Goal: Task Accomplishment & Management: Manage account settings

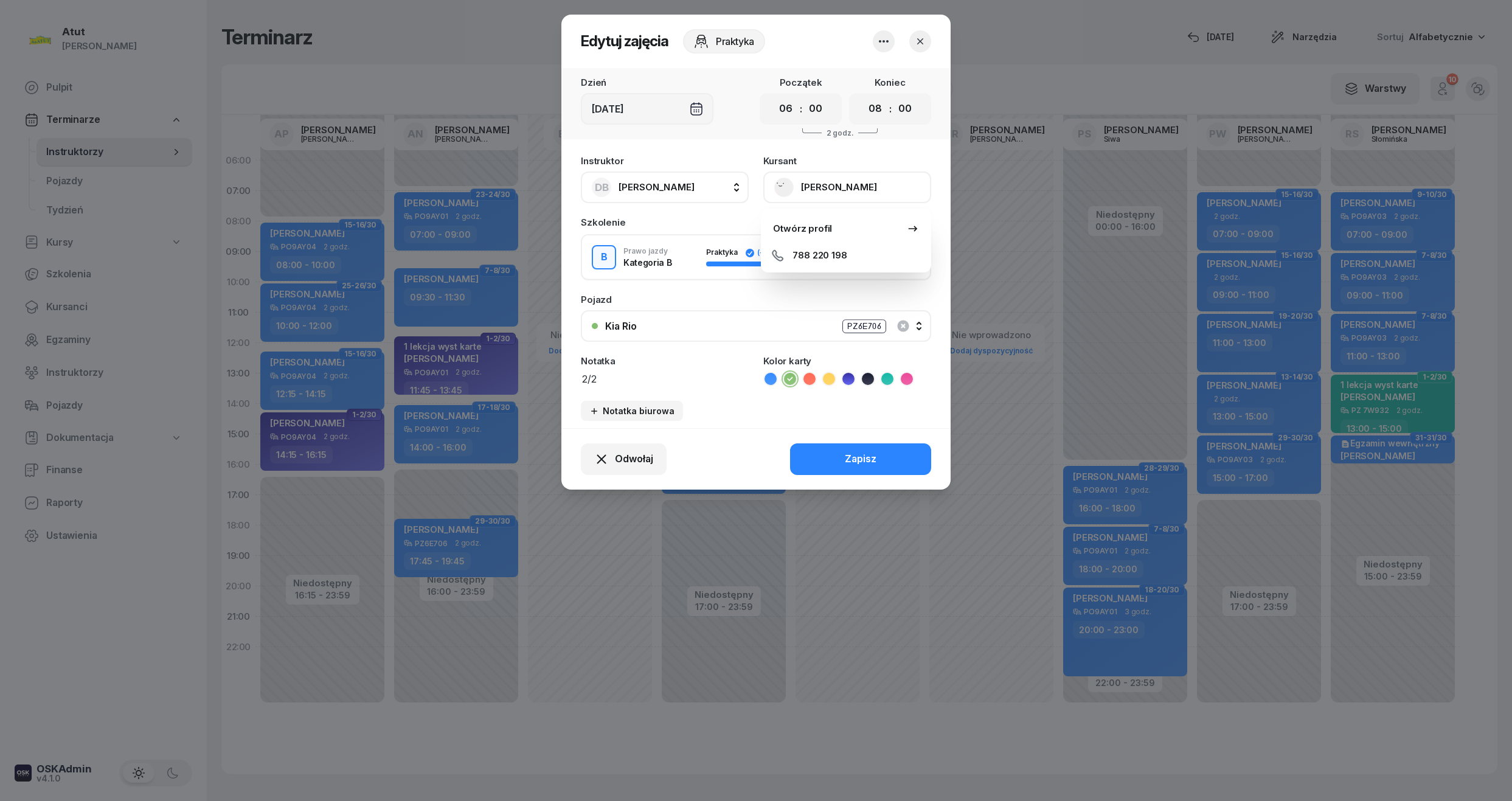
select select "06"
select select "08"
click at [910, 42] on button "button" at bounding box center [920, 42] width 22 height 22
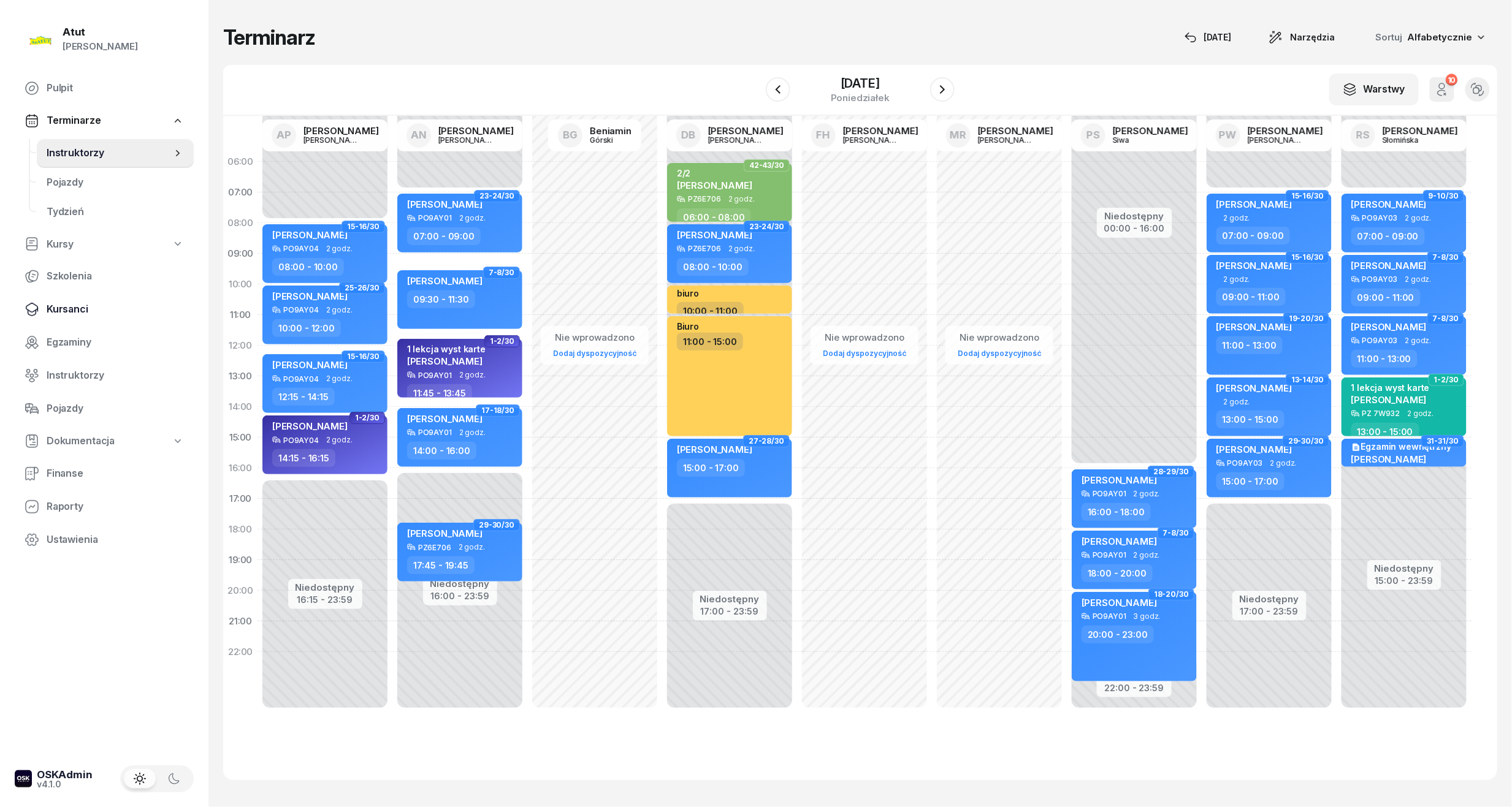
click at [55, 310] on span "Kursanci" at bounding box center [115, 309] width 137 height 16
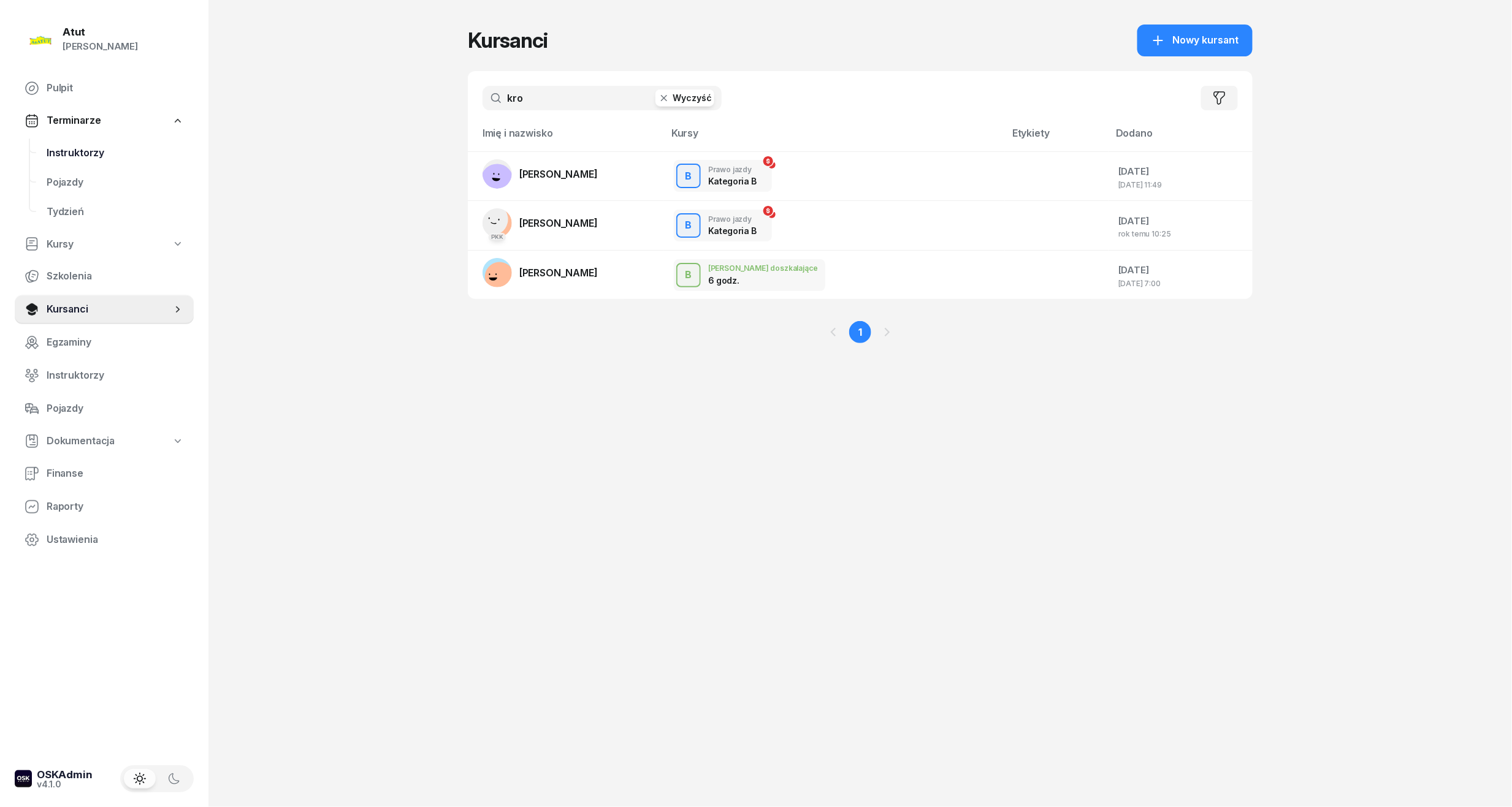
click at [64, 160] on span "Instruktorzy" at bounding box center [115, 153] width 137 height 16
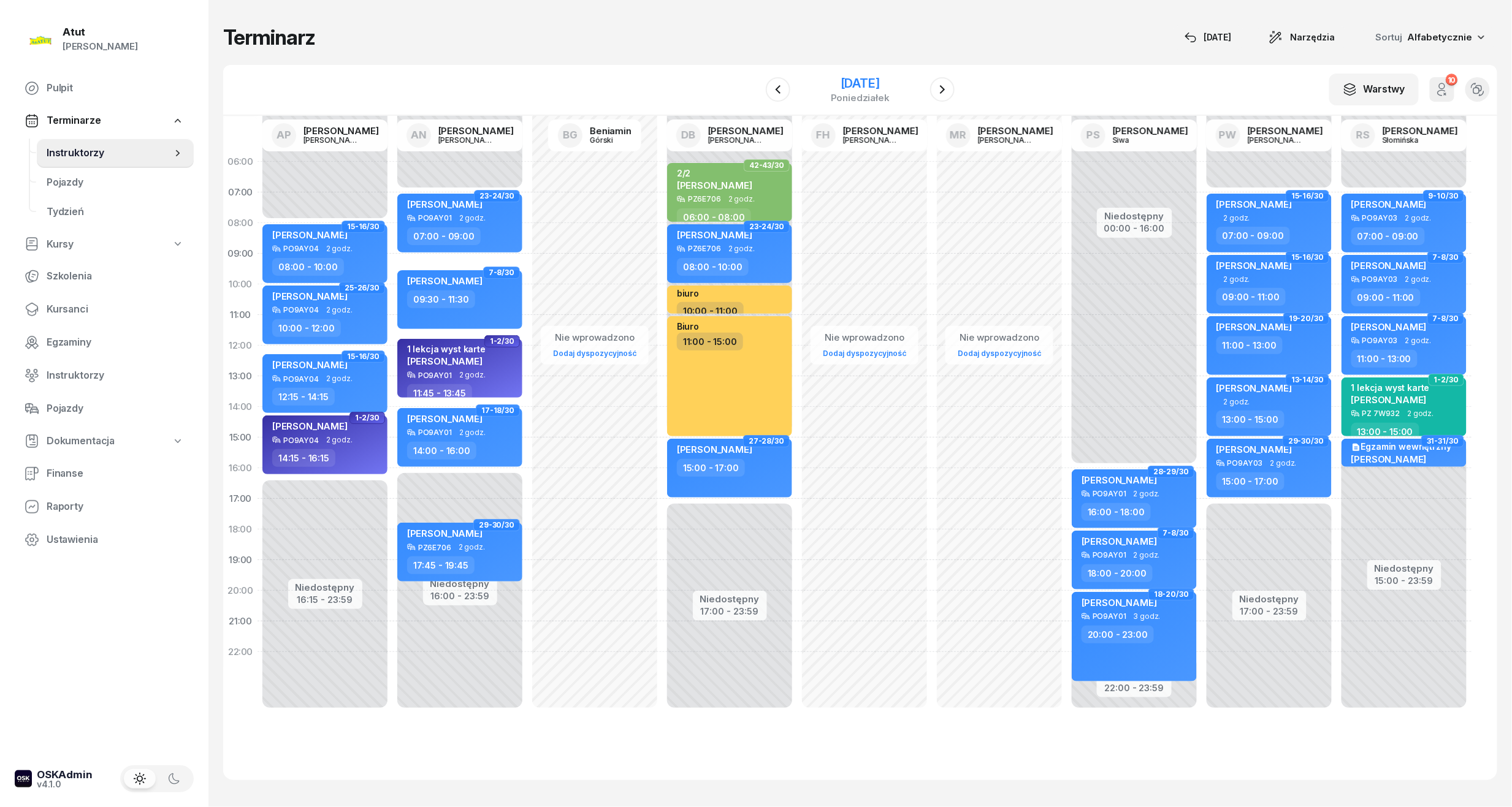
click at [834, 84] on div "29 września 2025" at bounding box center [861, 84] width 59 height 12
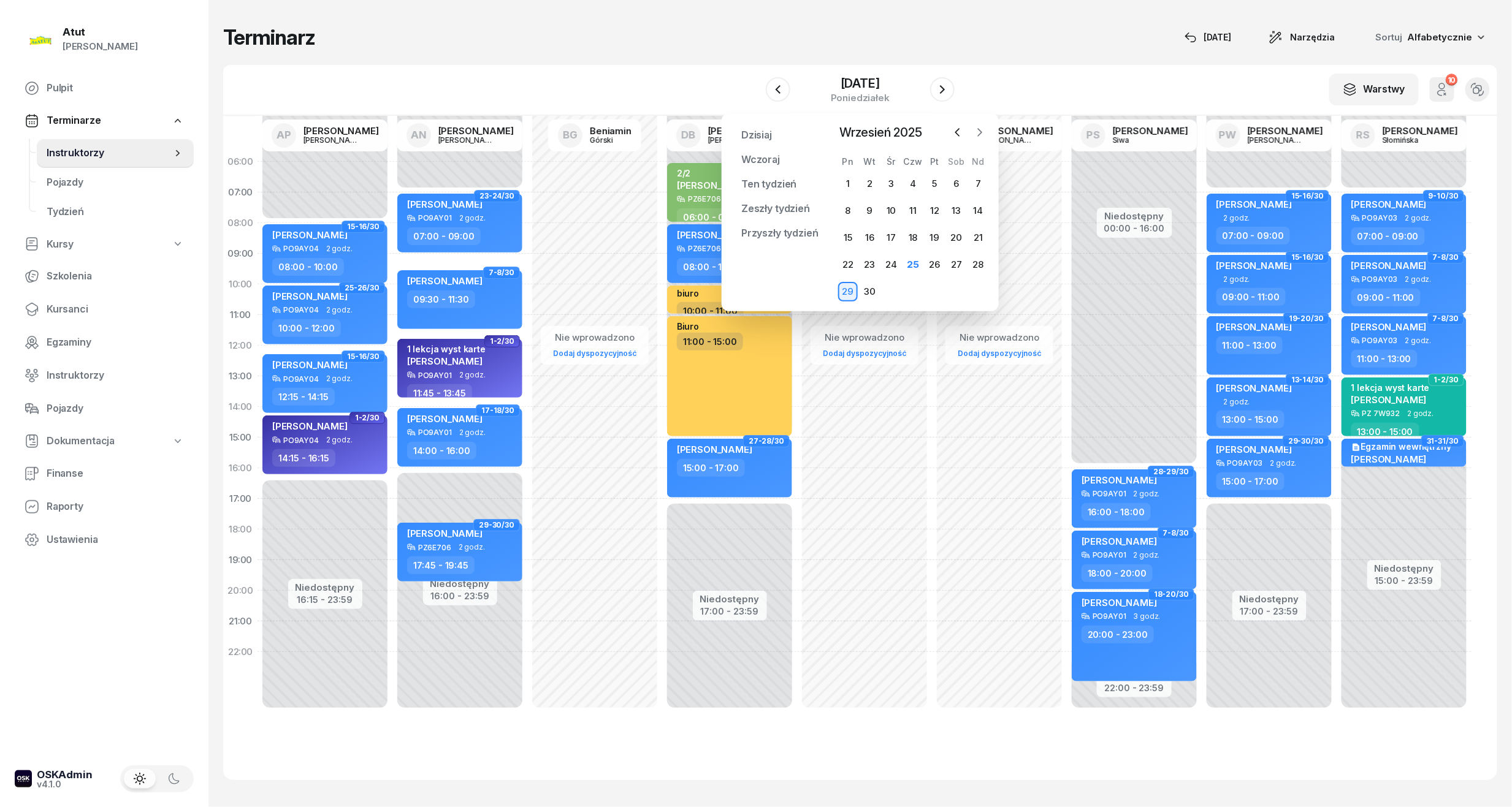
click at [984, 130] on icon "button" at bounding box center [980, 133] width 12 height 12
click at [896, 185] on div "1" at bounding box center [891, 184] width 19 height 19
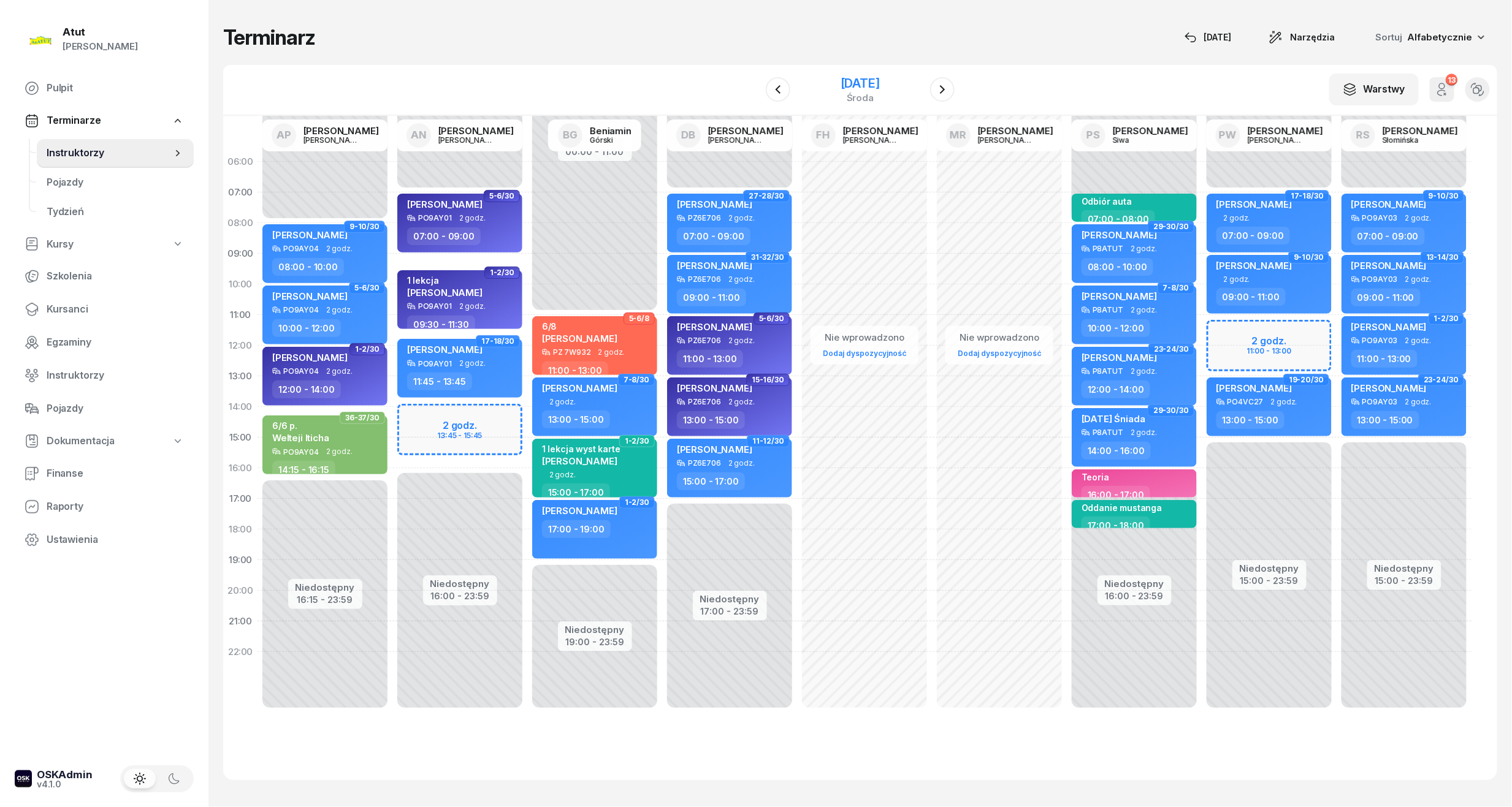
click at [874, 87] on div "1 października 2025" at bounding box center [860, 84] width 40 height 12
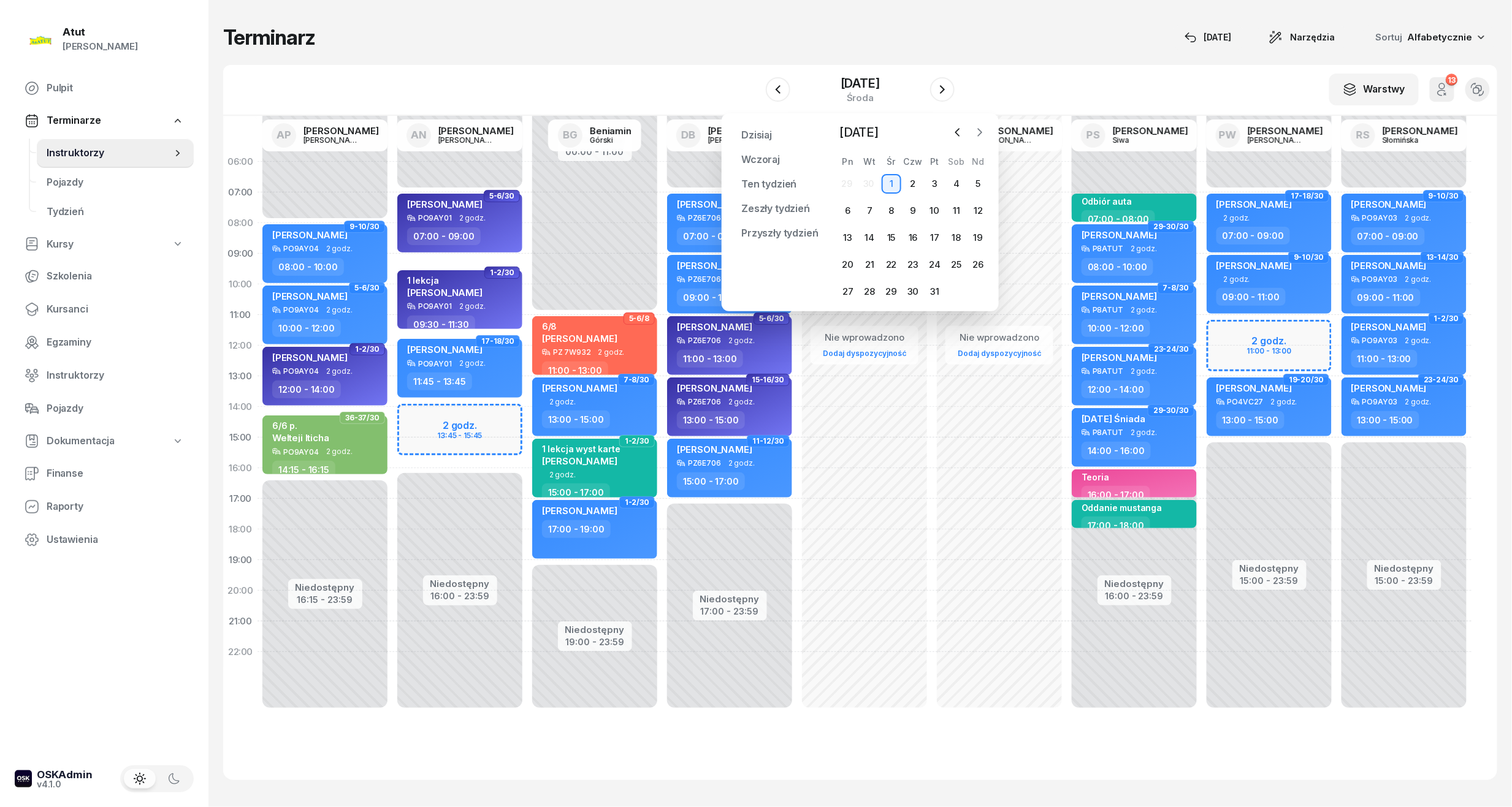
click at [979, 133] on icon "button" at bounding box center [980, 133] width 12 height 12
click at [845, 209] on div "3" at bounding box center [847, 210] width 19 height 19
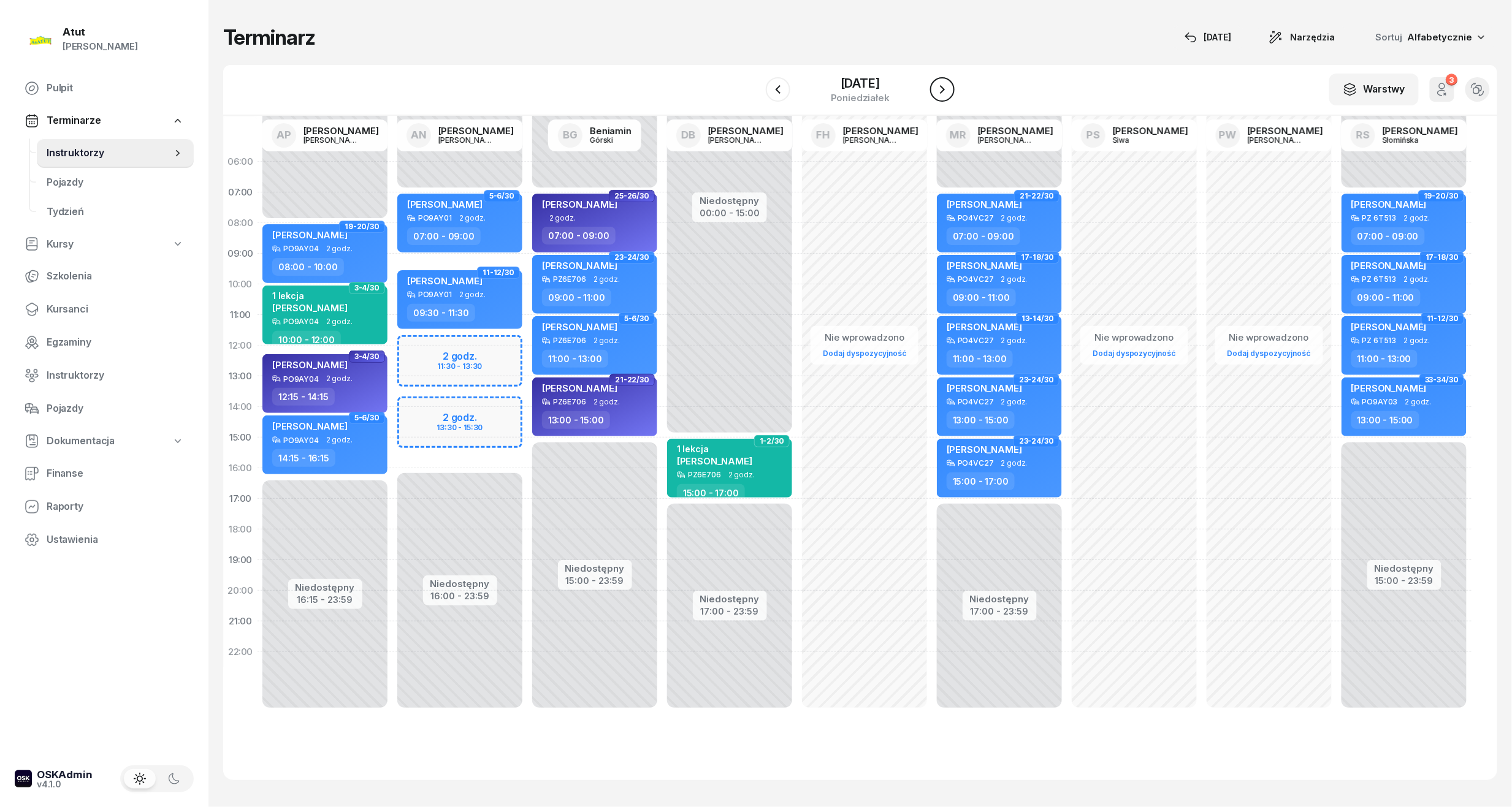
click at [945, 87] on icon "button" at bounding box center [942, 89] width 15 height 15
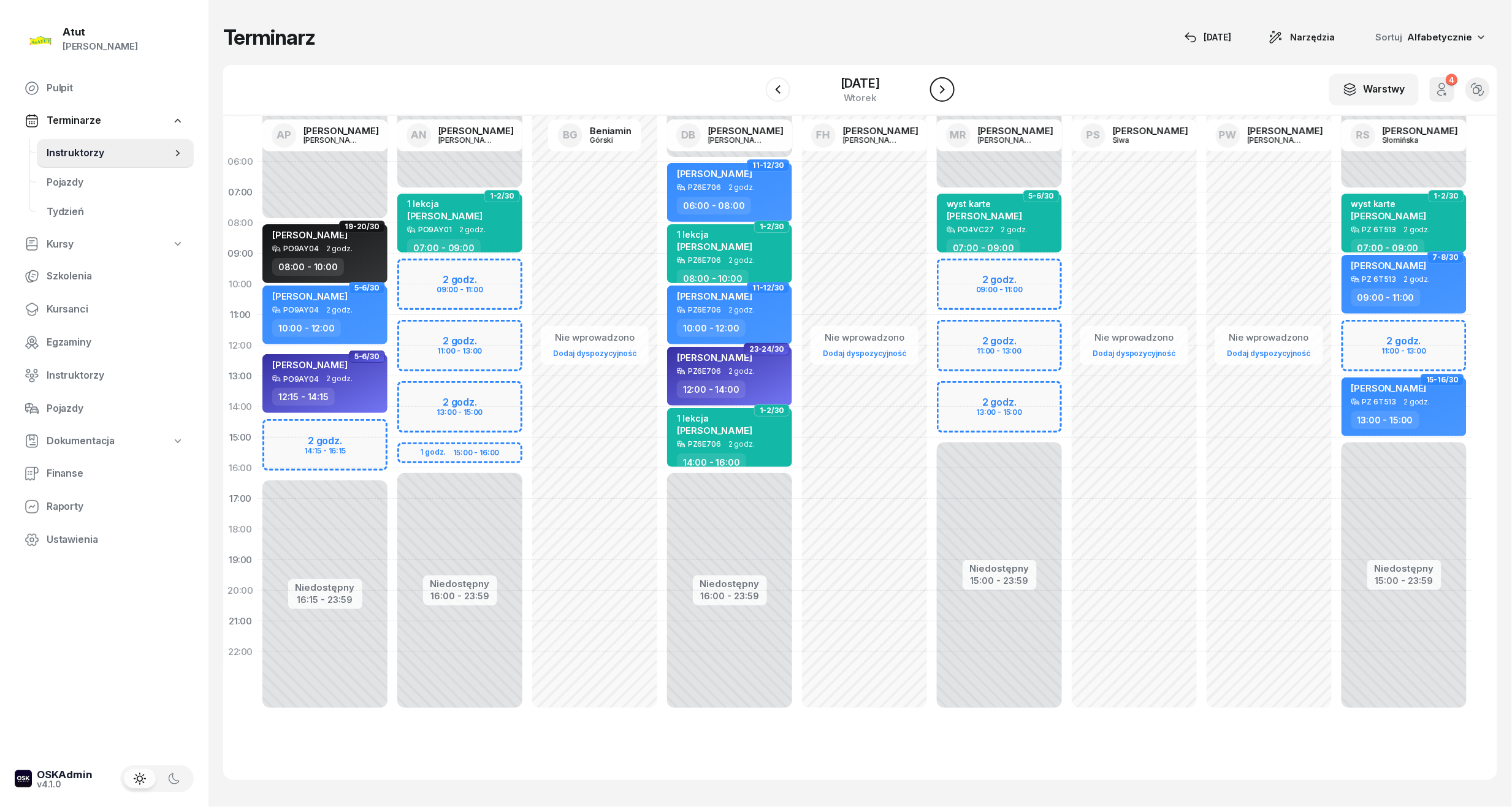
click at [953, 91] on button "button" at bounding box center [943, 90] width 25 height 25
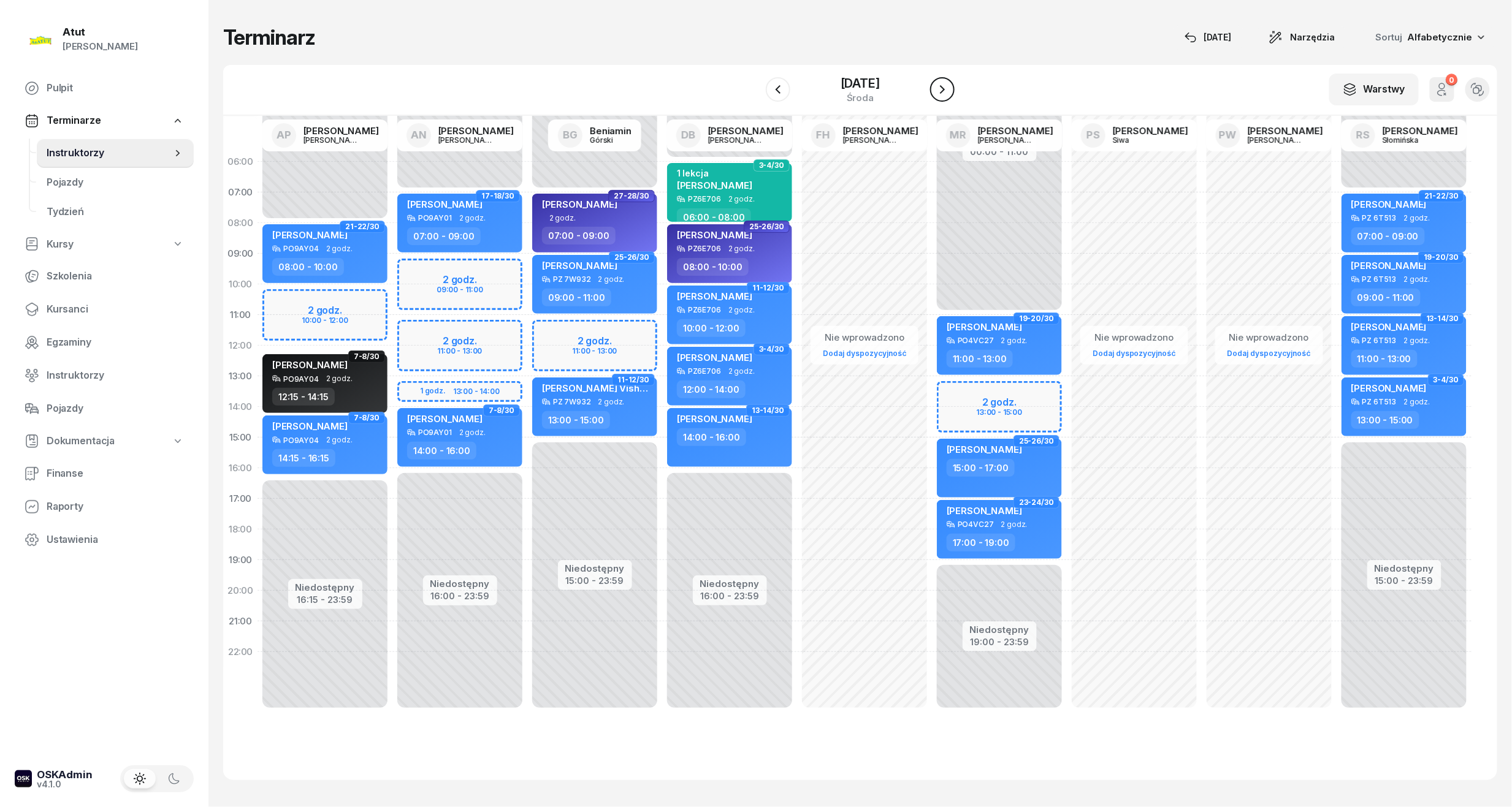
click at [953, 91] on button "button" at bounding box center [943, 90] width 25 height 25
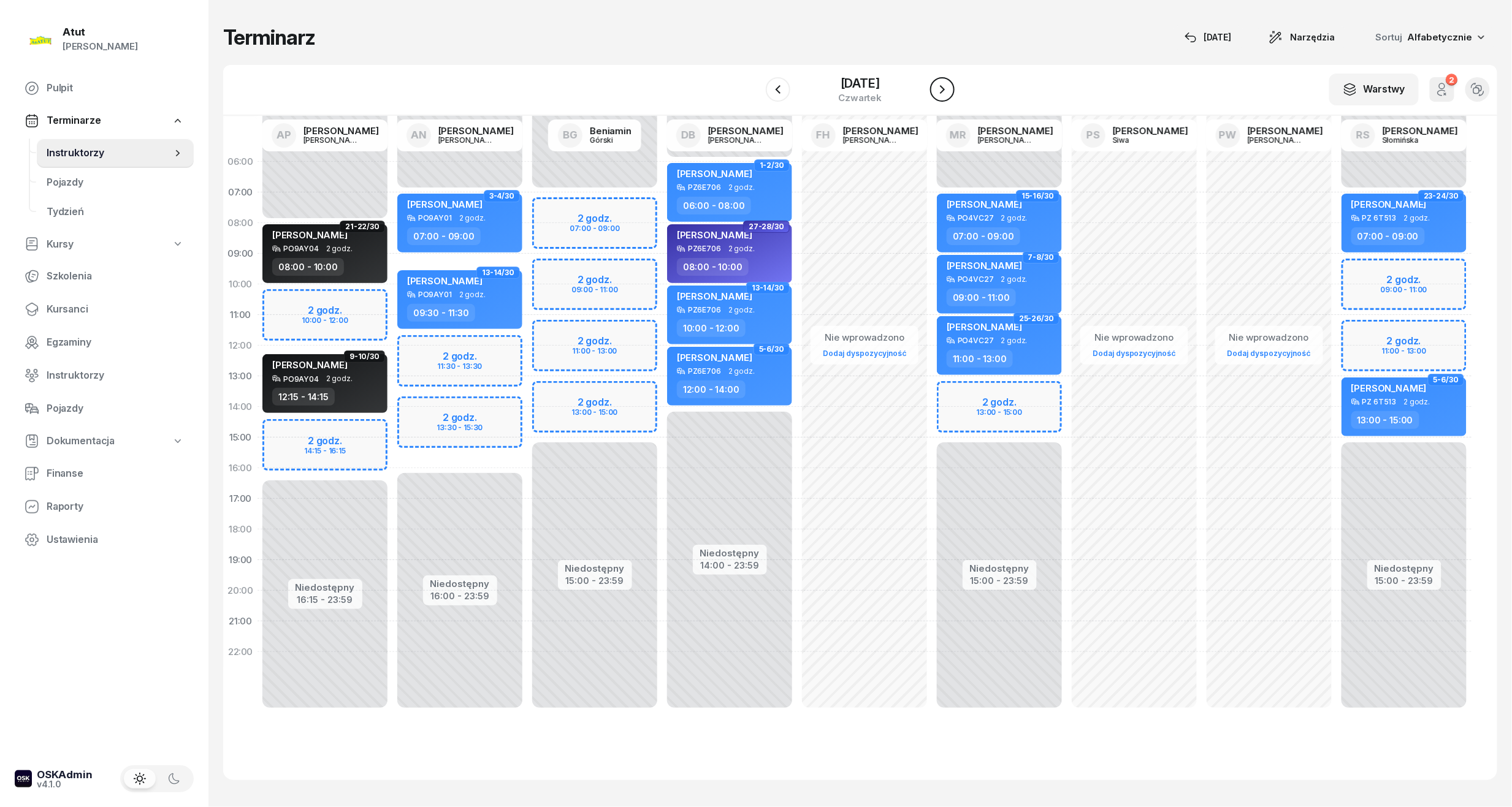
click at [953, 91] on button "button" at bounding box center [943, 90] width 25 height 25
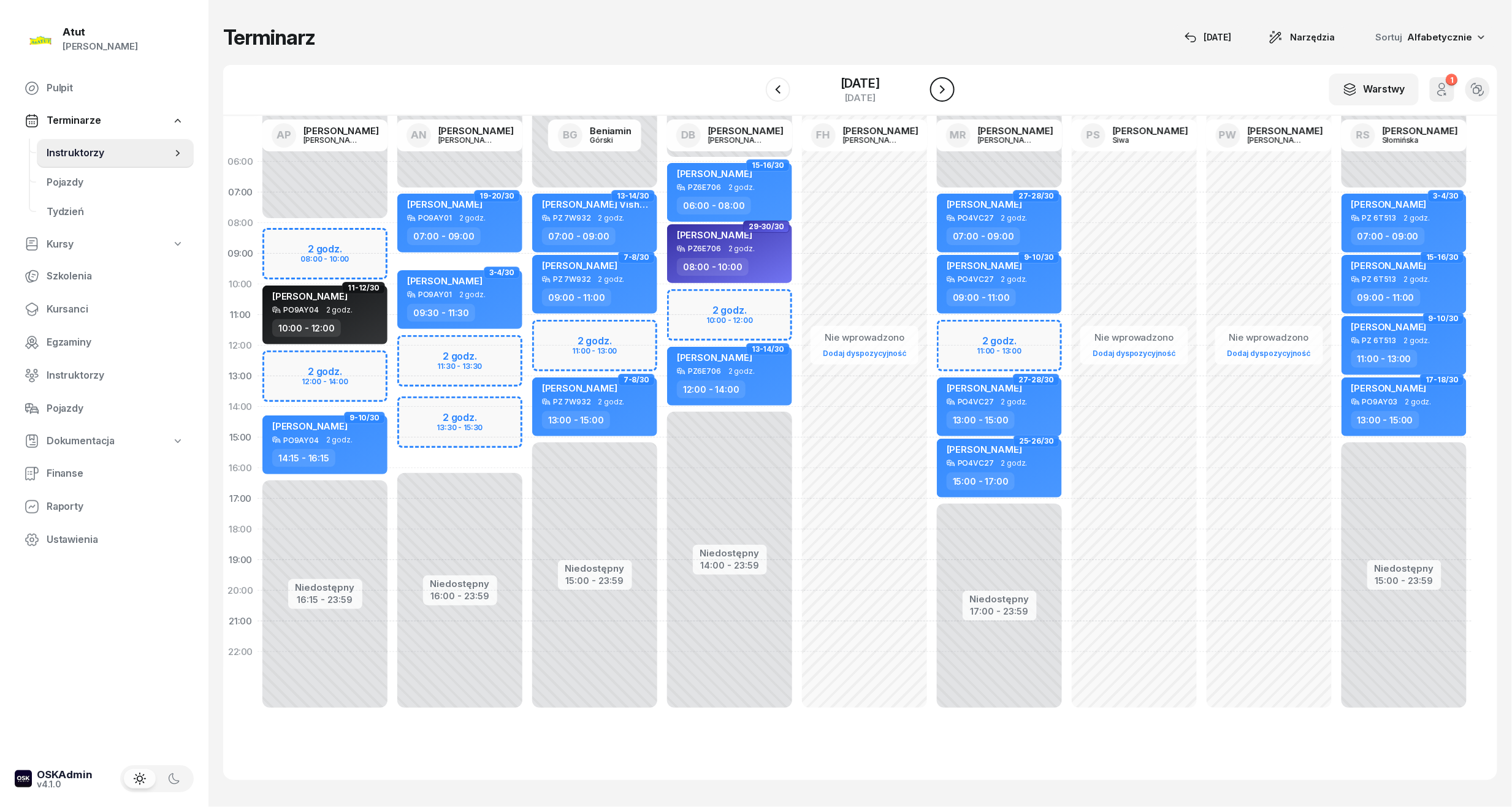
click at [947, 84] on icon "button" at bounding box center [942, 89] width 15 height 15
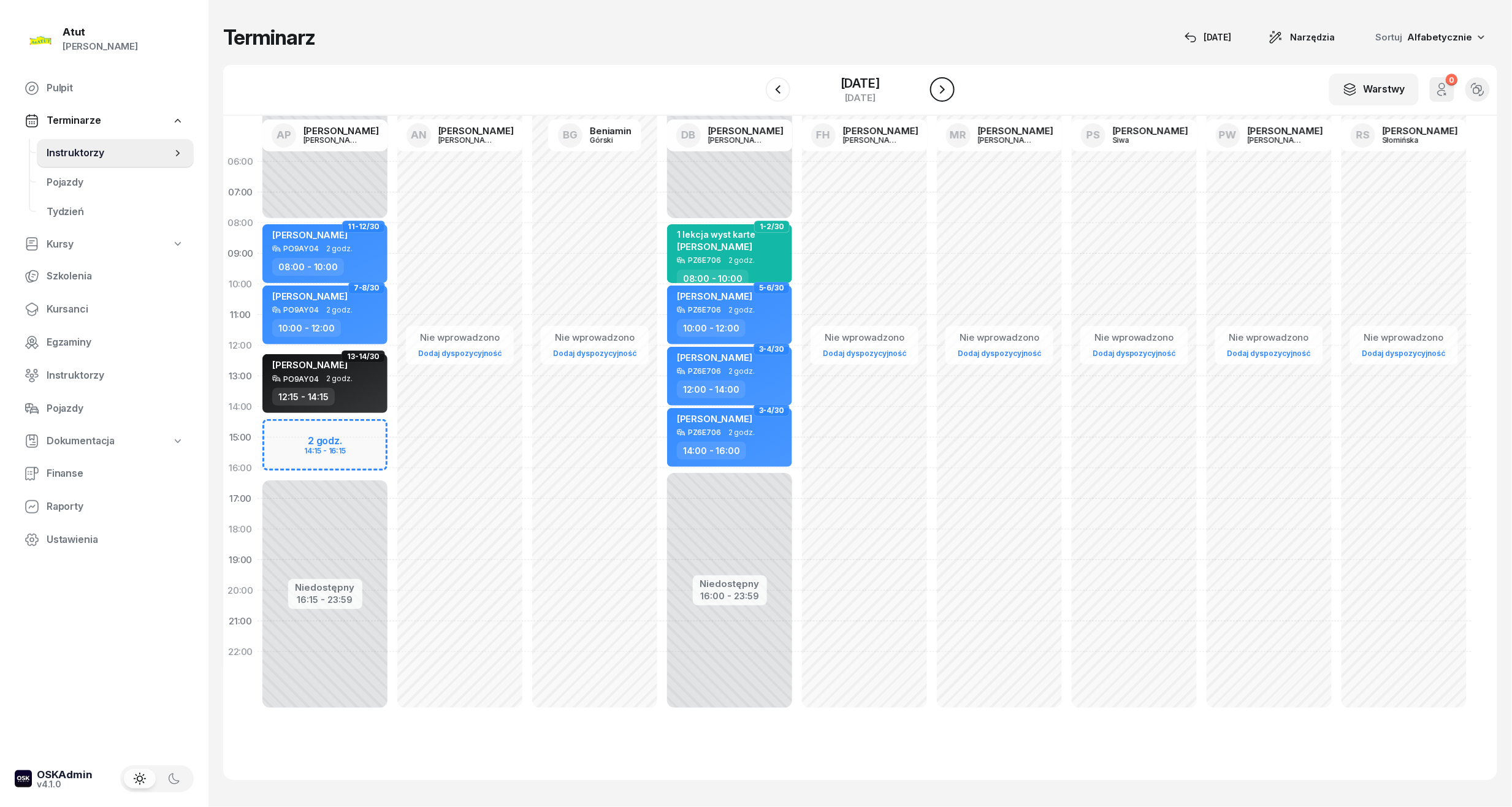
click at [947, 84] on icon "button" at bounding box center [942, 89] width 15 height 15
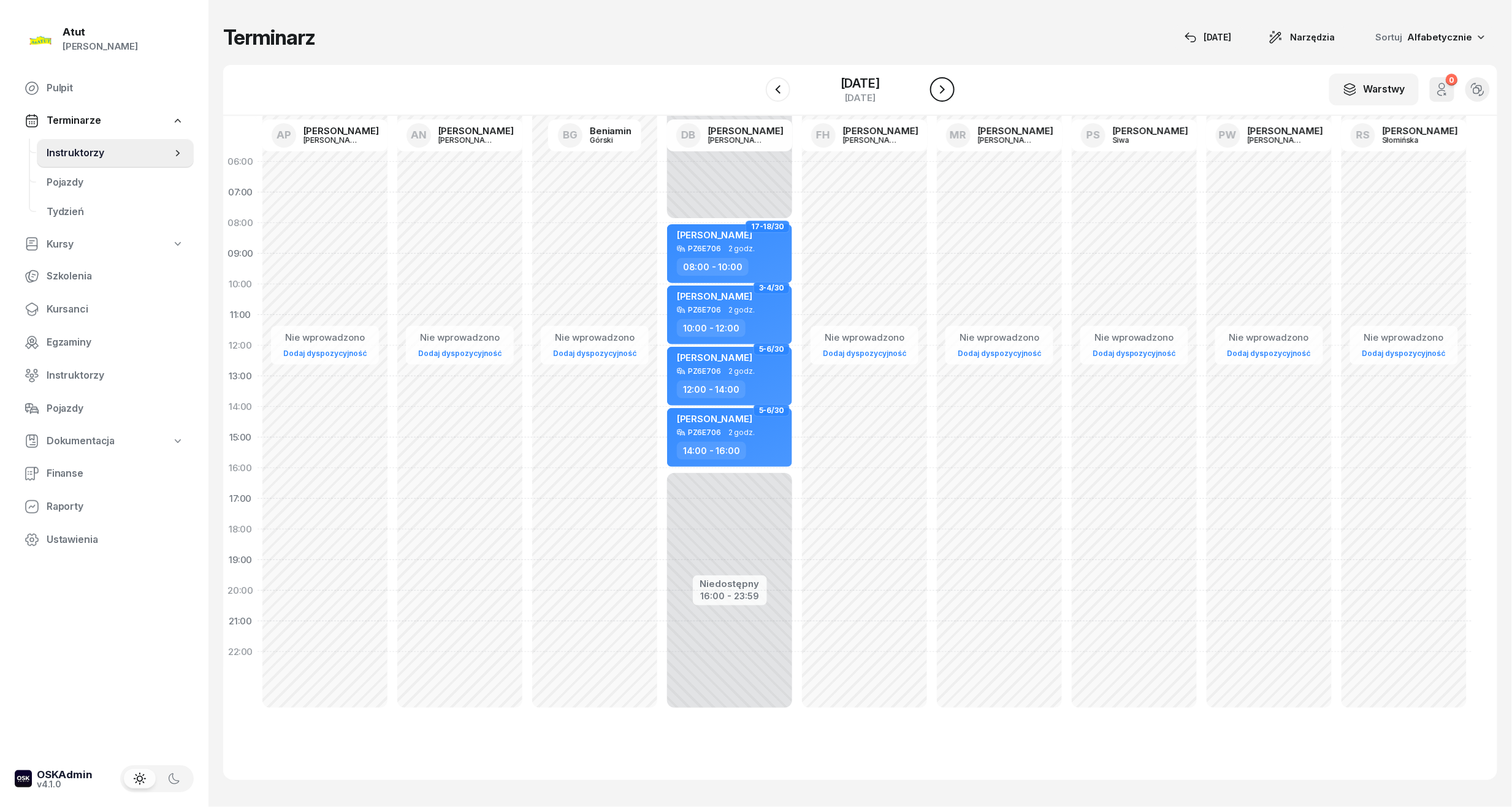
click at [947, 84] on icon "button" at bounding box center [942, 89] width 15 height 15
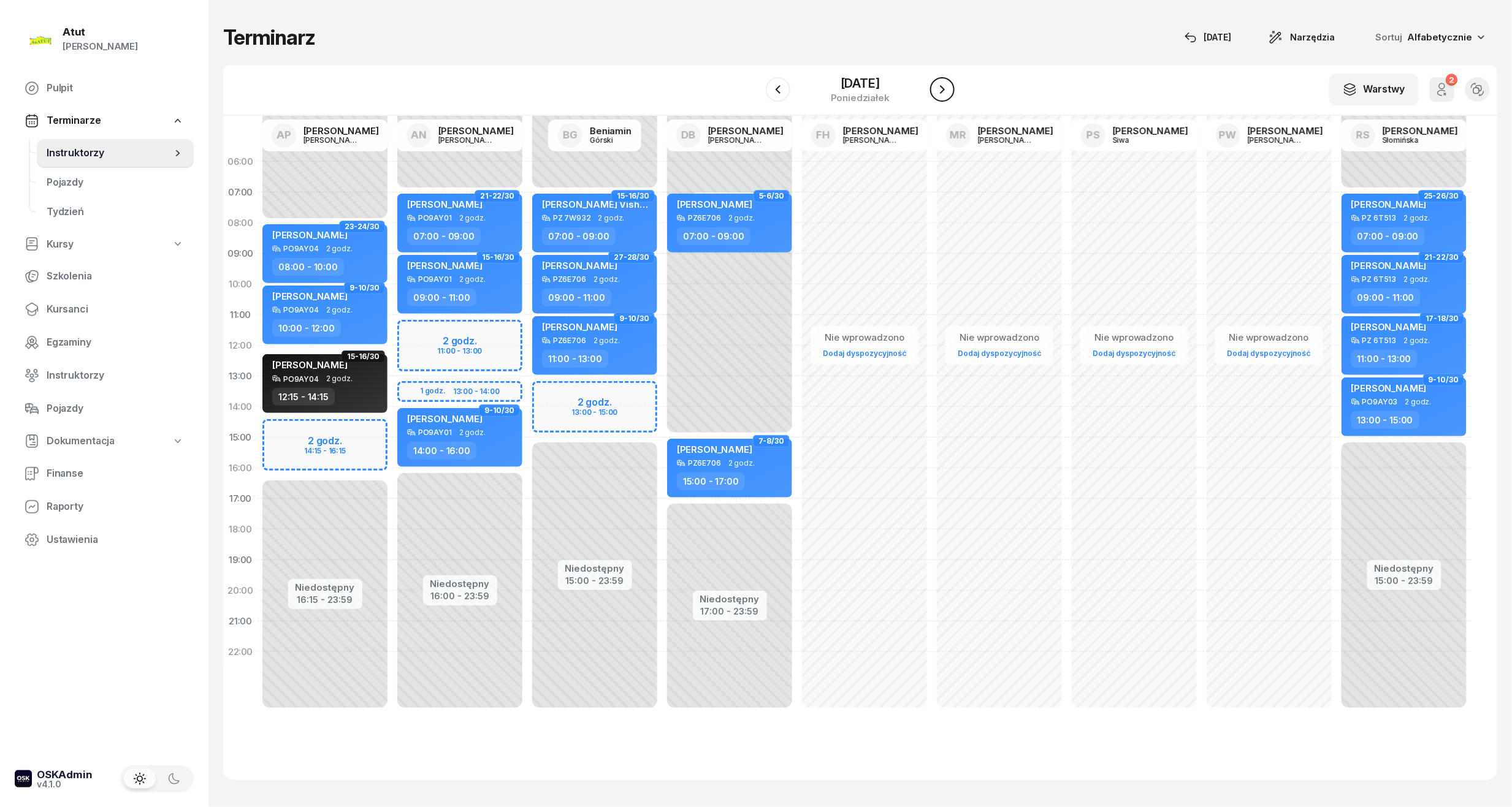
click at [947, 84] on icon "button" at bounding box center [942, 89] width 15 height 15
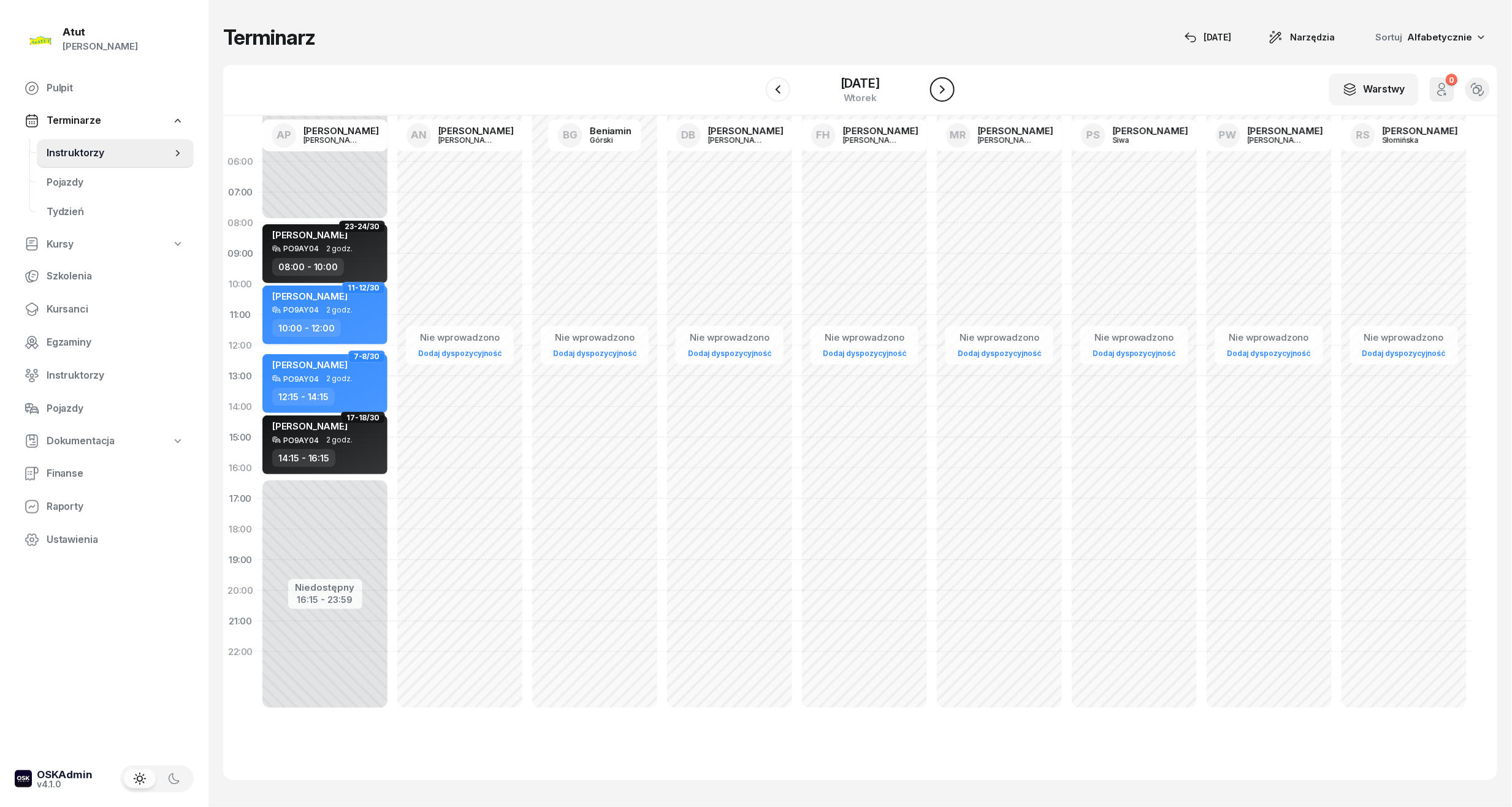
click at [947, 84] on icon "button" at bounding box center [942, 89] width 15 height 15
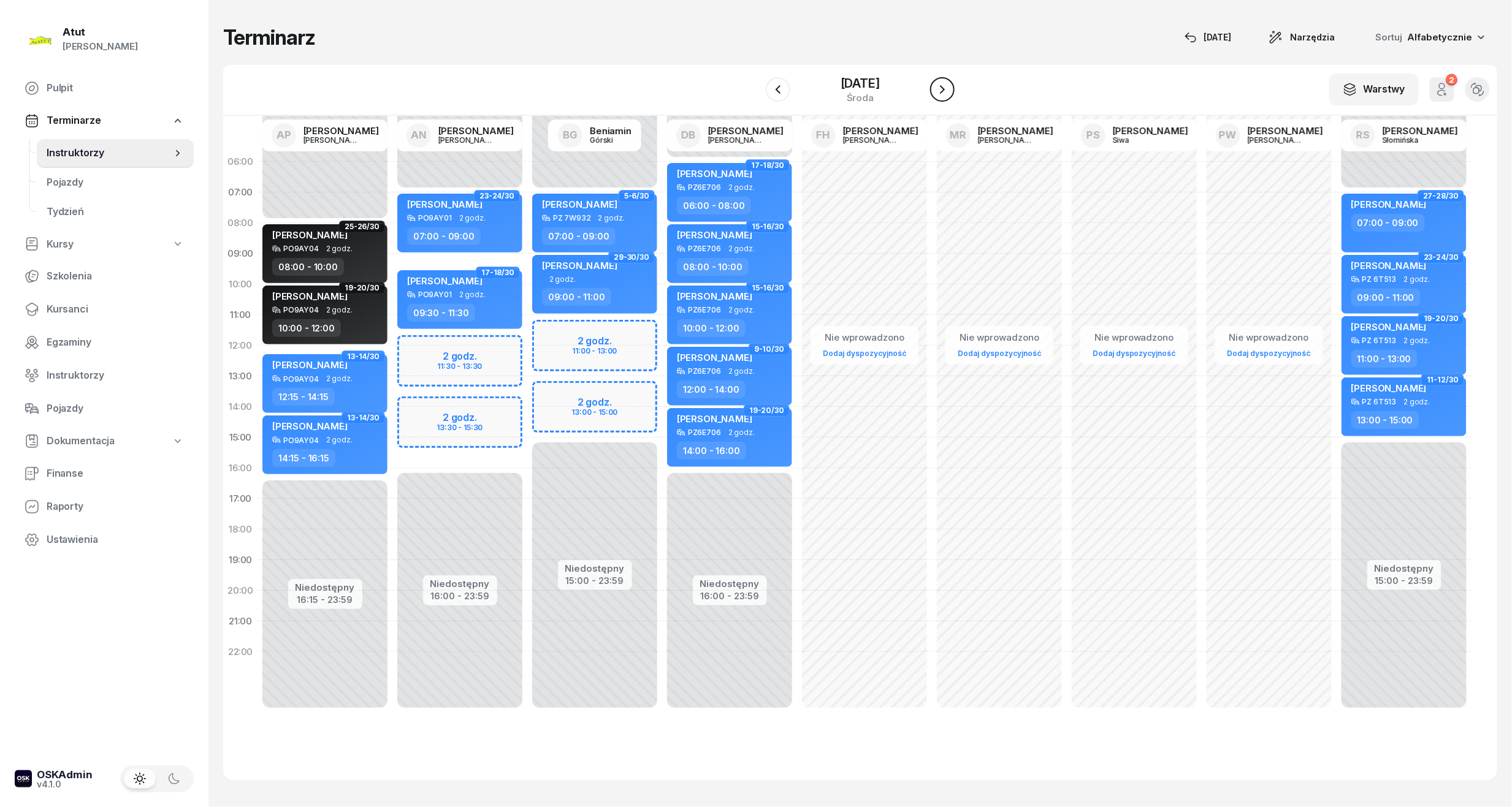
click at [947, 84] on icon "button" at bounding box center [942, 89] width 15 height 15
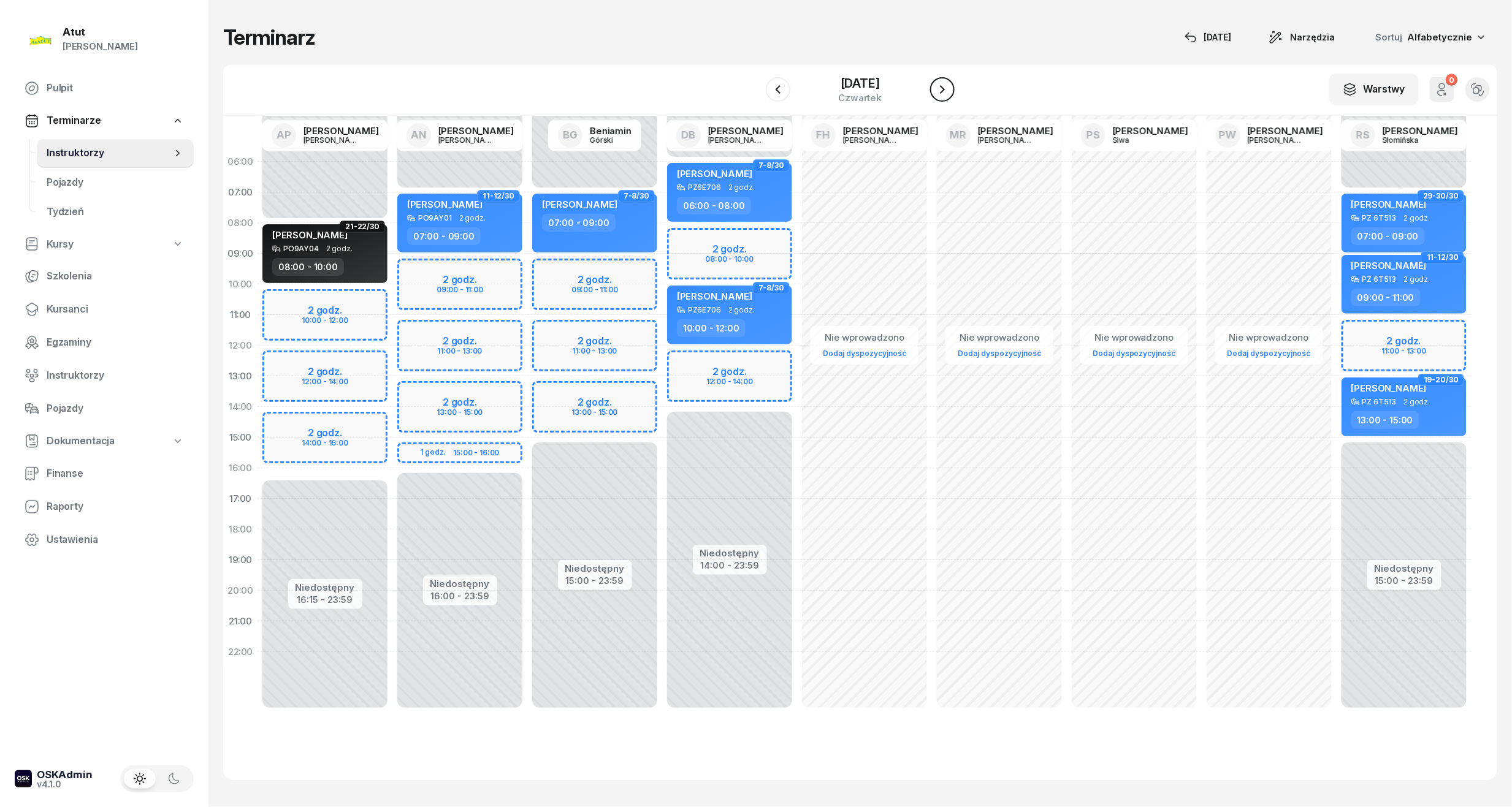
click at [947, 84] on icon "button" at bounding box center [942, 89] width 15 height 15
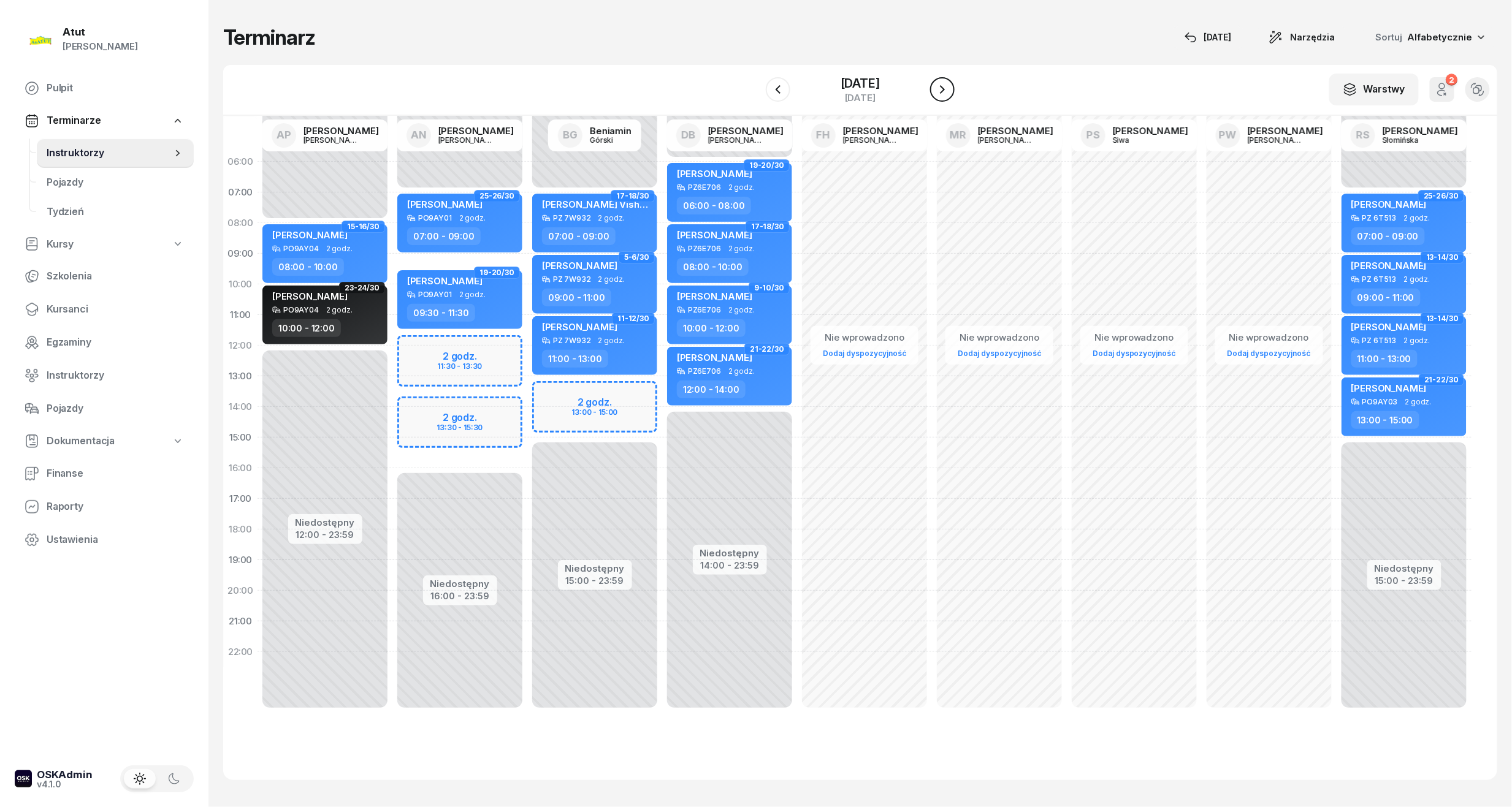
click at [947, 84] on icon "button" at bounding box center [942, 89] width 15 height 15
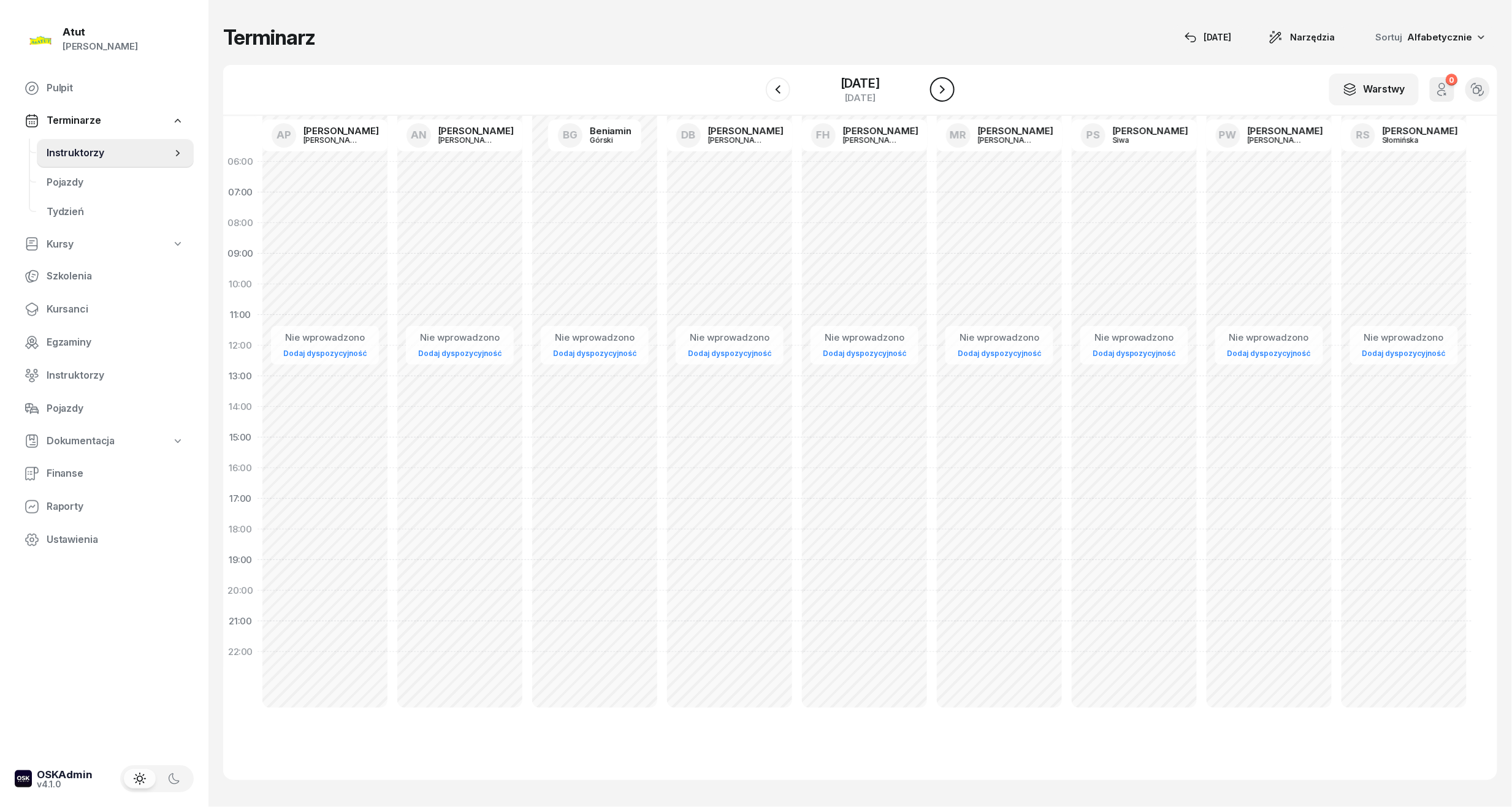
click at [947, 84] on icon "button" at bounding box center [942, 89] width 15 height 15
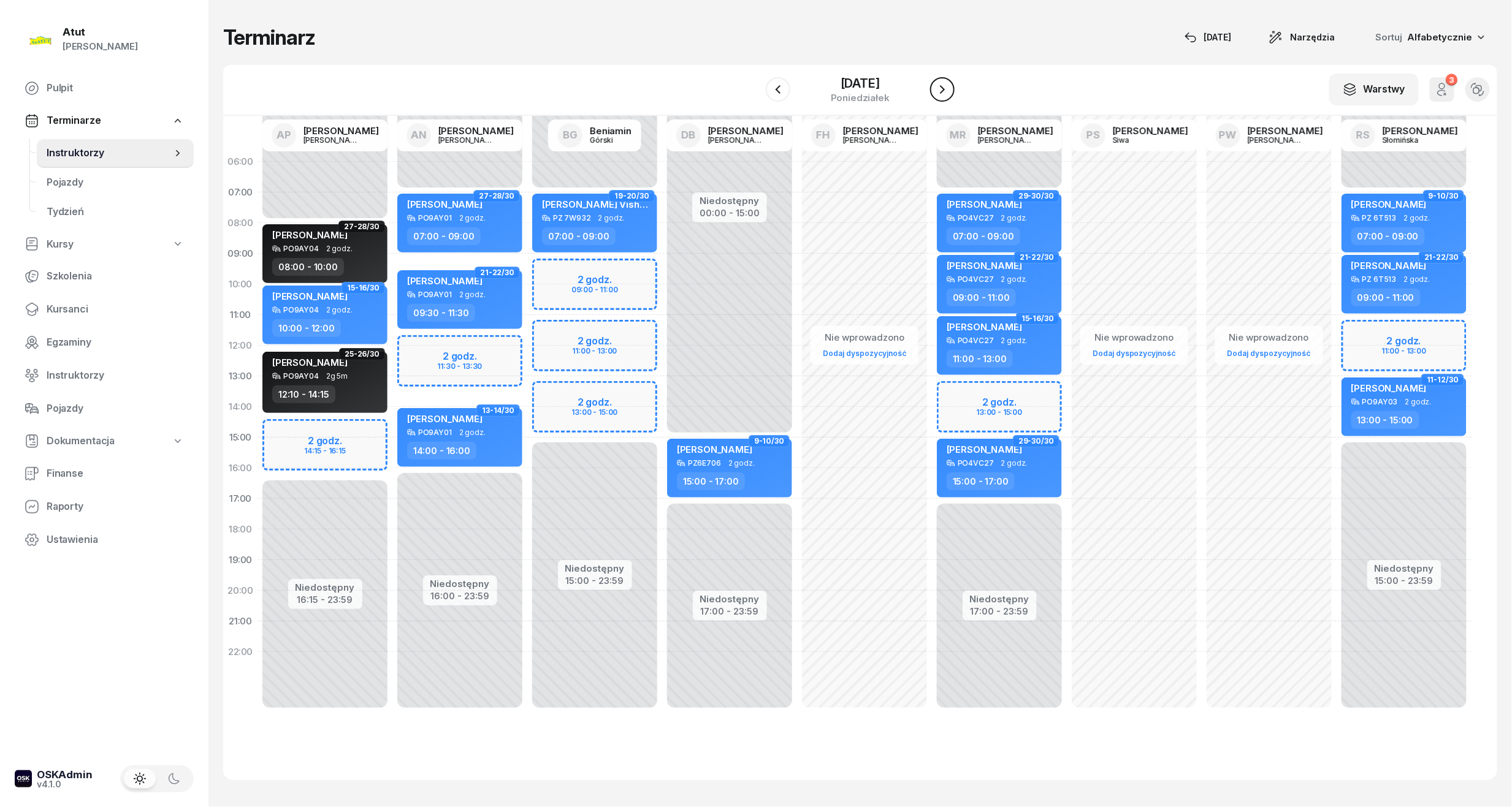
click at [947, 84] on icon "button" at bounding box center [942, 89] width 15 height 15
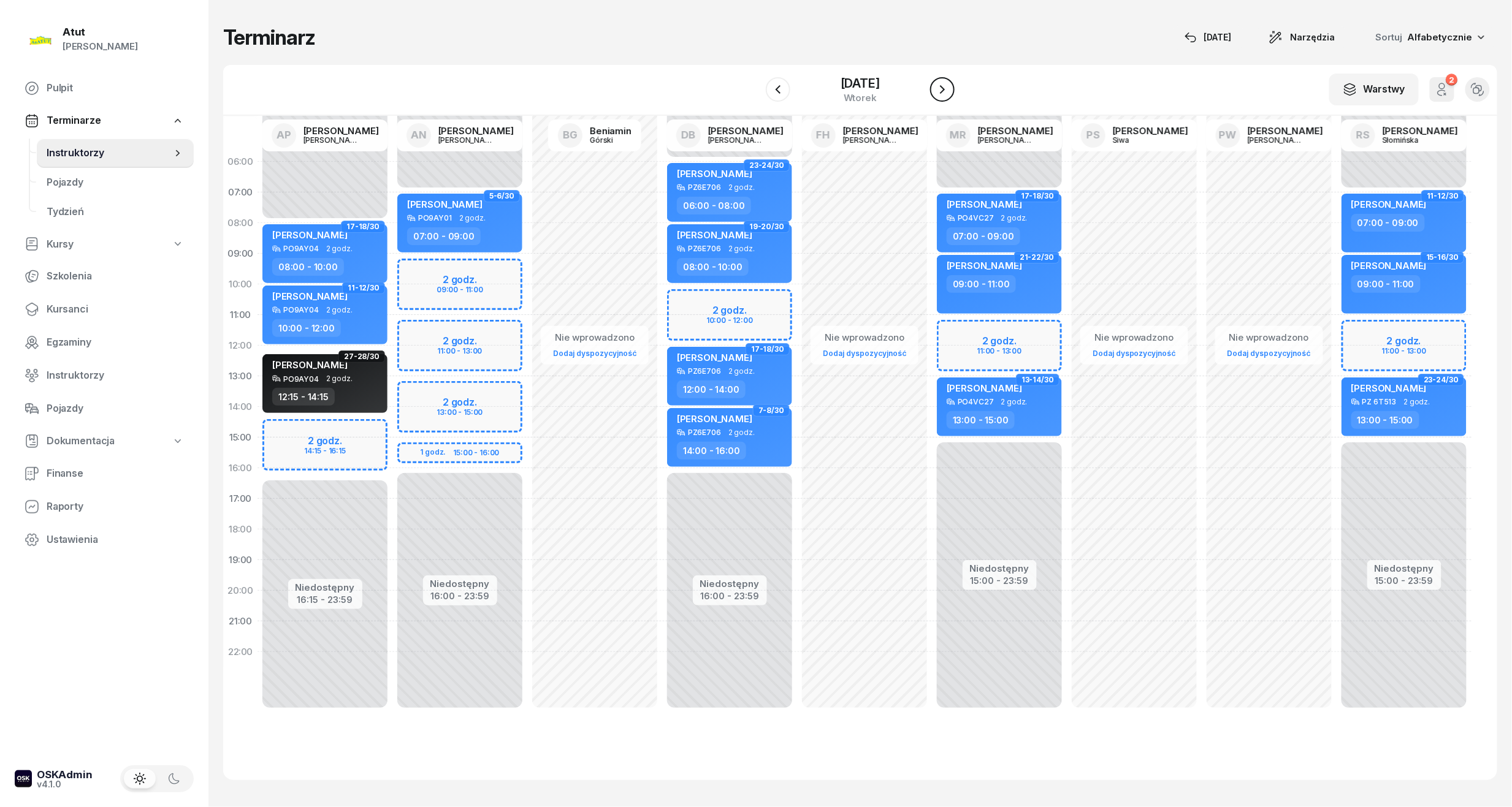
click at [947, 84] on icon "button" at bounding box center [942, 89] width 15 height 15
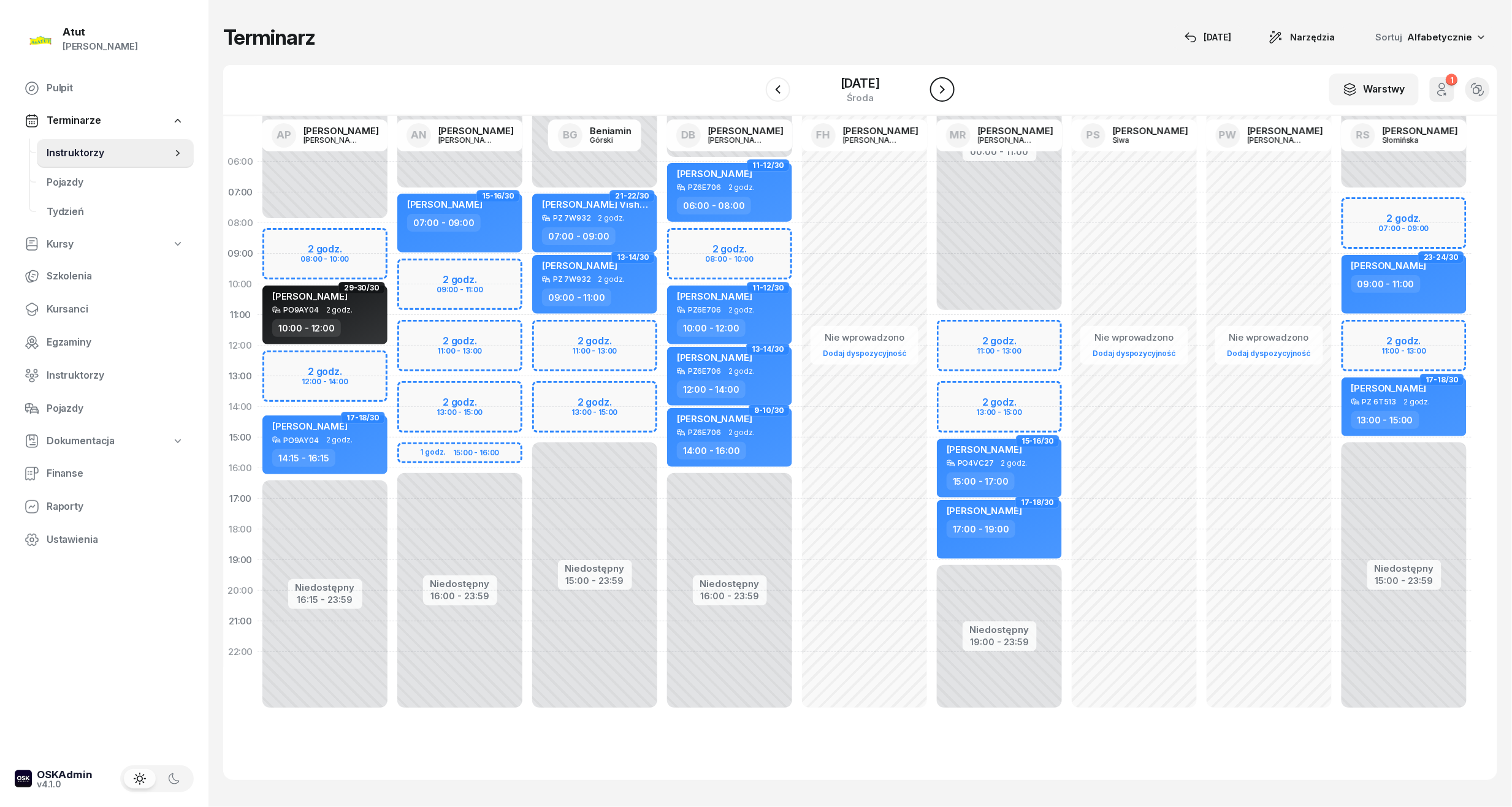
click at [947, 84] on icon "button" at bounding box center [942, 89] width 15 height 15
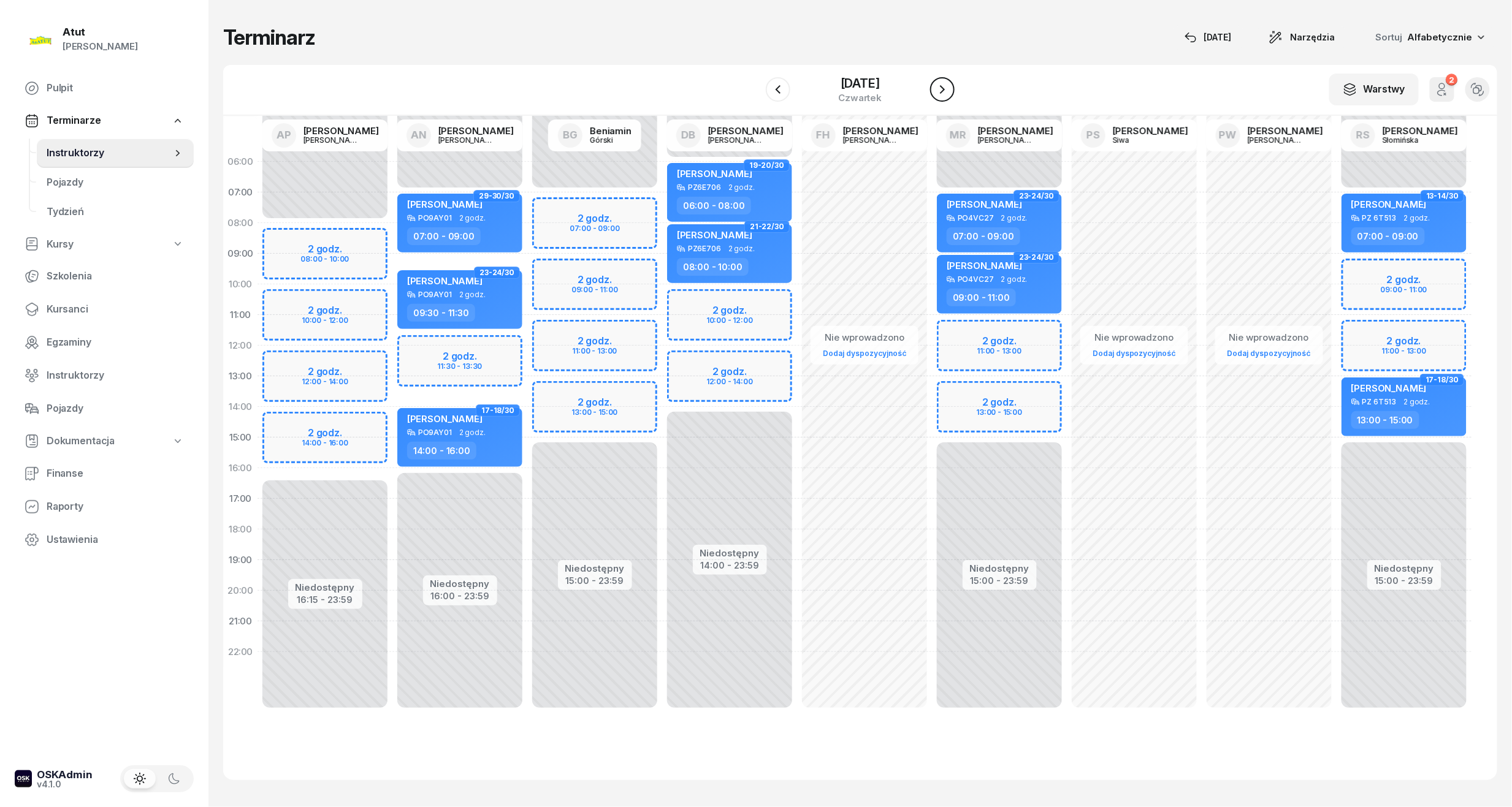
click at [947, 84] on icon "button" at bounding box center [942, 89] width 15 height 15
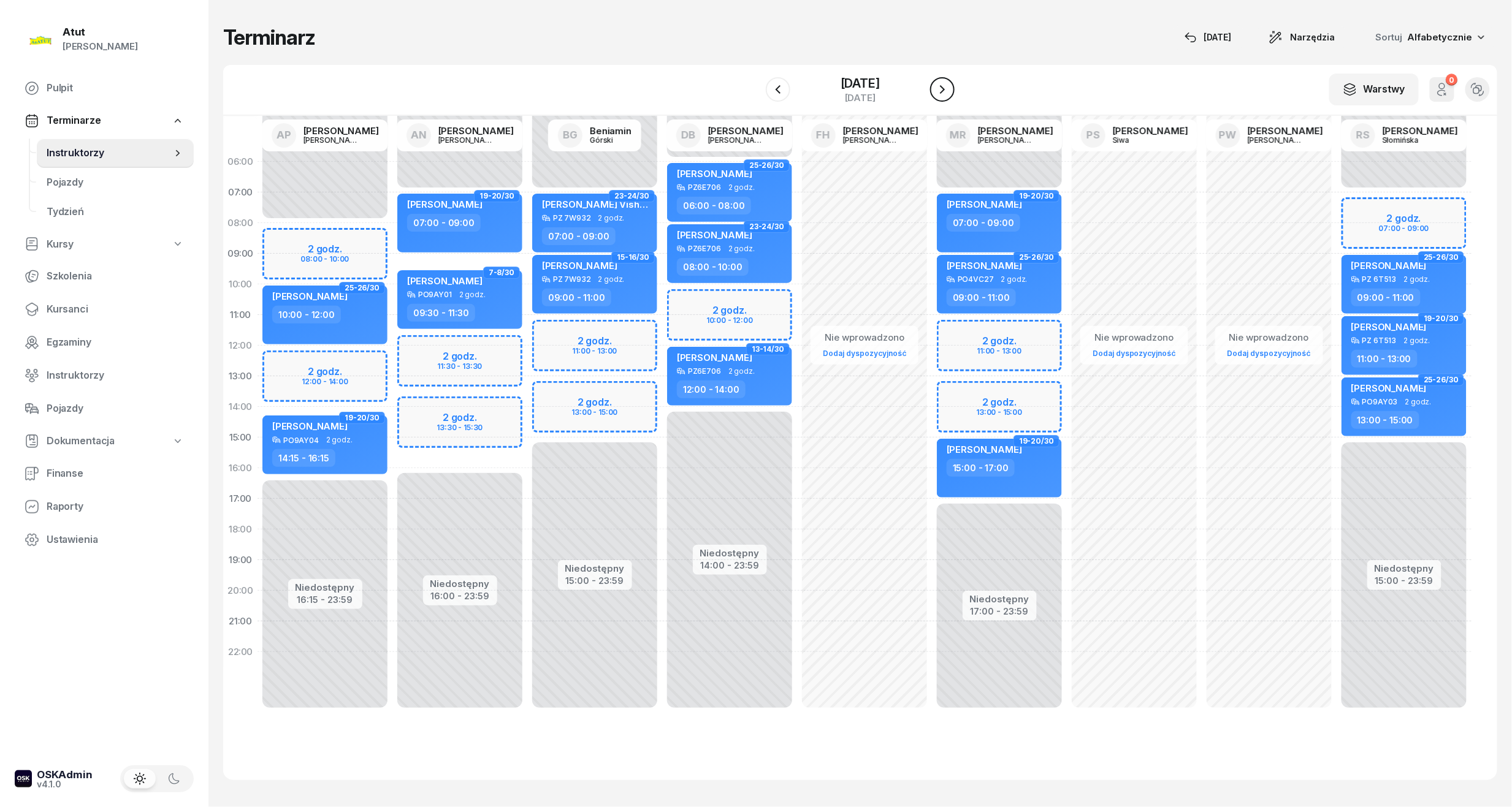
click at [947, 84] on icon "button" at bounding box center [942, 89] width 15 height 15
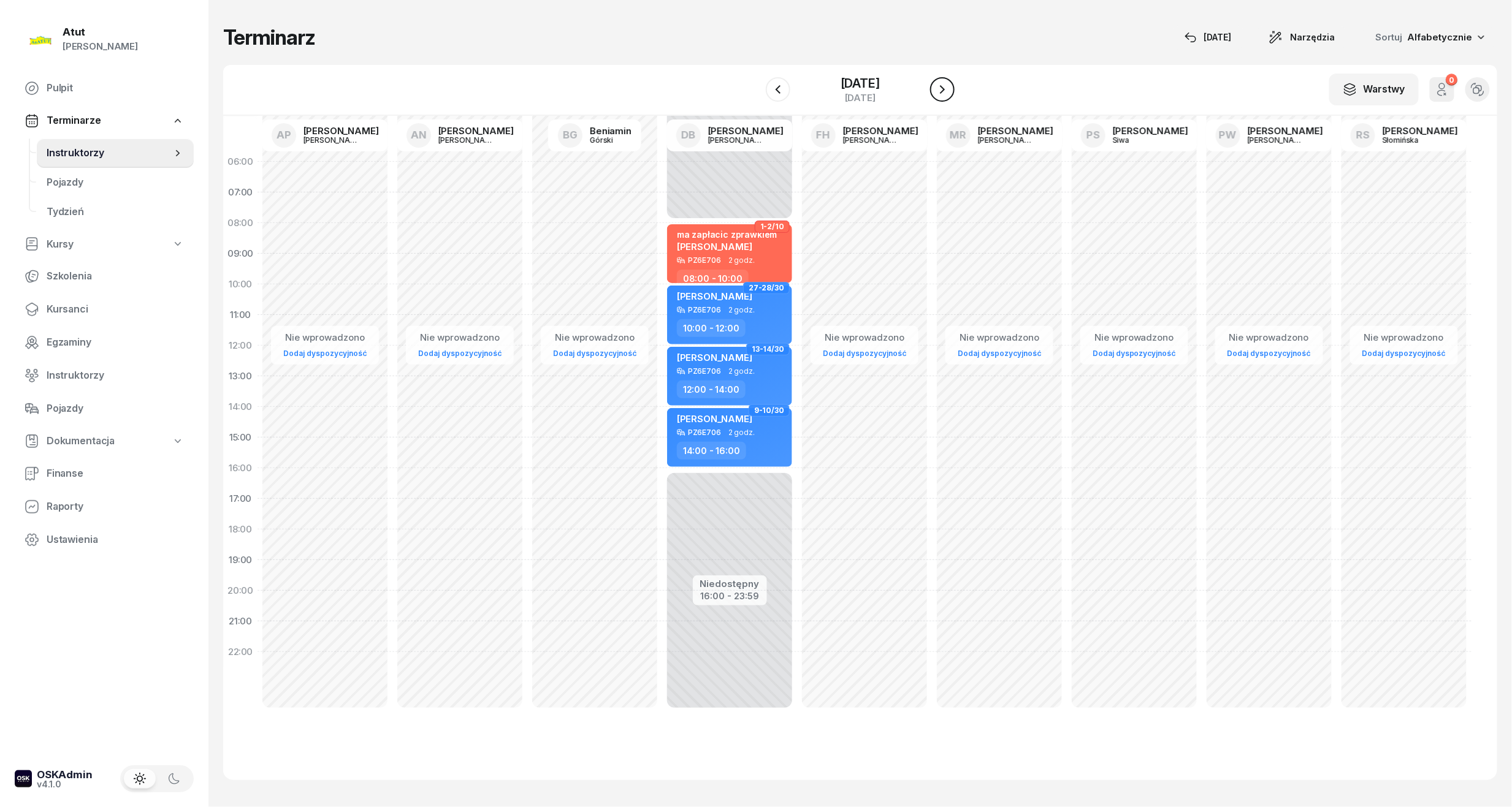
click at [947, 84] on icon "button" at bounding box center [942, 89] width 15 height 15
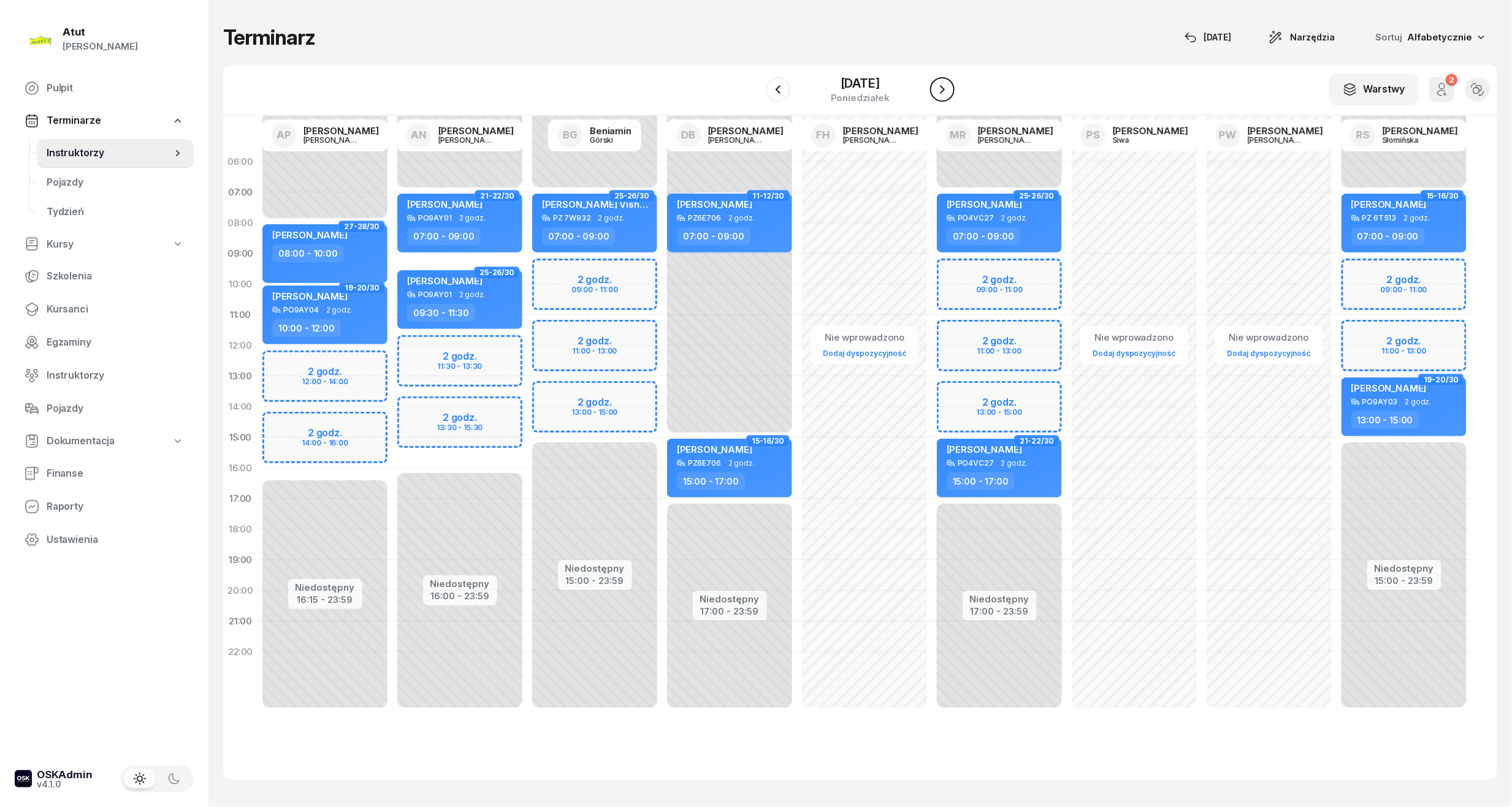
click at [947, 84] on icon "button" at bounding box center [942, 89] width 15 height 15
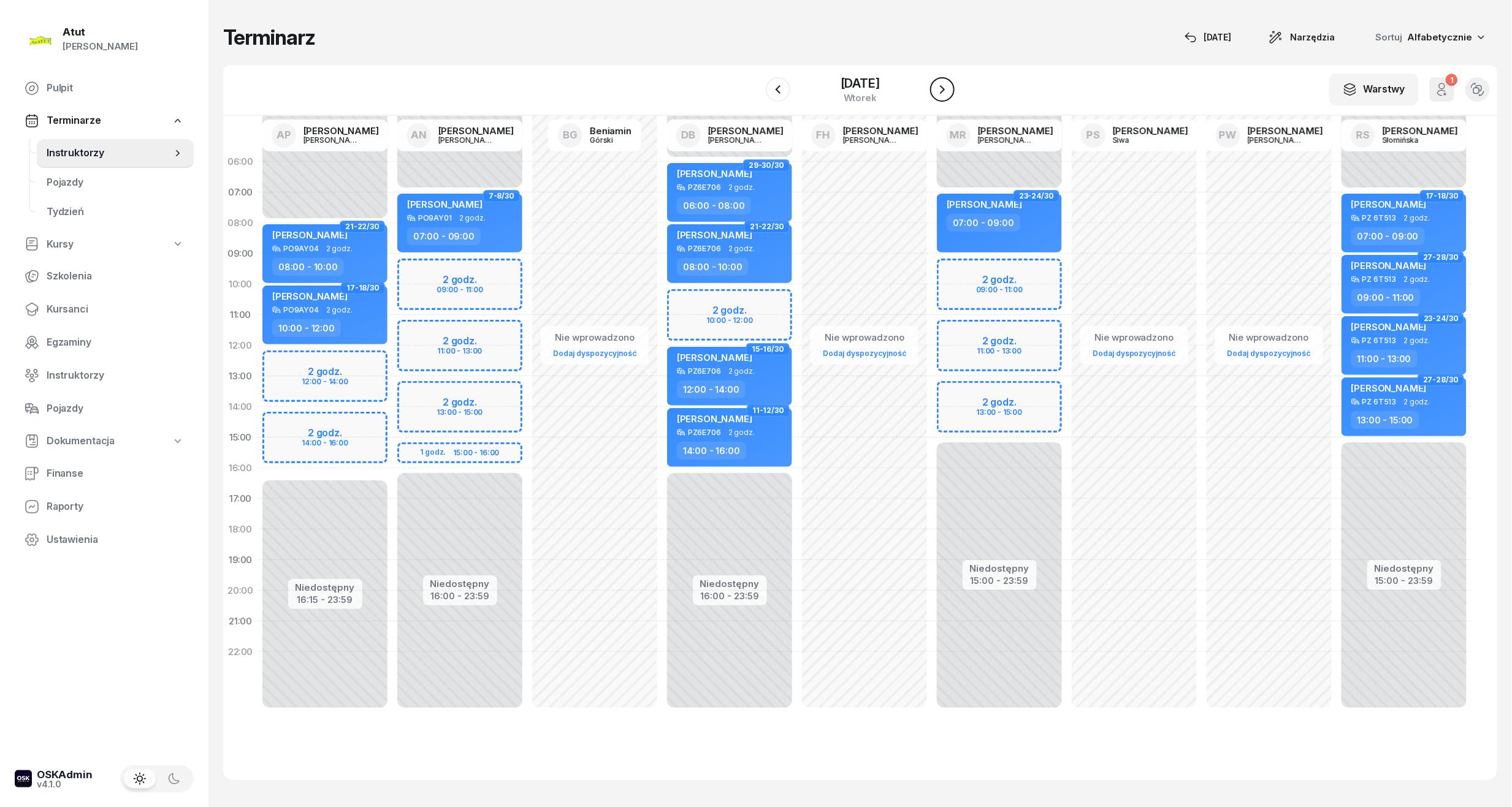
click at [947, 84] on icon "button" at bounding box center [942, 89] width 15 height 15
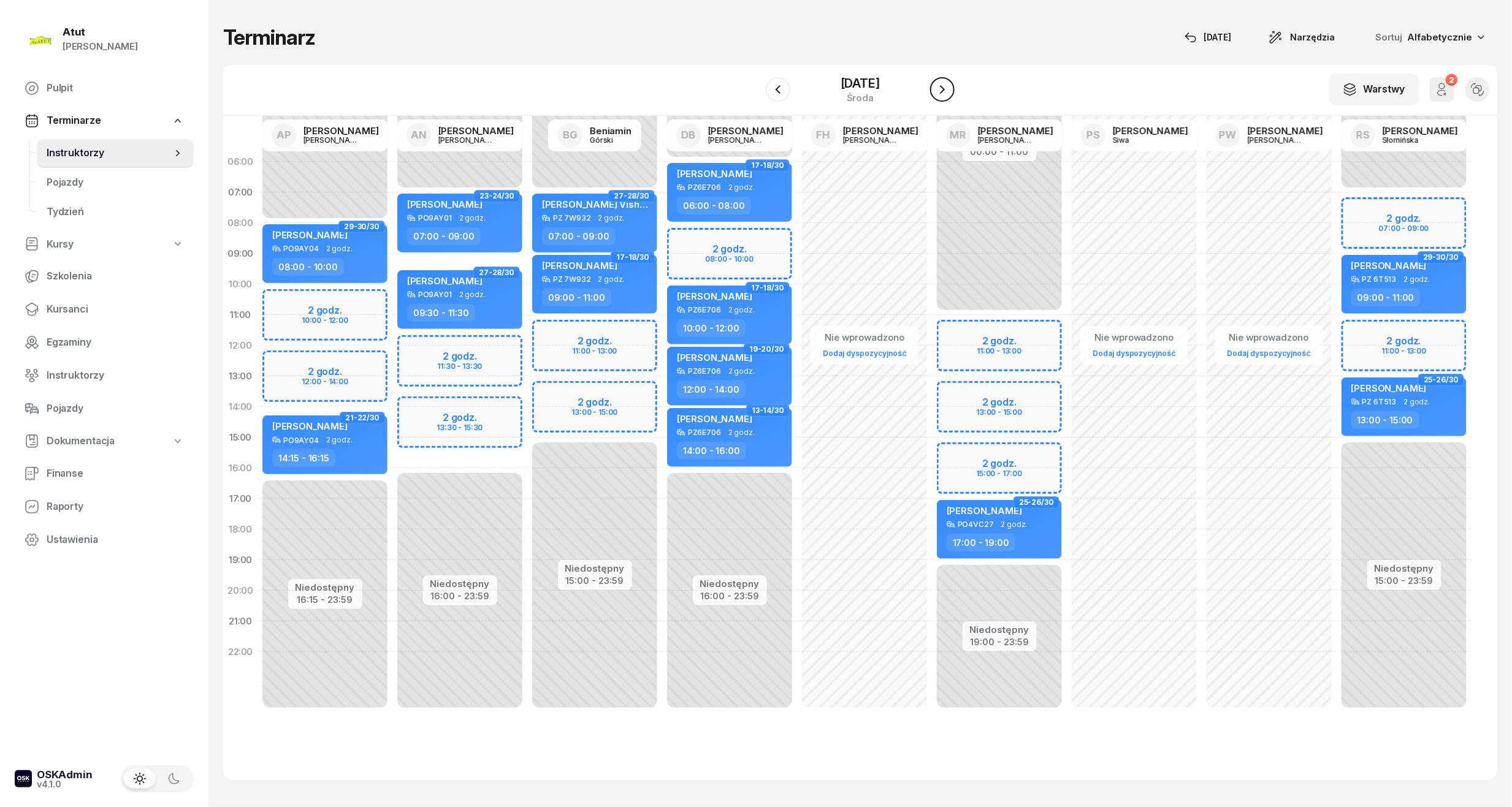
click at [947, 84] on icon "button" at bounding box center [942, 89] width 15 height 15
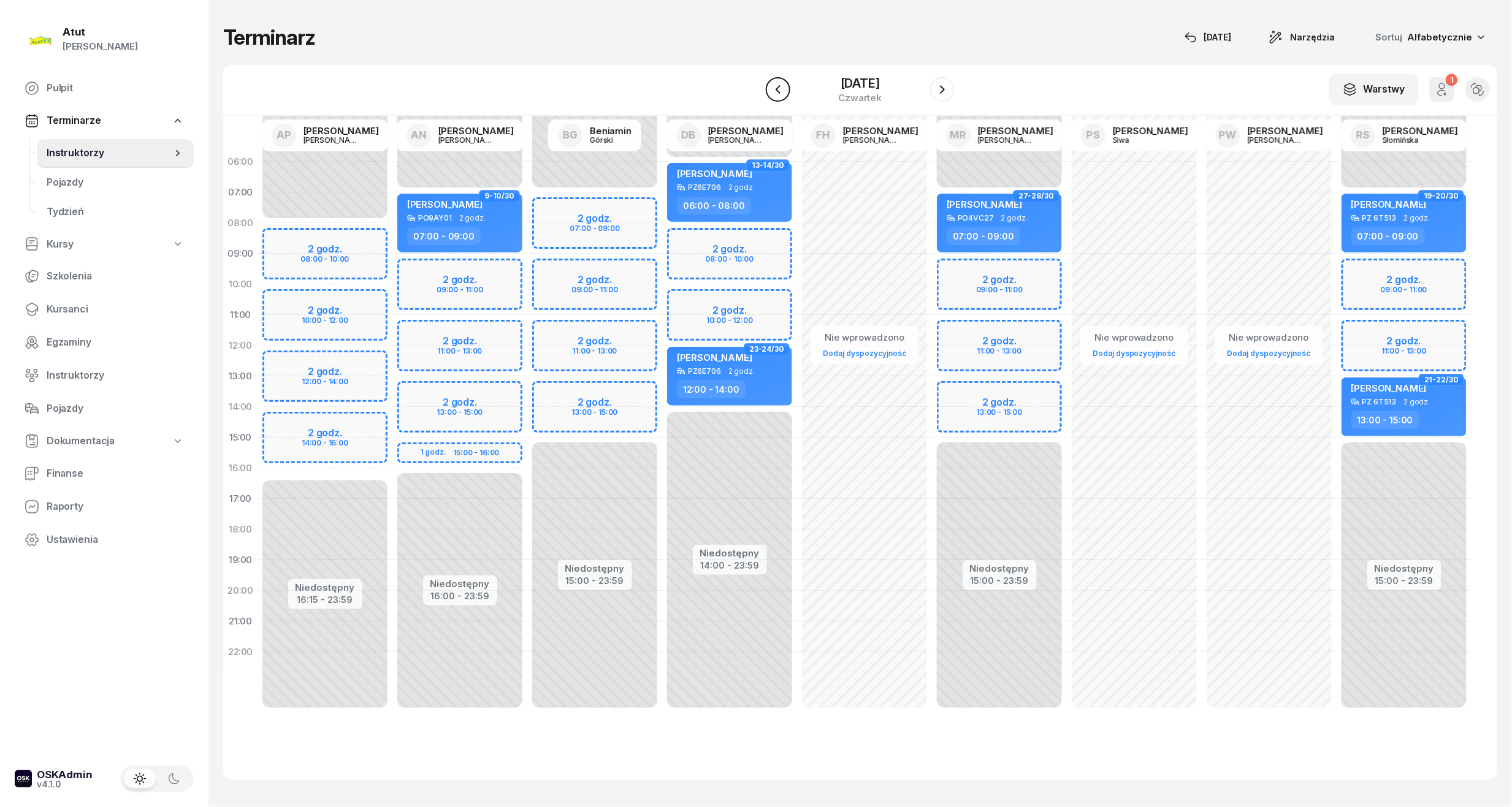
click at [773, 96] on icon "button" at bounding box center [778, 89] width 15 height 15
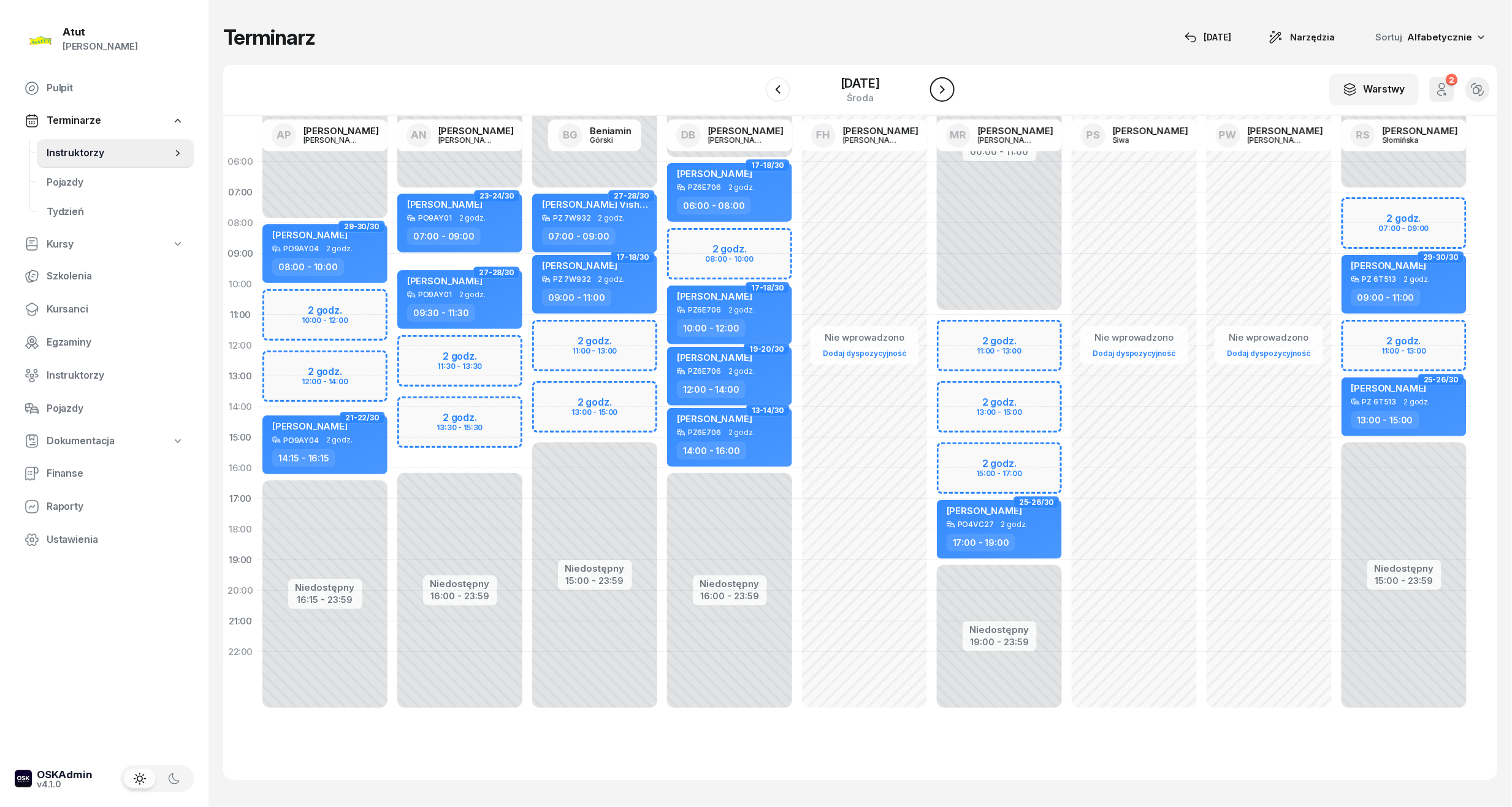
click at [954, 91] on button "button" at bounding box center [943, 90] width 25 height 25
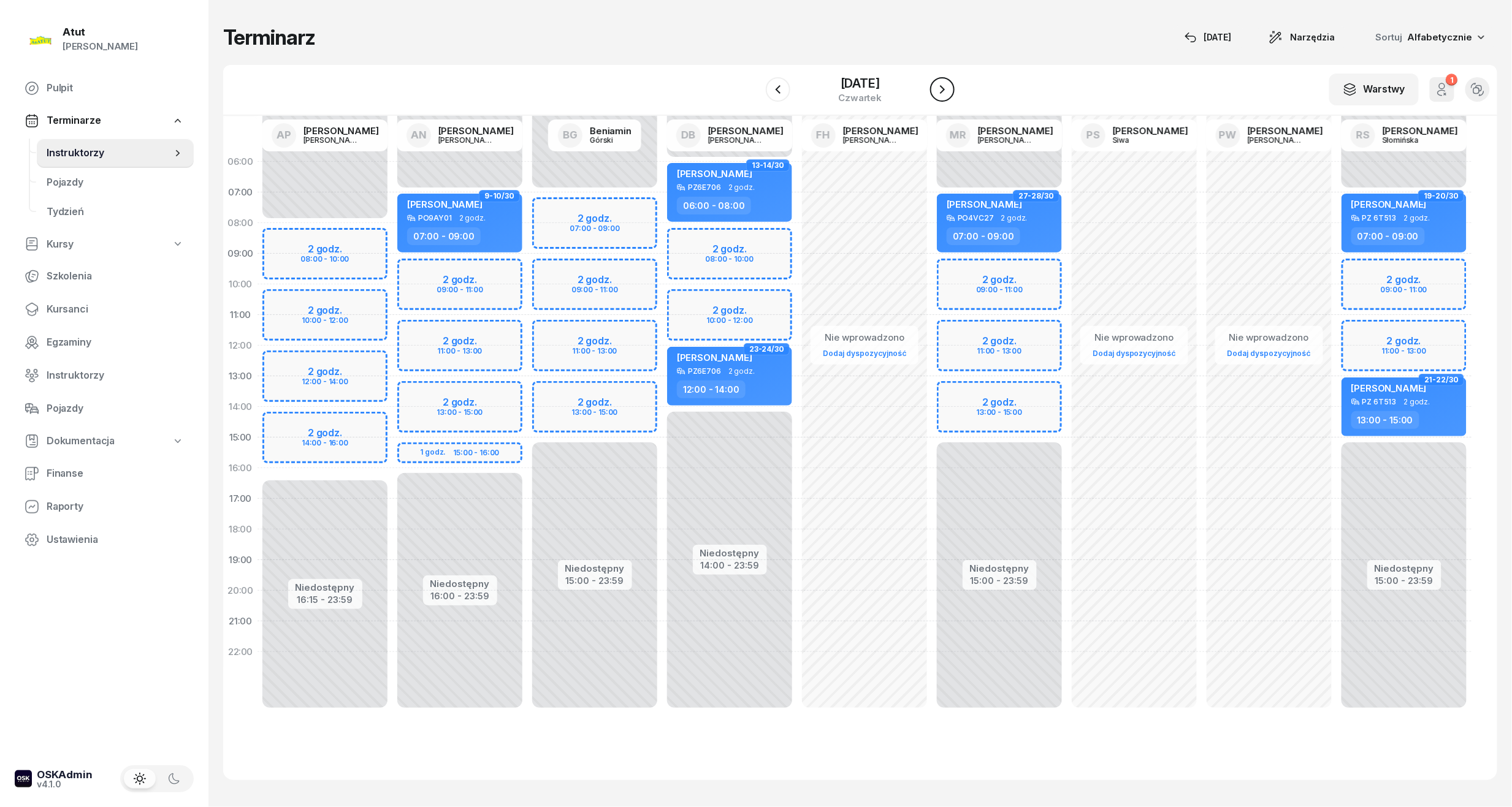
click at [940, 89] on icon "button" at bounding box center [942, 89] width 15 height 15
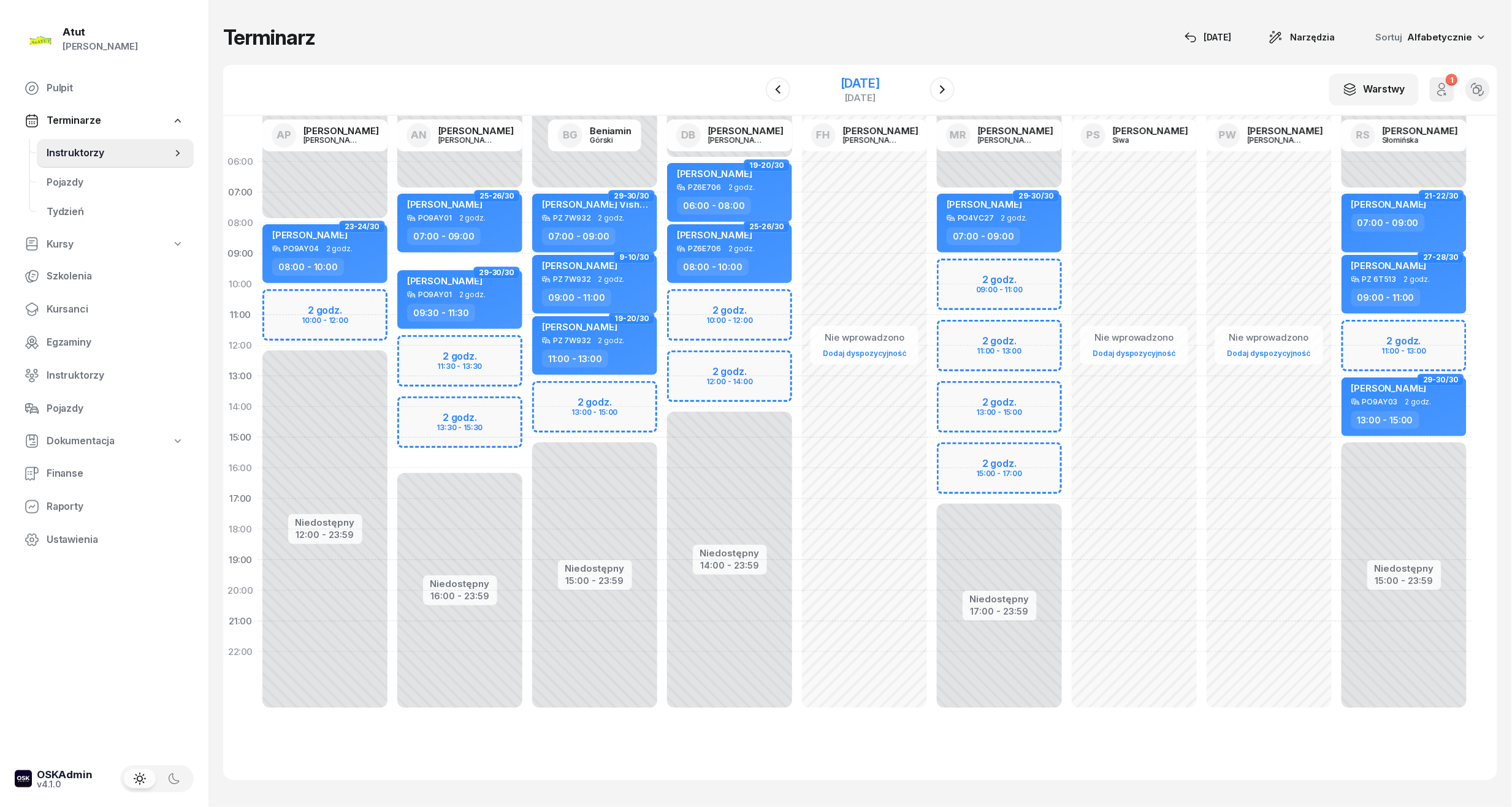
click at [864, 93] on div "[DATE]" at bounding box center [860, 98] width 40 height 9
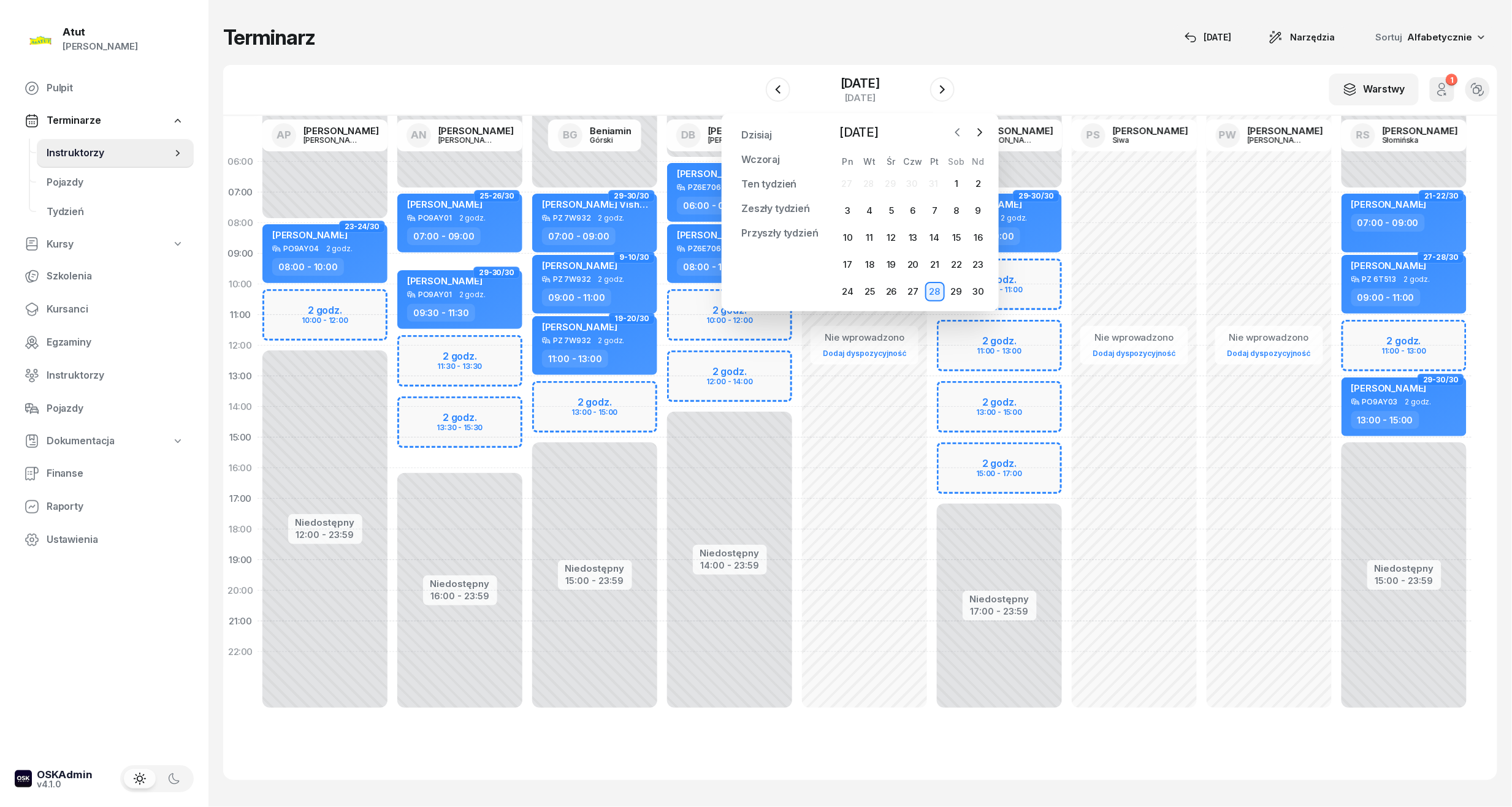
click at [959, 133] on icon "button" at bounding box center [958, 133] width 12 height 12
click at [959, 130] on icon "button" at bounding box center [958, 133] width 12 height 12
click at [937, 270] on div "26" at bounding box center [934, 264] width 19 height 19
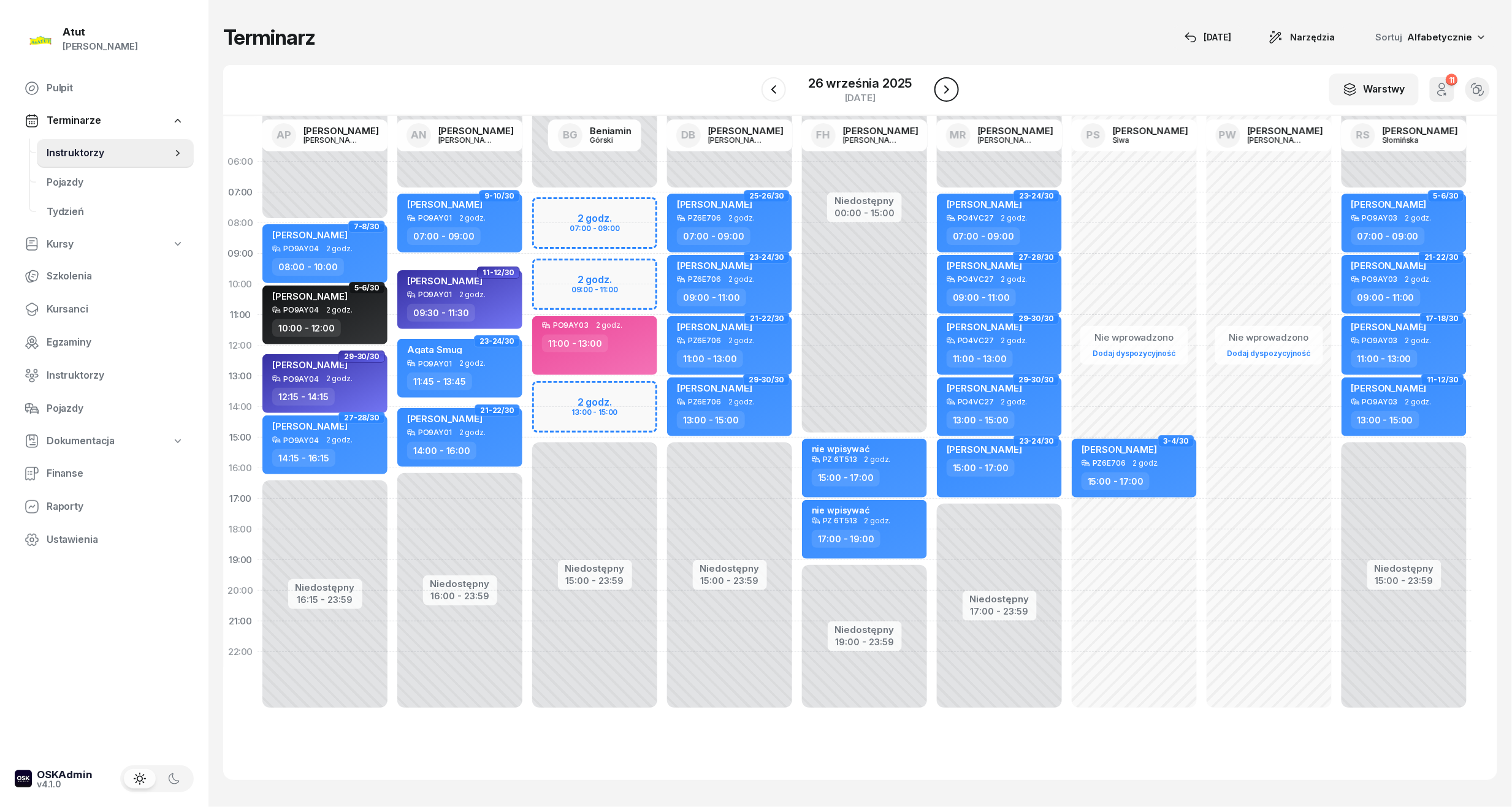
click at [934, 88] on button "button" at bounding box center [947, 90] width 25 height 25
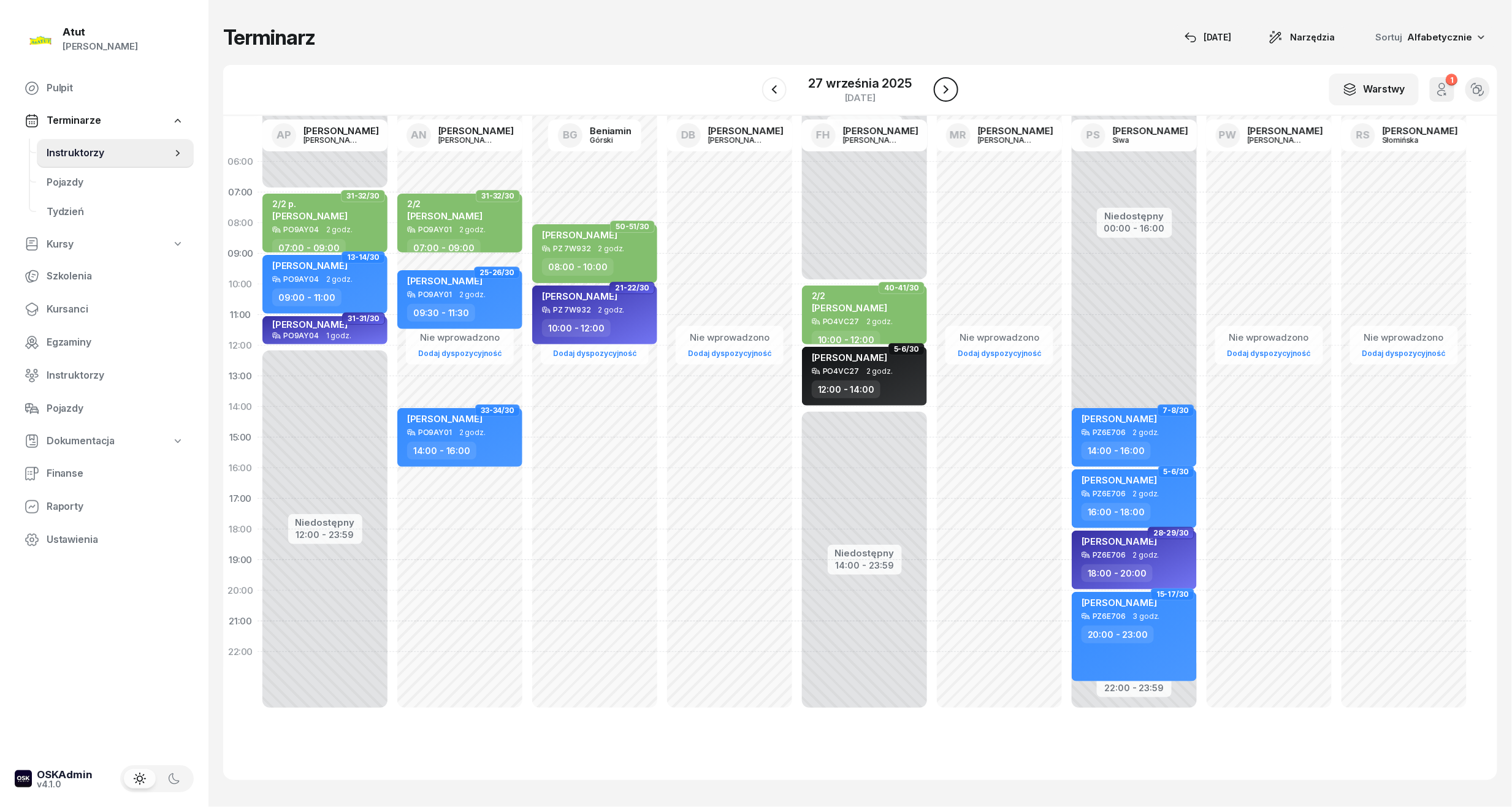
click at [934, 88] on button "button" at bounding box center [946, 90] width 25 height 25
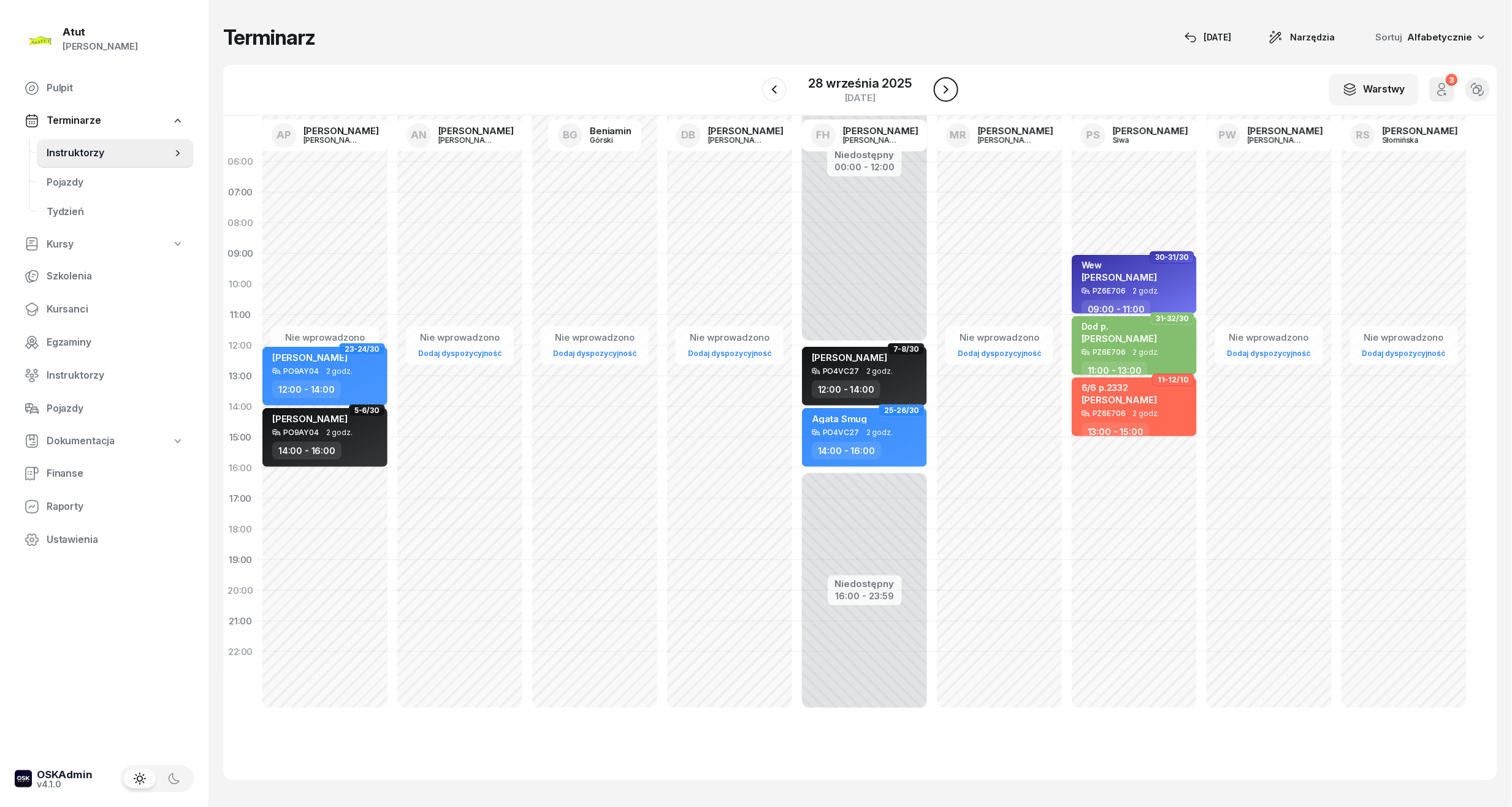
click at [937, 95] on button "button" at bounding box center [946, 90] width 25 height 25
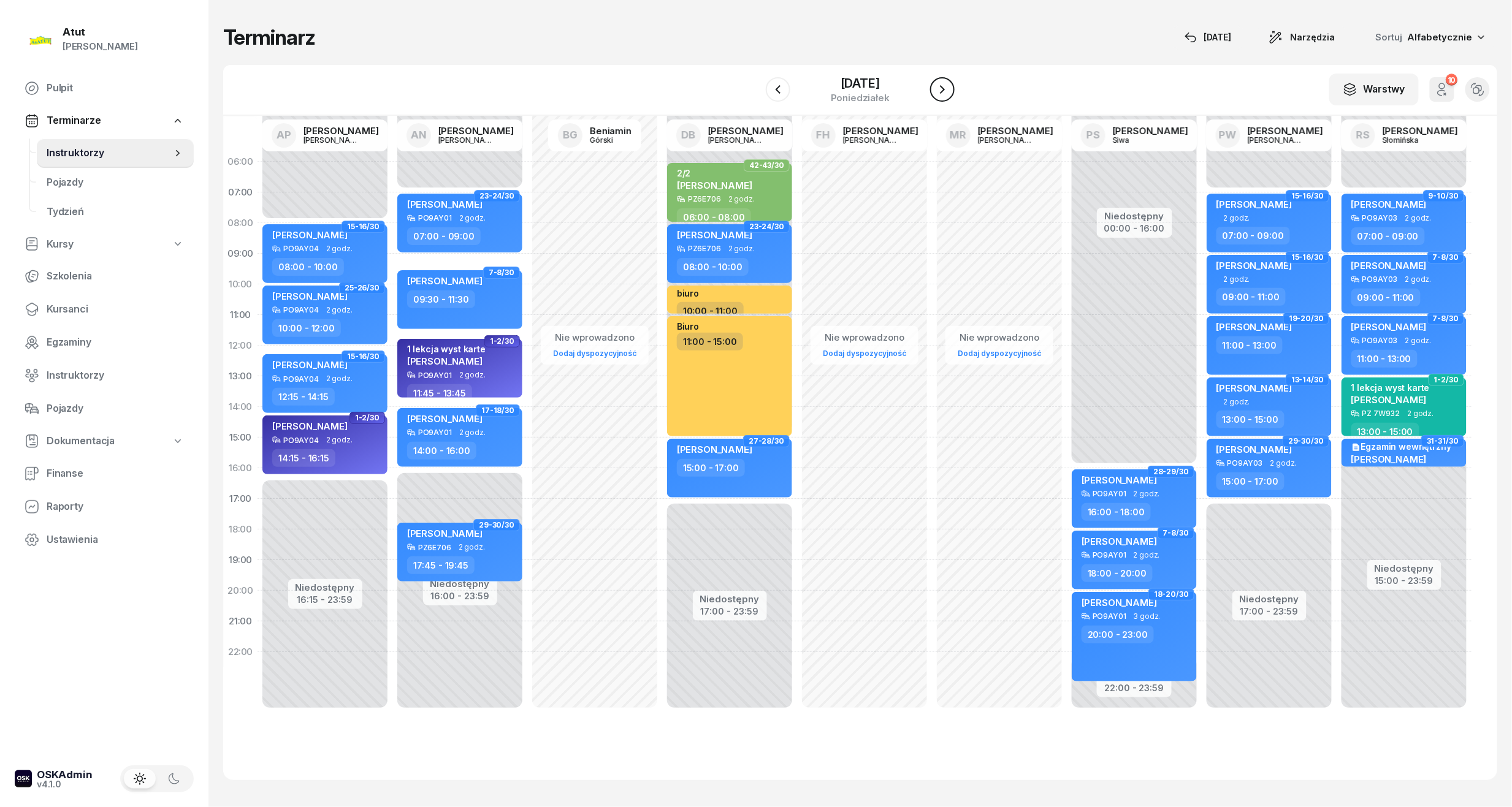
click at [937, 95] on button "button" at bounding box center [943, 90] width 25 height 25
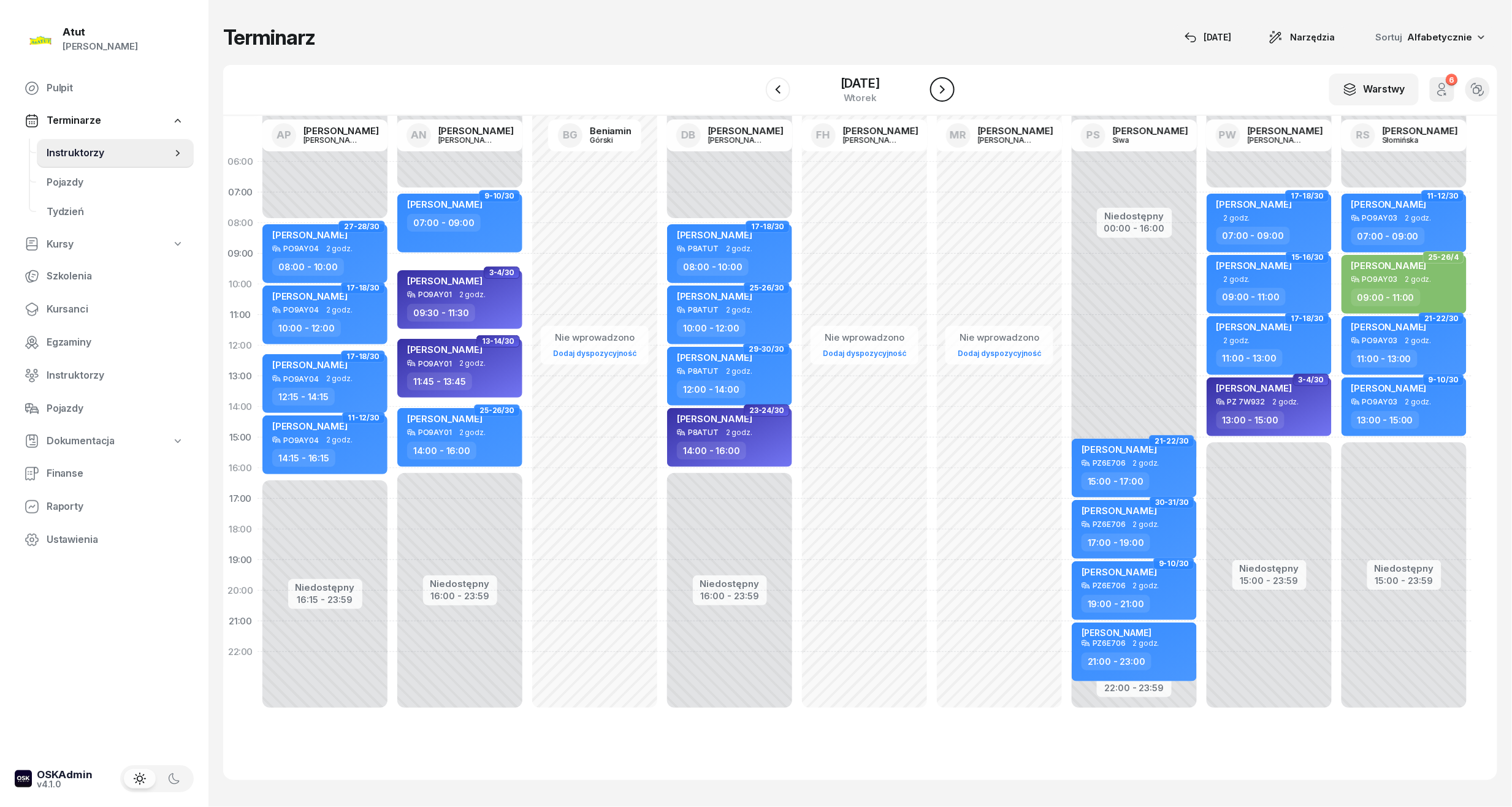
click at [937, 95] on button "button" at bounding box center [943, 90] width 25 height 25
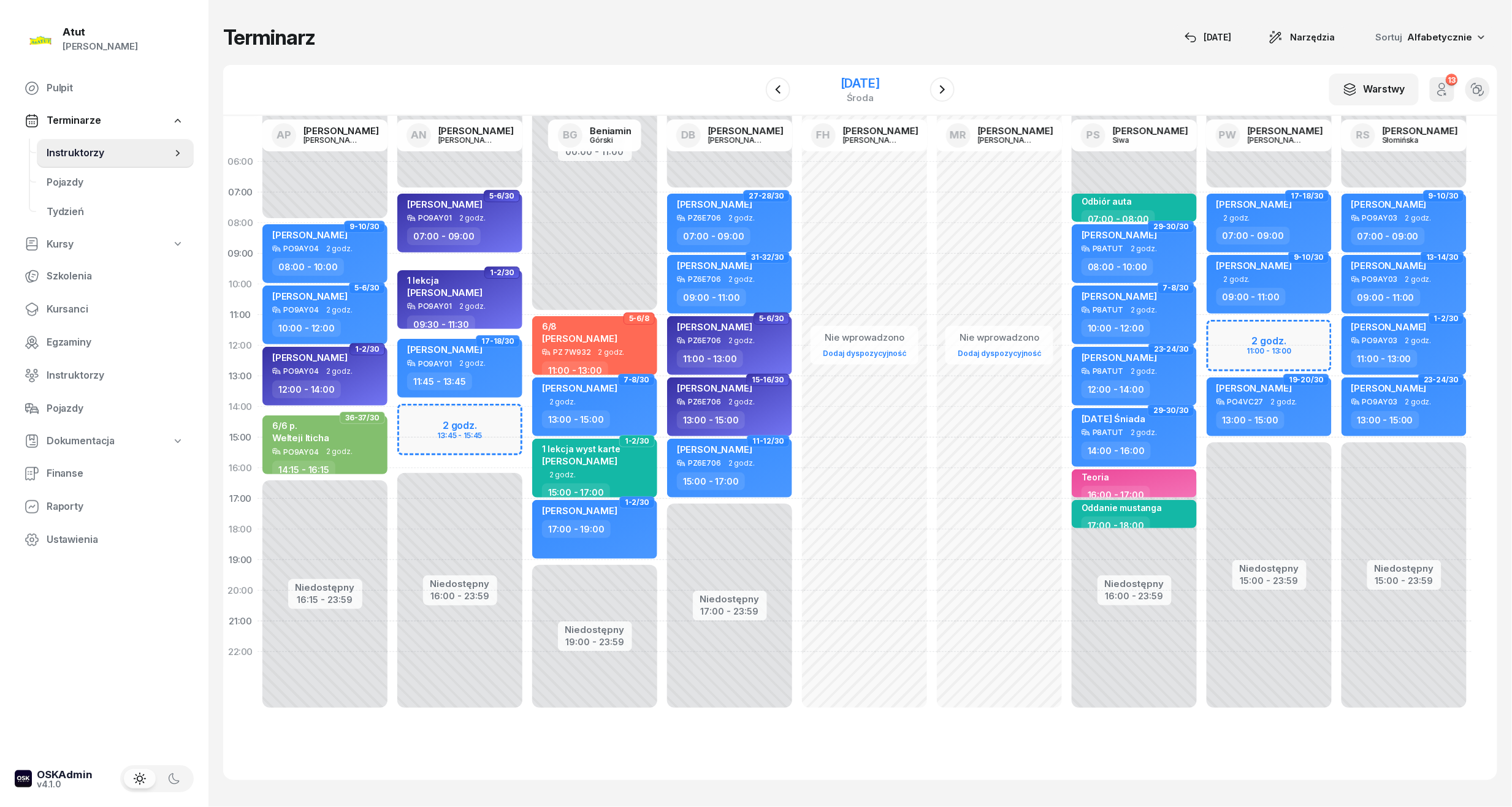
click at [856, 78] on div "1 października 2025" at bounding box center [860, 84] width 40 height 12
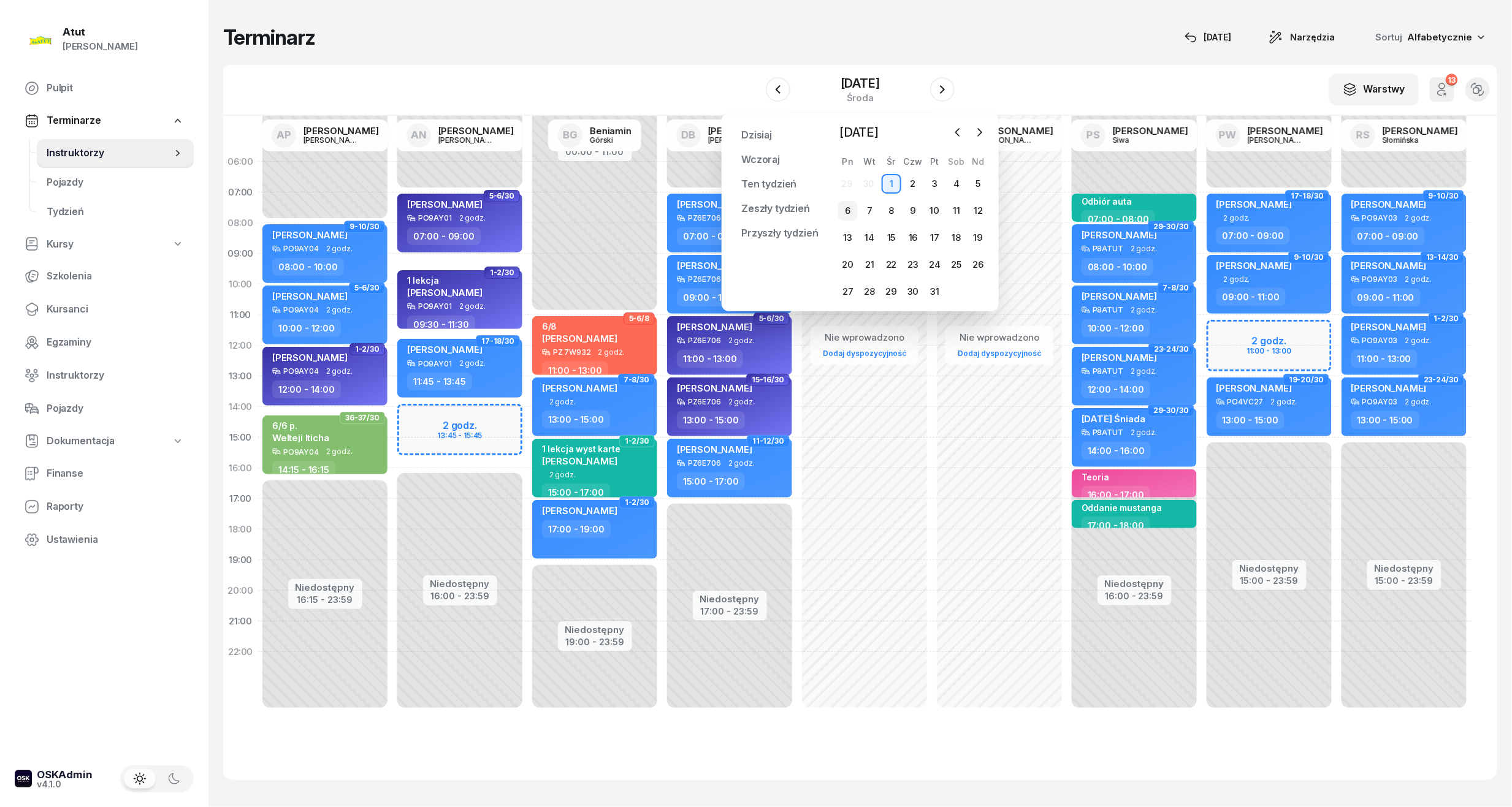
click at [851, 204] on div "6" at bounding box center [847, 210] width 19 height 19
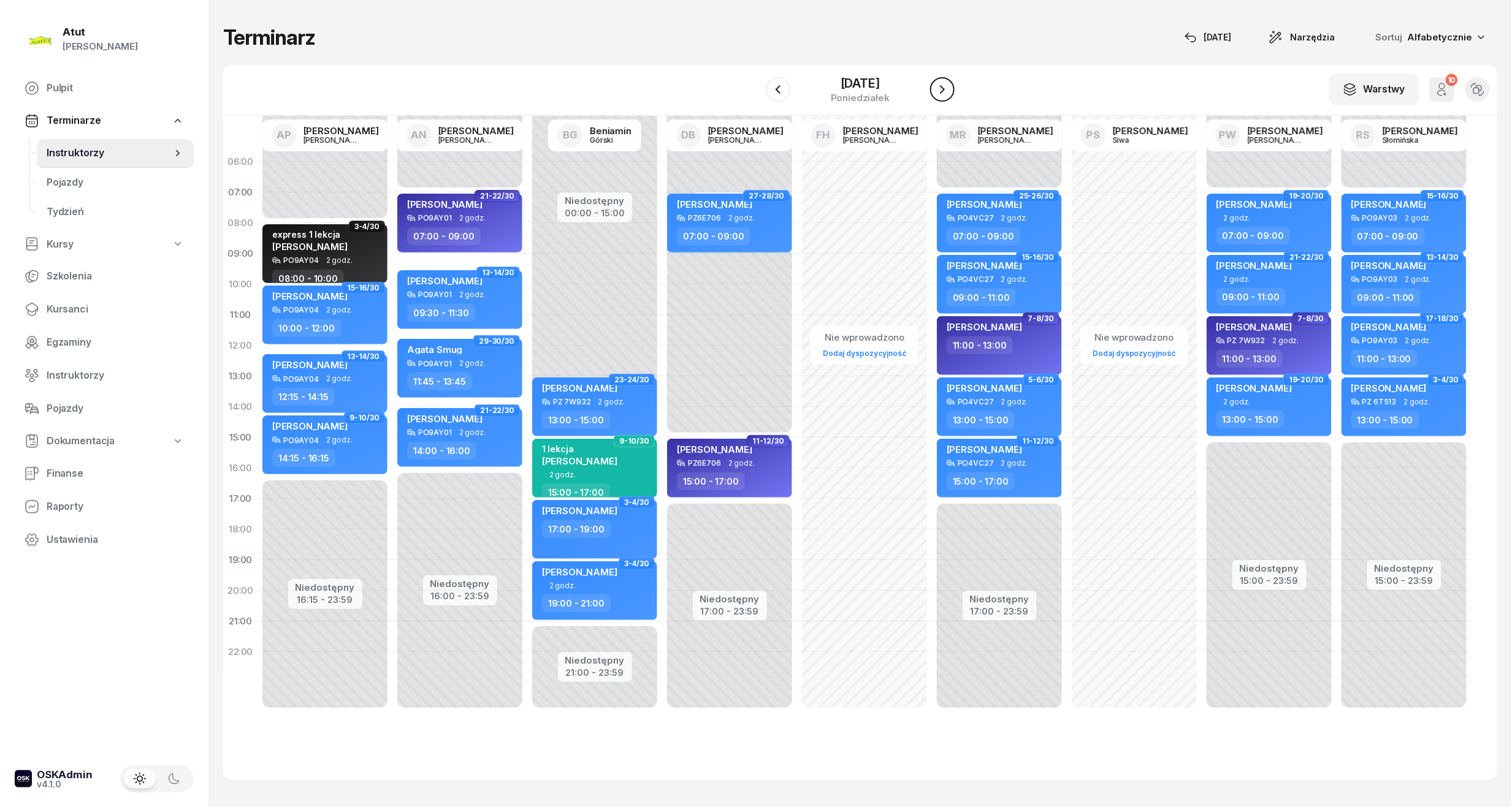
click at [950, 89] on icon "button" at bounding box center [942, 89] width 15 height 15
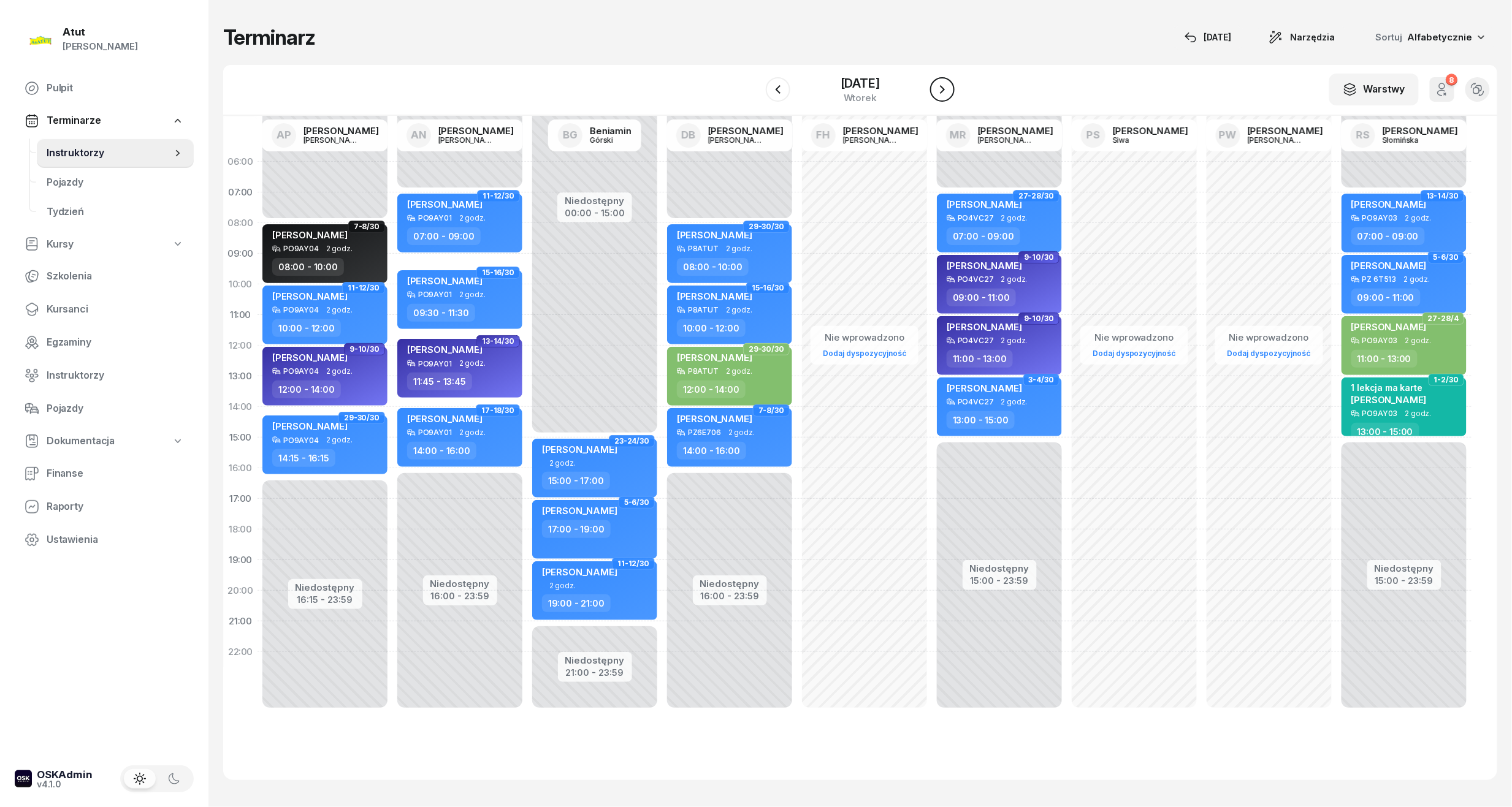
click at [950, 89] on icon "button" at bounding box center [942, 89] width 15 height 15
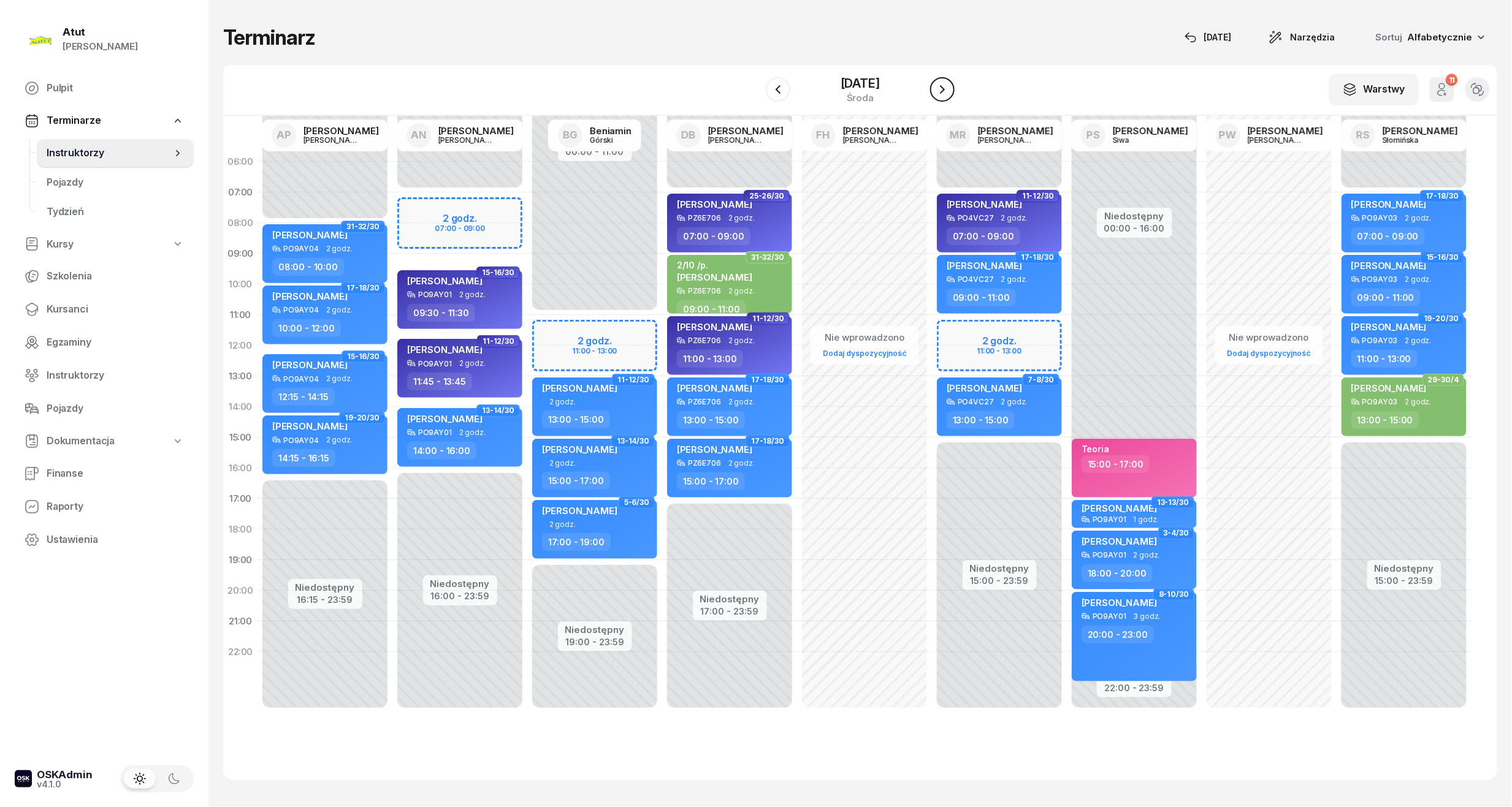
click at [950, 89] on icon "button" at bounding box center [942, 89] width 15 height 15
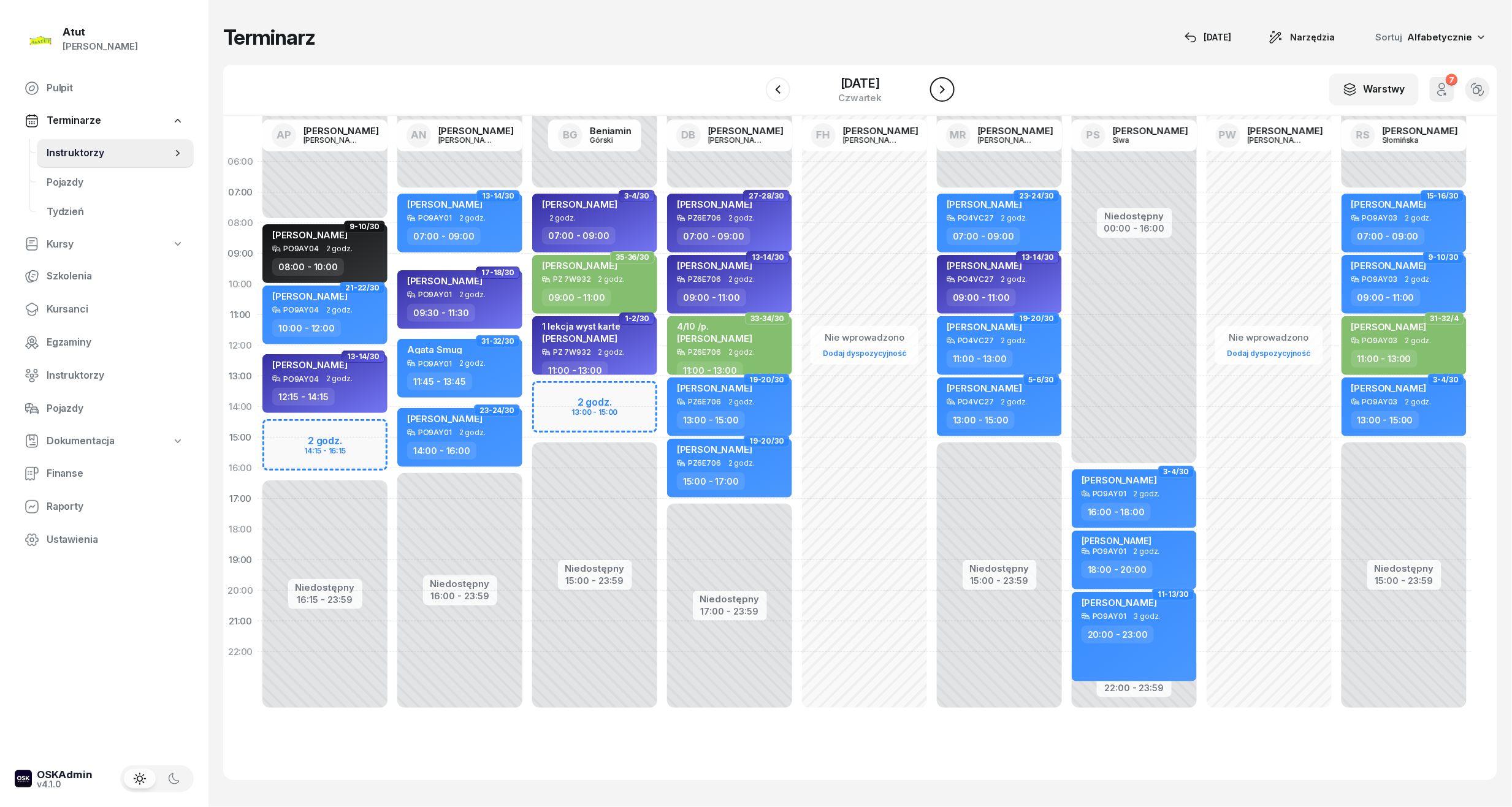
click at [950, 89] on icon "button" at bounding box center [942, 89] width 15 height 15
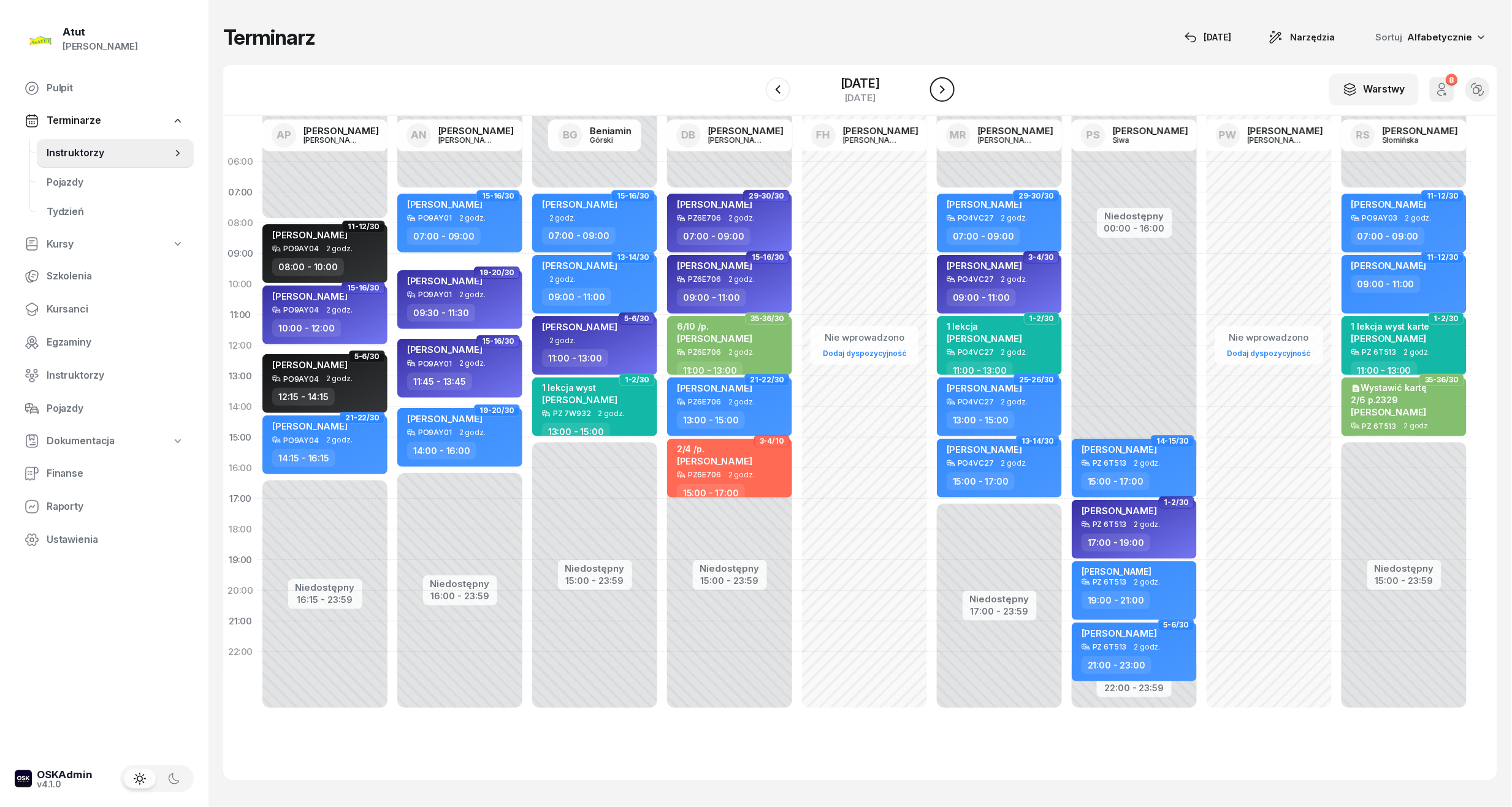
click at [945, 89] on icon "button" at bounding box center [942, 89] width 5 height 9
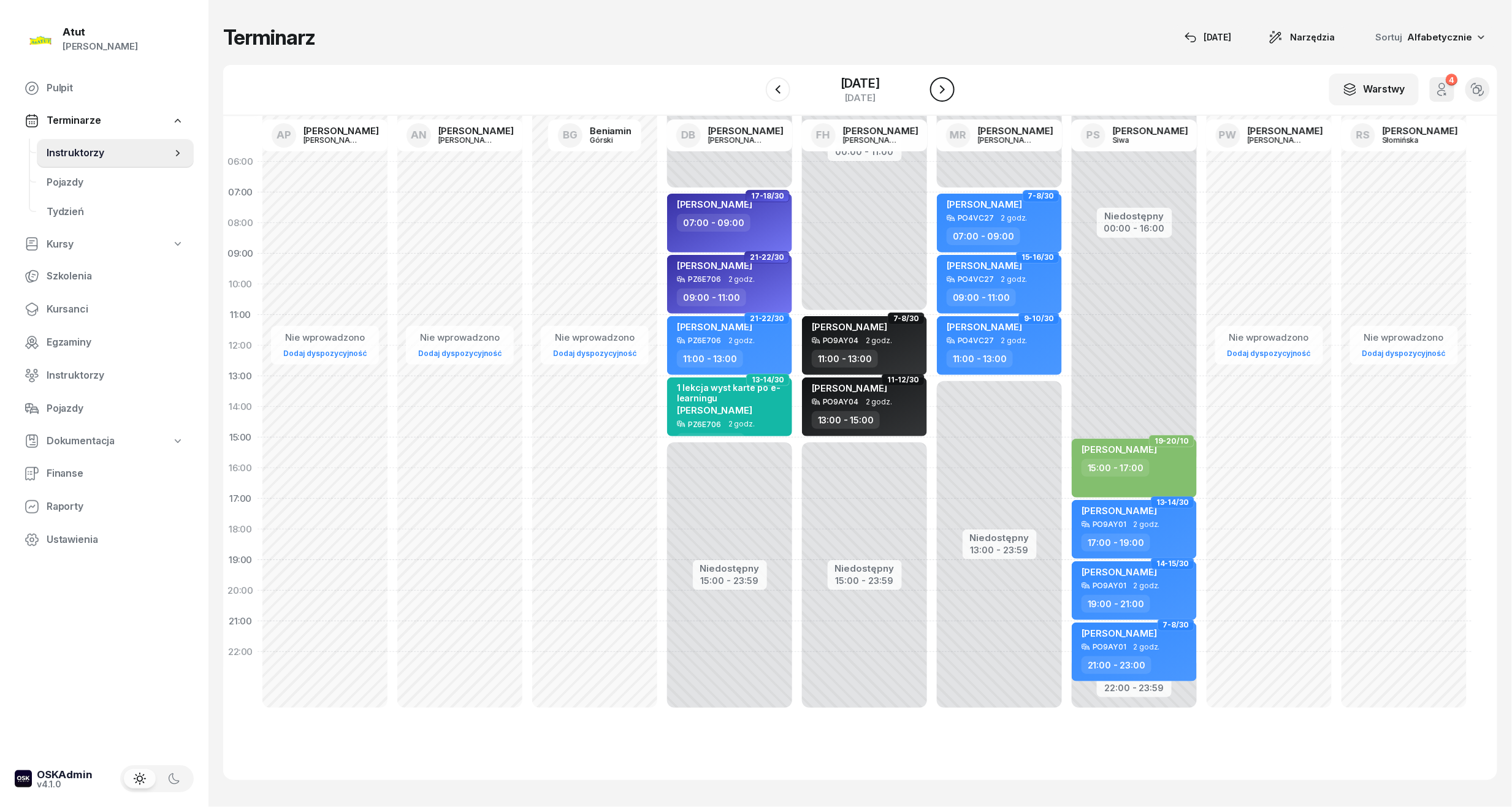
click at [950, 89] on icon "button" at bounding box center [942, 89] width 15 height 15
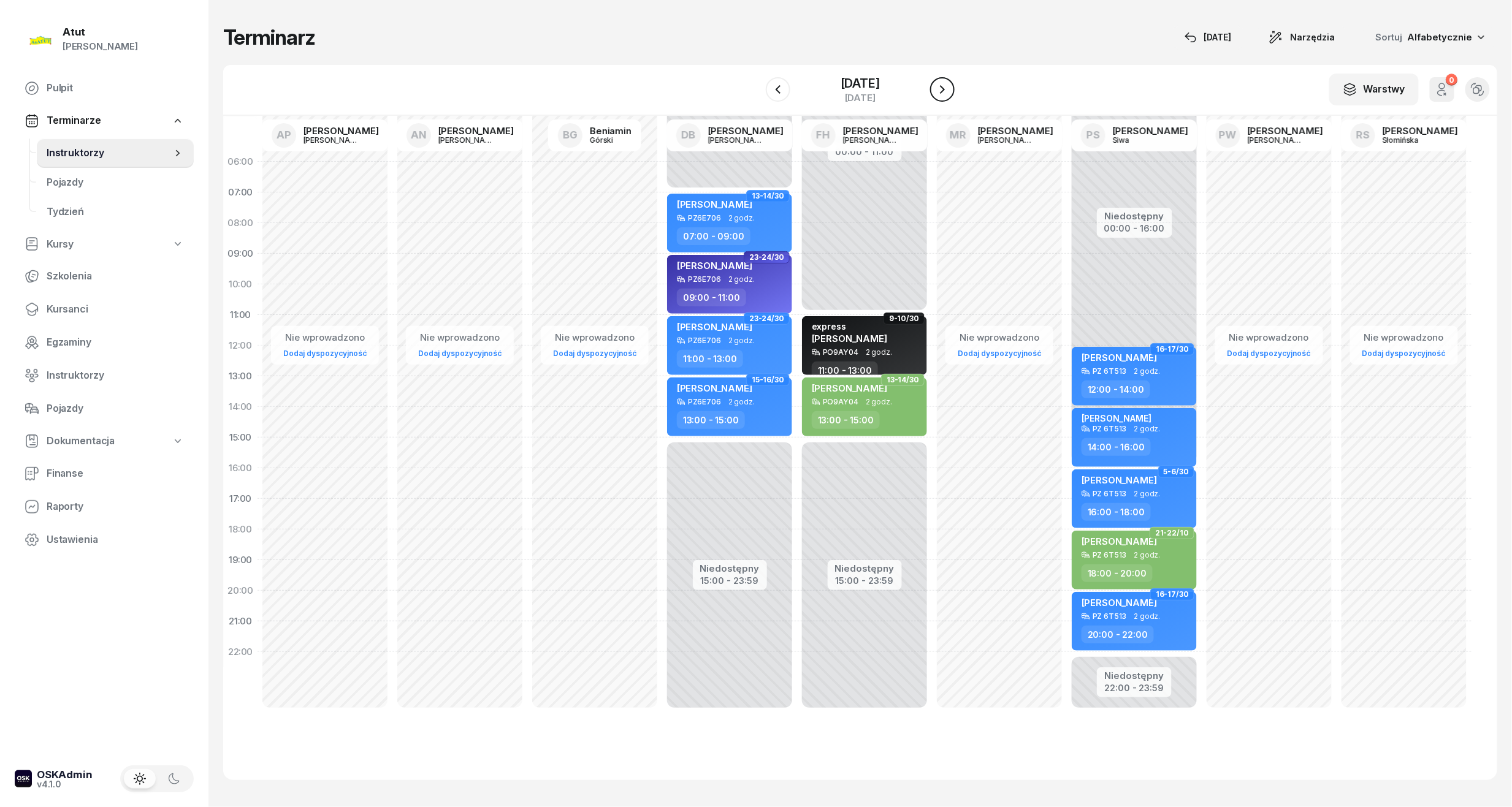
click at [945, 89] on icon "button" at bounding box center [942, 89] width 5 height 9
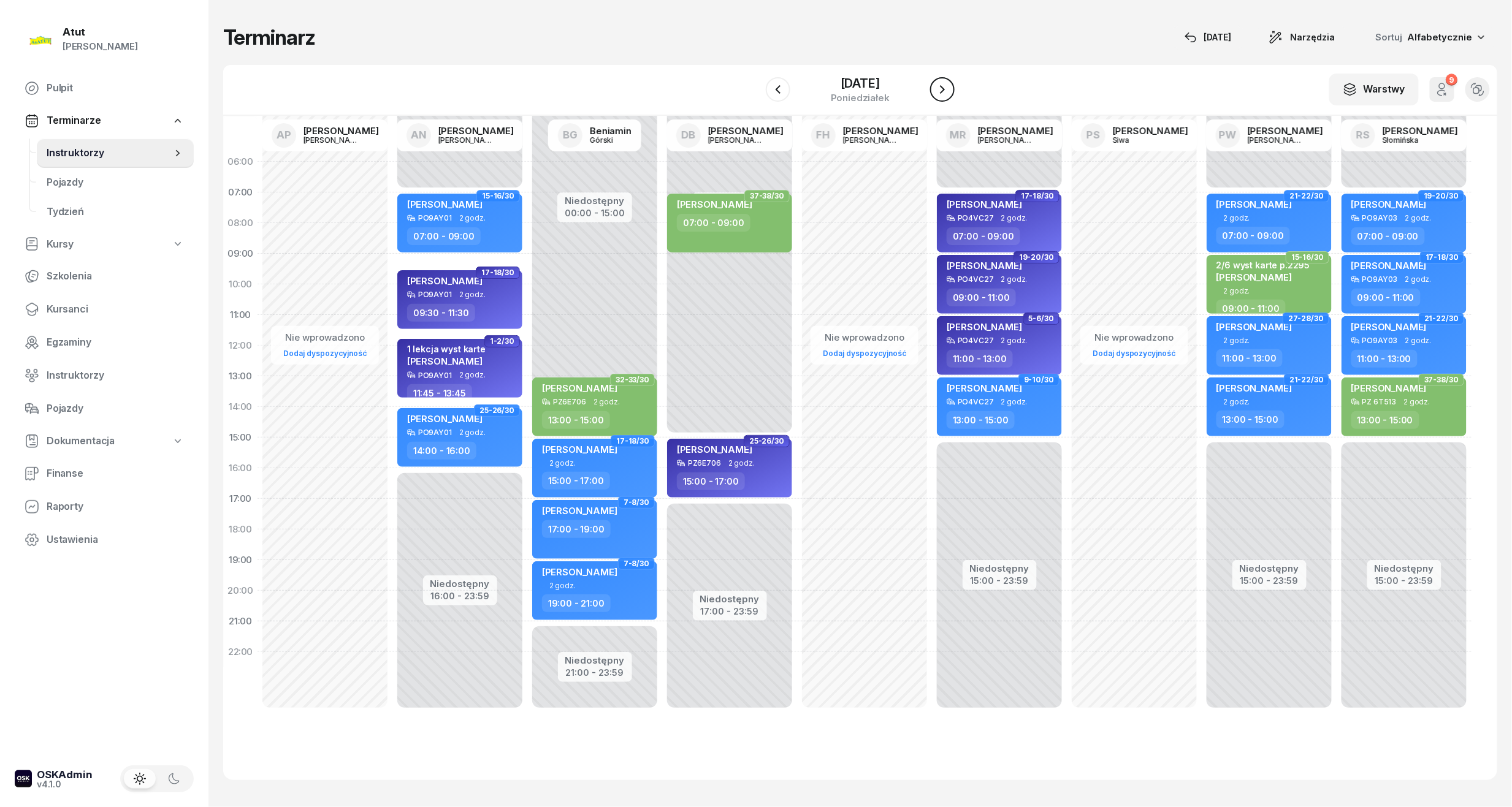
click at [950, 86] on icon "button" at bounding box center [942, 89] width 15 height 15
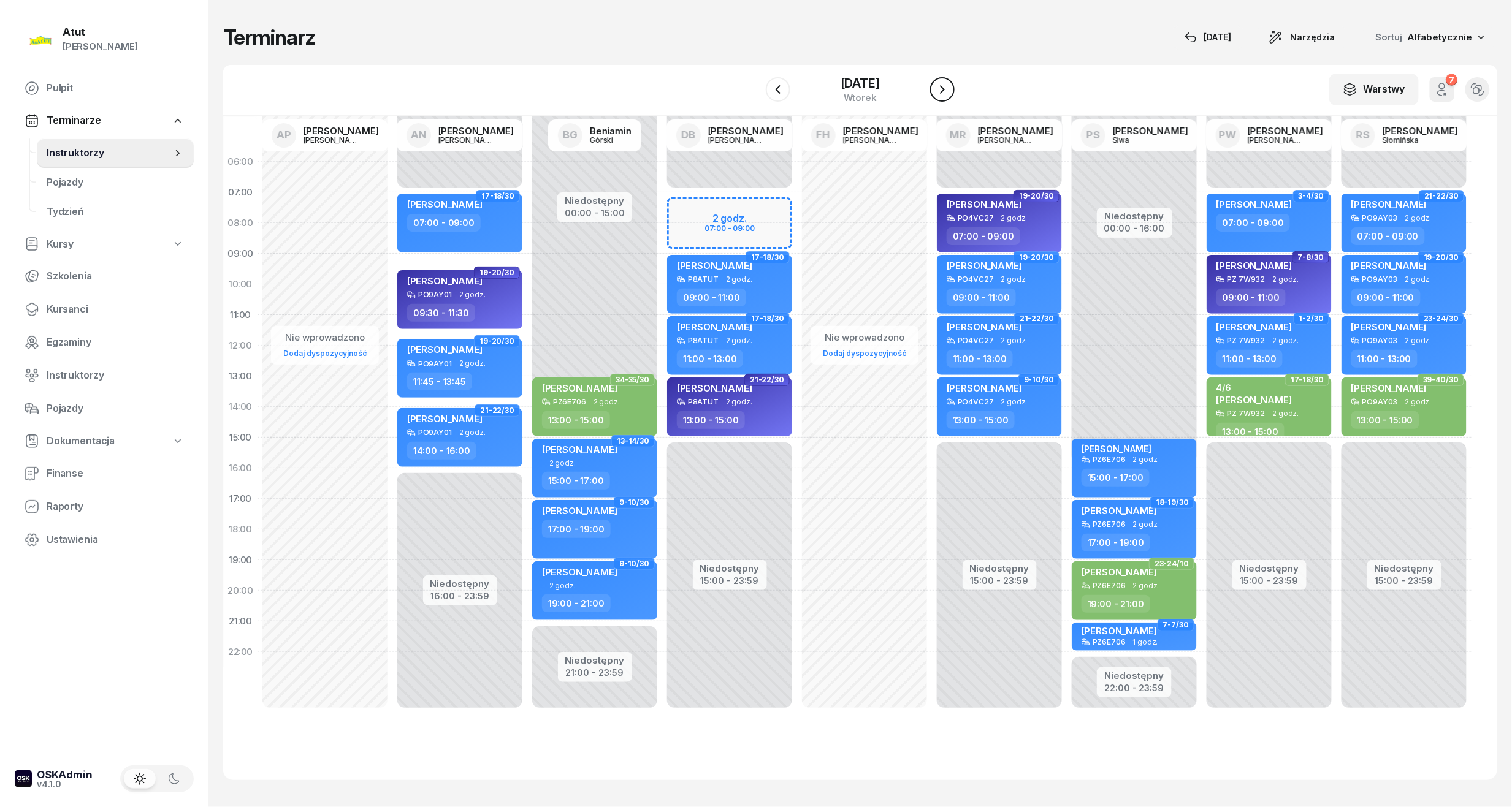
click at [950, 86] on icon "button" at bounding box center [942, 89] width 15 height 15
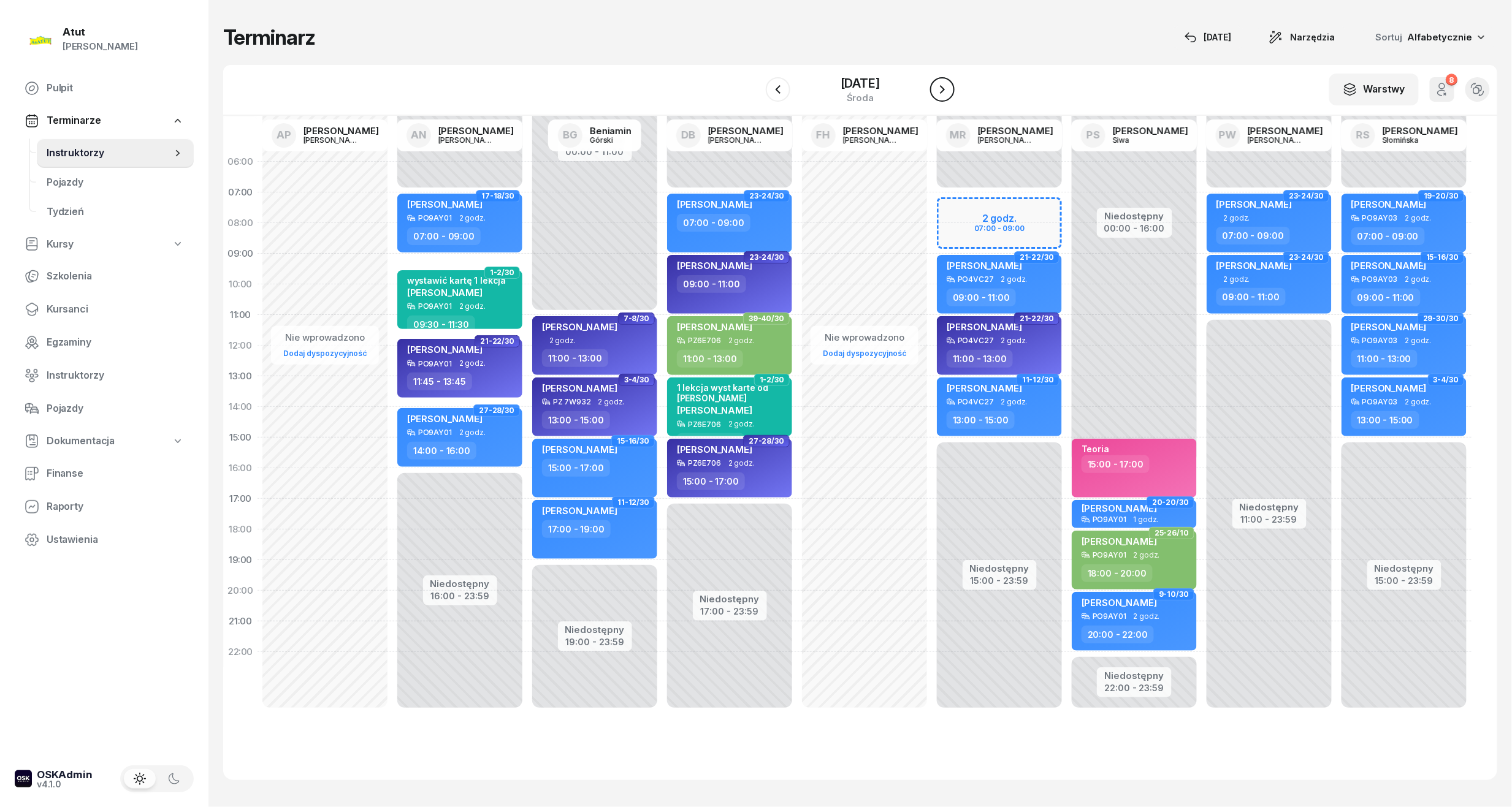
click at [950, 86] on icon "button" at bounding box center [942, 89] width 15 height 15
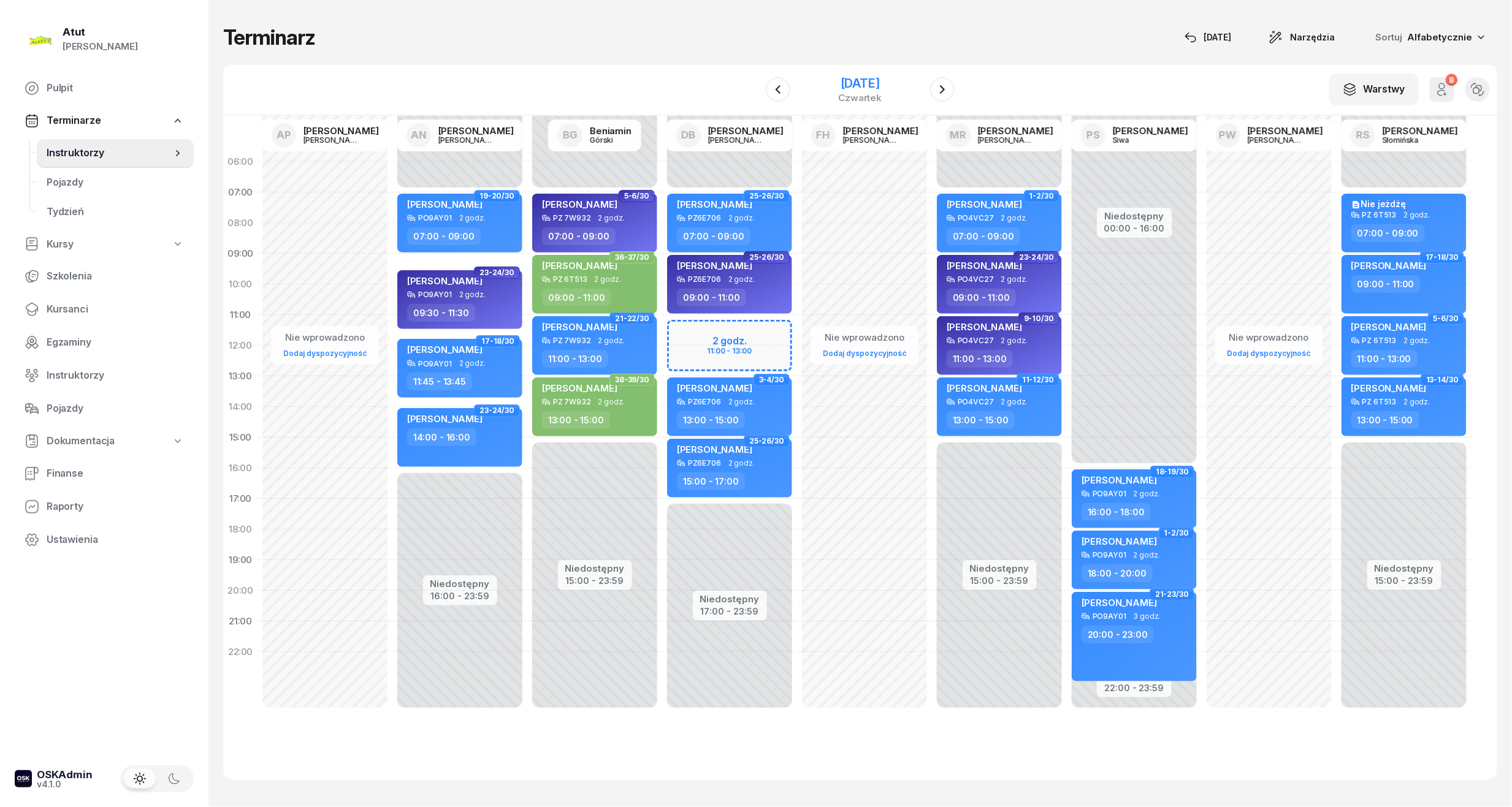
click at [863, 87] on div "[DATE]" at bounding box center [861, 84] width 43 height 12
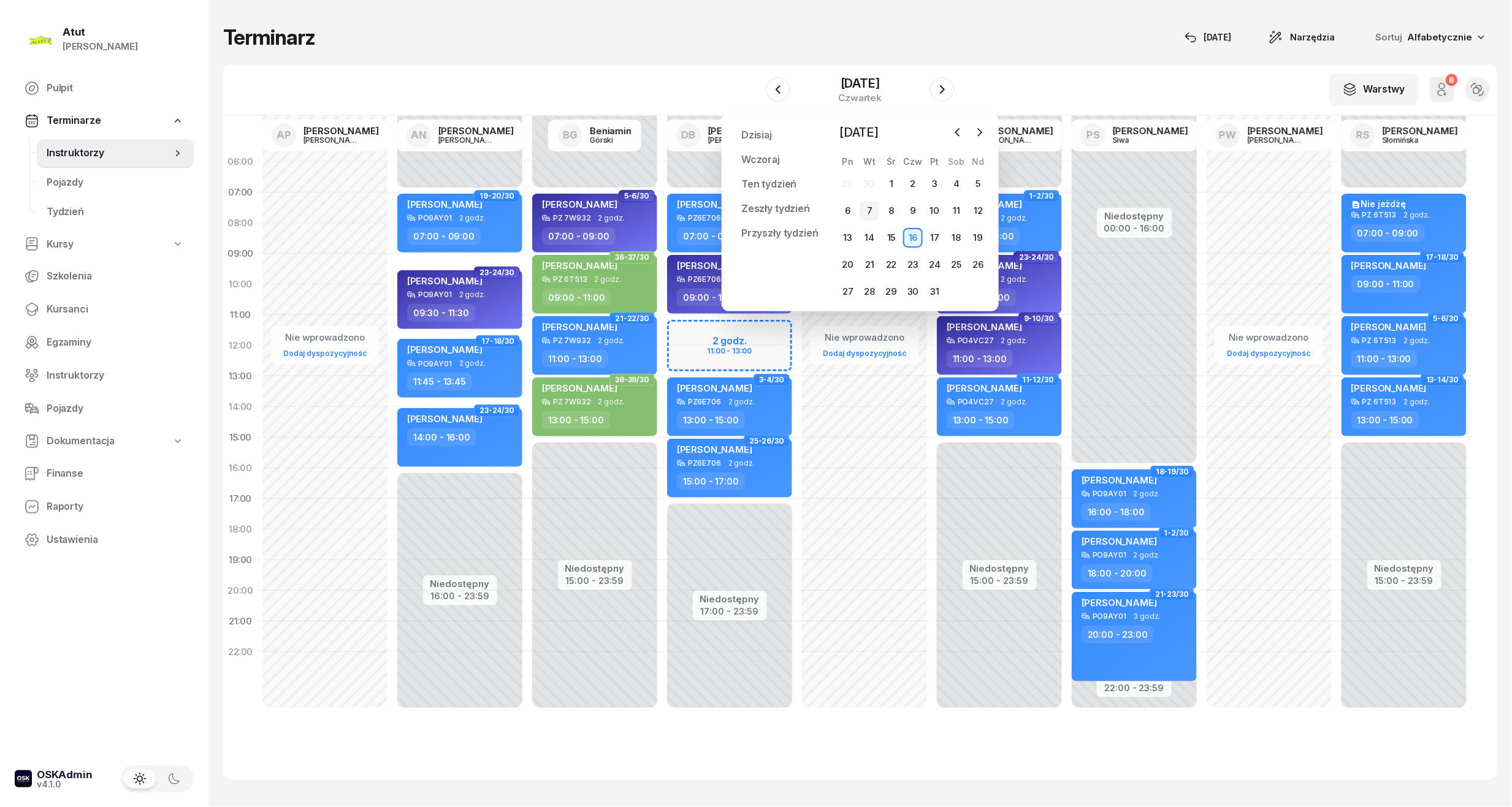
click at [866, 211] on div "7" at bounding box center [869, 210] width 19 height 19
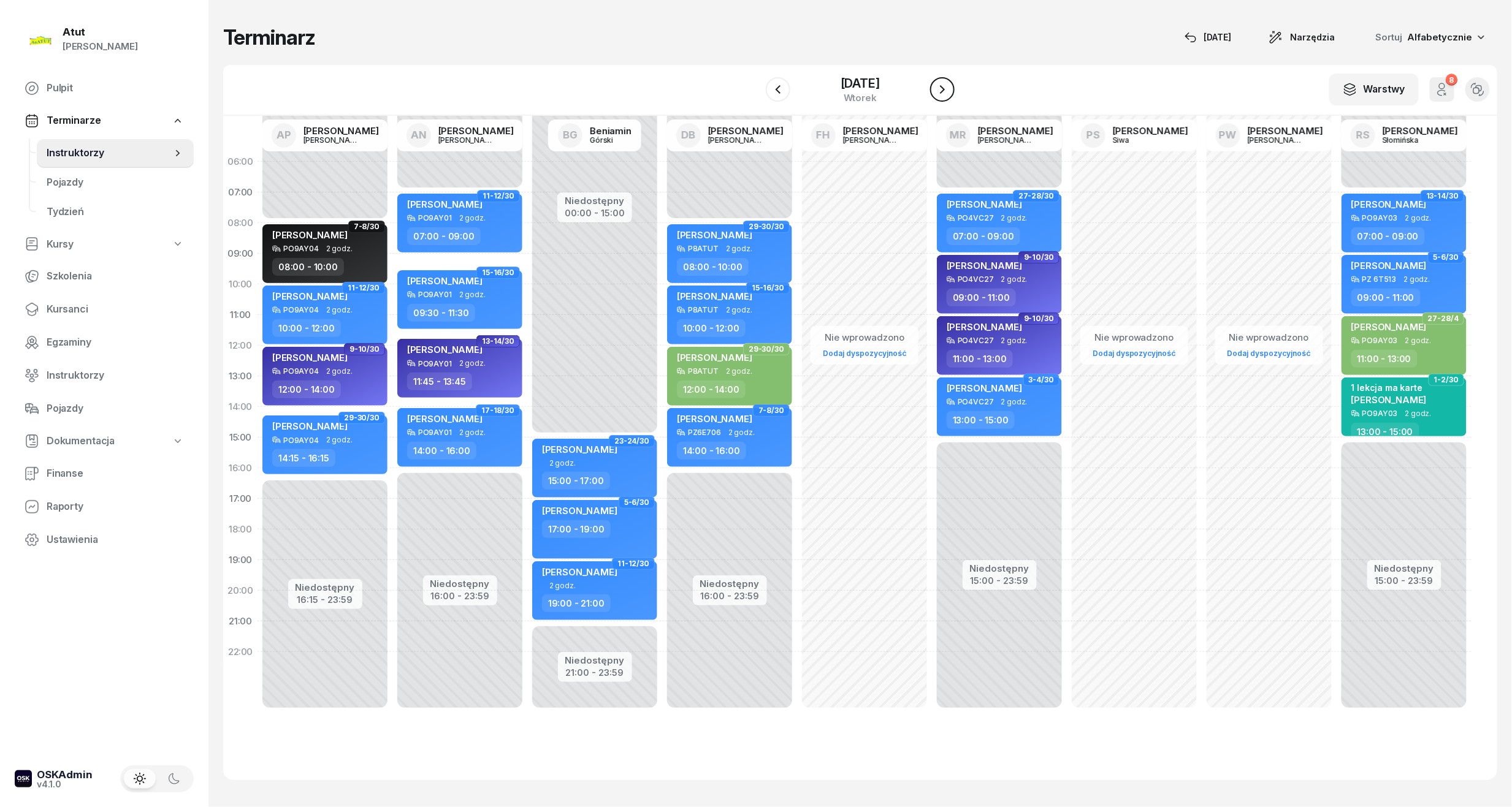
click at [950, 84] on icon "button" at bounding box center [942, 89] width 15 height 15
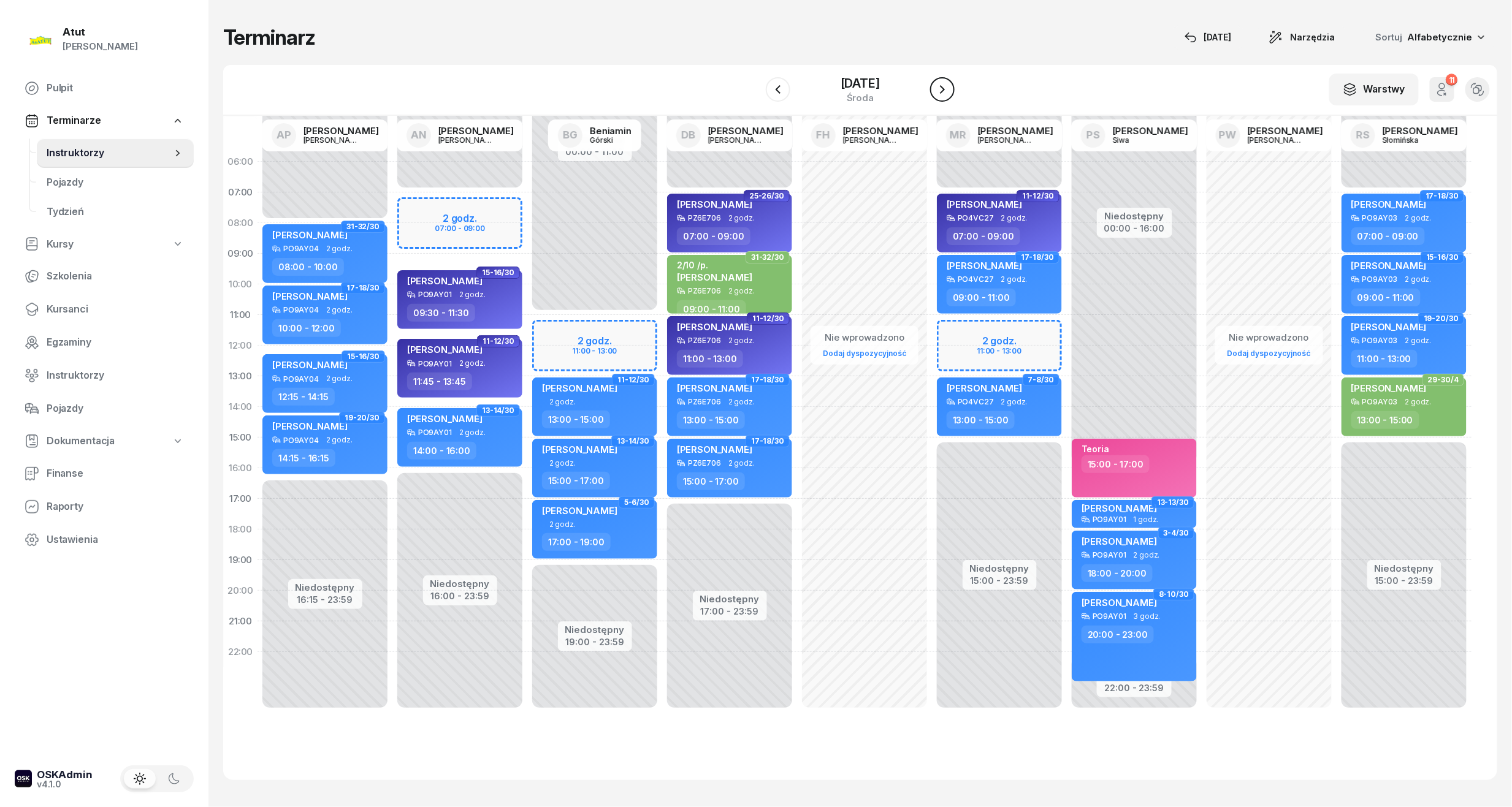
click at [950, 84] on icon "button" at bounding box center [942, 89] width 15 height 15
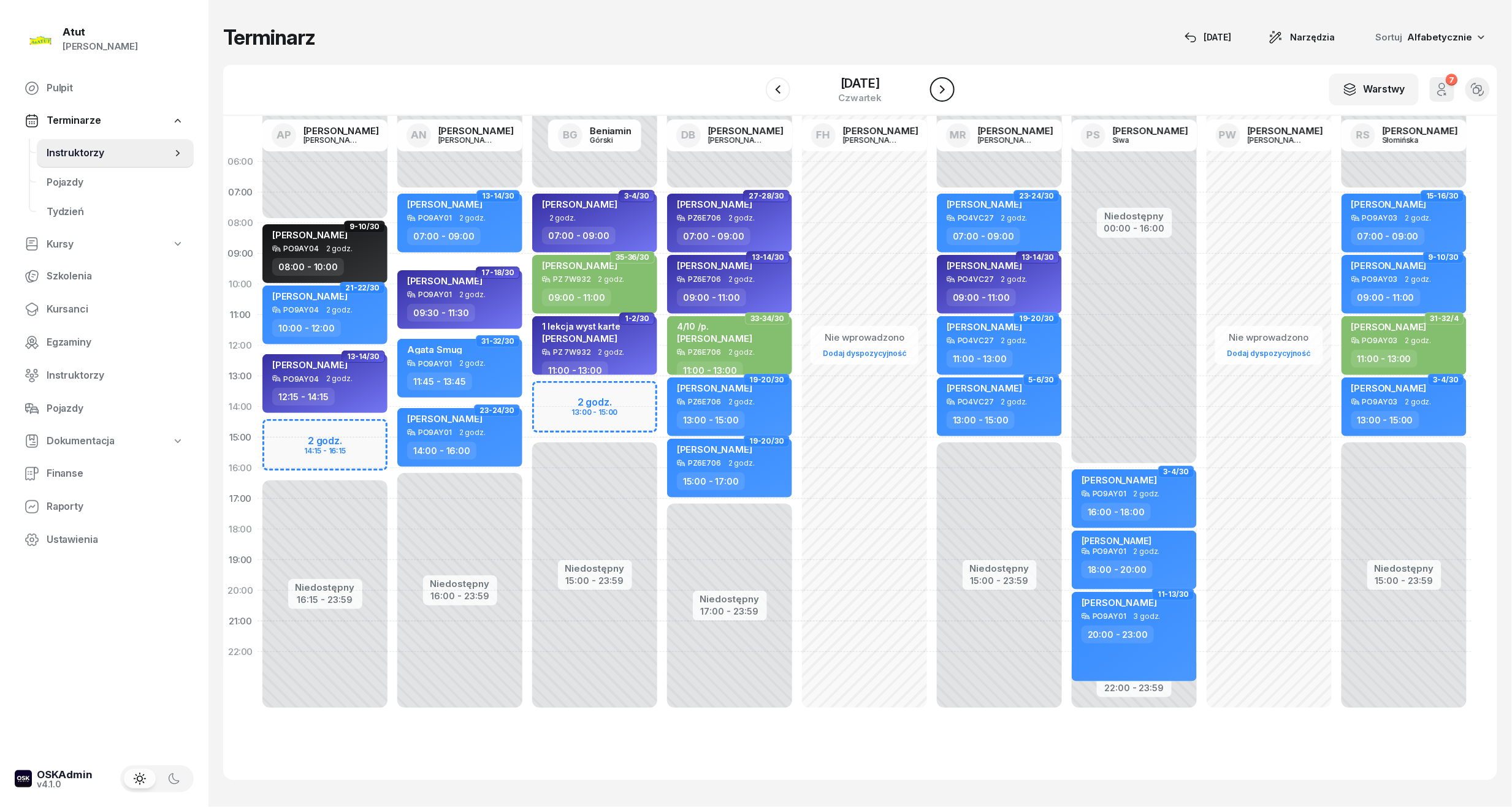
click at [950, 84] on icon "button" at bounding box center [942, 89] width 15 height 15
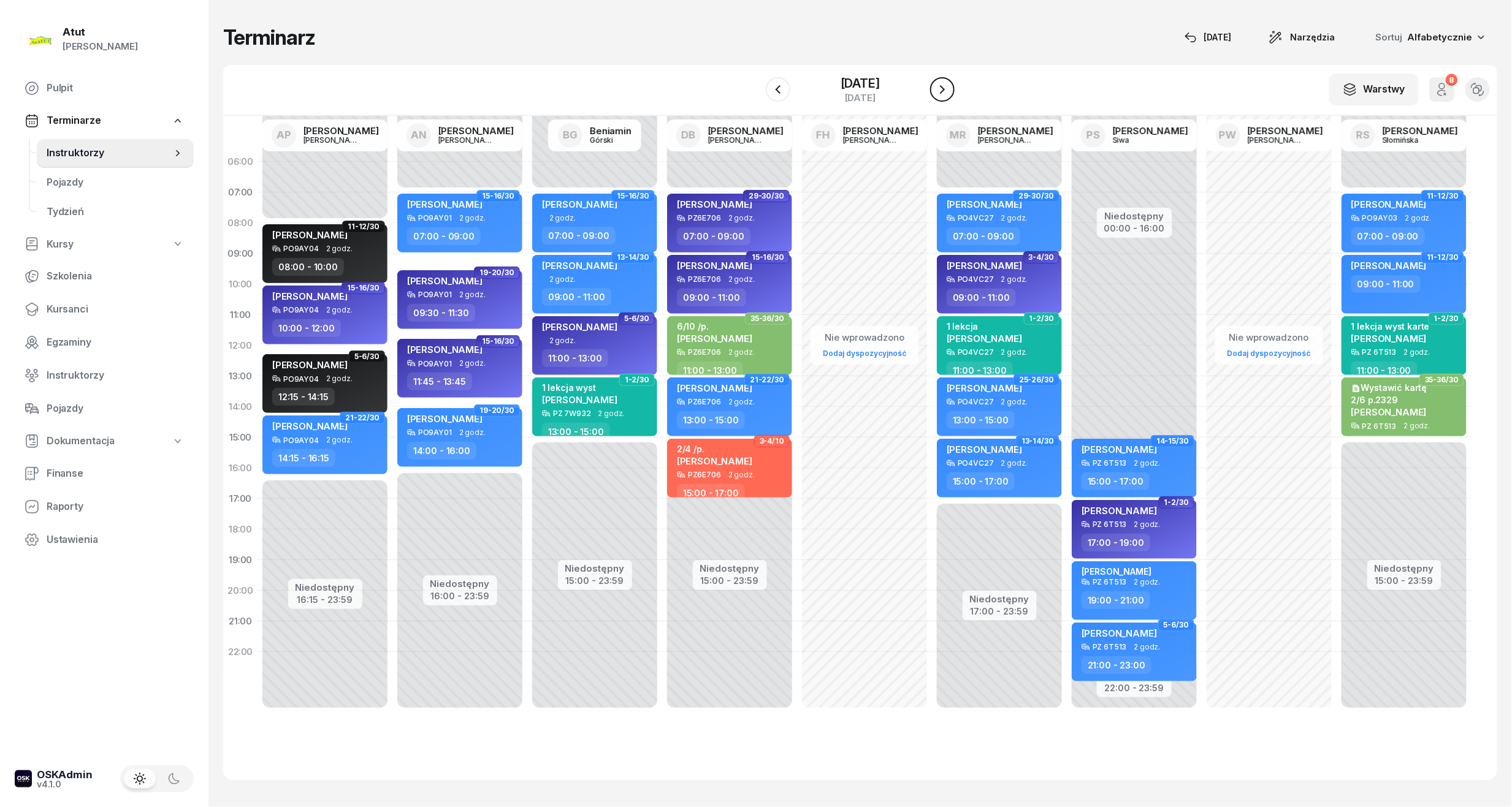
click at [950, 84] on icon "button" at bounding box center [942, 89] width 15 height 15
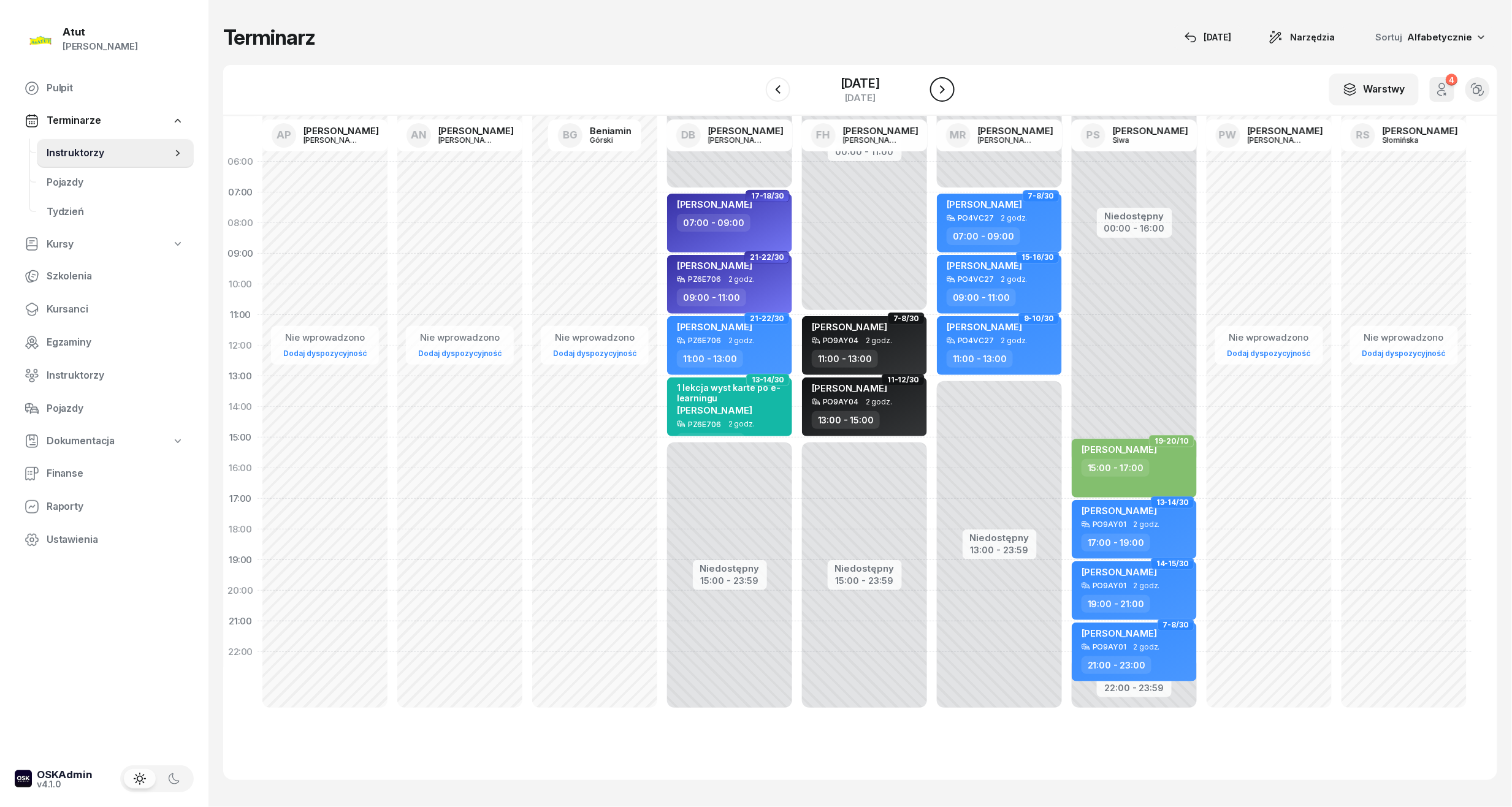
click at [950, 84] on icon "button" at bounding box center [942, 89] width 15 height 15
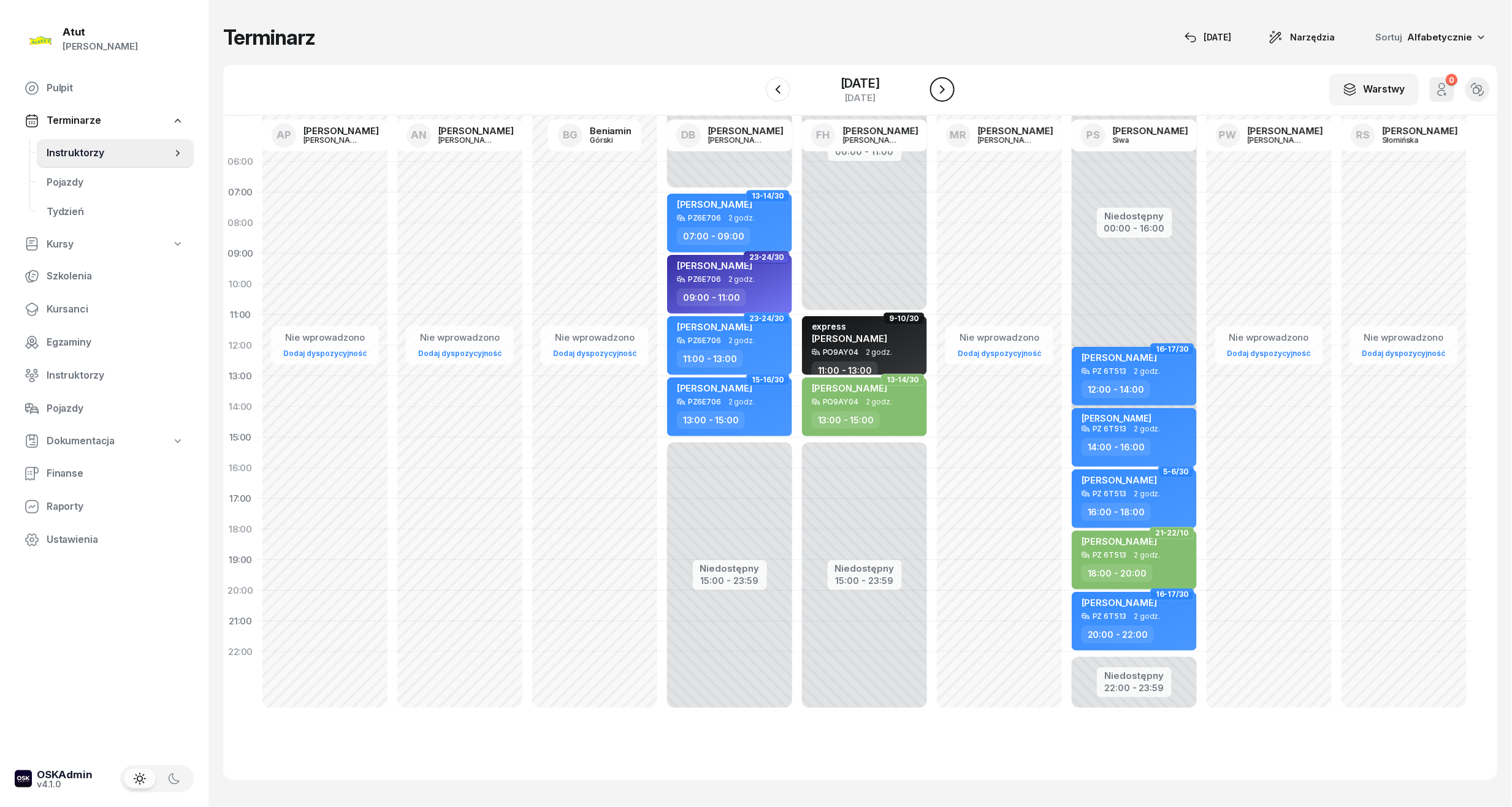
click at [950, 84] on icon "button" at bounding box center [942, 89] width 15 height 15
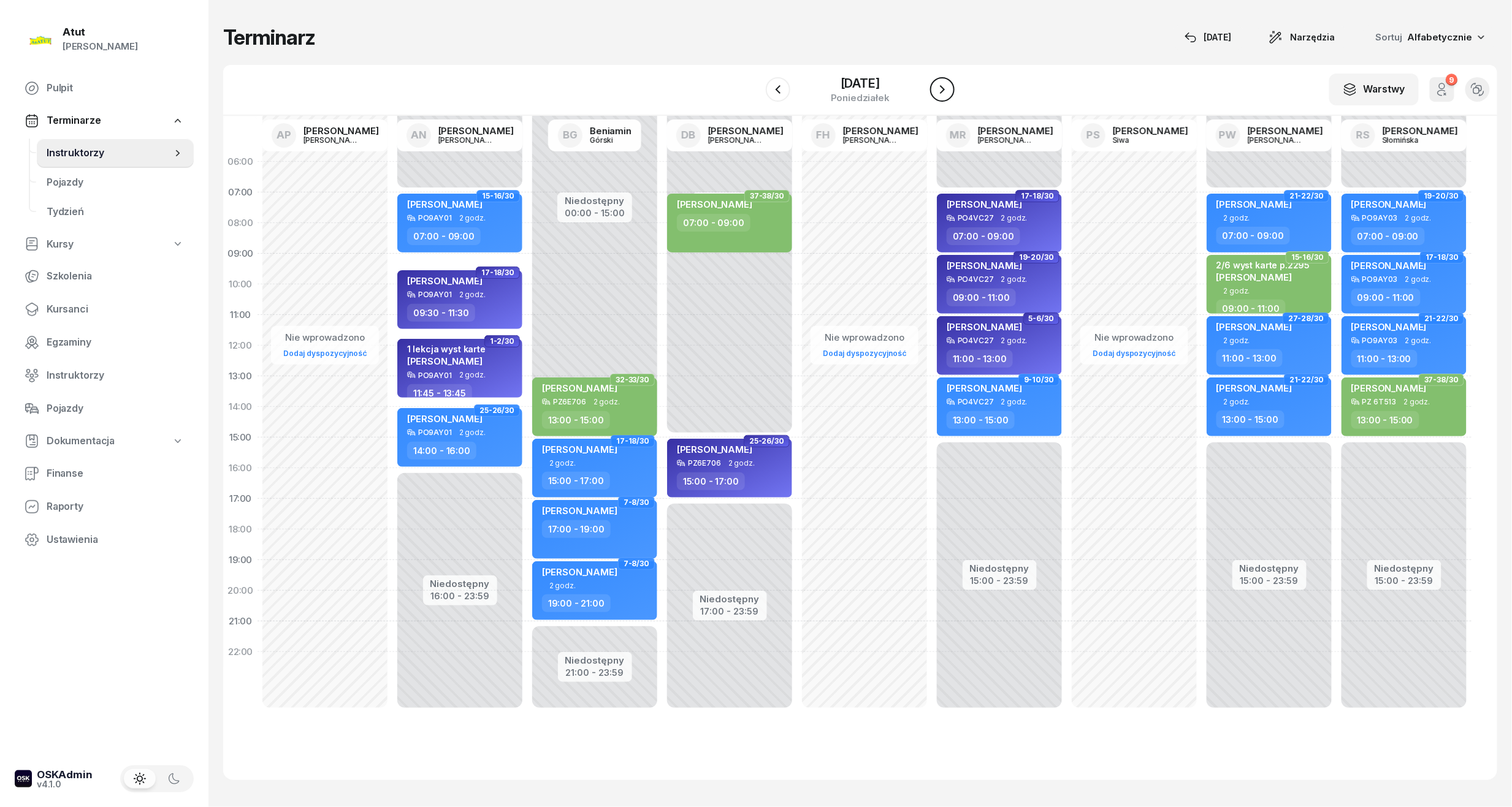
click at [950, 84] on icon "button" at bounding box center [942, 89] width 15 height 15
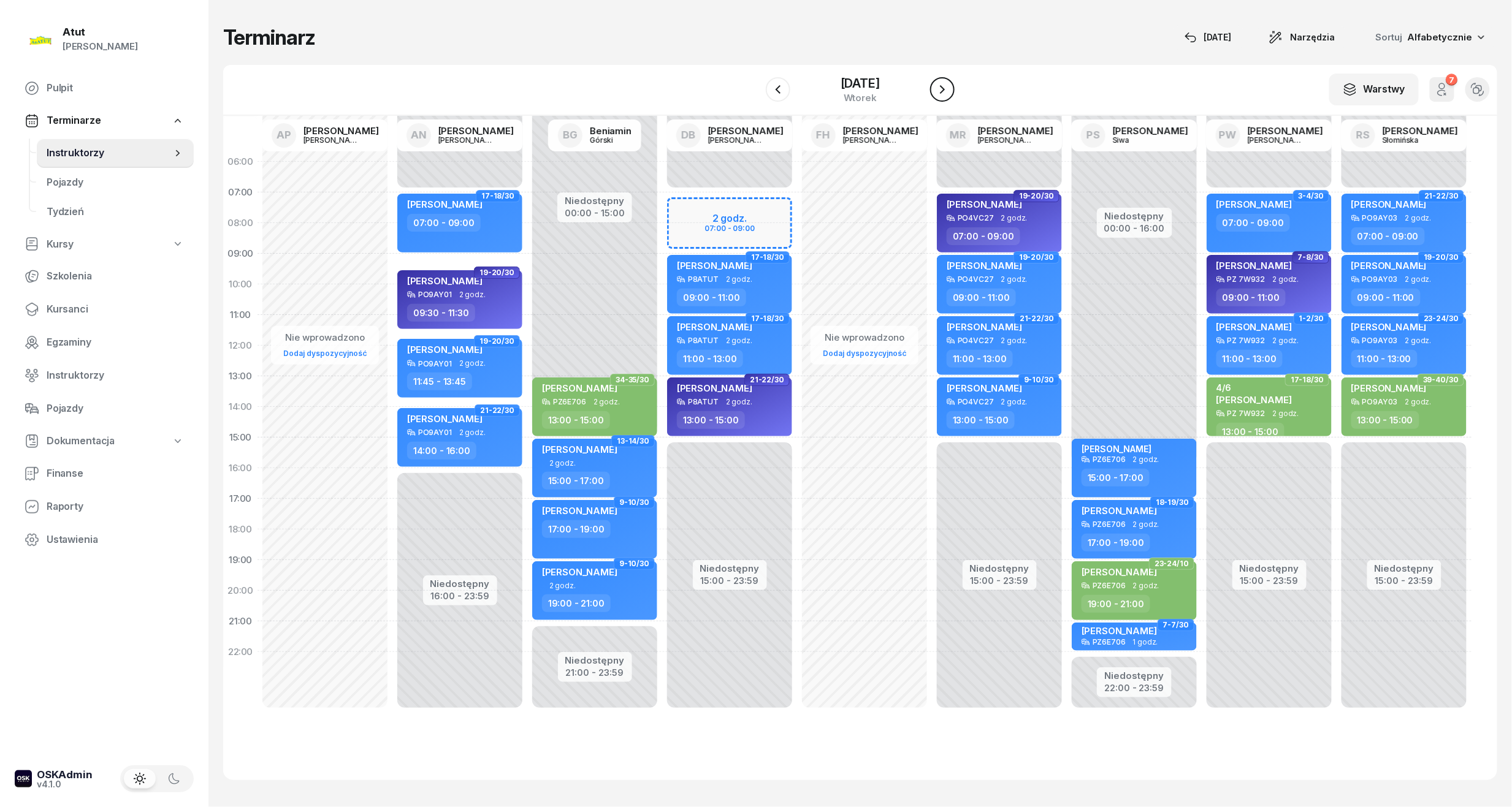
click at [950, 84] on icon "button" at bounding box center [942, 89] width 15 height 15
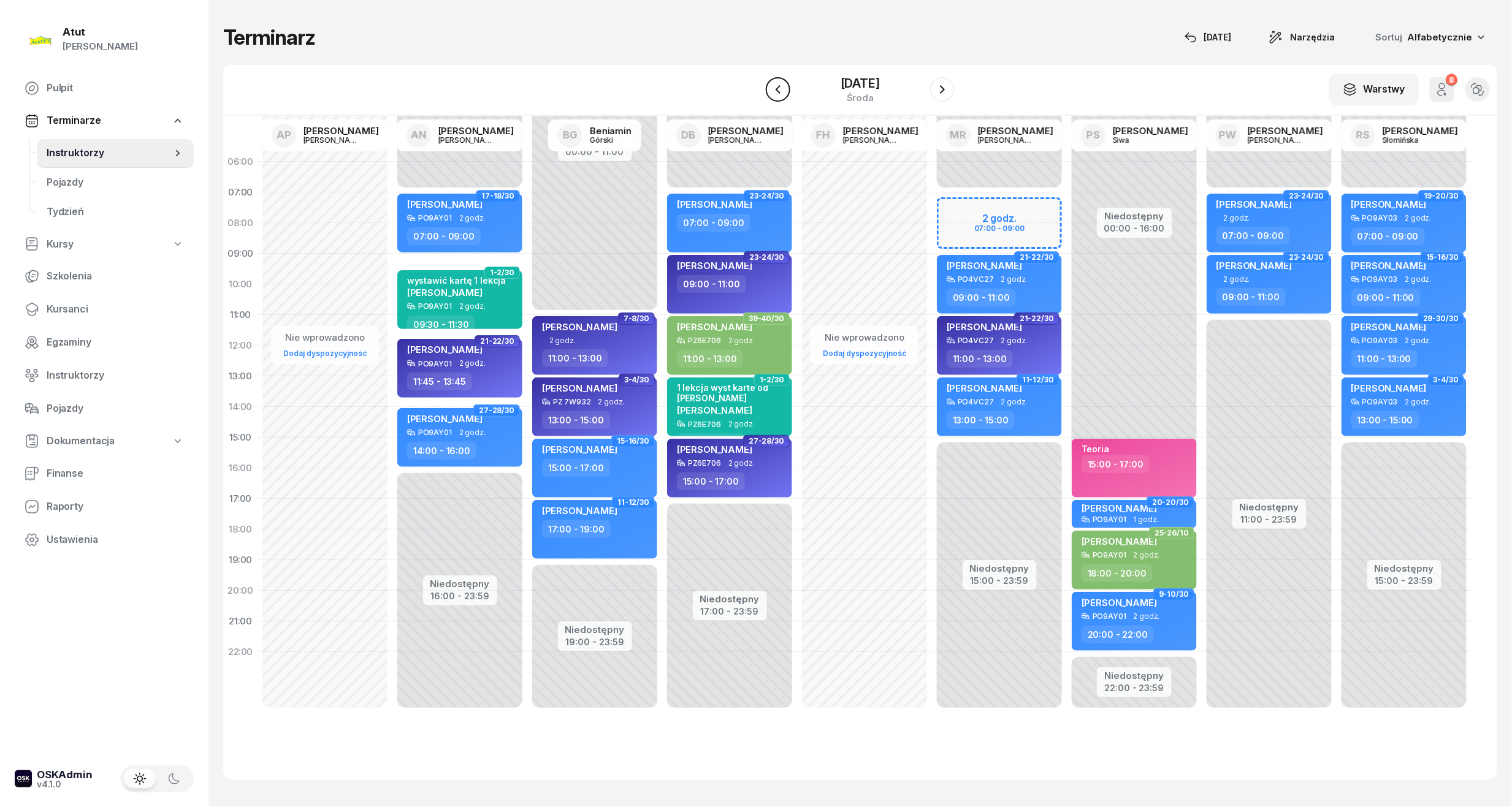
click at [771, 92] on icon "button" at bounding box center [778, 89] width 15 height 15
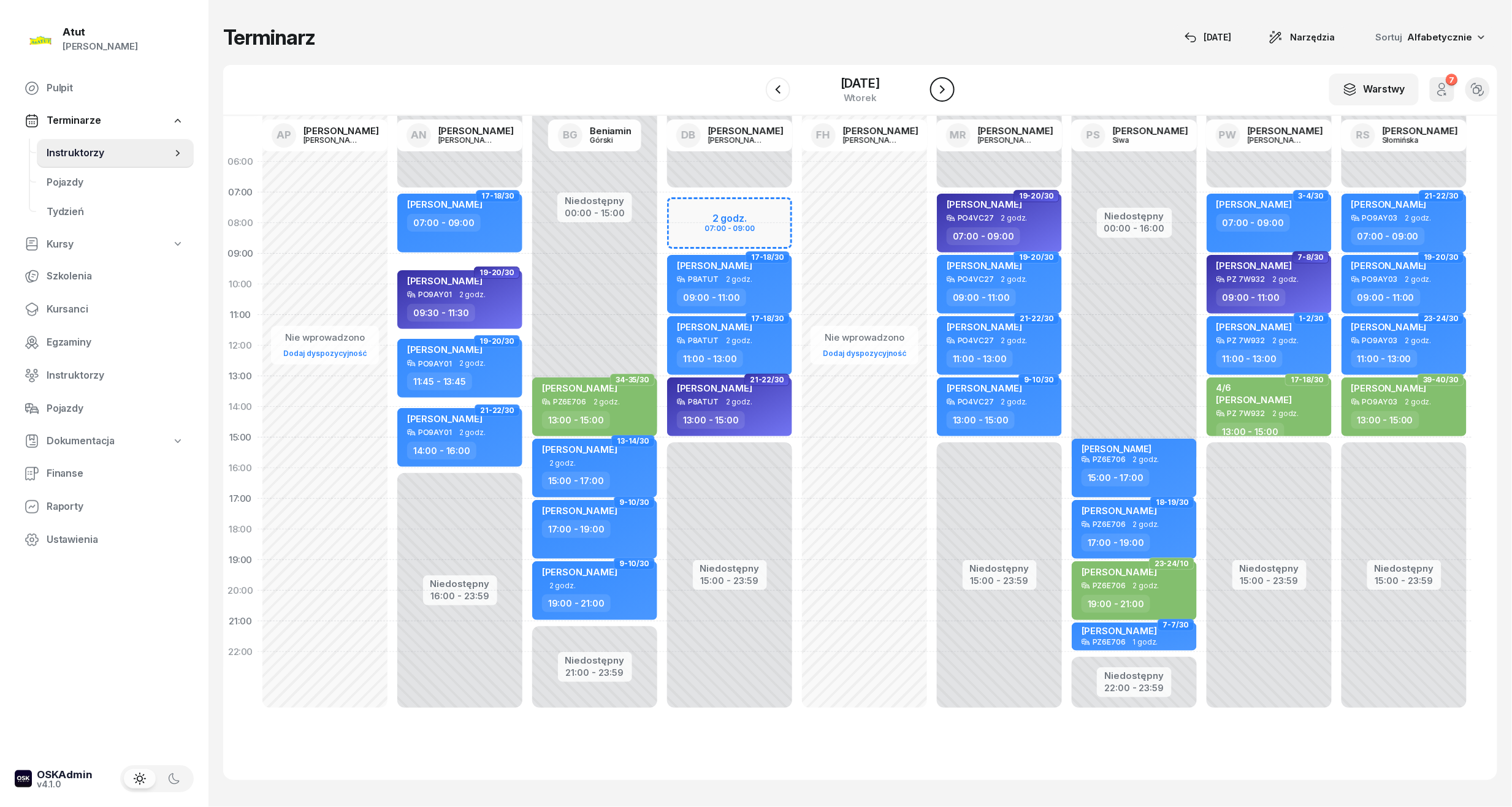
click at [950, 86] on icon "button" at bounding box center [942, 89] width 15 height 15
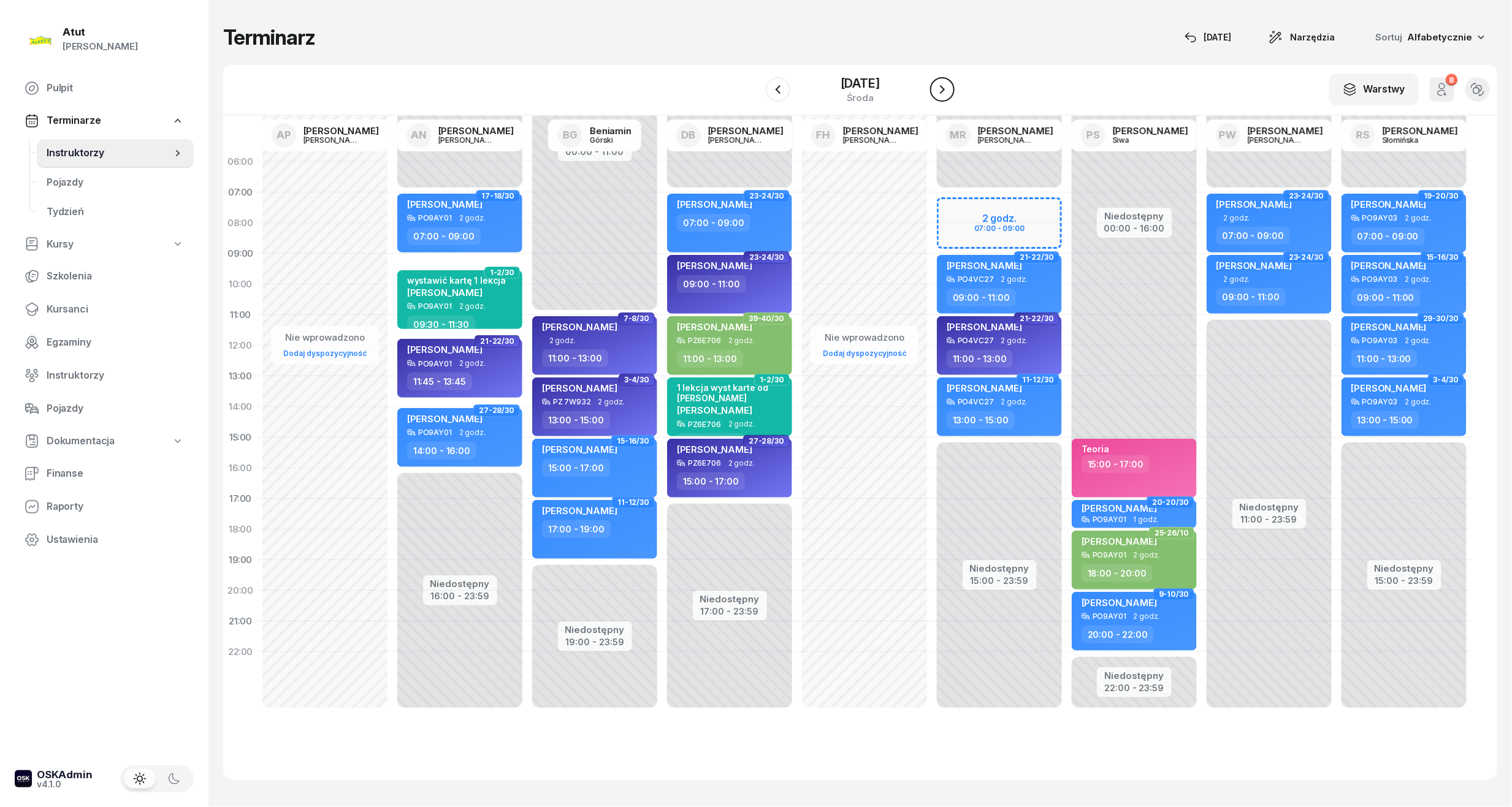
click at [950, 86] on icon "button" at bounding box center [942, 89] width 15 height 15
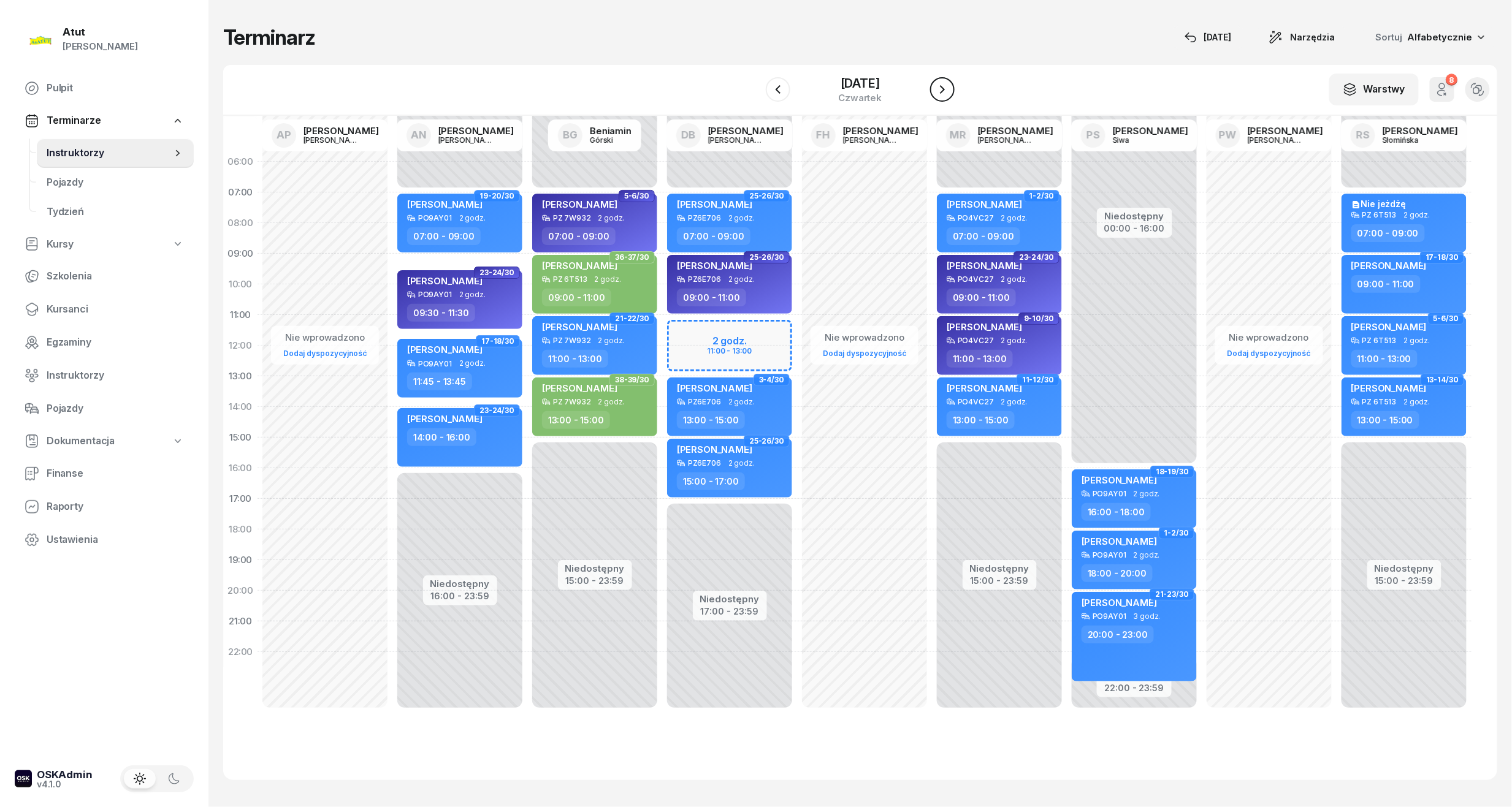
click at [945, 87] on icon "button" at bounding box center [942, 89] width 5 height 9
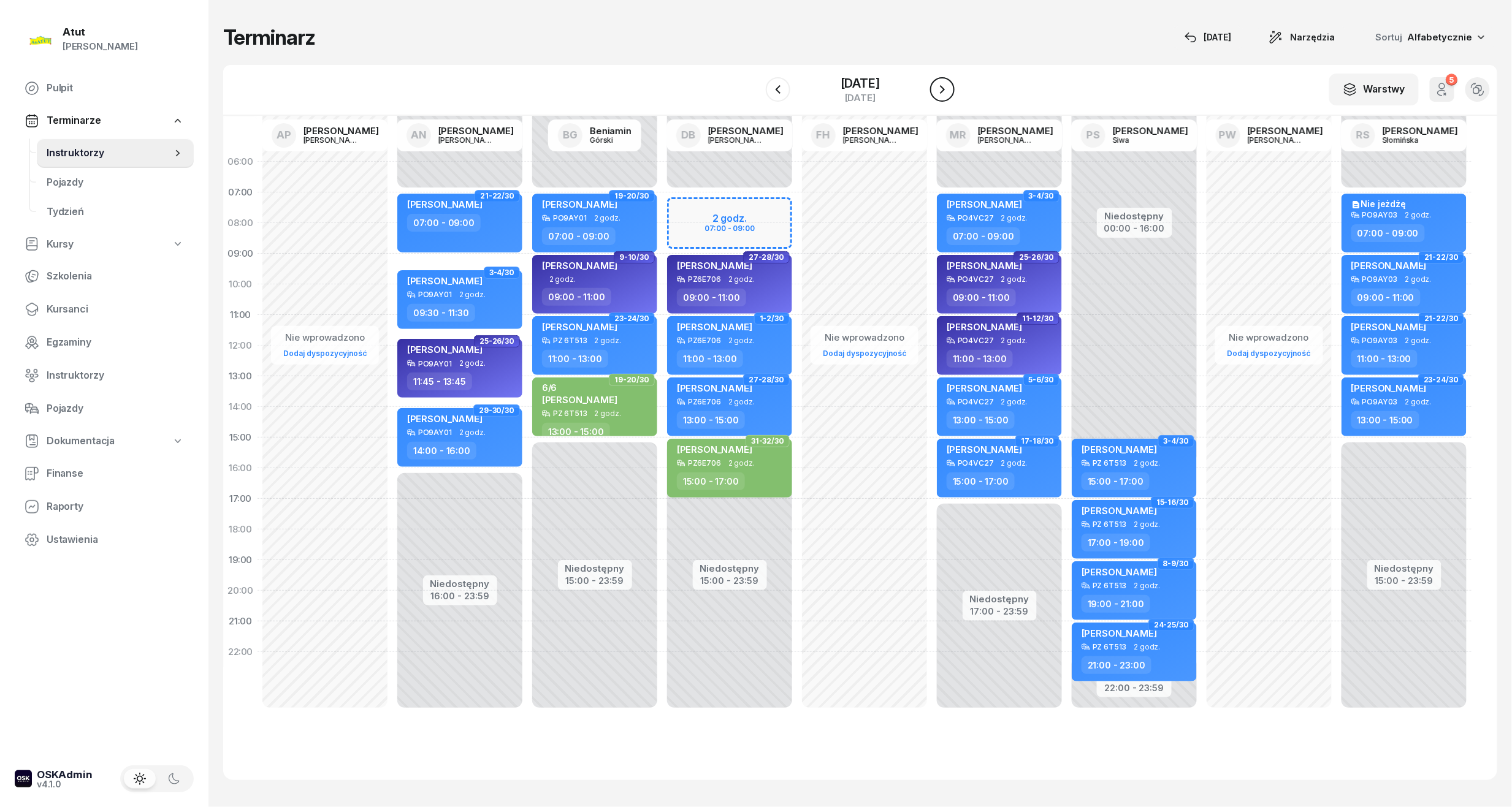
click at [945, 87] on icon "button" at bounding box center [942, 89] width 5 height 9
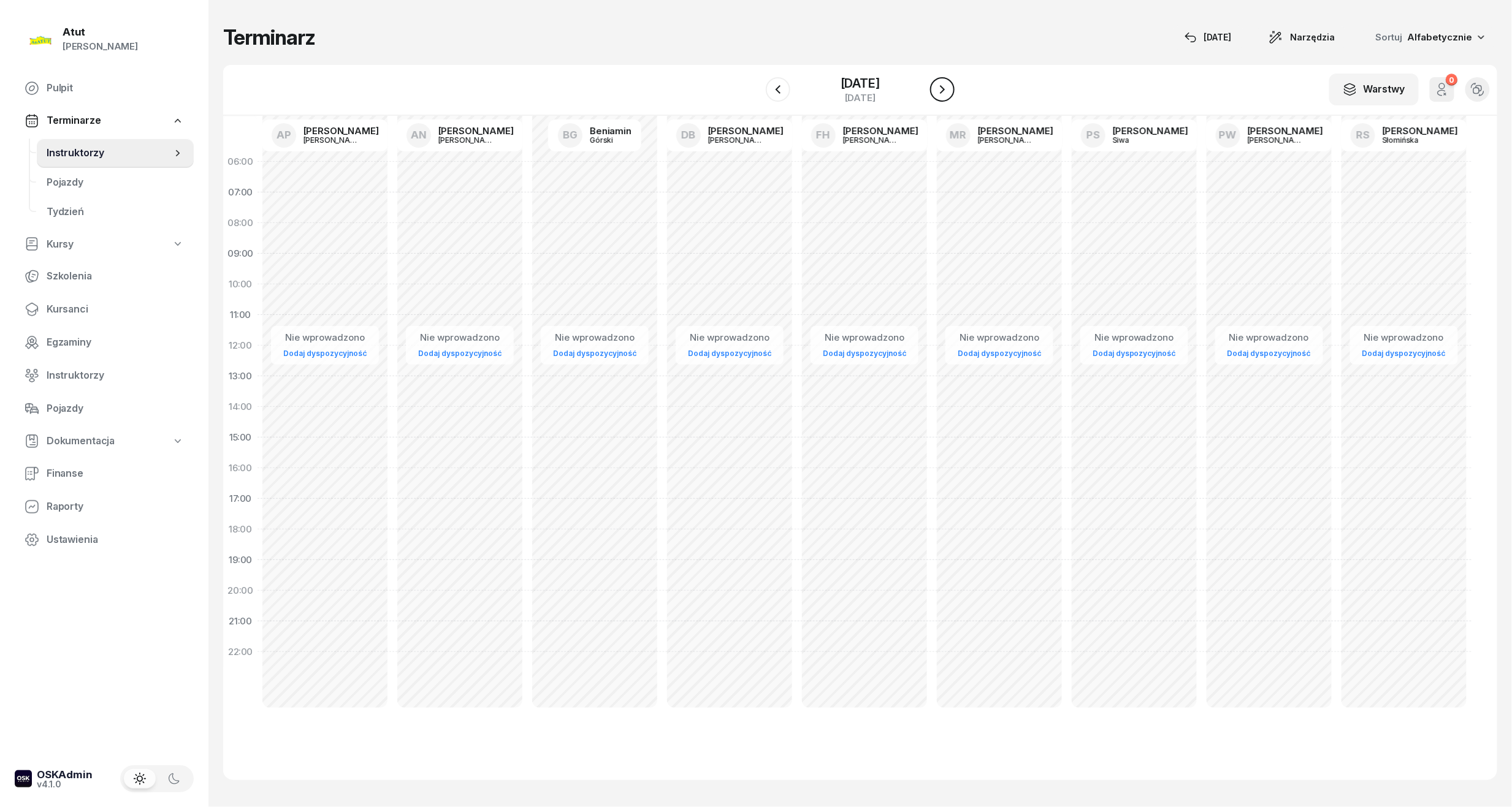
click at [950, 87] on icon "button" at bounding box center [942, 89] width 15 height 15
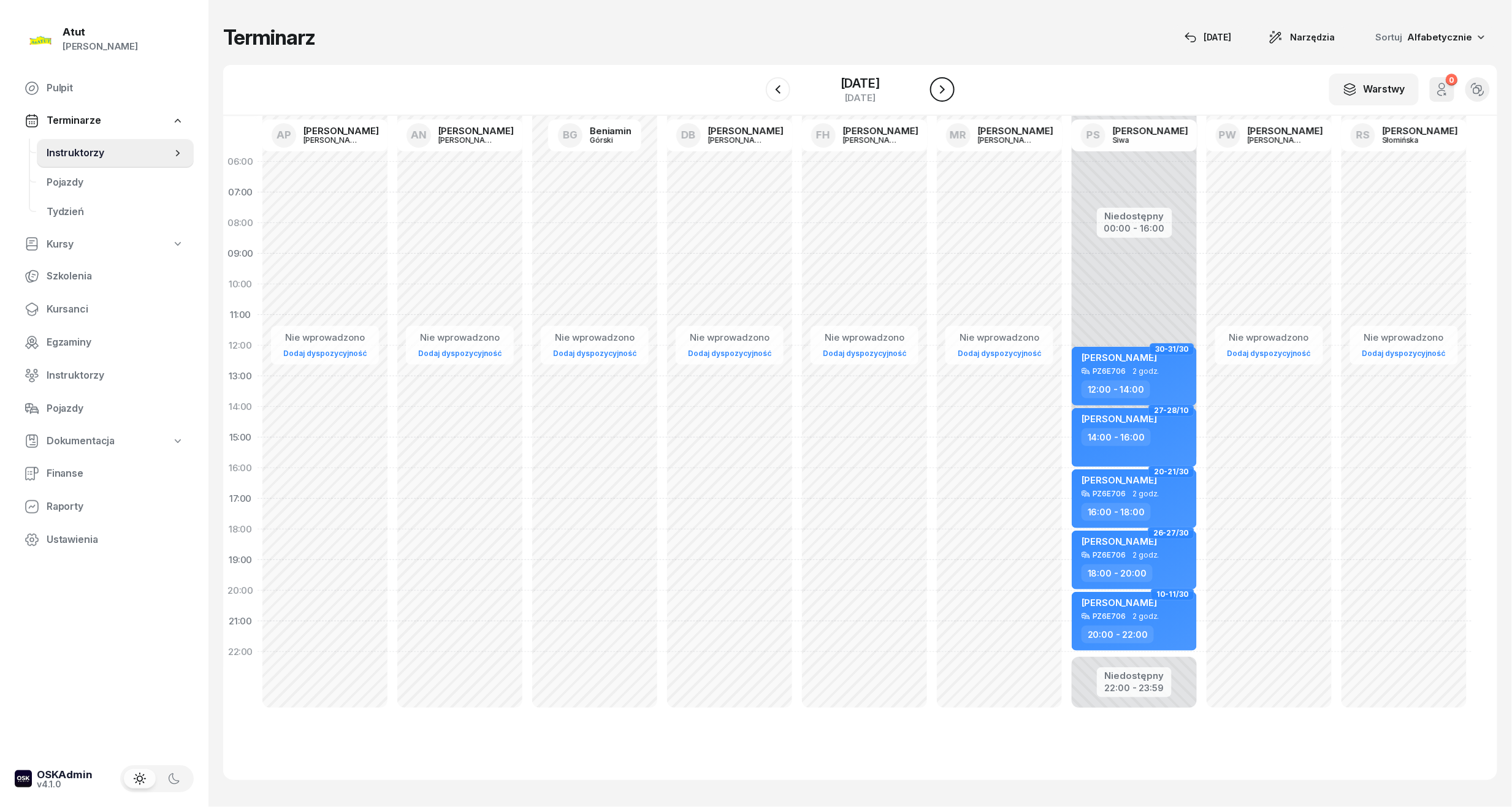
click at [950, 86] on icon "button" at bounding box center [942, 89] width 15 height 15
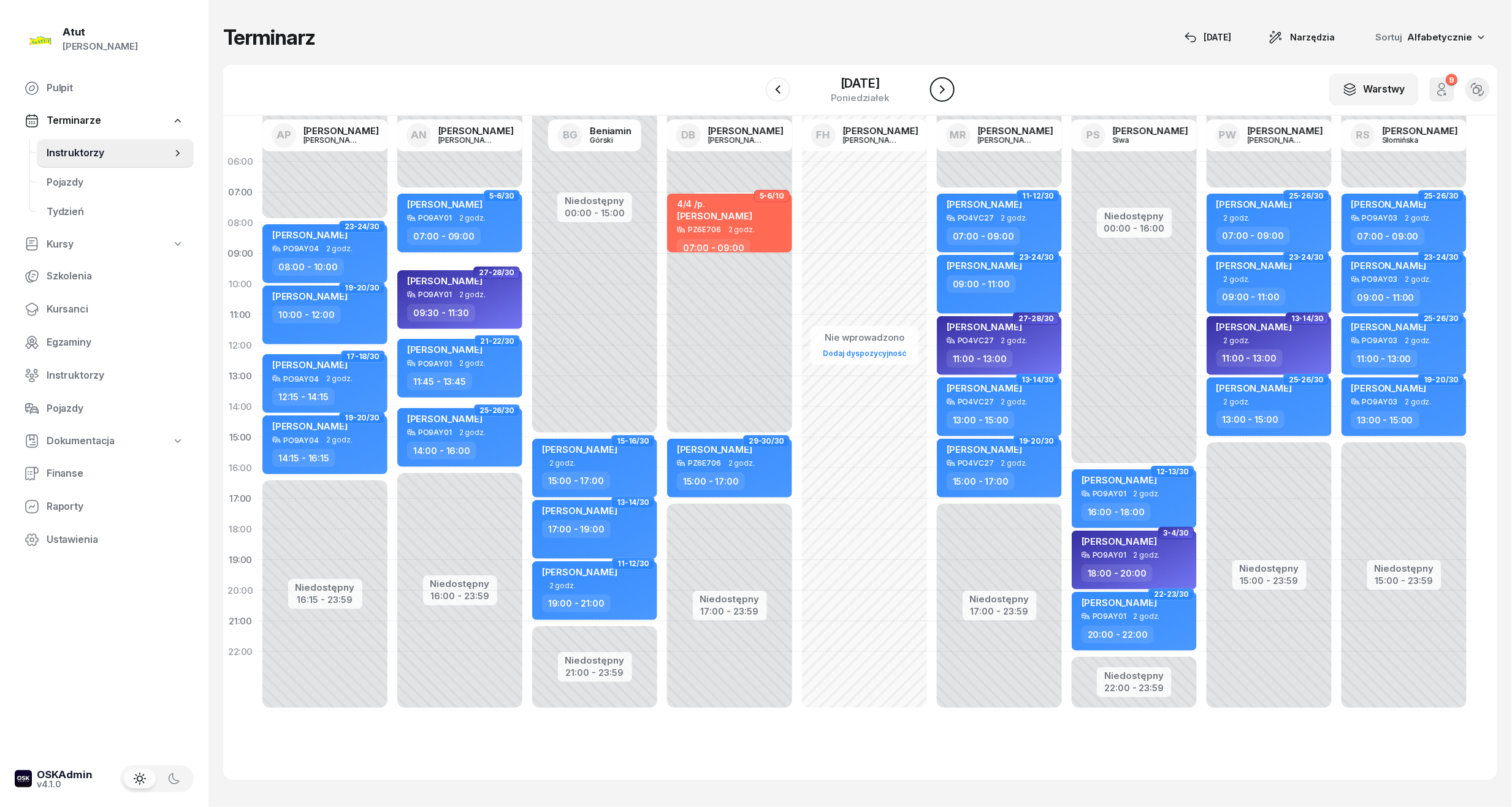
click at [950, 86] on icon "button" at bounding box center [942, 89] width 15 height 15
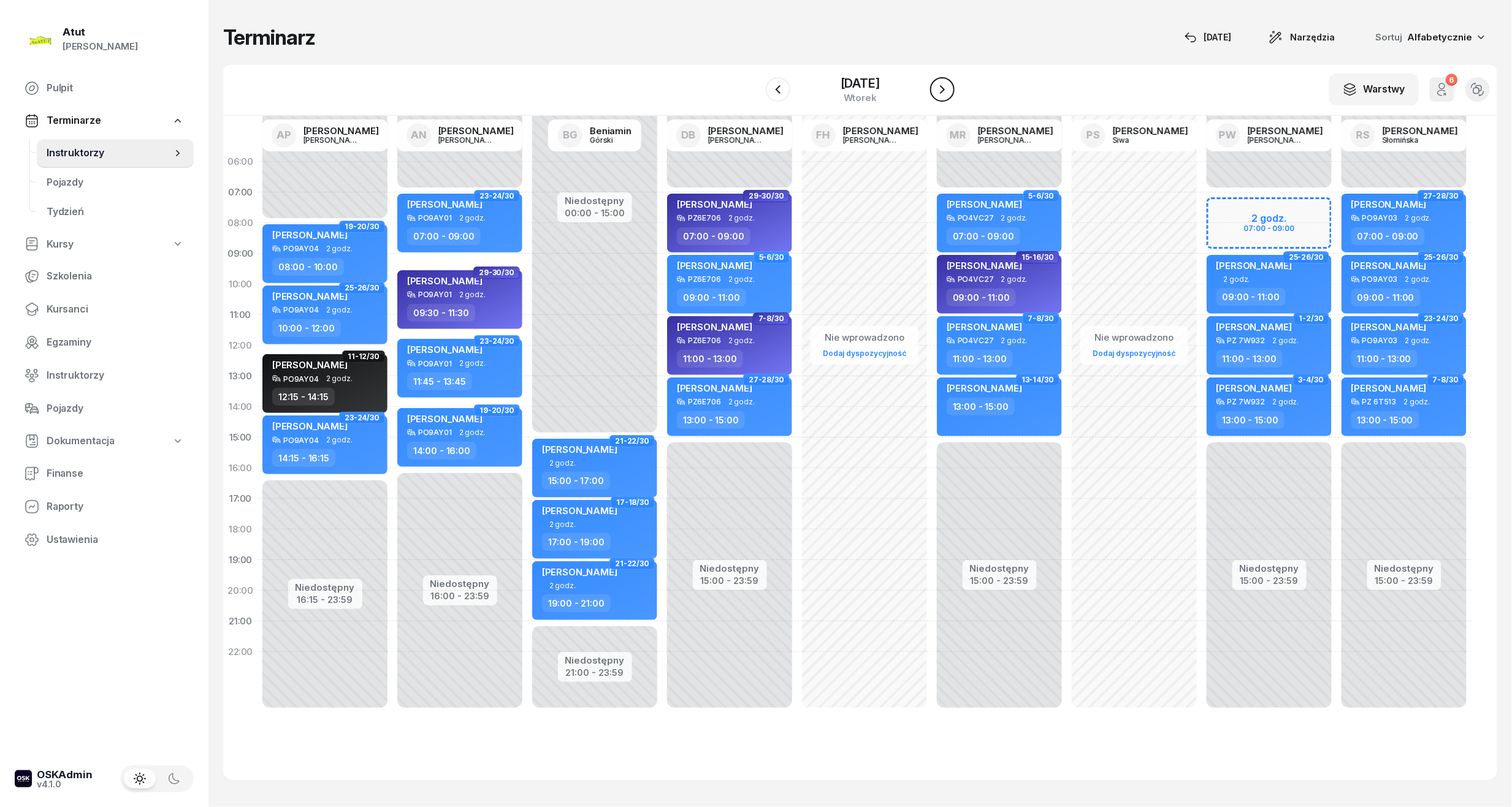
click at [950, 86] on icon "button" at bounding box center [942, 89] width 15 height 15
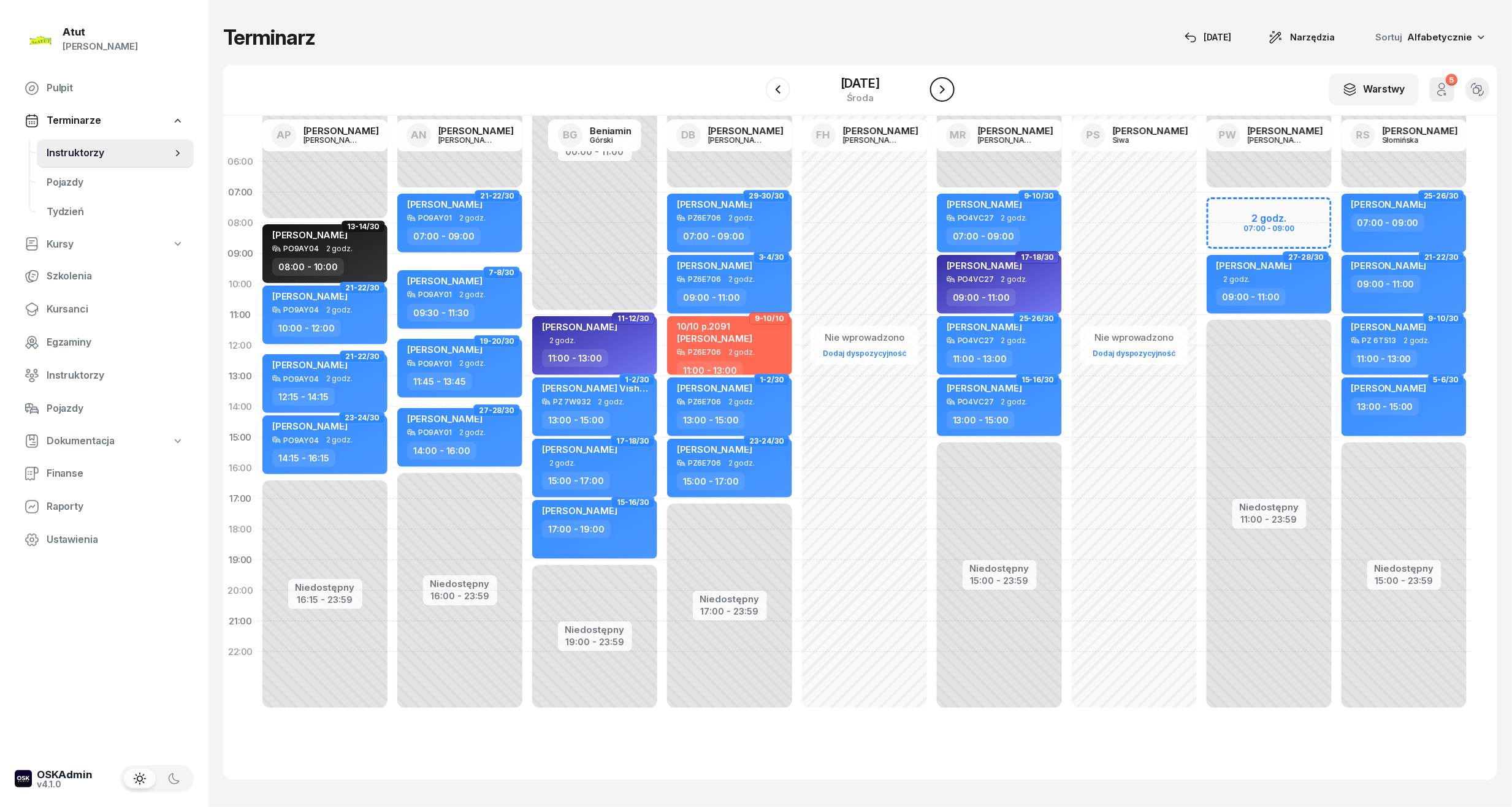
click at [945, 86] on icon "button" at bounding box center [942, 89] width 5 height 9
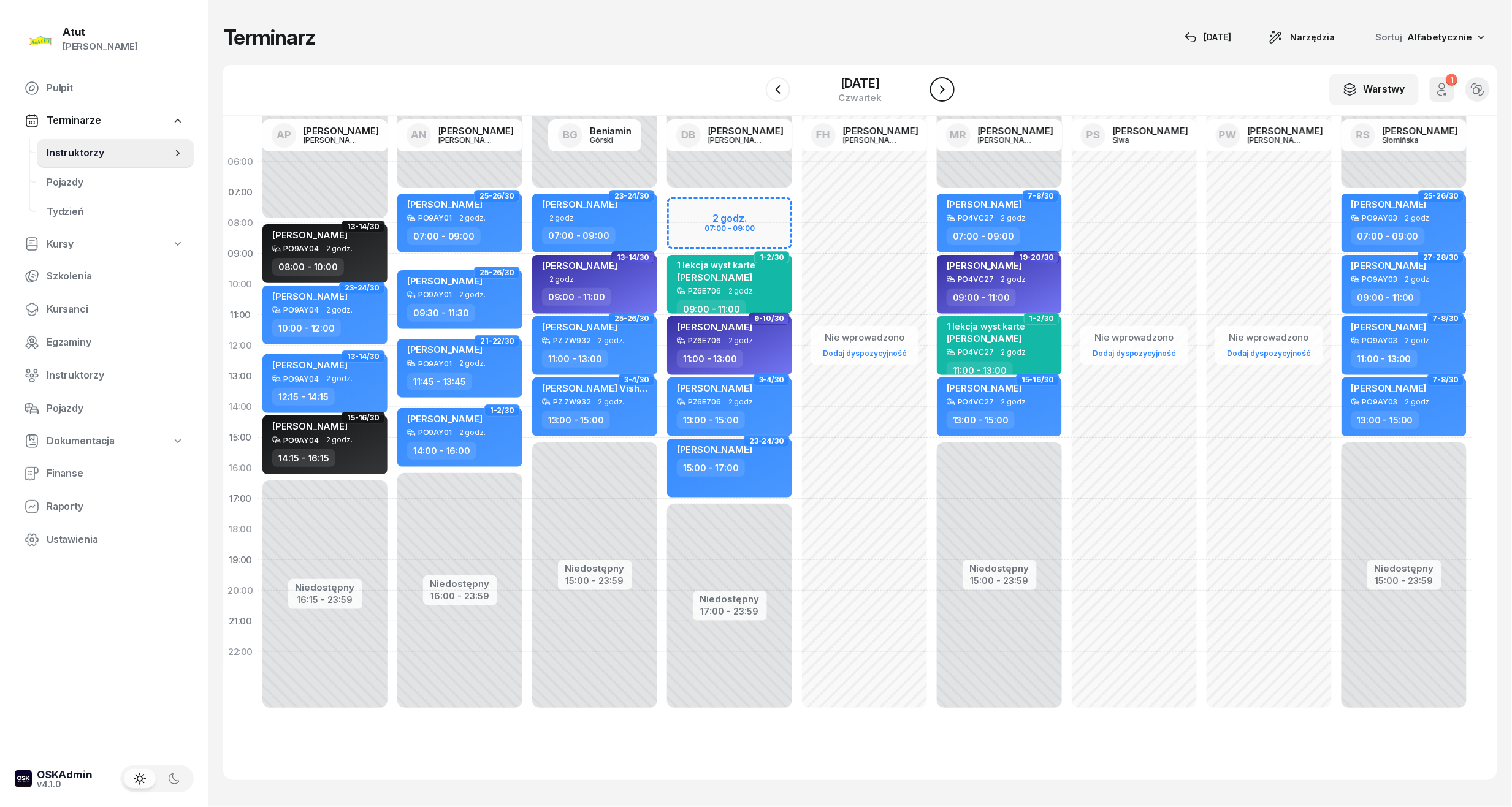
click at [945, 86] on icon "button" at bounding box center [942, 89] width 5 height 9
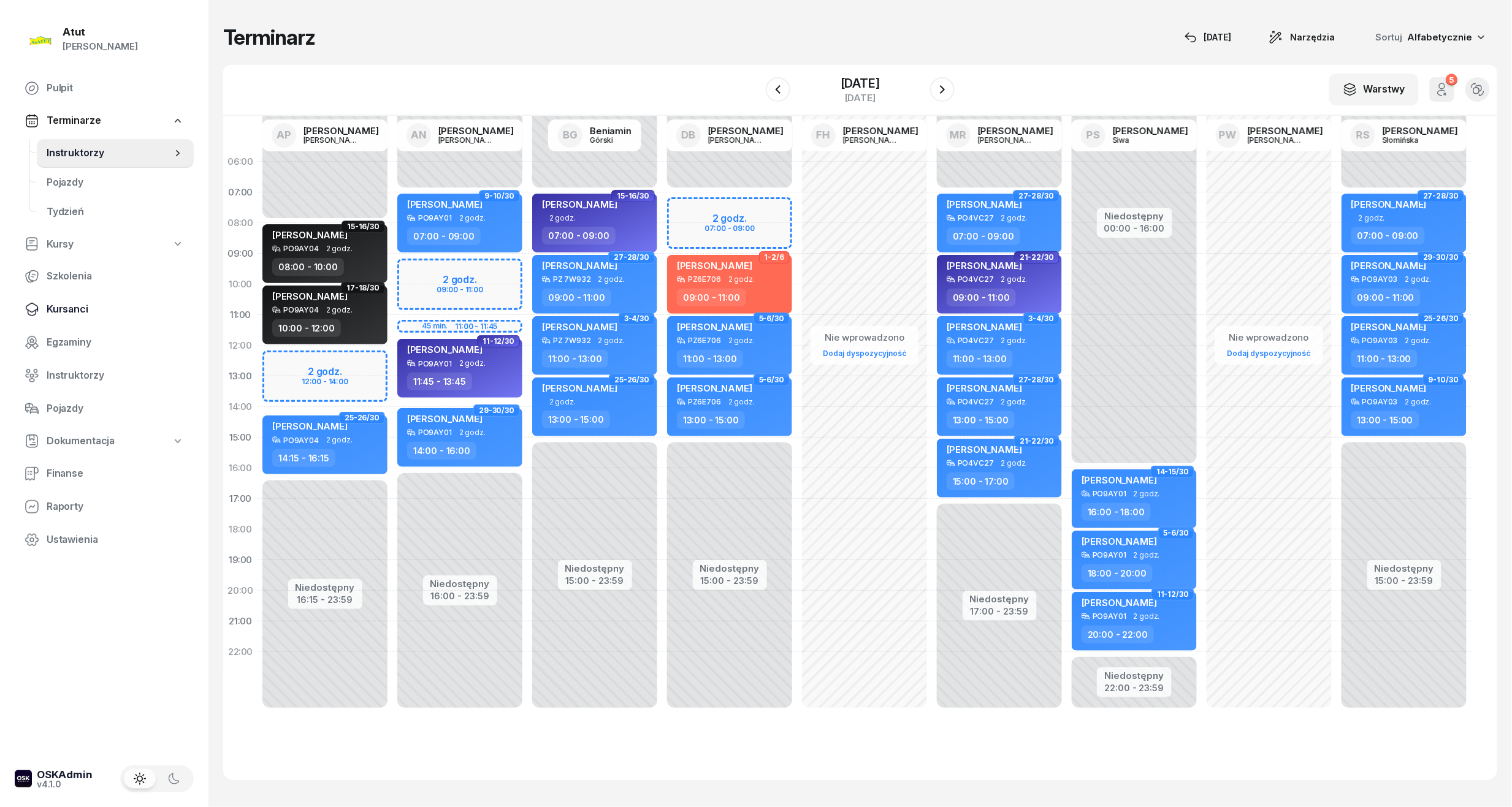
click at [69, 304] on span "Kursanci" at bounding box center [115, 309] width 137 height 16
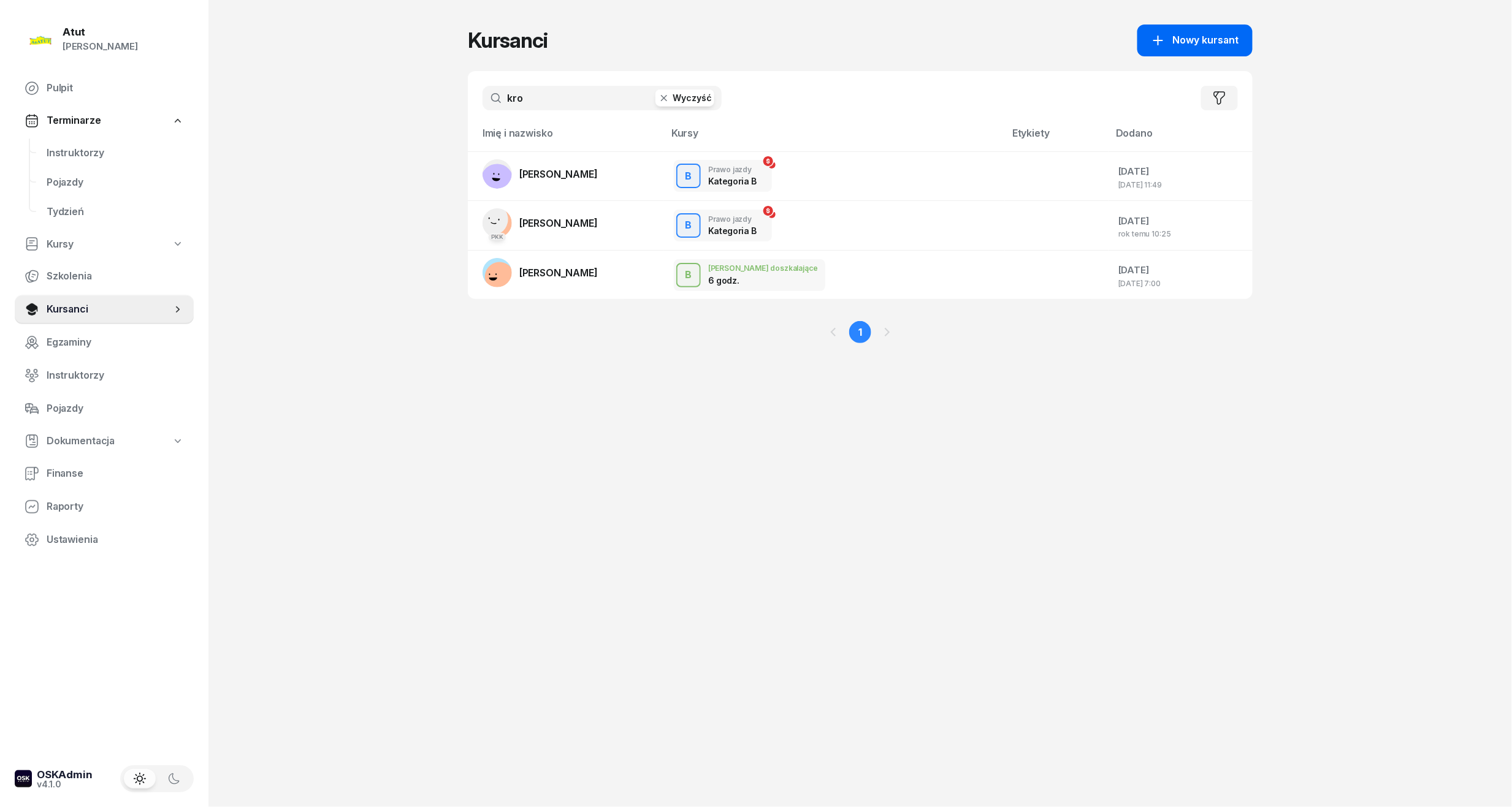
click at [1187, 33] on span "Nowy kursant" at bounding box center [1206, 40] width 66 height 16
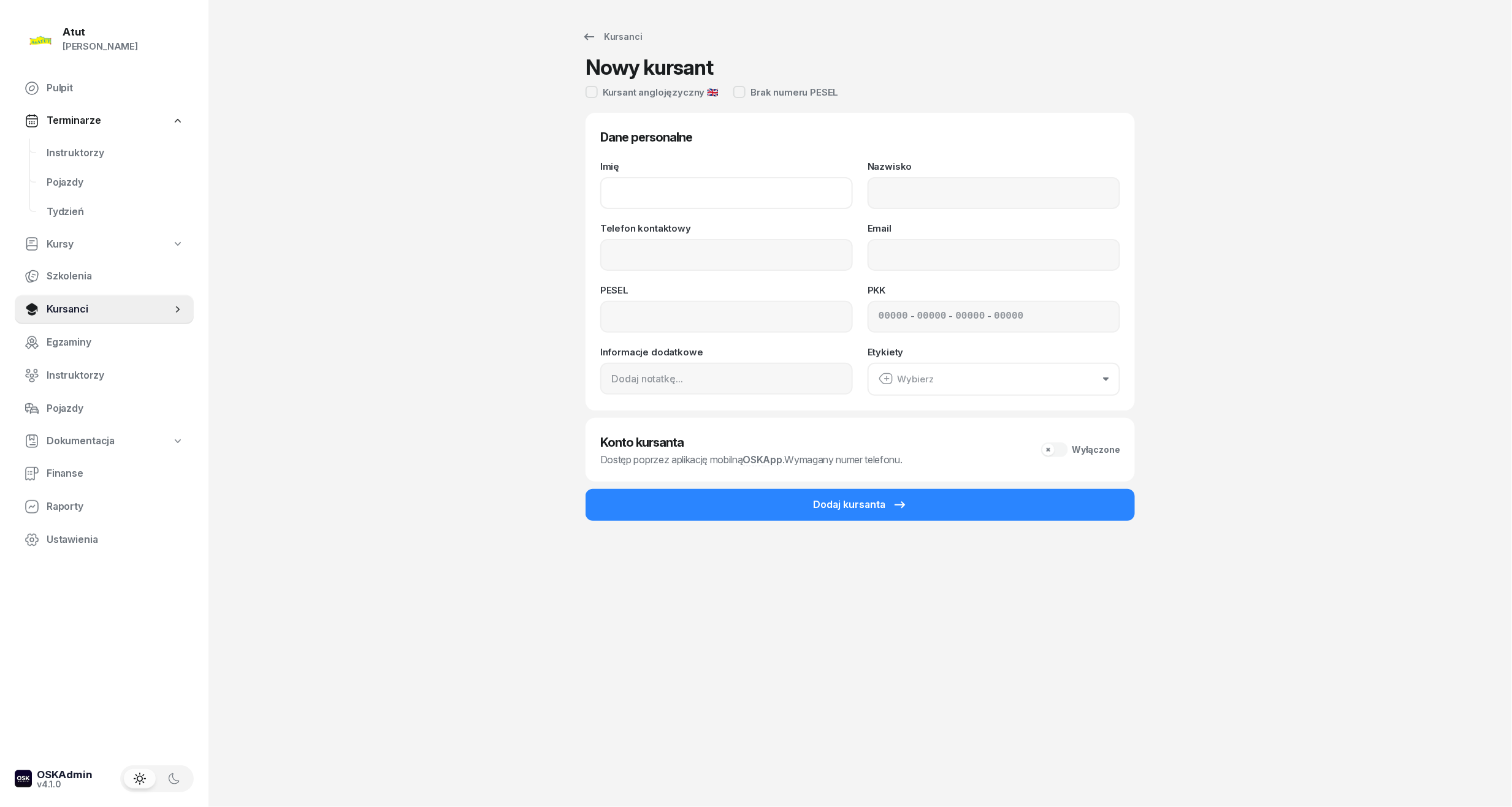
click at [648, 204] on input "Imię" at bounding box center [727, 193] width 253 height 32
type input "Bernard"
click at [889, 204] on input "Nazwisko" at bounding box center [994, 193] width 253 height 32
type input "Łysiak"
click at [722, 247] on input "Telefon kontaktowy" at bounding box center [727, 254] width 253 height 32
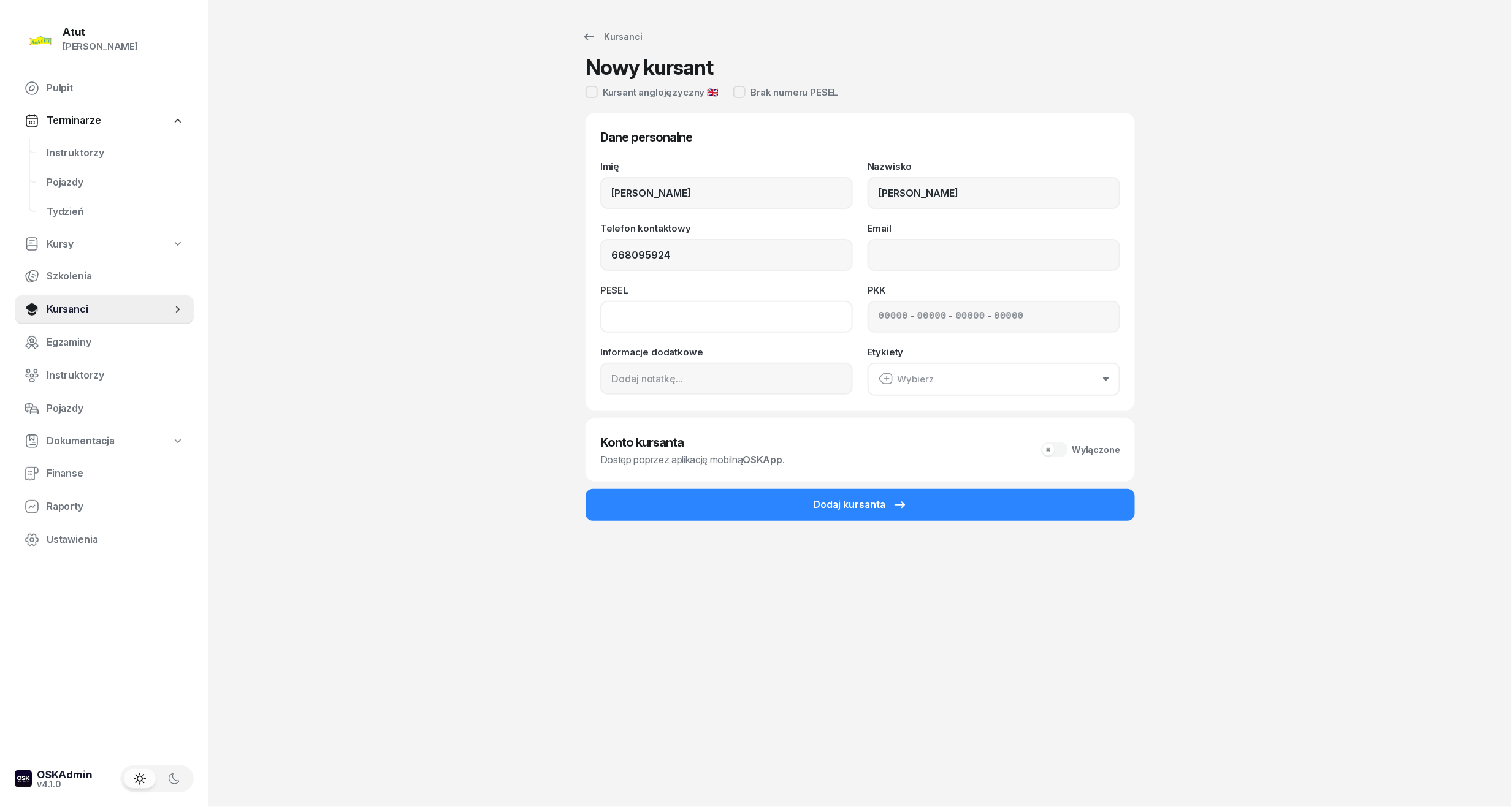
type input "668 095 924"
click at [683, 322] on input at bounding box center [727, 316] width 253 height 32
type input "07281012151"
click at [876, 316] on div "- - -" at bounding box center [994, 316] width 253 height 32
click at [885, 316] on input at bounding box center [893, 317] width 29 height 16
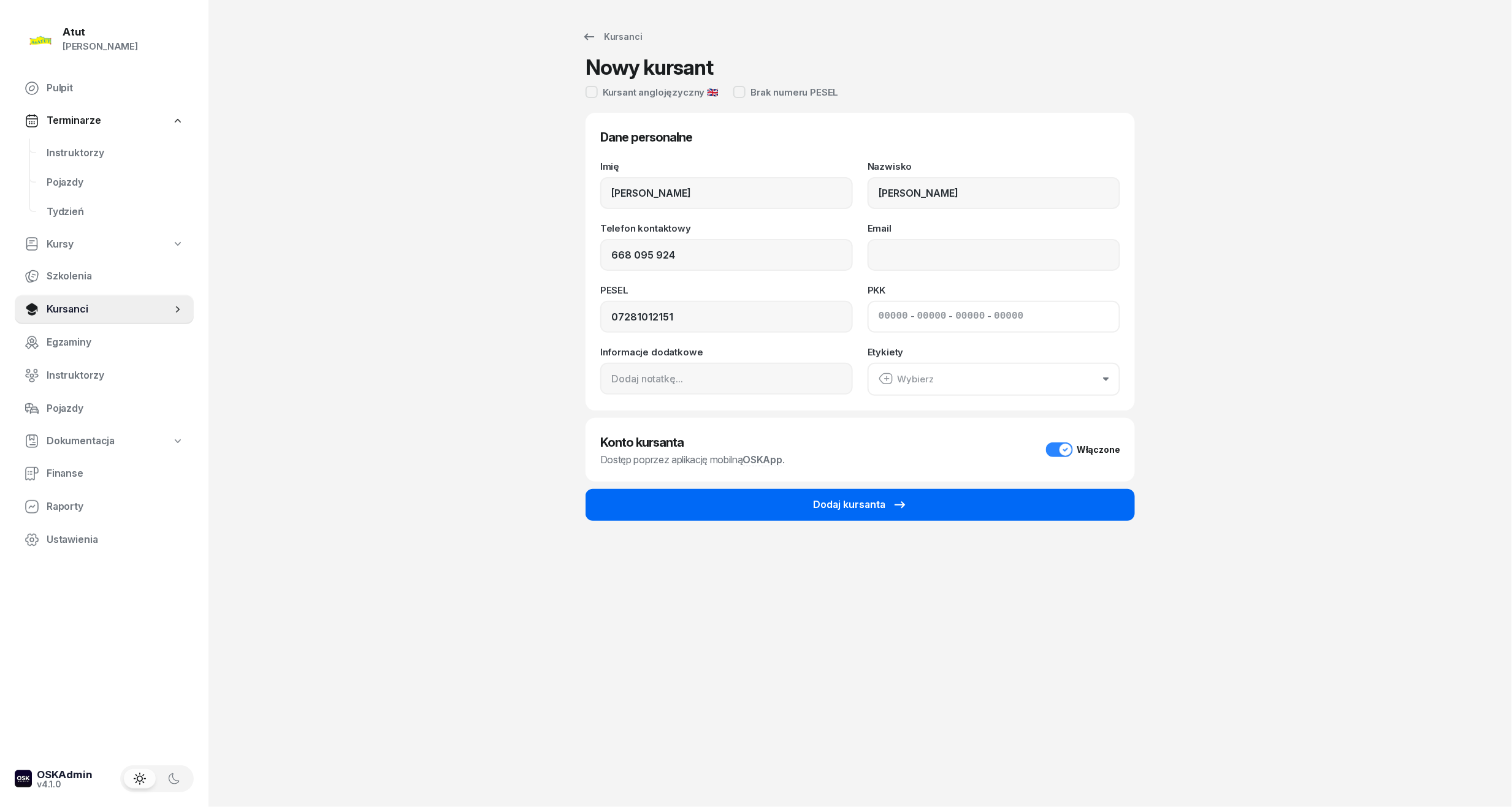
click at [890, 503] on div "Dodaj kursanta" at bounding box center [861, 505] width 95 height 16
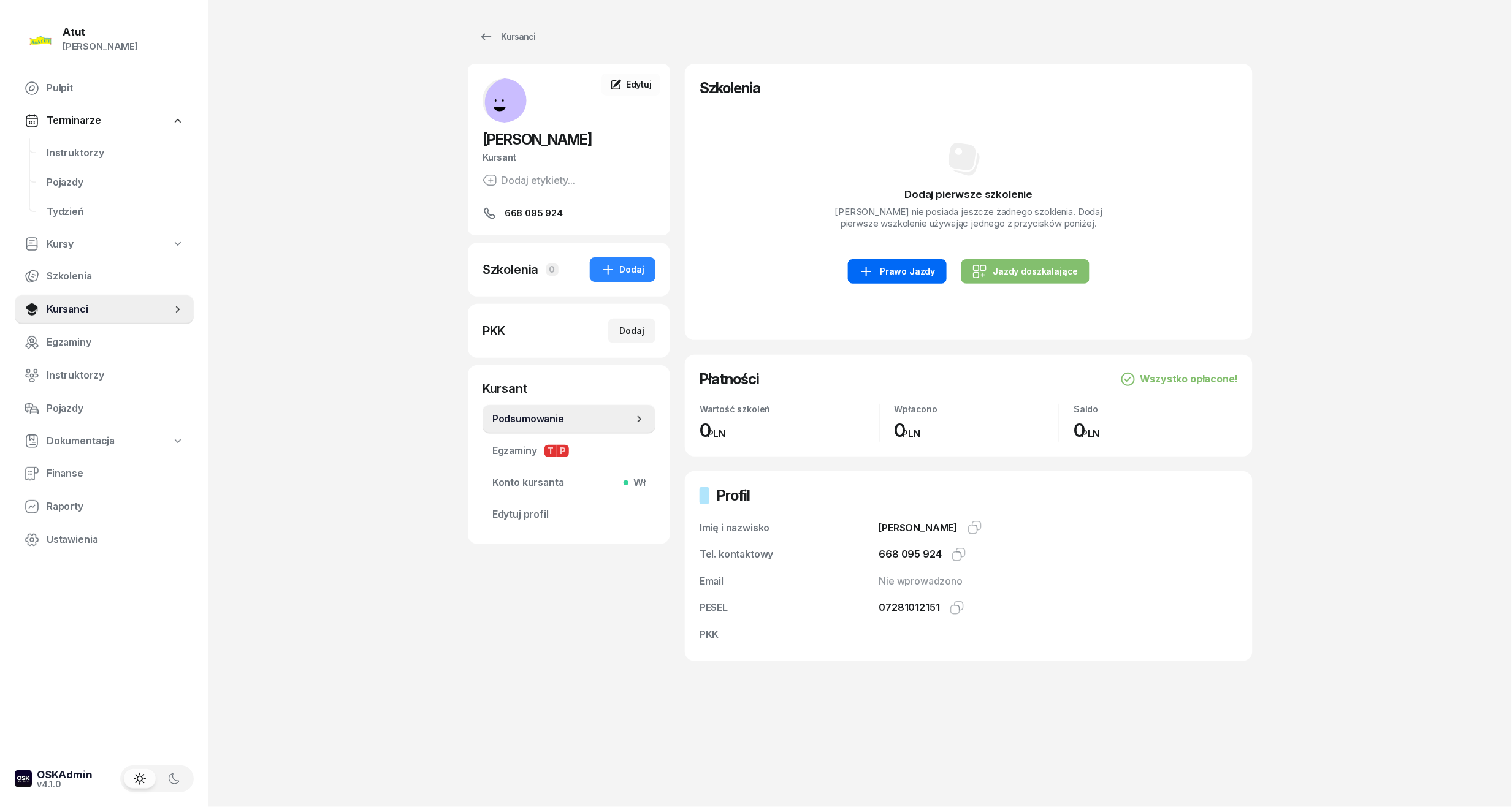
click at [905, 277] on div "Prawo Jazdy" at bounding box center [897, 271] width 76 height 15
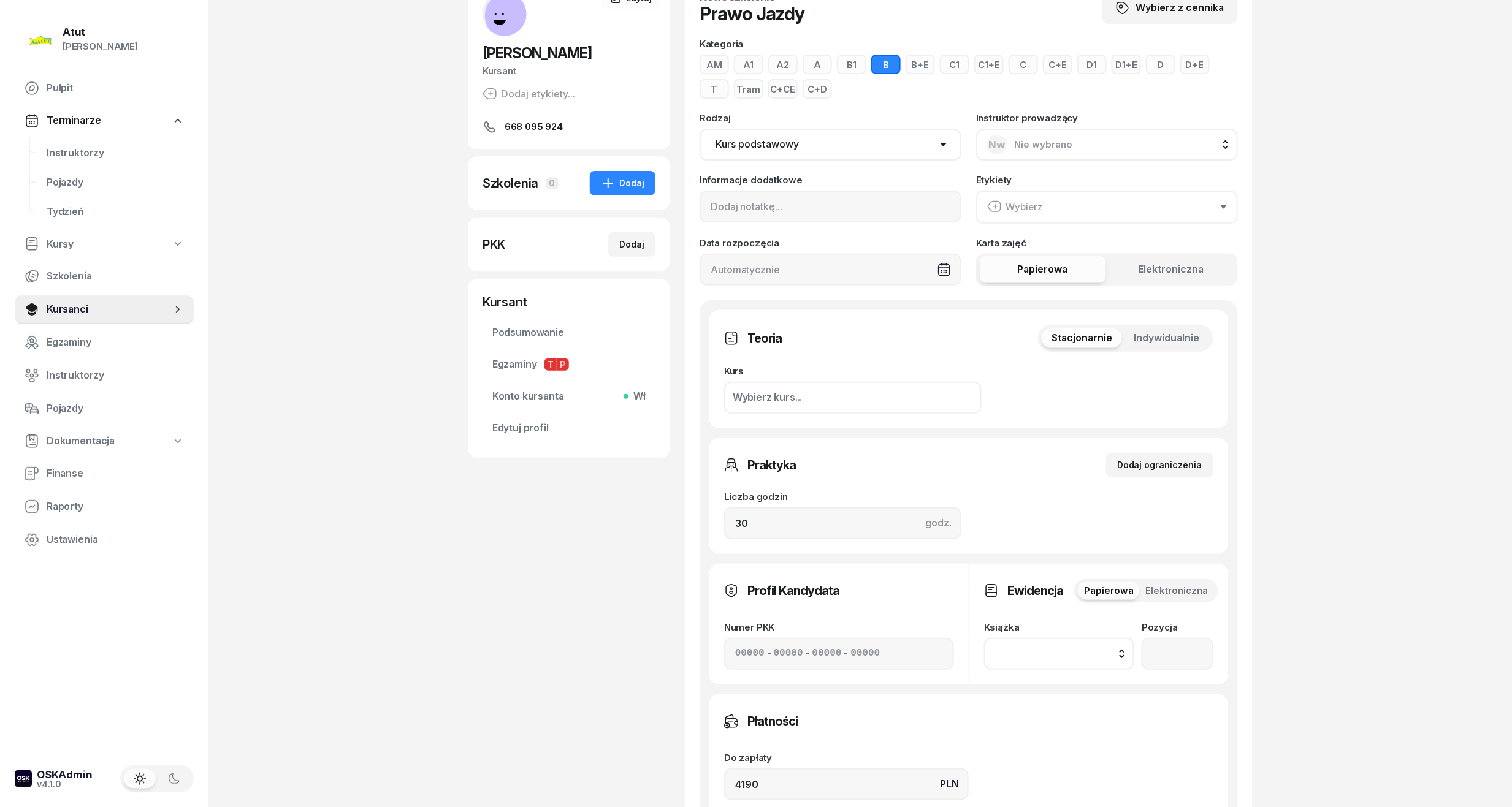
scroll to position [245, 0]
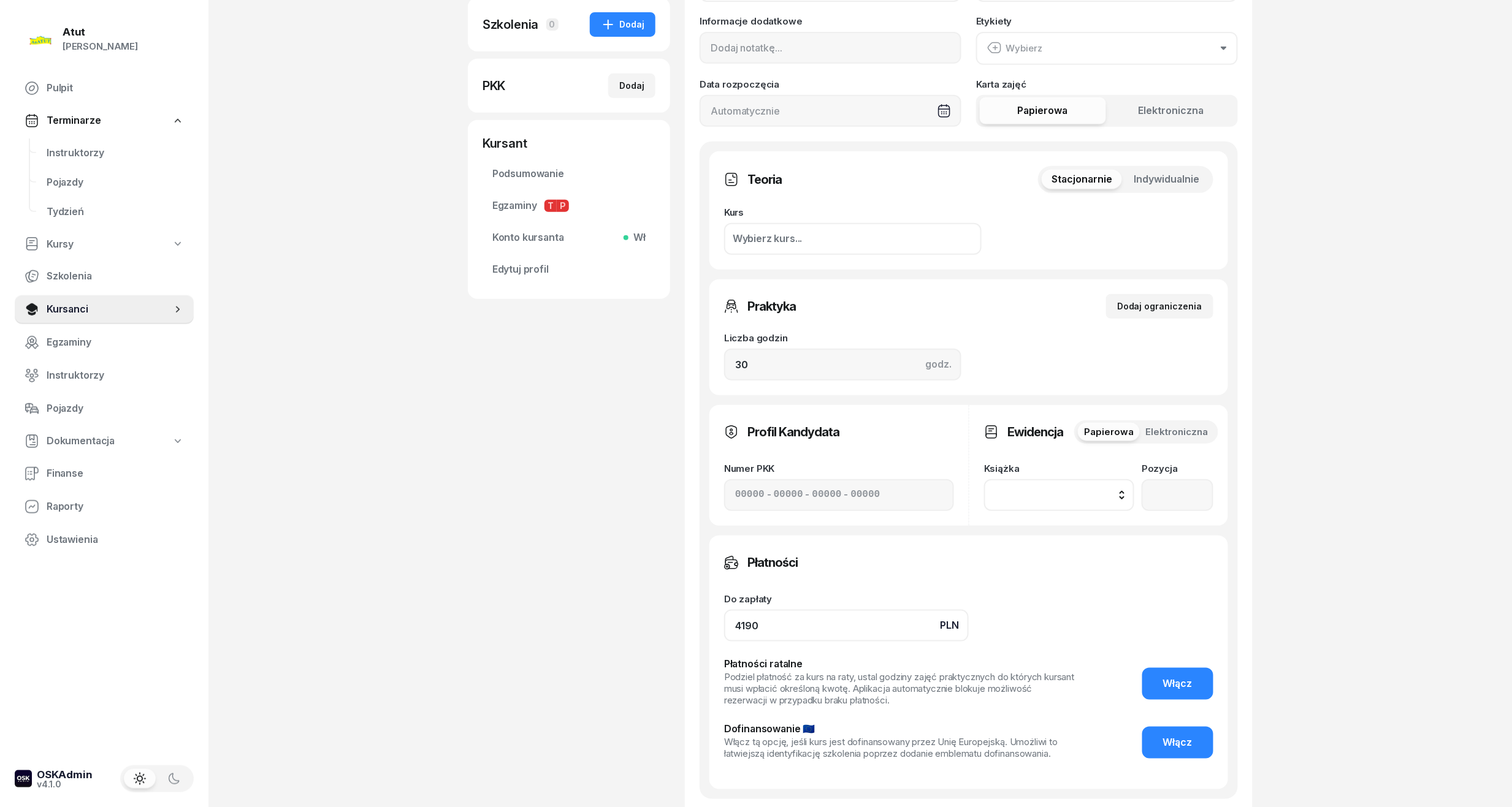
click at [751, 624] on input "4190" at bounding box center [847, 626] width 245 height 32
click at [746, 629] on input "4190" at bounding box center [847, 626] width 245 height 32
type input "4290"
click at [1168, 673] on button "Włącz" at bounding box center [1178, 684] width 71 height 32
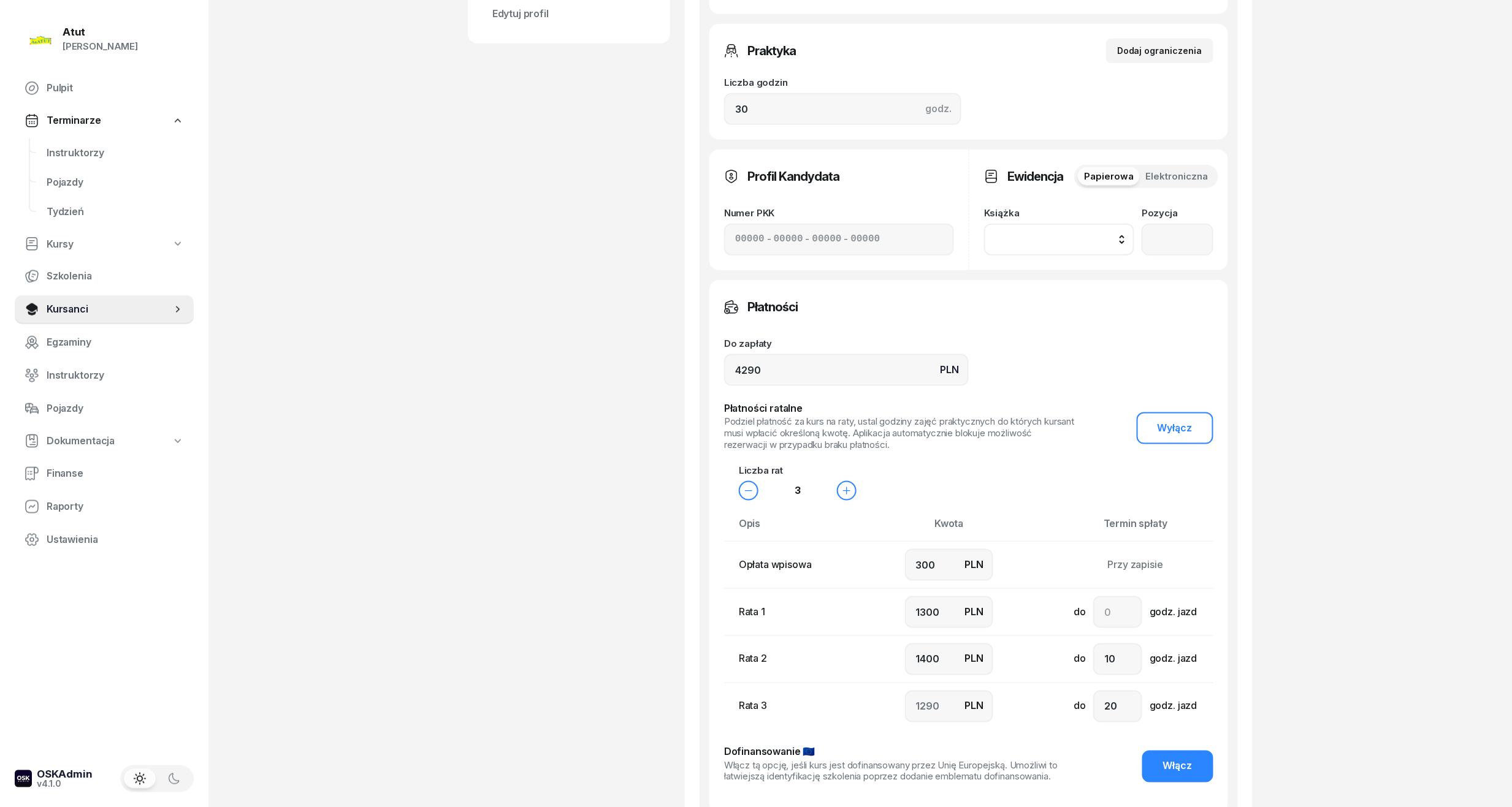
scroll to position [572, 0]
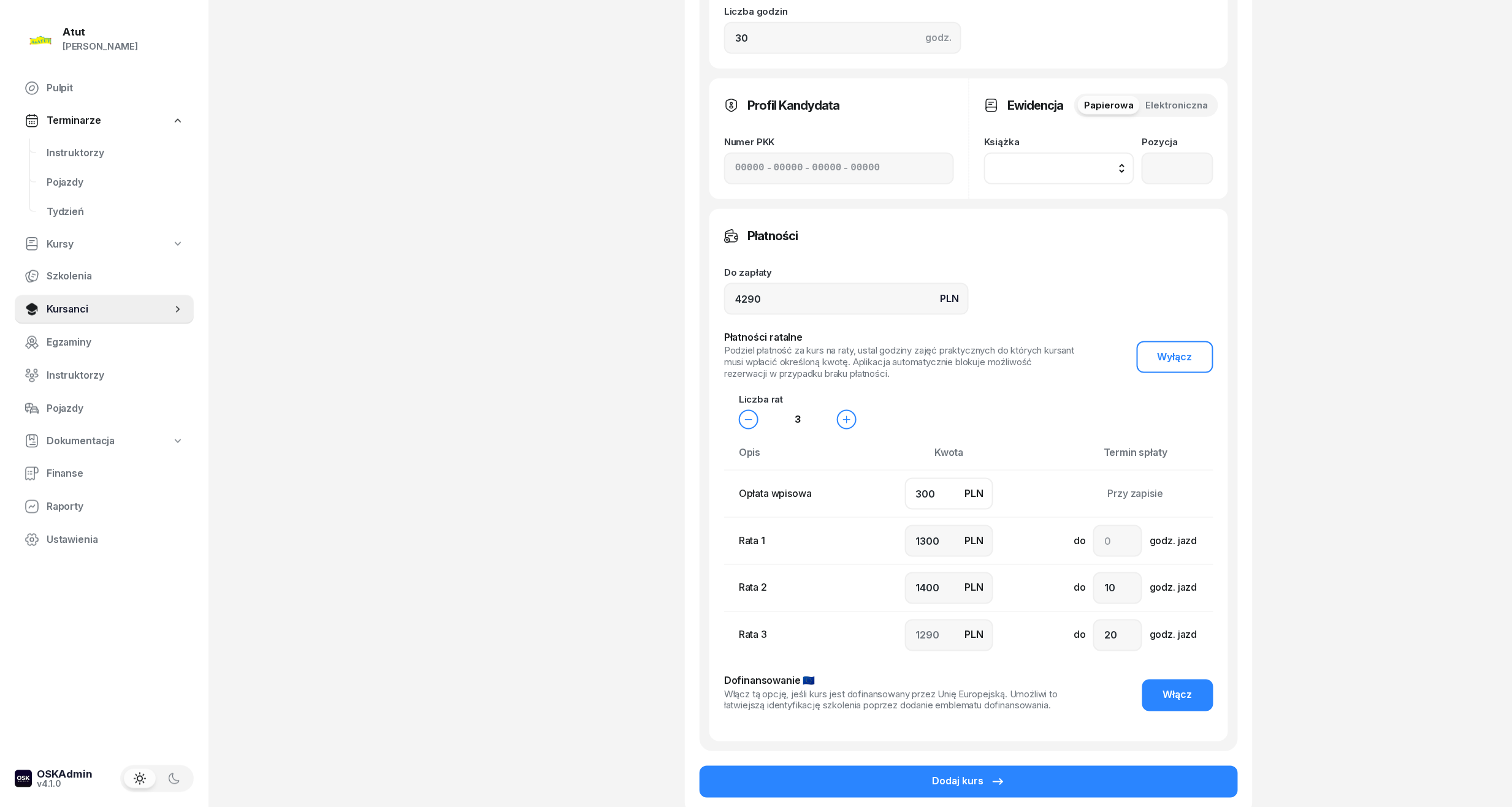
drag, startPoint x: 951, startPoint y: 497, endPoint x: 274, endPoint y: 543, distance: 678.6
click at [274, 543] on div "Atut Paulina Lis Pulpit Terminarze Instruktorzy Pojazdy Tydzień Kursy Szkolenia…" at bounding box center [756, 177] width 1512 height 1498
type input "7"
type input "1400"
type input "1500"
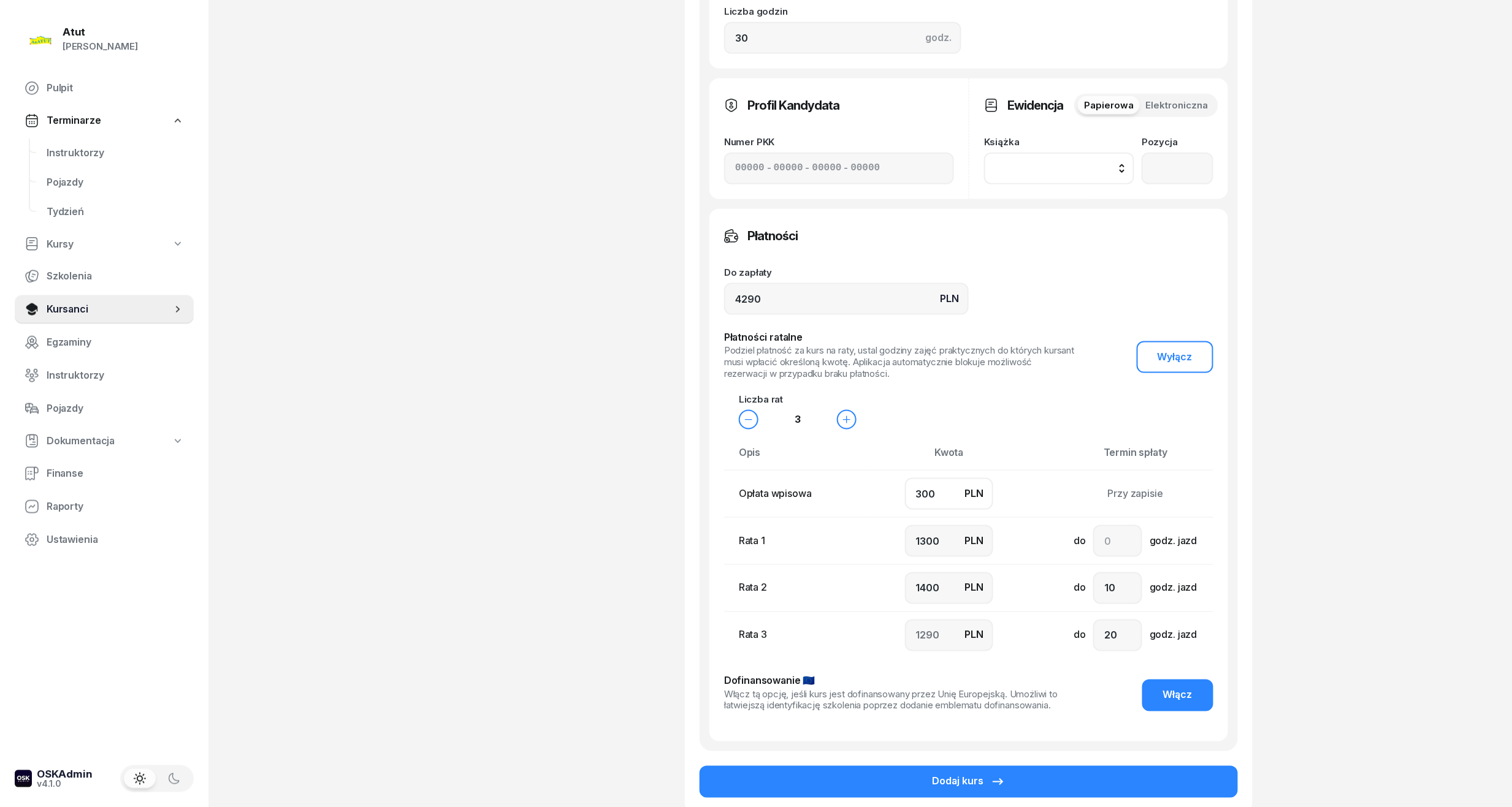
type input "1383"
type input "70"
type input "1400"
type input "1420"
type input "700"
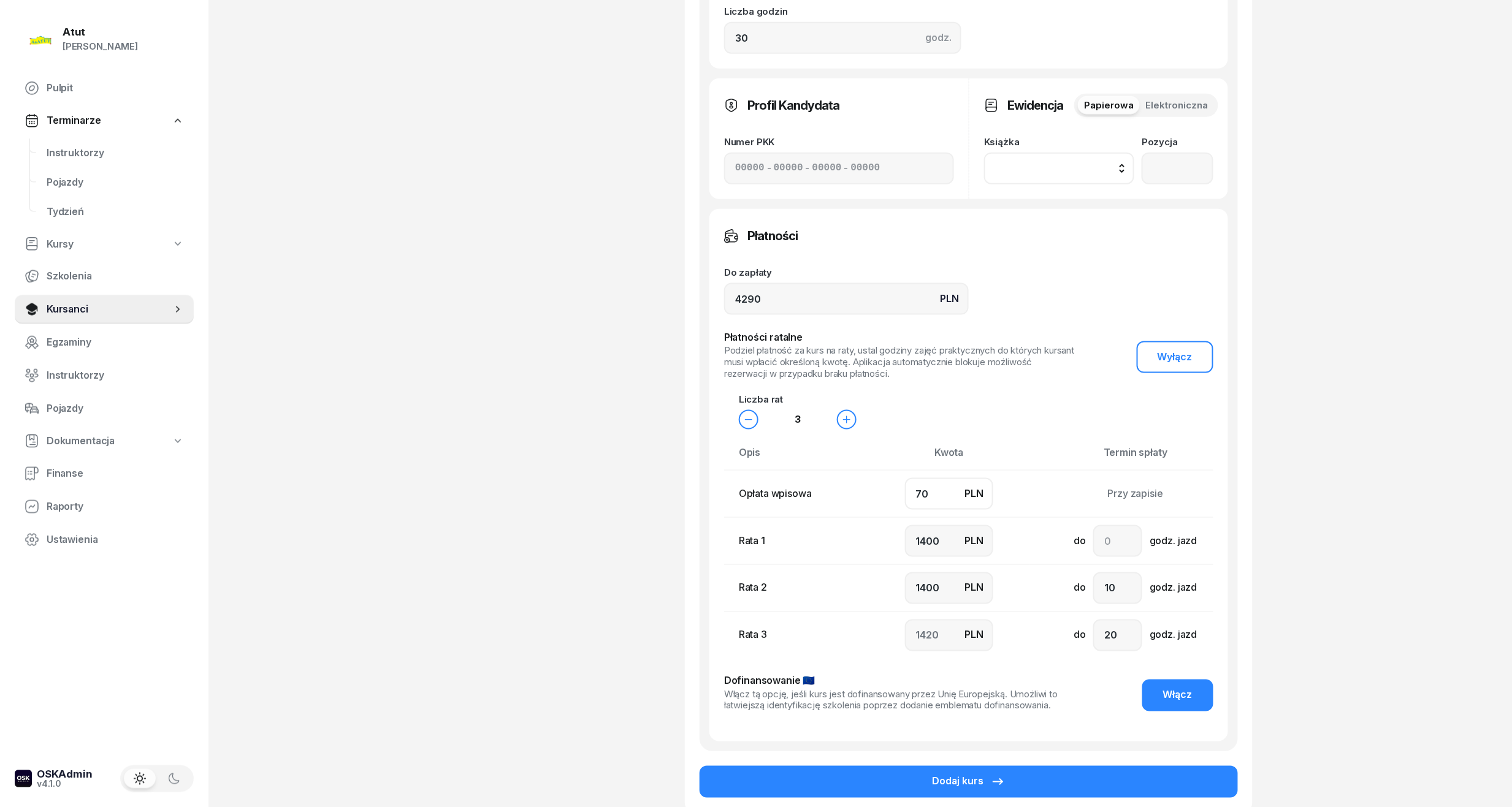
type input "1200"
type input "1190"
type input "700"
drag, startPoint x: 945, startPoint y: 540, endPoint x: 646, endPoint y: 550, distance: 299.2
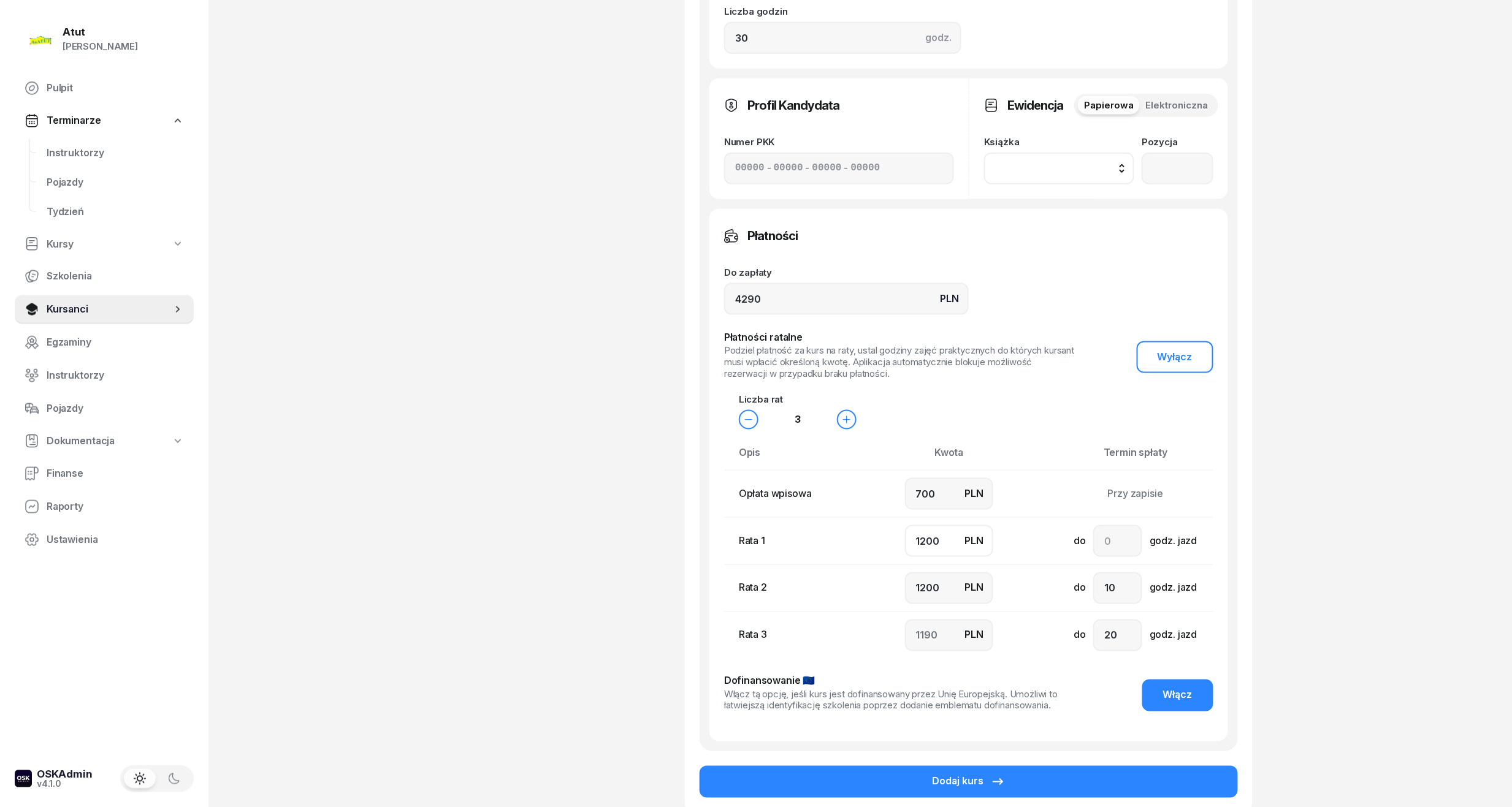
click at [647, 550] on div "Bernard Łysiak Kursant Dodaj etykiety... 668 095 924 BŁ Bernard Łysiak Kursant …" at bounding box center [860, 167] width 785 height 1350
type input "1"
type input "2389"
type input "10"
type input "2380"
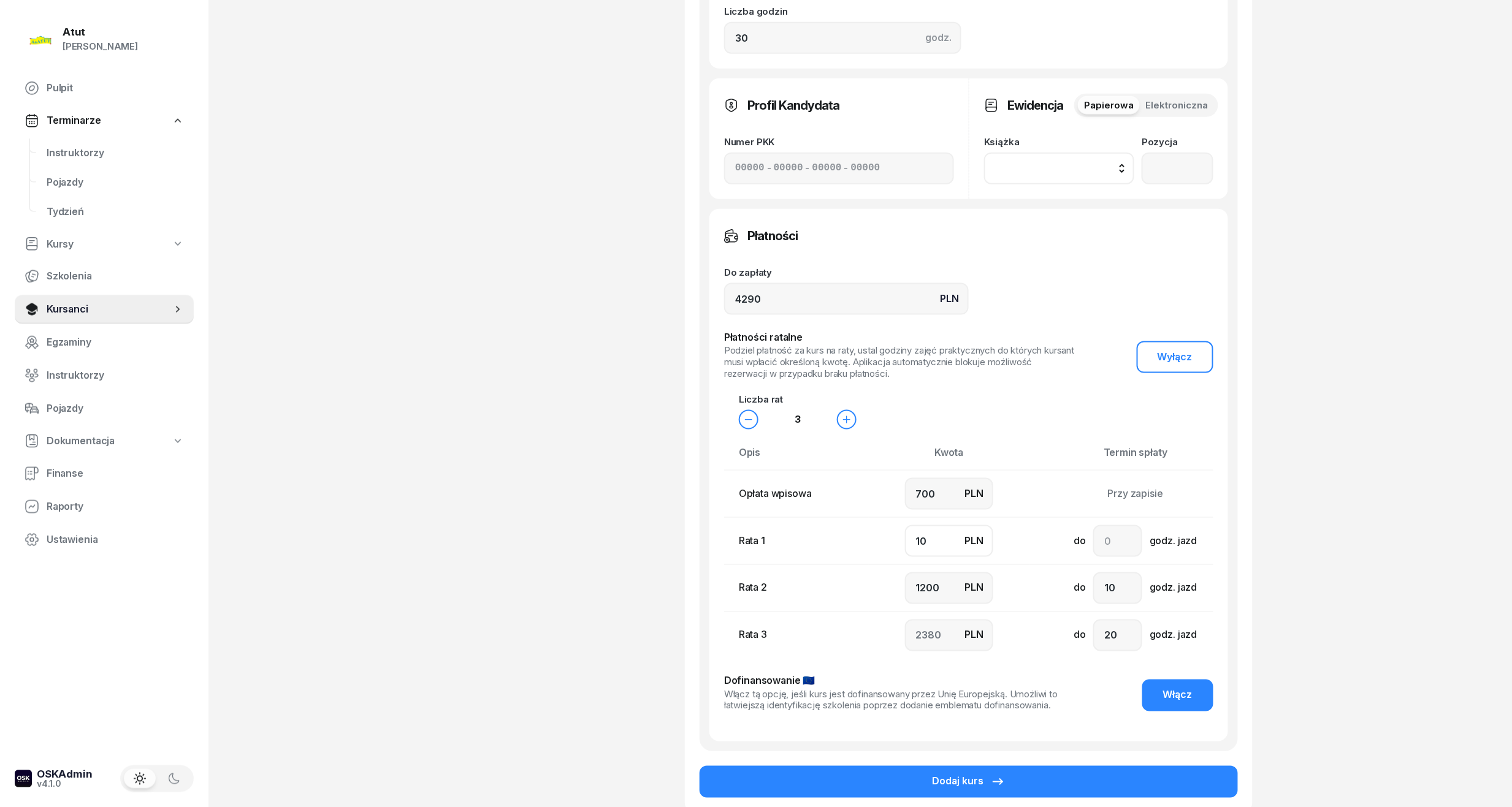
type input "100"
type input "2290"
type input "1000"
type input "1390"
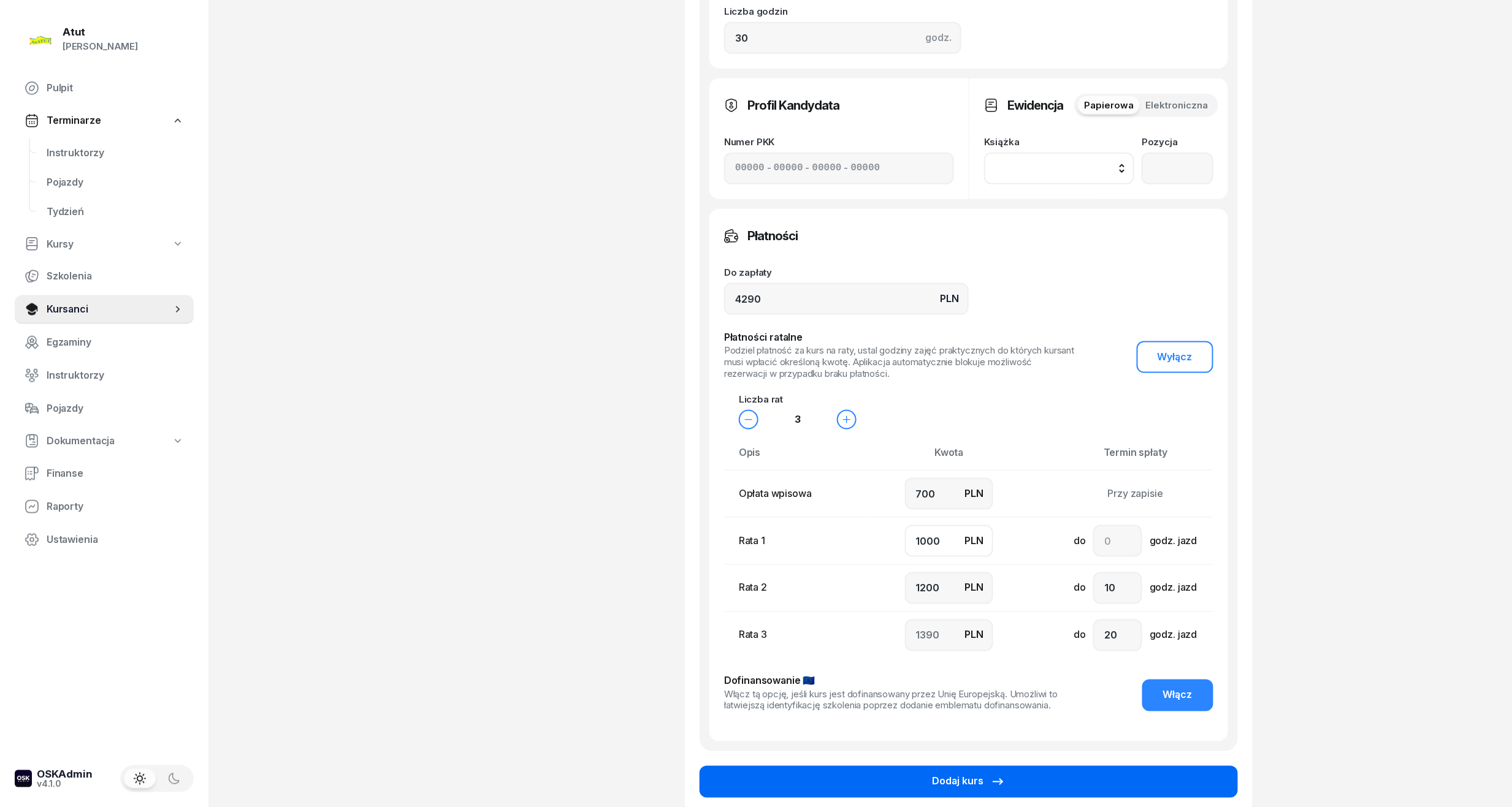
type input "1000"
click at [930, 775] on button "Dodaj kurs" at bounding box center [968, 782] width 538 height 32
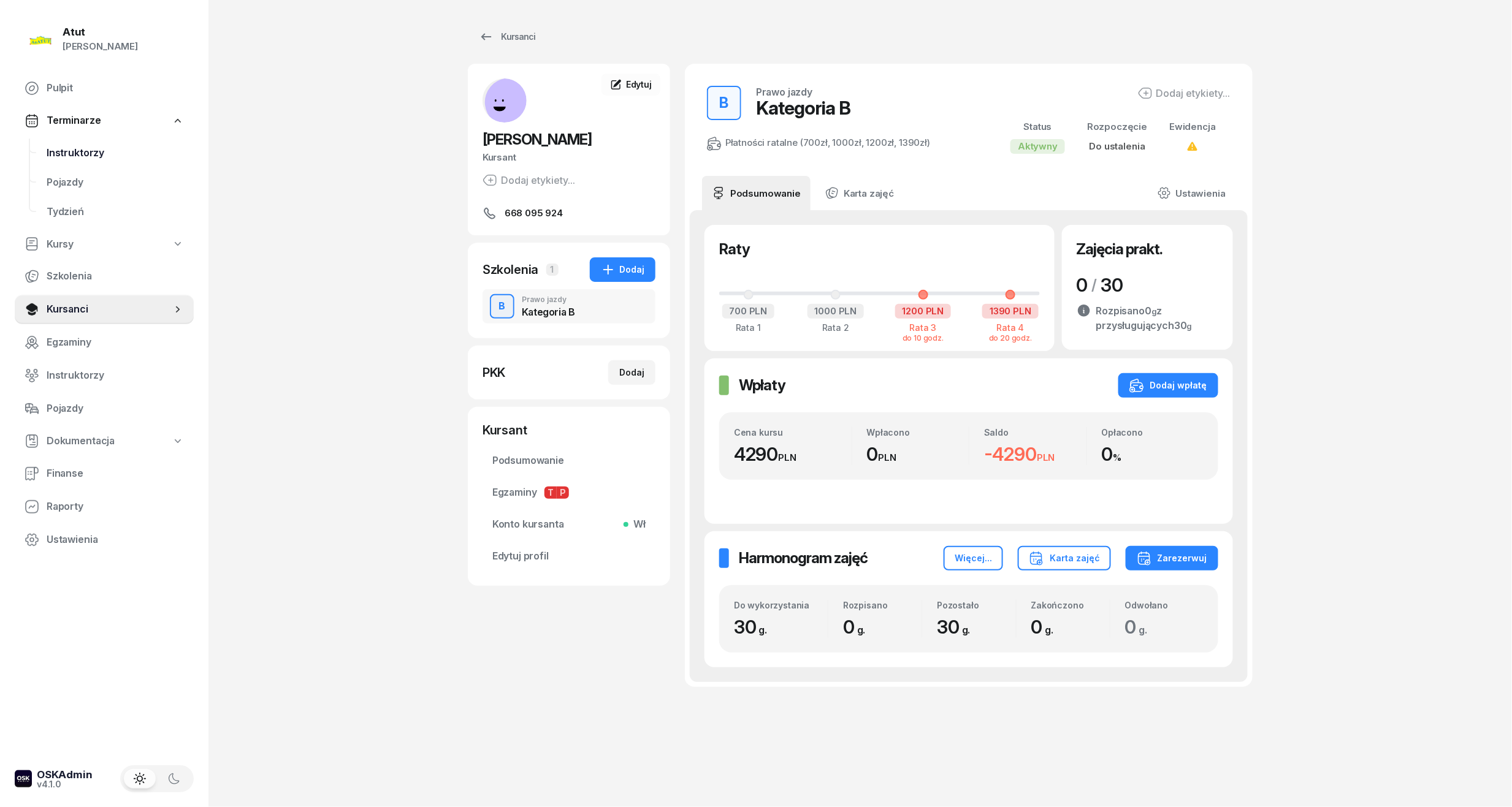
click at [95, 145] on span "Instruktorzy" at bounding box center [115, 153] width 137 height 16
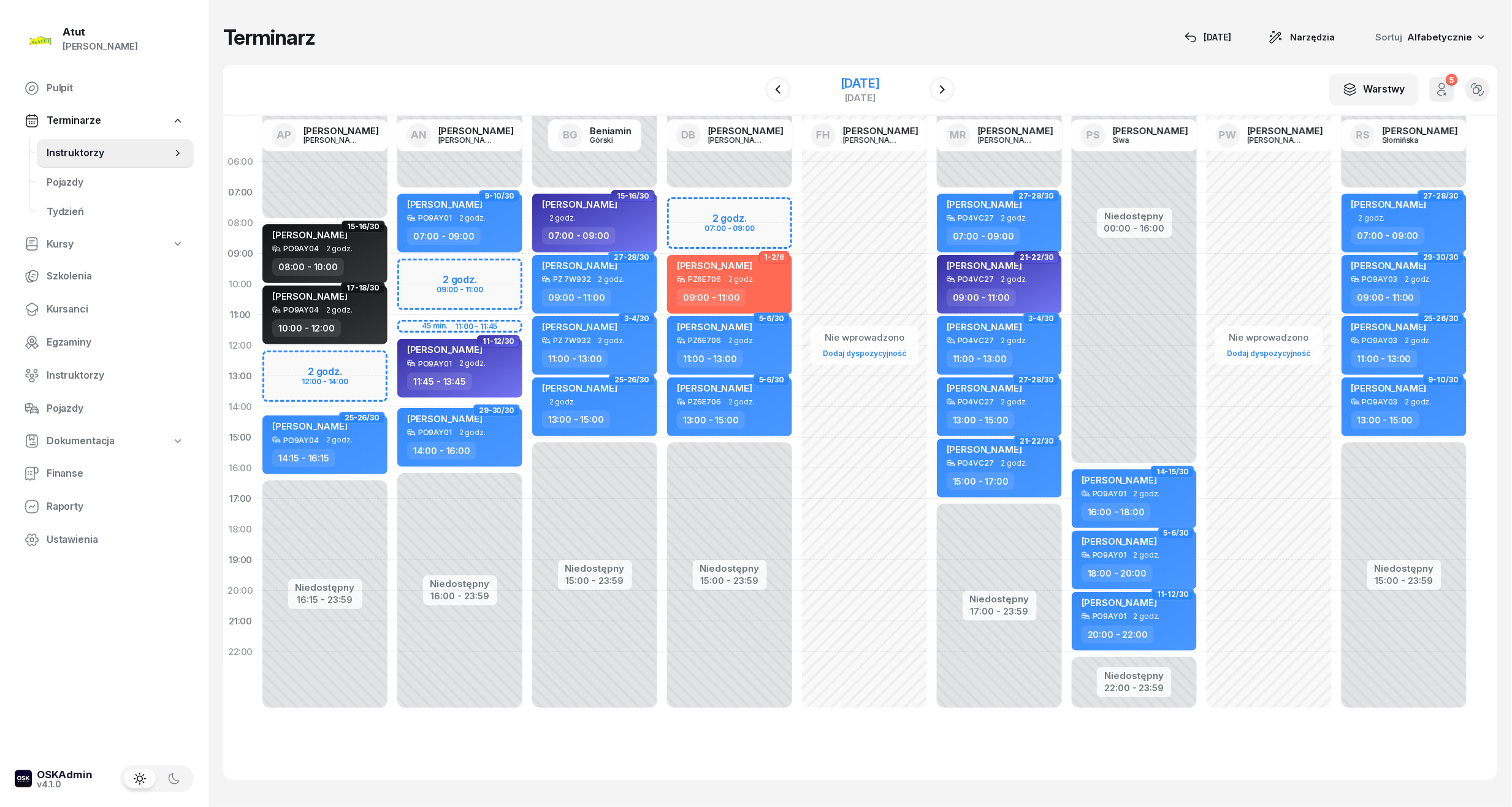
click at [841, 95] on div "[DATE]" at bounding box center [860, 98] width 40 height 9
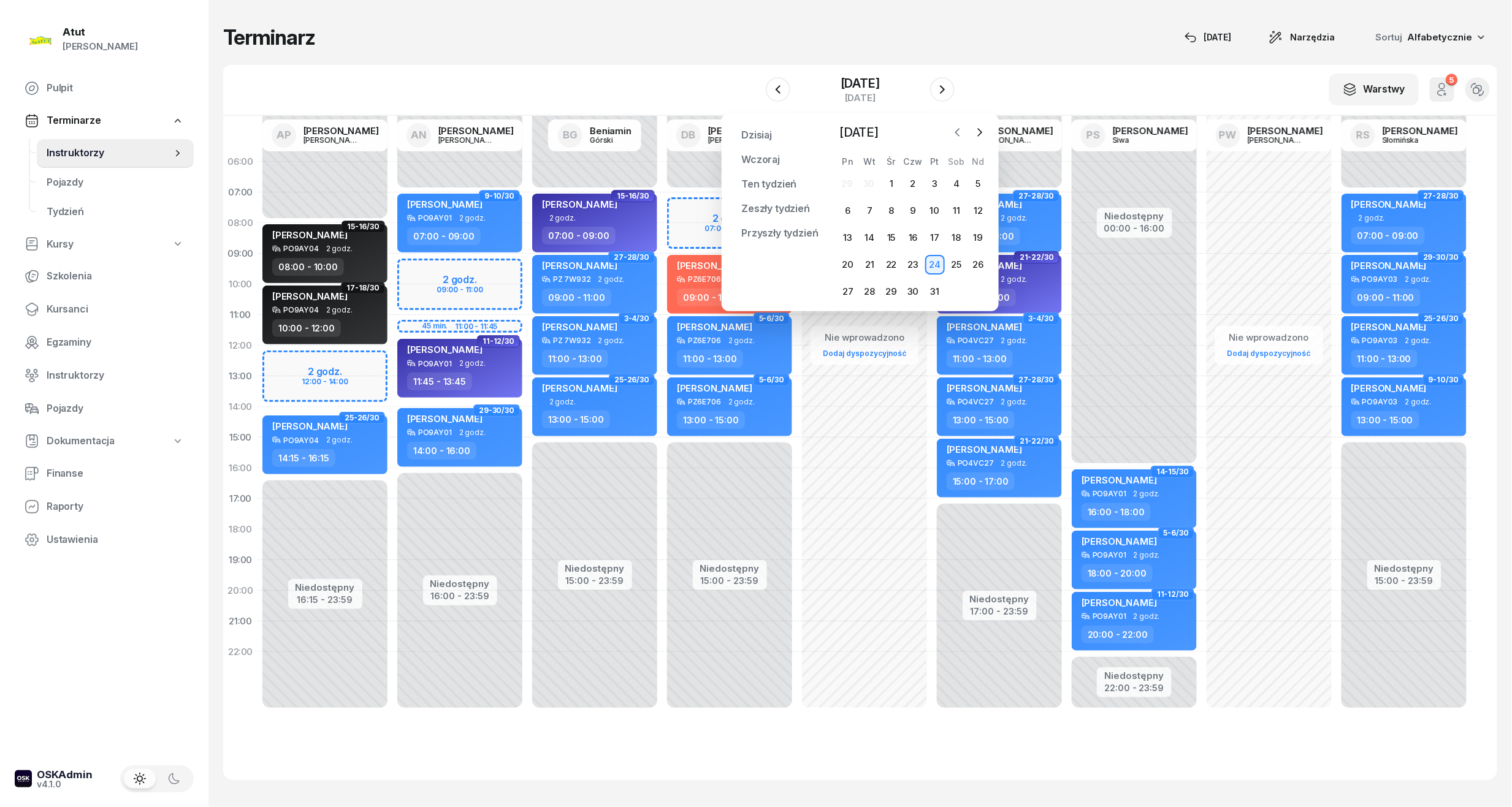
click at [949, 130] on button "button" at bounding box center [958, 133] width 19 height 19
click at [940, 265] on div "26" at bounding box center [934, 264] width 19 height 19
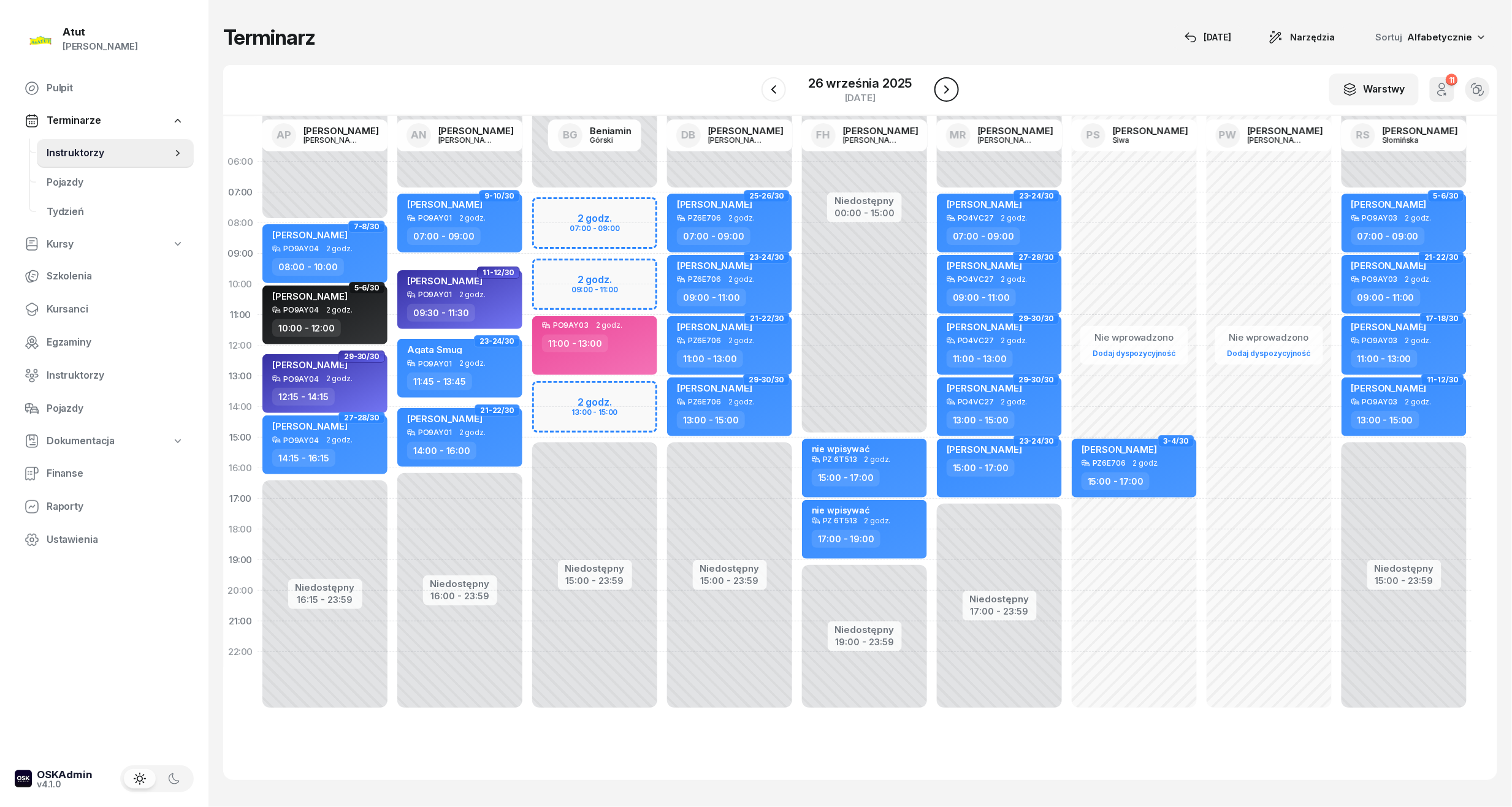
click at [948, 88] on icon "button" at bounding box center [947, 89] width 15 height 15
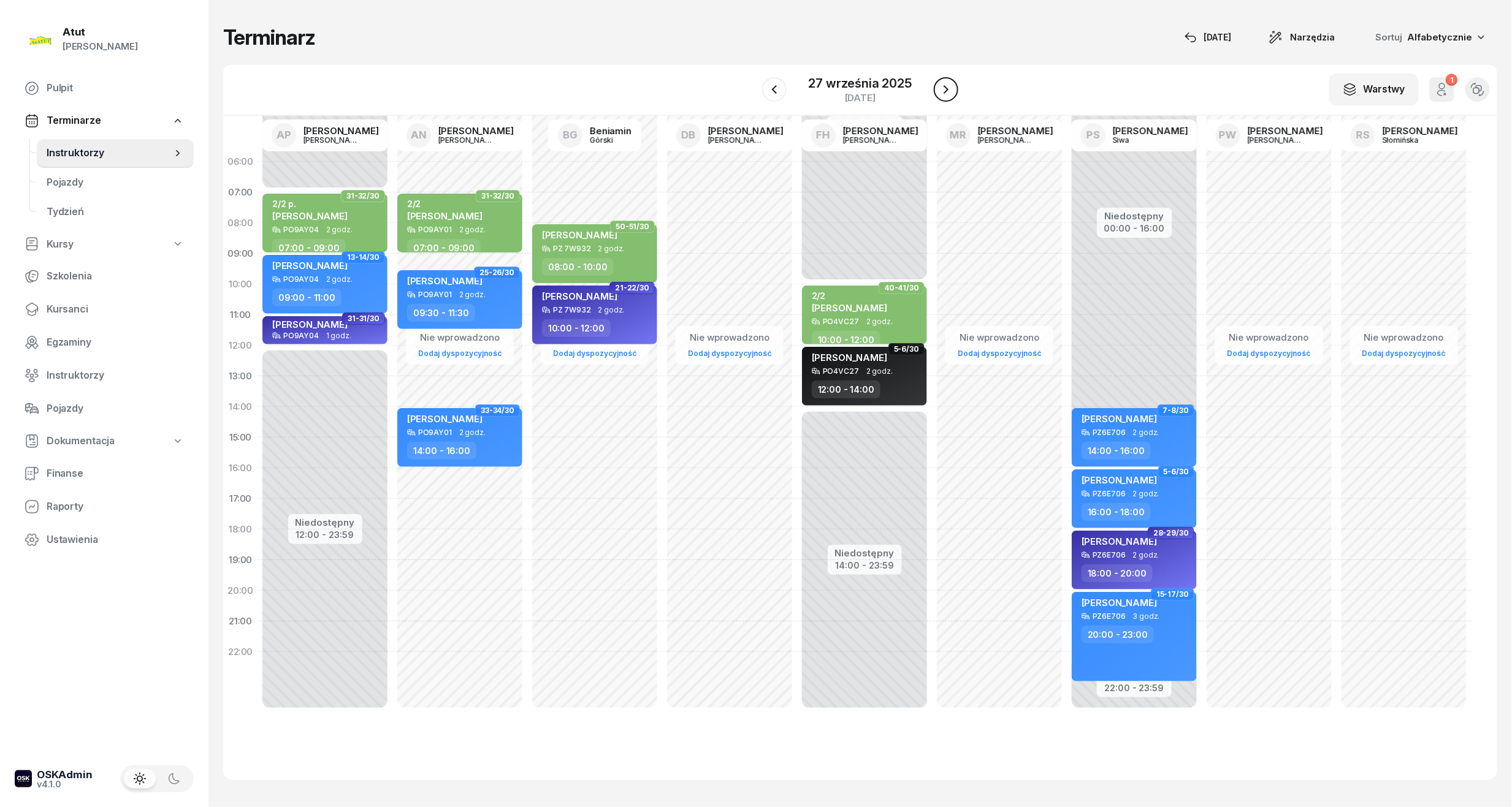
click at [948, 88] on icon "button" at bounding box center [946, 89] width 15 height 15
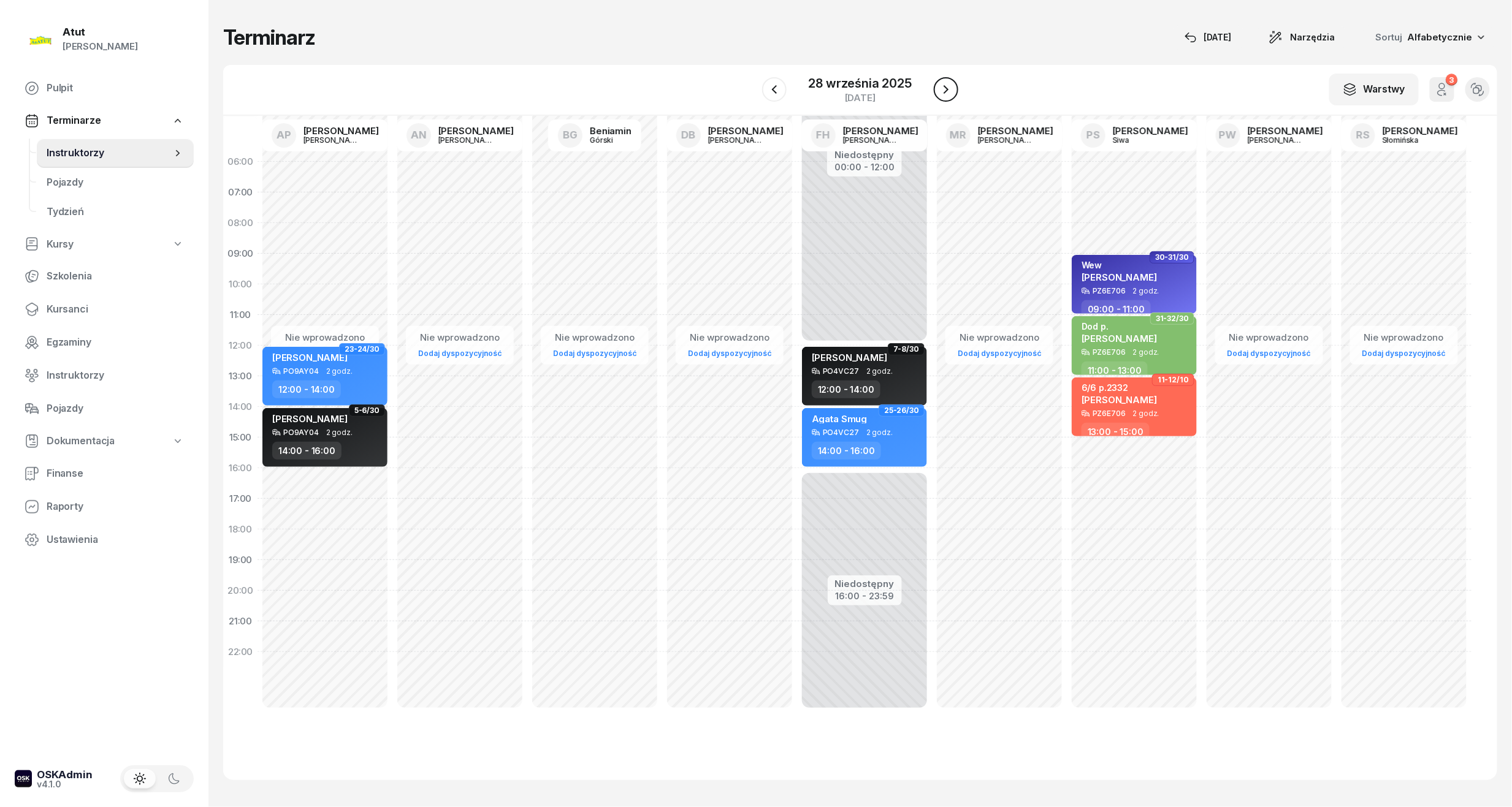
click at [948, 88] on icon "button" at bounding box center [946, 89] width 15 height 15
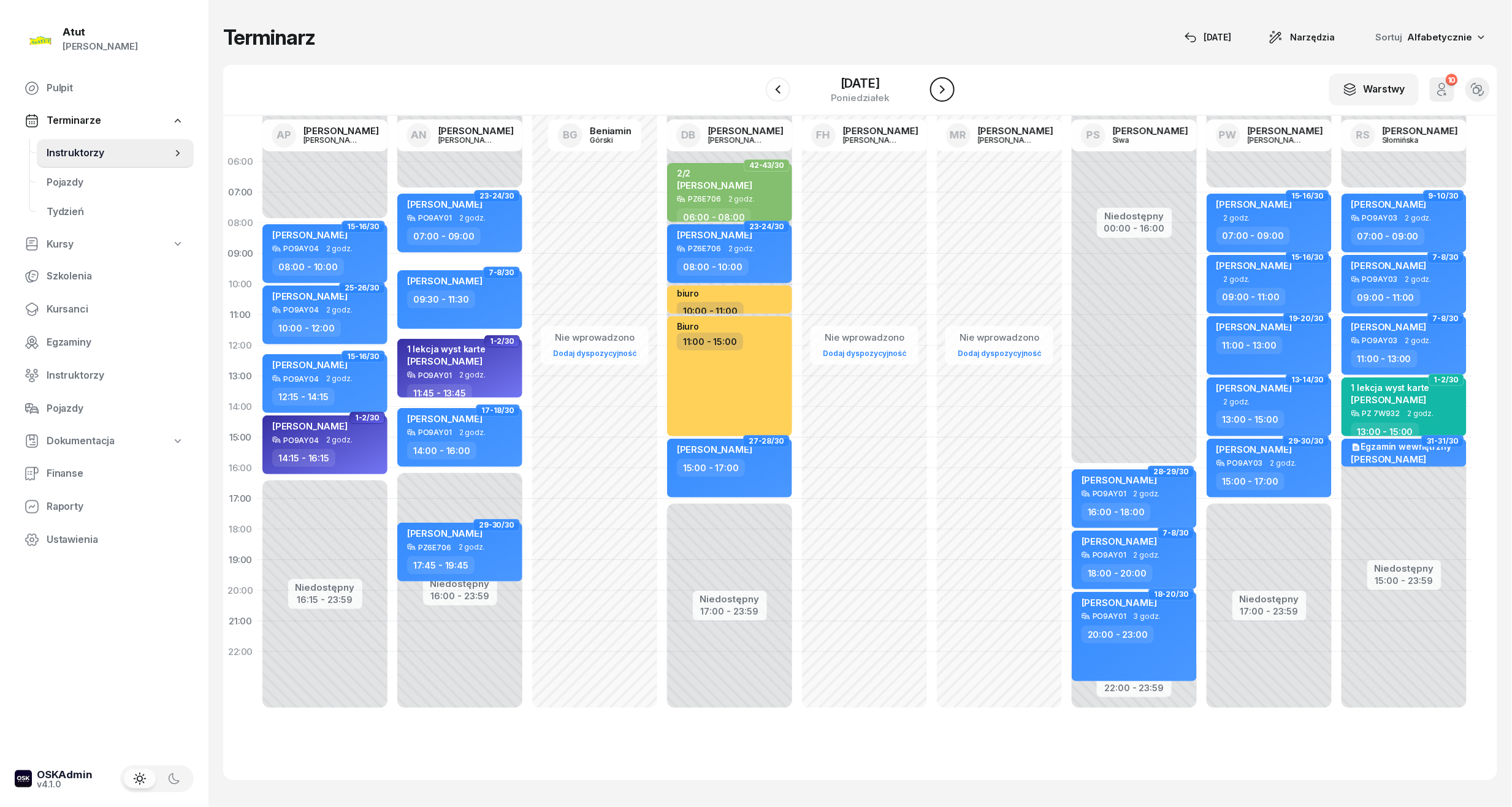
click at [948, 88] on icon "button" at bounding box center [942, 89] width 15 height 15
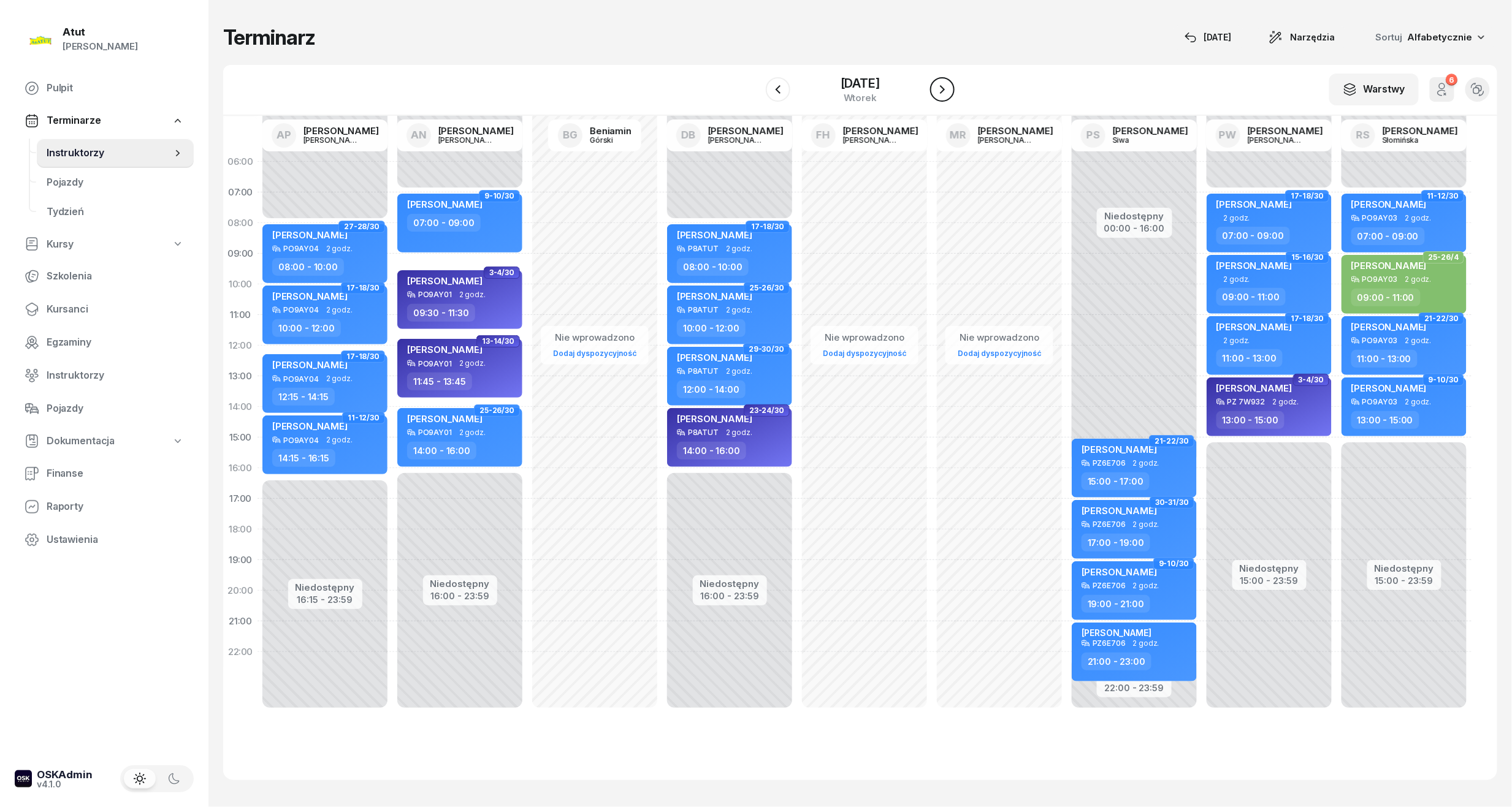
click at [948, 88] on icon "button" at bounding box center [942, 89] width 15 height 15
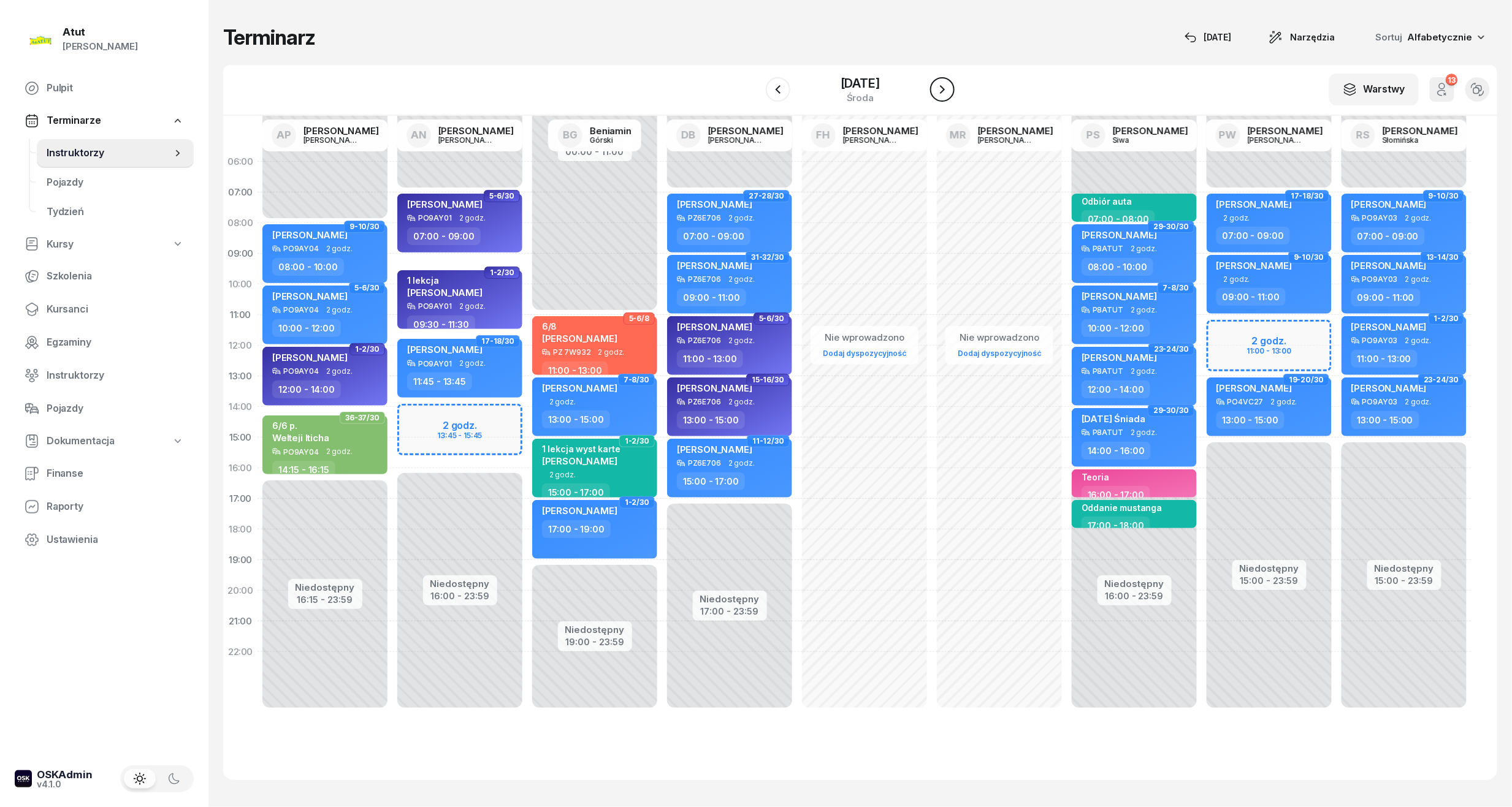
click at [948, 88] on icon "button" at bounding box center [942, 89] width 15 height 15
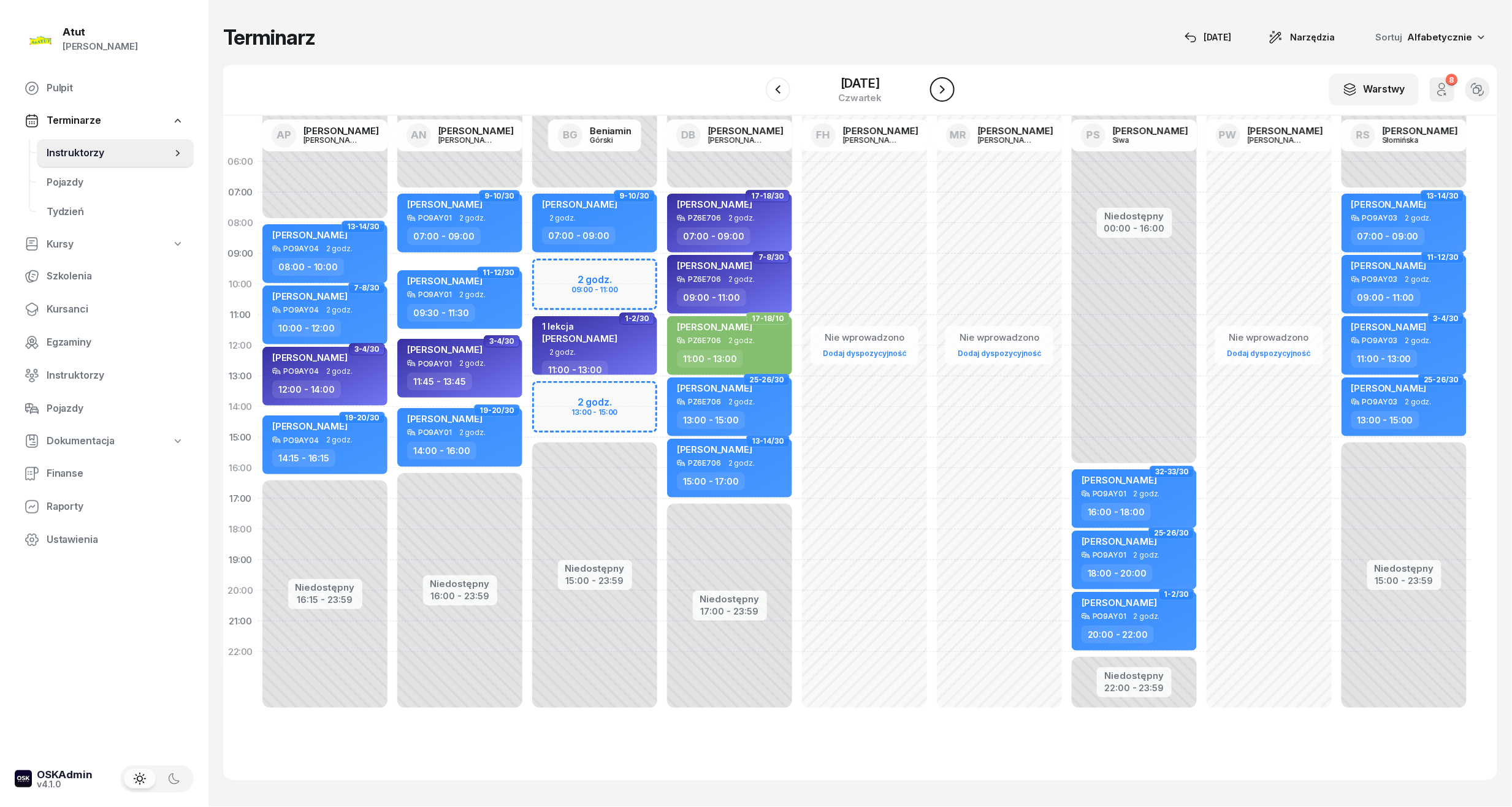
click at [948, 88] on icon "button" at bounding box center [942, 89] width 15 height 15
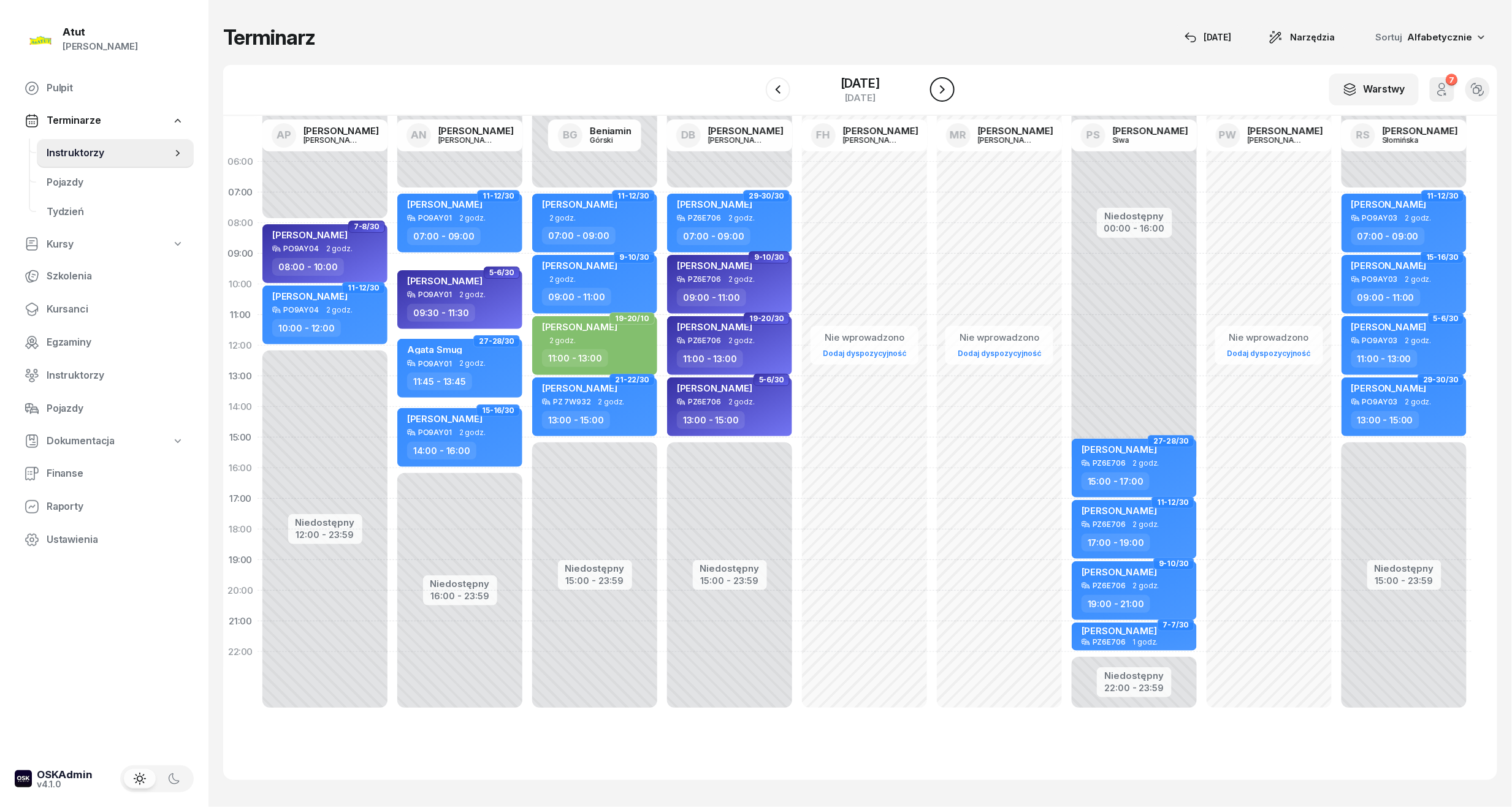
click at [948, 88] on icon "button" at bounding box center [942, 89] width 15 height 15
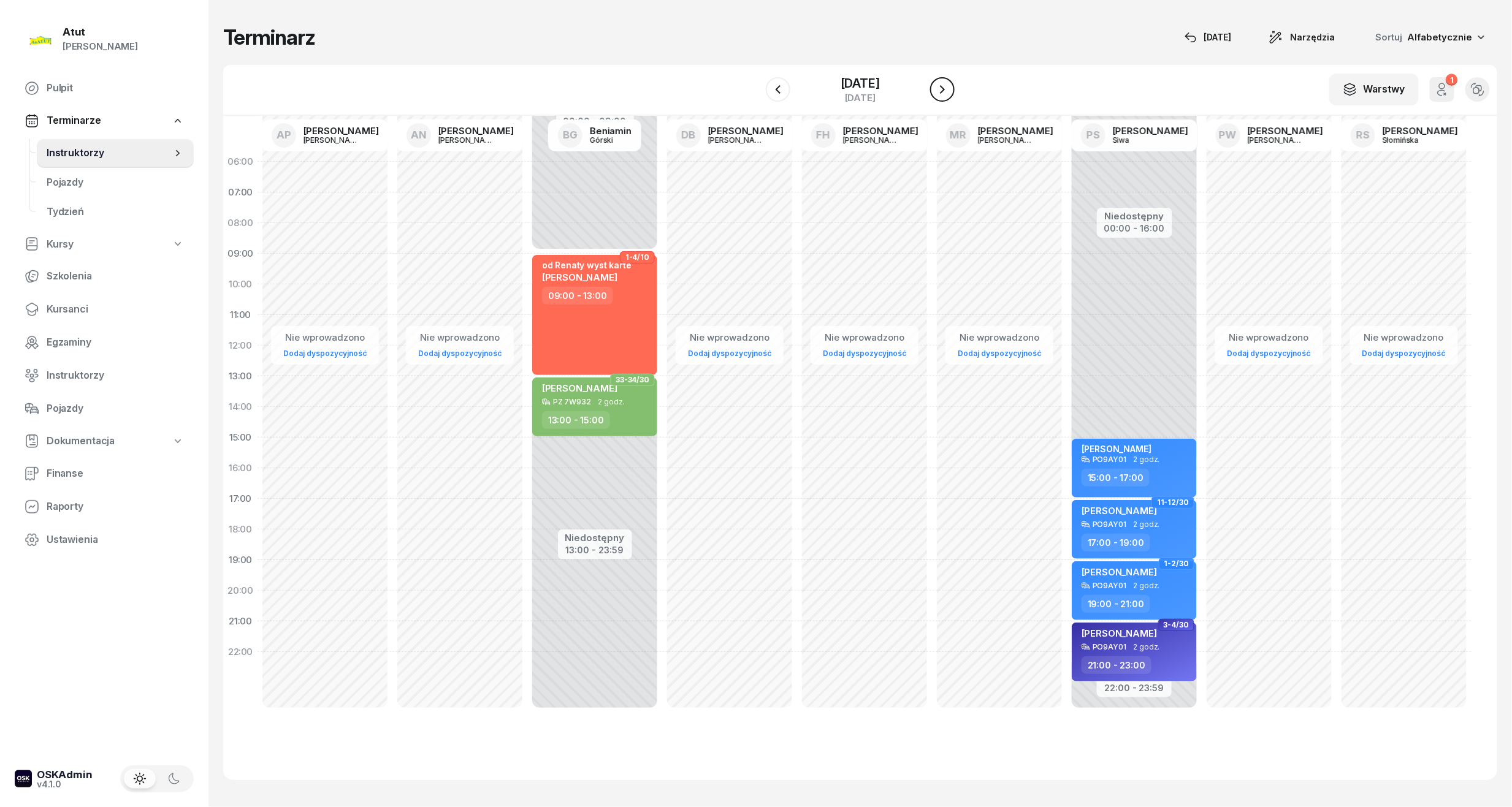
click at [948, 88] on icon "button" at bounding box center [942, 89] width 15 height 15
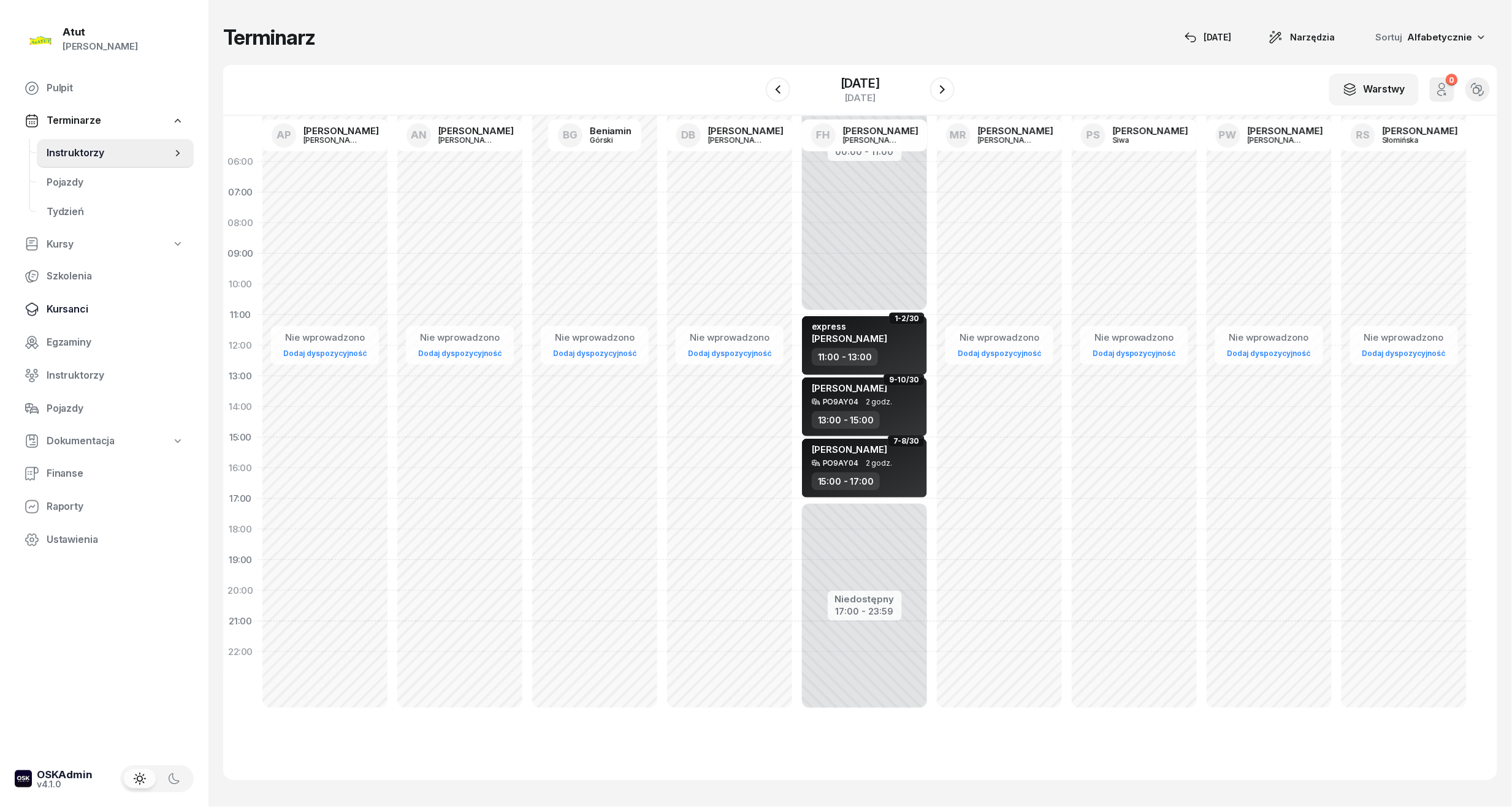
click at [78, 304] on span "Kursanci" at bounding box center [115, 309] width 137 height 16
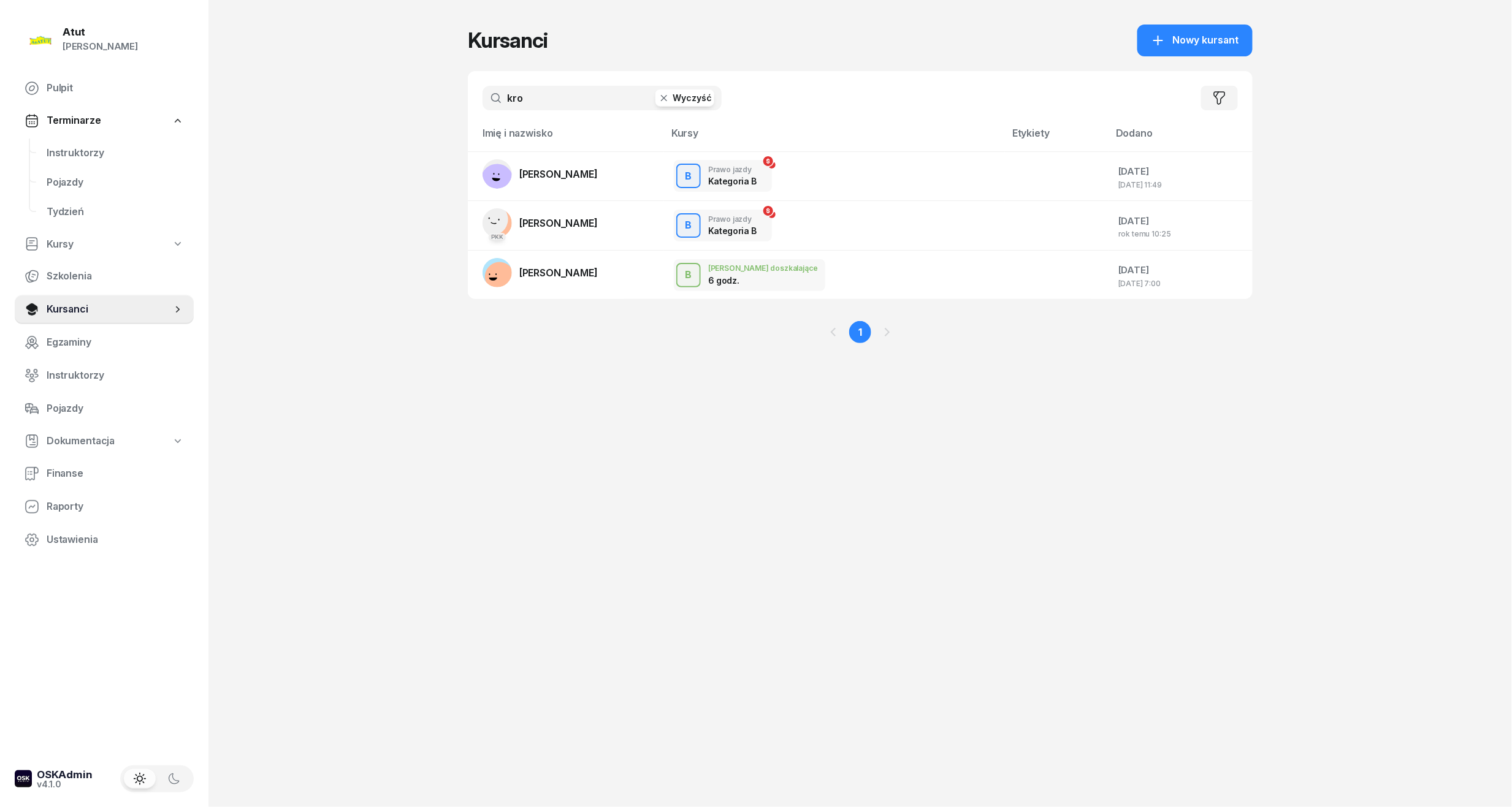
drag, startPoint x: 555, startPoint y: 101, endPoint x: -42, endPoint y: 191, distance: 603.7
click at [0, 191] on html "Paulina Atut Paulina Lis Pulpit Terminarze Instruktorzy Pojazdy Tydzień Kursy S…" at bounding box center [756, 403] width 1512 height 807
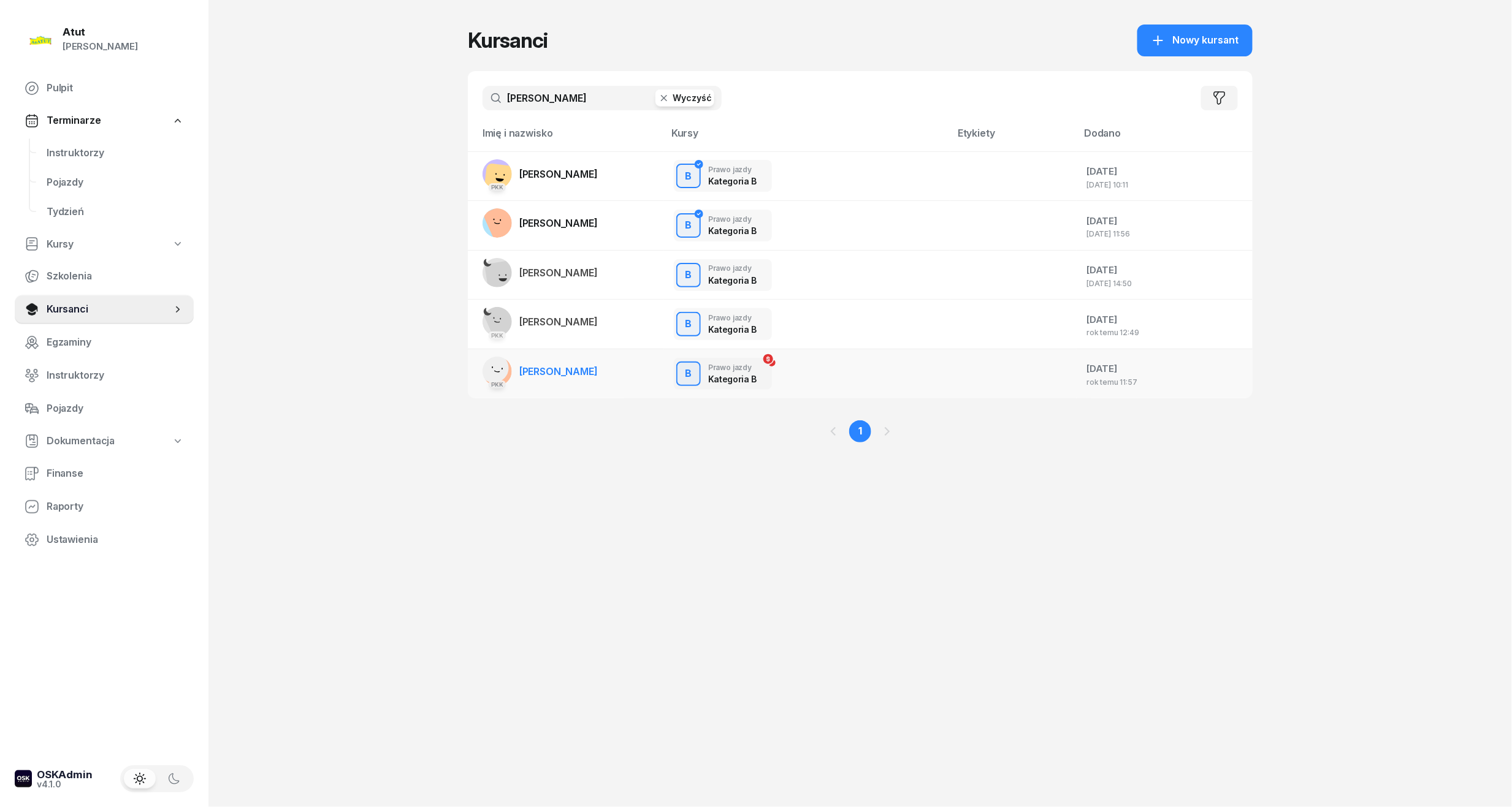
type input "woźniak"
click at [558, 375] on span "[PERSON_NAME]" at bounding box center [558, 371] width 78 height 12
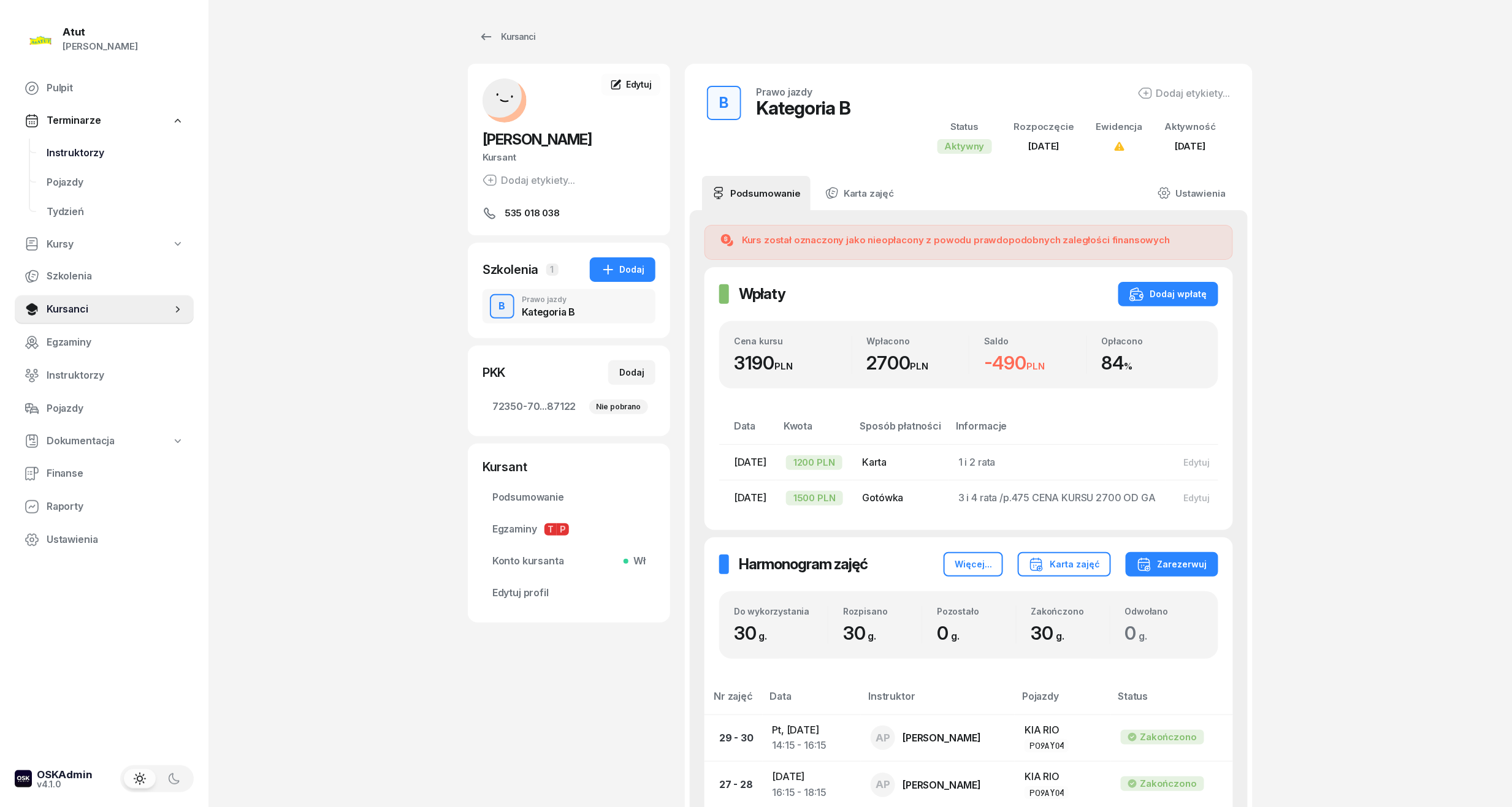
click at [95, 150] on span "Instruktorzy" at bounding box center [115, 153] width 137 height 16
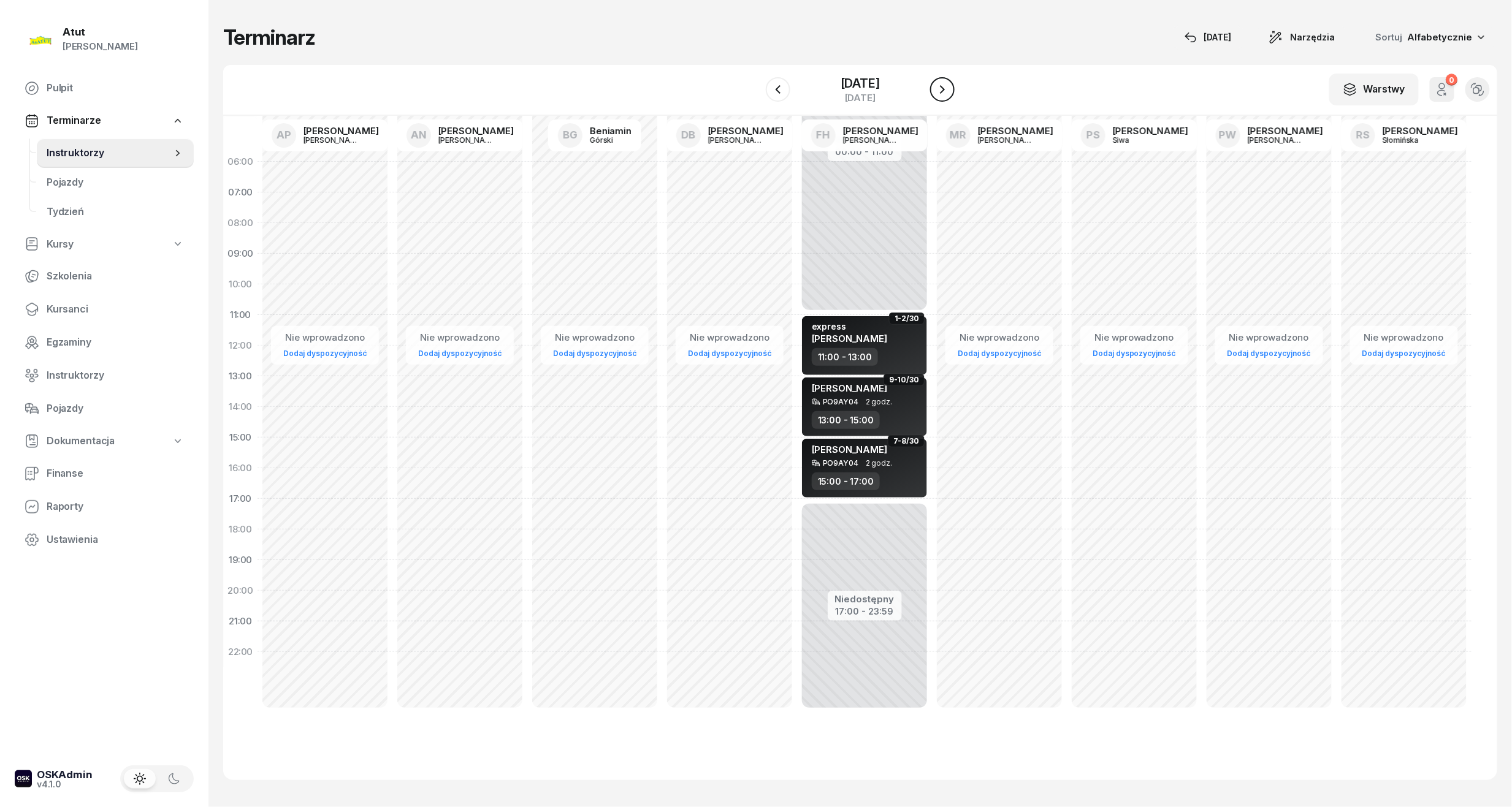
click at [949, 88] on icon "button" at bounding box center [942, 89] width 15 height 15
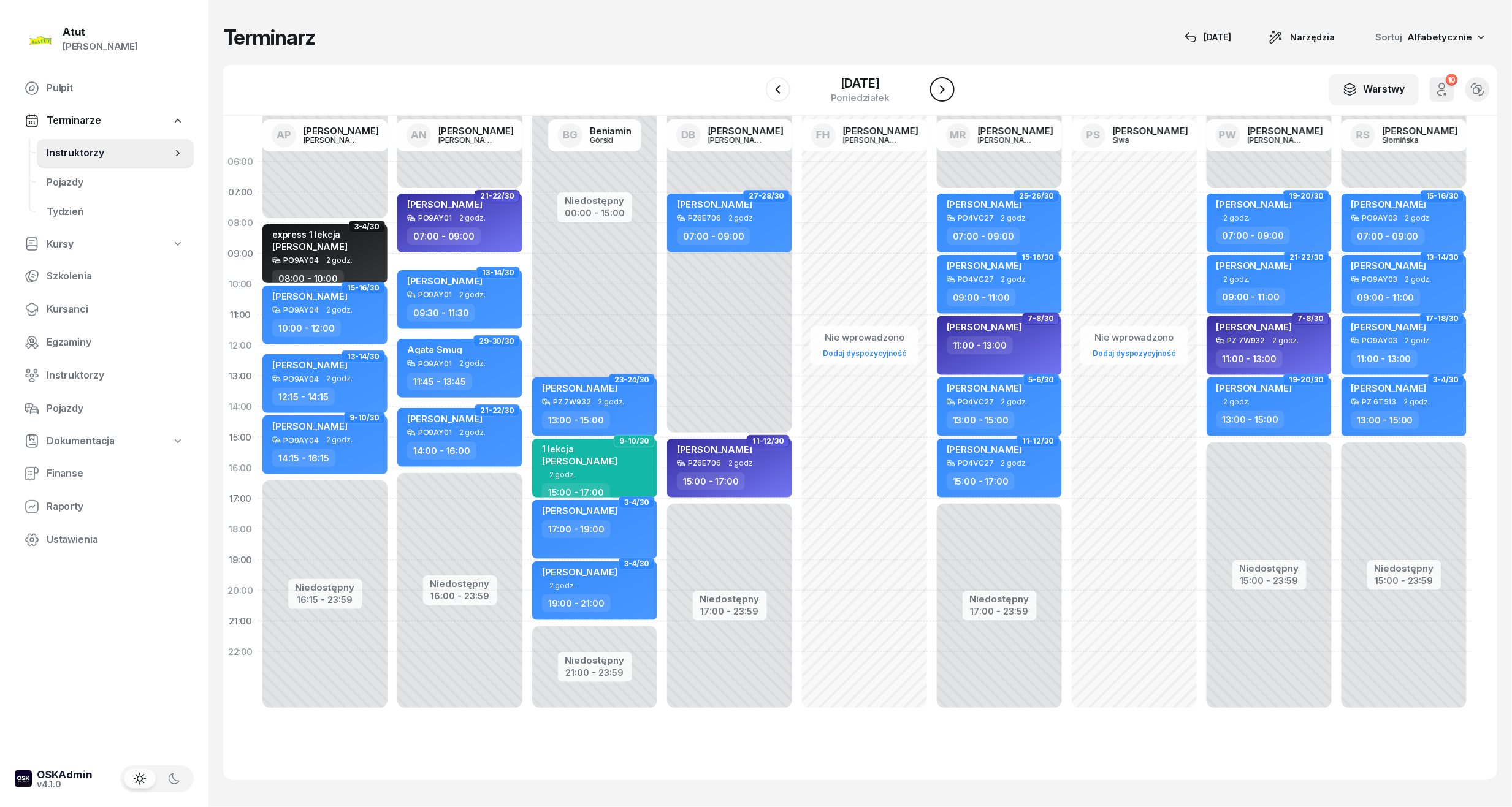
click at [949, 88] on icon "button" at bounding box center [942, 89] width 15 height 15
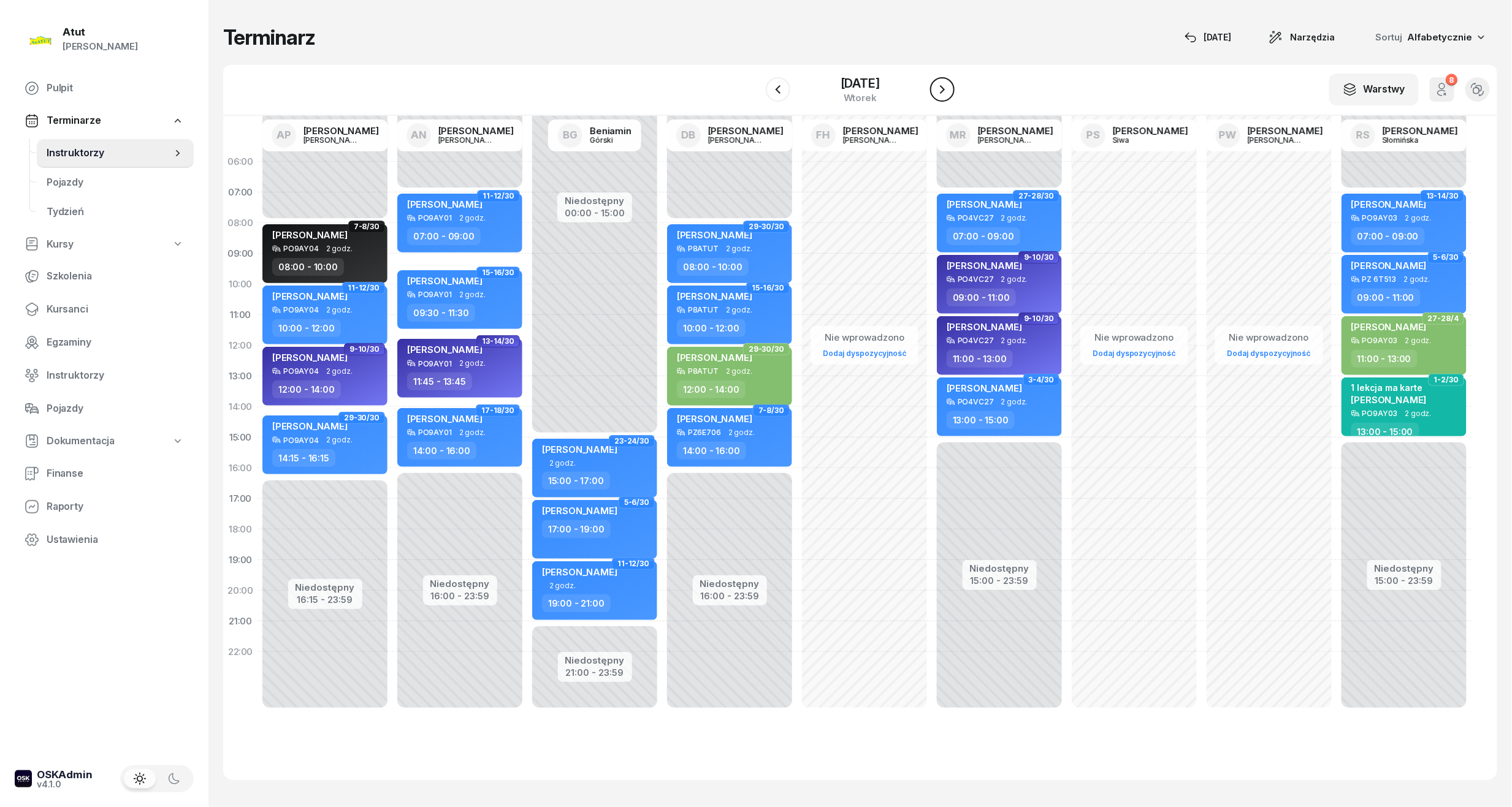
click at [949, 88] on icon "button" at bounding box center [942, 89] width 15 height 15
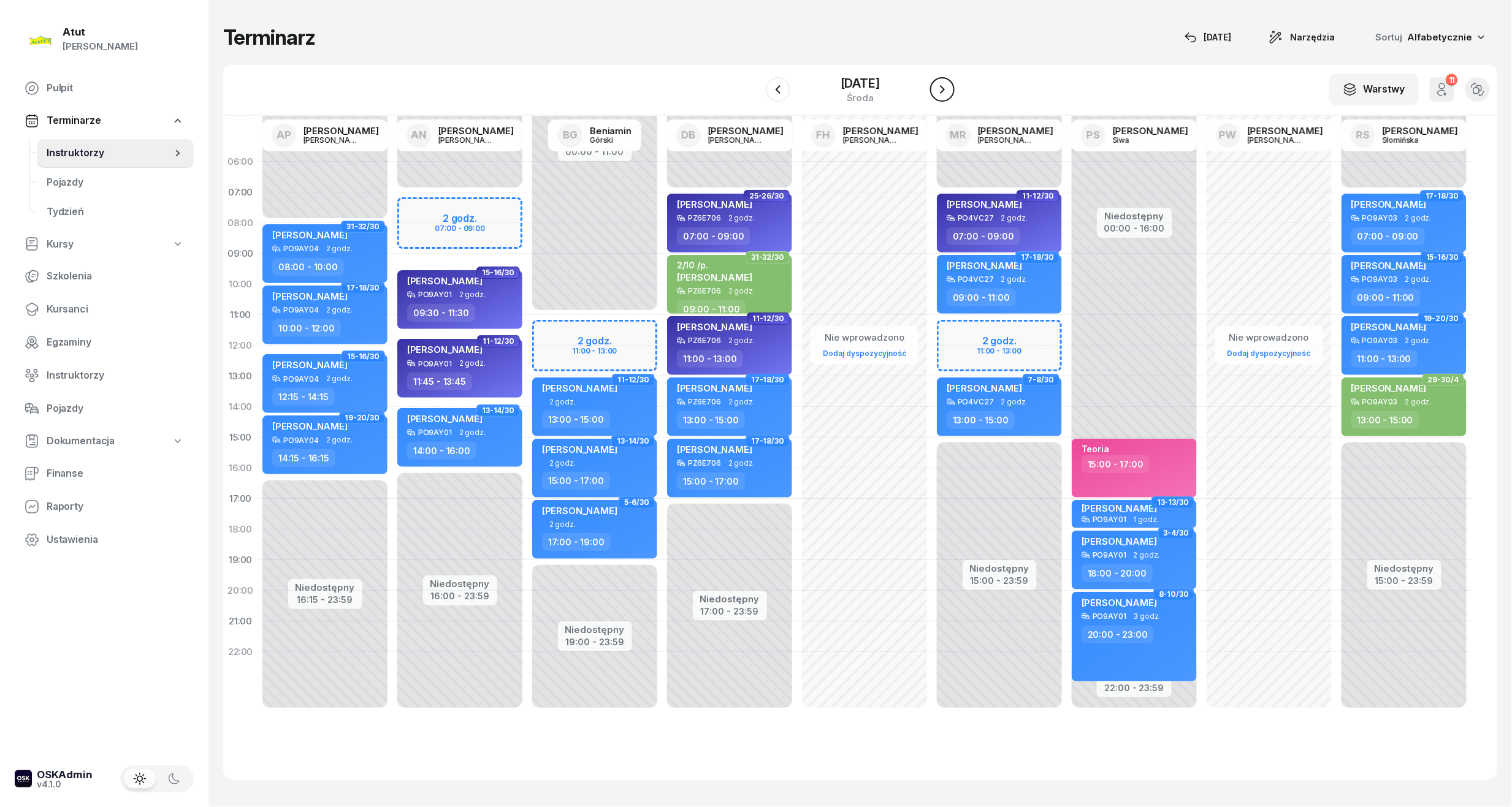
click at [949, 88] on icon "button" at bounding box center [942, 89] width 15 height 15
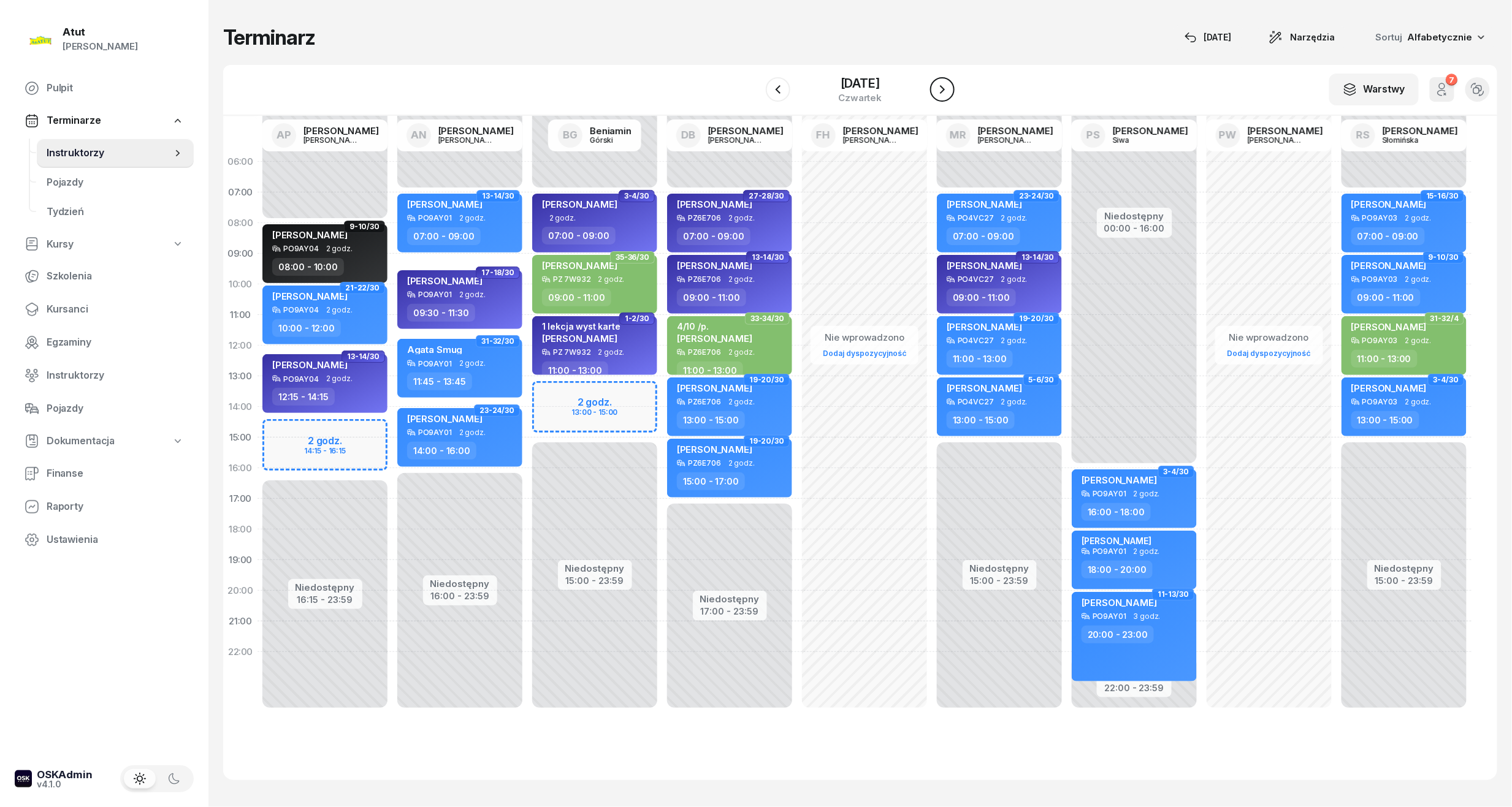
click at [949, 88] on icon "button" at bounding box center [942, 89] width 15 height 15
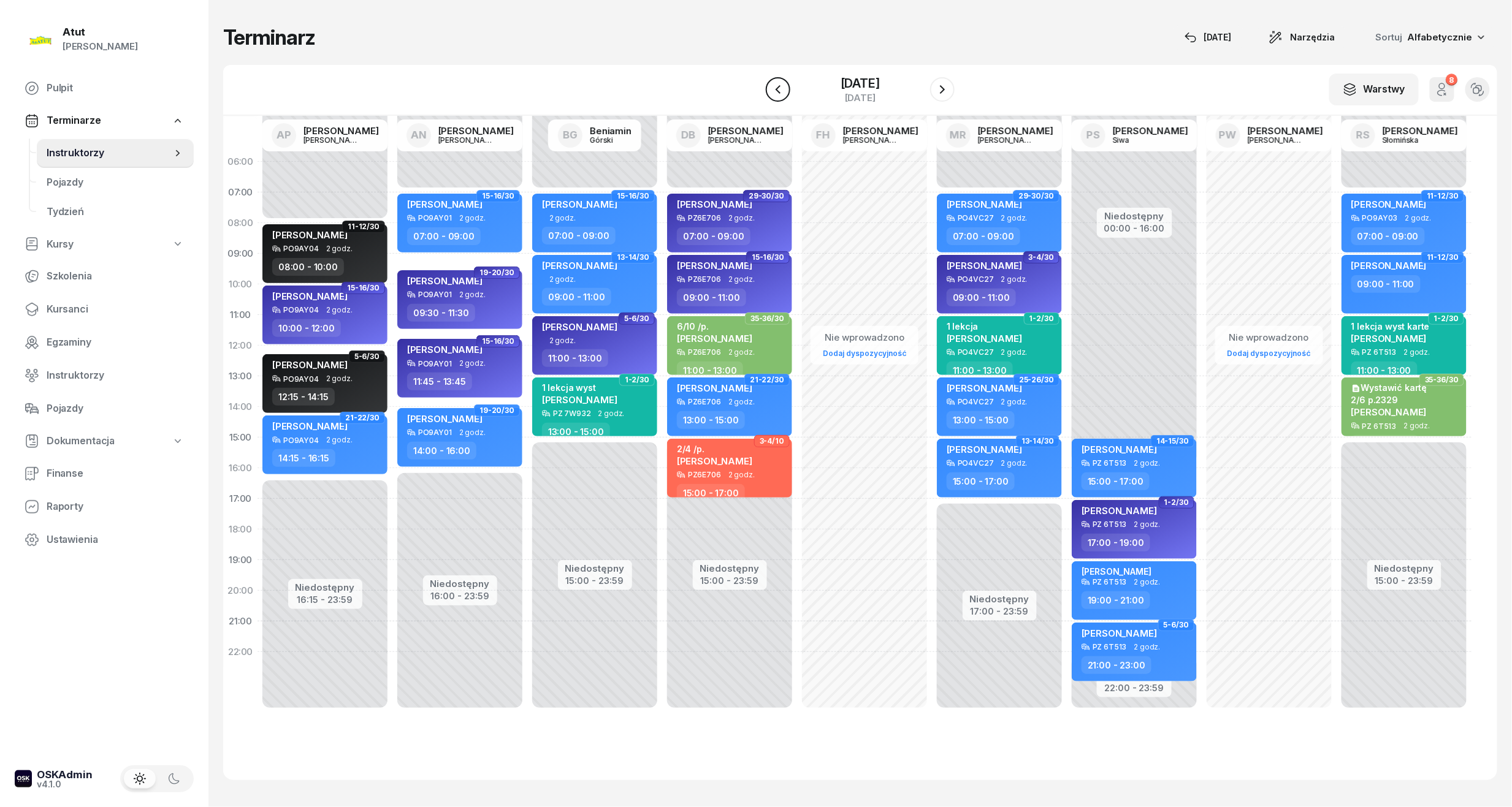
click at [771, 91] on icon "button" at bounding box center [778, 89] width 15 height 15
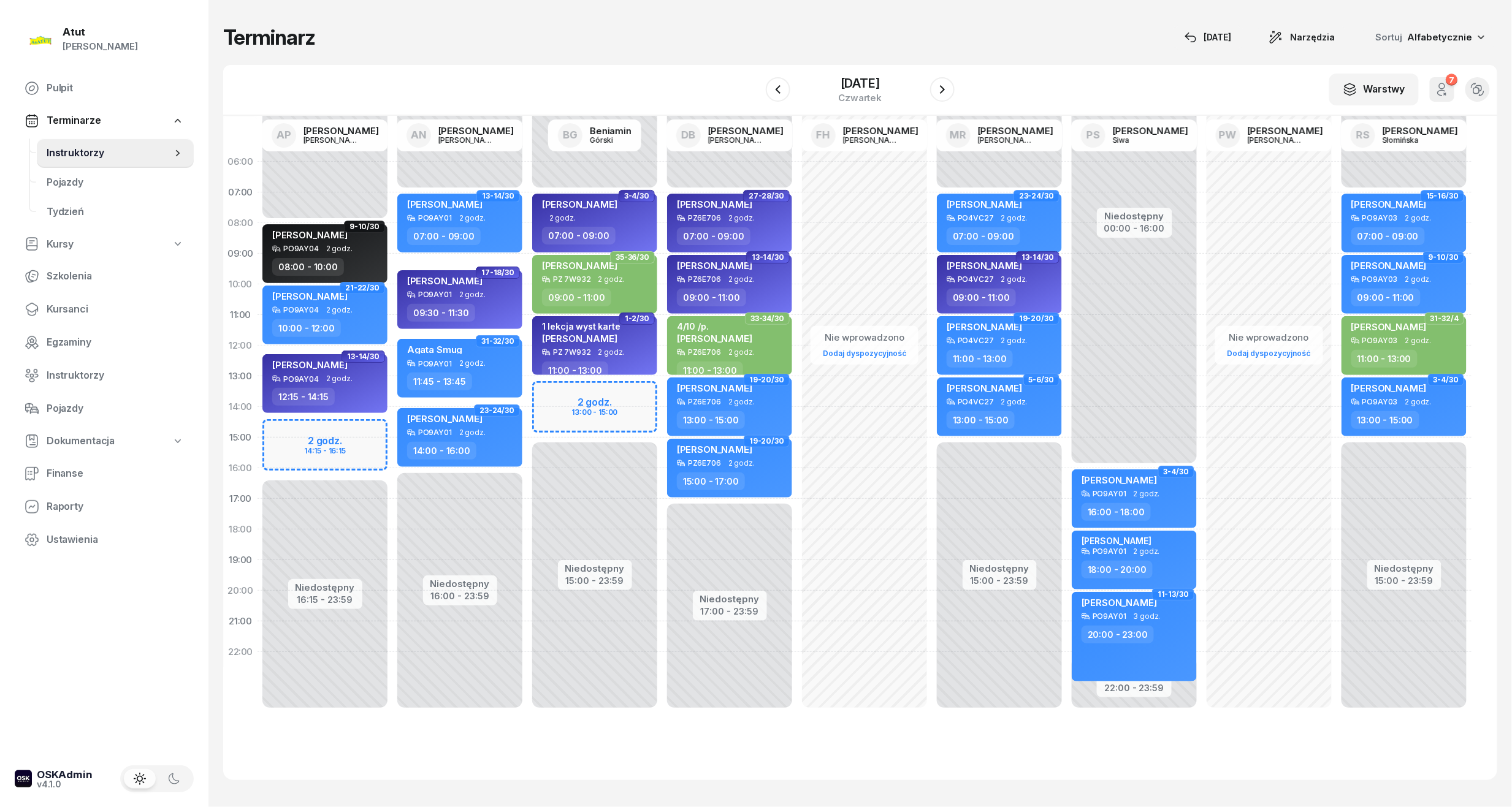
click at [344, 447] on div "Niedostępny 00:00 - 08:00 Niedostępny 16:15 - 23:59 2 godz. 14:15 - 16:15 9-10/…" at bounding box center [325, 437] width 135 height 582
select select "15"
select select "17"
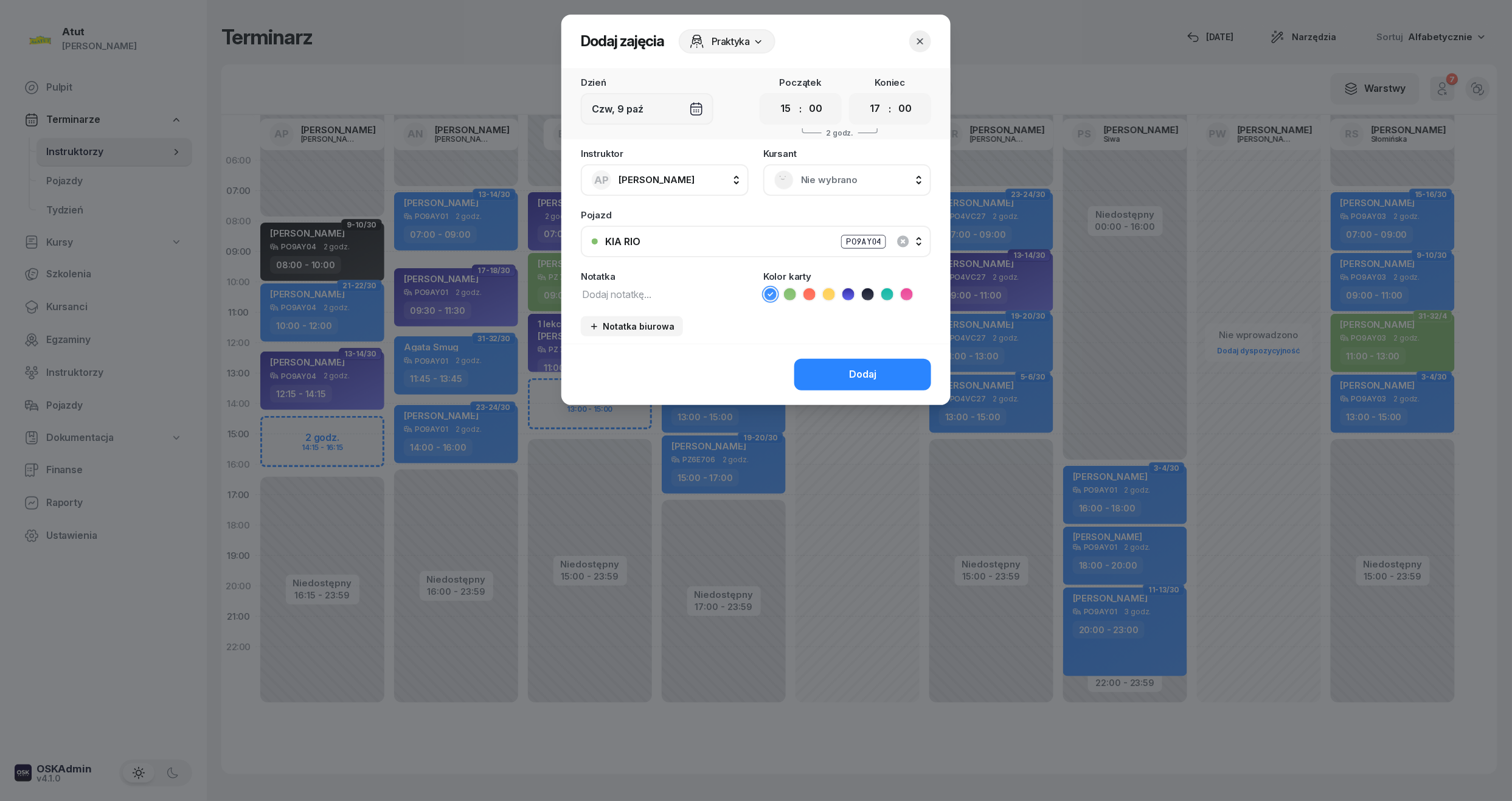
click at [923, 40] on icon "button" at bounding box center [921, 42] width 12 height 12
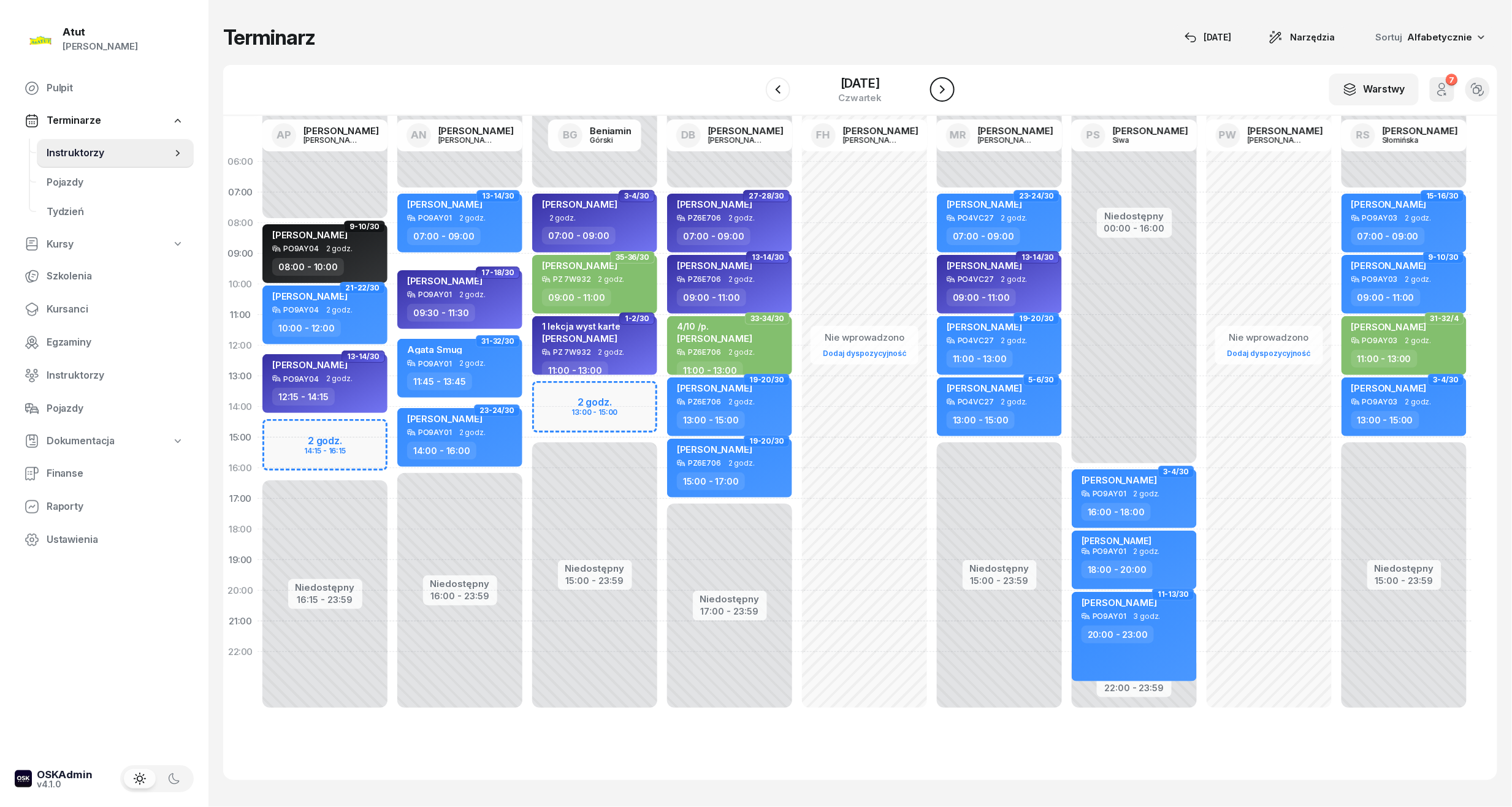
click at [950, 87] on icon "button" at bounding box center [942, 89] width 15 height 15
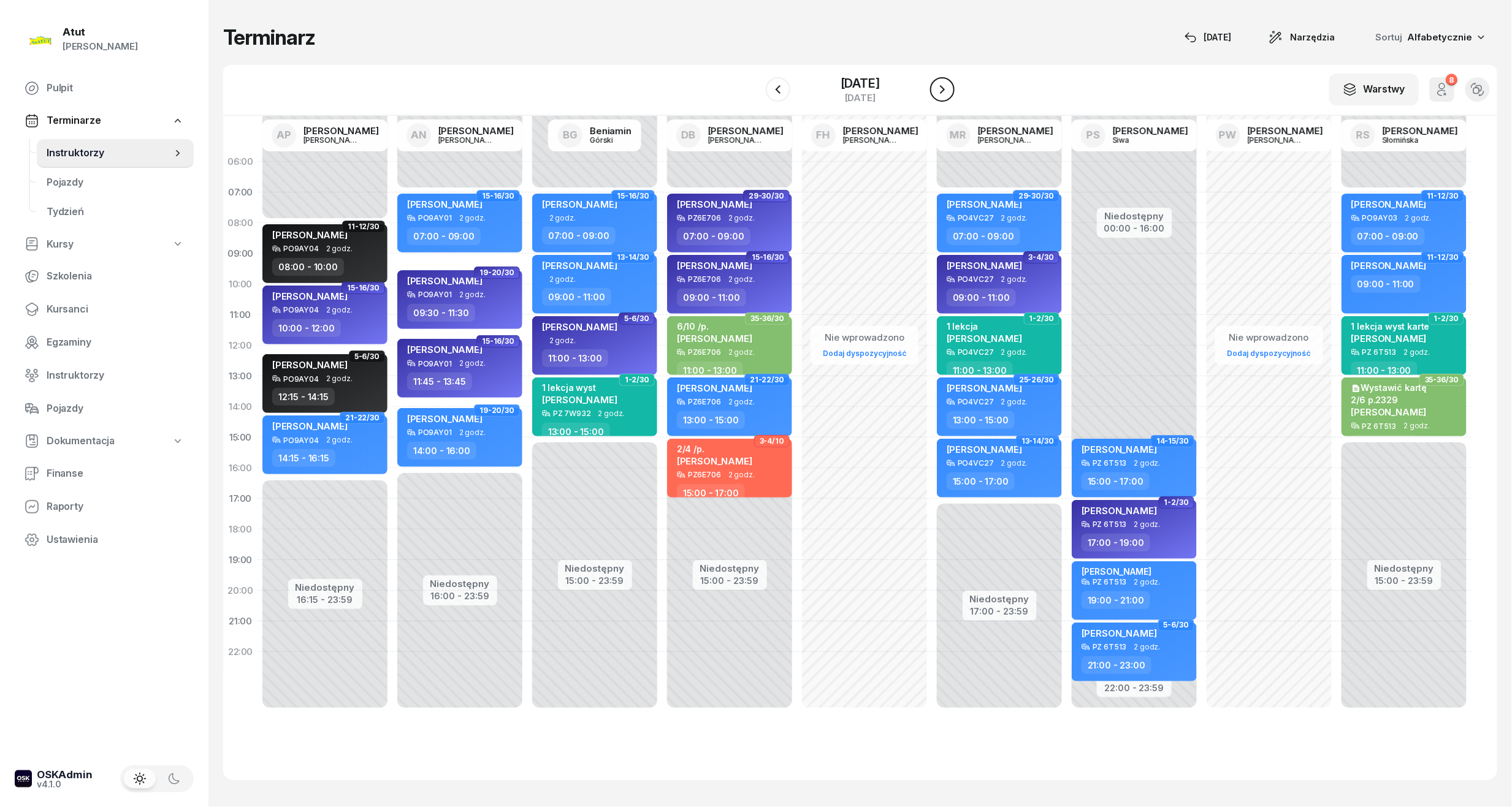
click at [950, 87] on icon "button" at bounding box center [942, 89] width 15 height 15
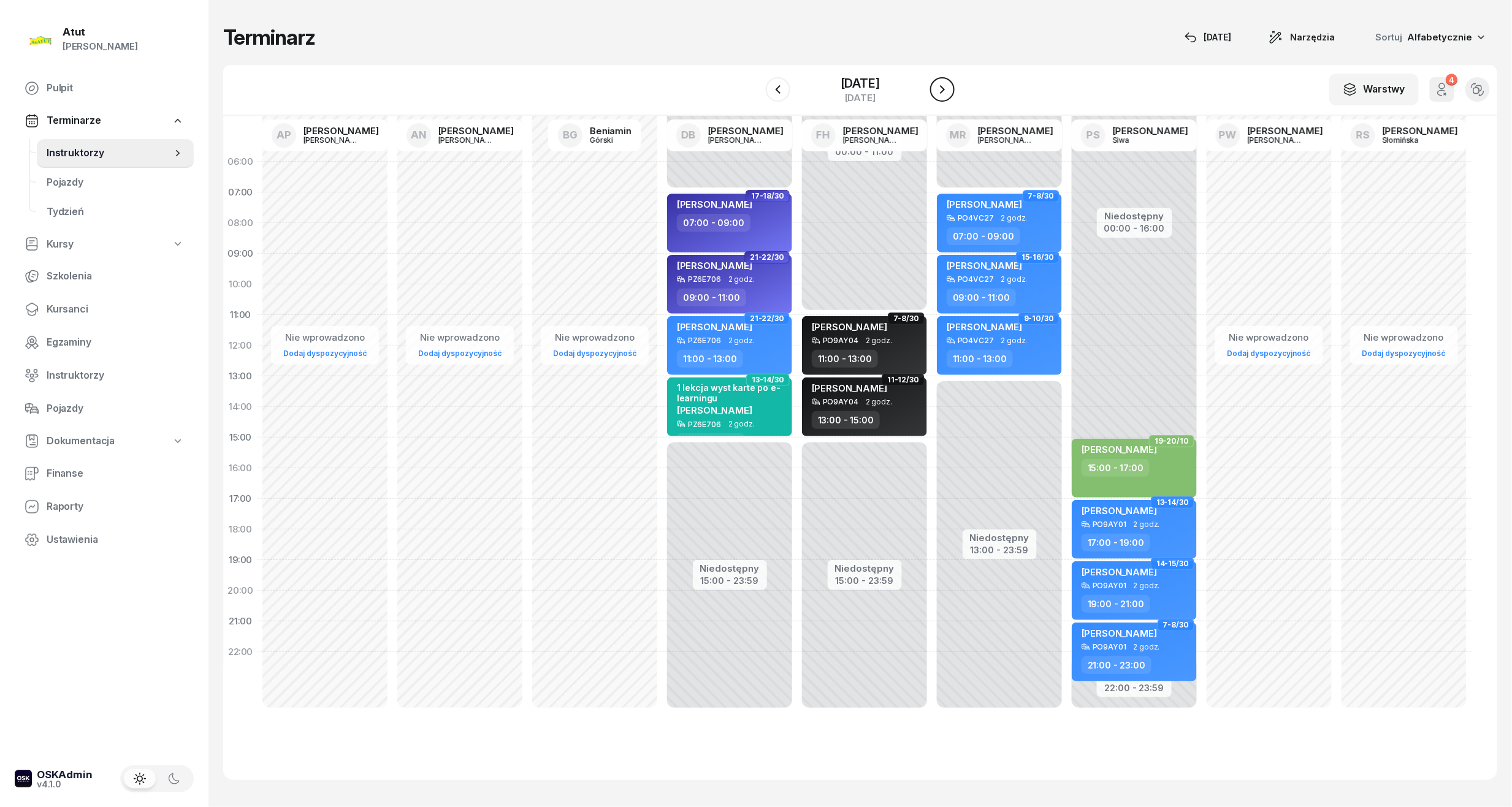
click at [950, 87] on icon "button" at bounding box center [942, 89] width 15 height 15
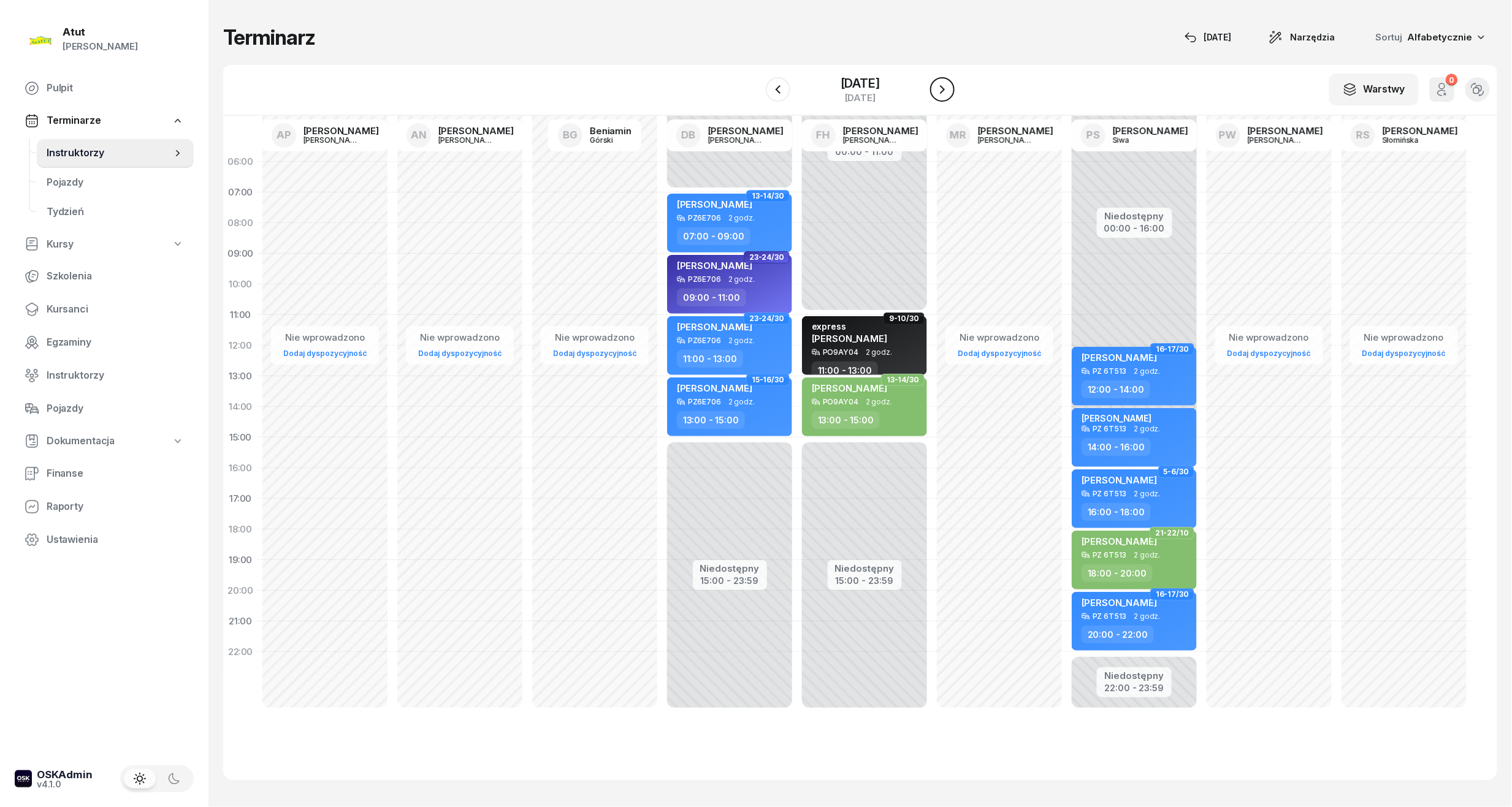
click at [950, 87] on icon "button" at bounding box center [942, 89] width 15 height 15
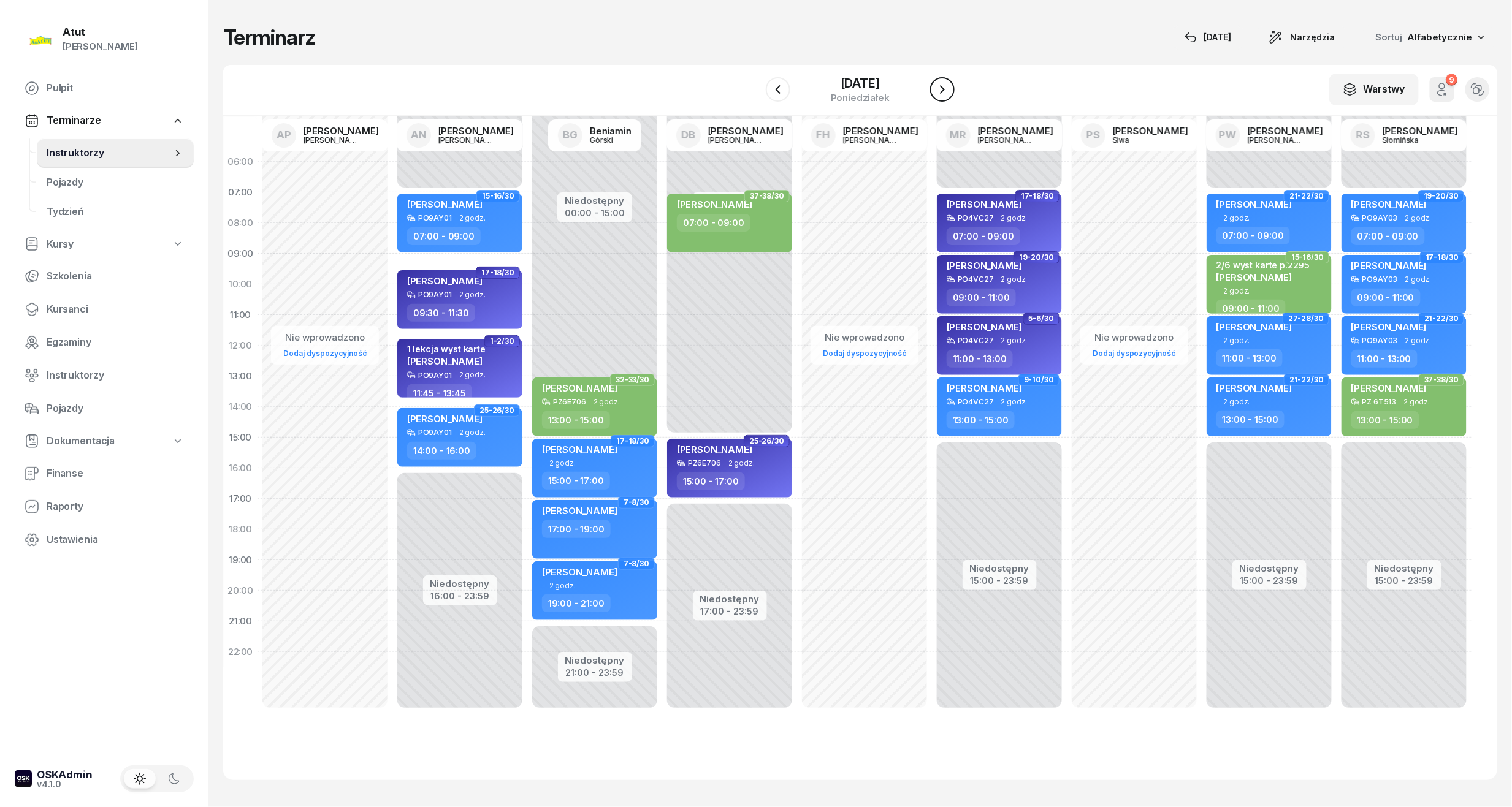
click at [950, 87] on icon "button" at bounding box center [942, 89] width 15 height 15
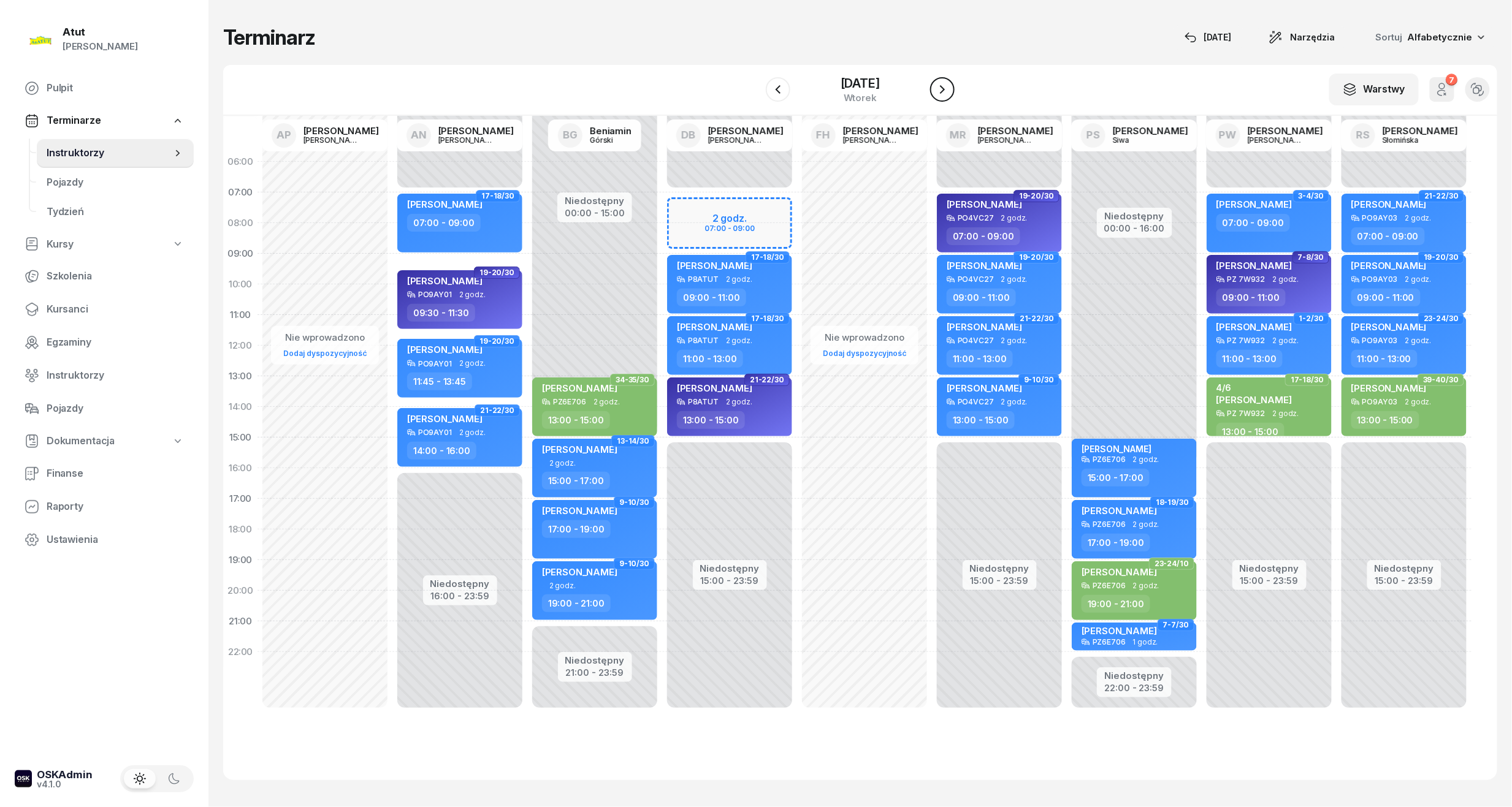
click at [950, 87] on icon "button" at bounding box center [942, 89] width 15 height 15
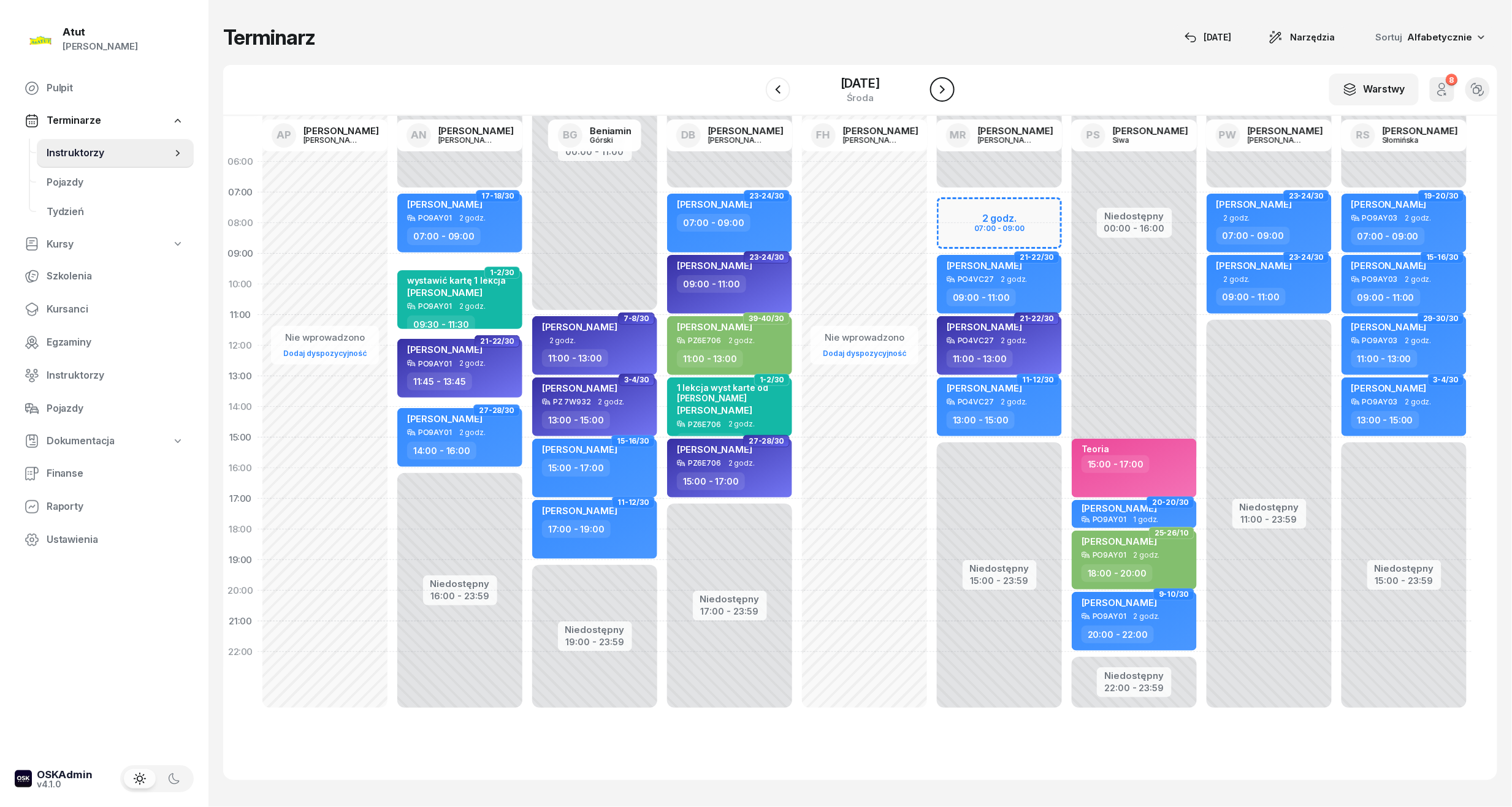
click at [950, 87] on icon "button" at bounding box center [942, 89] width 15 height 15
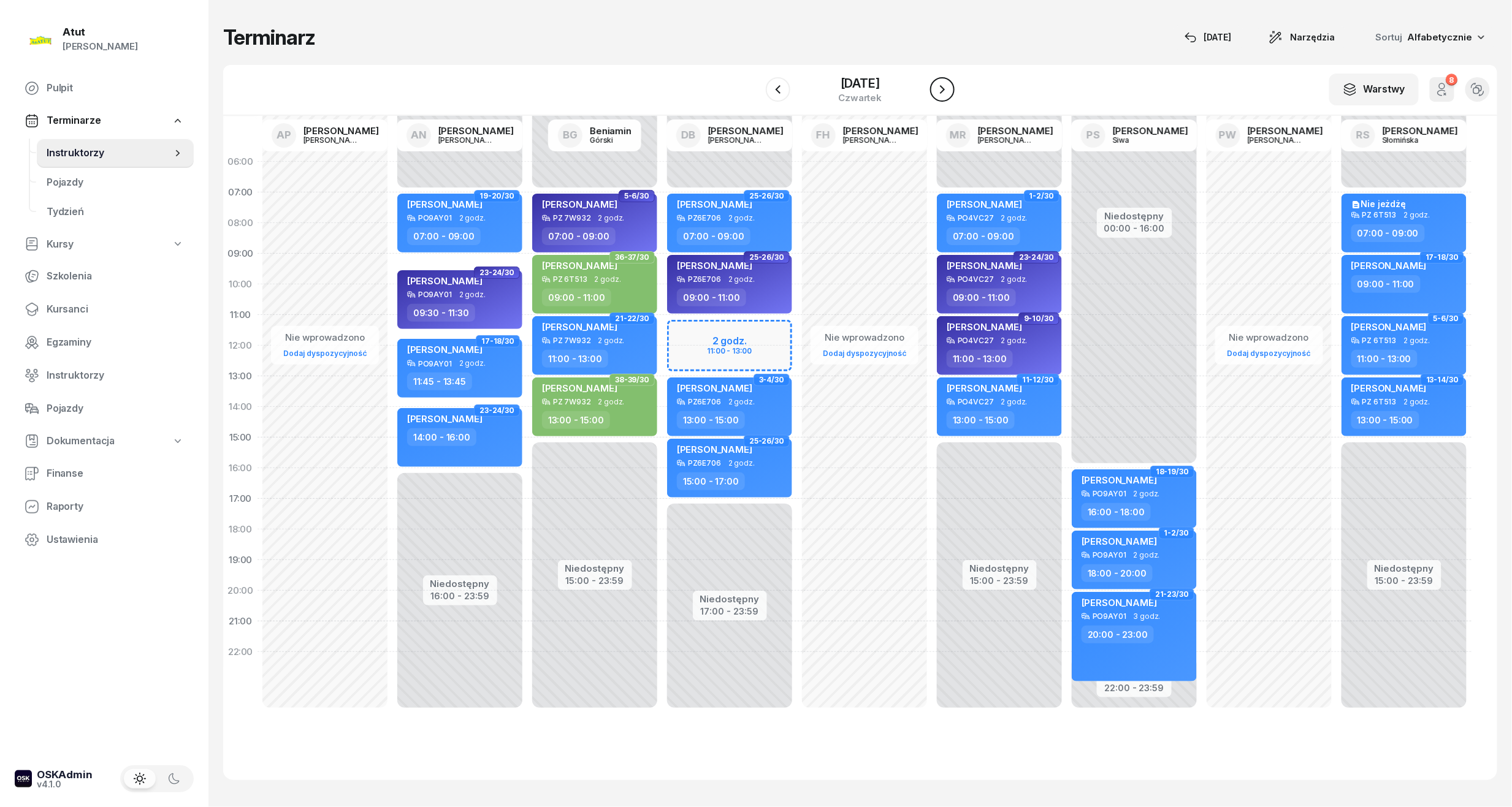
click at [950, 87] on icon "button" at bounding box center [942, 89] width 15 height 15
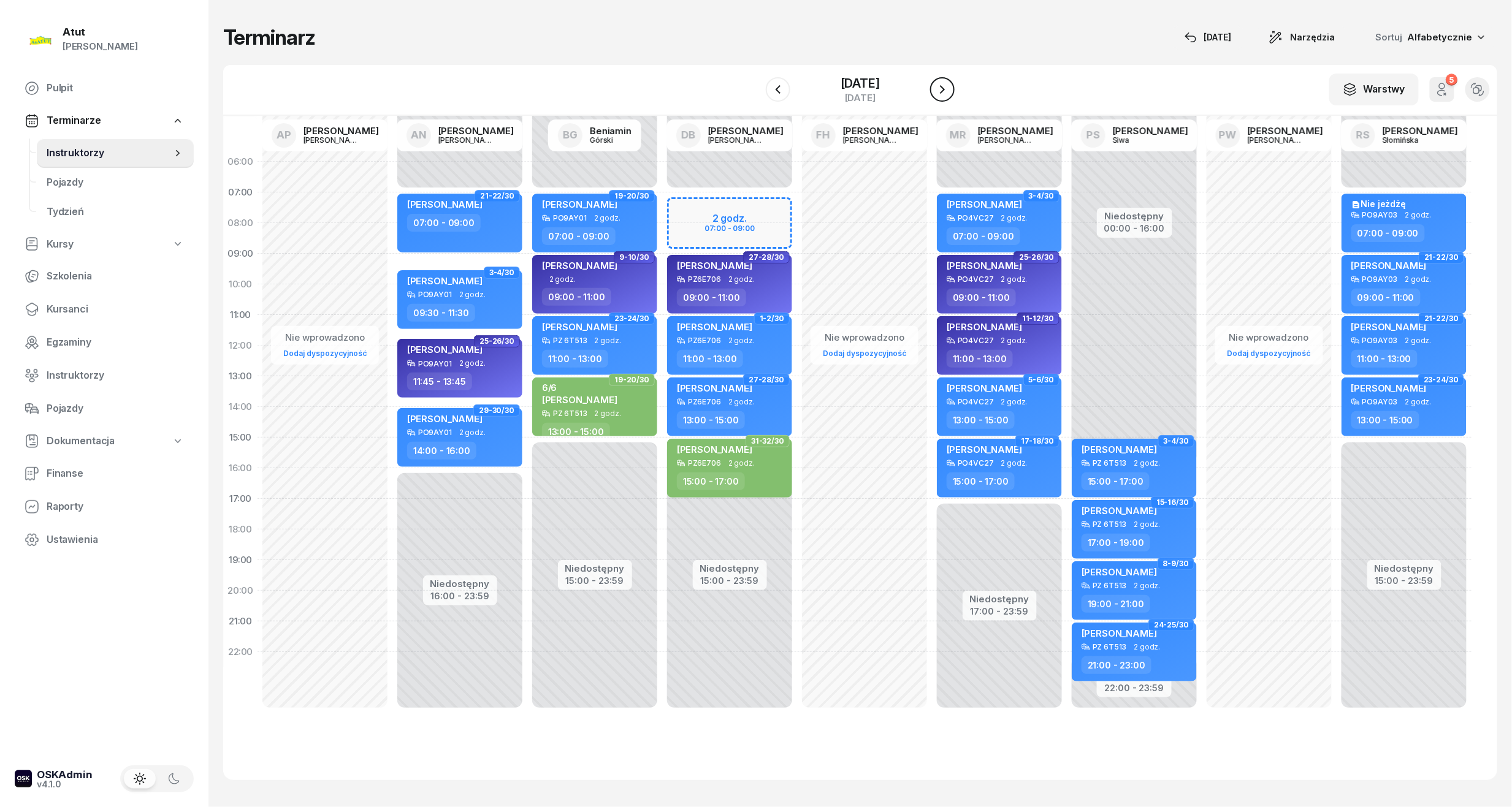
click at [950, 87] on icon "button" at bounding box center [942, 89] width 15 height 15
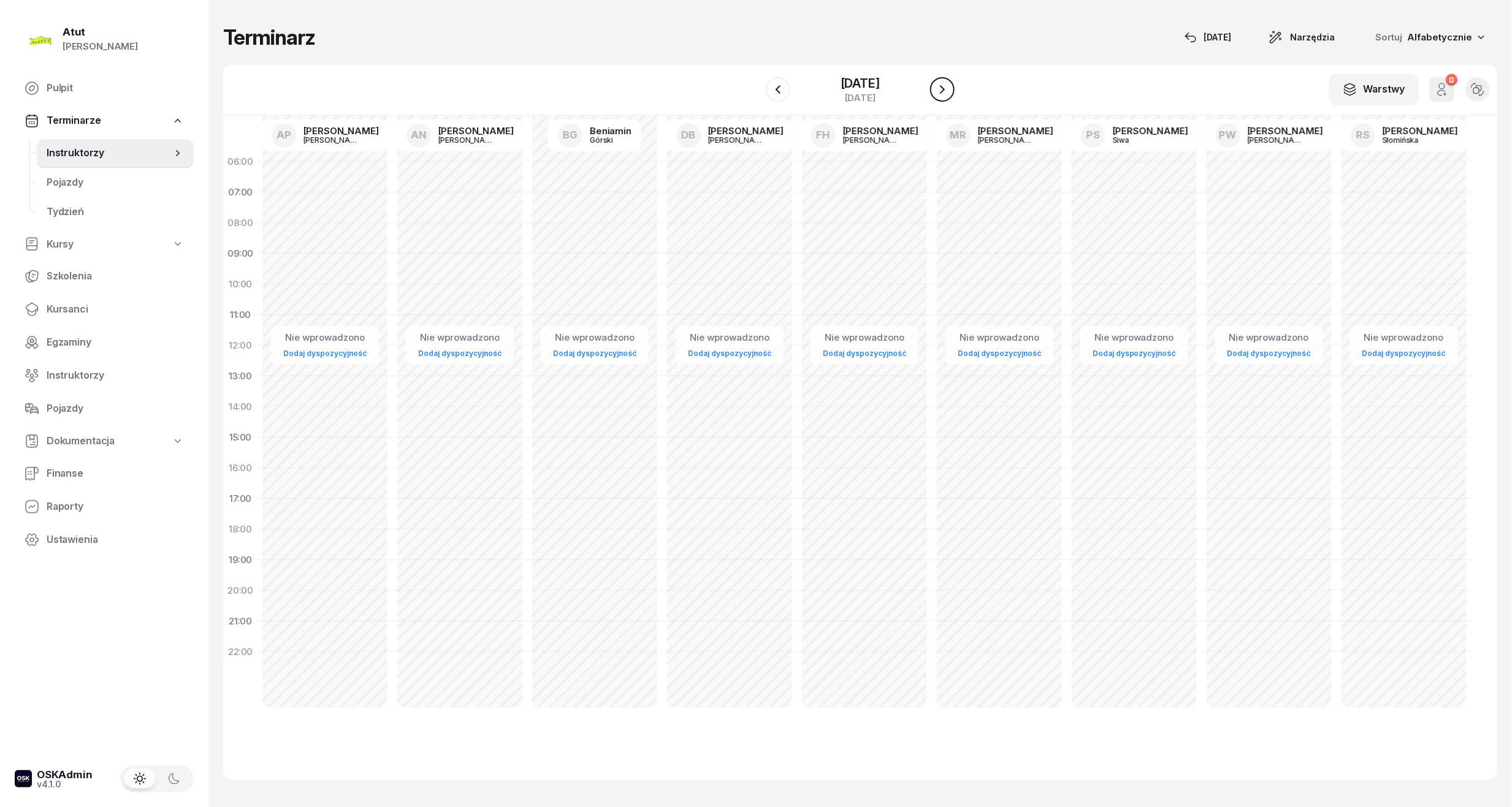
click at [950, 87] on icon "button" at bounding box center [942, 89] width 15 height 15
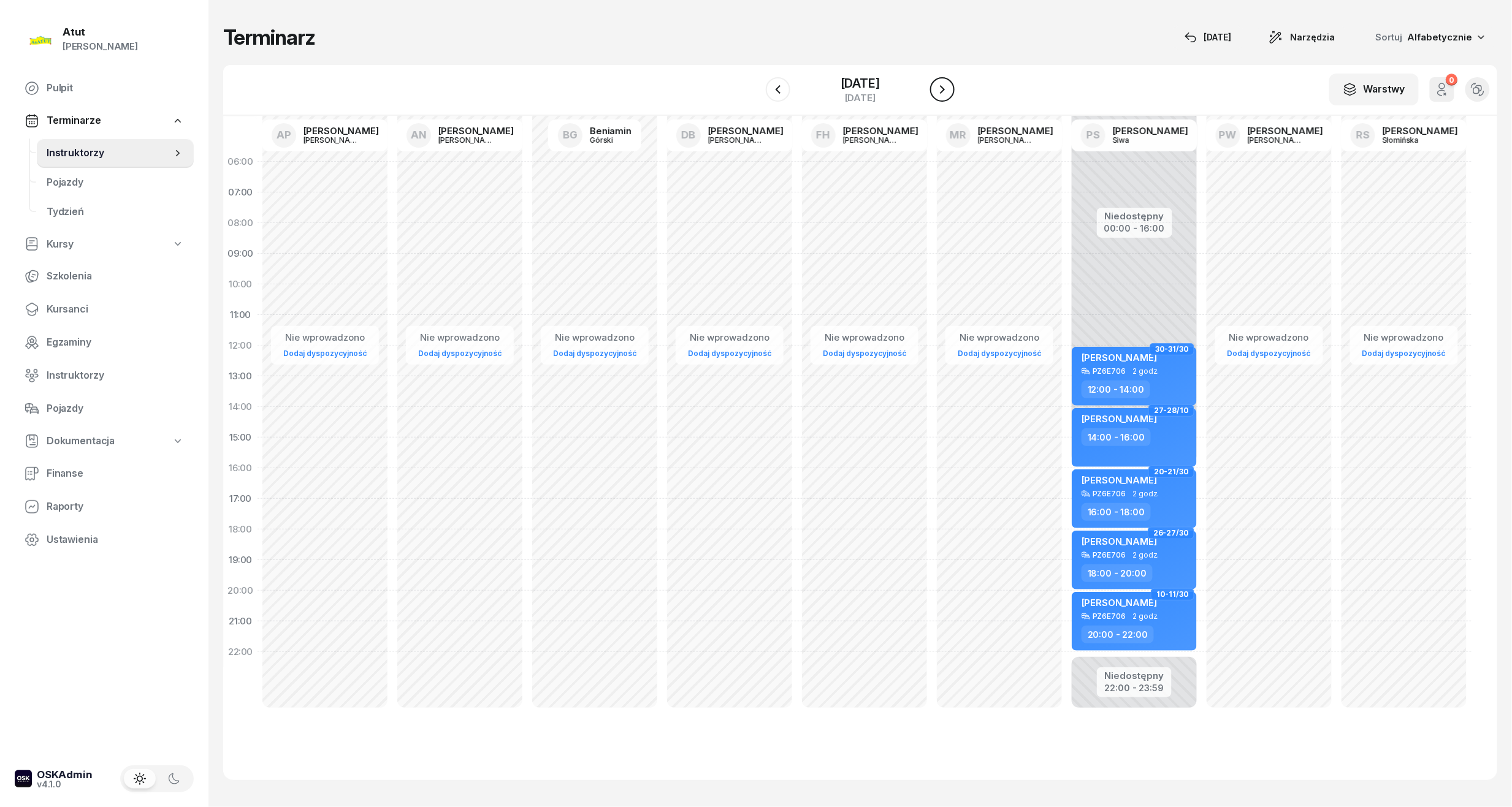
click at [950, 87] on icon "button" at bounding box center [942, 89] width 15 height 15
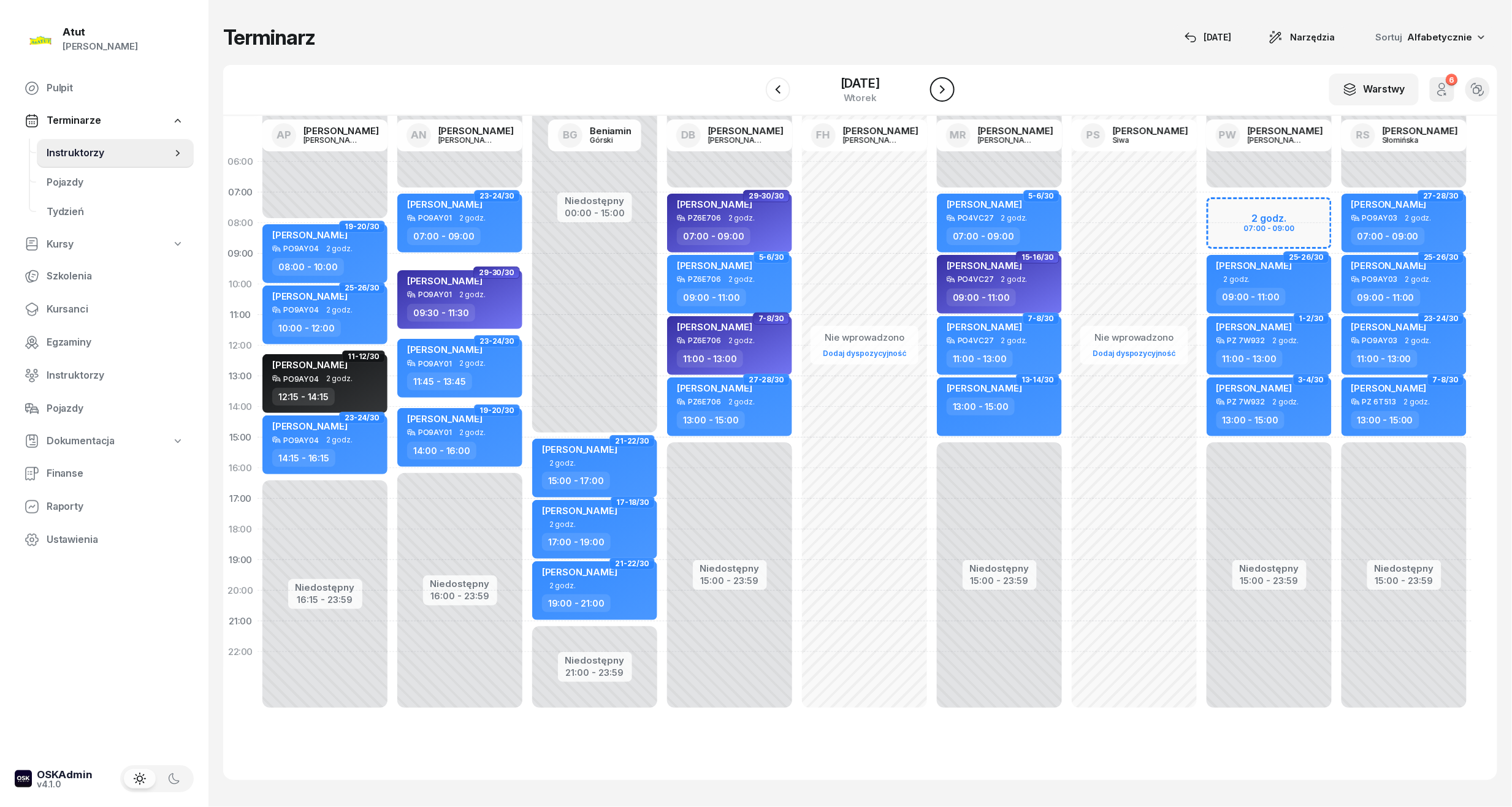
click at [950, 87] on icon "button" at bounding box center [942, 89] width 15 height 15
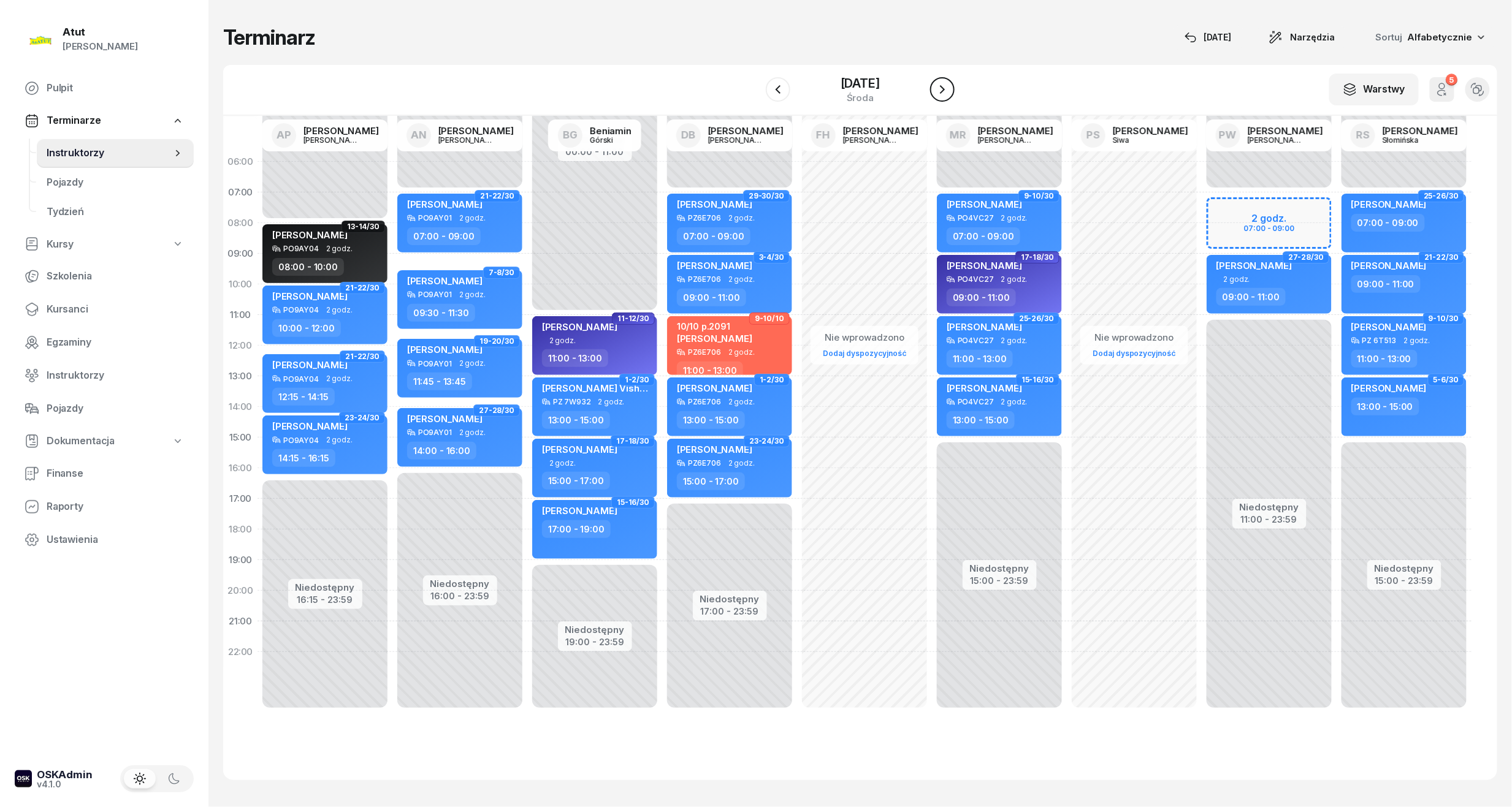
click at [950, 87] on icon "button" at bounding box center [942, 89] width 15 height 15
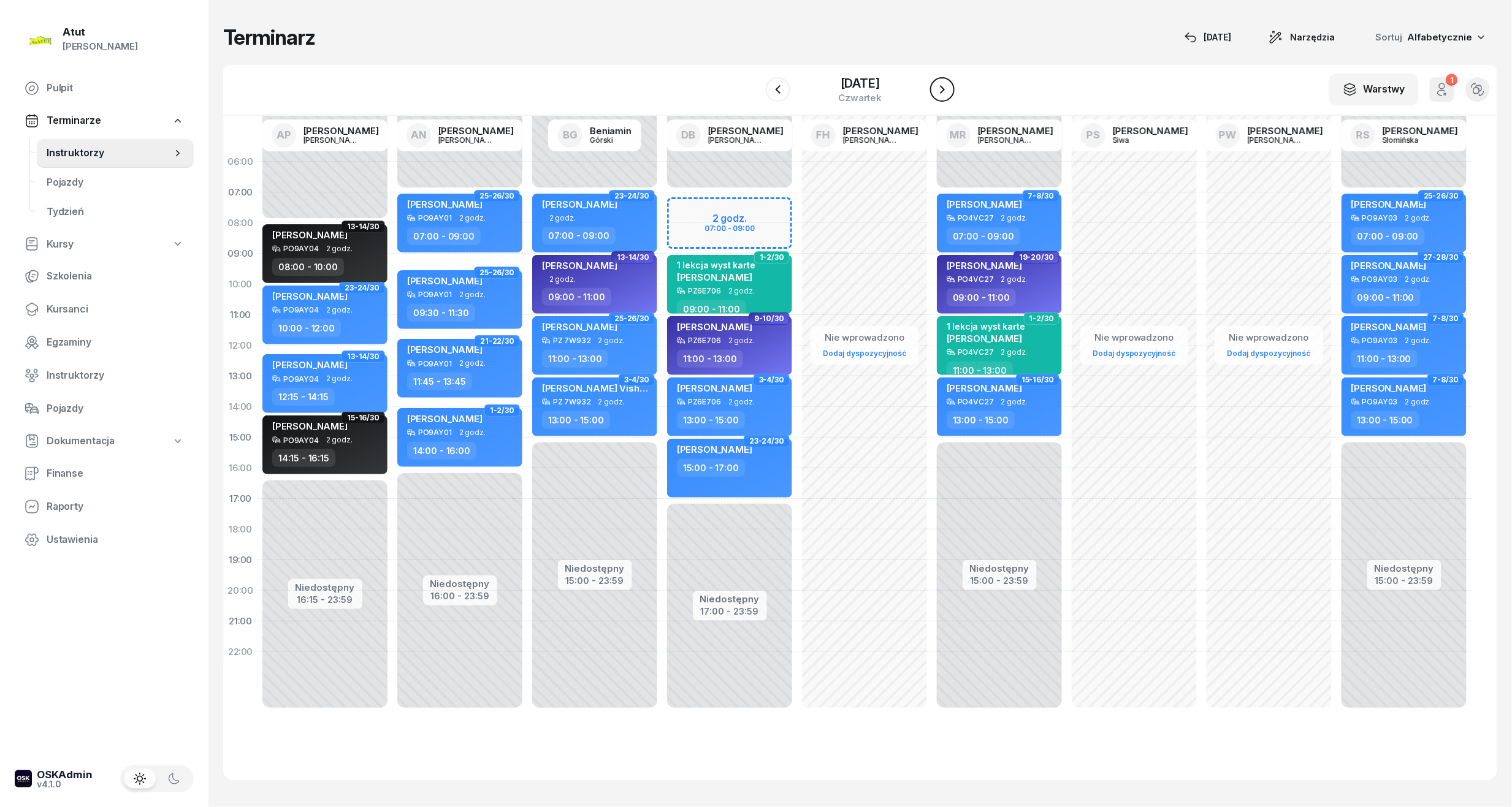
click at [950, 87] on icon "button" at bounding box center [942, 89] width 15 height 15
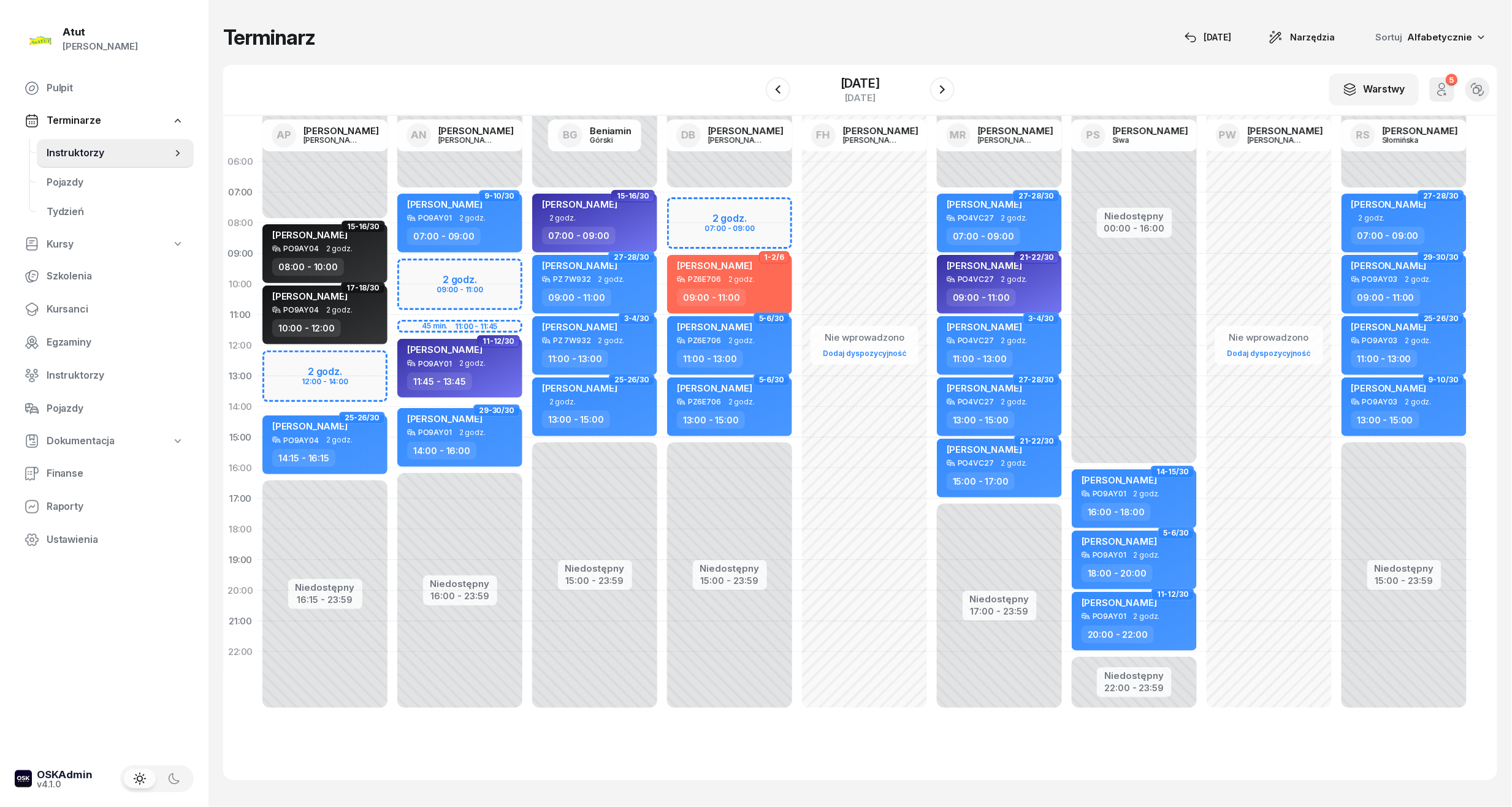
click at [350, 369] on div "Niedostępny 00:00 - 08:00 Niedostępny 16:15 - 23:59 2 godz. 12:00 - 14:00 15-16…" at bounding box center [325, 437] width 135 height 582
select select "12"
select select "14"
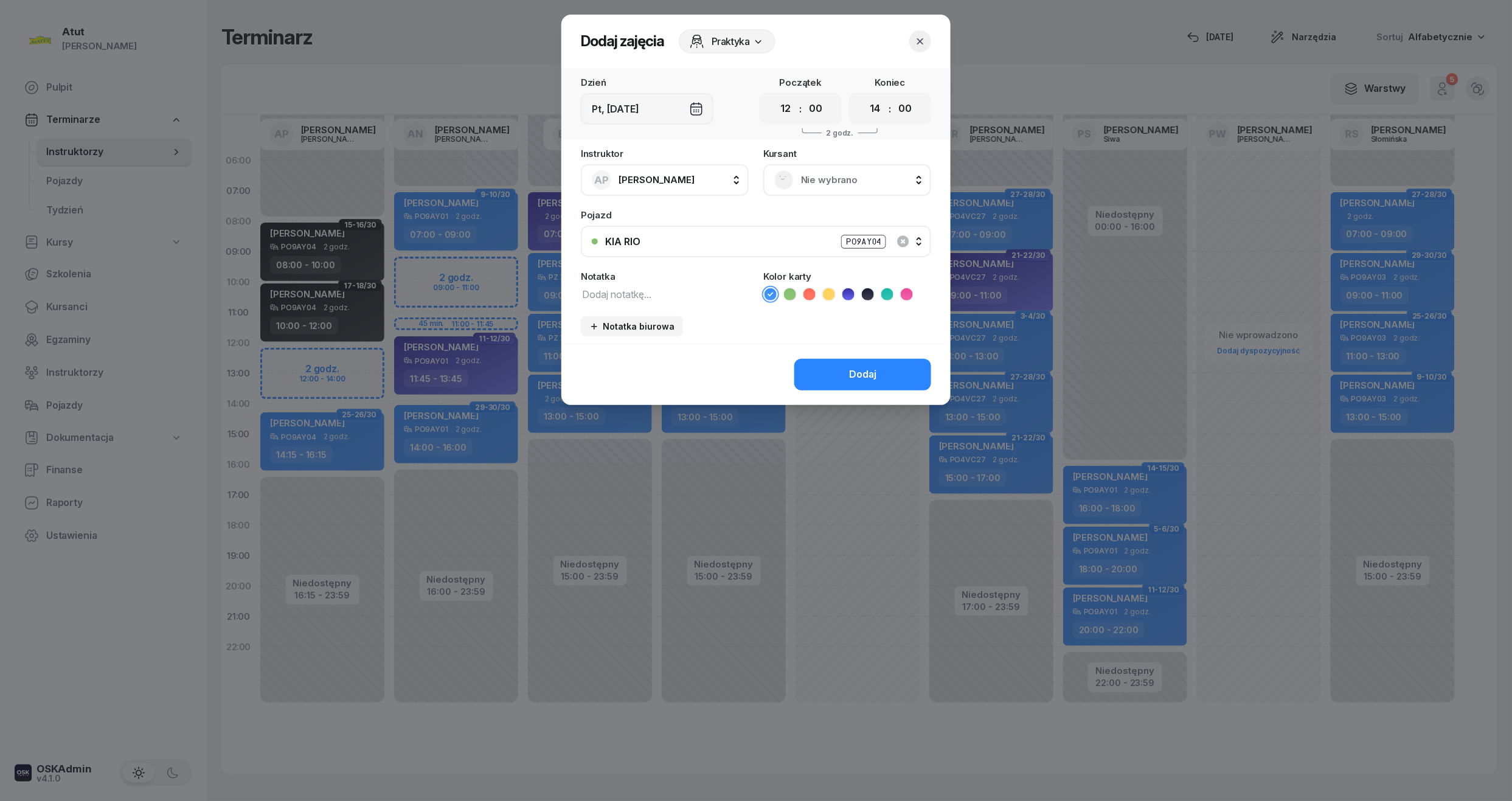
click at [815, 121] on div "00 01 02 03 04 05 06 07 08 09 10 11 12 13 14 15 16 17 18 19 20 21 22 23 : 00 05…" at bounding box center [801, 108] width 82 height 32
drag, startPoint x: 816, startPoint y: 106, endPoint x: 831, endPoint y: 142, distance: 39.0
click at [816, 106] on select "00 05 10 15 20 25 30 35 40 45 50 55" at bounding box center [815, 108] width 23 height 25
select select "15"
click at [804, 96] on select "00 05 10 15 20 25 30 35 40 45 50 55" at bounding box center [815, 108] width 23 height 25
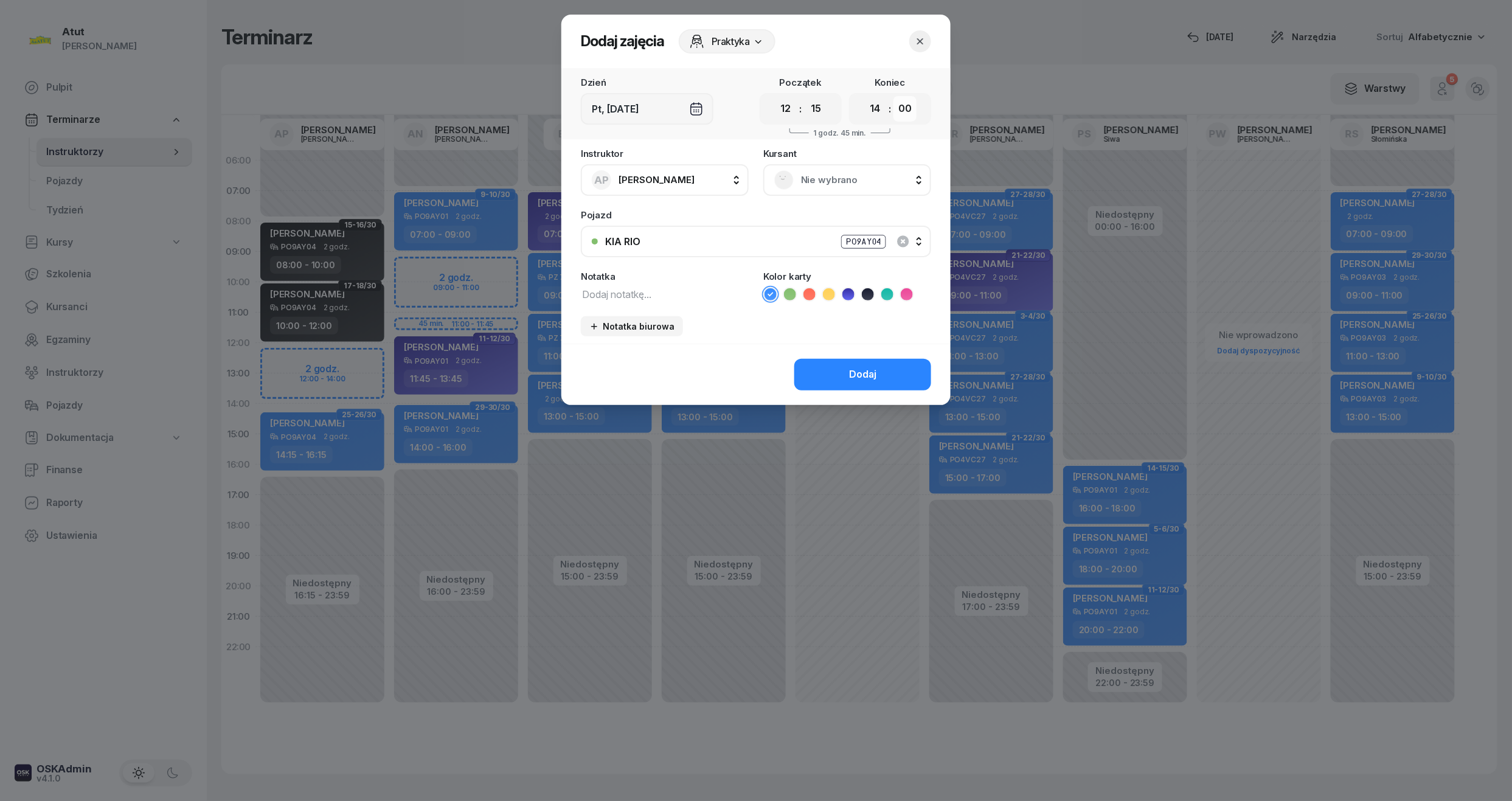
click at [910, 105] on select "00 05 10 15 20 25 30 35 40 45 50 55" at bounding box center [905, 108] width 23 height 25
select select "15"
click at [894, 96] on select "00 05 10 15 20 25 30 35 40 45 50 55" at bounding box center [905, 108] width 23 height 25
click at [862, 192] on div "Nie wybrano" at bounding box center [847, 180] width 168 height 32
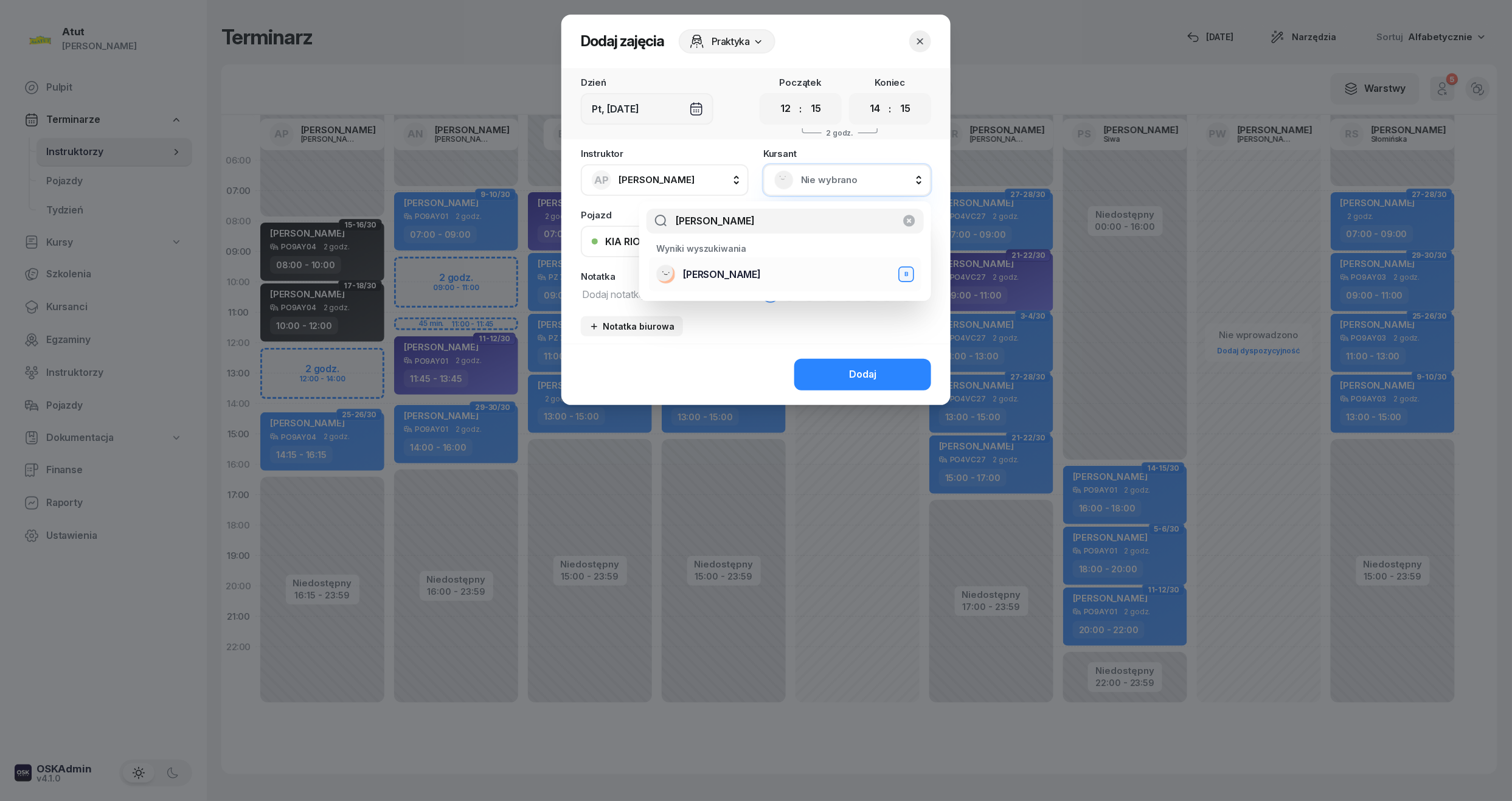
type input "julia woź"
click at [723, 260] on li "Julia Woźniak B" at bounding box center [785, 275] width 272 height 34
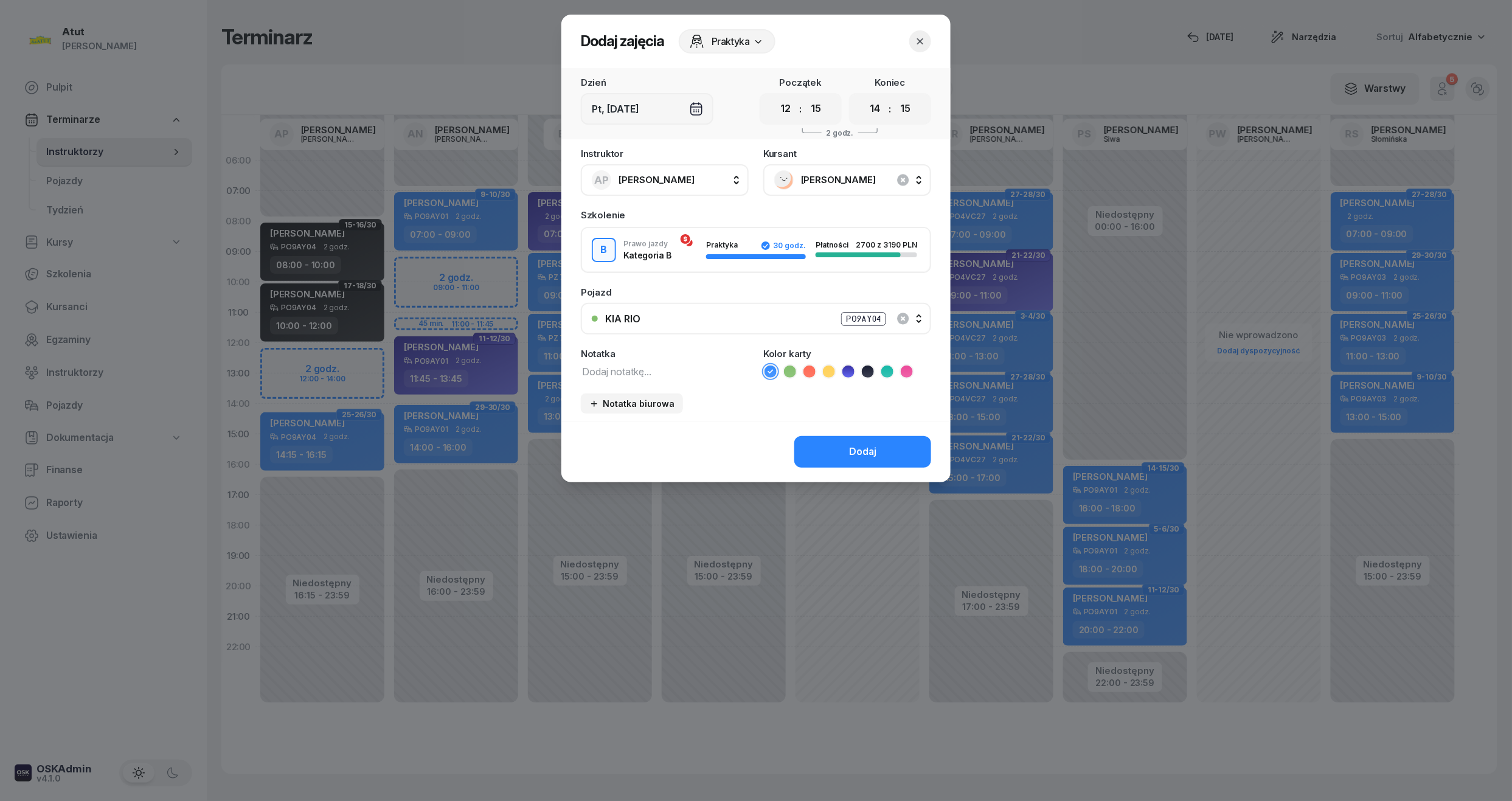
click at [792, 371] on icon at bounding box center [790, 372] width 12 height 12
click at [673, 363] on textarea at bounding box center [664, 371] width 168 height 16
type textarea "25/2 ma karte"
click at [864, 441] on button "Dodaj" at bounding box center [863, 452] width 137 height 32
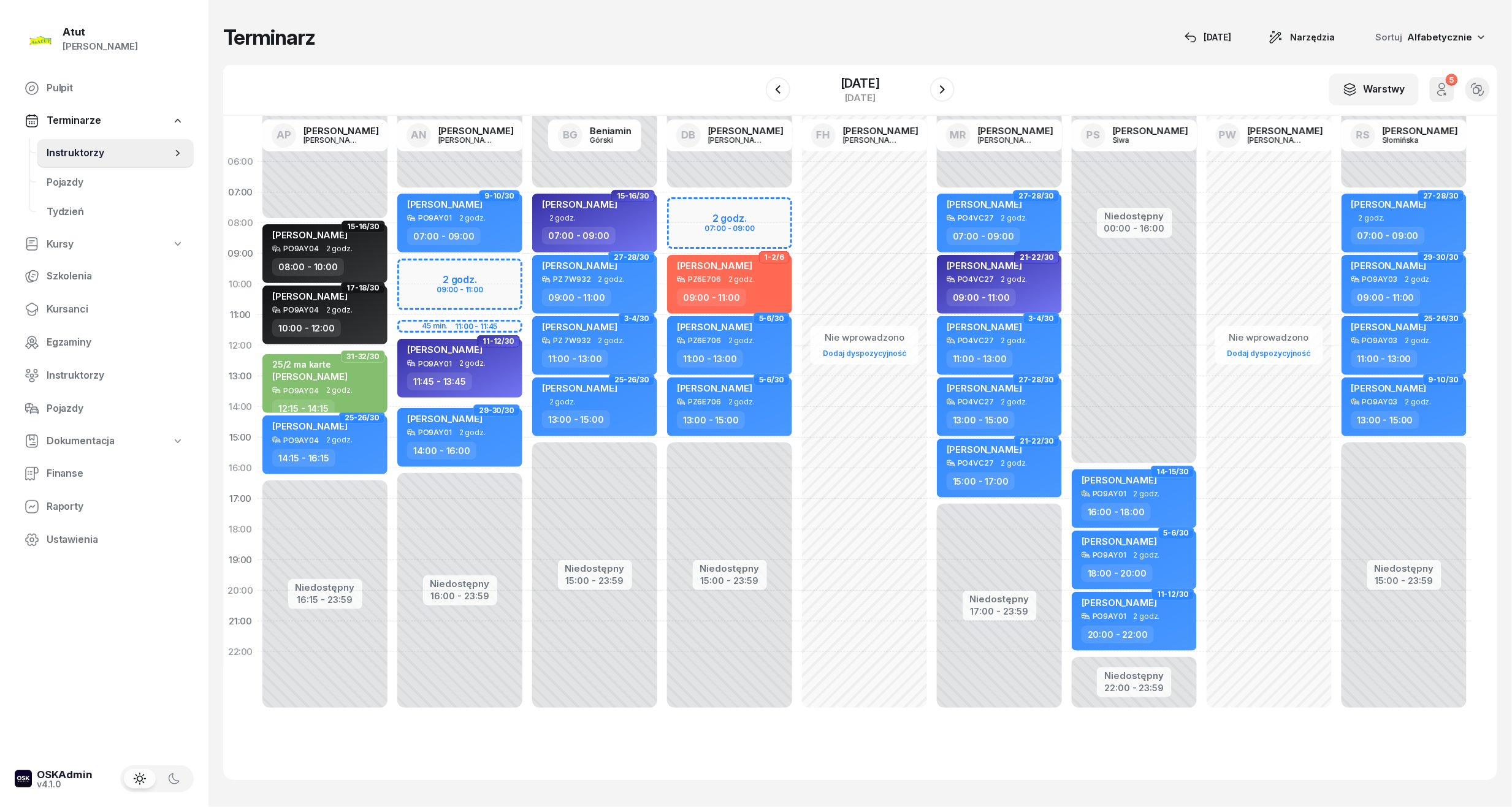
click at [79, 307] on span "Kursanci" at bounding box center [115, 309] width 137 height 16
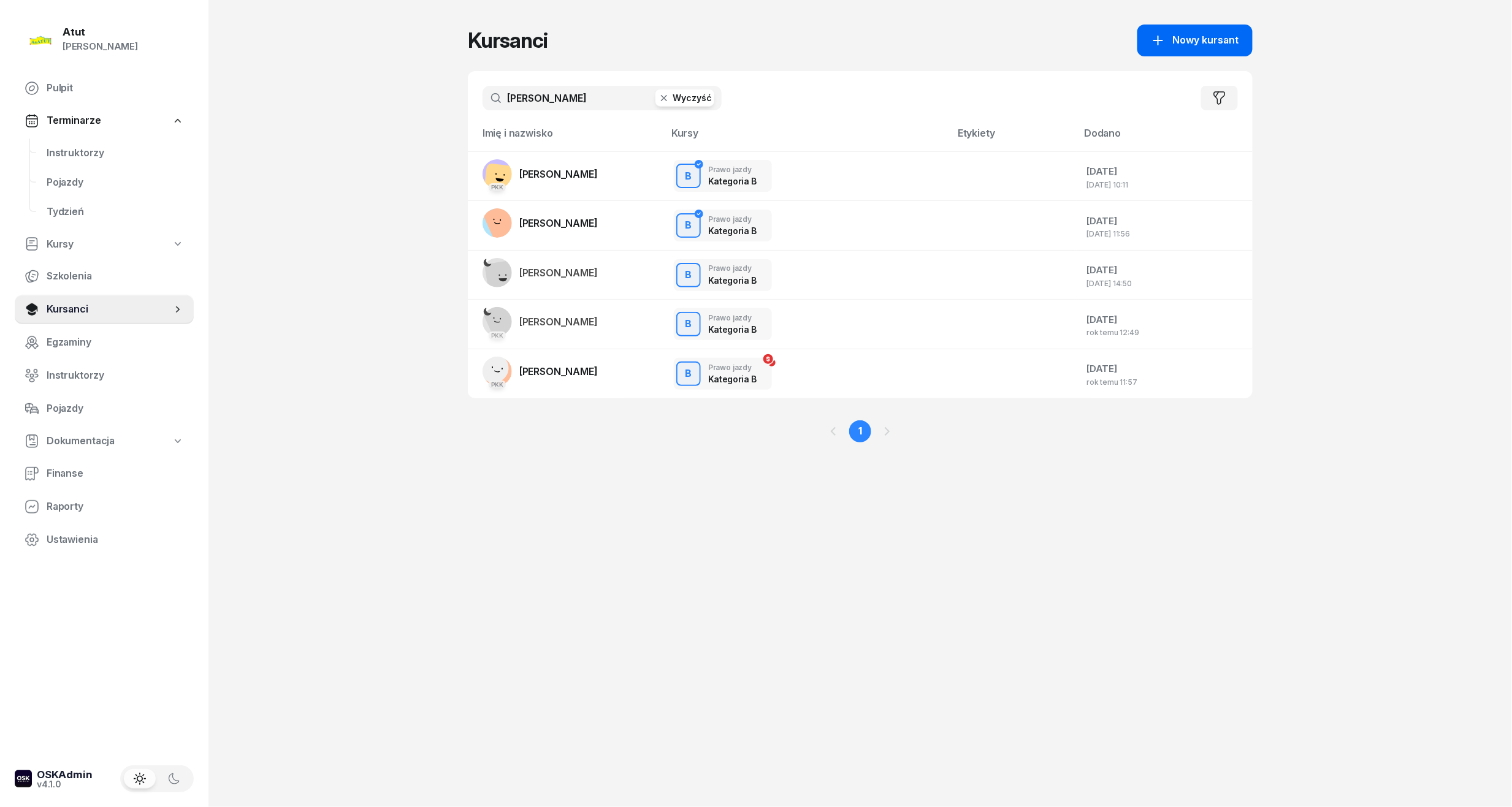
click at [1241, 32] on button "Nowy kursant" at bounding box center [1195, 40] width 116 height 32
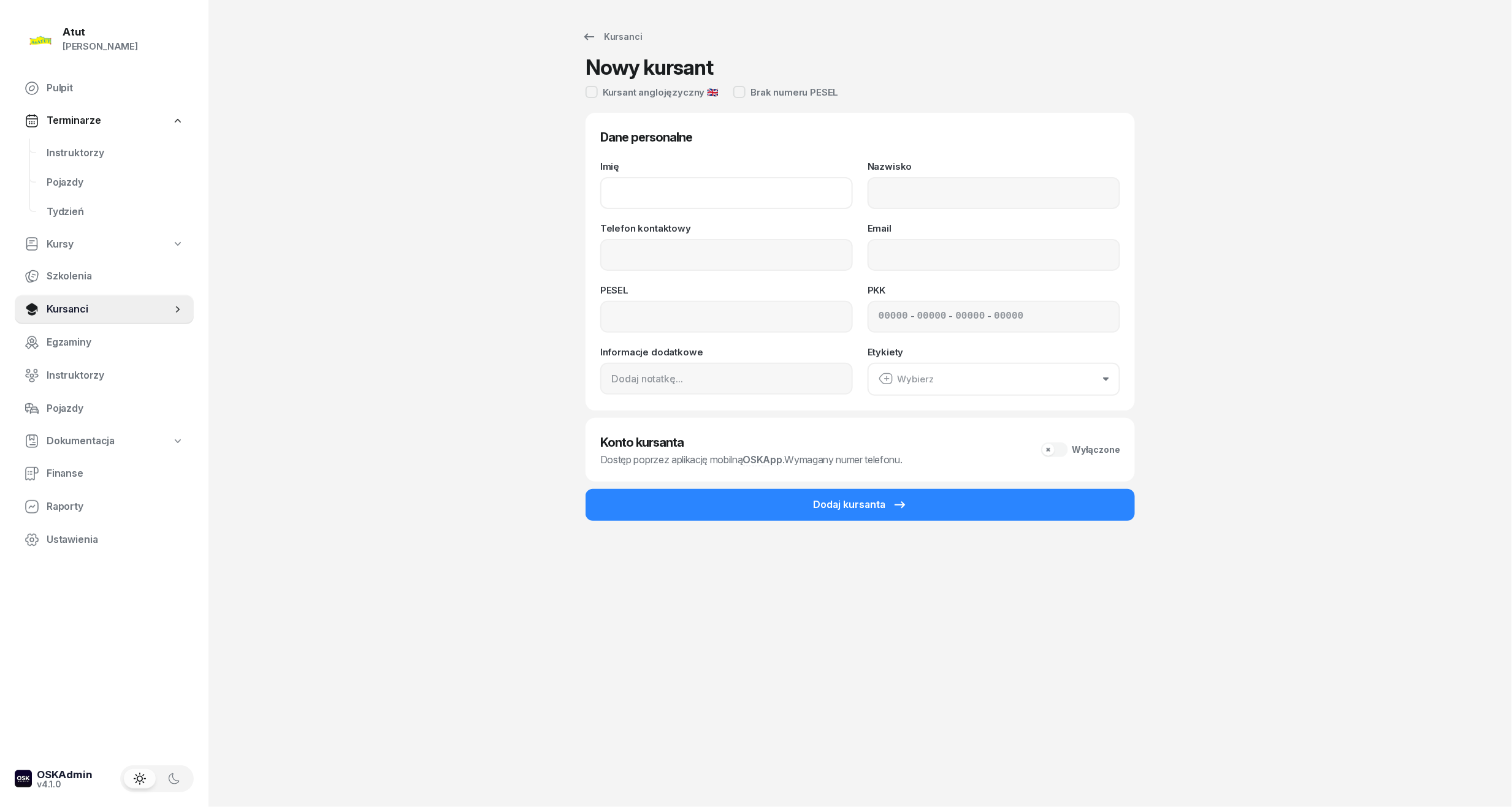
click at [736, 185] on input "Imię" at bounding box center [727, 193] width 253 height 32
type input "Bernard"
click at [965, 197] on input "Nazwisko" at bounding box center [994, 193] width 253 height 32
type input "Łysiak"
click at [775, 270] on input "Telefon kontaktowy" at bounding box center [727, 254] width 253 height 32
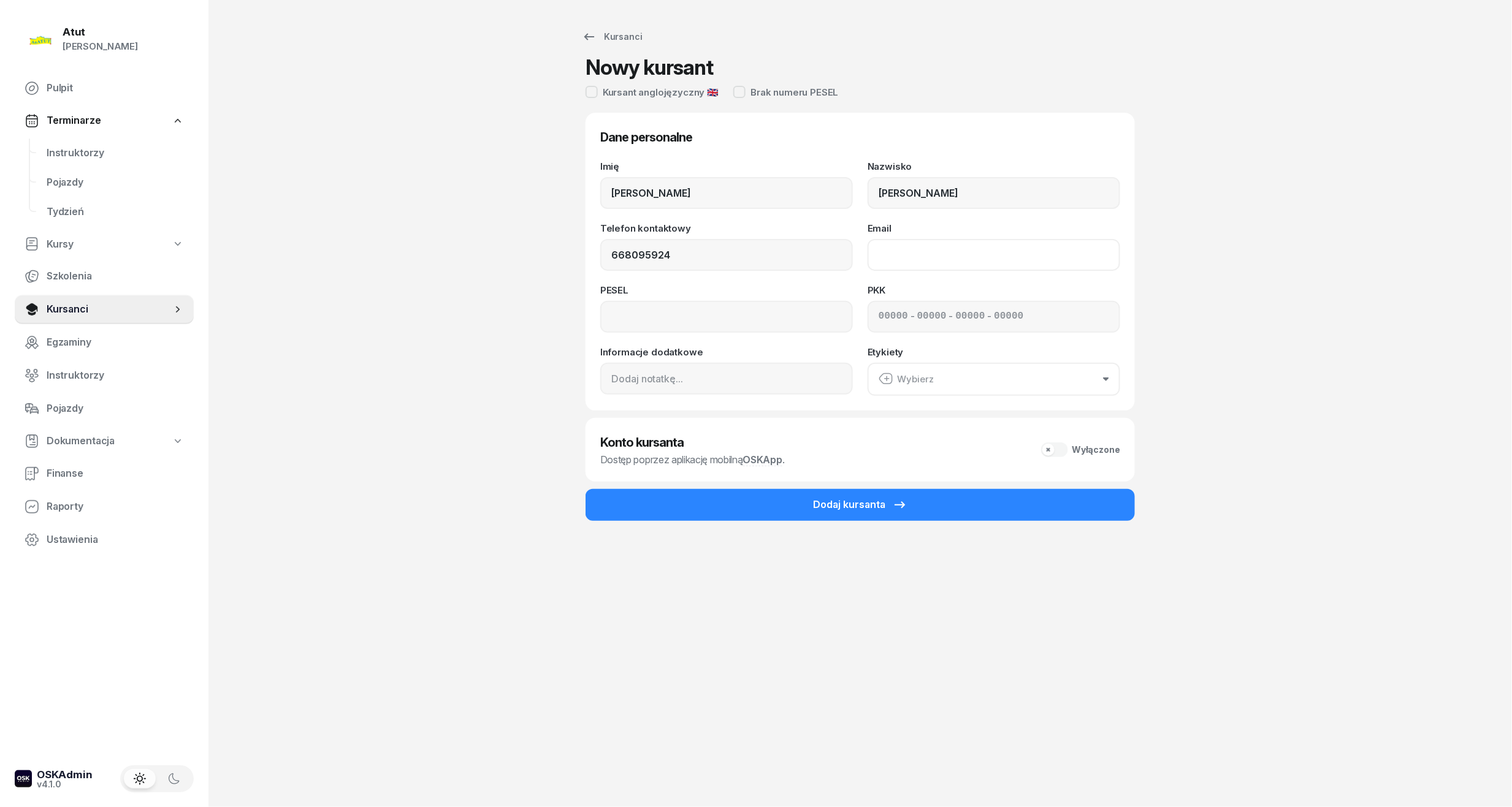
type input "668 095 924"
click at [899, 247] on input "Email" at bounding box center [994, 254] width 253 height 32
click at [640, 309] on input at bounding box center [727, 316] width 253 height 32
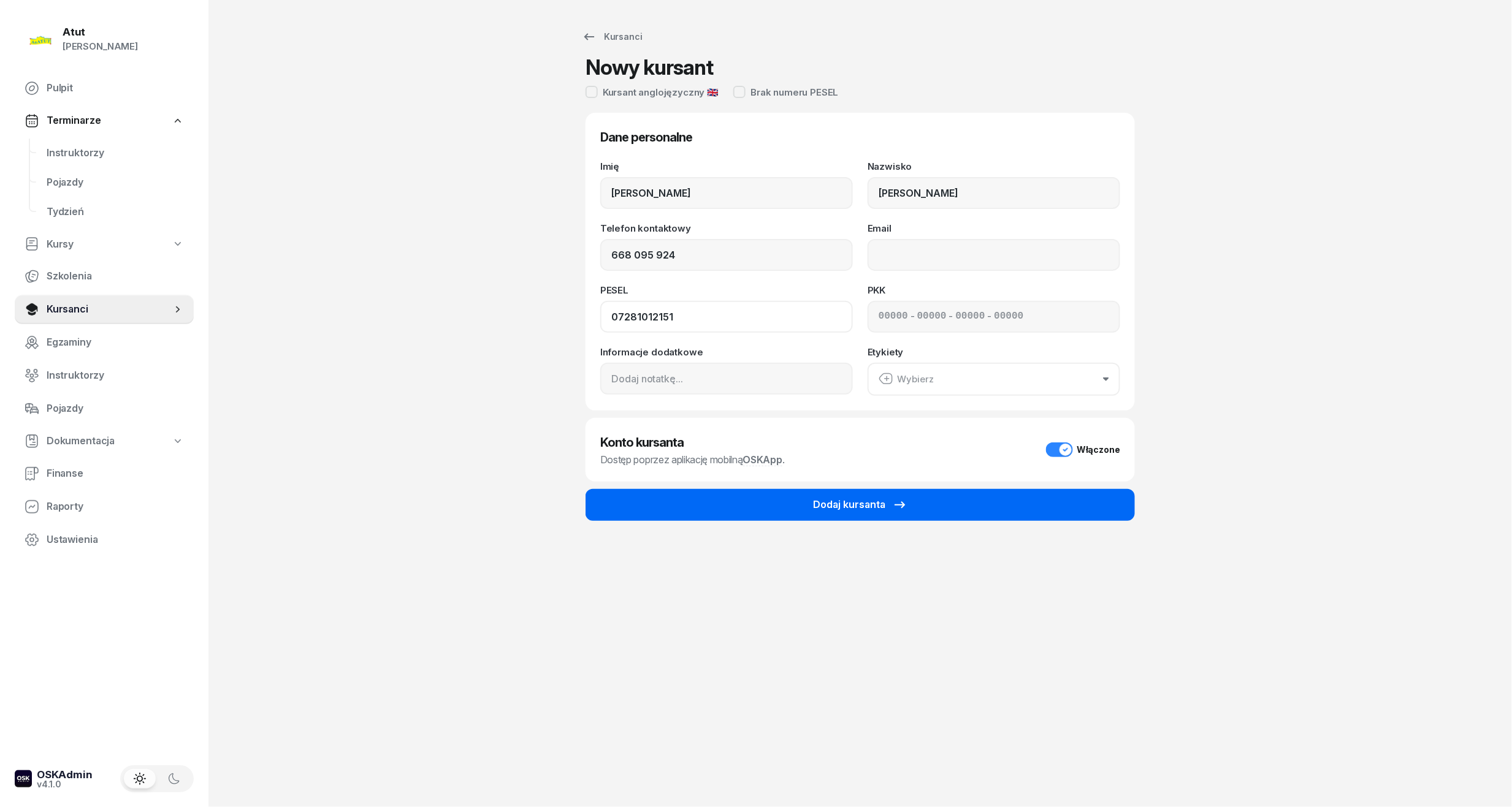
type input "07281012151"
click at [903, 498] on icon "submit" at bounding box center [899, 505] width 15 height 15
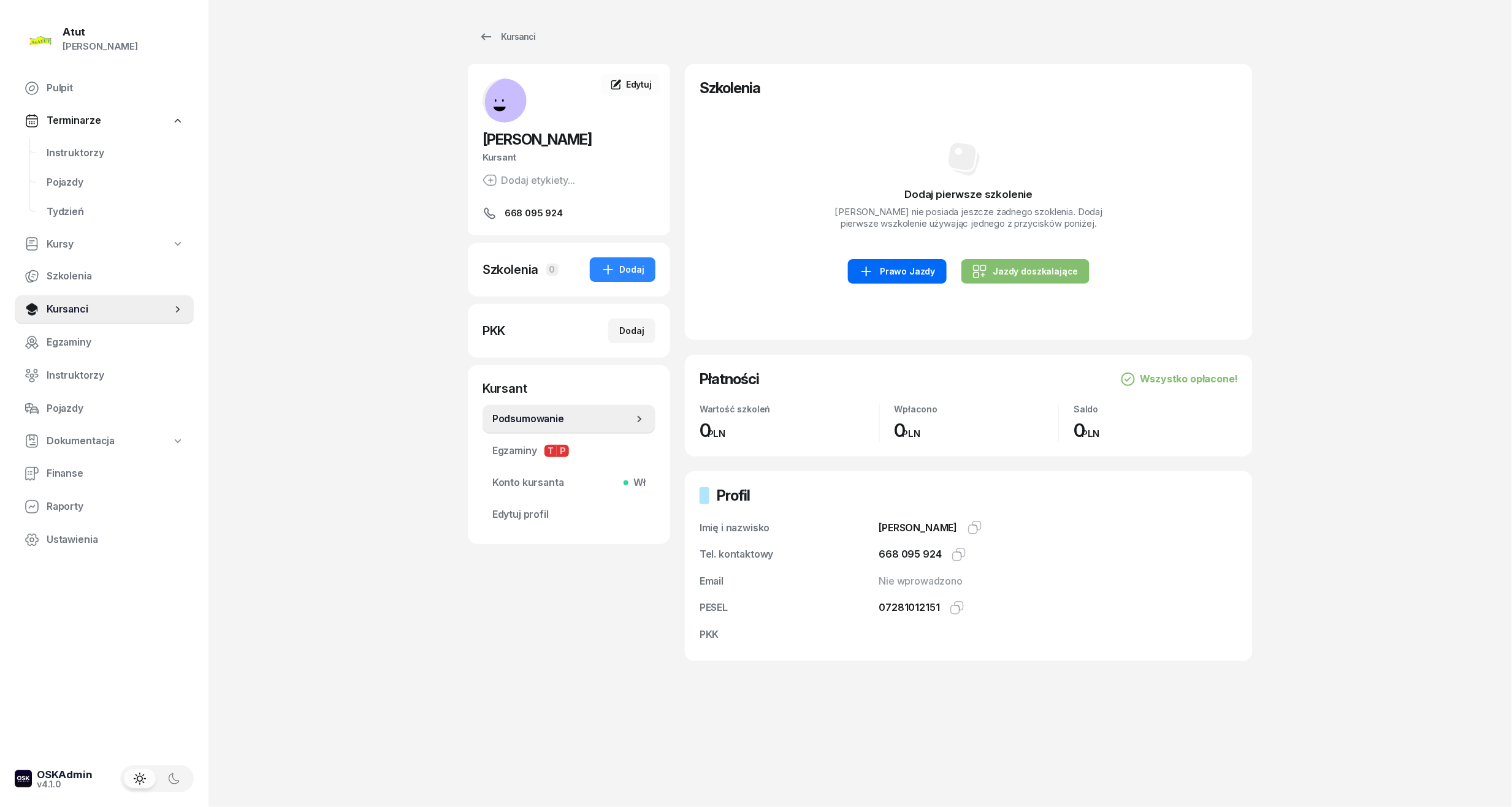
click at [937, 271] on link "Prawo Jazdy" at bounding box center [897, 272] width 98 height 25
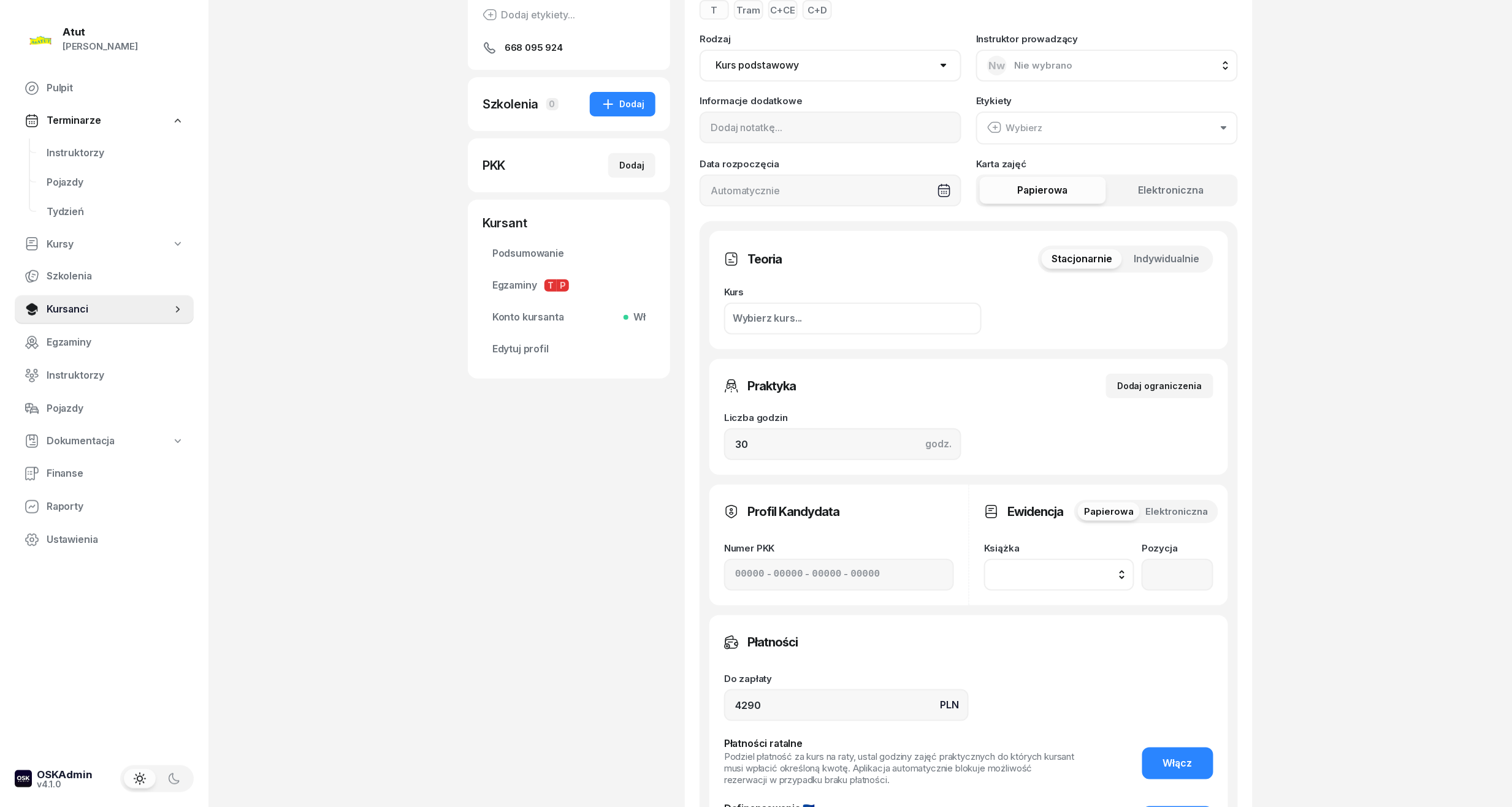
scroll to position [327, 0]
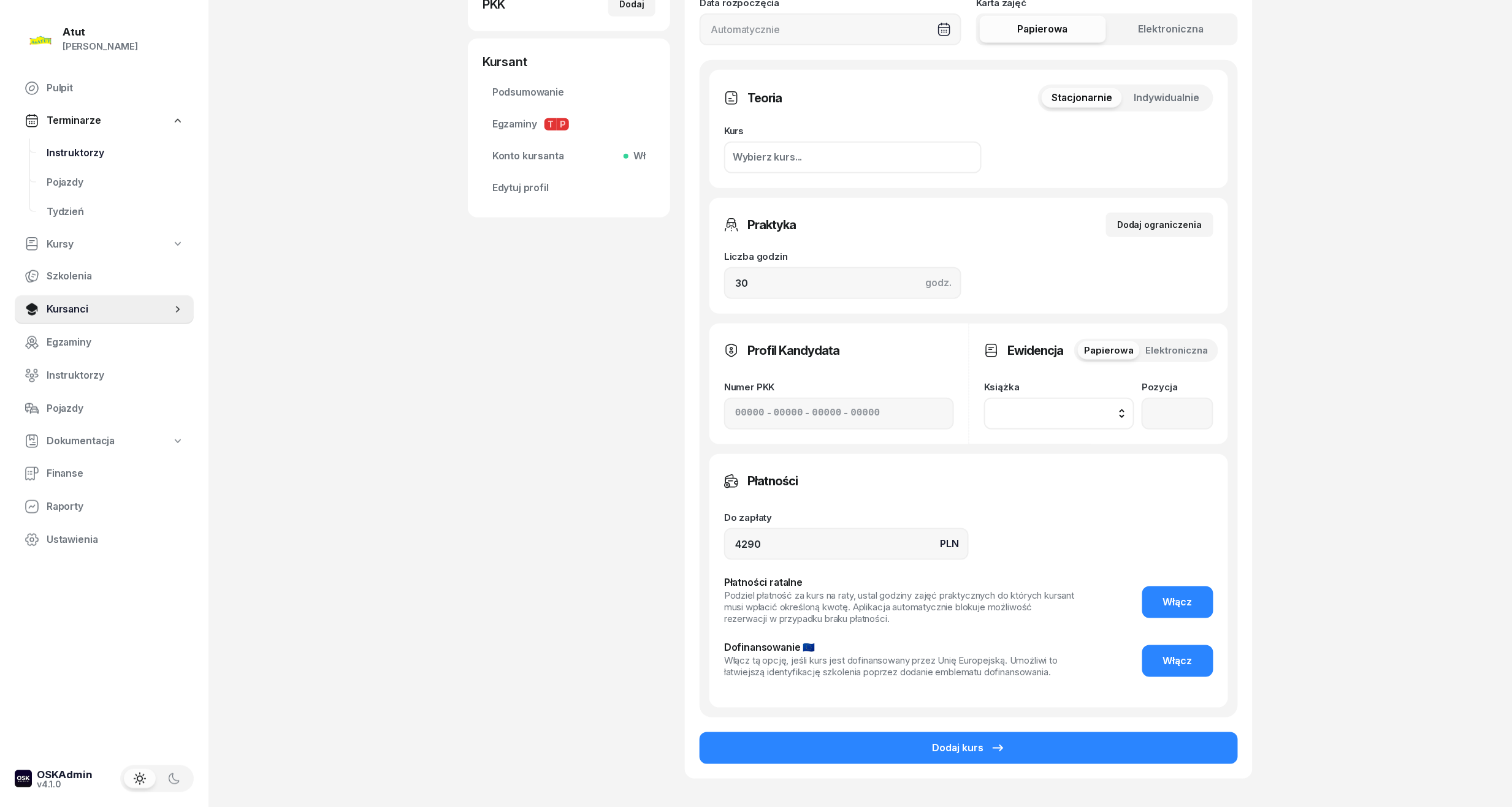
click at [64, 153] on span "Instruktorzy" at bounding box center [115, 153] width 137 height 16
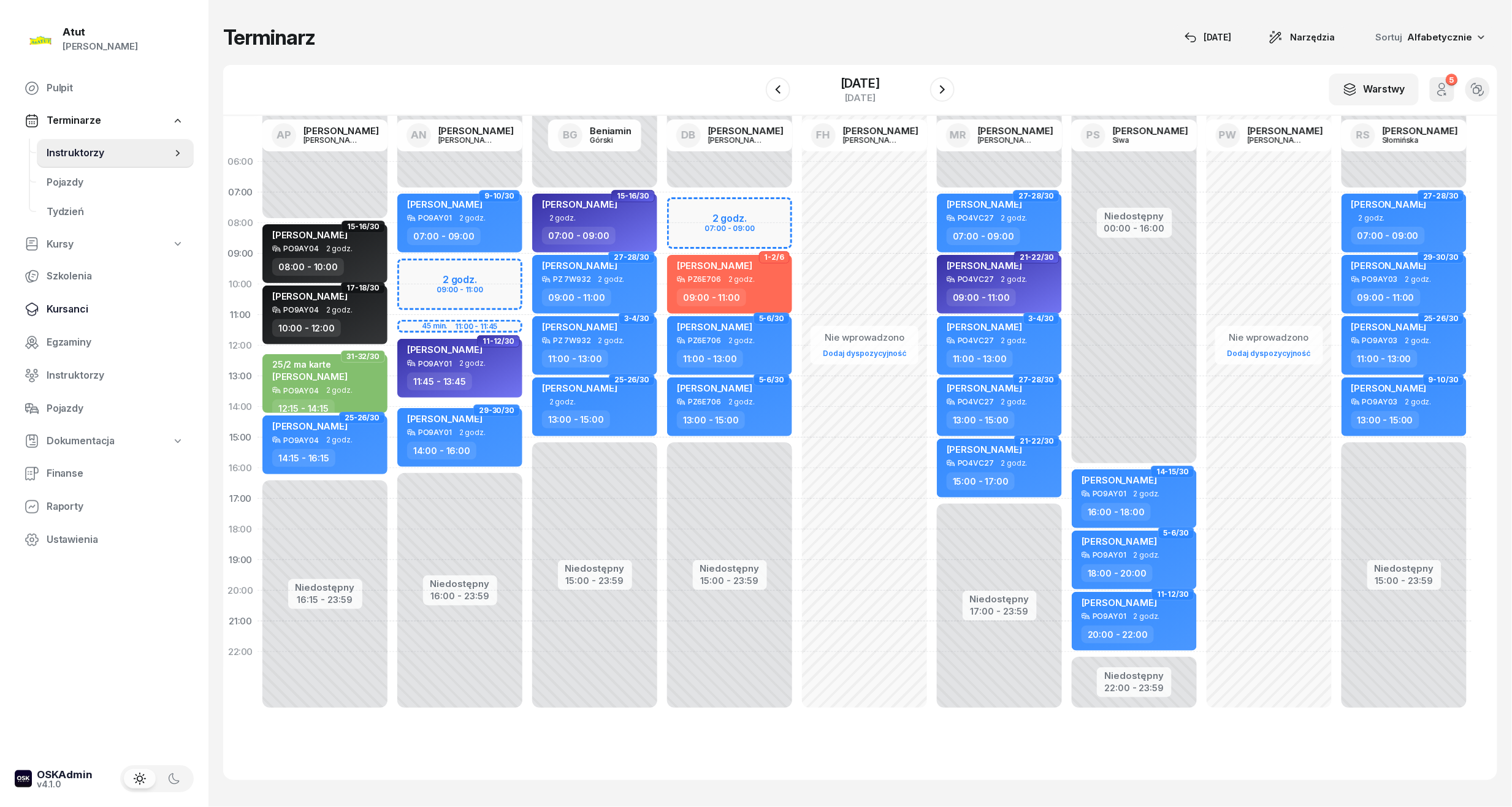
click at [71, 315] on span "Kursanci" at bounding box center [115, 309] width 137 height 16
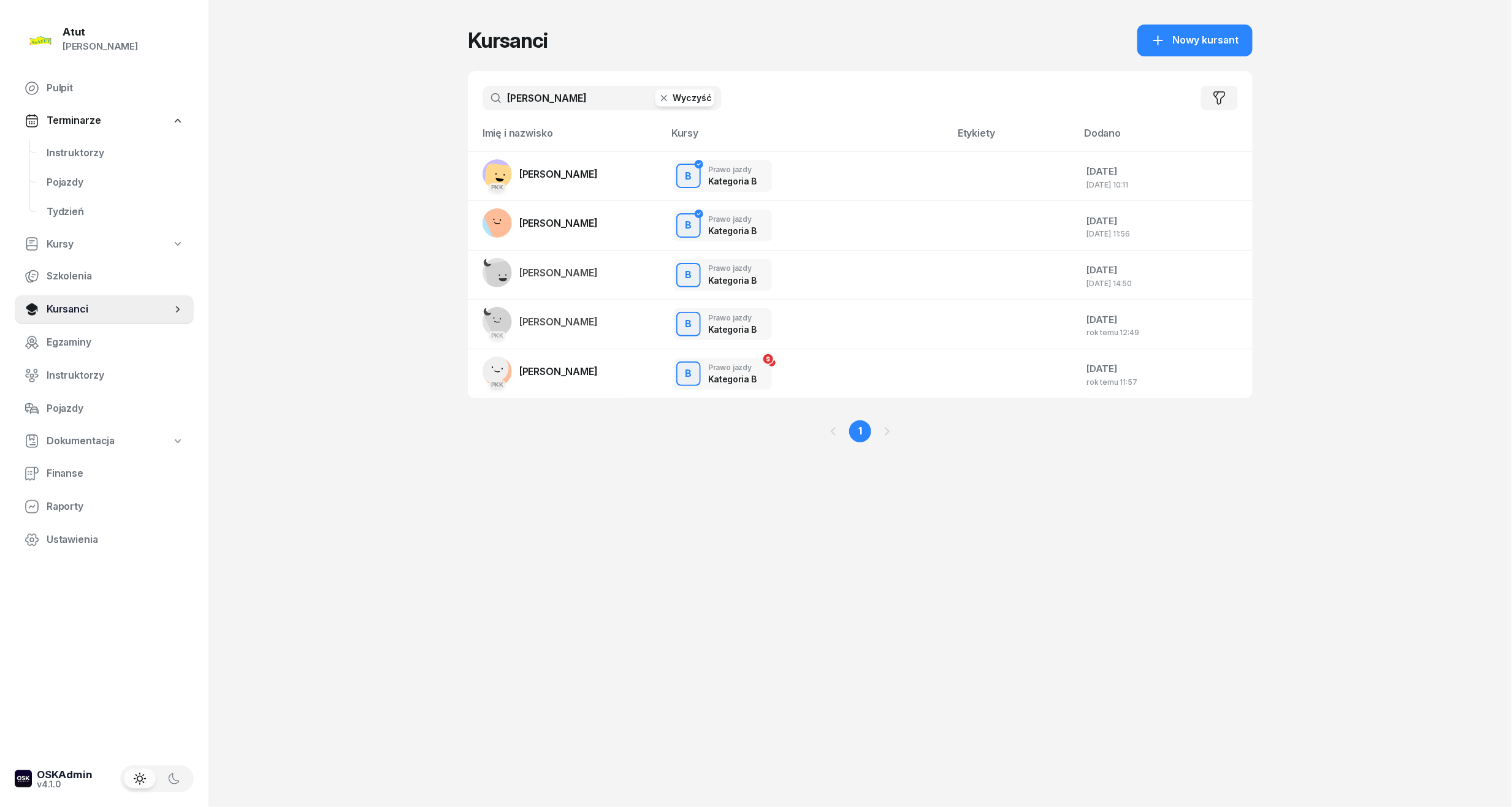
drag, startPoint x: 570, startPoint y: 96, endPoint x: 17, endPoint y: 198, distance: 562.3
click at [17, 198] on div "Atut Paulina Lis Pulpit Terminarze Instruktorzy Pojazdy Tydzień Kursy Szkolenia…" at bounding box center [756, 403] width 1512 height 807
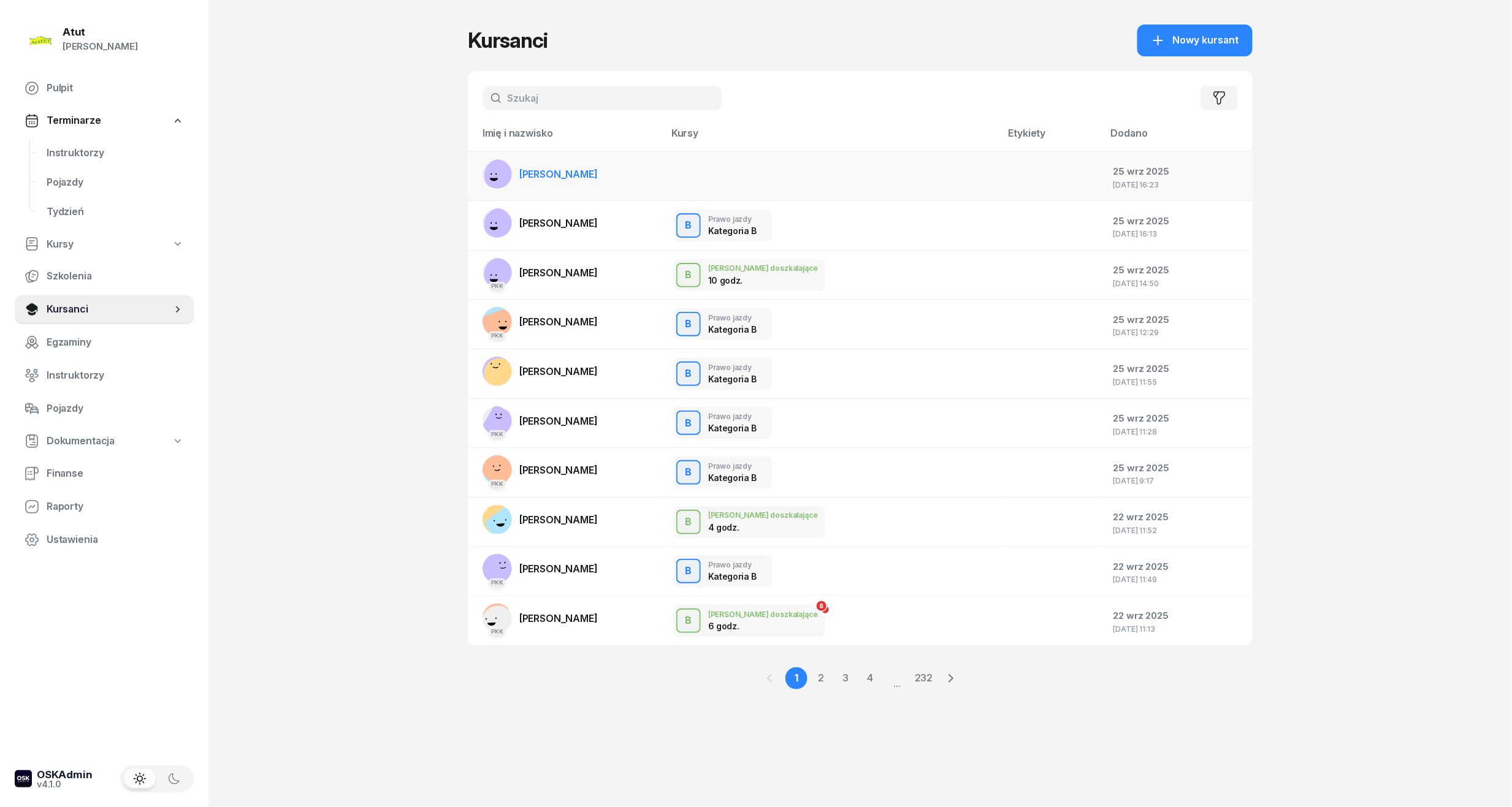
click at [561, 162] on link "[PERSON_NAME]" at bounding box center [540, 174] width 116 height 29
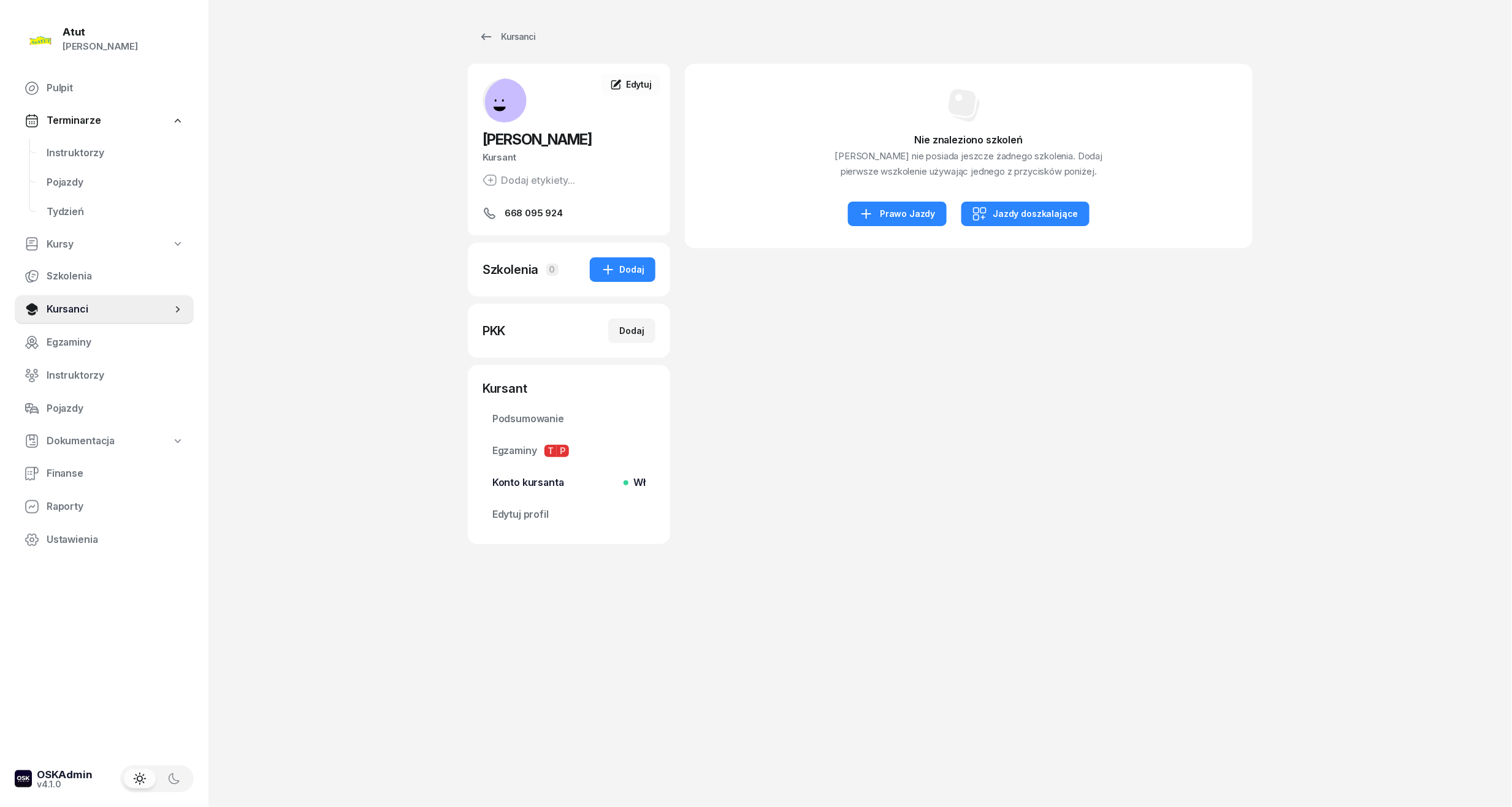
click at [540, 481] on span "Konto kursanta Wł" at bounding box center [569, 483] width 154 height 16
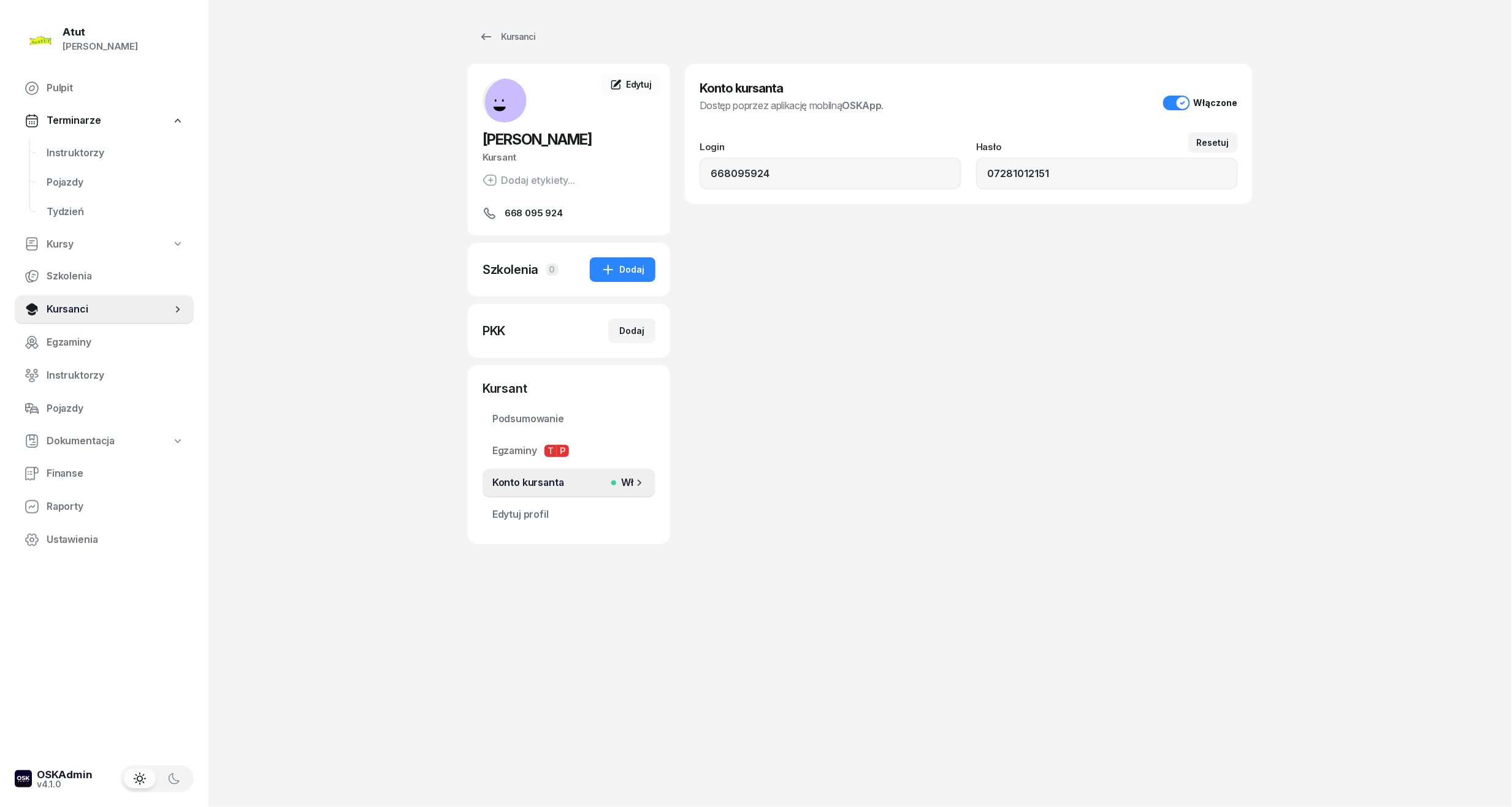
click at [629, 484] on span "Wł" at bounding box center [625, 483] width 17 height 16
click at [1171, 99] on button "Włączone" at bounding box center [1200, 102] width 74 height 15
click at [513, 508] on span "Edytuj profil" at bounding box center [569, 515] width 154 height 16
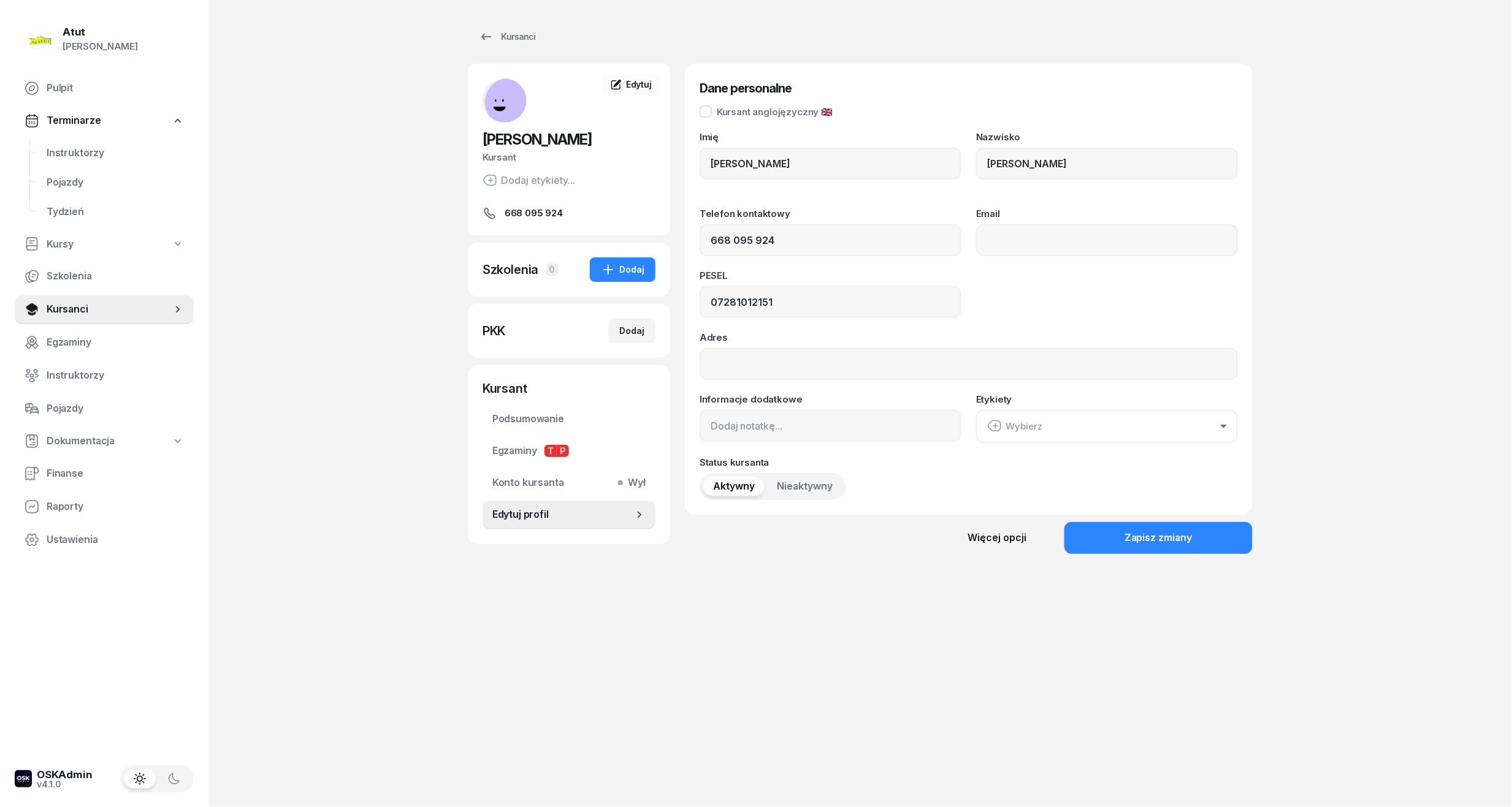
click at [801, 485] on span "Nieaktywny" at bounding box center [805, 487] width 56 height 16
click at [1159, 531] on div "Zapisz zmiany" at bounding box center [1158, 538] width 68 height 16
click at [105, 302] on span "Kursanci" at bounding box center [109, 309] width 125 height 16
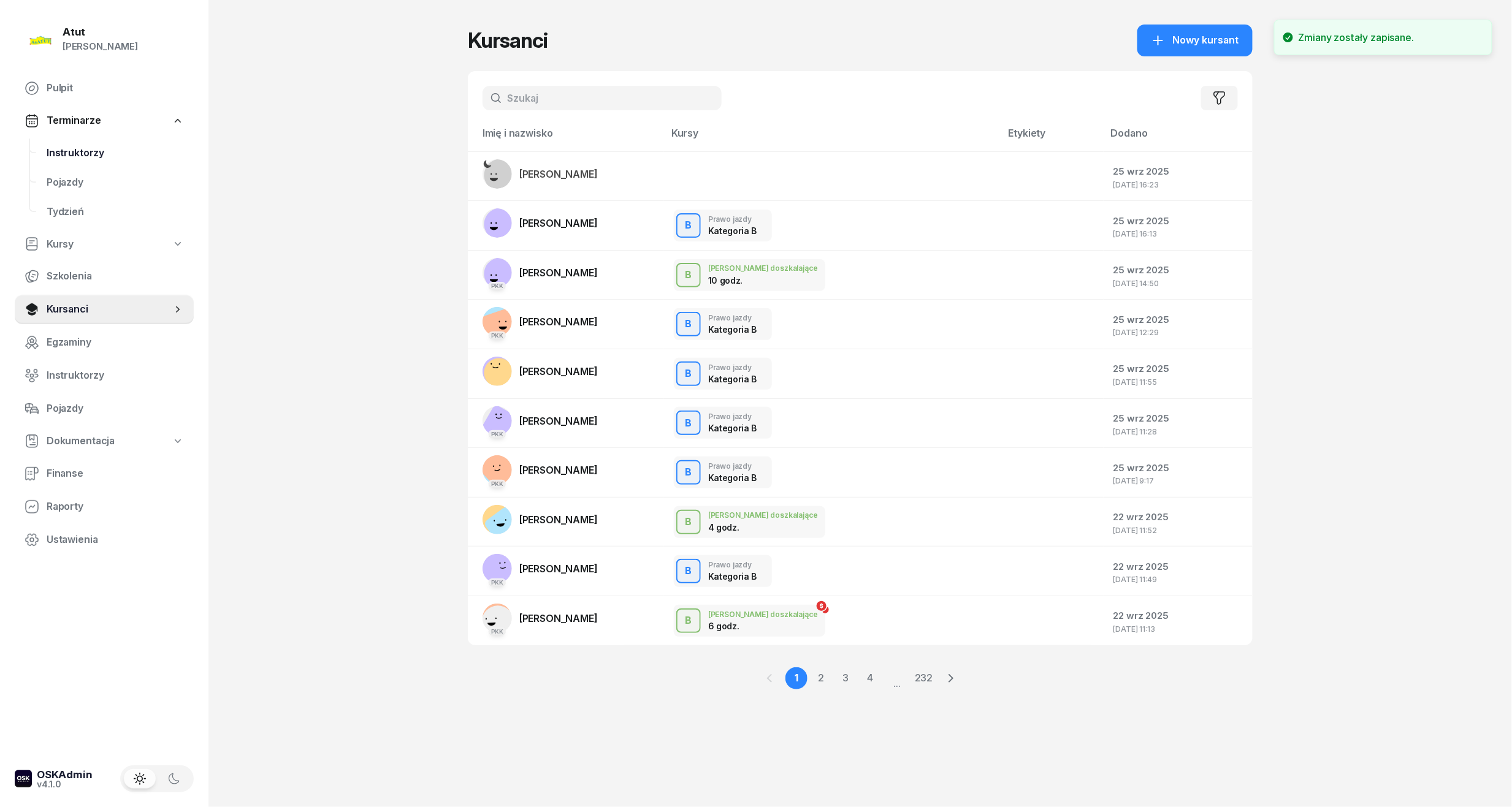
click at [109, 148] on span "Instruktorzy" at bounding box center [115, 153] width 137 height 16
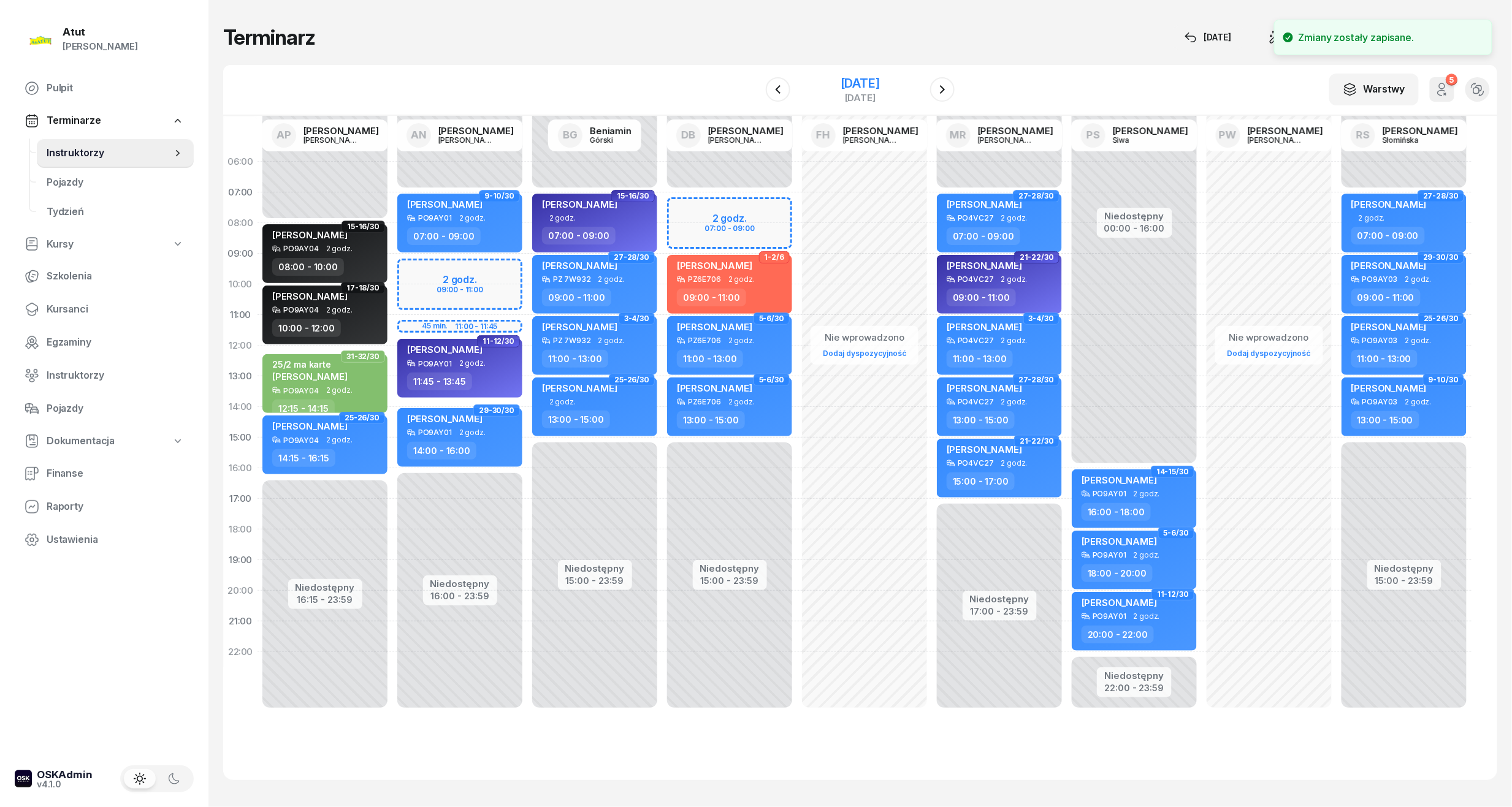
click at [852, 81] on div "[DATE]" at bounding box center [860, 84] width 40 height 12
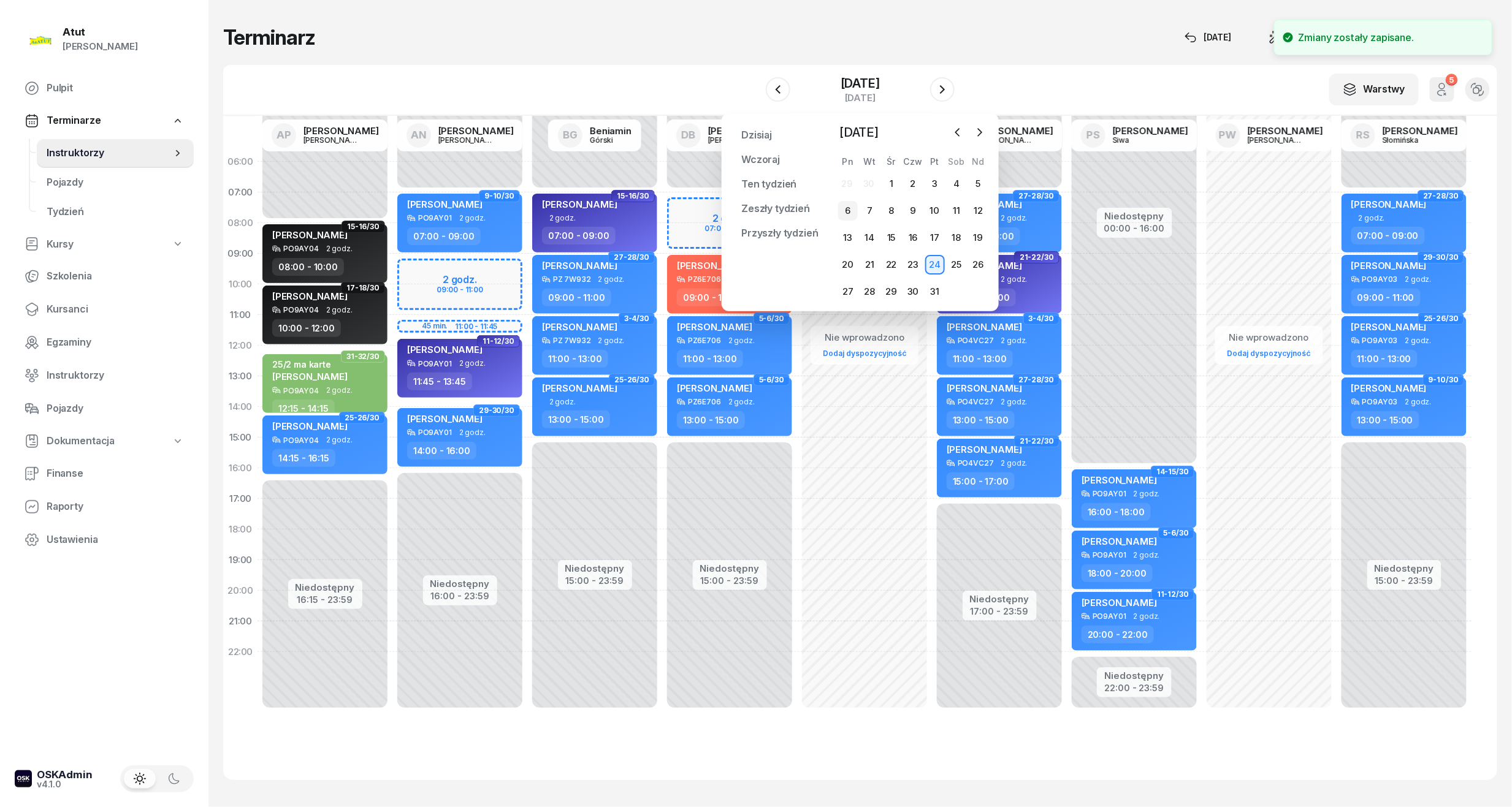
click at [845, 217] on div "6" at bounding box center [847, 210] width 19 height 19
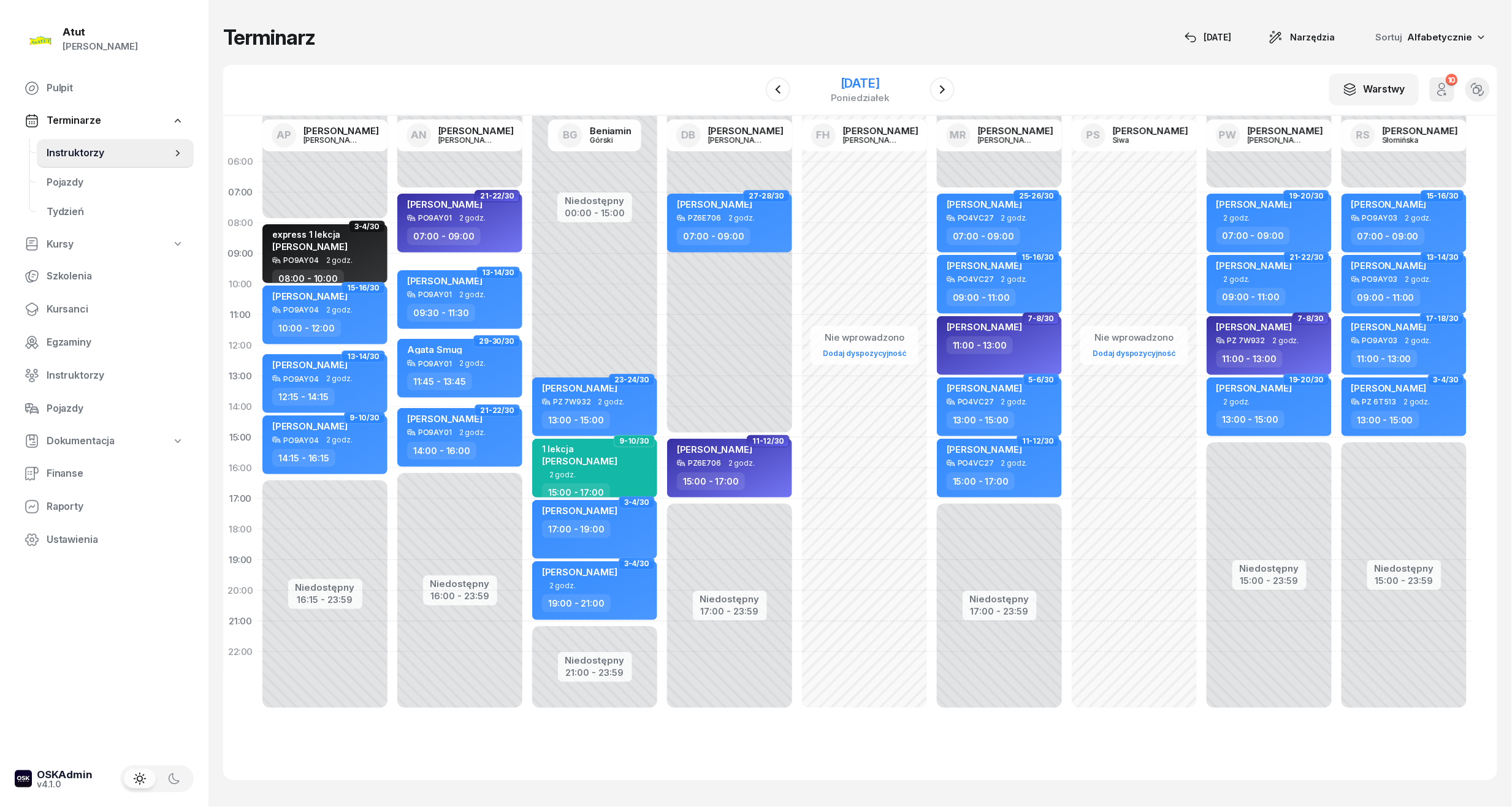
click at [881, 84] on div "6 października 2025" at bounding box center [861, 84] width 59 height 12
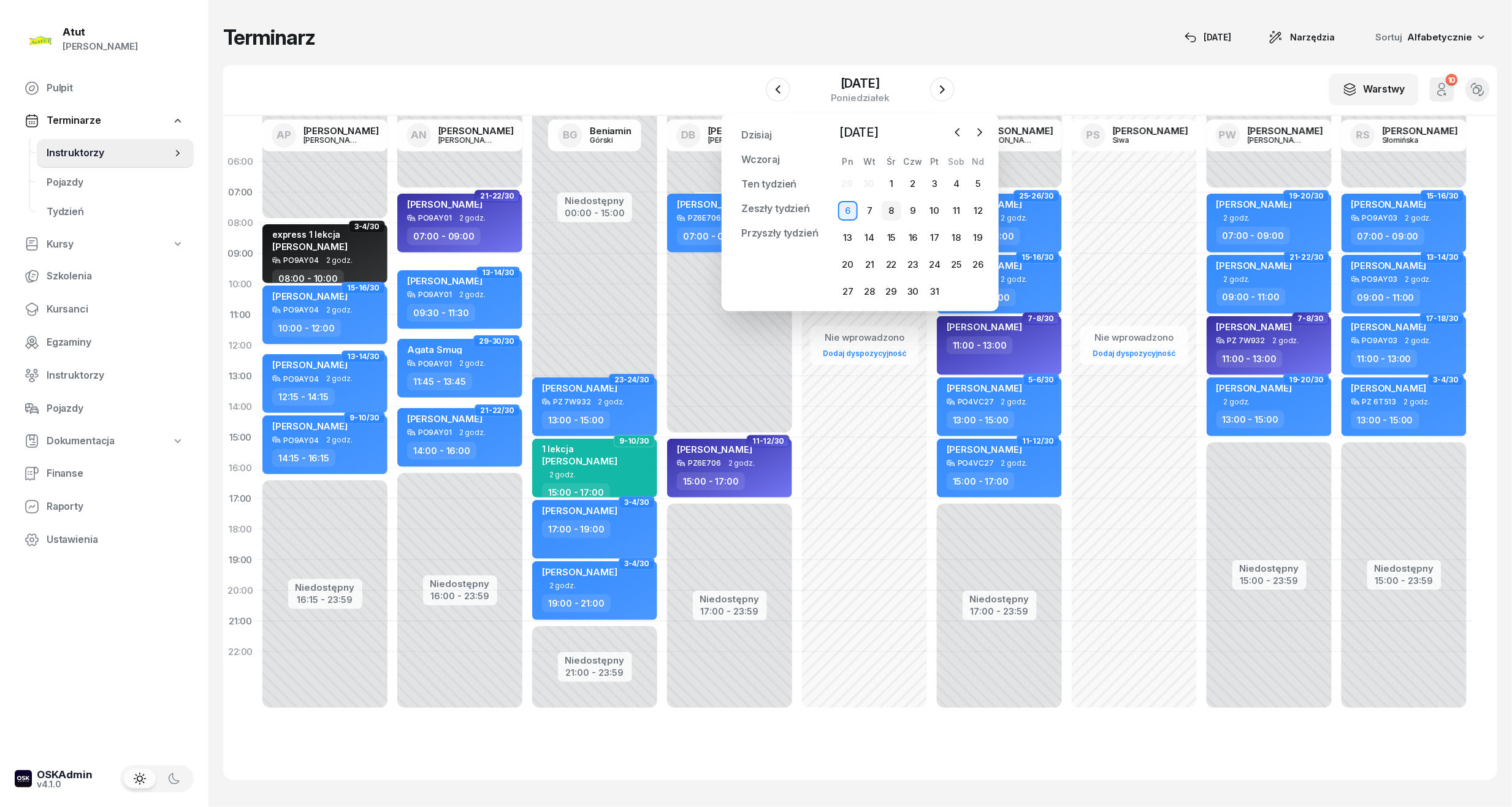
click at [900, 209] on div "8" at bounding box center [891, 210] width 19 height 19
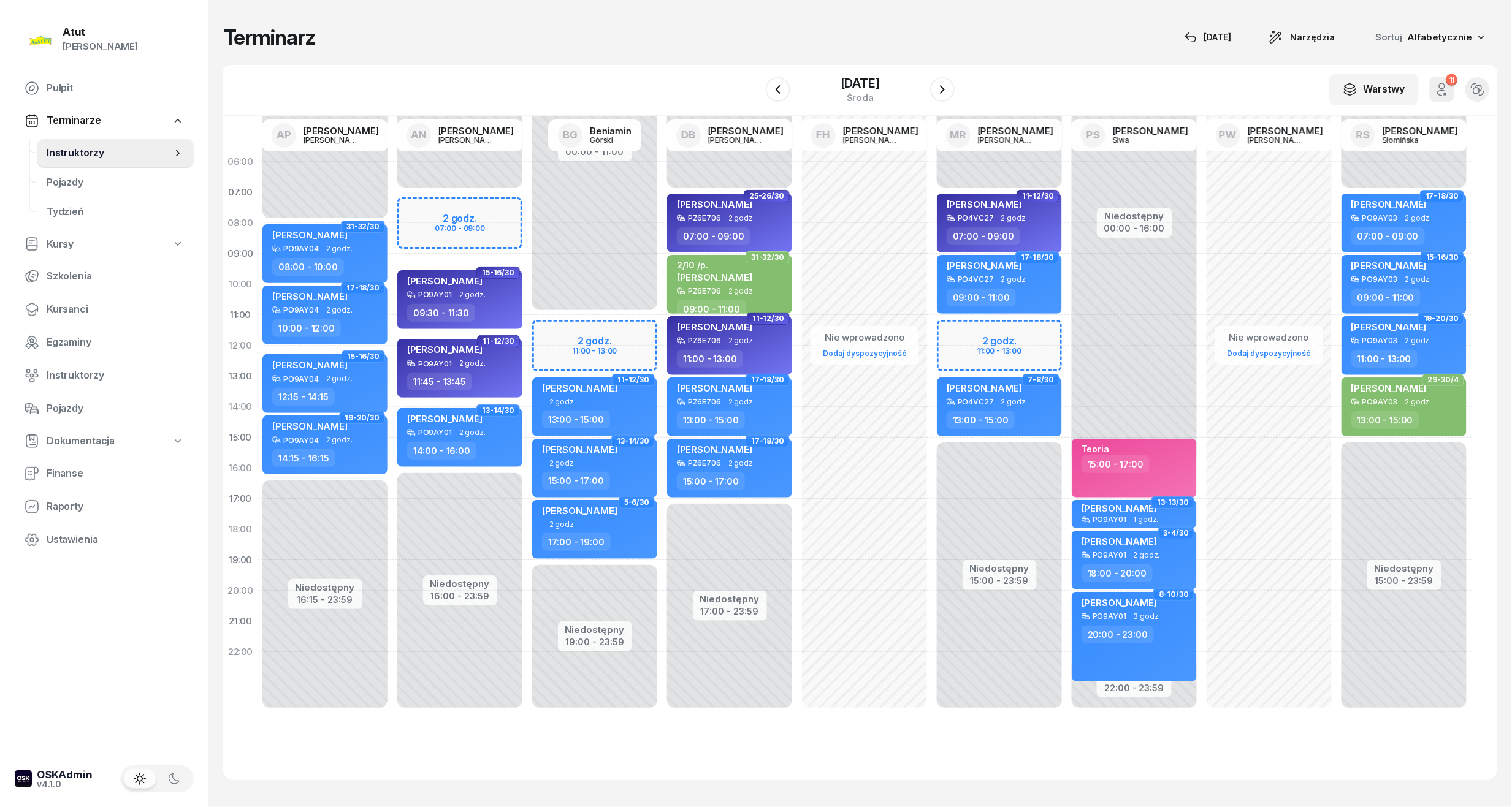
click at [502, 221] on div "Niedostępny 00:00 - 07:00 Niedostępny 16:00 - 23:59 2 godz. 07:00 - 09:00 7-8/3…" at bounding box center [460, 437] width 135 height 582
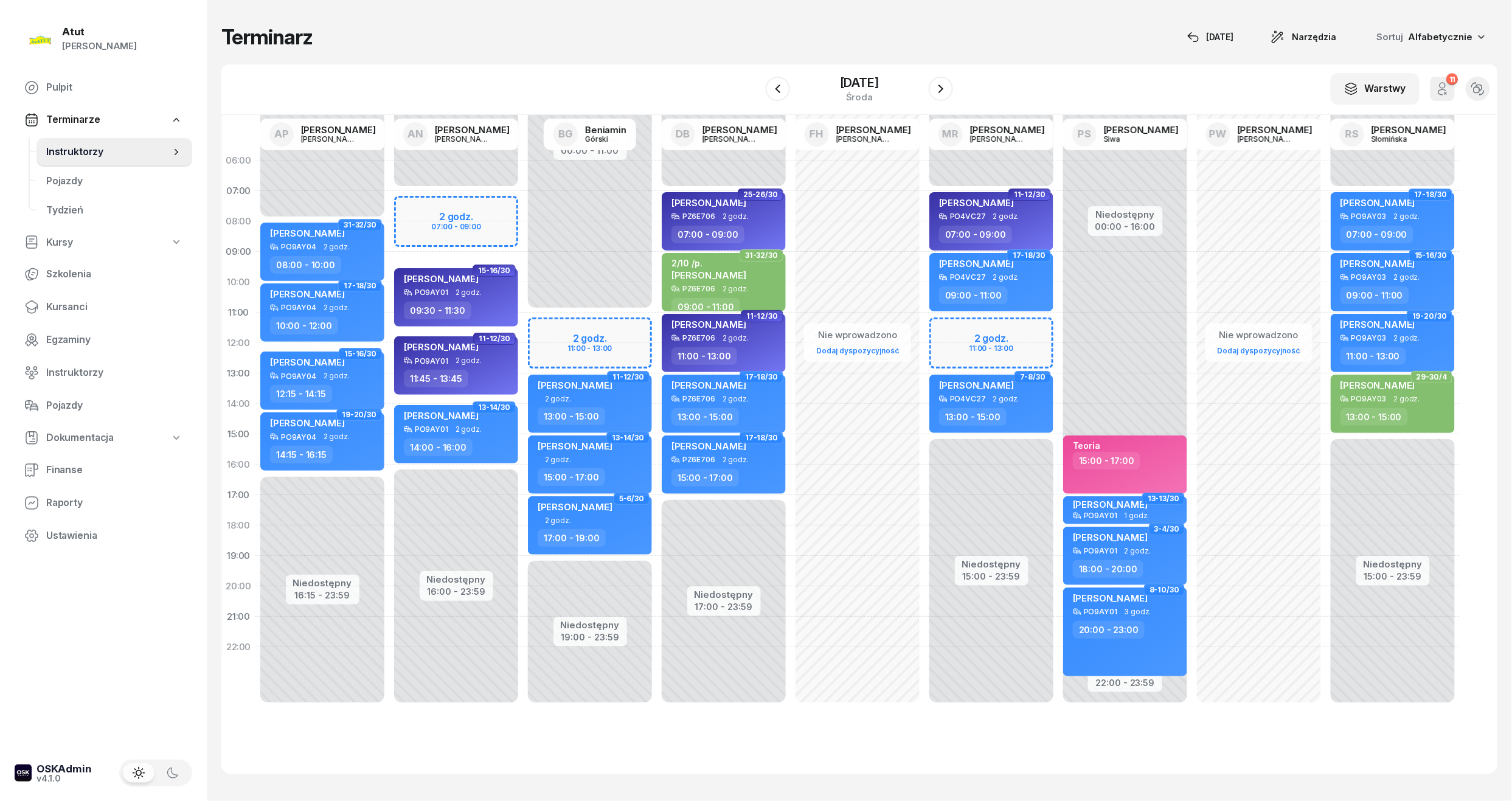
select select "07"
select select "09"
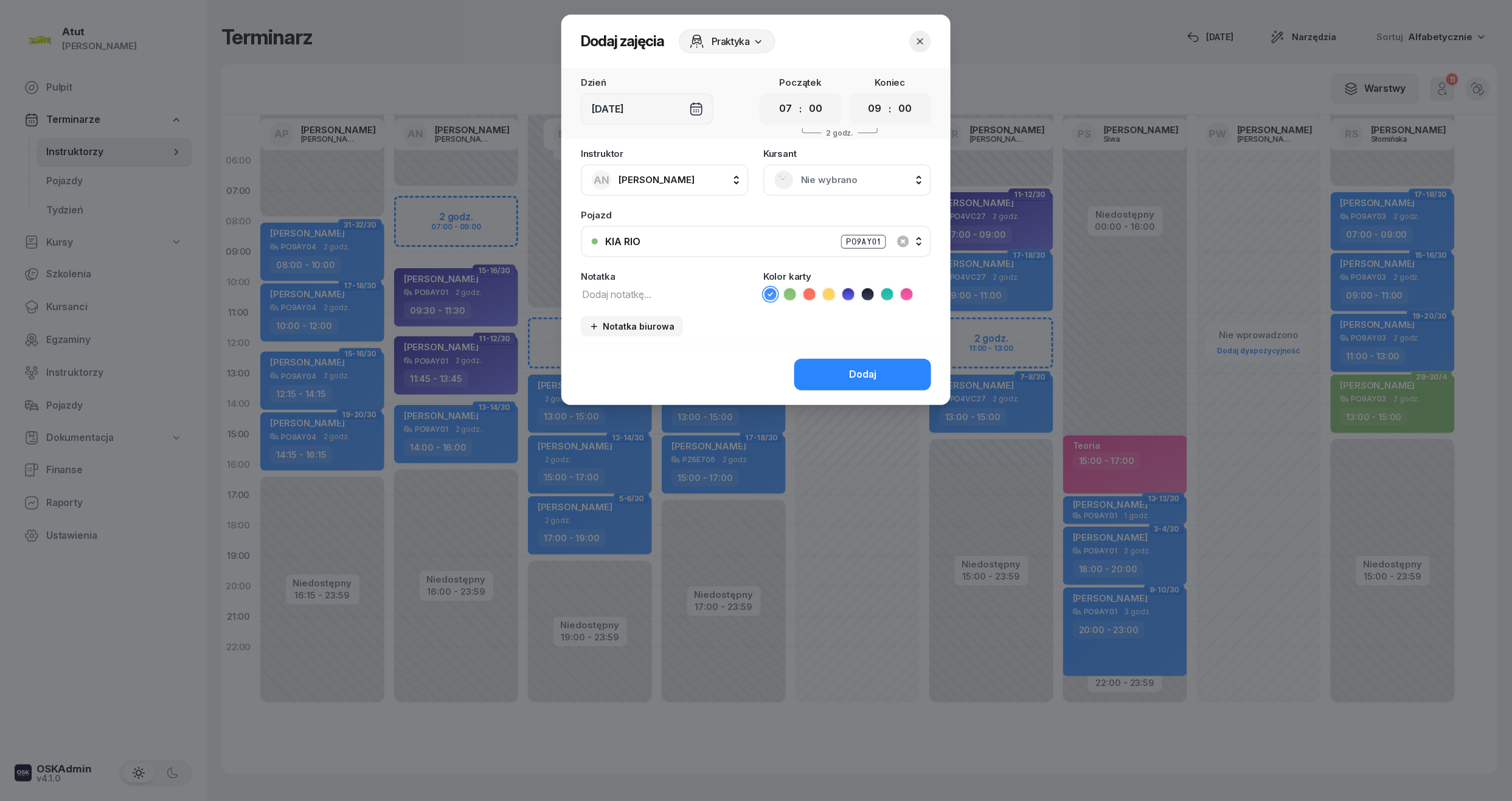
click at [825, 182] on span "Nie wybrano" at bounding box center [860, 180] width 119 height 16
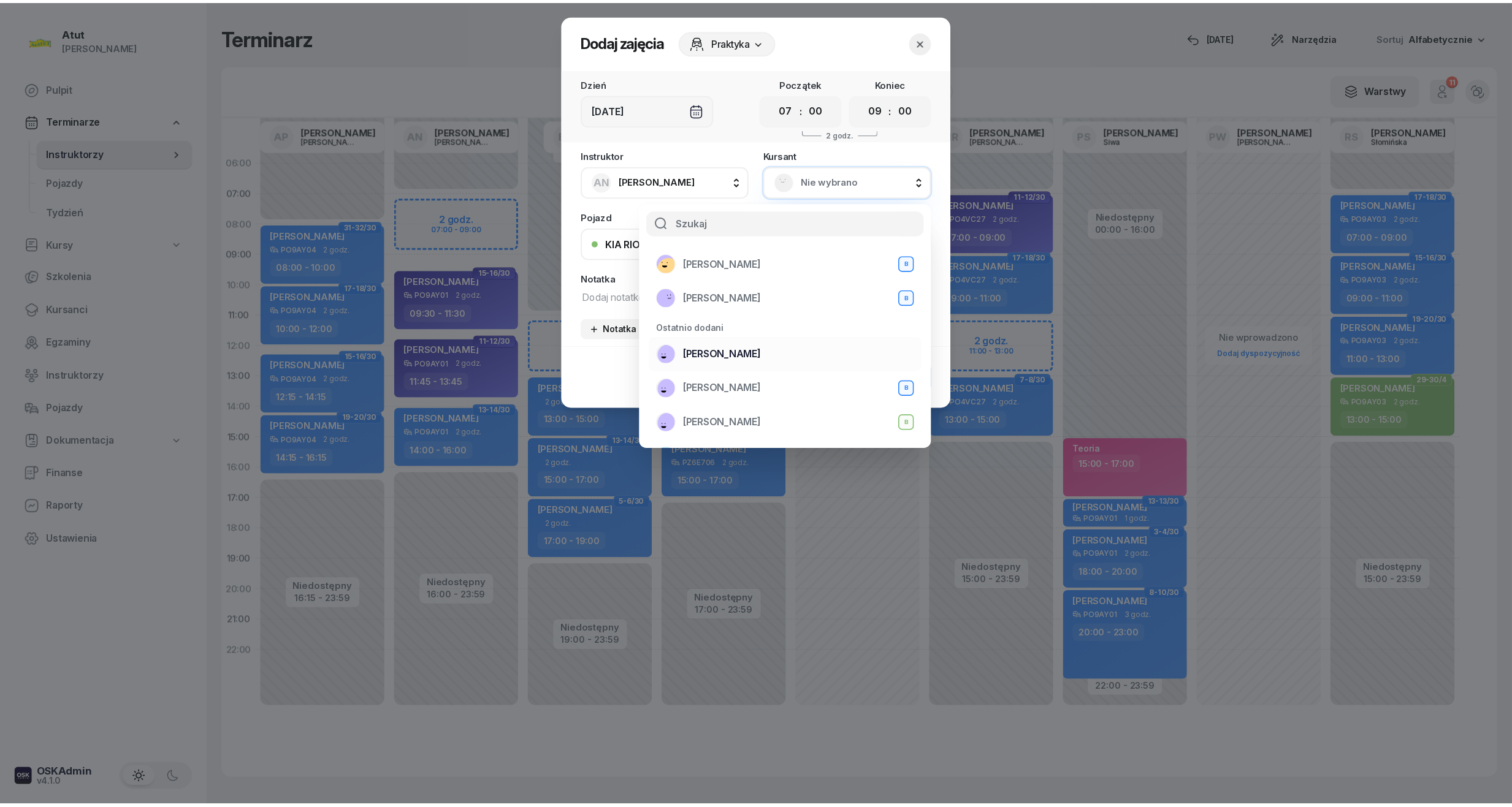
scroll to position [81, 0]
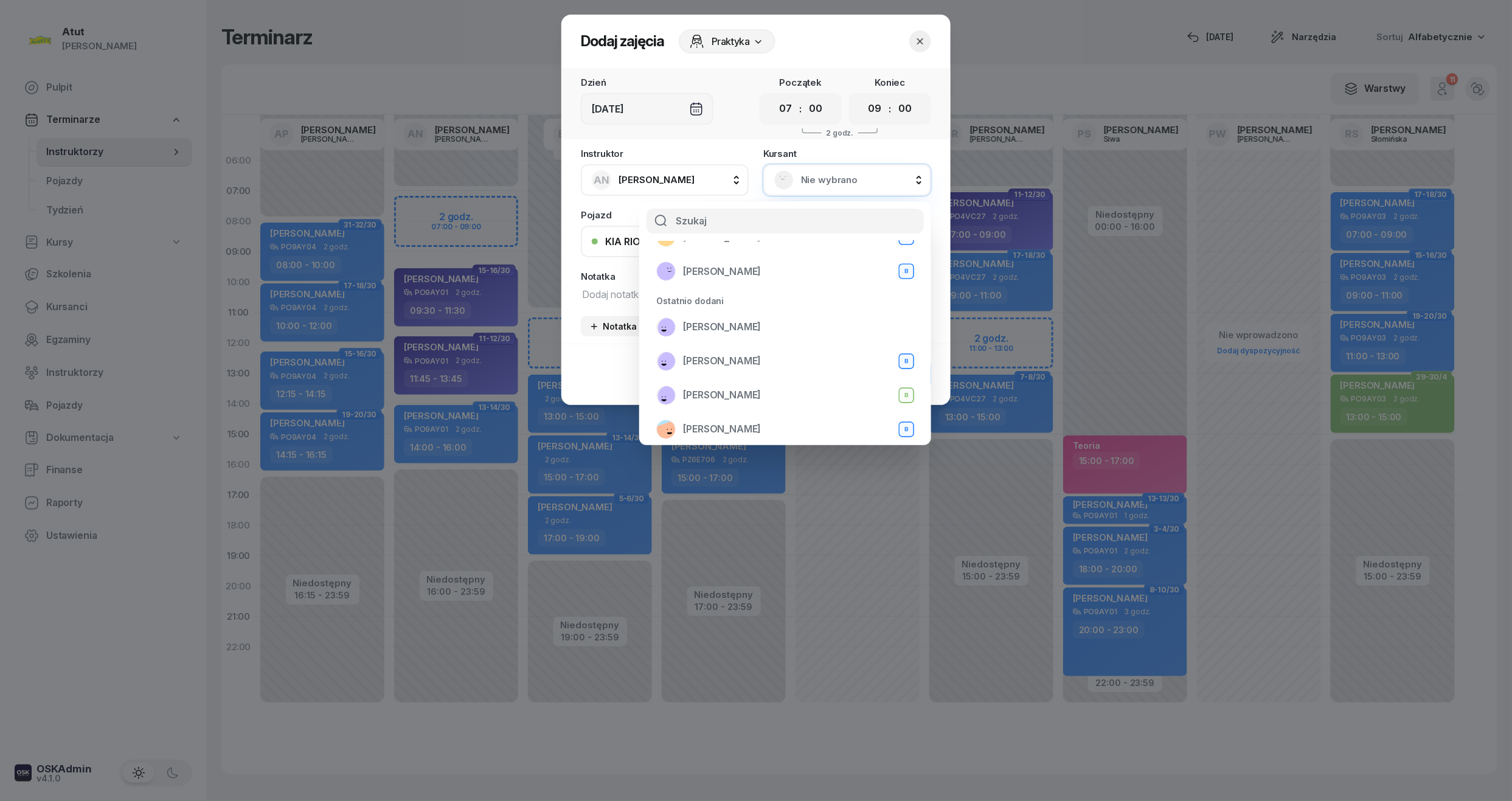
click at [918, 47] on button "button" at bounding box center [920, 42] width 22 height 22
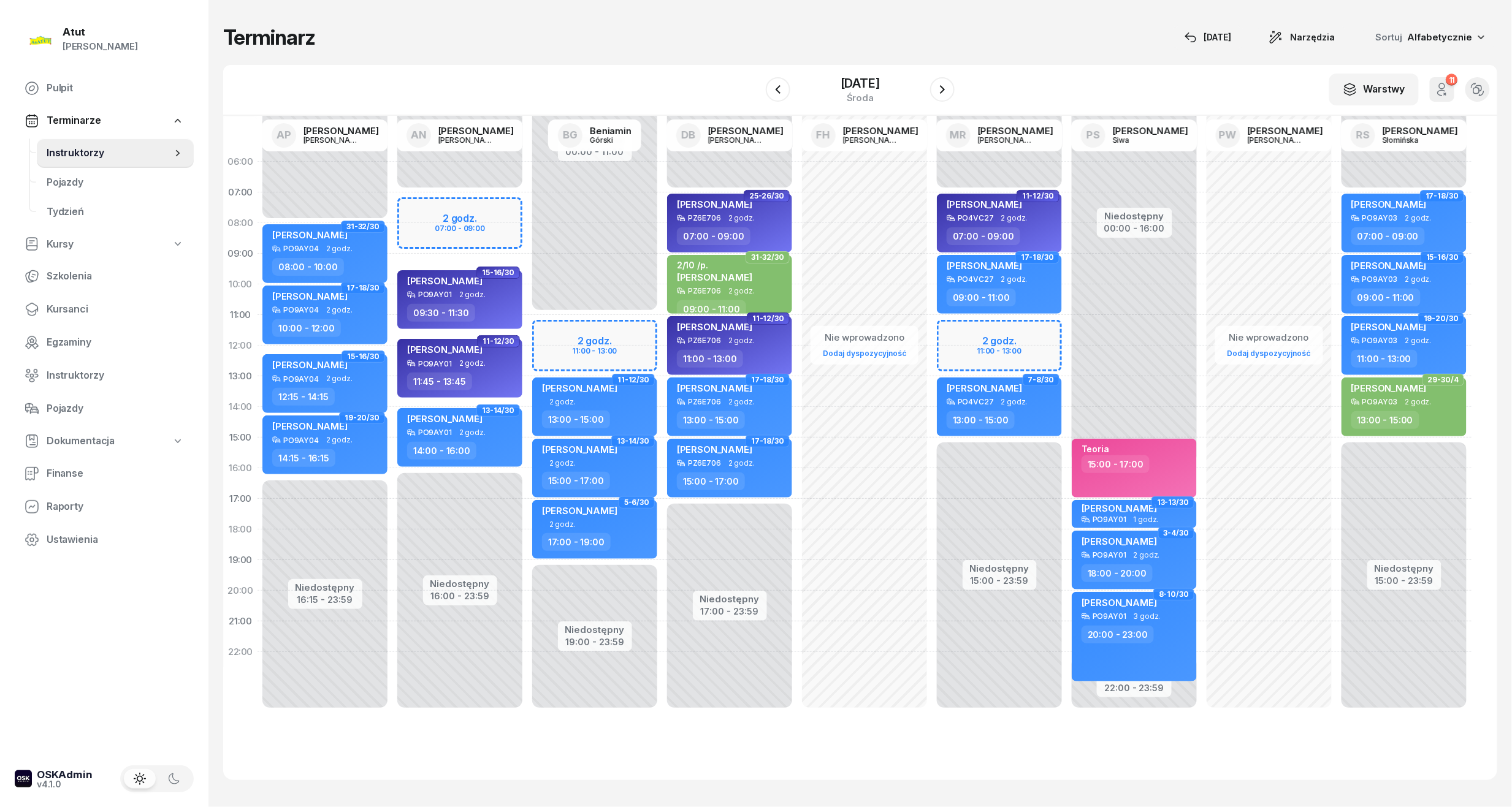
click at [467, 212] on div "Niedostępny 00:00 - 07:00 Niedostępny 16:00 - 23:59 2 godz. 07:00 - 09:00 7-8/3…" at bounding box center [460, 437] width 135 height 582
select select "07"
select select "09"
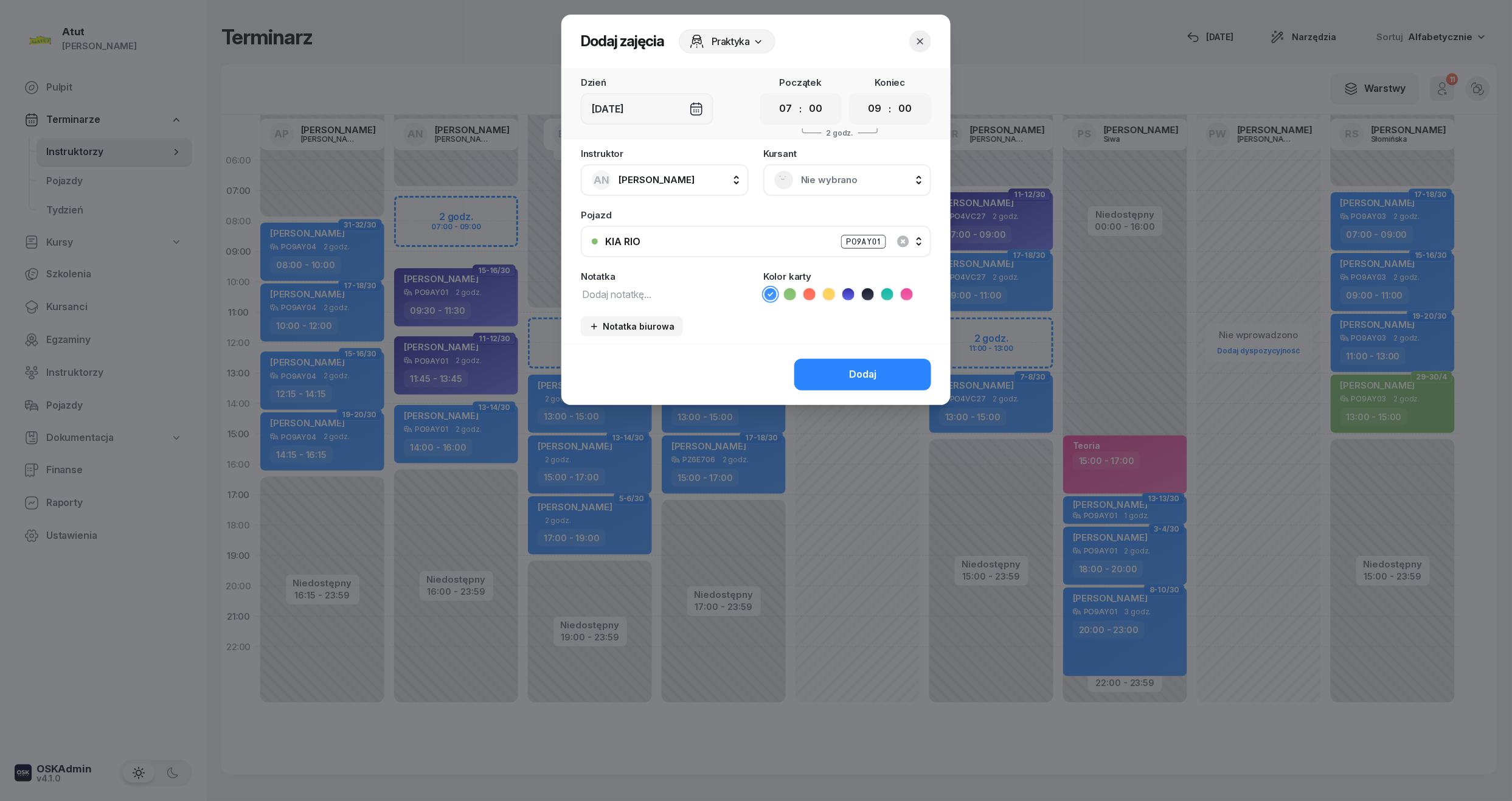
click at [808, 179] on span "Nie wybrano" at bounding box center [860, 180] width 119 height 16
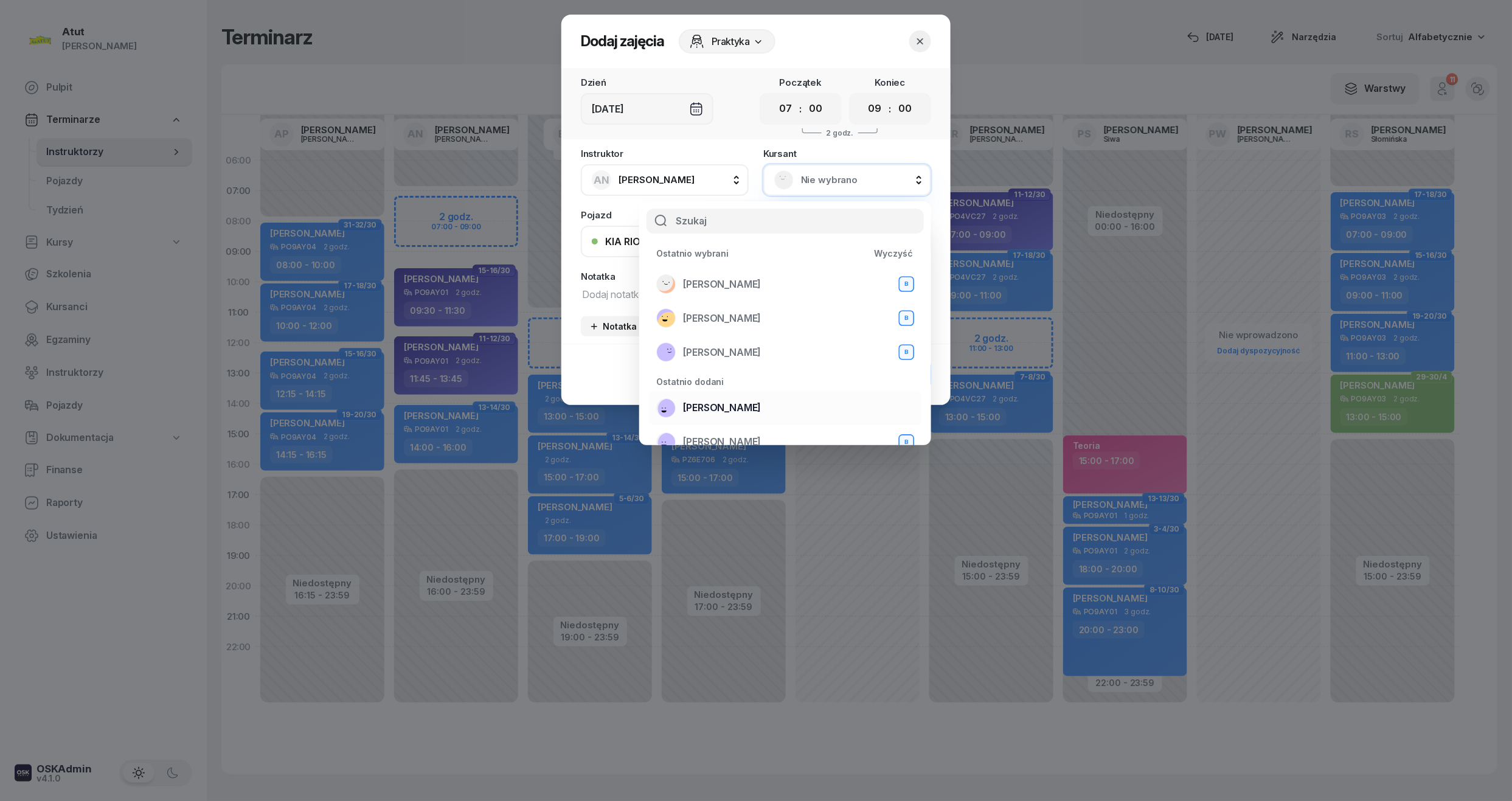
click at [757, 406] on div "[PERSON_NAME]" at bounding box center [784, 408] width 258 height 19
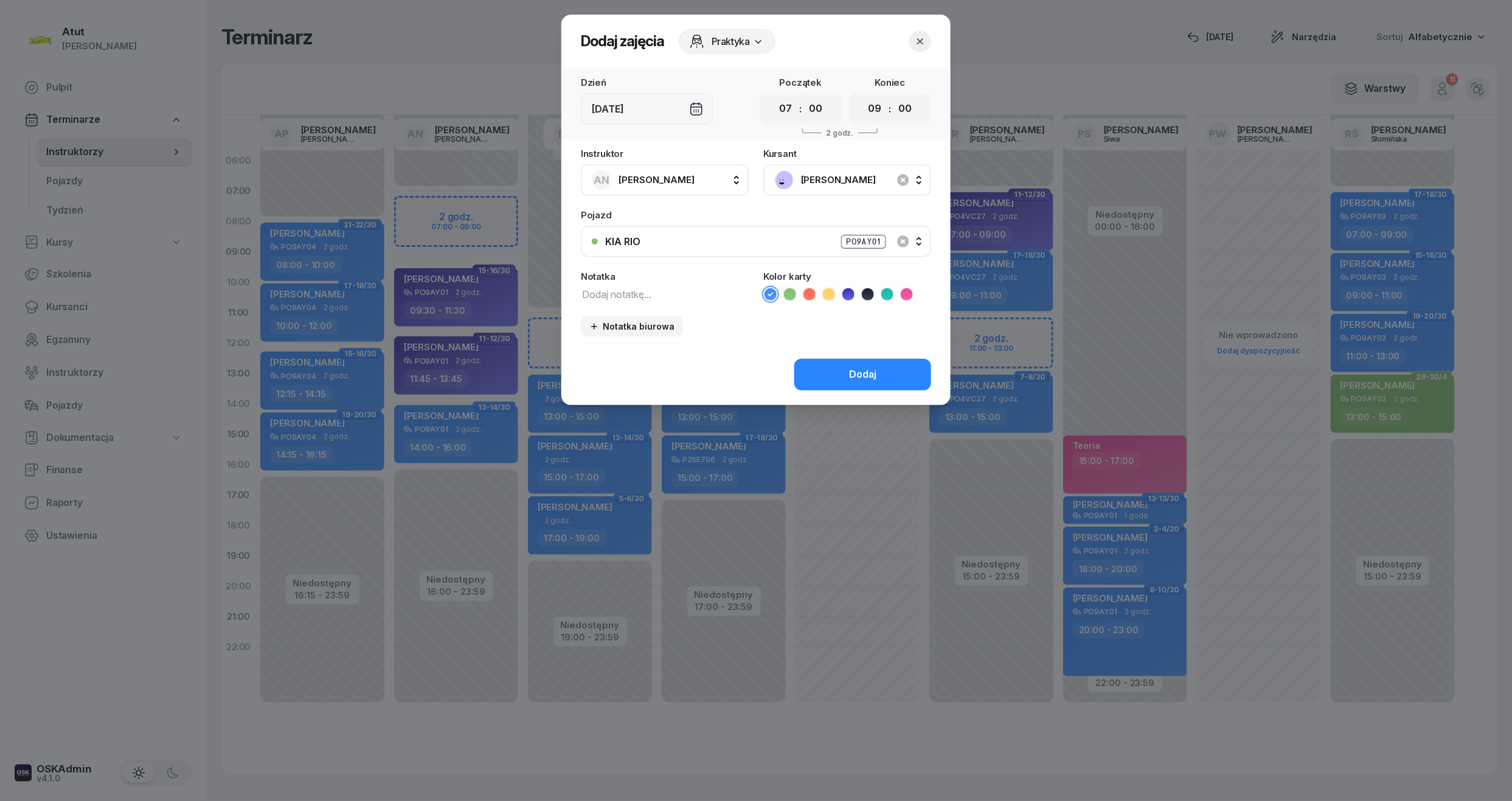
click at [851, 295] on icon at bounding box center [848, 295] width 12 height 12
click at [641, 295] on textarea at bounding box center [664, 294] width 168 height 16
type textarea "1 lekcja wyst karte"
click at [851, 381] on div "Dodaj" at bounding box center [863, 375] width 28 height 16
click at [869, 368] on div "Dodaj" at bounding box center [863, 375] width 28 height 16
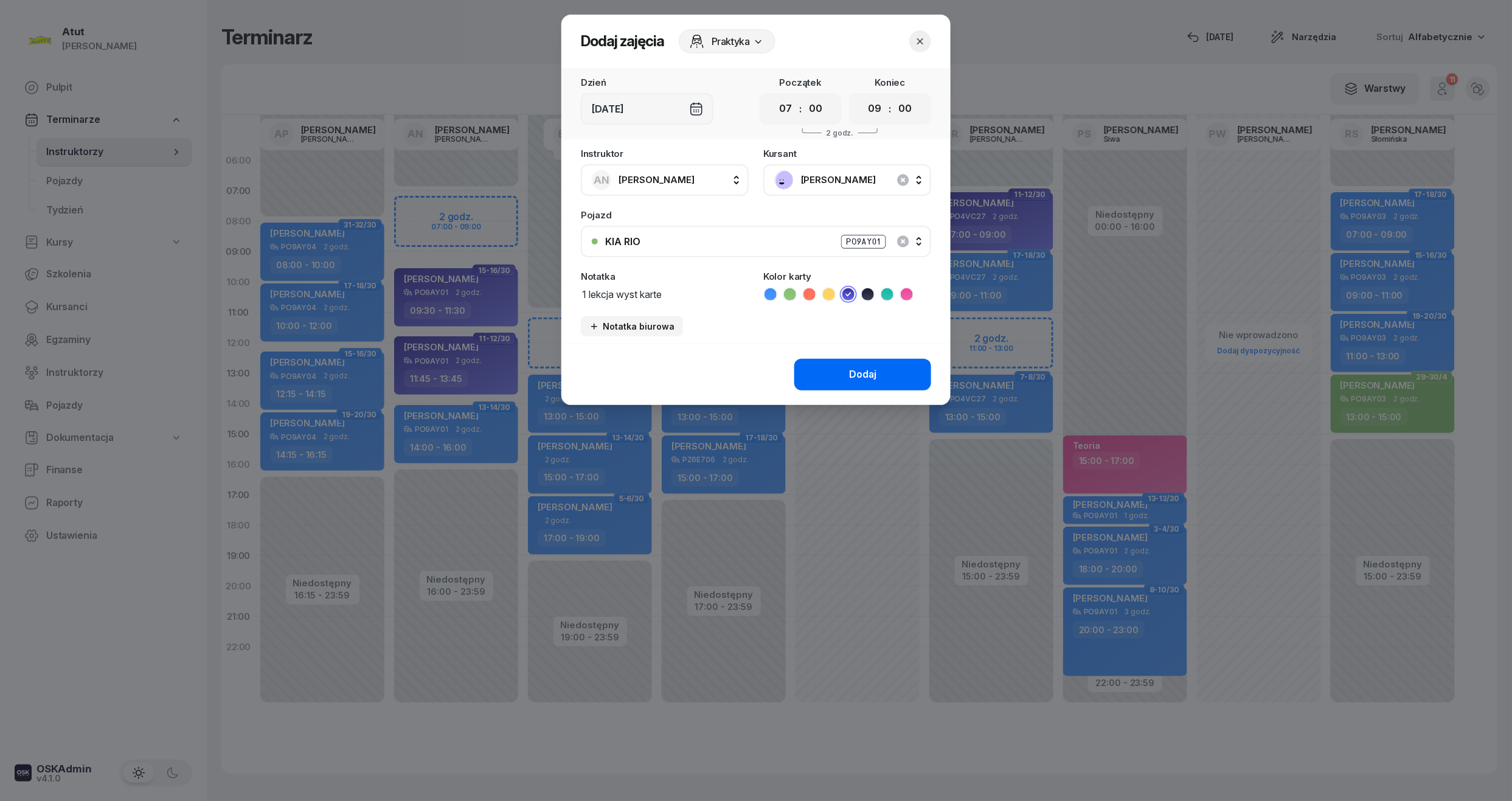
click at [878, 375] on button "Dodaj" at bounding box center [863, 375] width 137 height 32
click at [913, 40] on button "button" at bounding box center [920, 42] width 22 height 22
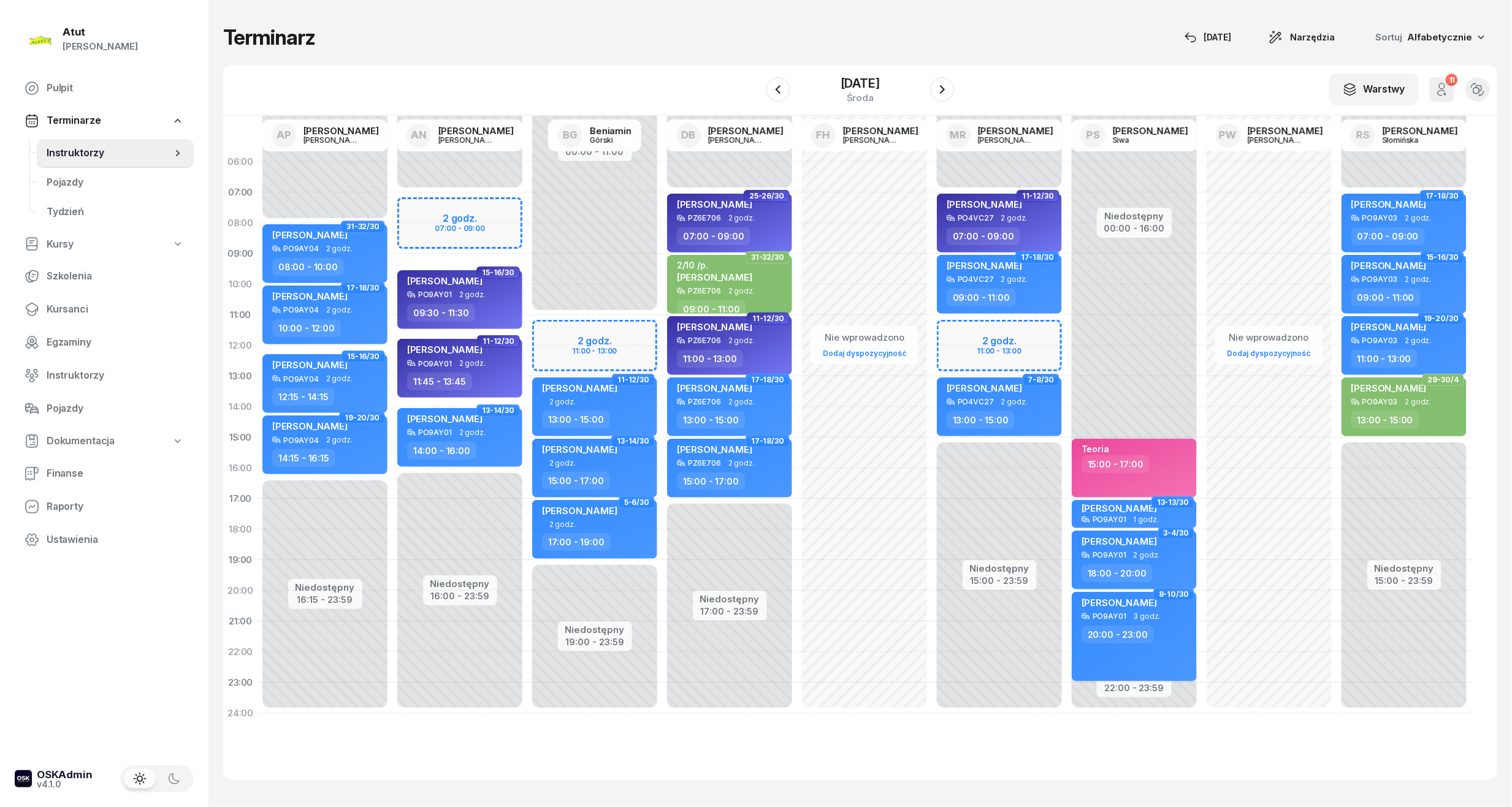
click at [442, 226] on div "Niedostępny 00:00 - 07:00 Niedostępny 16:00 - 23:59 2 godz. 07:00 - 09:00 7-8/3…" at bounding box center [460, 437] width 135 height 582
select select "08"
select select "09"
select select "30"
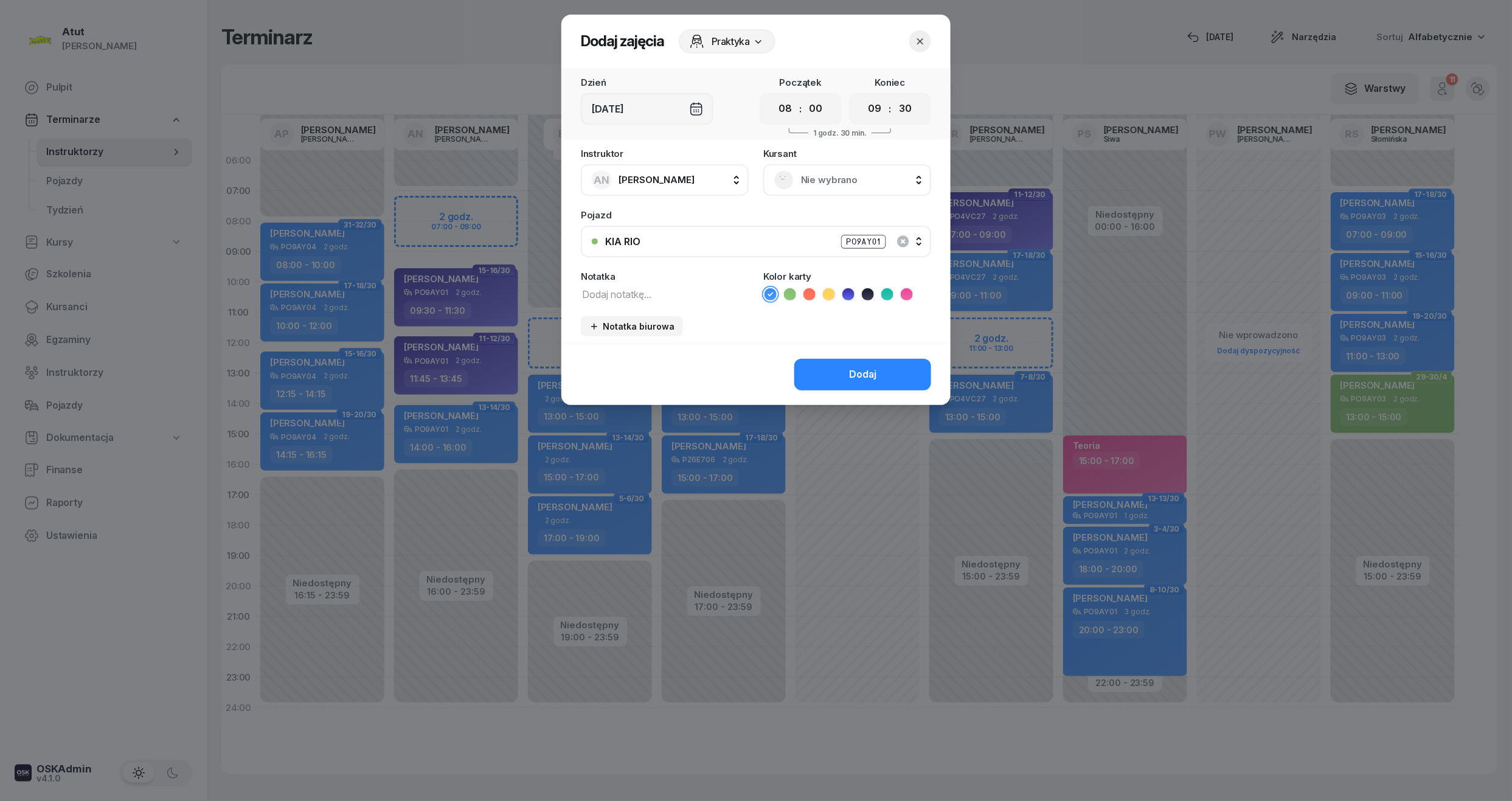
click at [862, 174] on span "Nie wybrano" at bounding box center [860, 180] width 119 height 16
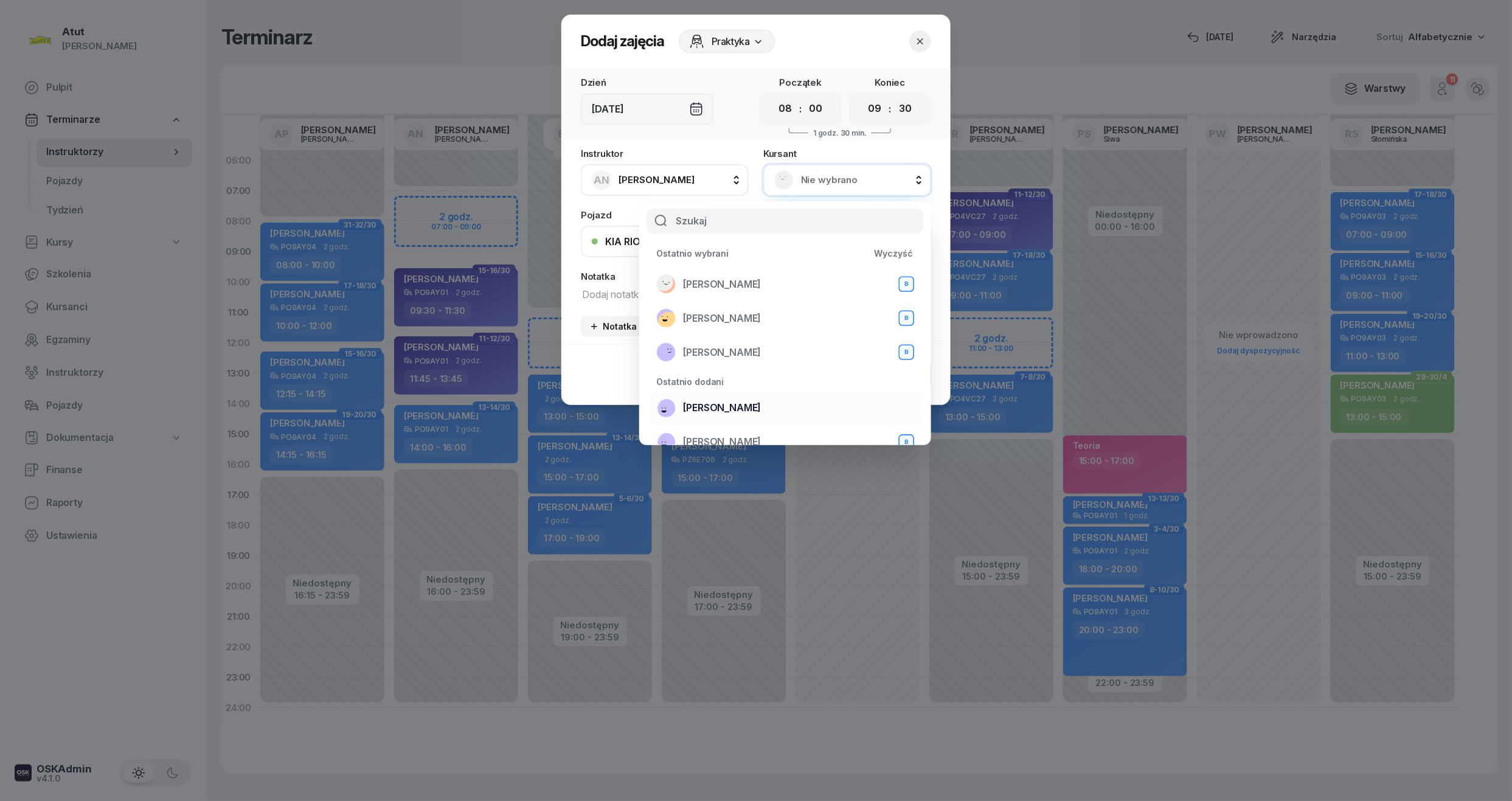
click at [753, 405] on div "[PERSON_NAME]" at bounding box center [784, 408] width 258 height 19
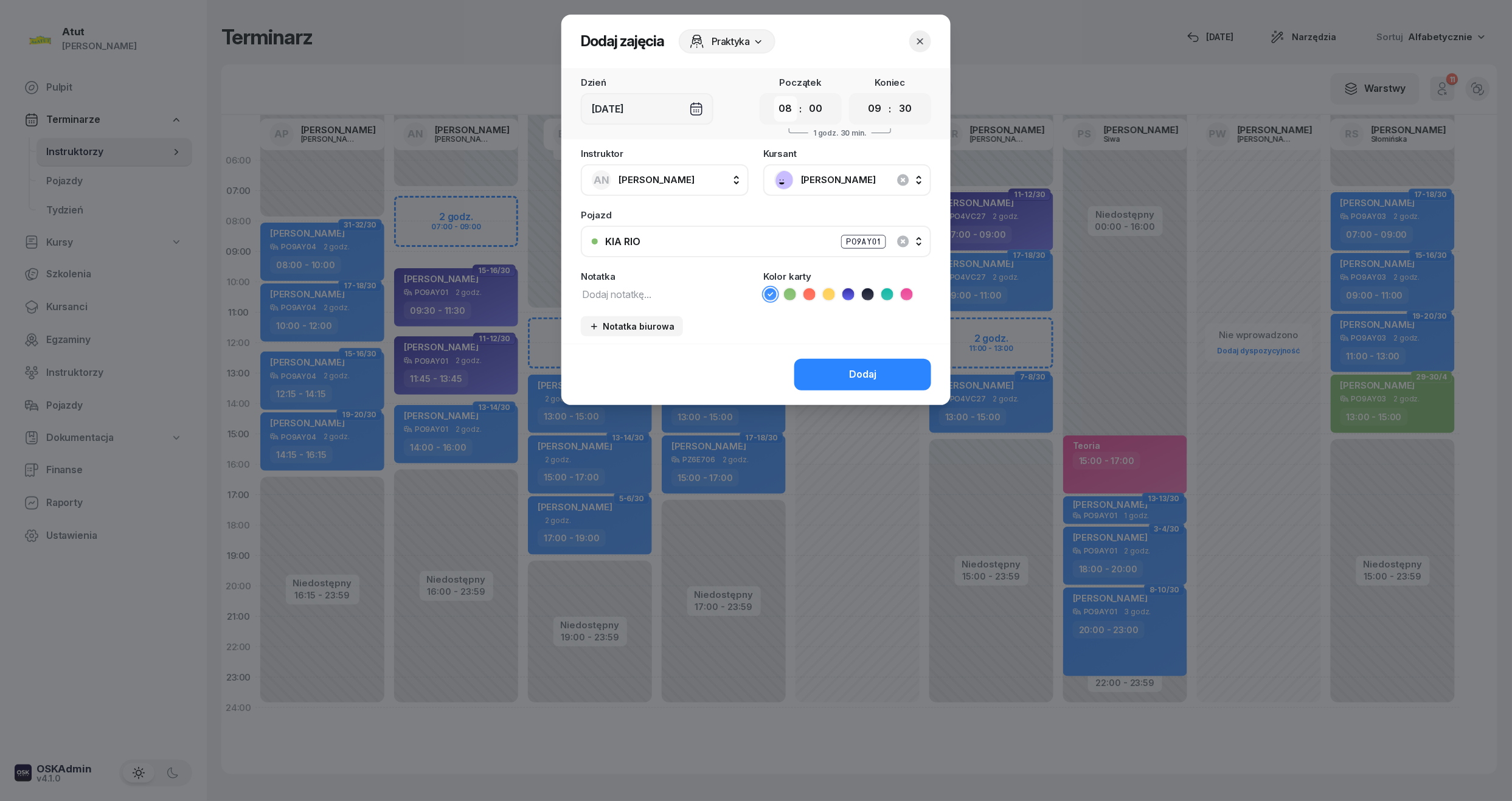
click at [787, 115] on select "00 01 02 03 04 05 06 07 08 09 10 11 12 13 14 15 16 17 18 19 20 21 22 23" at bounding box center [786, 108] width 23 height 25
select select "07"
click at [774, 96] on select "00 01 02 03 04 05 06 07 08 09 10 11 12 13 14 15 16 17 18 19 20 21 22 23" at bounding box center [786, 108] width 23 height 25
click at [908, 110] on select "00 05 10 15 20 25 30 35 40 45 50 55" at bounding box center [905, 108] width 23 height 25
select select "00"
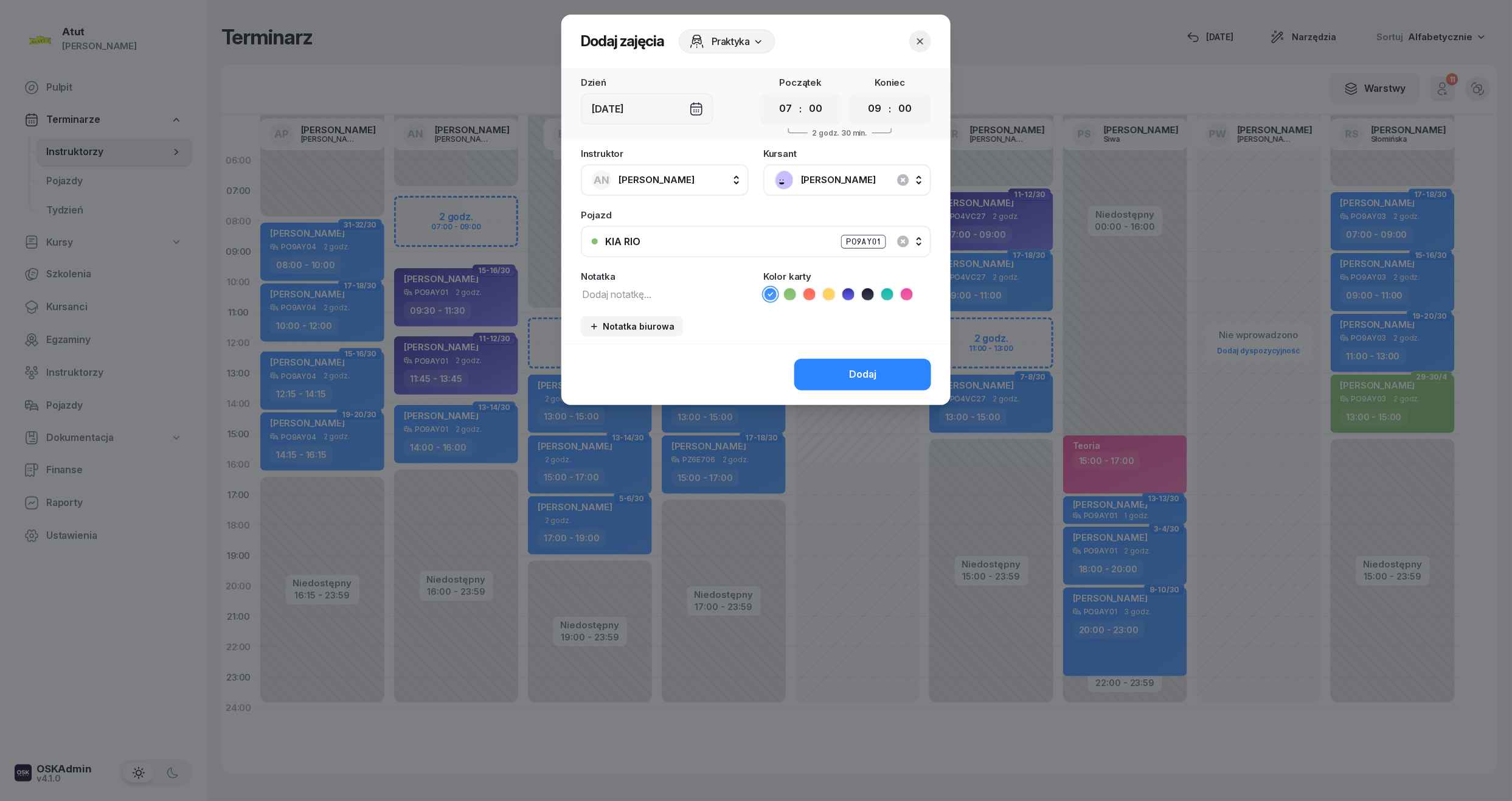
click at [894, 96] on select "00 05 10 15 20 25 30 35 40 45 50 55" at bounding box center [905, 108] width 23 height 25
click at [854, 285] on div "Kolor karty" at bounding box center [847, 286] width 168 height 30
click at [850, 292] on icon at bounding box center [848, 295] width 5 height 5
click at [852, 369] on div "Dodaj" at bounding box center [863, 375] width 28 height 16
click at [842, 359] on button "Dodaj" at bounding box center [863, 375] width 137 height 32
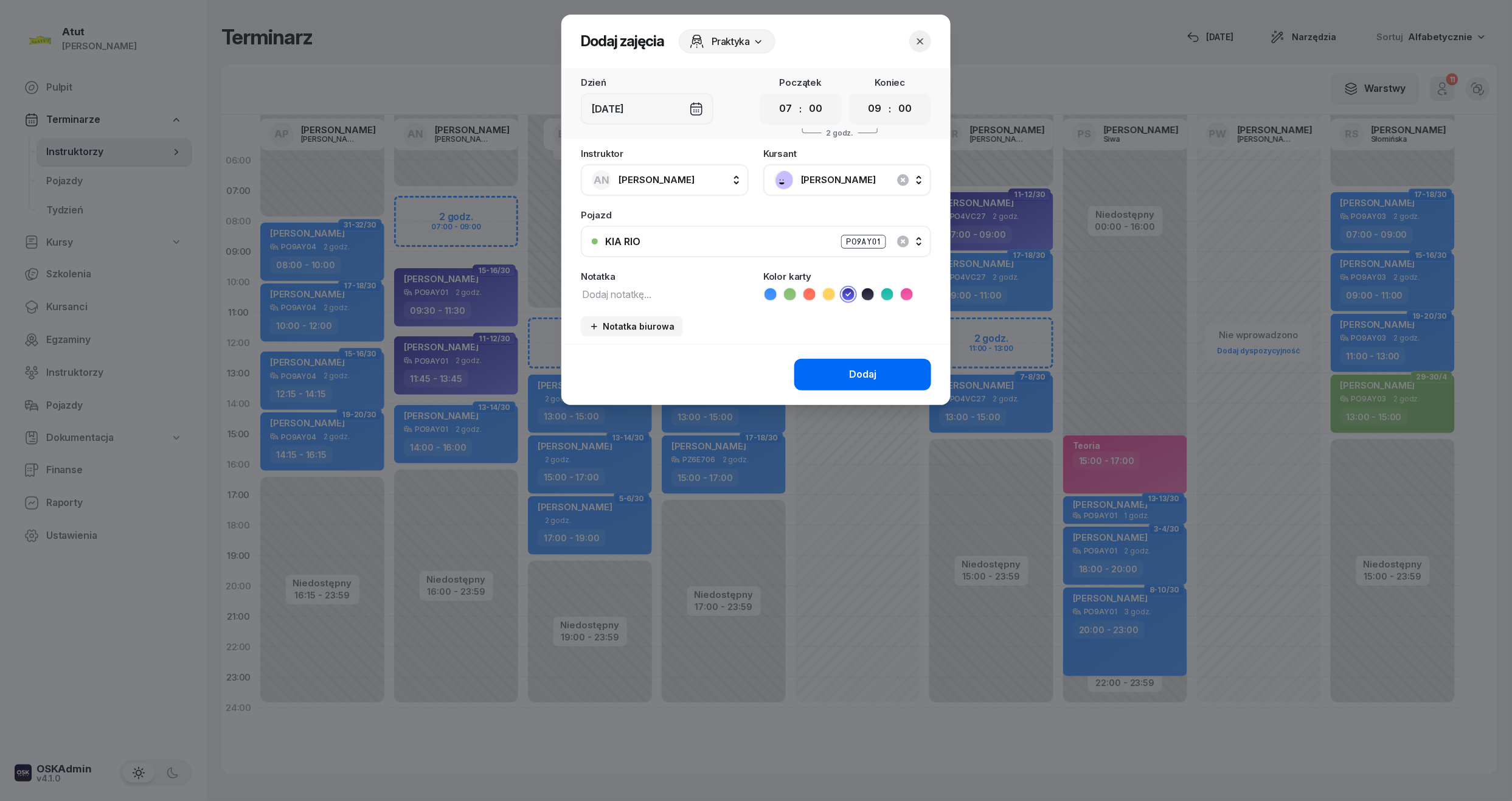
click at [841, 365] on button "Dodaj" at bounding box center [863, 375] width 137 height 32
click at [841, 364] on button "Dodaj" at bounding box center [863, 375] width 137 height 32
click at [918, 40] on icon "button" at bounding box center [921, 42] width 12 height 12
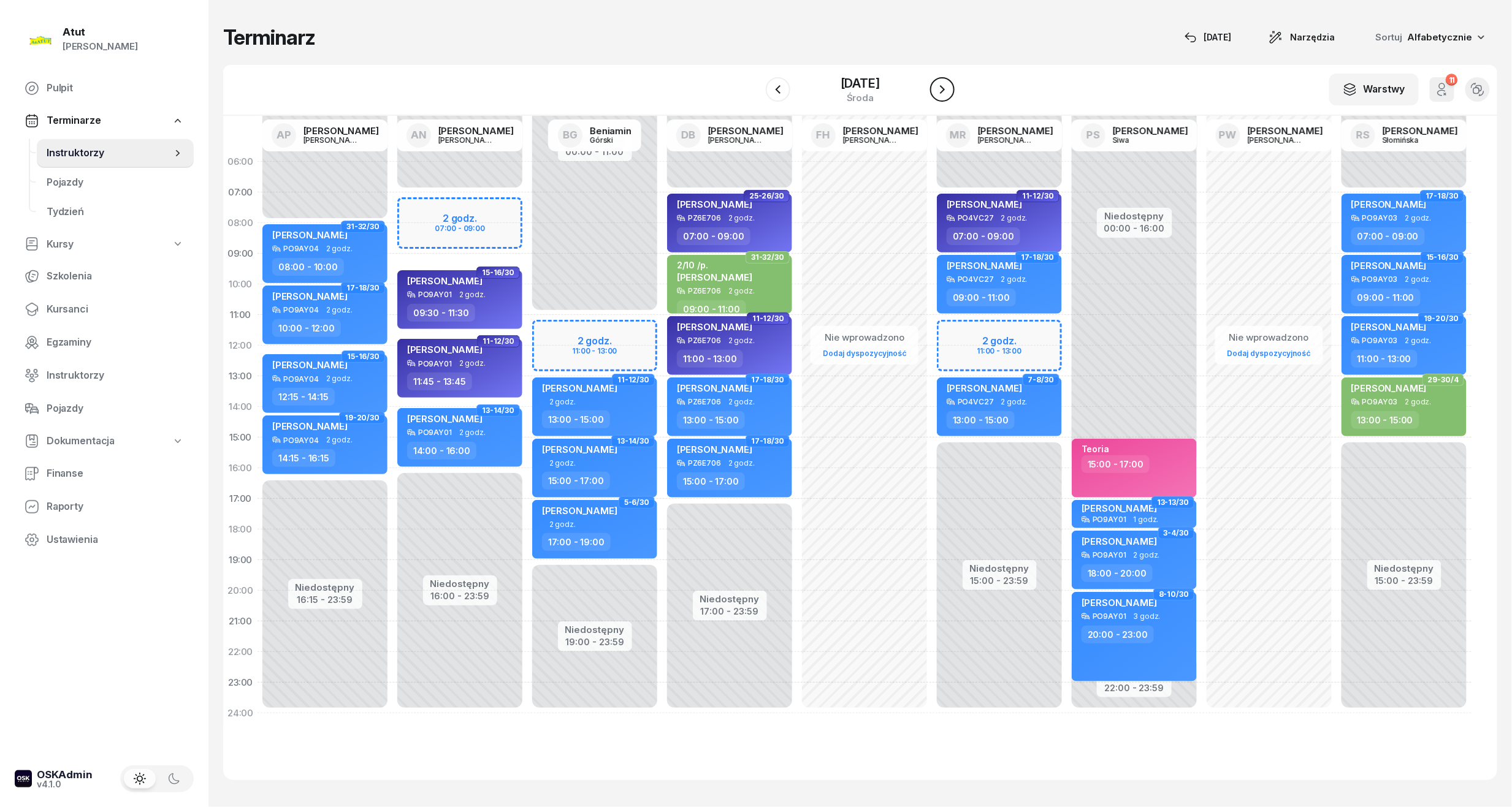
click at [950, 93] on icon "button" at bounding box center [942, 89] width 15 height 15
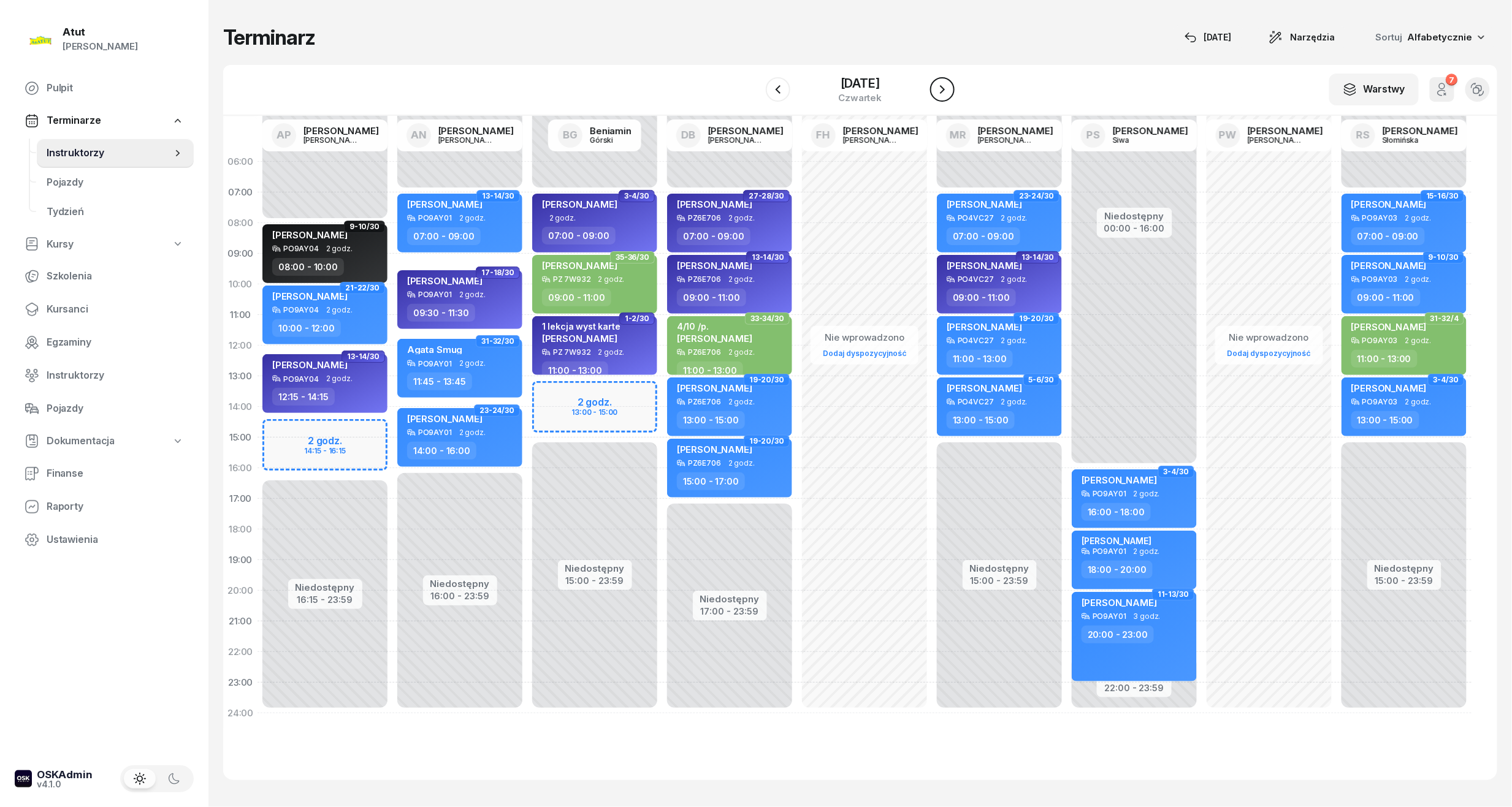
click at [948, 82] on icon "button" at bounding box center [942, 89] width 15 height 15
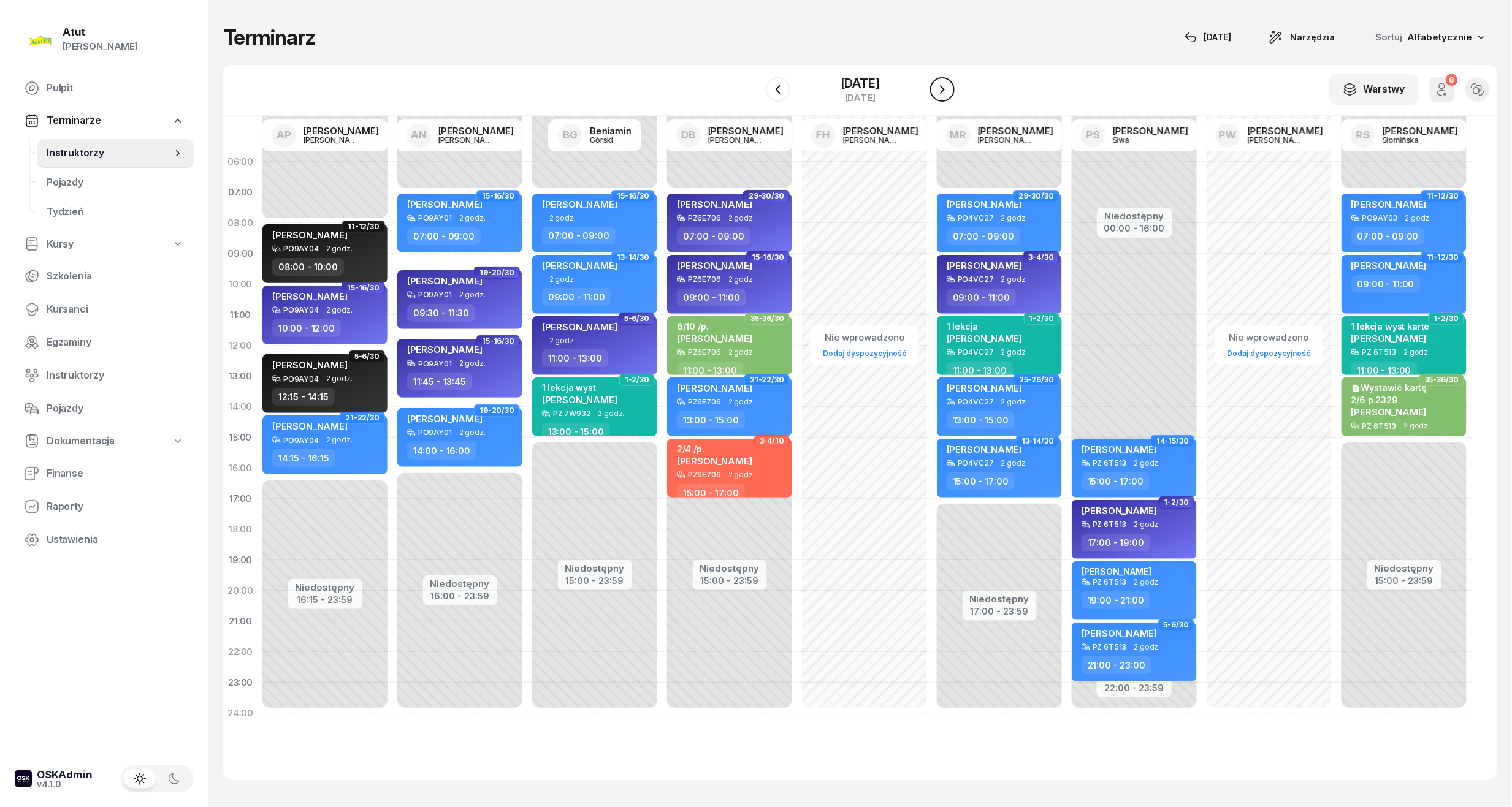
click at [950, 94] on icon "button" at bounding box center [942, 89] width 15 height 15
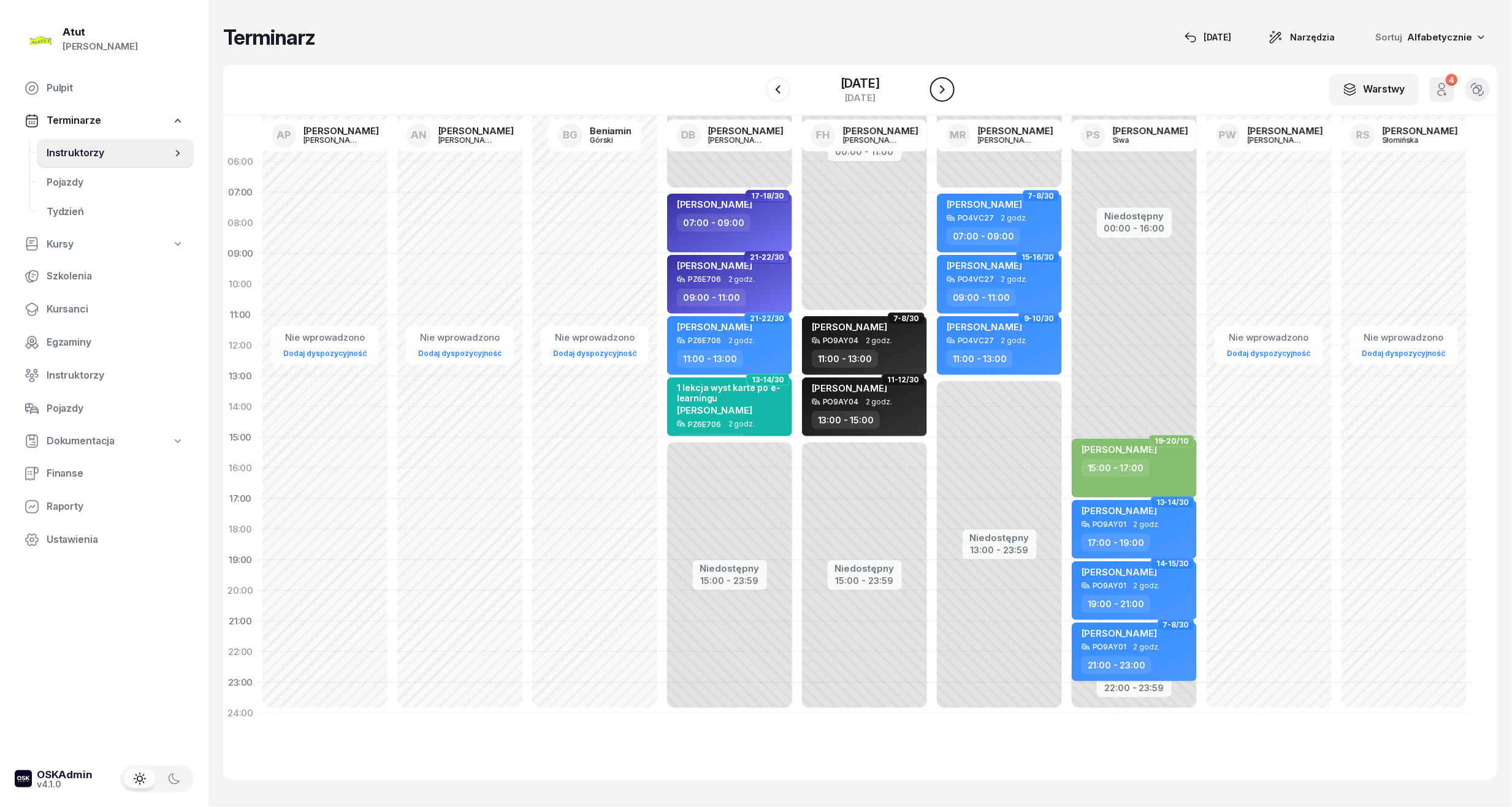
click at [950, 94] on icon "button" at bounding box center [942, 89] width 15 height 15
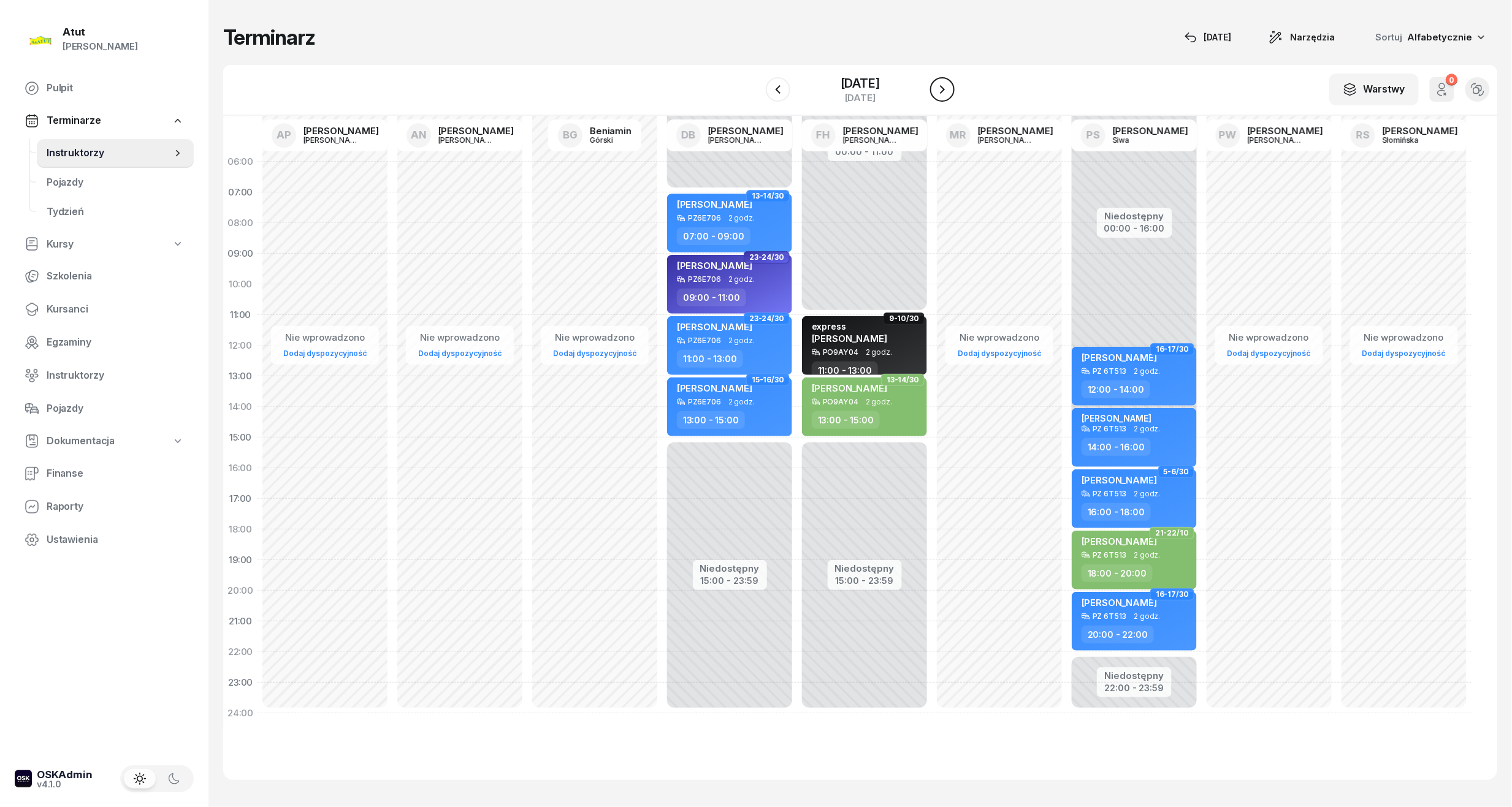
click at [950, 94] on icon "button" at bounding box center [942, 89] width 15 height 15
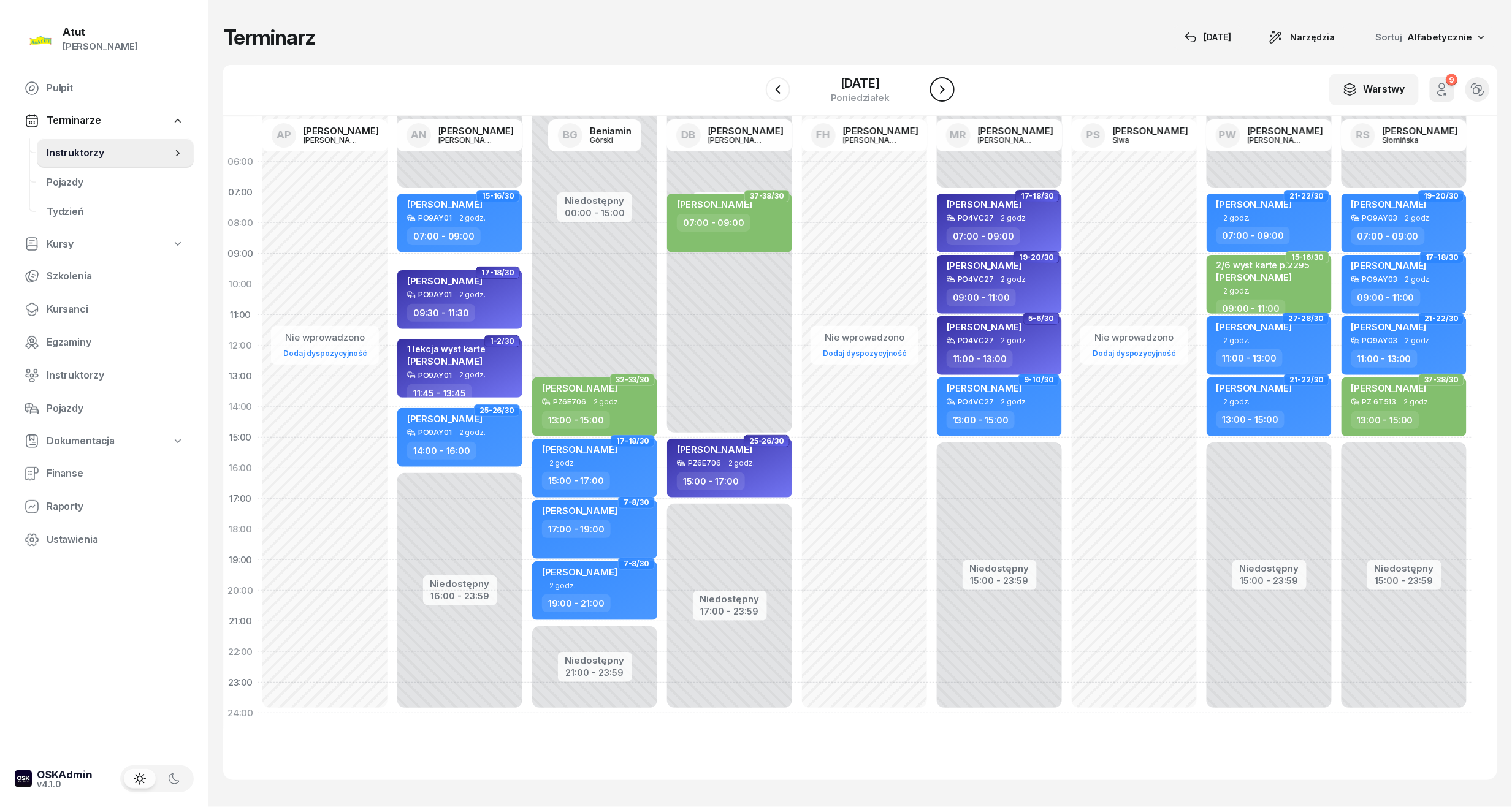
click at [950, 94] on icon "button" at bounding box center [942, 89] width 15 height 15
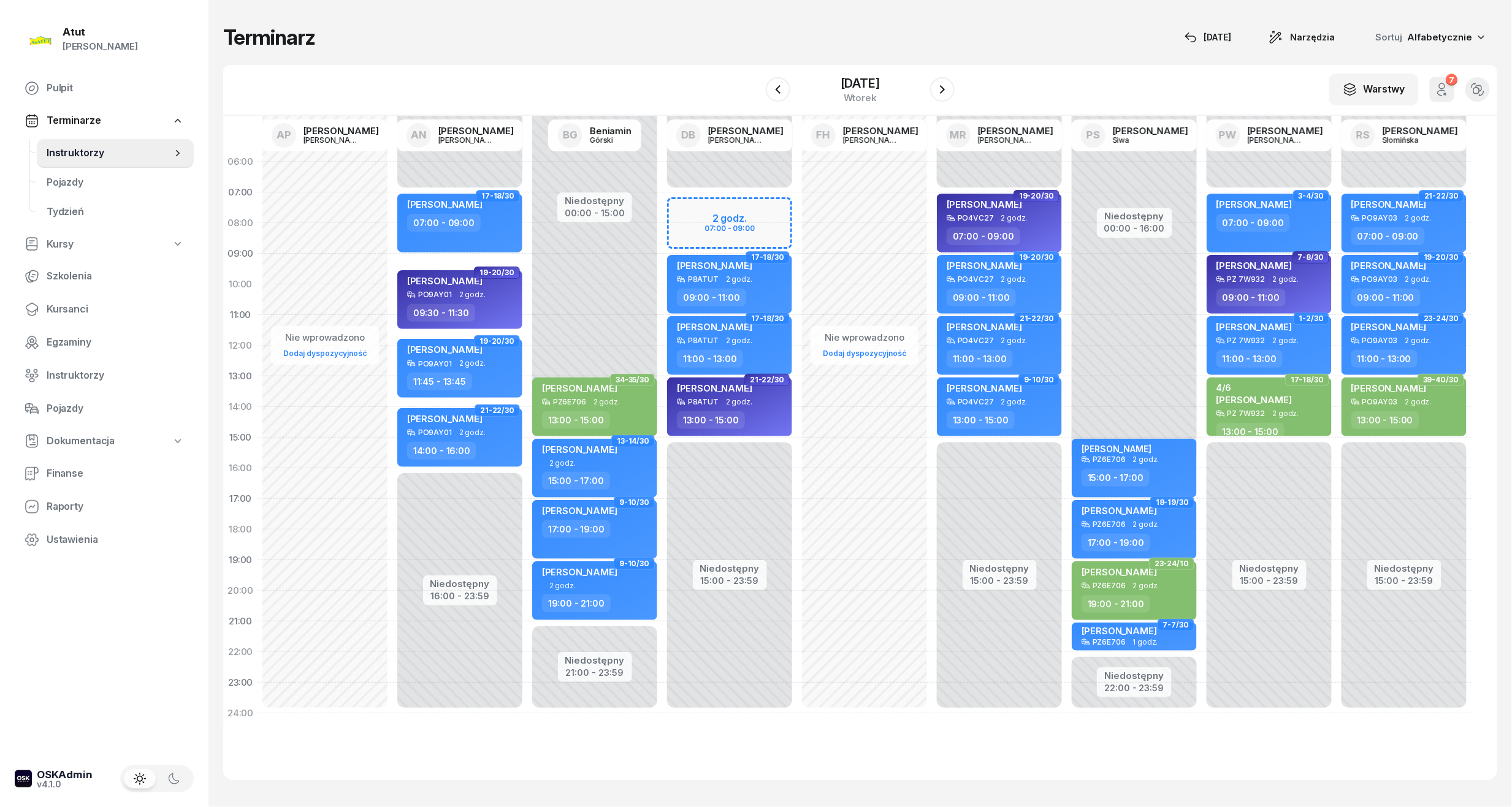
click at [751, 219] on div "Niedostępny 00:00 - 07:00 Niedostępny 15:00 - 23:59 2 godz. 07:00 - 09:00 1-2/3…" at bounding box center [730, 437] width 135 height 582
select select "07"
select select "09"
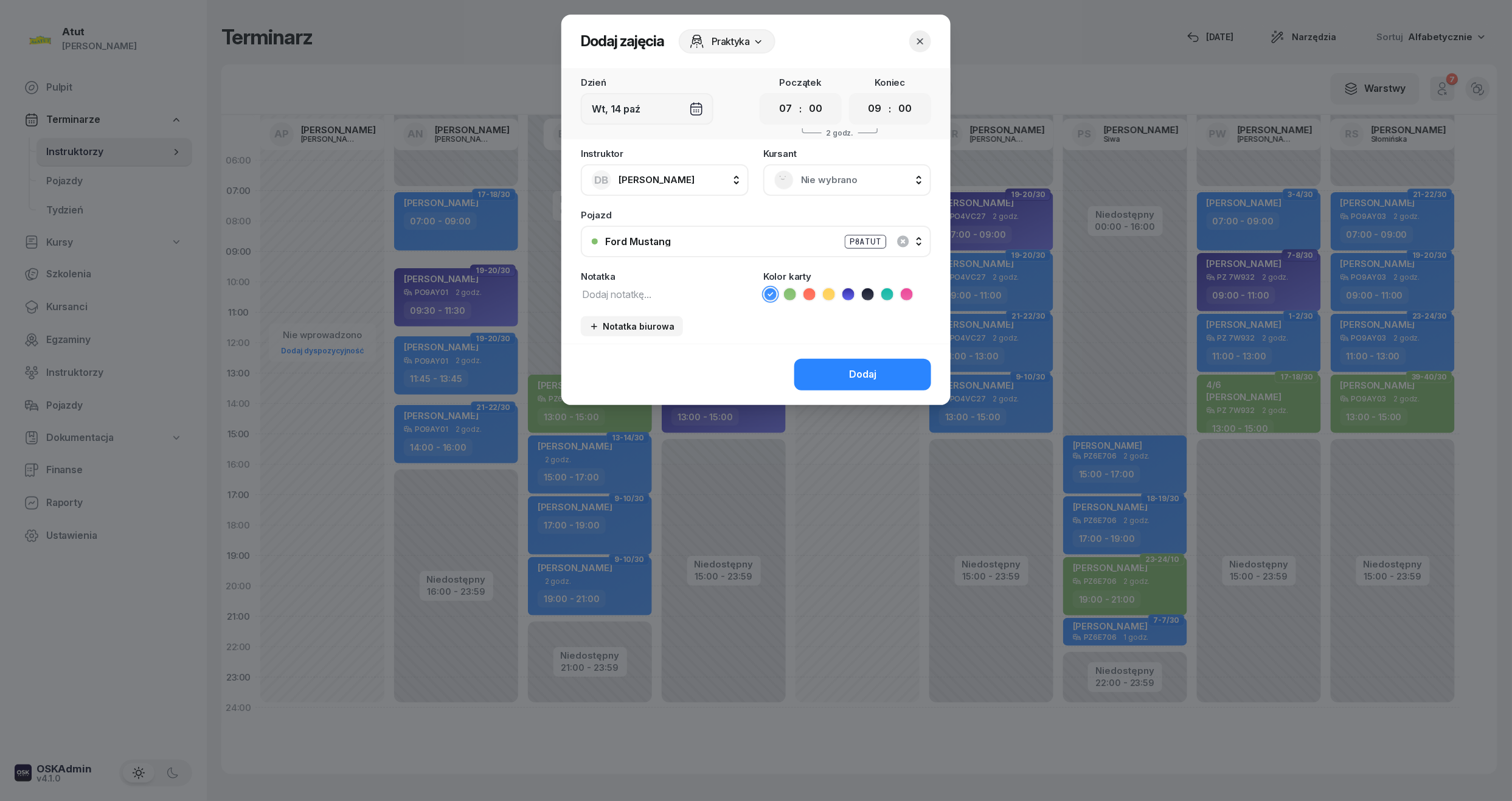
click at [855, 182] on span "Nie wybrano" at bounding box center [860, 180] width 119 height 16
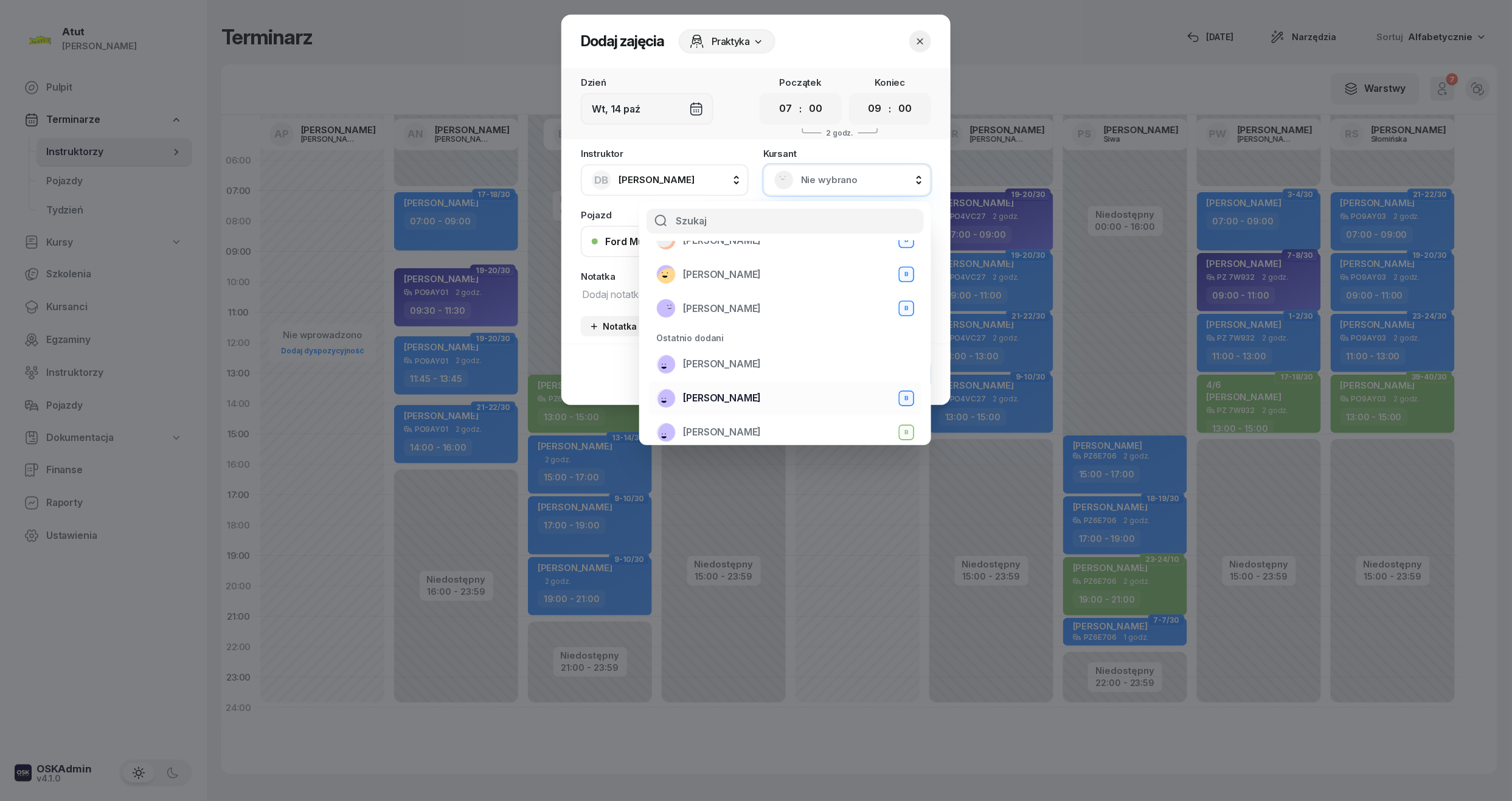
scroll to position [81, 0]
click at [737, 353] on span "[PERSON_NAME]" at bounding box center [721, 361] width 78 height 16
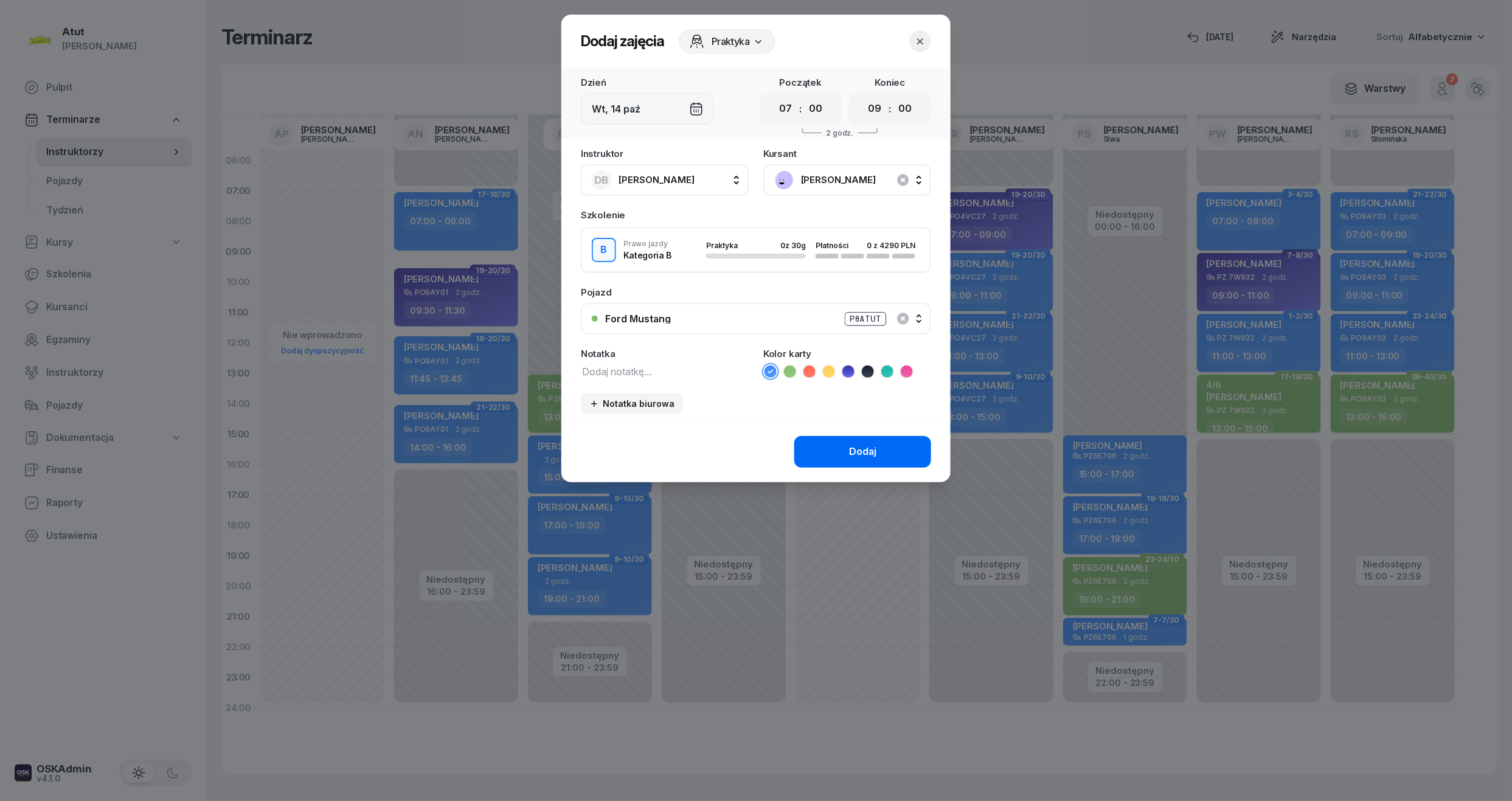
click at [891, 449] on button "Dodaj" at bounding box center [863, 452] width 137 height 32
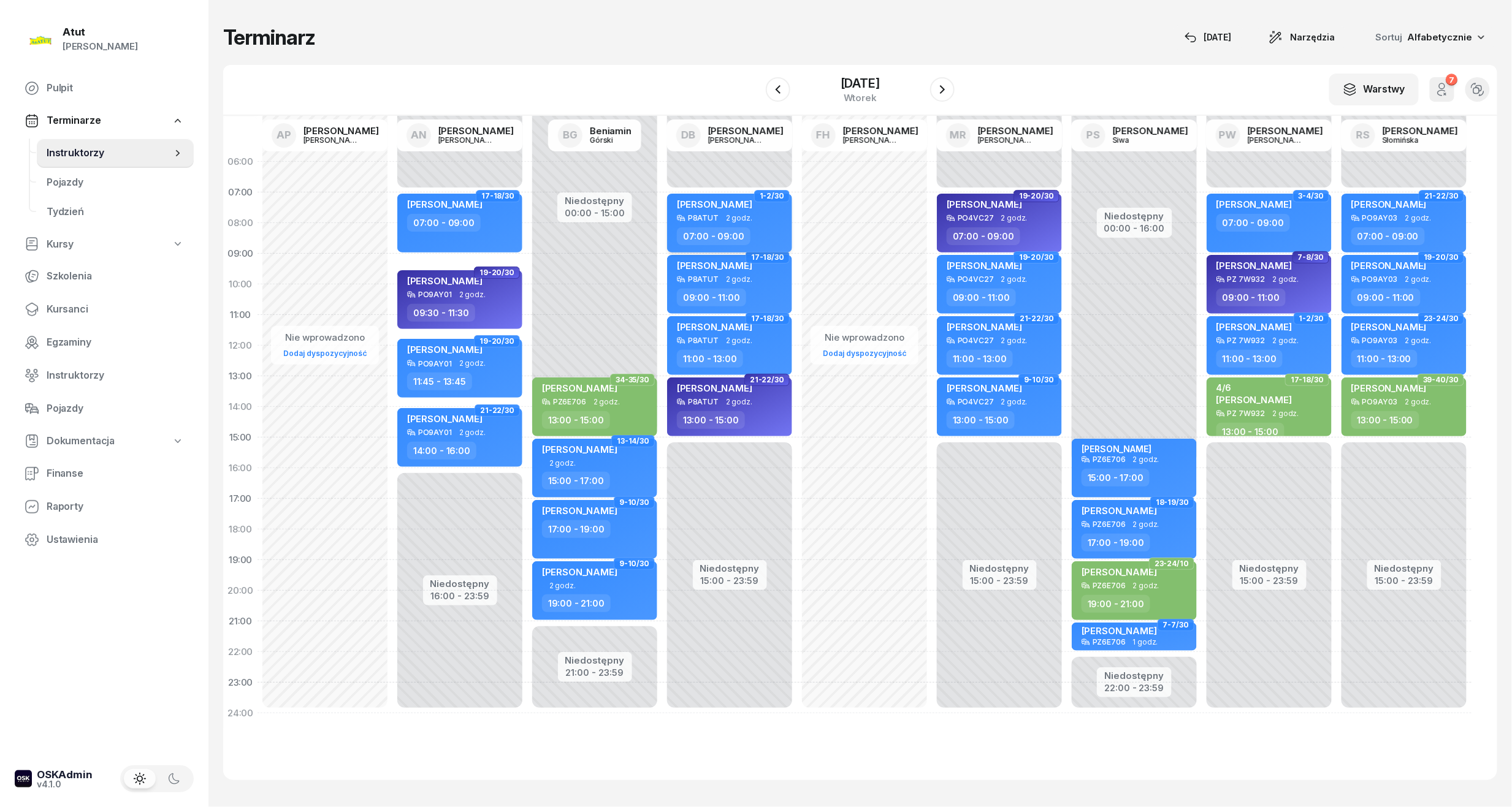
click at [766, 207] on div "[PERSON_NAME]" at bounding box center [730, 206] width 108 height 16
select select "07"
select select "09"
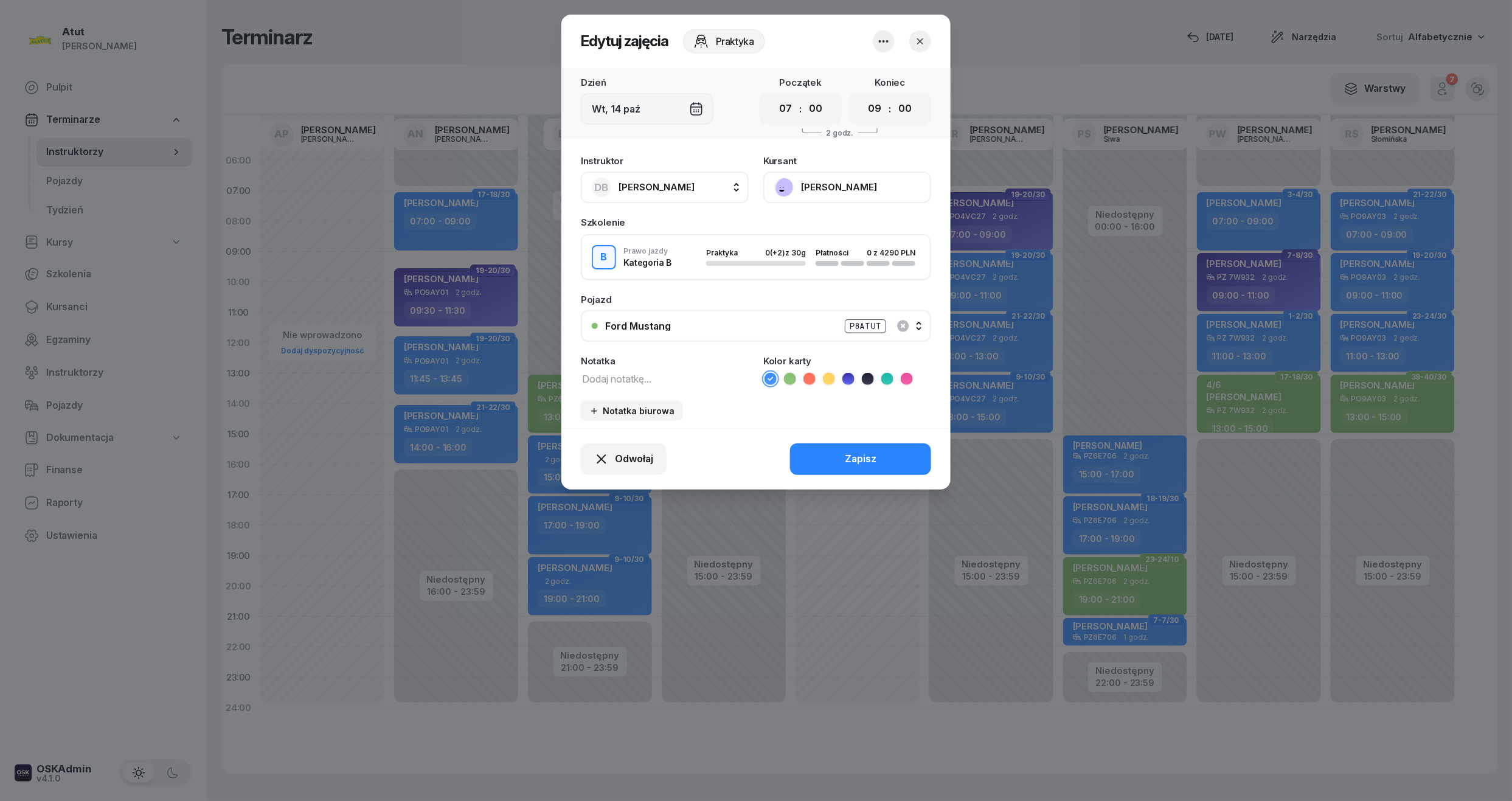
click at [925, 39] on icon "button" at bounding box center [921, 42] width 12 height 12
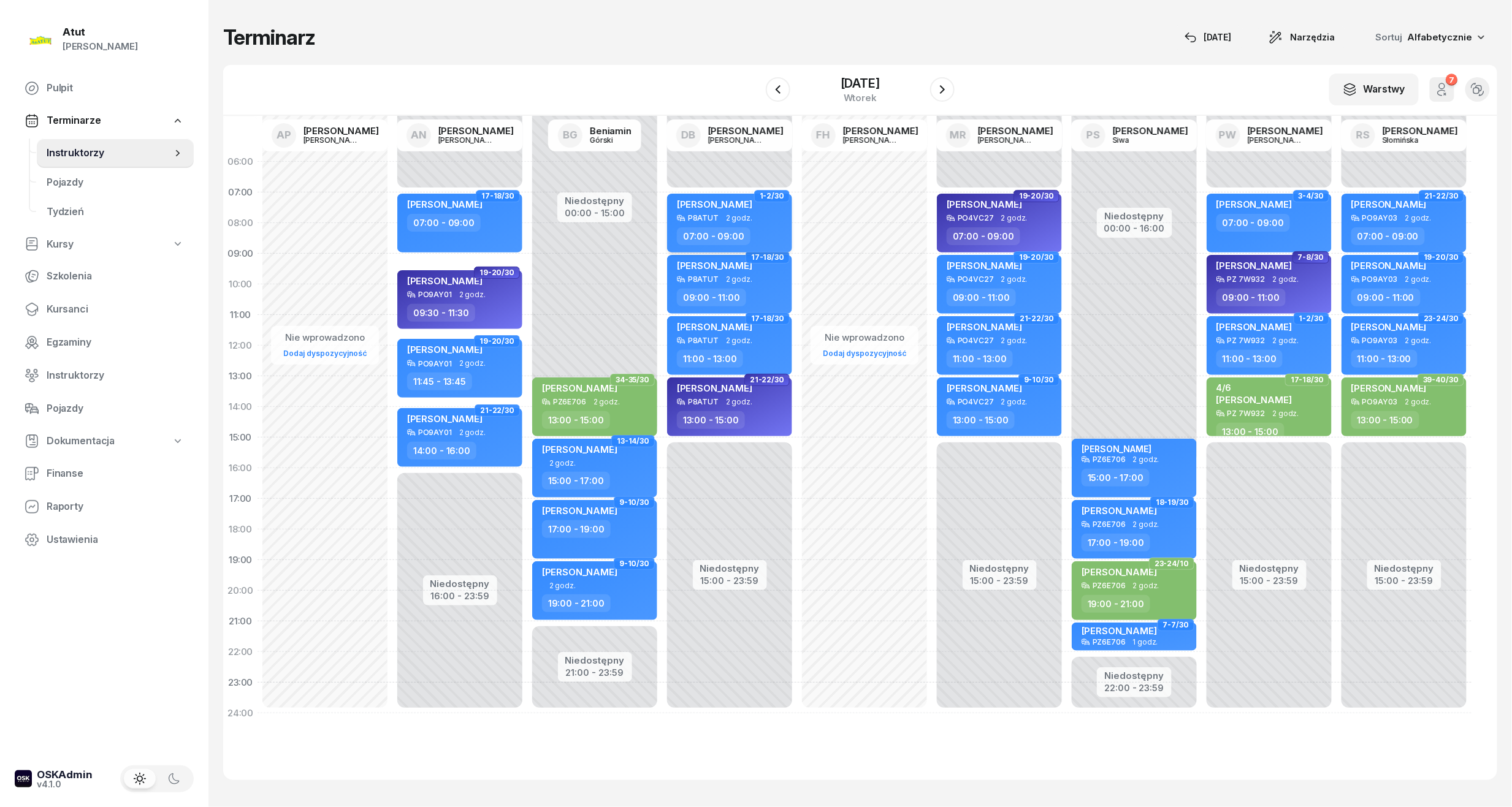
click at [722, 207] on span "[PERSON_NAME]" at bounding box center [714, 204] width 75 height 12
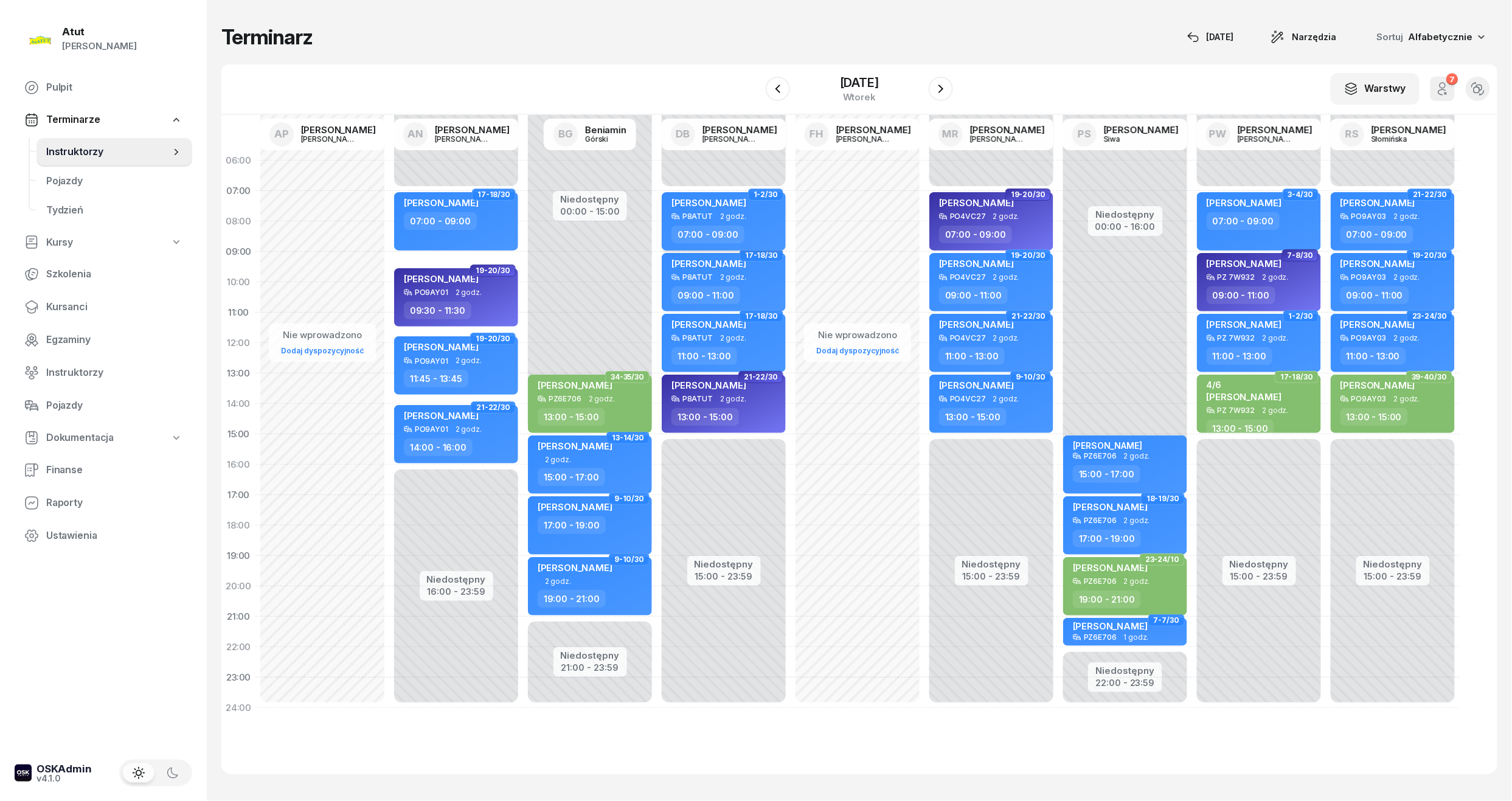
select select "07"
select select "09"
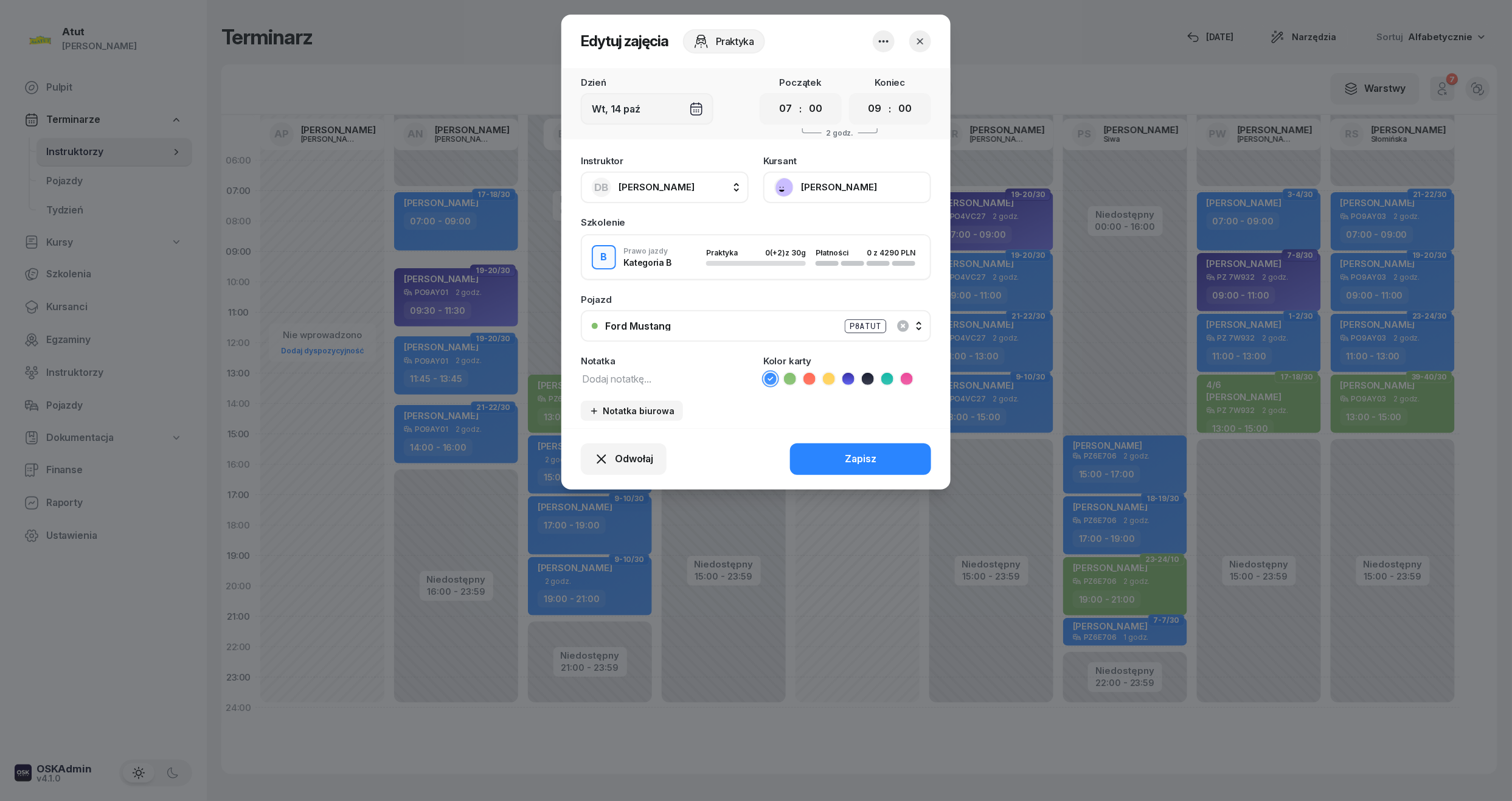
click at [634, 389] on div "Instruktor DB [PERSON_NAME] AP [PERSON_NAME] AN [PERSON_NAME] BG [PERSON_NAME] …" at bounding box center [756, 289] width 389 height 279
click at [635, 448] on button "Odwołaj" at bounding box center [624, 459] width 86 height 32
click at [575, 353] on div "My odwołaliśmy" at bounding box center [603, 355] width 74 height 16
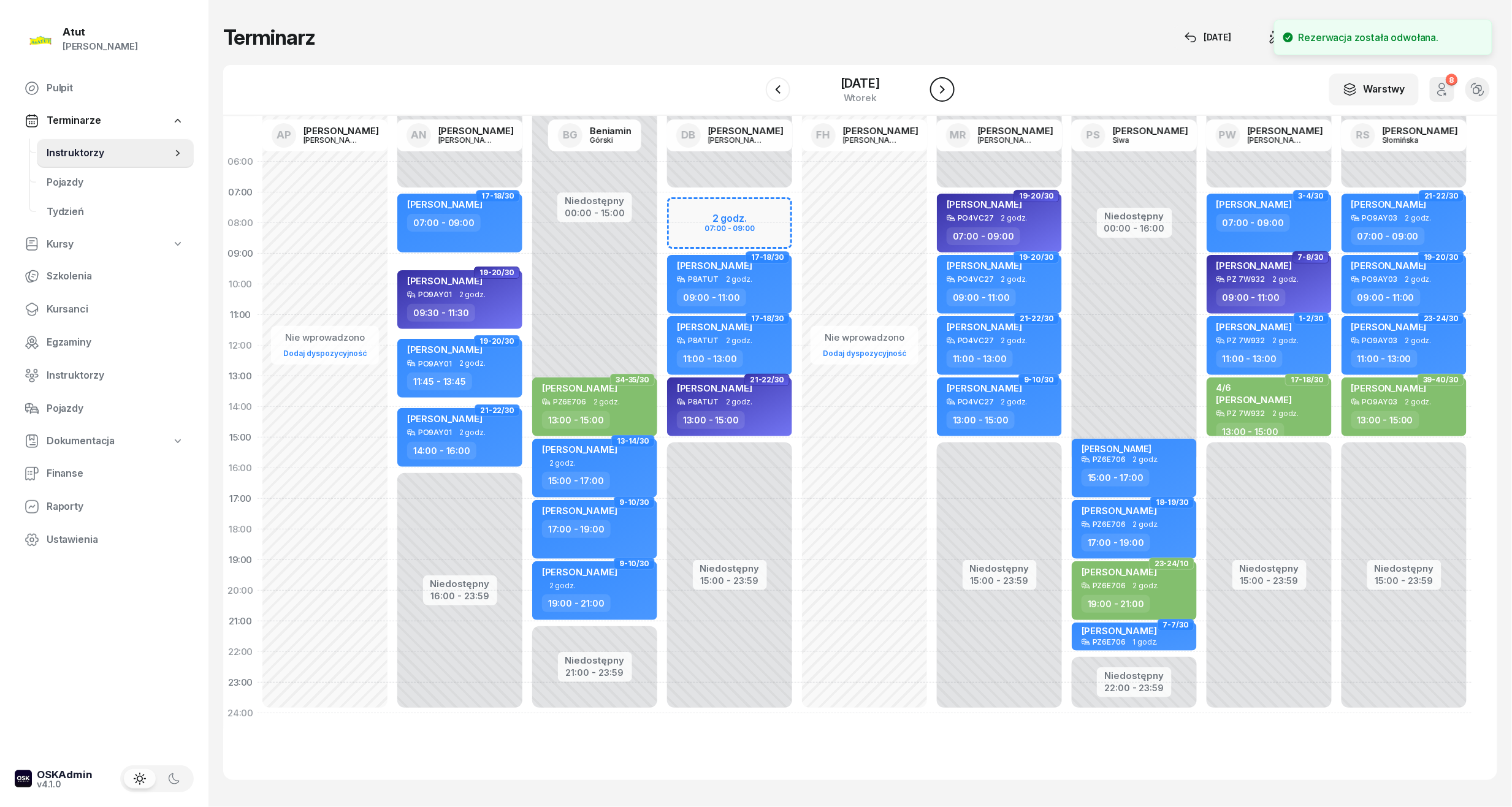
click at [950, 86] on icon "button" at bounding box center [942, 89] width 15 height 15
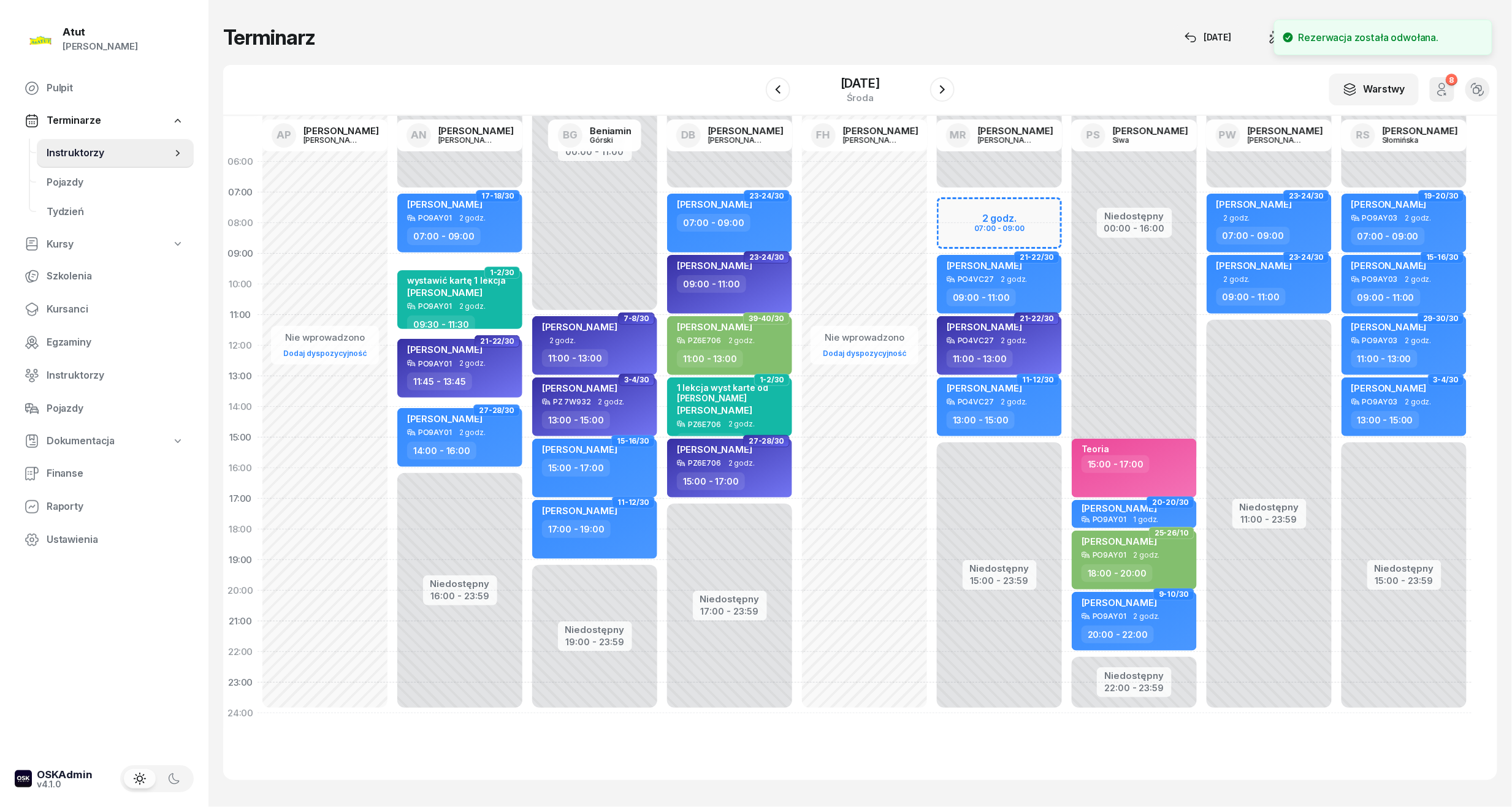
click at [985, 216] on div "Niedostępny 00:00 - 07:00 Niedostępny 15:00 - 23:59 2 godz. 07:00 - 09:00 11-12…" at bounding box center [999, 437] width 135 height 582
select select "07"
select select "09"
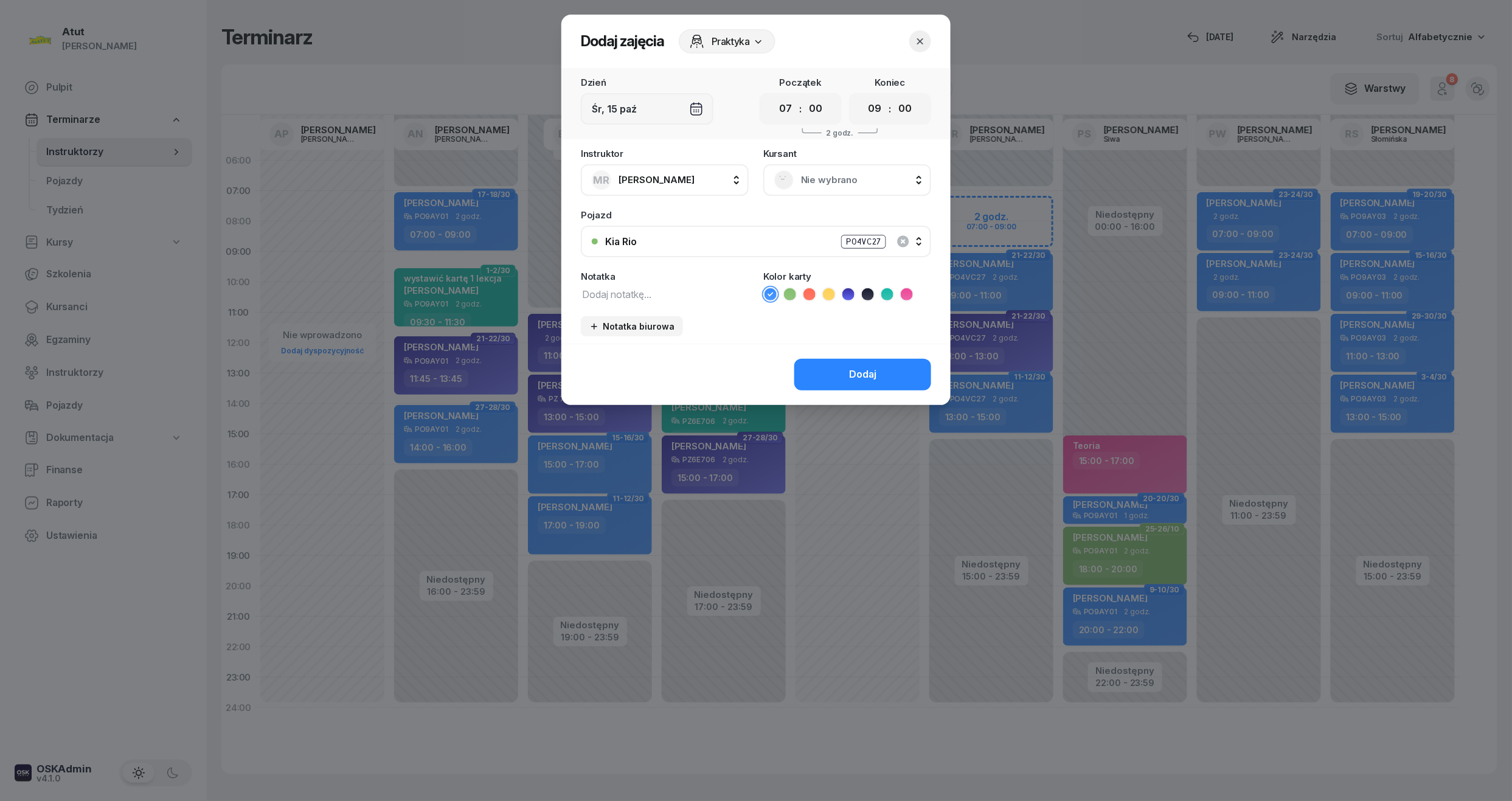
click at [847, 178] on span "Nie wybrano" at bounding box center [860, 180] width 119 height 16
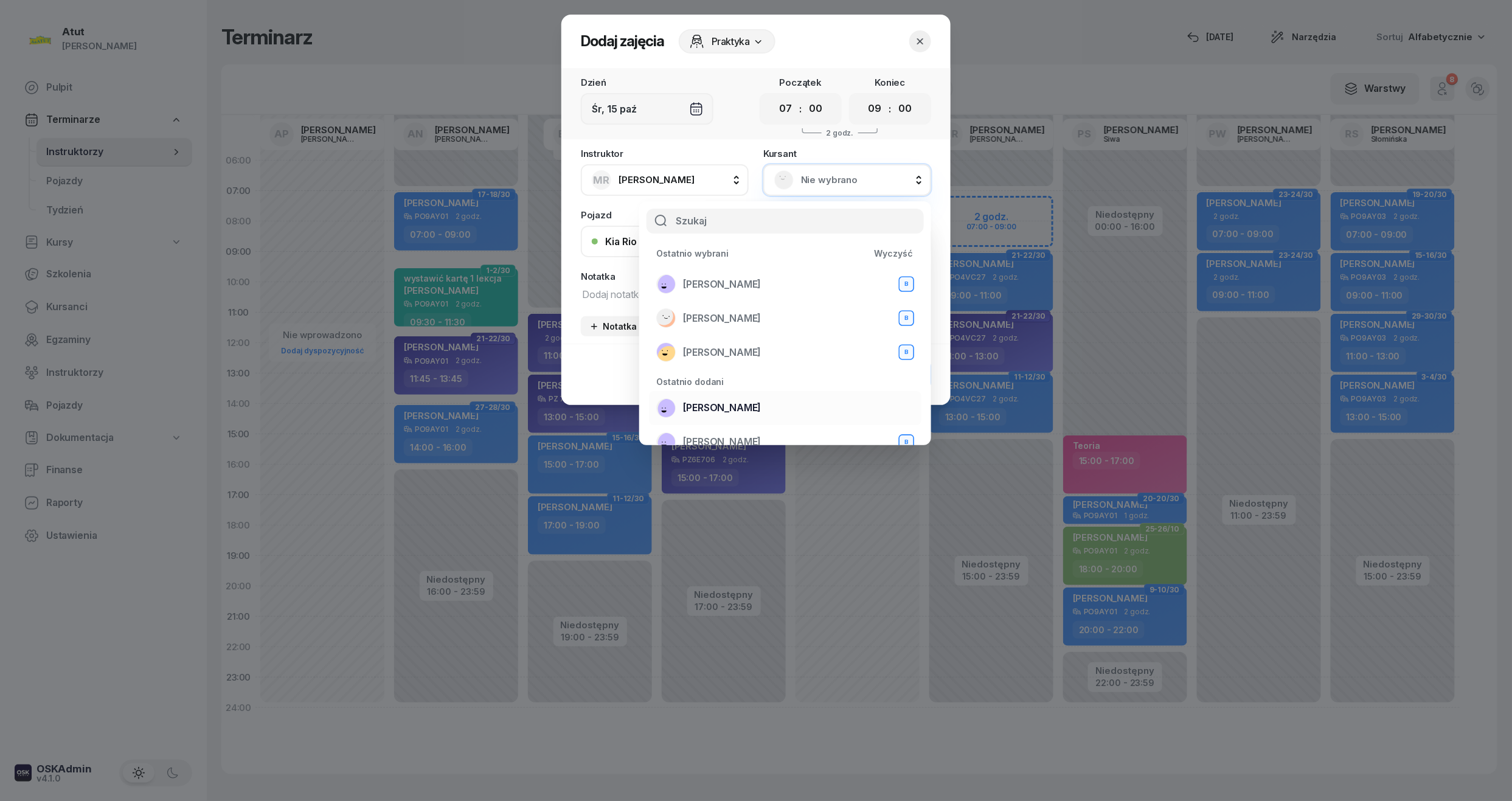
scroll to position [81, 0]
click at [738, 361] on span "[PERSON_NAME]" at bounding box center [721, 361] width 78 height 16
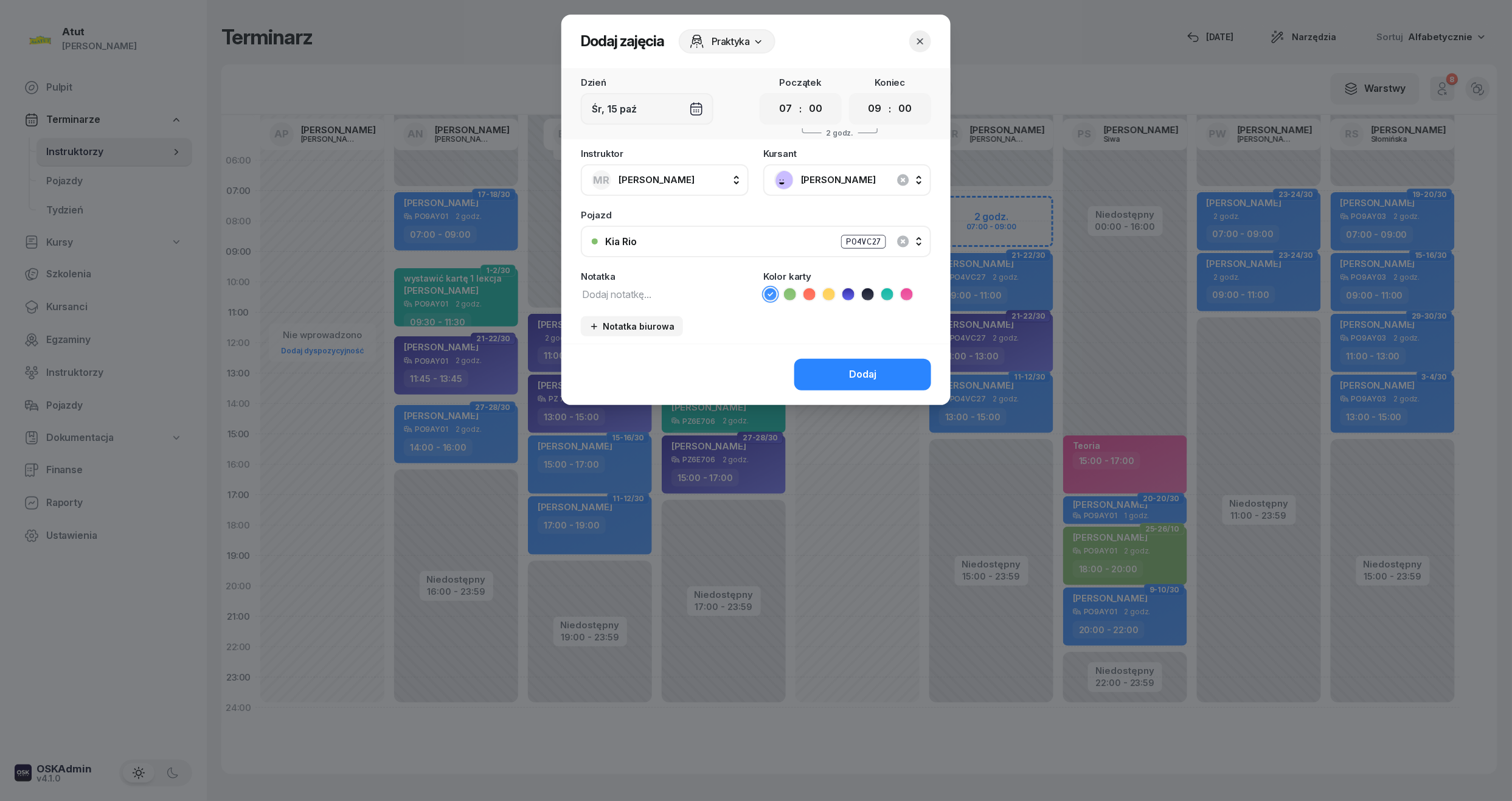
click at [848, 295] on icon at bounding box center [848, 295] width 12 height 12
click at [871, 367] on div "Dodaj" at bounding box center [863, 375] width 28 height 16
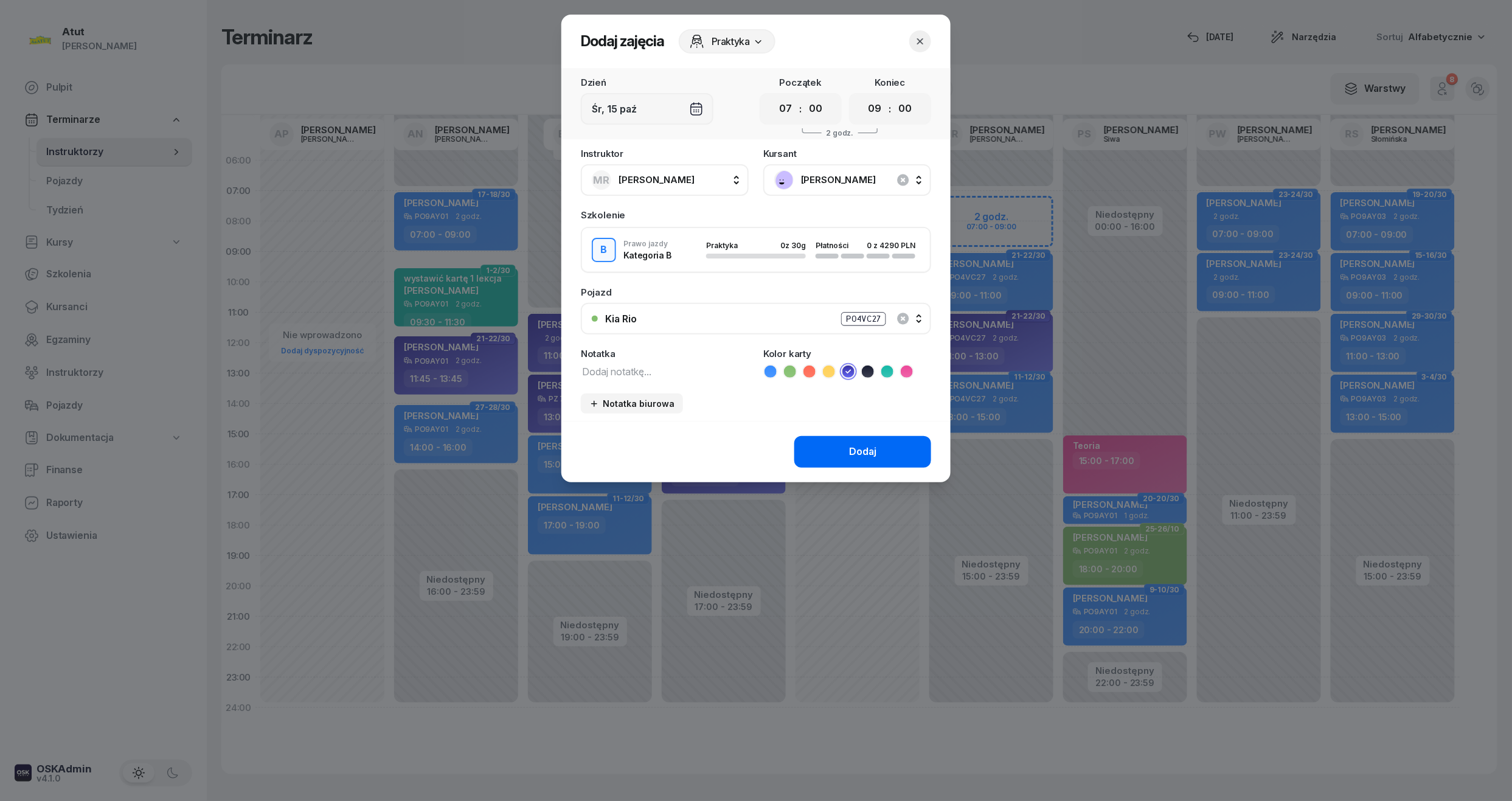
click at [862, 458] on div "Dodaj" at bounding box center [863, 452] width 28 height 16
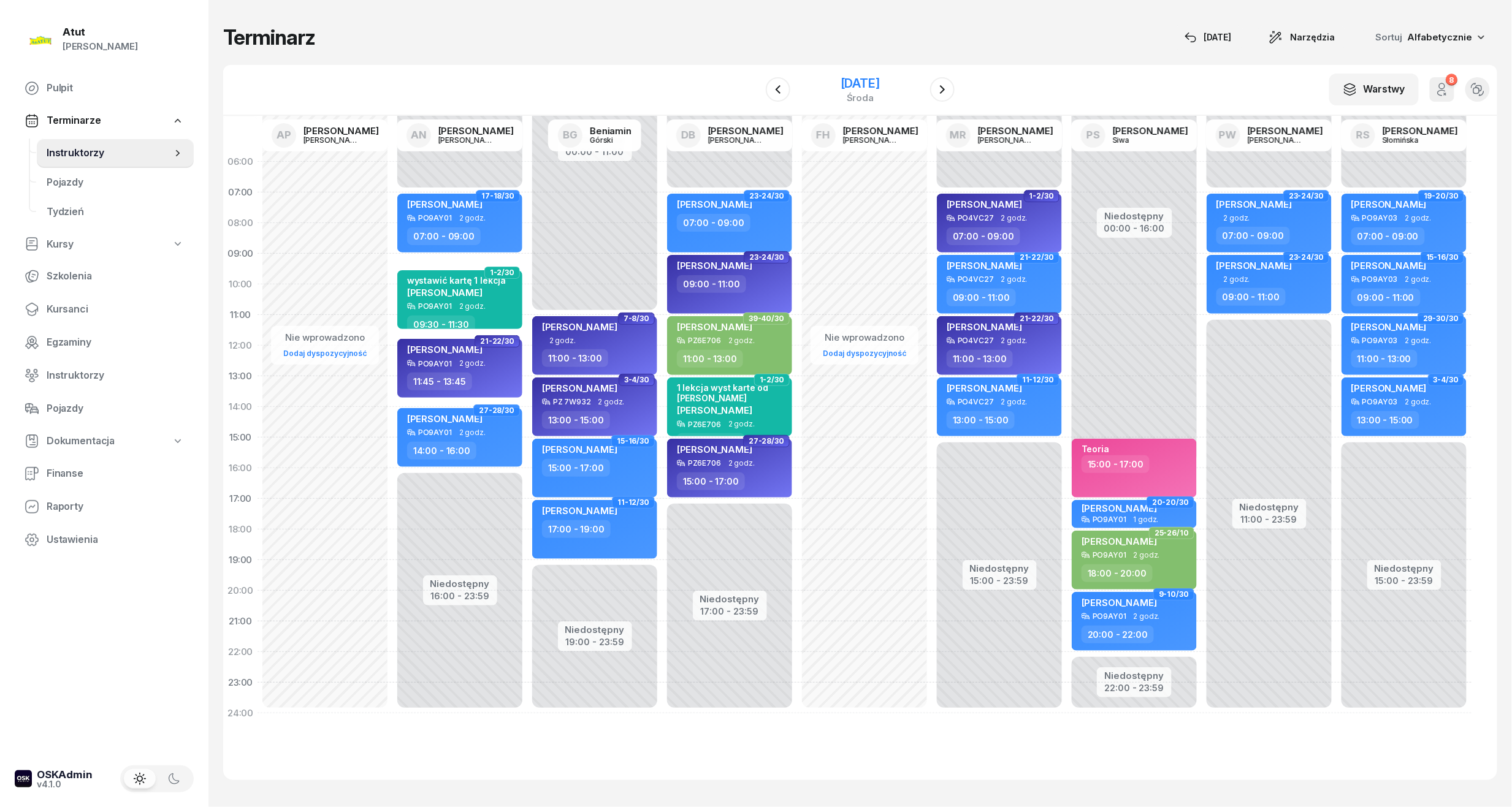
click at [872, 74] on div "[DATE]" at bounding box center [860, 89] width 125 height 35
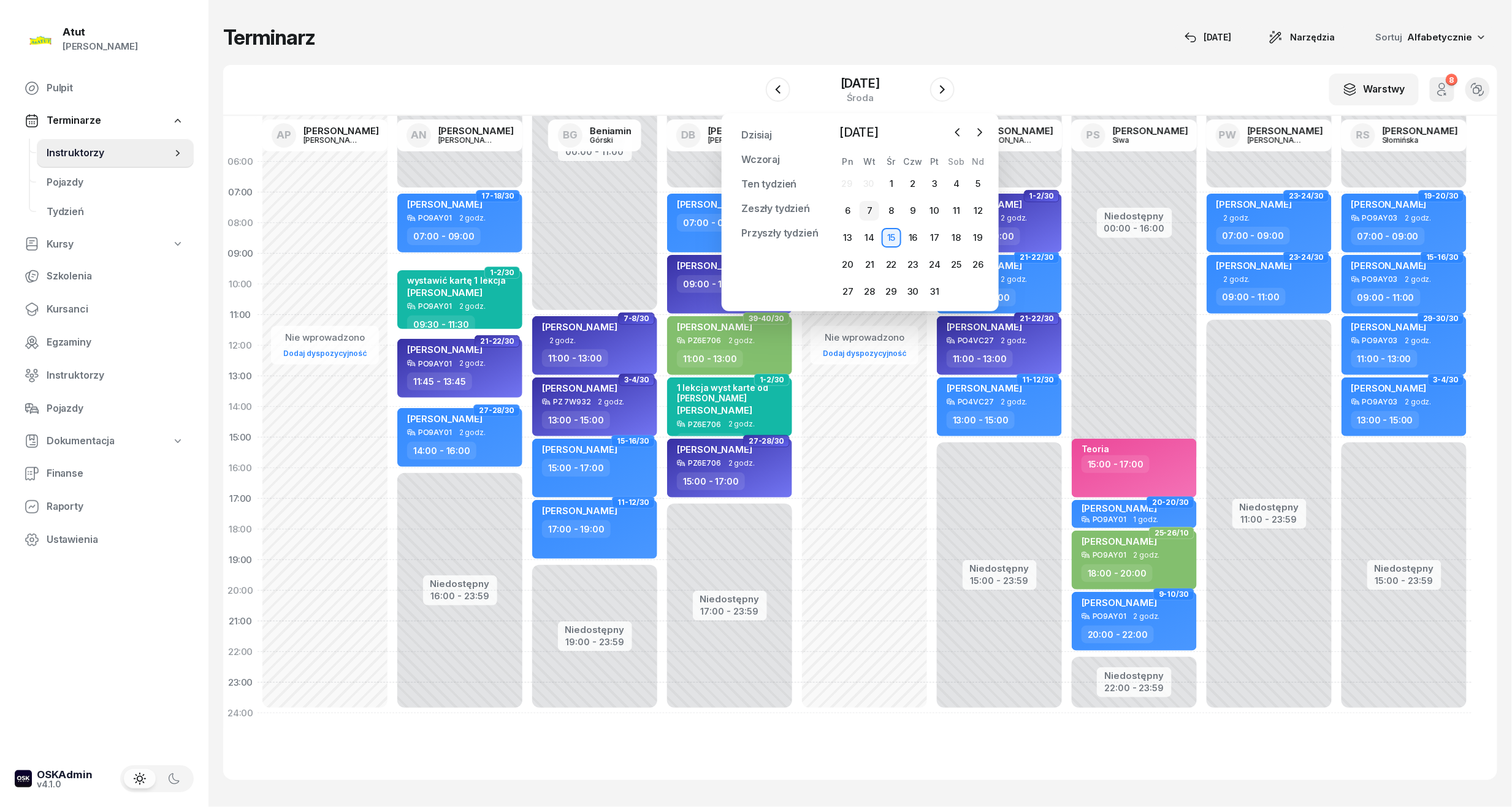
click at [872, 216] on div "7" at bounding box center [869, 210] width 19 height 19
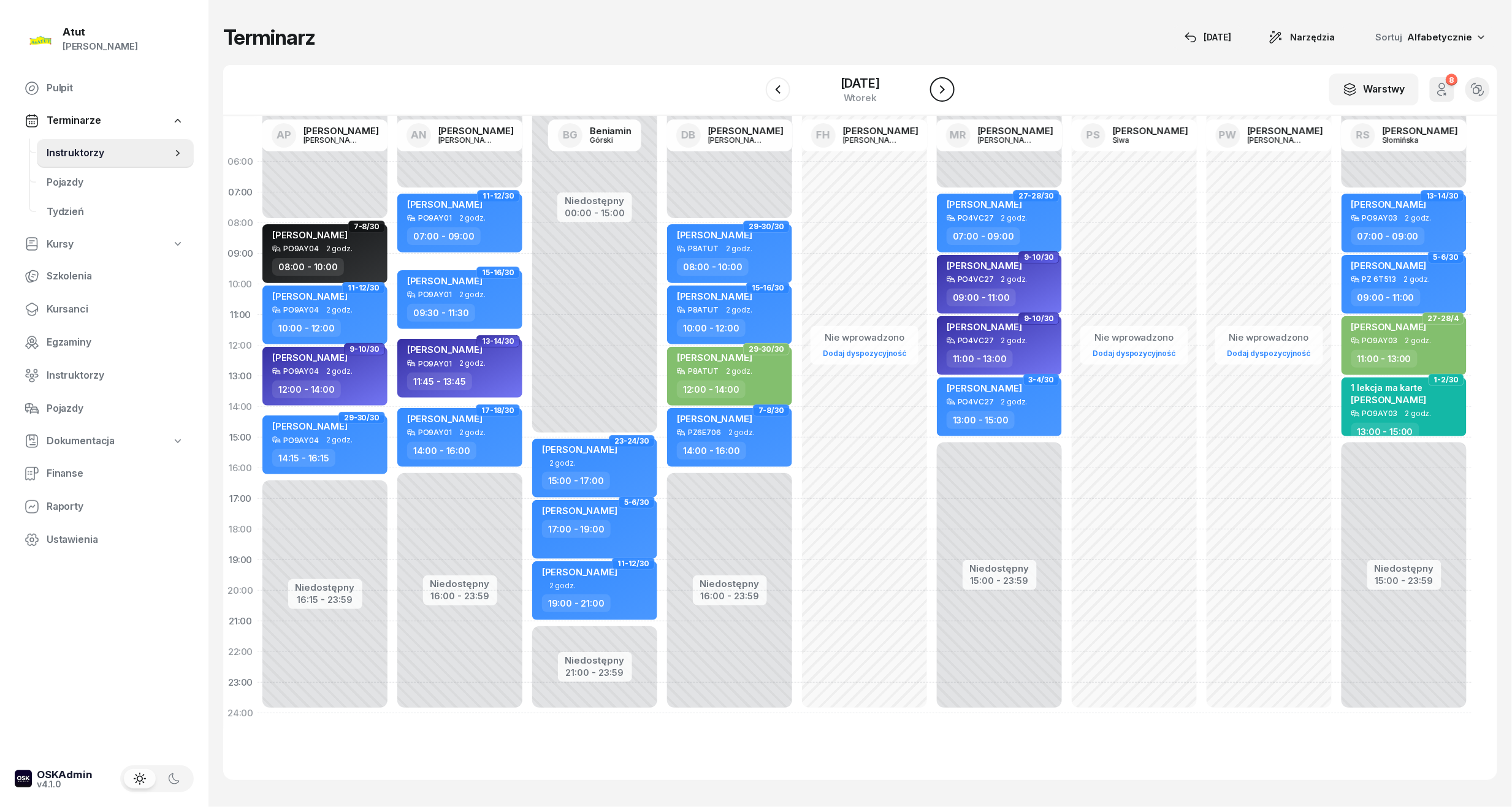
click at [945, 91] on icon "button" at bounding box center [942, 89] width 15 height 15
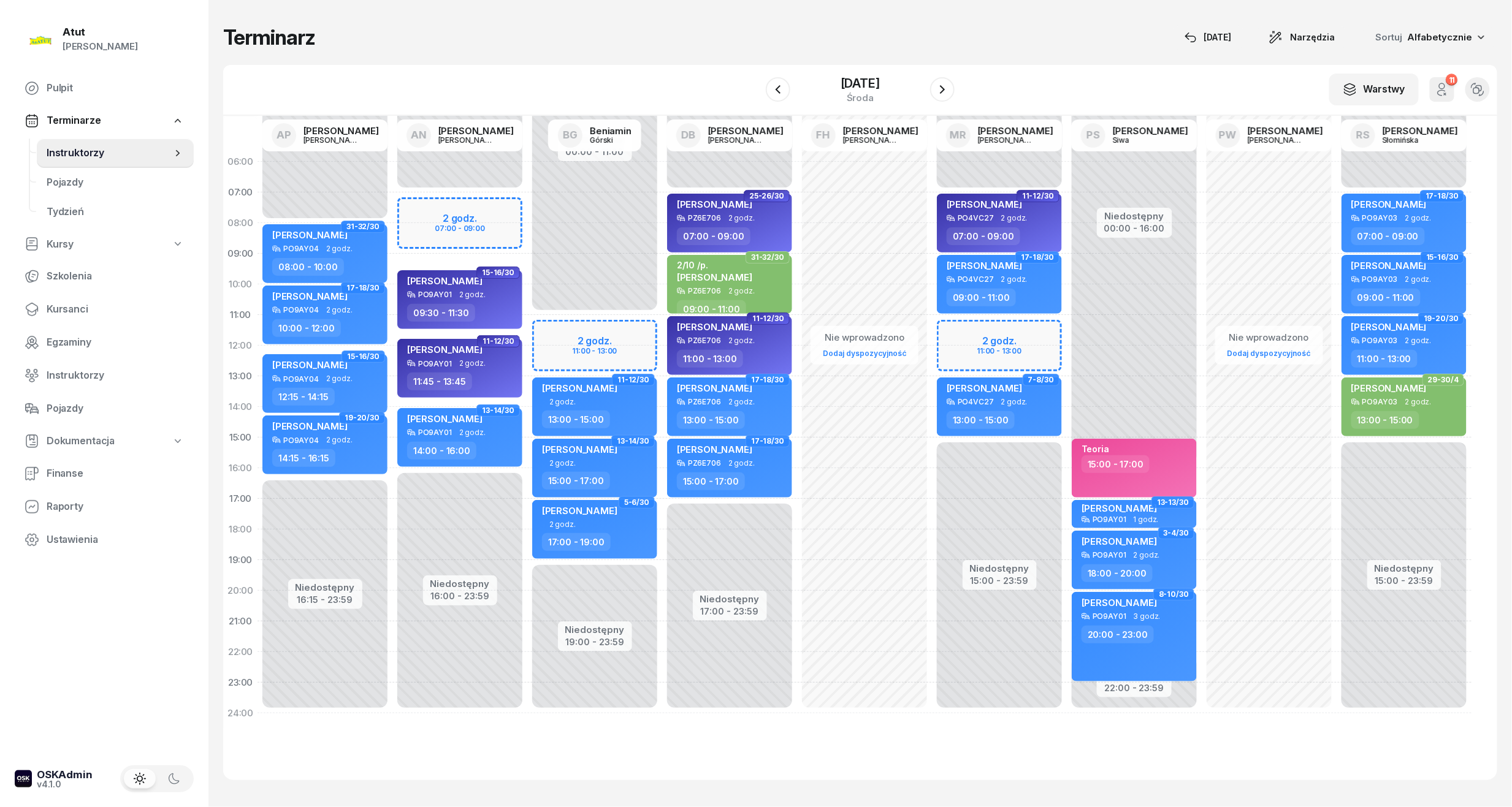
click at [444, 212] on div "Niedostępny 00:00 - 07:00 Niedostępny 16:00 - 23:59 2 godz. 07:00 - 09:00 7-8/3…" at bounding box center [460, 437] width 135 height 582
select select "07"
select select "09"
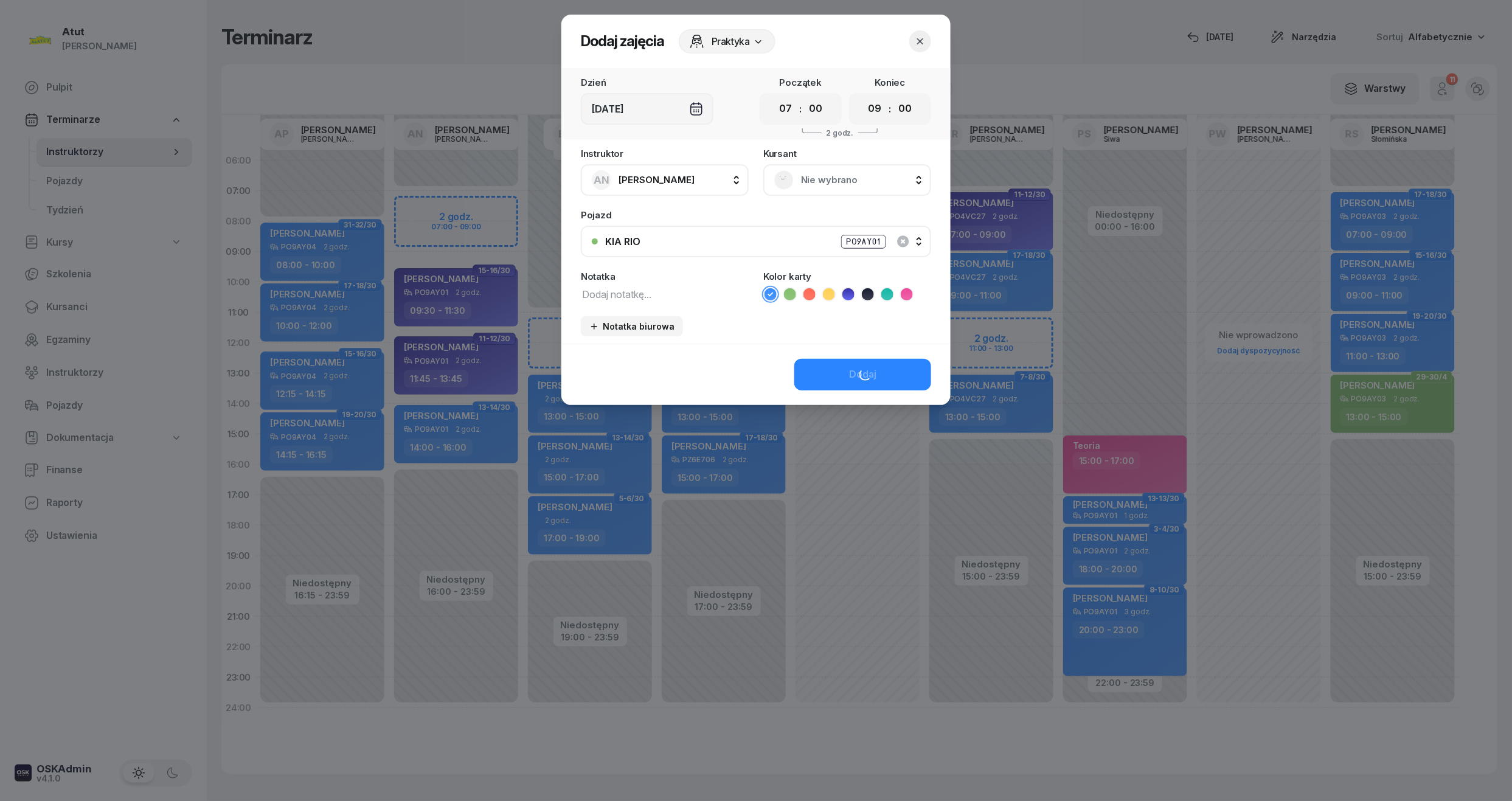
click at [822, 179] on span "Nie wybrano" at bounding box center [860, 180] width 119 height 16
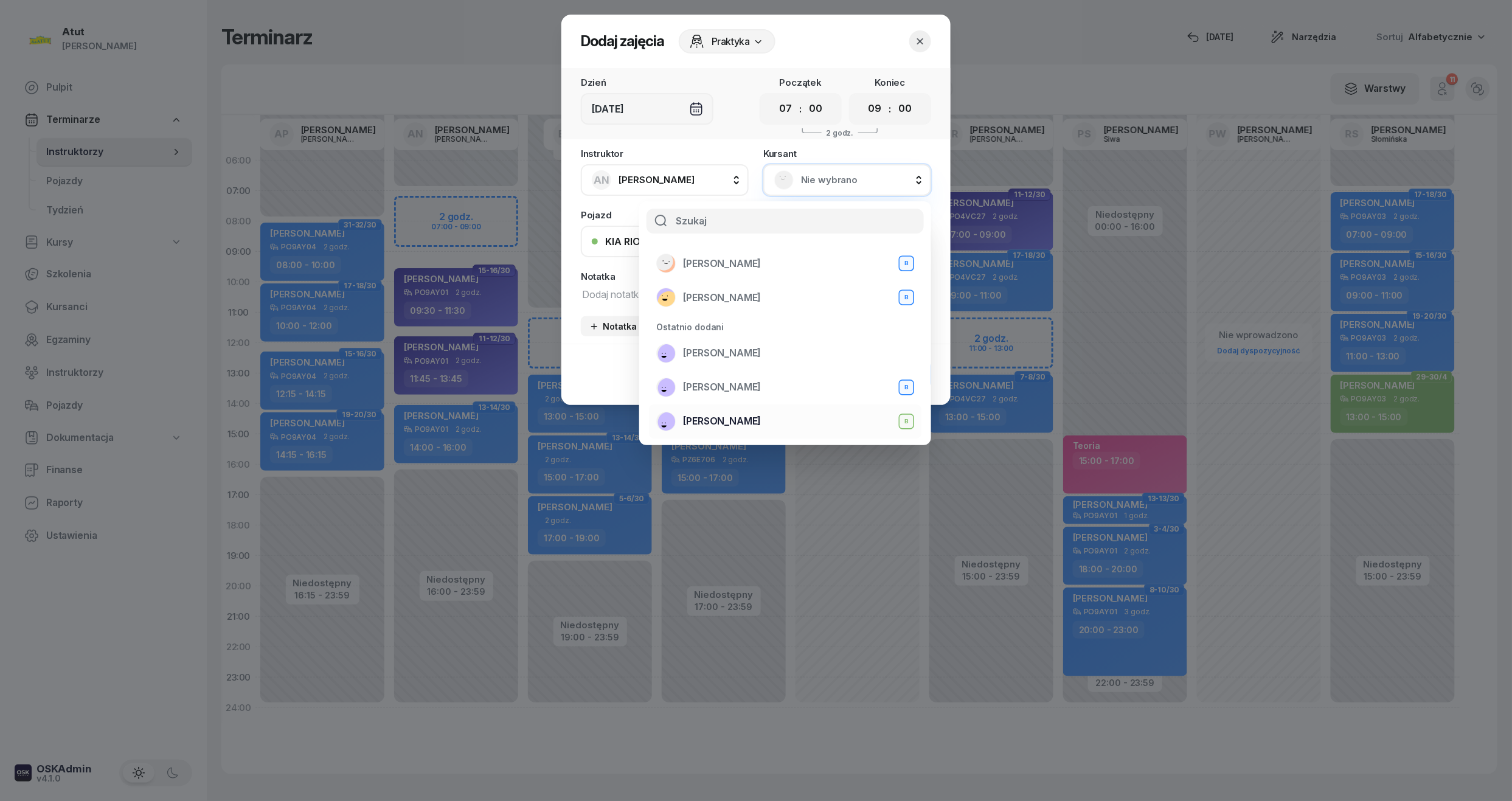
scroll to position [81, 0]
click at [728, 359] on span "[PERSON_NAME]" at bounding box center [721, 361] width 78 height 16
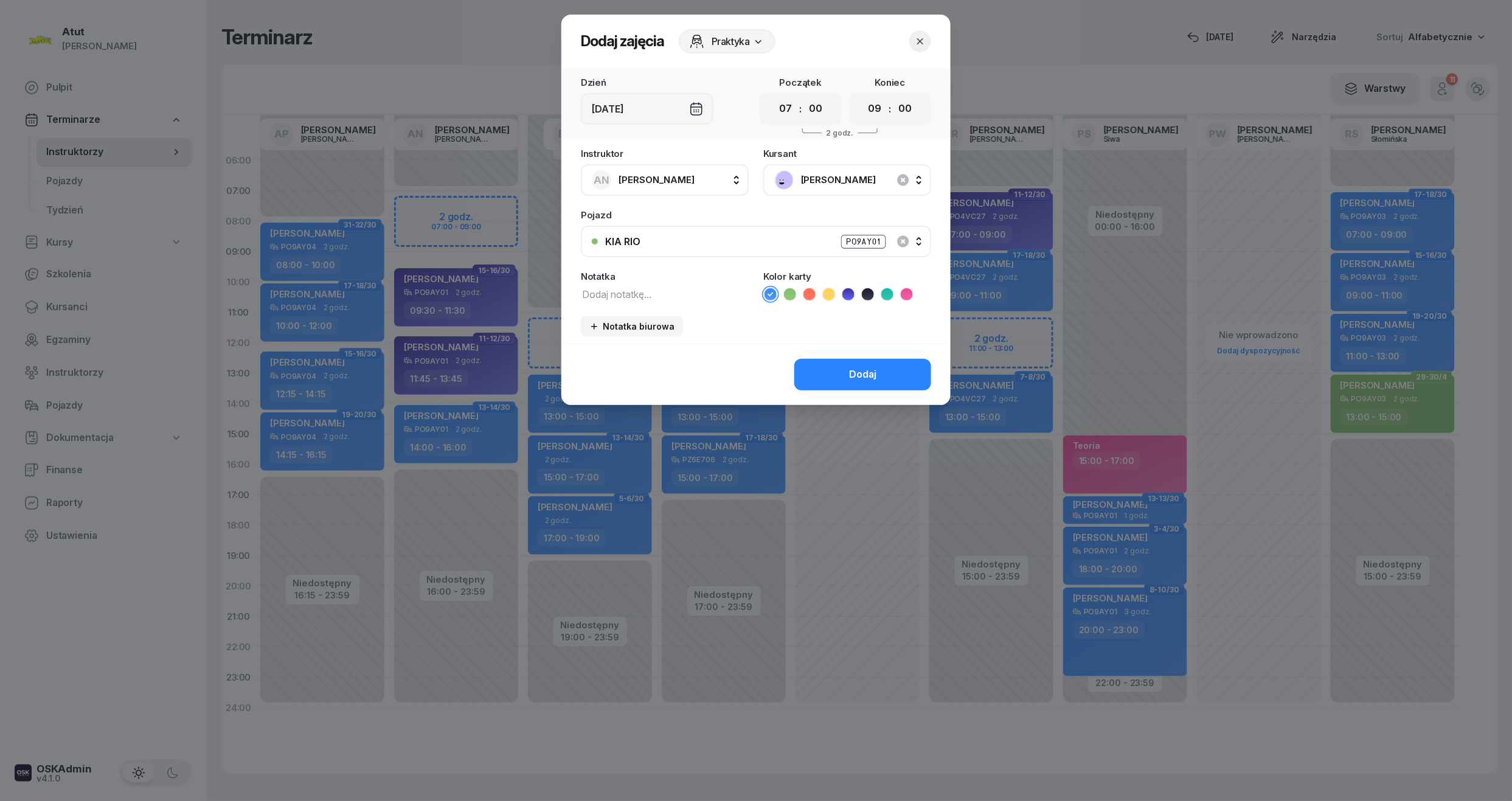
click at [849, 295] on icon at bounding box center [848, 295] width 12 height 12
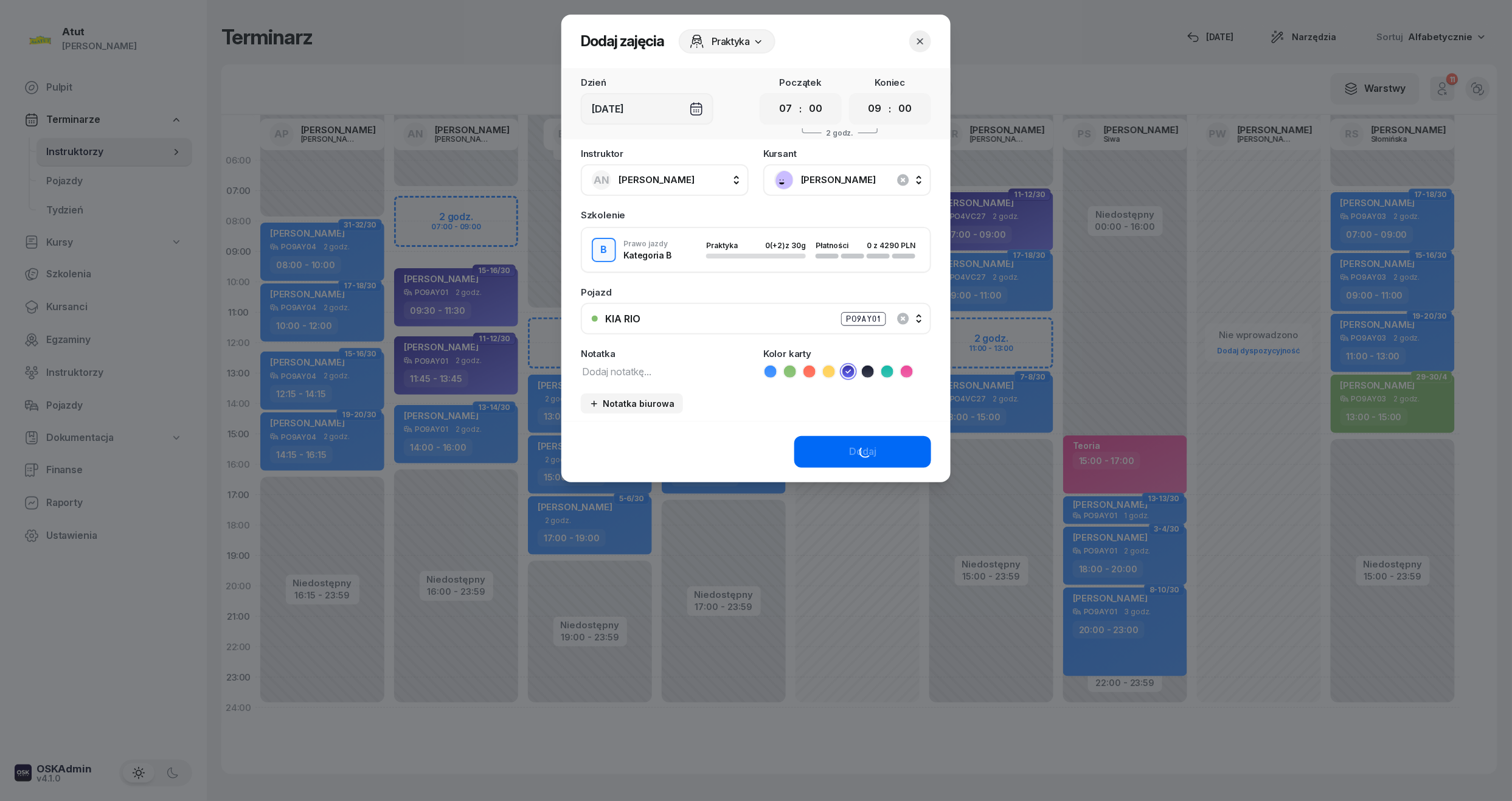
click at [856, 366] on ul at bounding box center [847, 372] width 168 height 15
click at [876, 441] on button "Dodaj" at bounding box center [863, 452] width 137 height 32
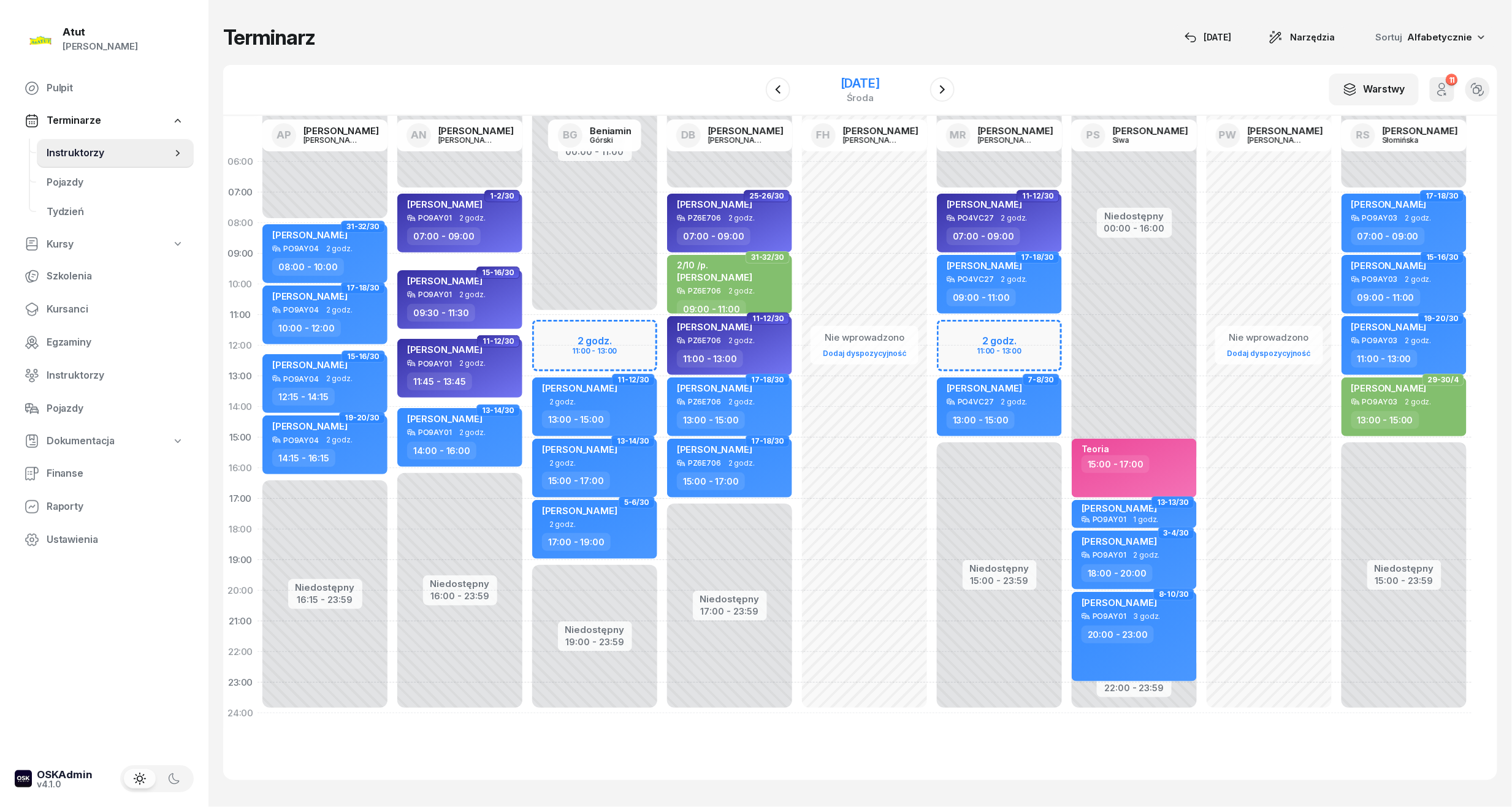
click at [847, 93] on div "środa" at bounding box center [860, 98] width 40 height 9
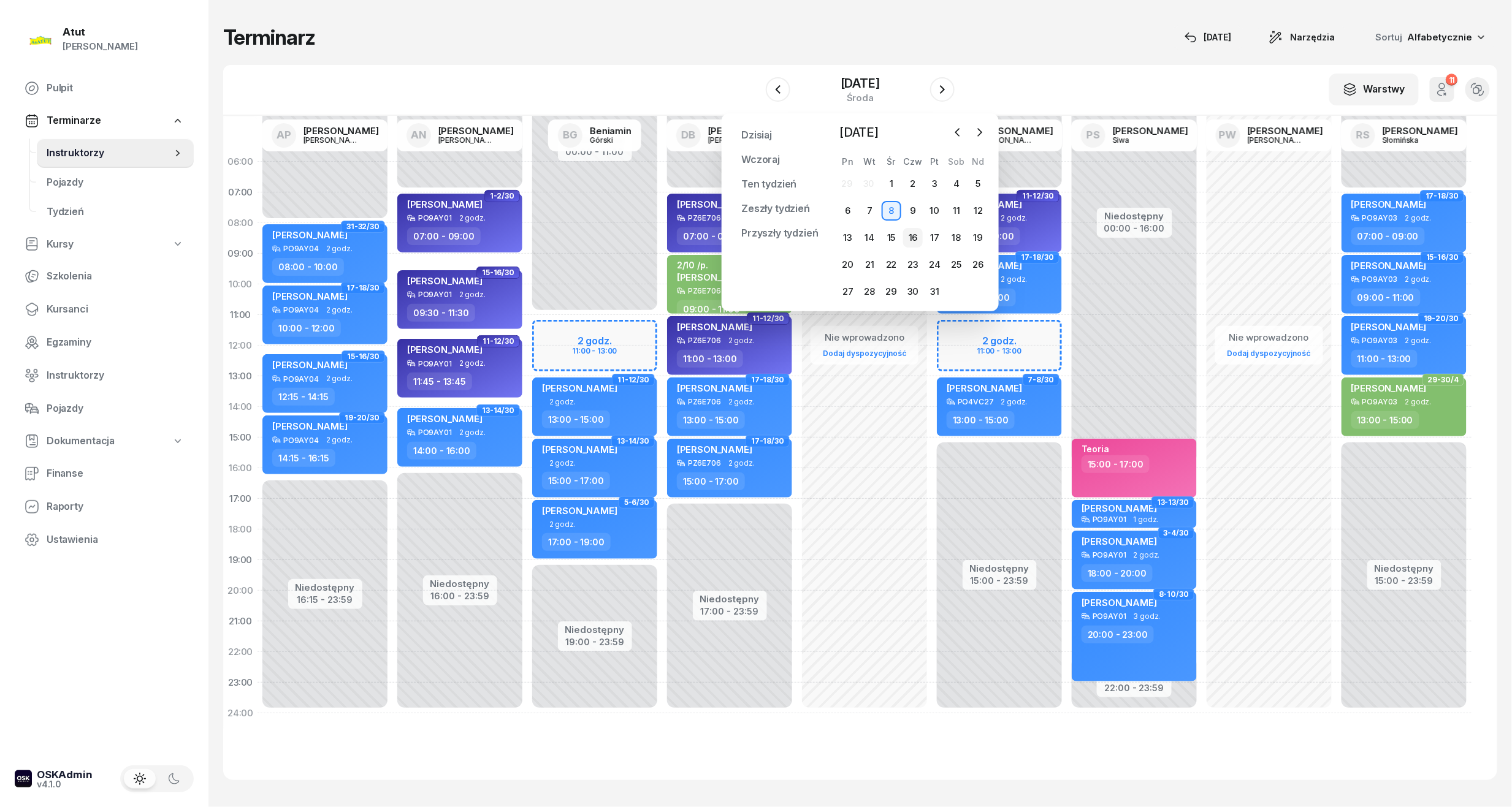
click at [904, 240] on div "16" at bounding box center [913, 237] width 19 height 19
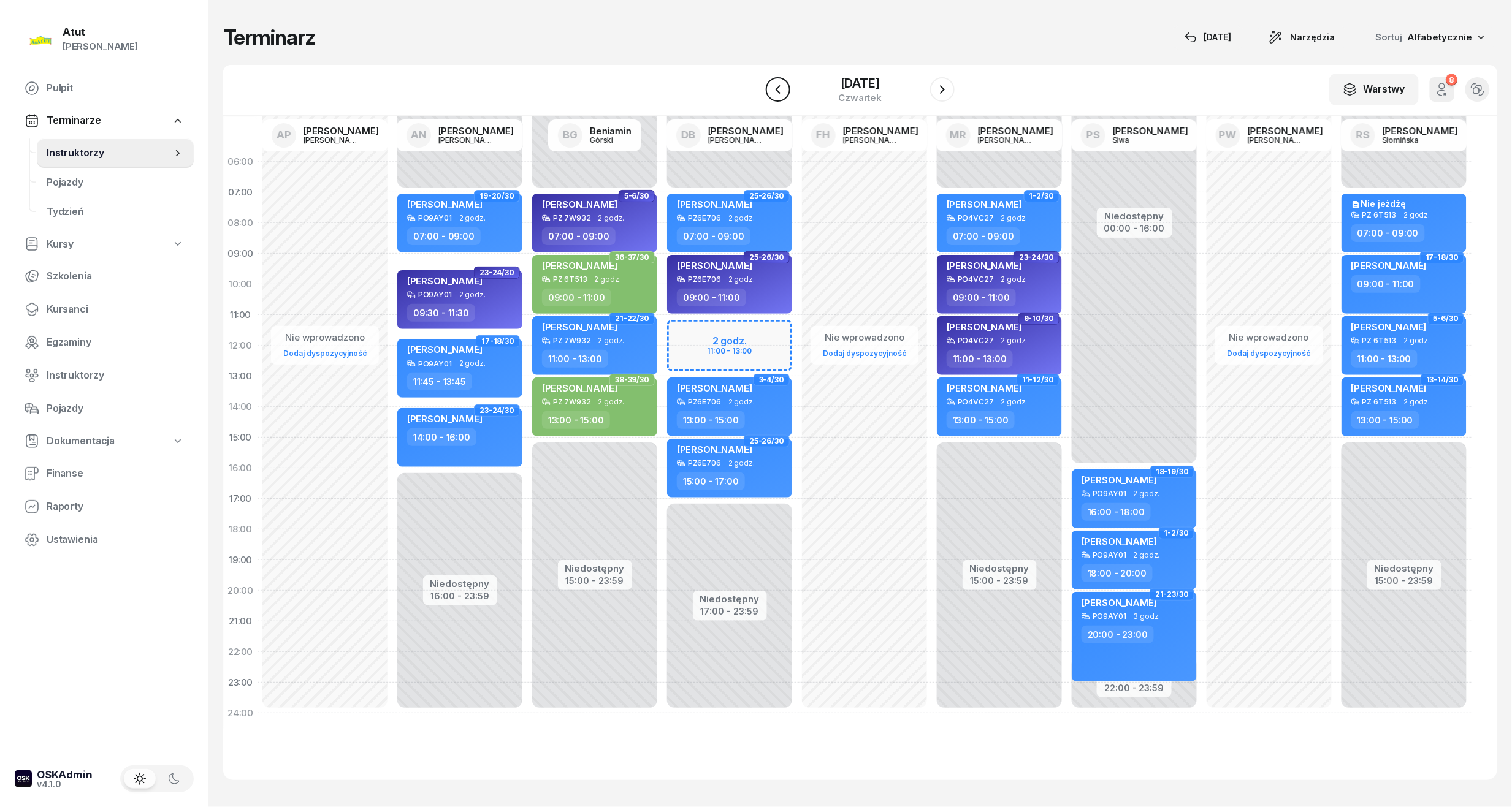
drag, startPoint x: 758, startPoint y: 93, endPoint x: 769, endPoint y: 93, distance: 11.0
click at [771, 93] on icon "button" at bounding box center [778, 89] width 15 height 15
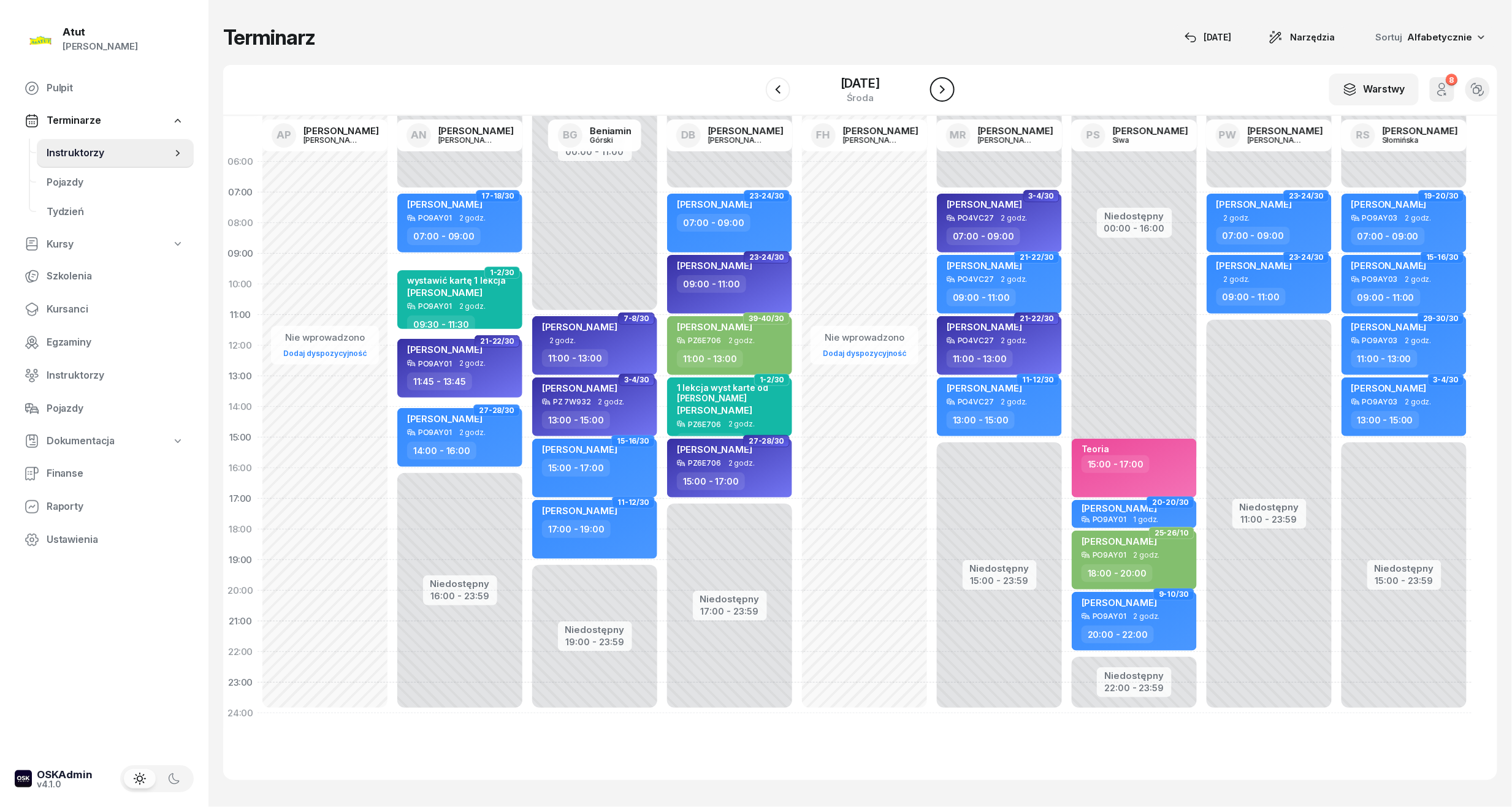
click at [950, 84] on icon "button" at bounding box center [942, 89] width 15 height 15
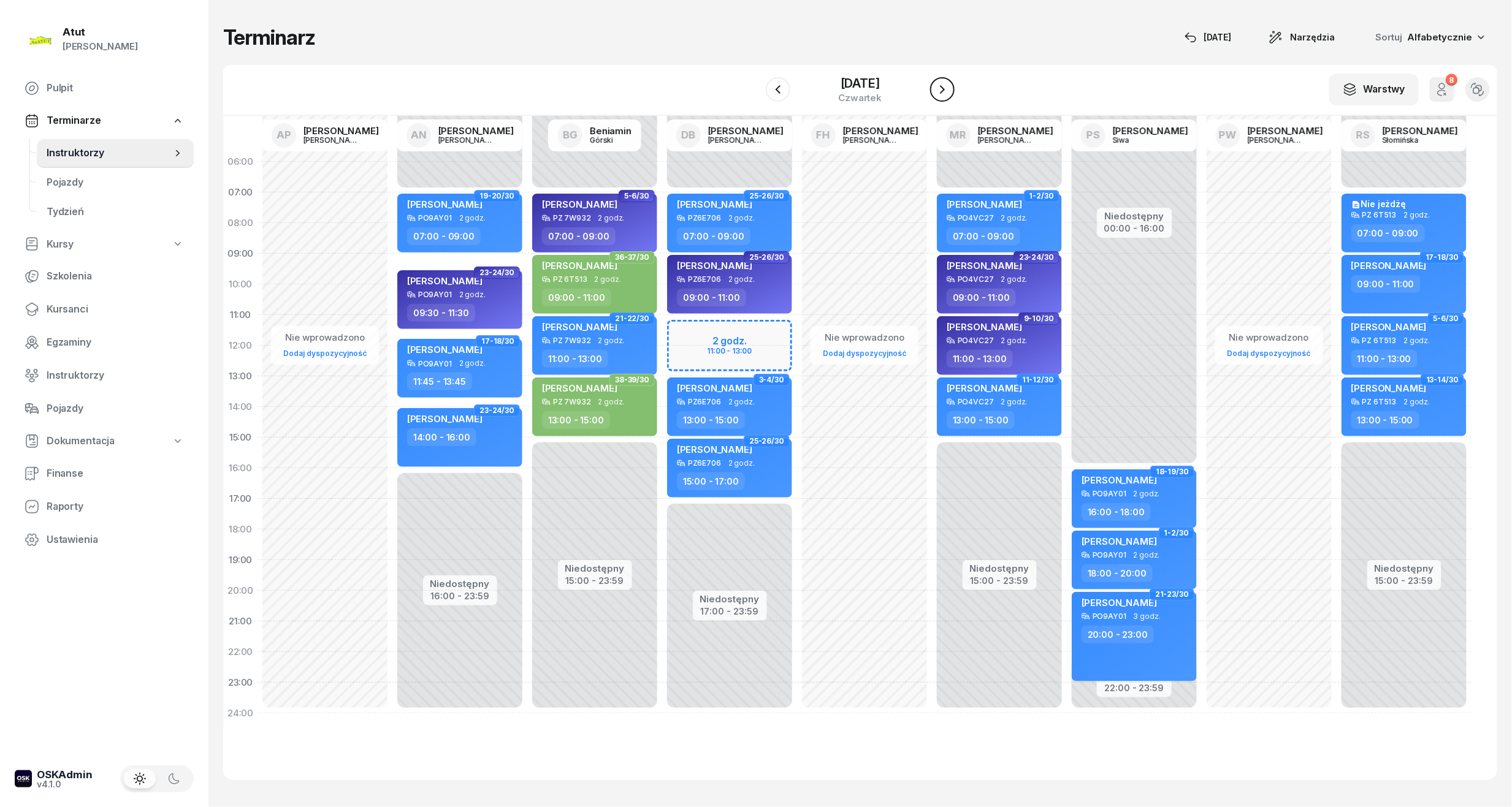
click at [950, 87] on icon "button" at bounding box center [942, 89] width 15 height 15
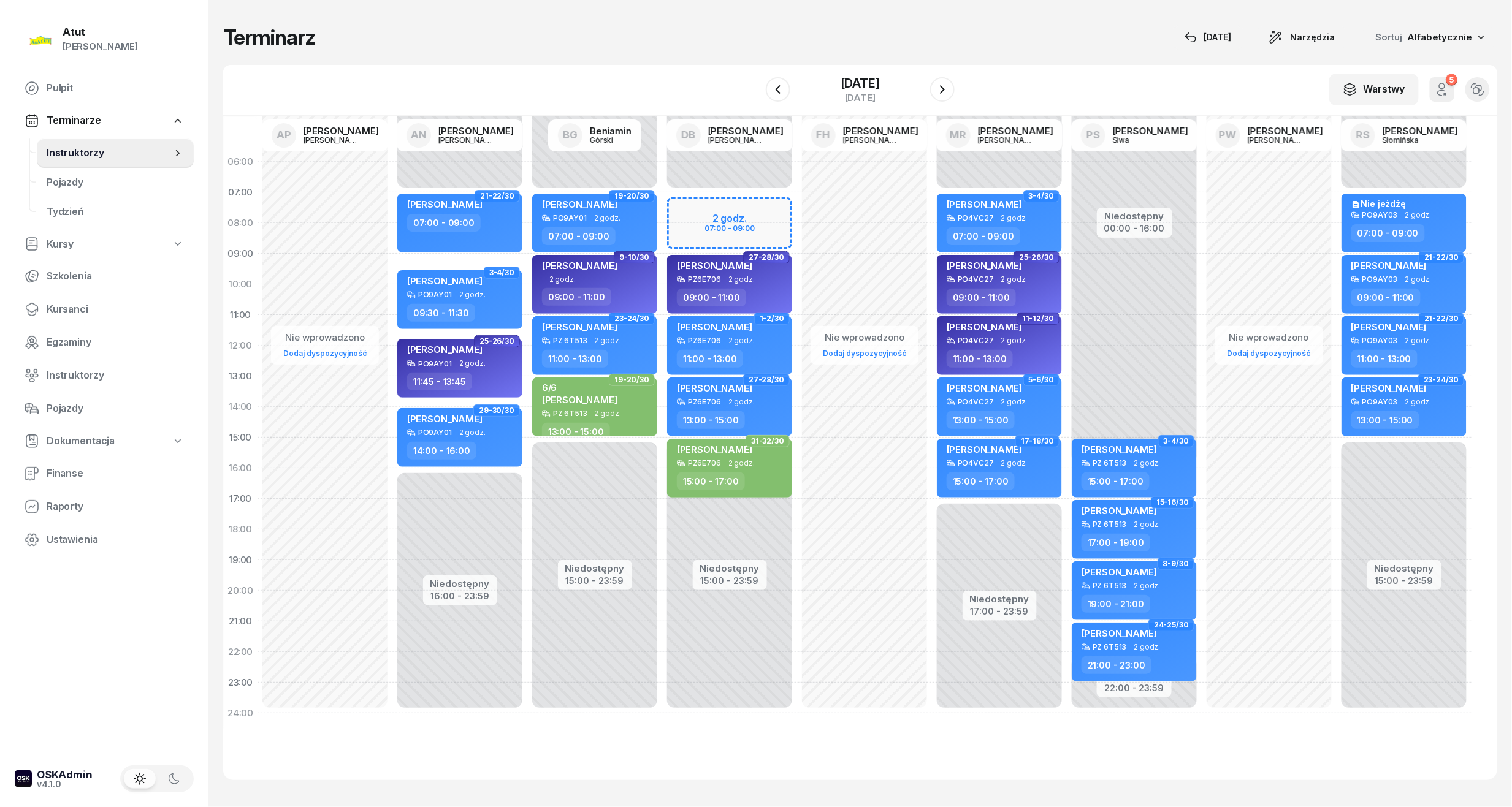
click at [747, 211] on div "Niedostępny 00:00 - 07:00 Niedostępny 15:00 - 23:59 2 godz. 07:00 - 09:00 1-2/3…" at bounding box center [730, 437] width 135 height 582
select select "07"
select select "09"
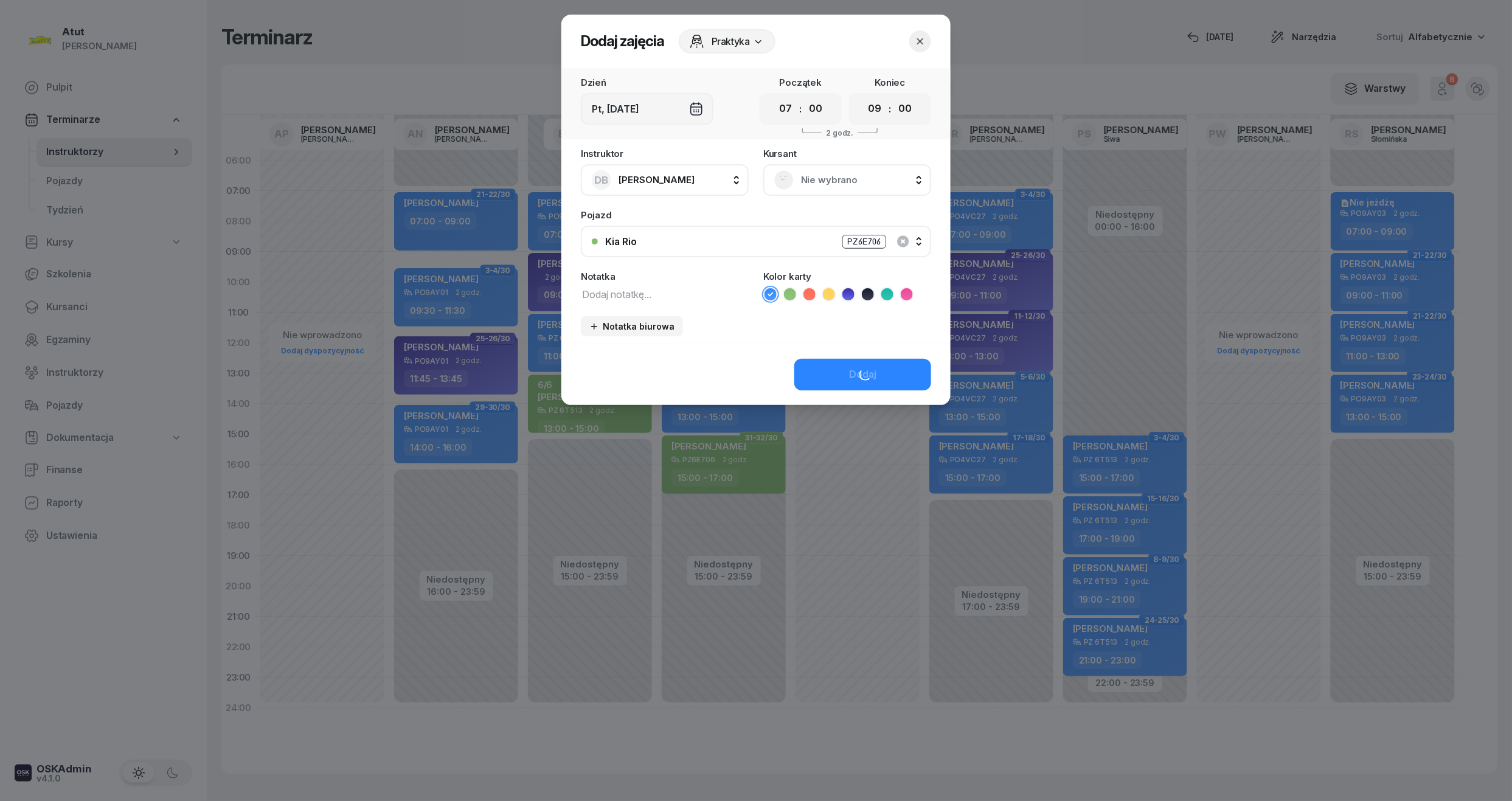
click at [815, 182] on span "Nie wybrano" at bounding box center [860, 180] width 119 height 16
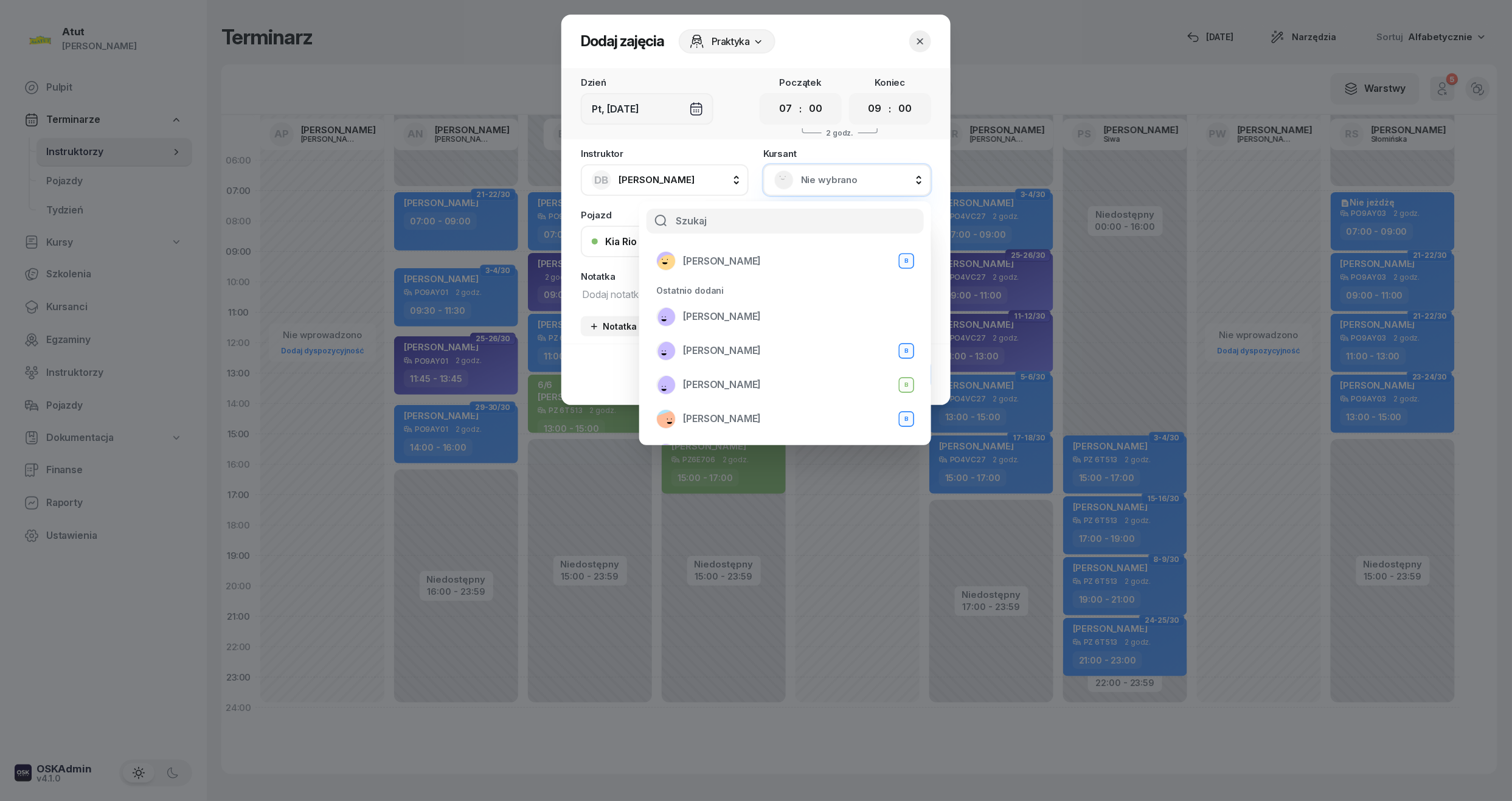
scroll to position [162, 0]
click at [725, 278] on span "[PERSON_NAME]" at bounding box center [721, 280] width 78 height 16
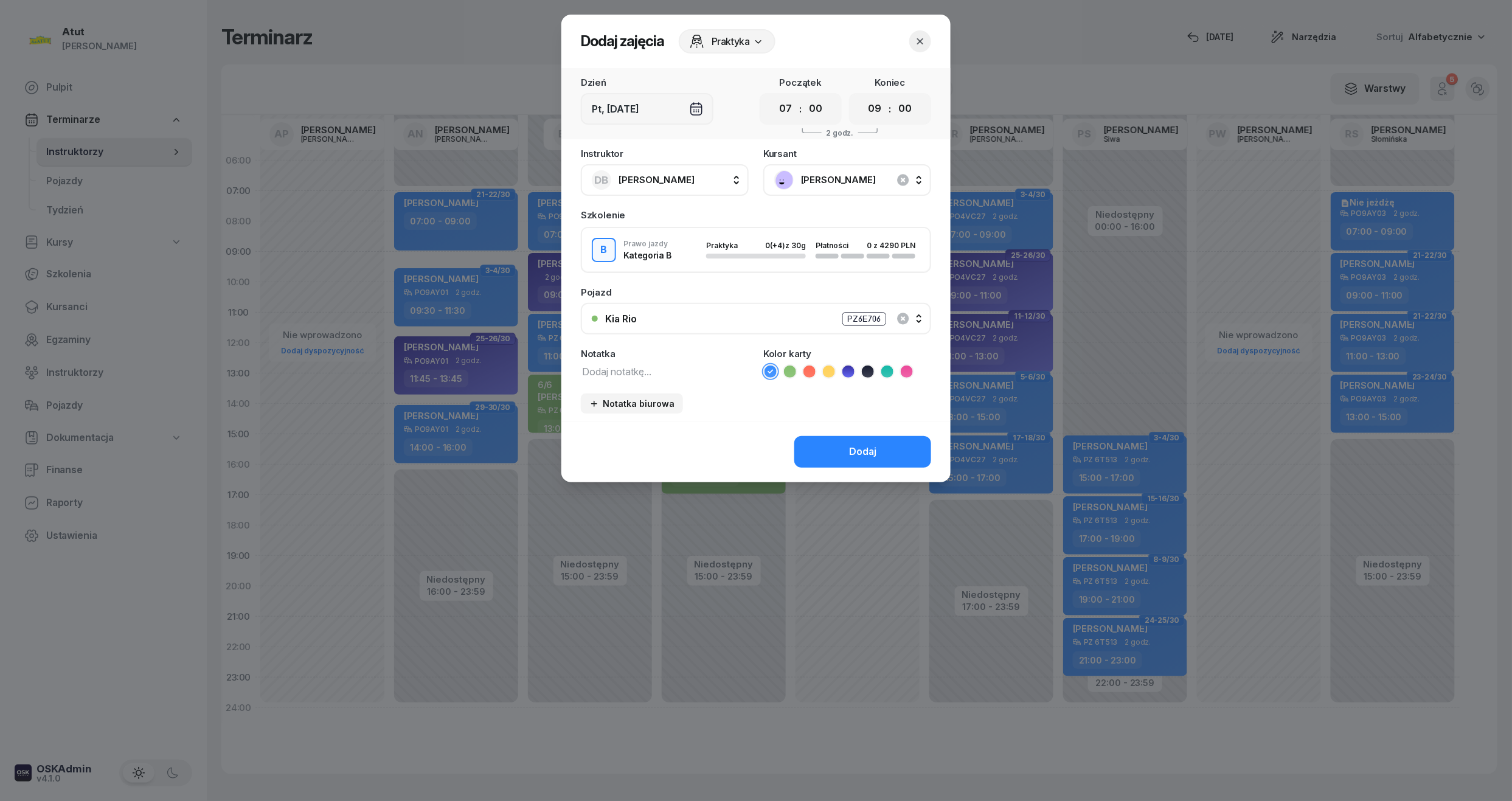
click at [844, 371] on icon at bounding box center [848, 372] width 12 height 12
click at [865, 444] on div "Dodaj" at bounding box center [863, 452] width 28 height 16
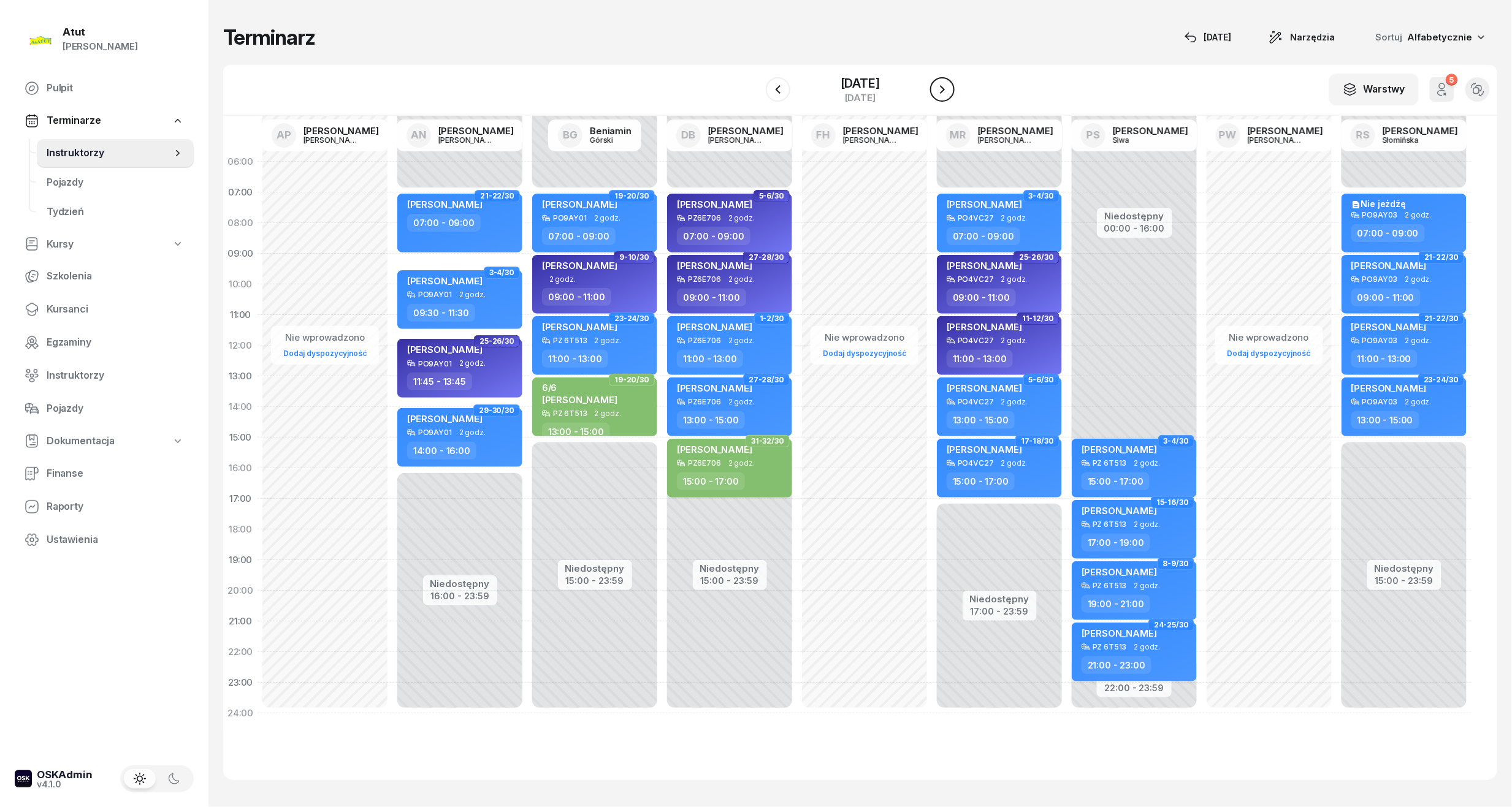
click at [950, 89] on icon "button" at bounding box center [942, 89] width 15 height 15
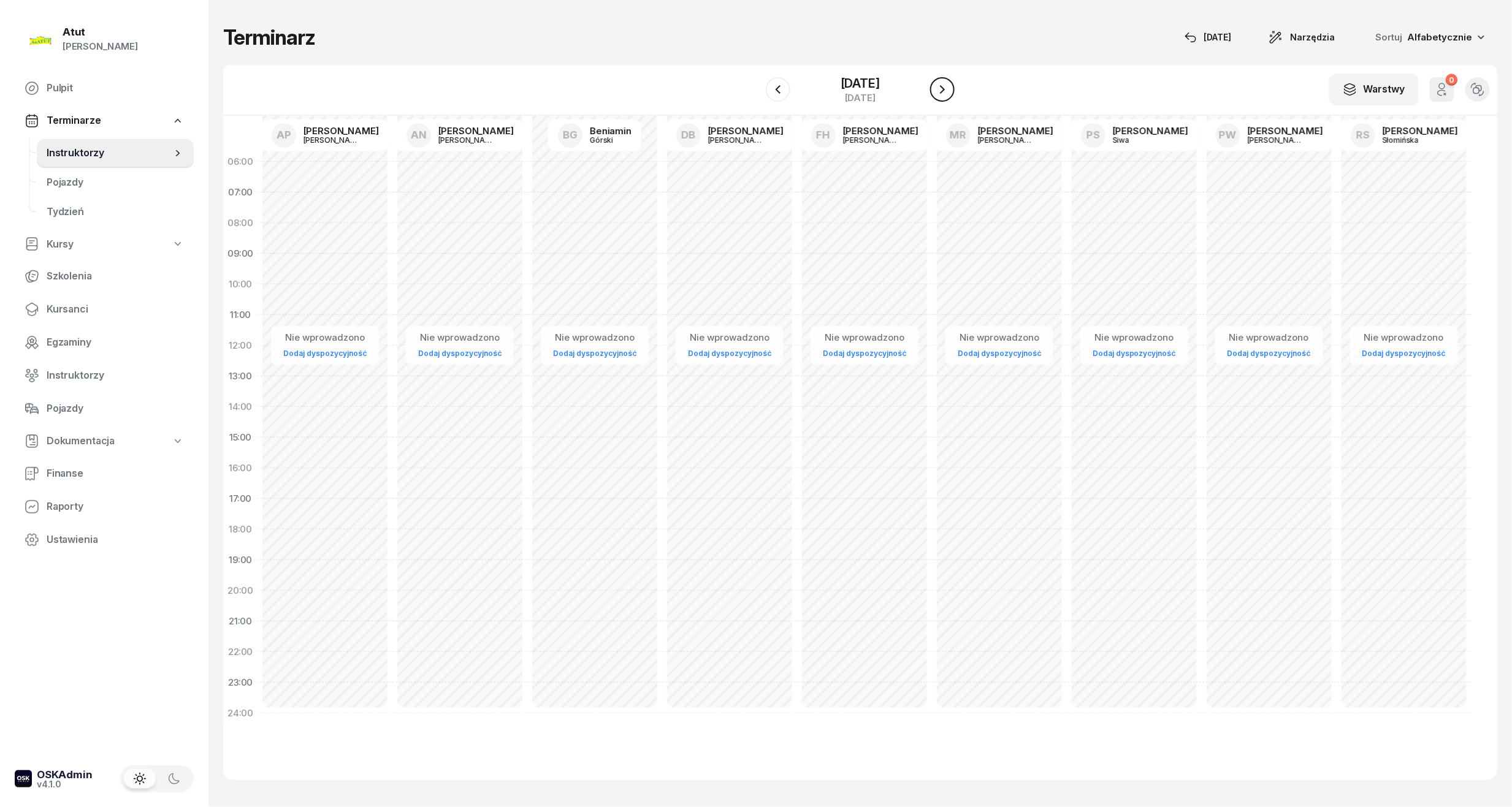
click at [950, 89] on icon "button" at bounding box center [942, 89] width 15 height 15
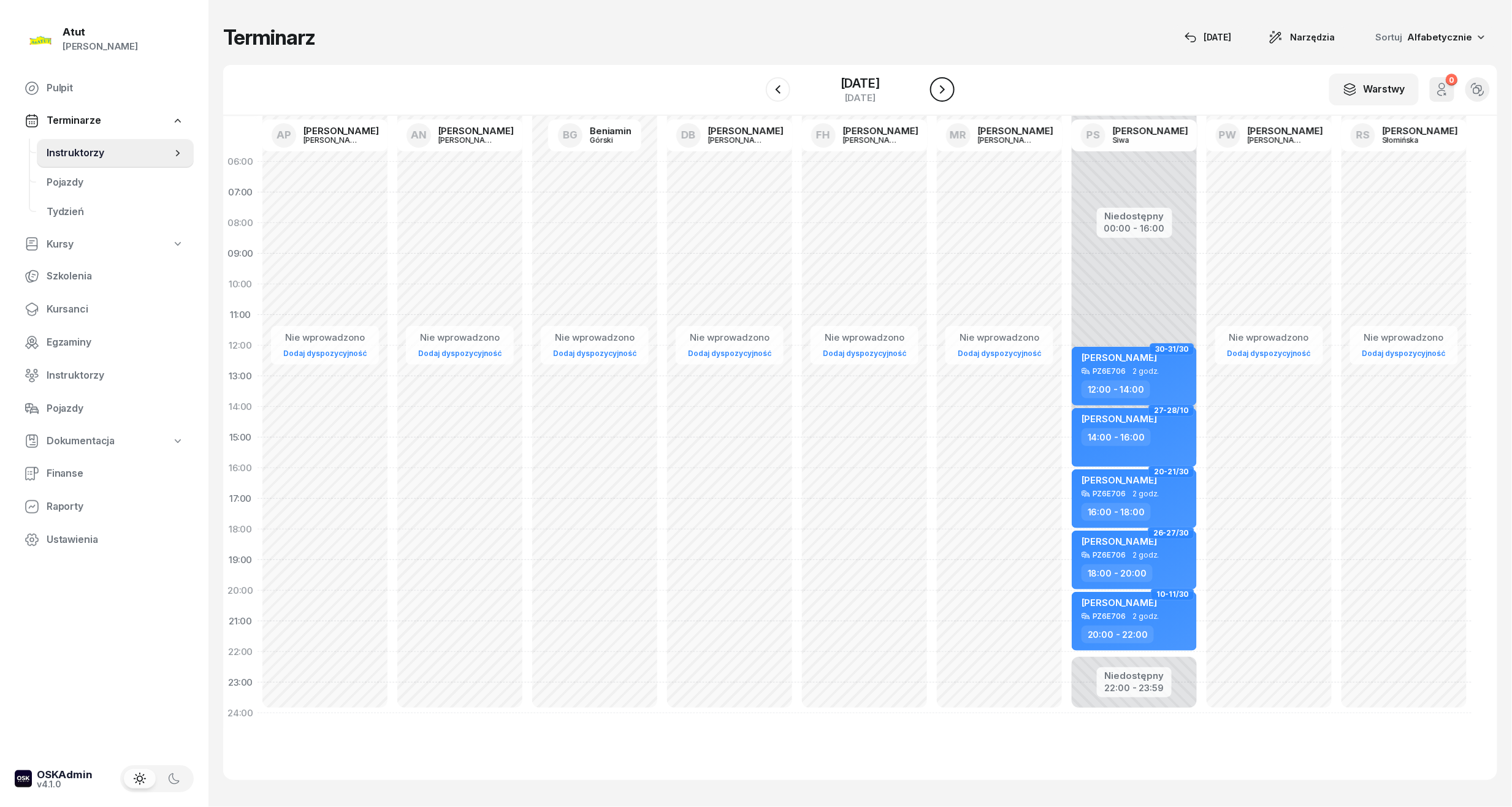
click at [950, 89] on icon "button" at bounding box center [942, 89] width 15 height 15
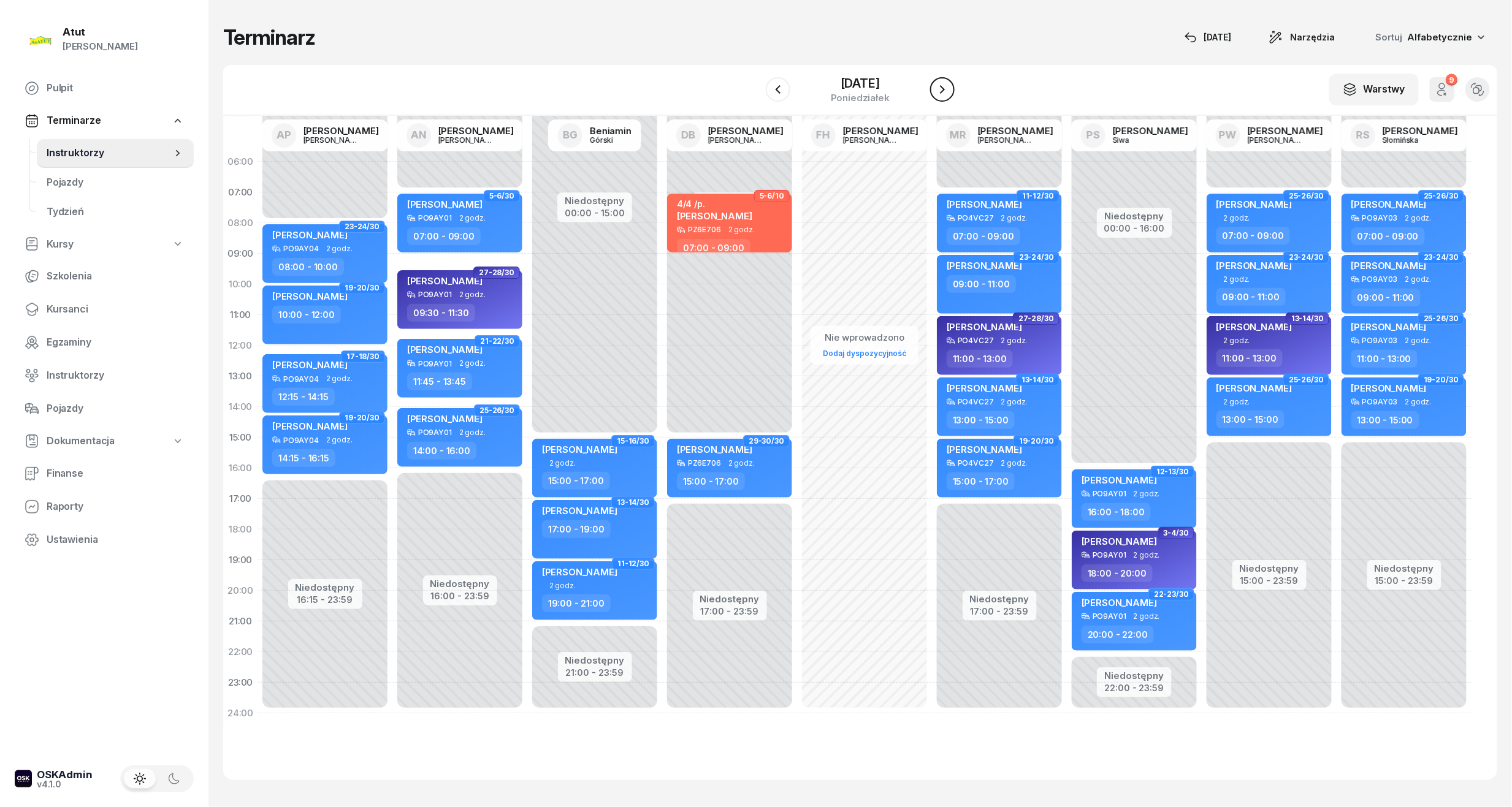
click at [950, 89] on icon "button" at bounding box center [942, 89] width 15 height 15
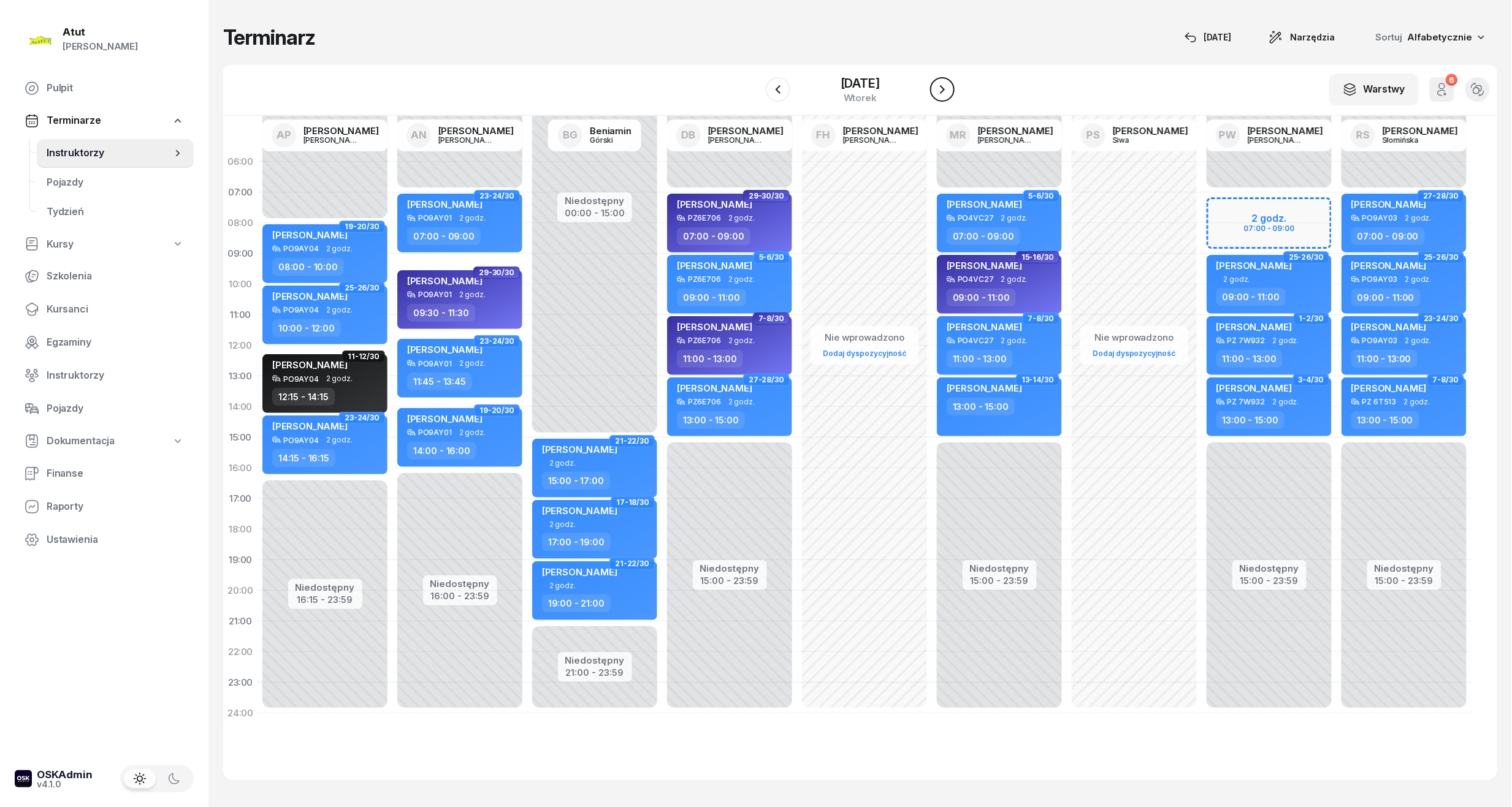
click at [950, 89] on icon "button" at bounding box center [942, 89] width 15 height 15
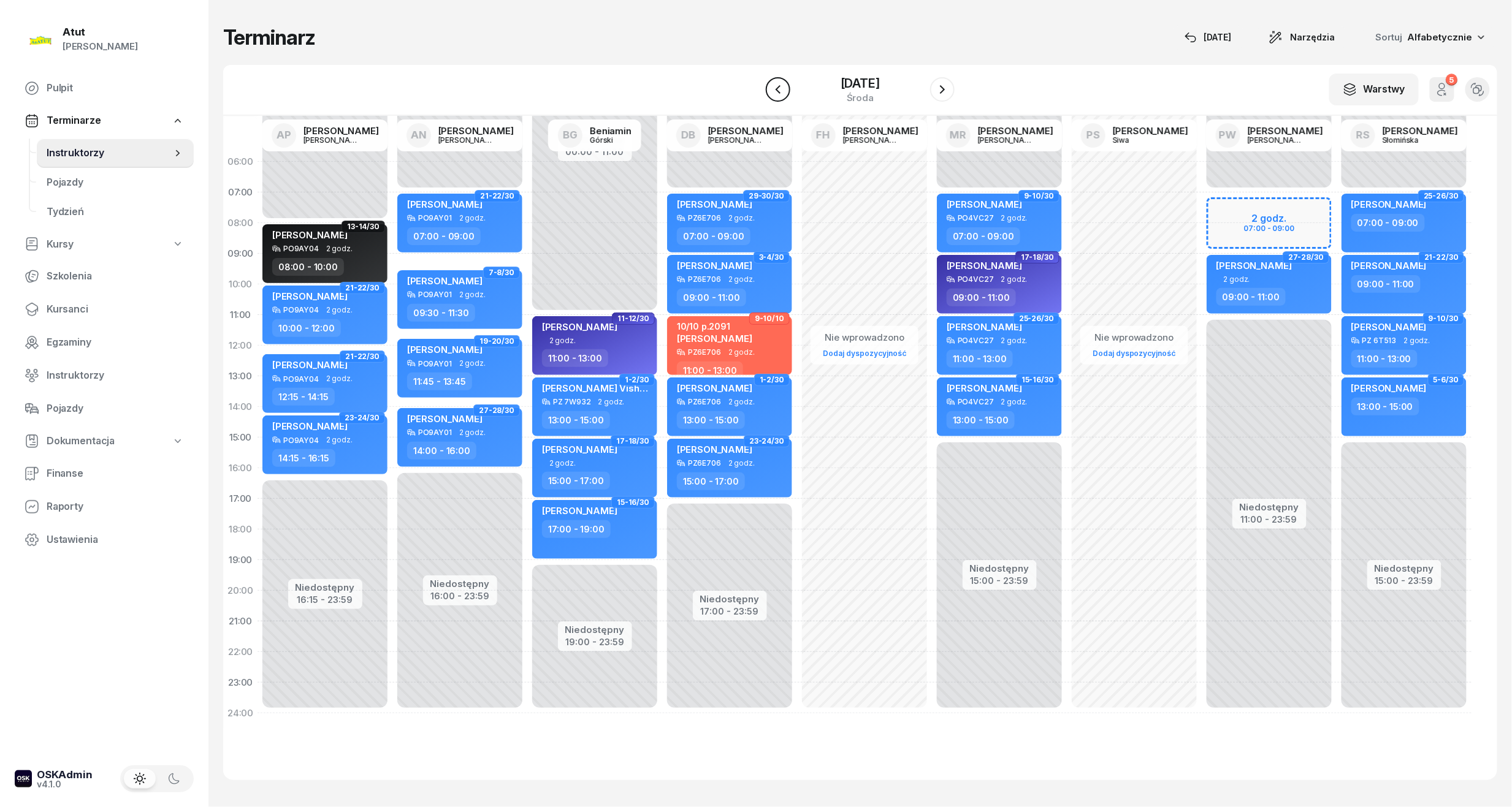
click at [771, 96] on icon "button" at bounding box center [778, 89] width 15 height 15
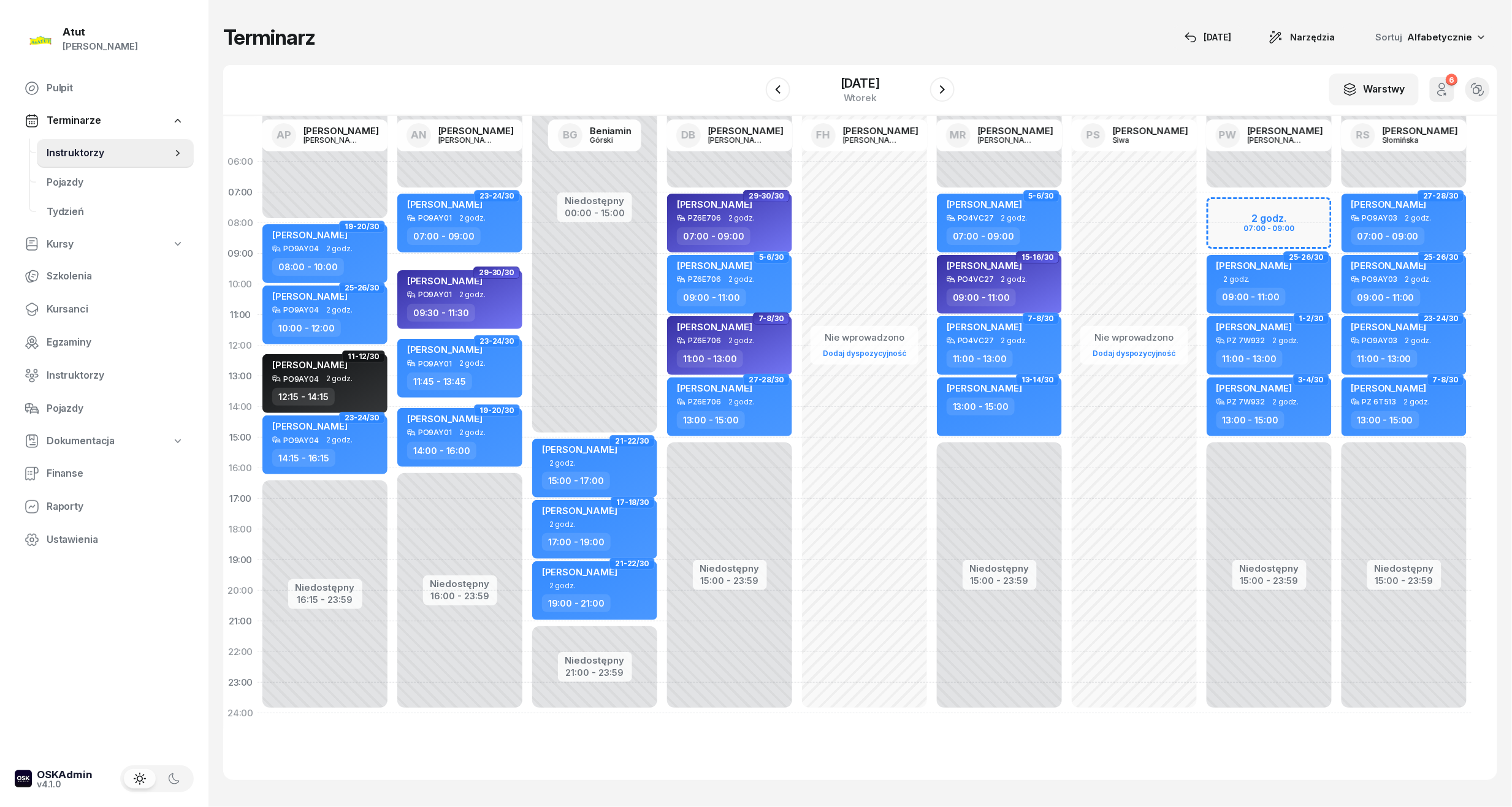
click at [1238, 212] on div "Niedostępny 00:00 - 07:00 Niedostępny 15:00 - 23:59 2 godz. 07:00 - 09:00 1-2/3…" at bounding box center [1269, 437] width 135 height 582
select select "07"
select select "09"
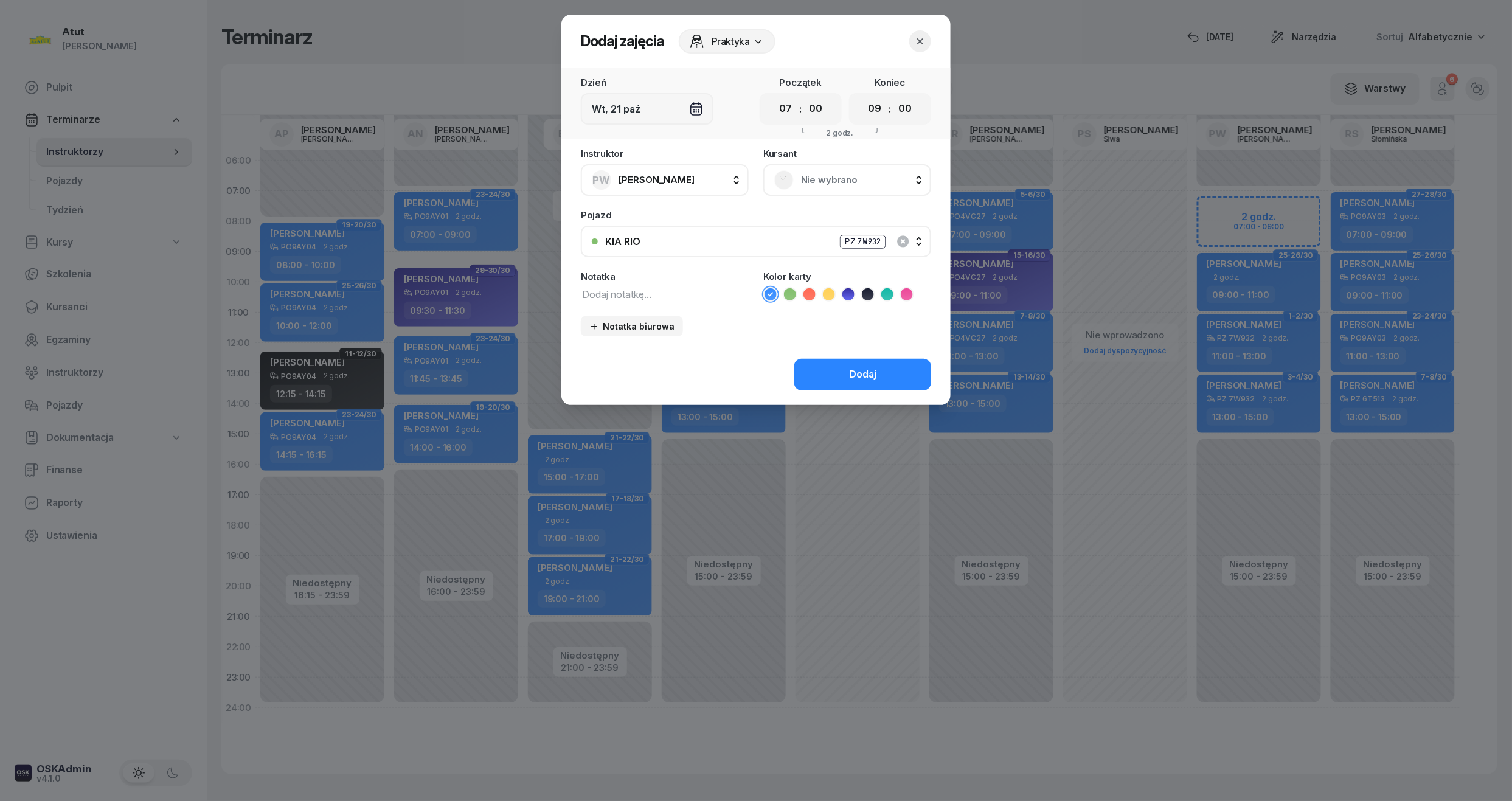
click at [834, 188] on div "Nie wybrano" at bounding box center [848, 179] width 146 height 19
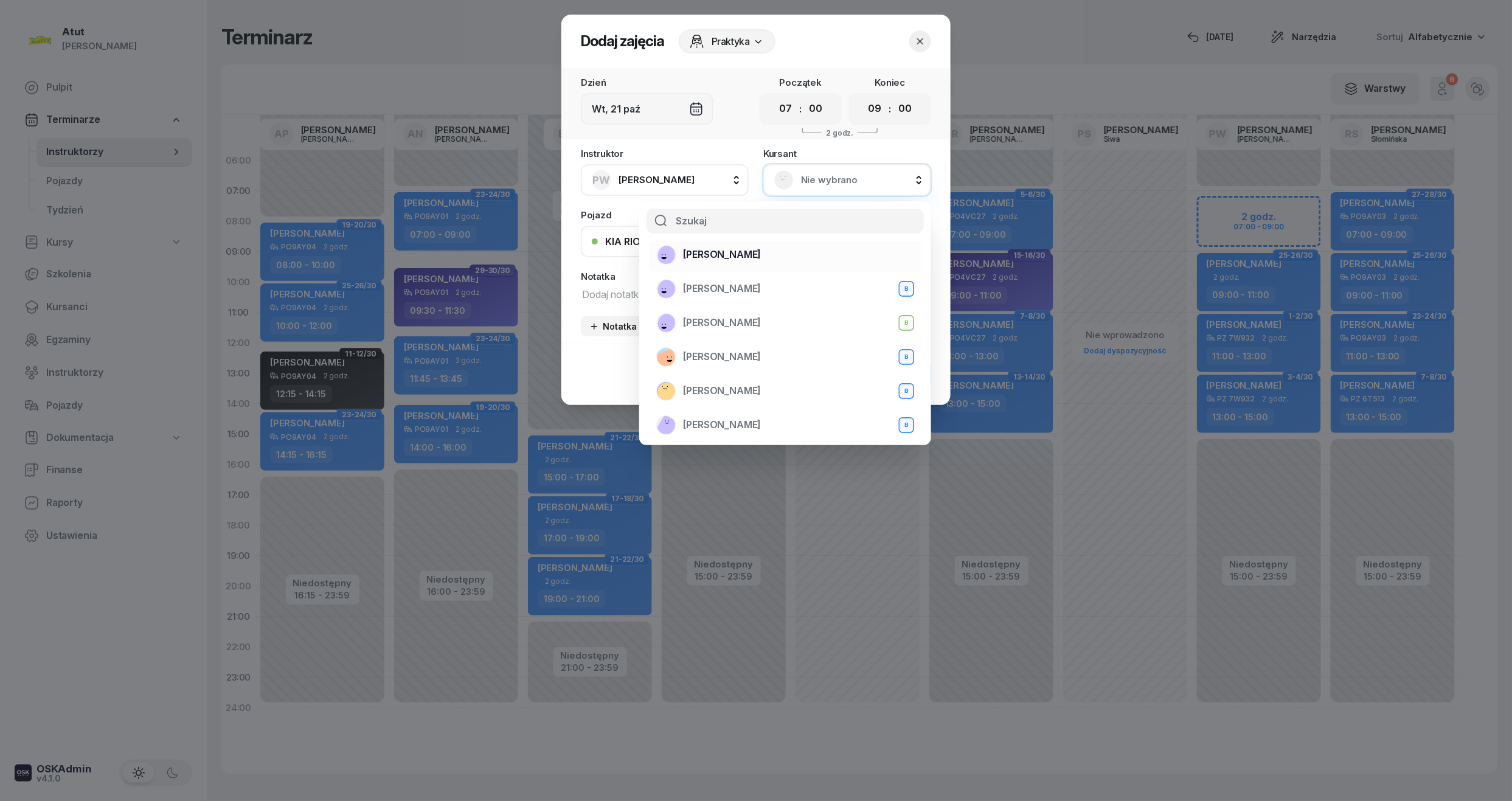
scroll to position [162, 0]
click at [721, 285] on span "[PERSON_NAME]" at bounding box center [721, 280] width 78 height 16
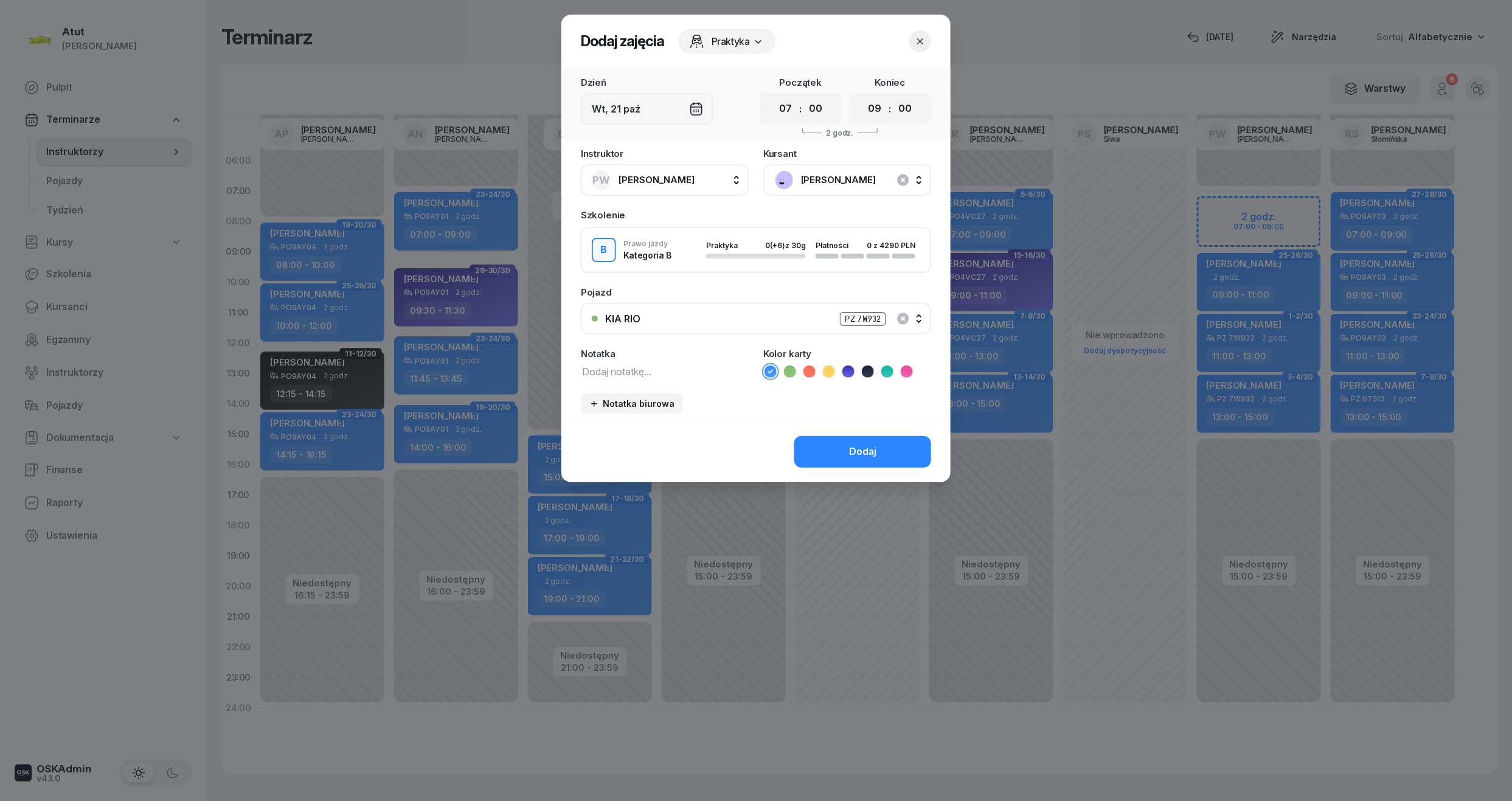
click at [849, 370] on icon at bounding box center [848, 372] width 5 height 5
click at [874, 449] on div "Dodaj" at bounding box center [863, 452] width 28 height 16
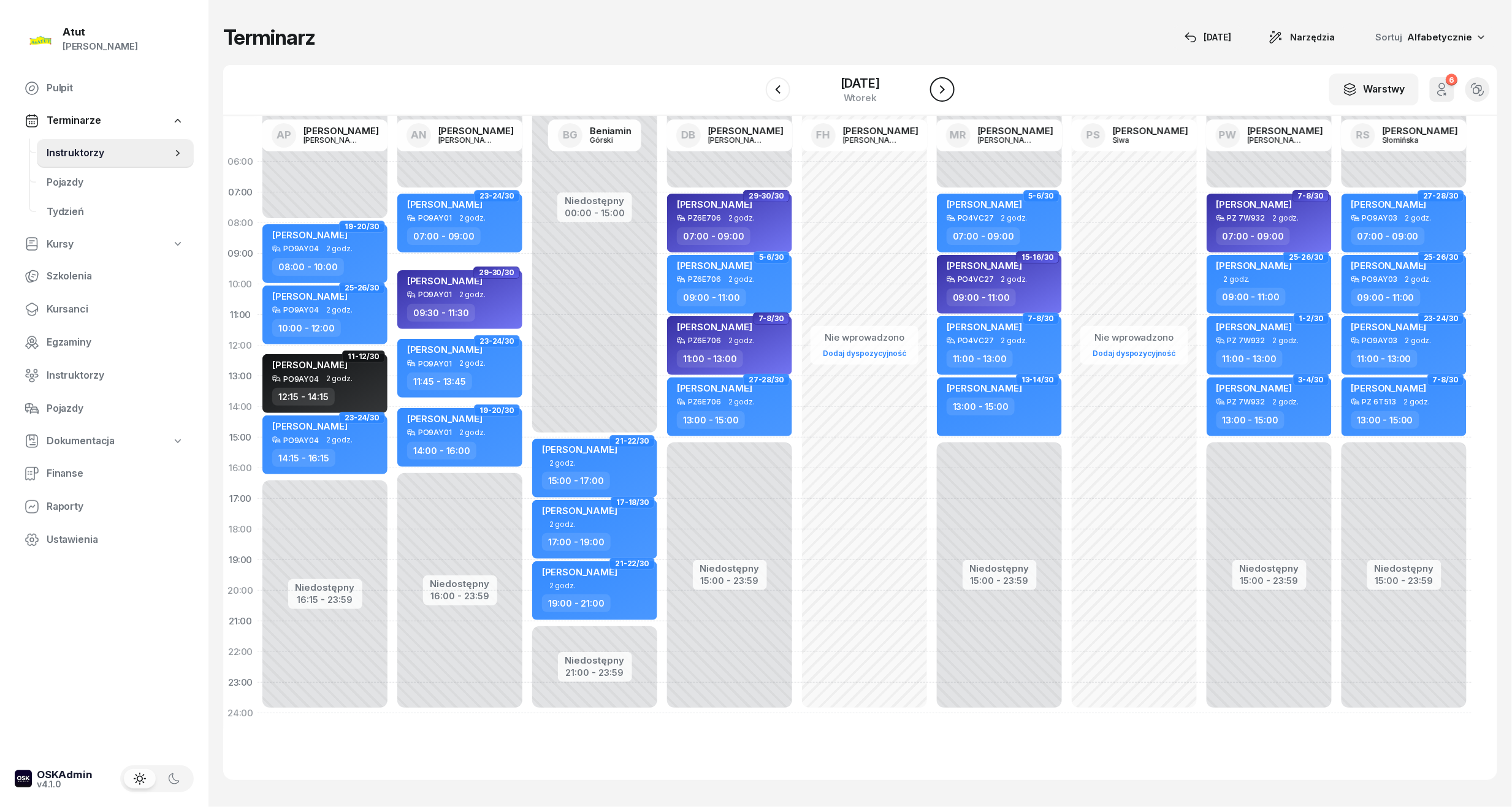
click at [950, 84] on icon "button" at bounding box center [942, 89] width 15 height 15
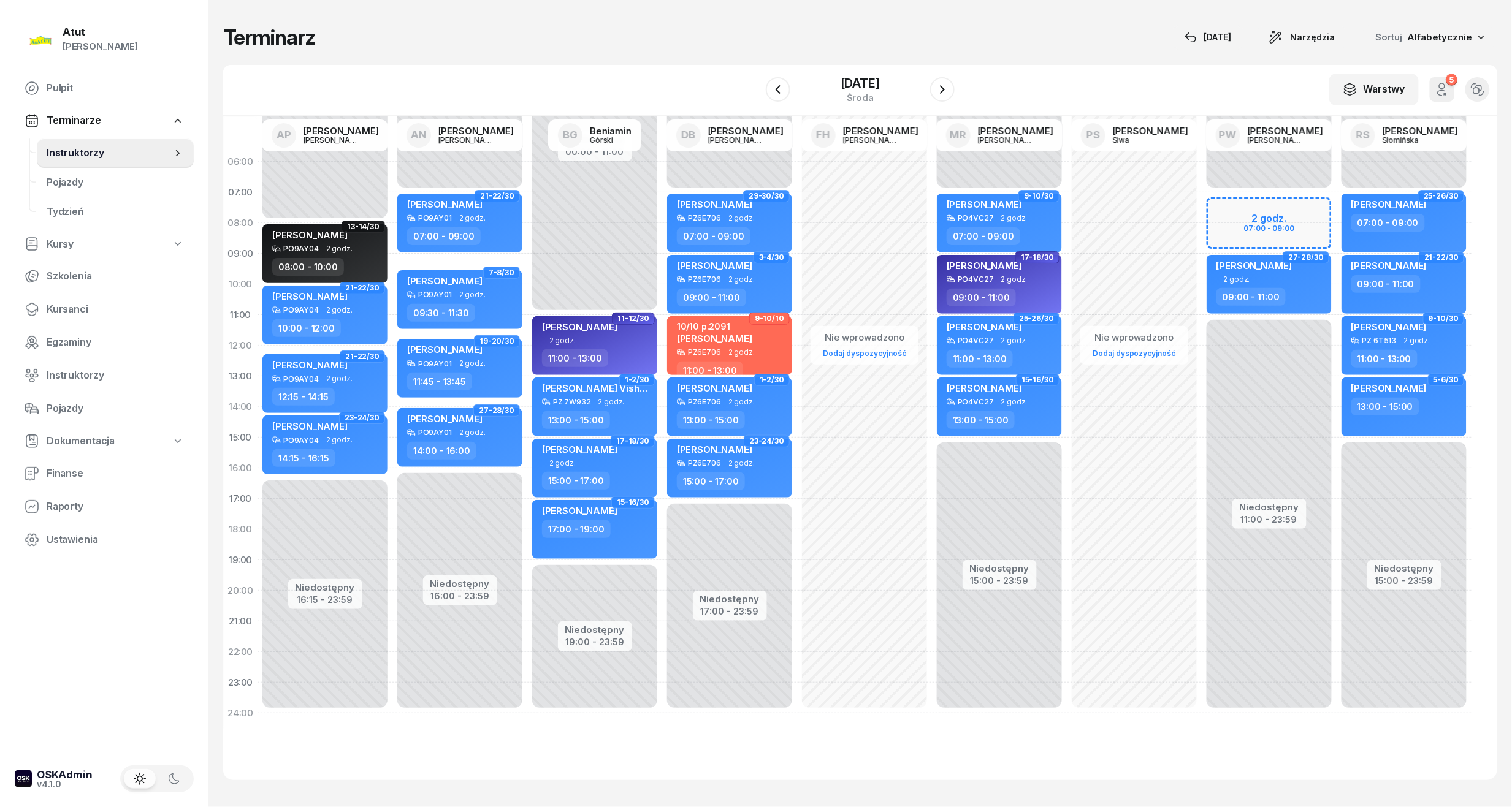
click at [1258, 204] on div "Niedostępny 00:00 - 07:00 Niedostępny 11:00 - 23:59 2 godz. 07:00 - 09:00 1-2/3…" at bounding box center [1269, 437] width 135 height 582
select select "07"
select select "09"
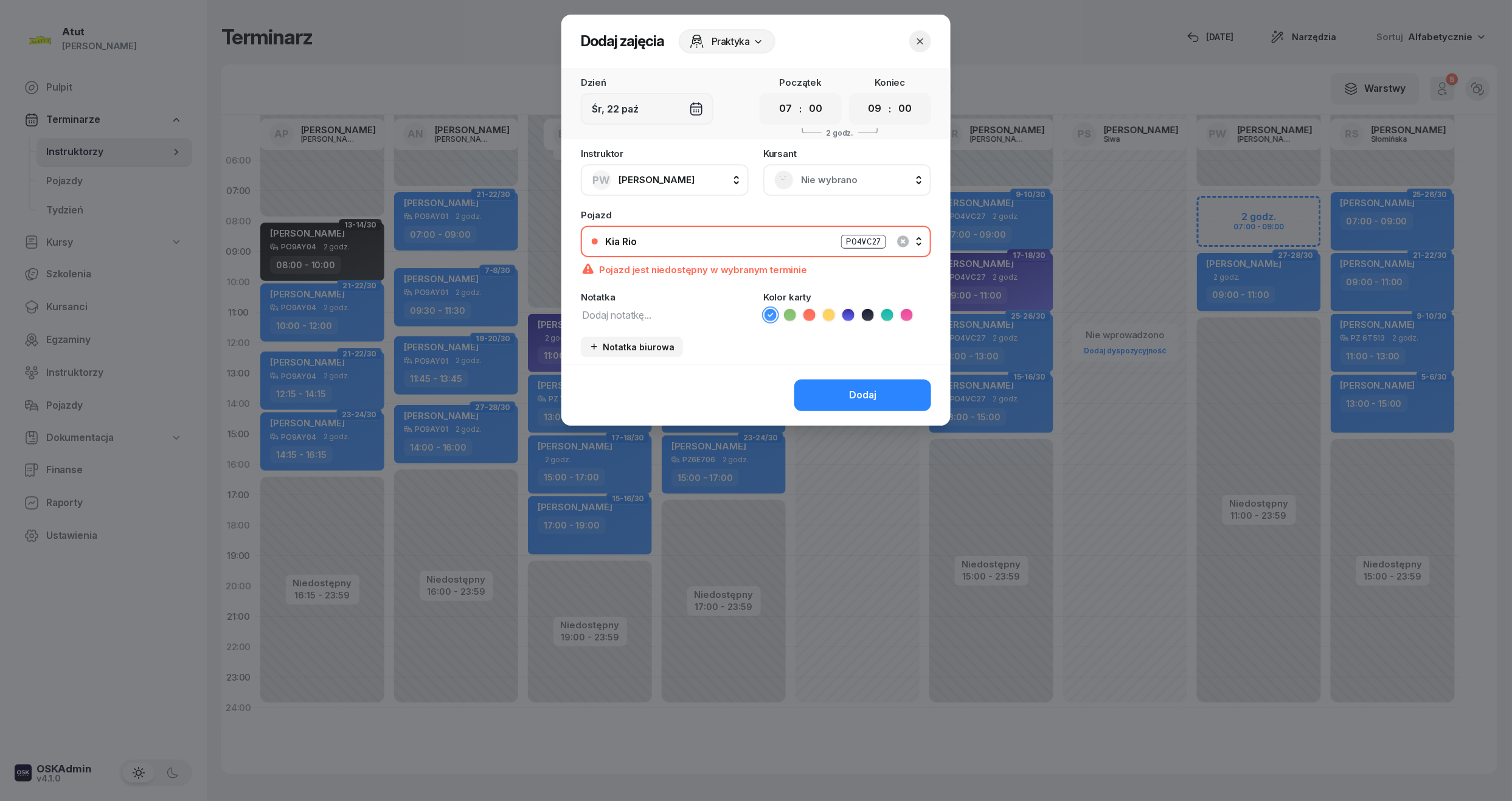
click at [856, 175] on span "Nie wybrano" at bounding box center [860, 180] width 119 height 16
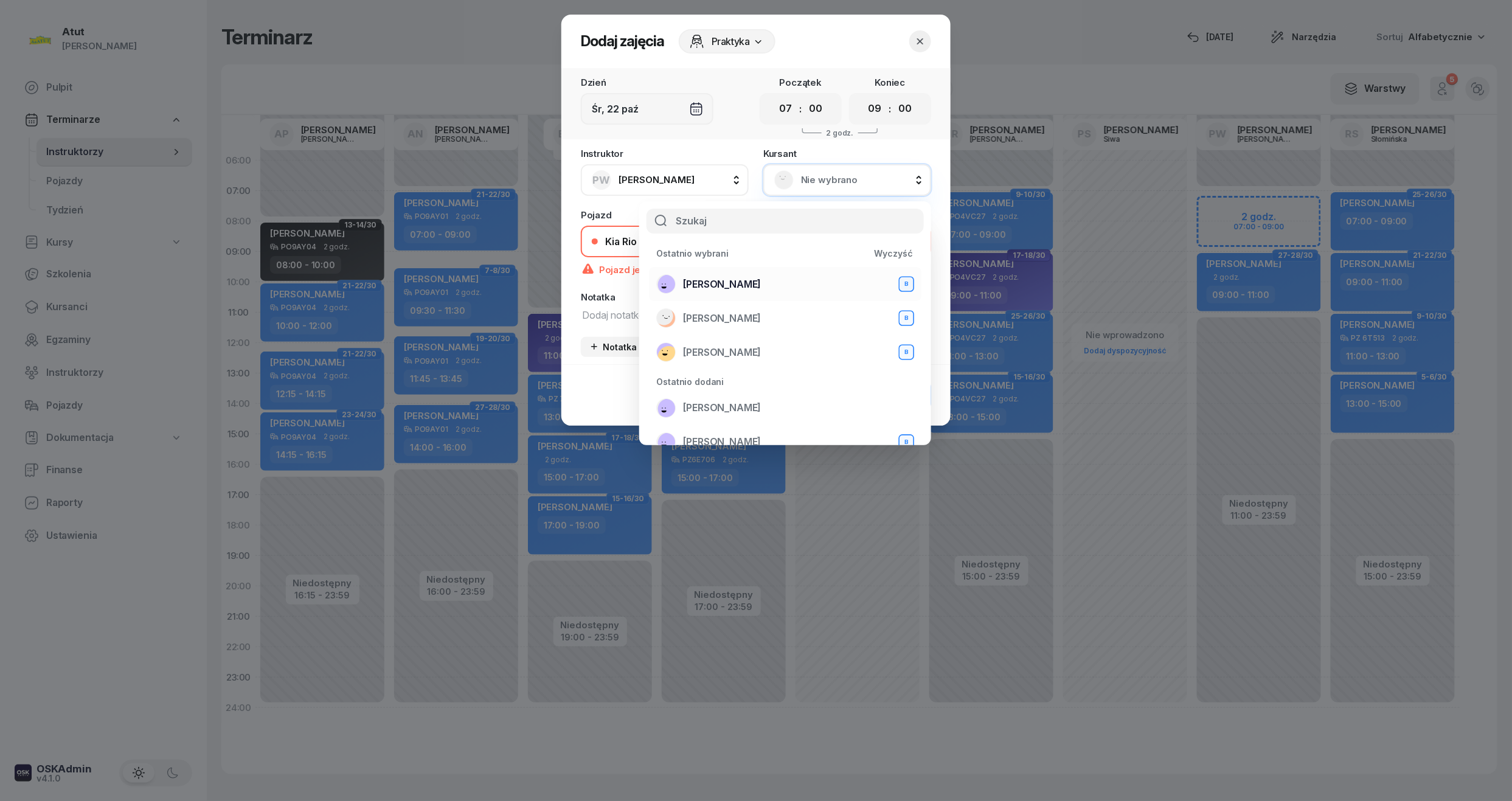
click at [724, 281] on span "[PERSON_NAME]" at bounding box center [721, 285] width 78 height 16
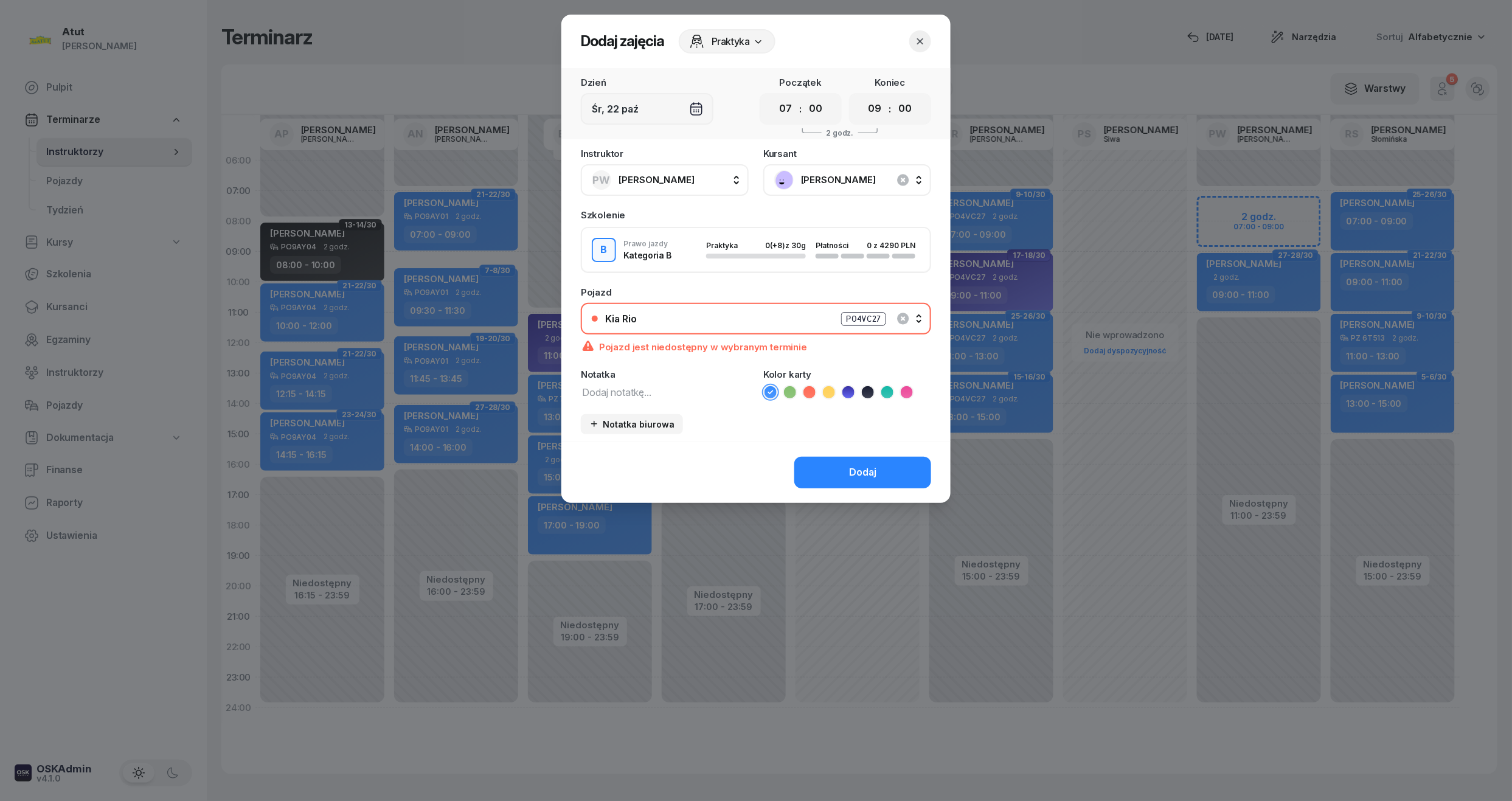
click at [835, 173] on span "[PERSON_NAME]" at bounding box center [860, 180] width 119 height 16
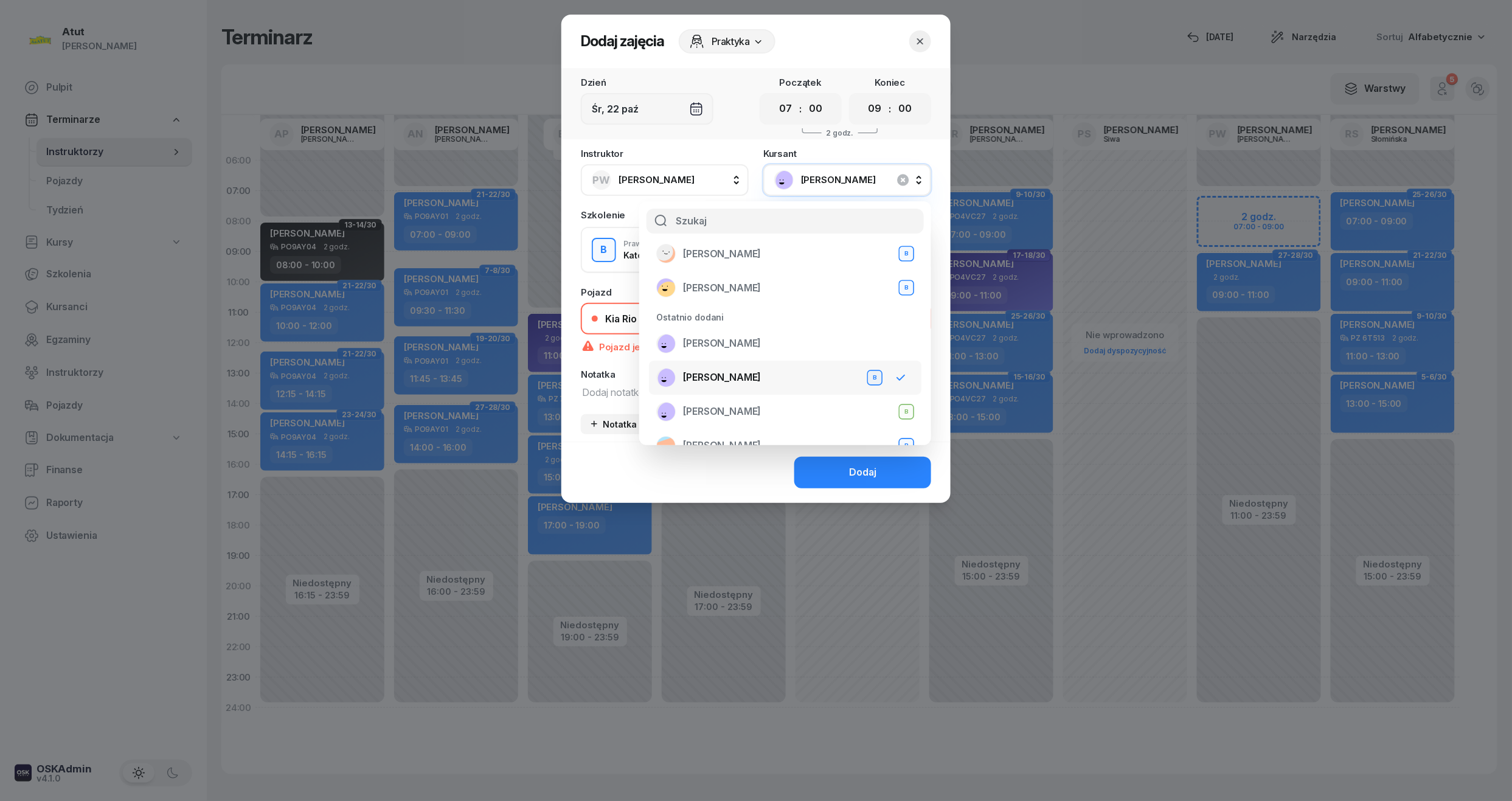
scroll to position [162, 0]
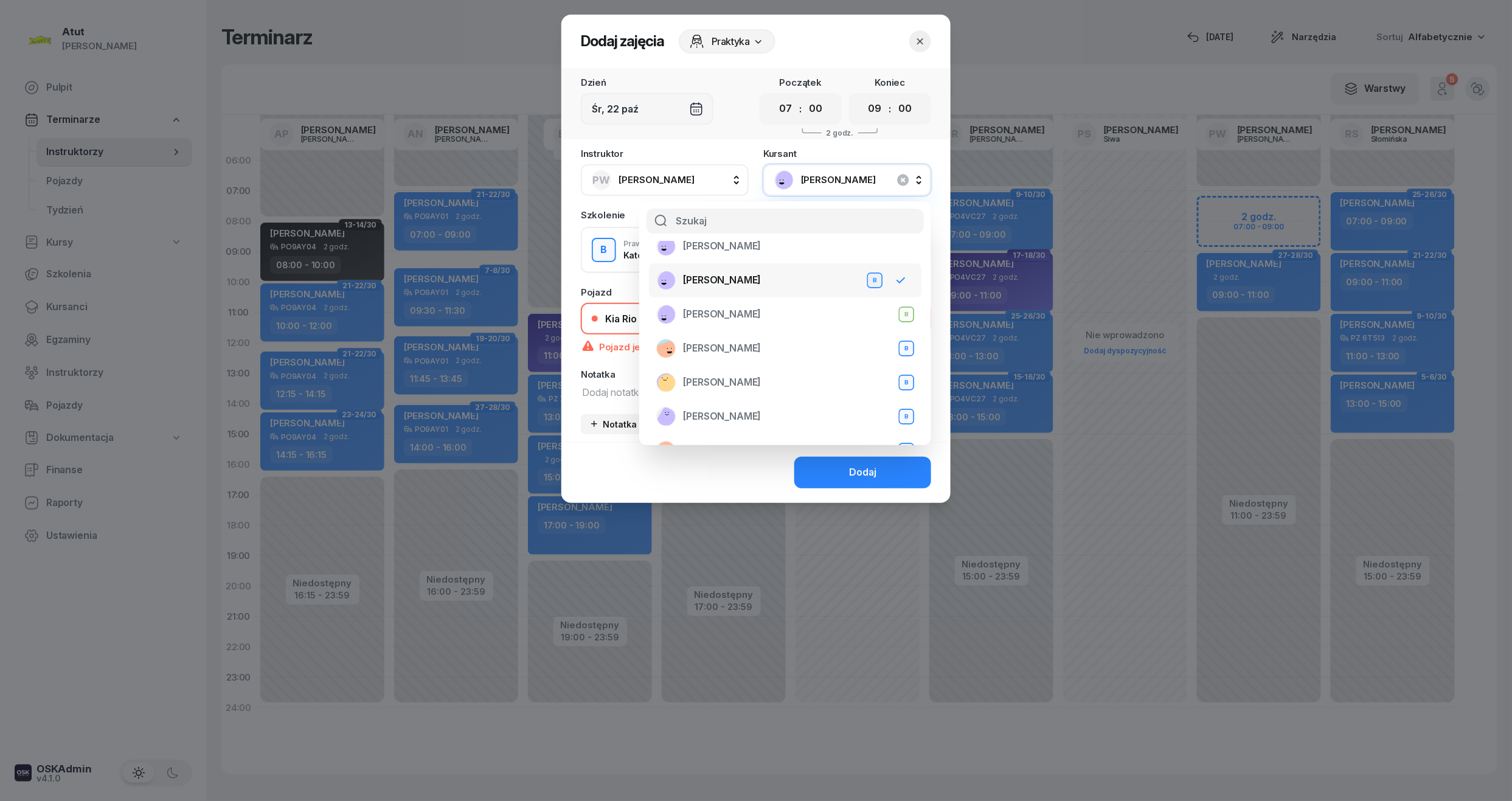
click at [734, 274] on span "[PERSON_NAME]" at bounding box center [721, 280] width 78 height 16
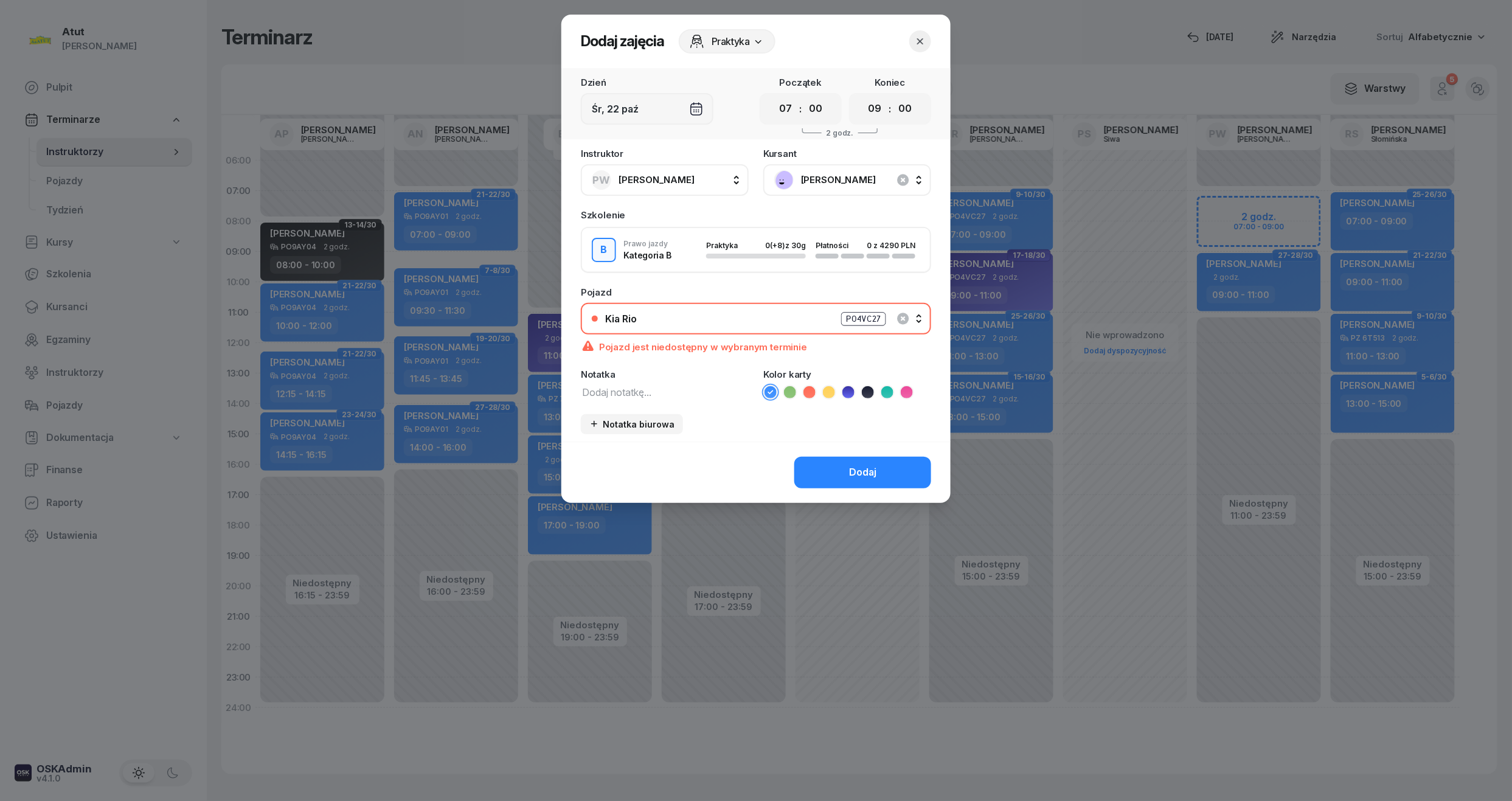
click at [848, 390] on icon at bounding box center [848, 392] width 12 height 12
click at [857, 469] on div "Dodaj" at bounding box center [863, 472] width 28 height 16
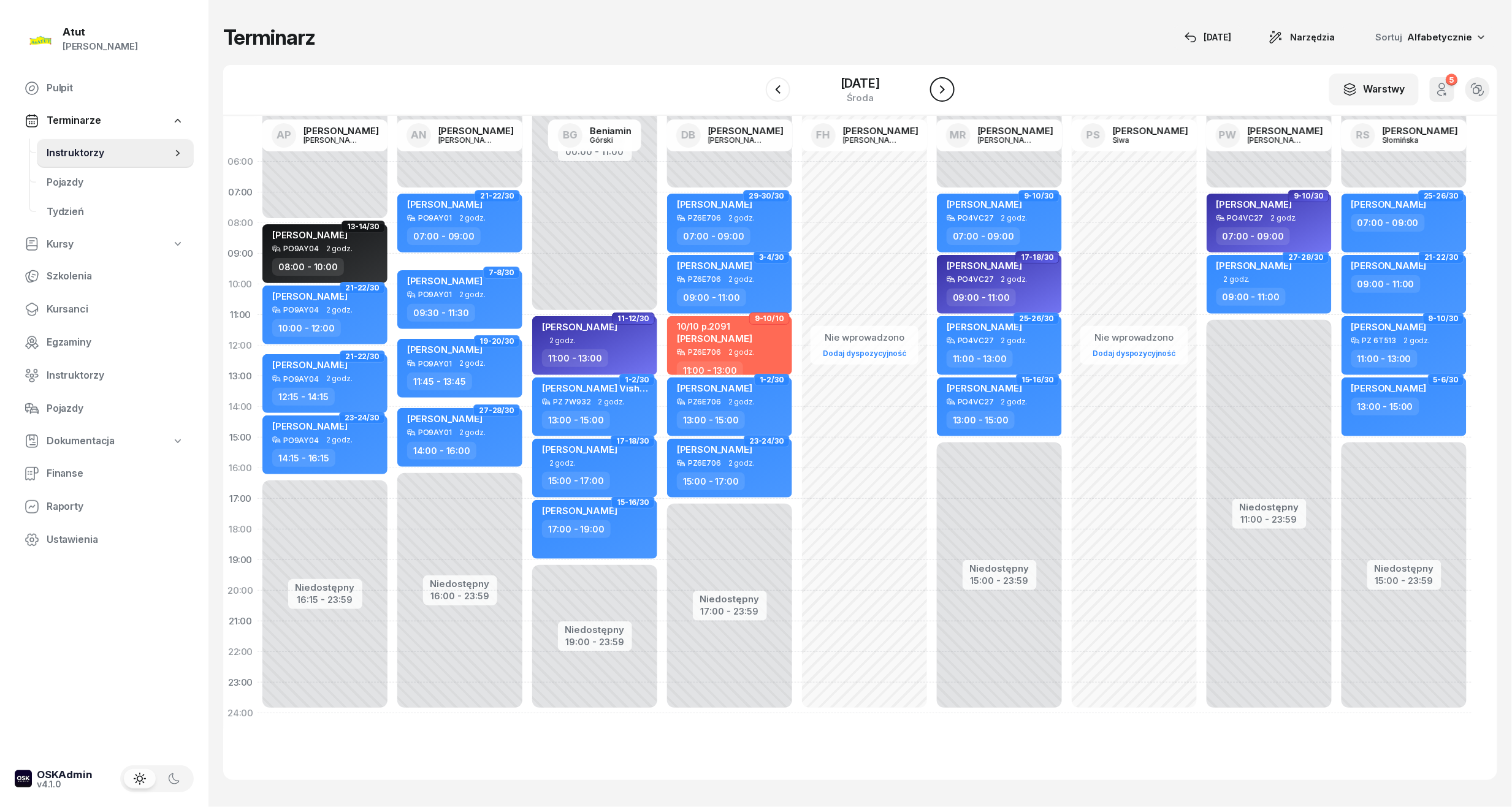
click at [954, 78] on button "button" at bounding box center [943, 90] width 25 height 25
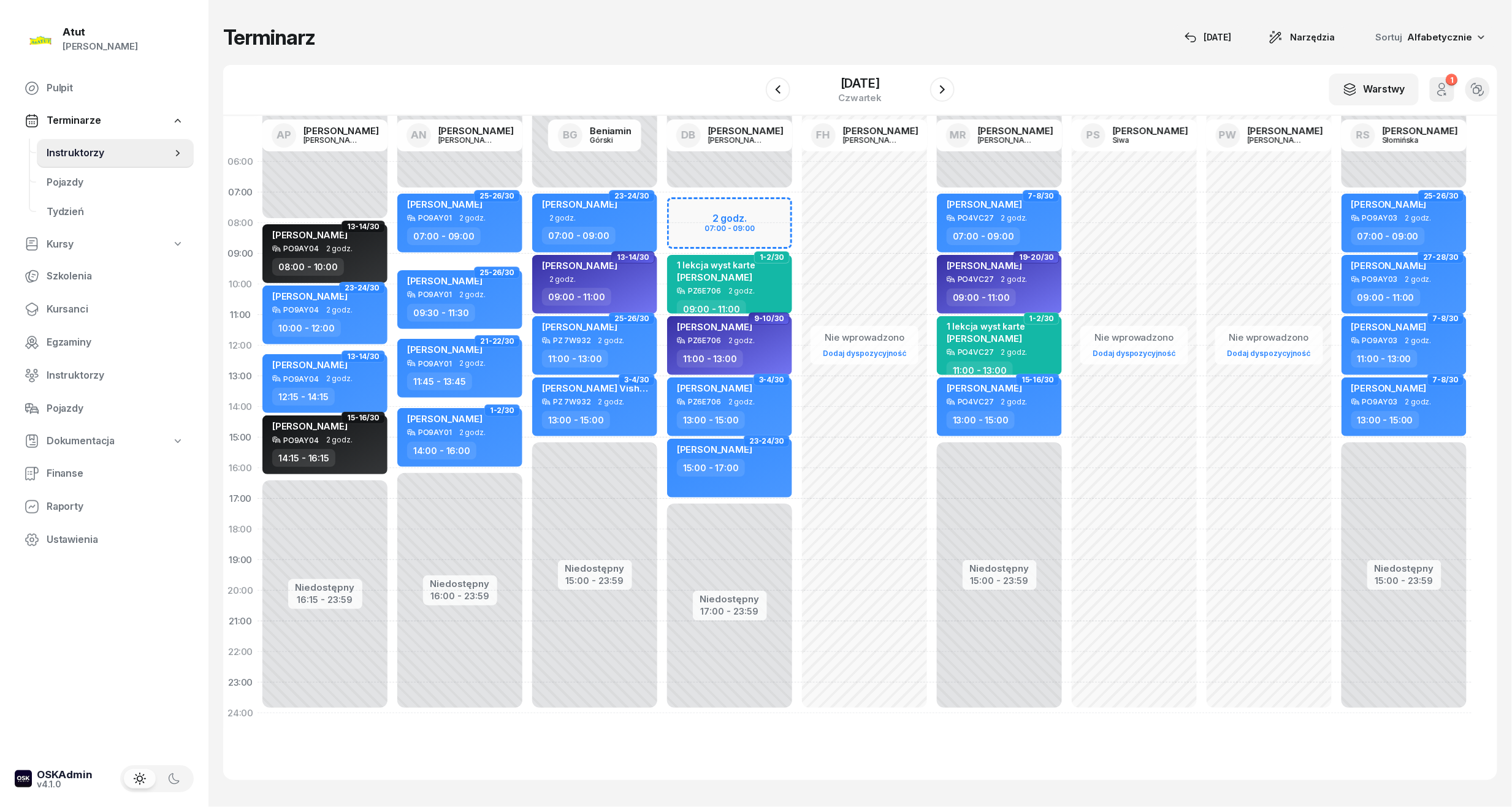
click at [758, 198] on div "Niedostępny 00:00 - 07:00 Niedostępny 17:00 - 23:59 2 godz. 07:00 - 09:00 1-2/3…" at bounding box center [730, 437] width 135 height 582
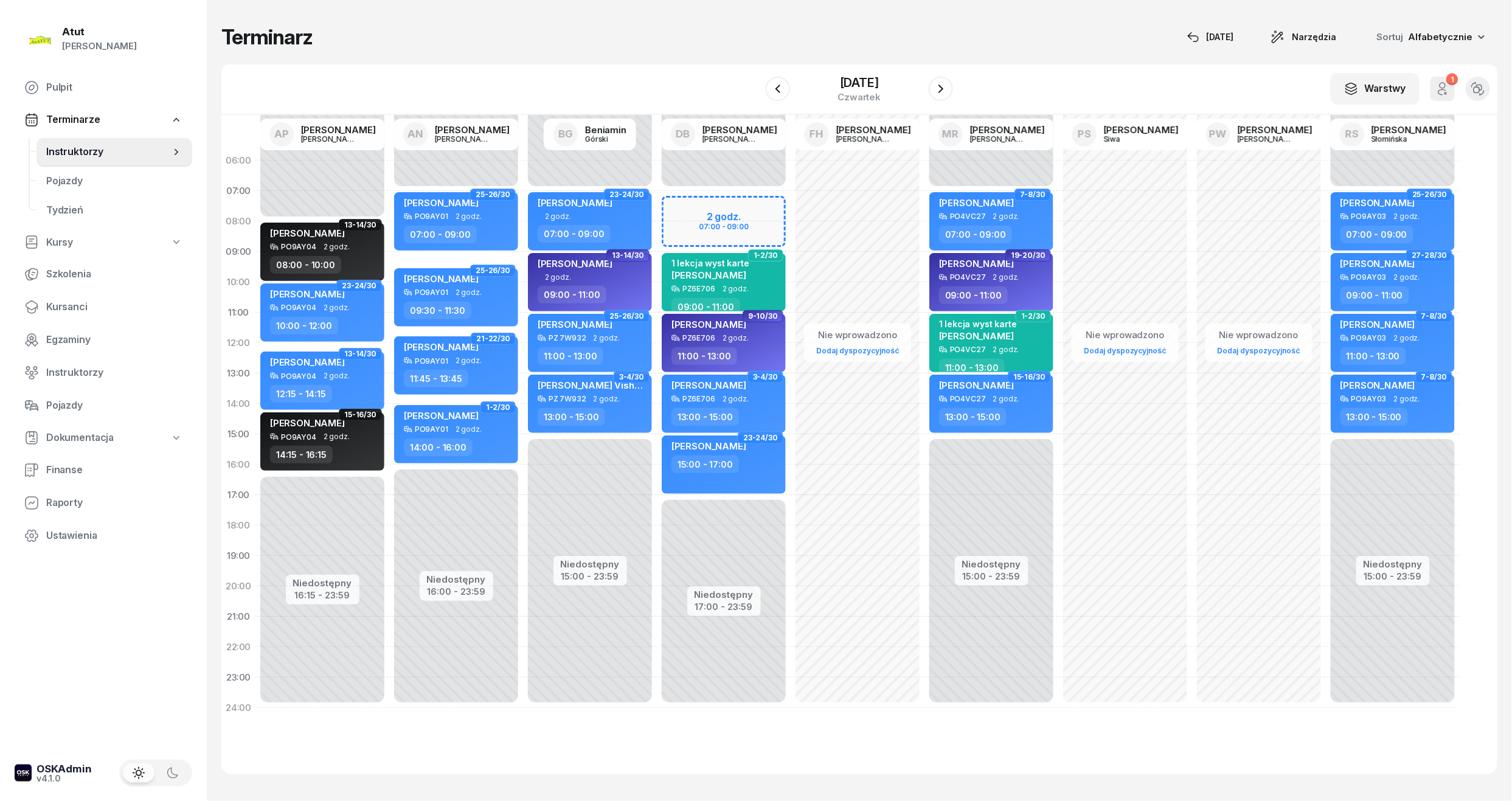
select select "07"
select select "09"
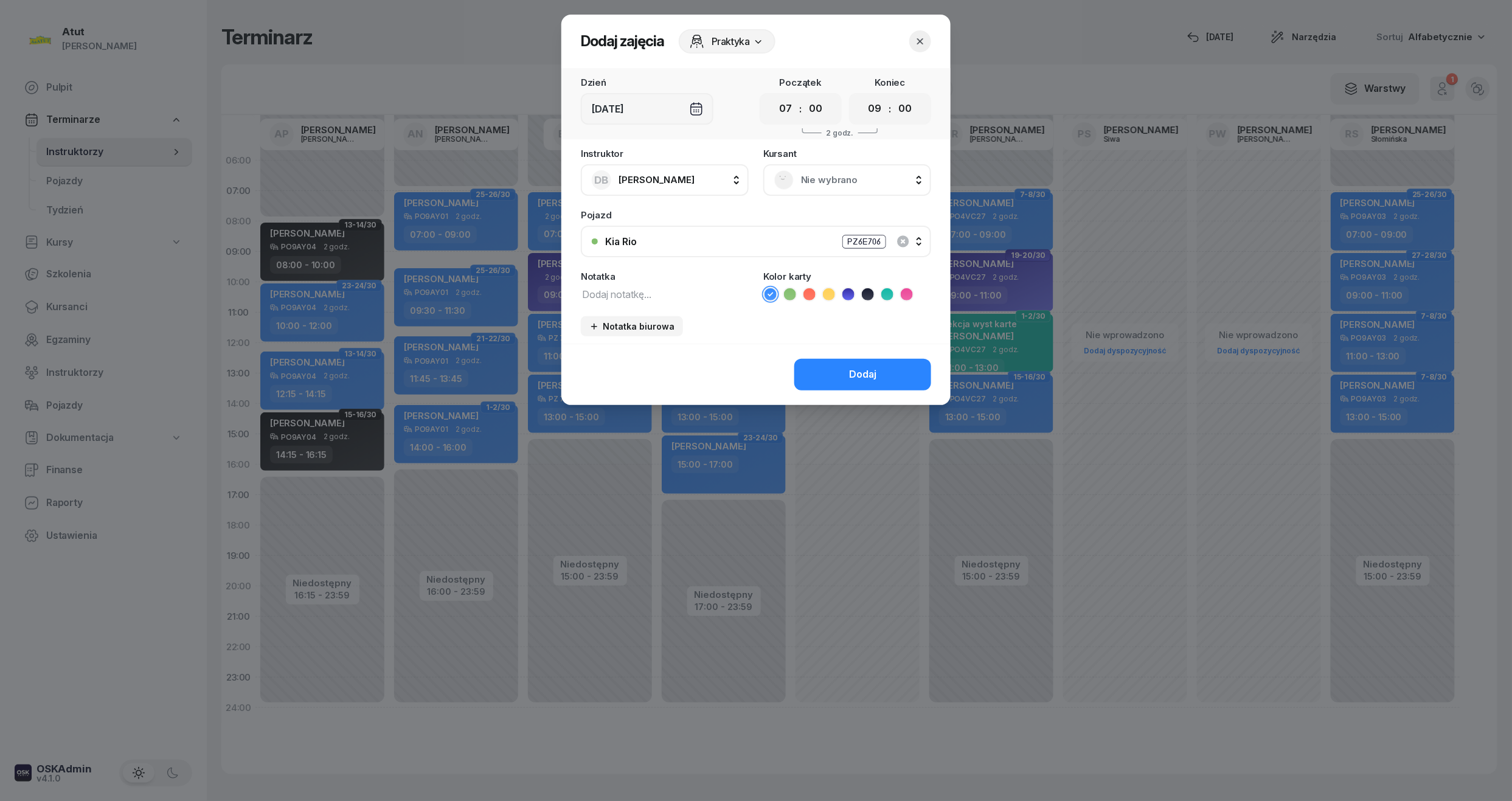
click at [837, 181] on span "Nie wybrano" at bounding box center [860, 180] width 119 height 16
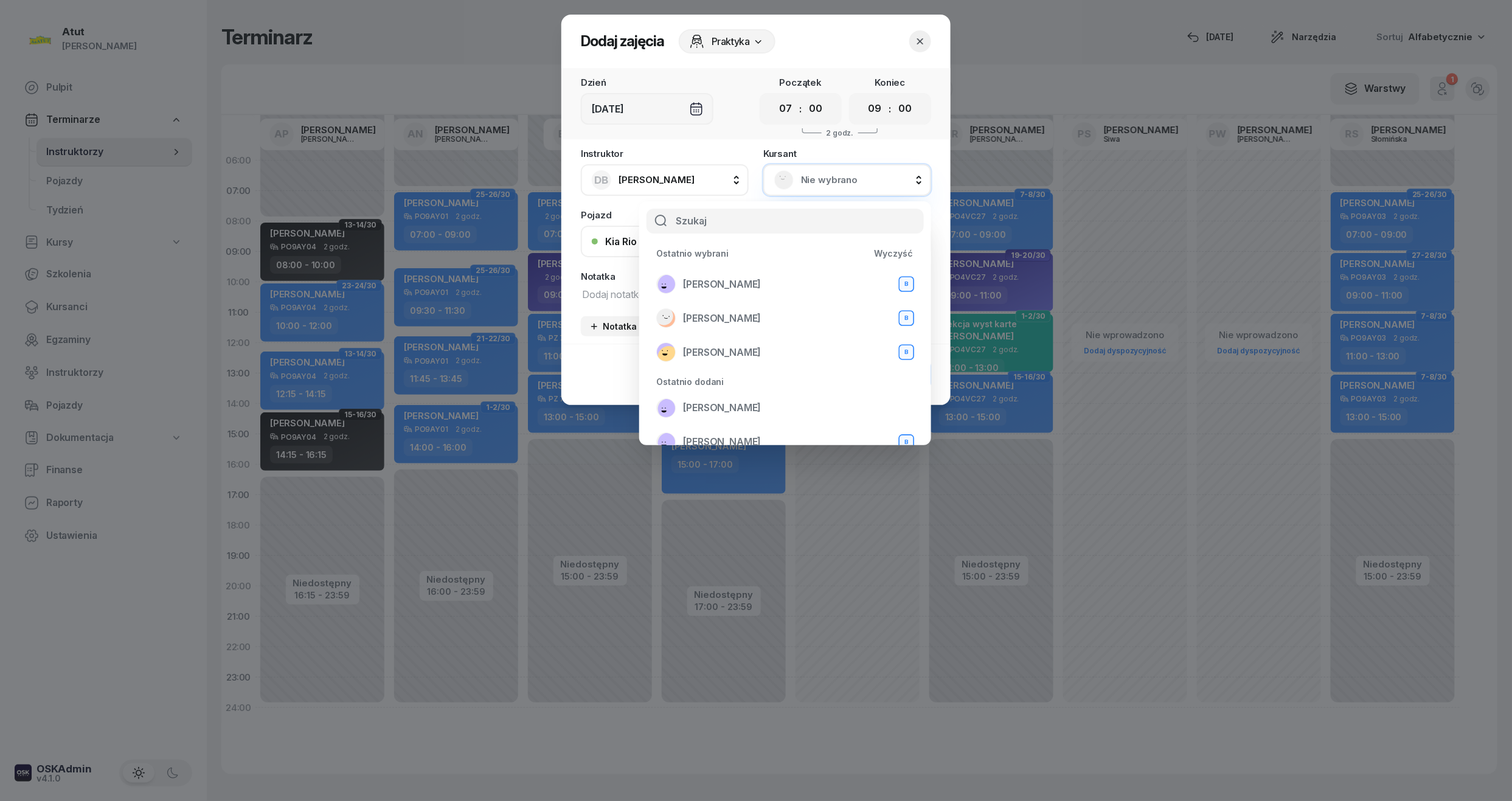
scroll to position [162, 0]
click at [708, 273] on span "[PERSON_NAME]" at bounding box center [721, 280] width 78 height 16
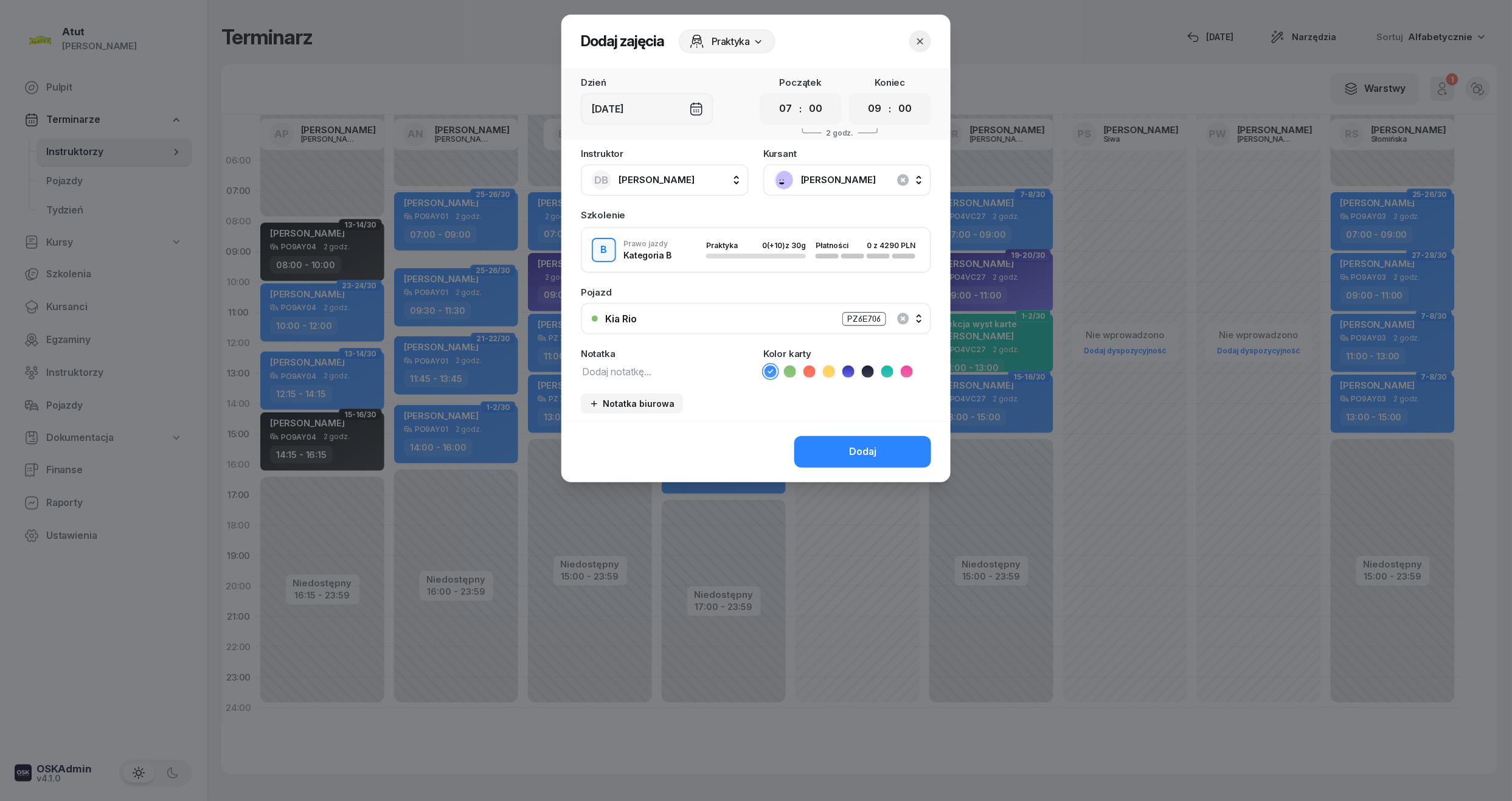
click at [852, 368] on icon at bounding box center [848, 372] width 12 height 12
click at [850, 439] on button "Dodaj" at bounding box center [863, 452] width 137 height 32
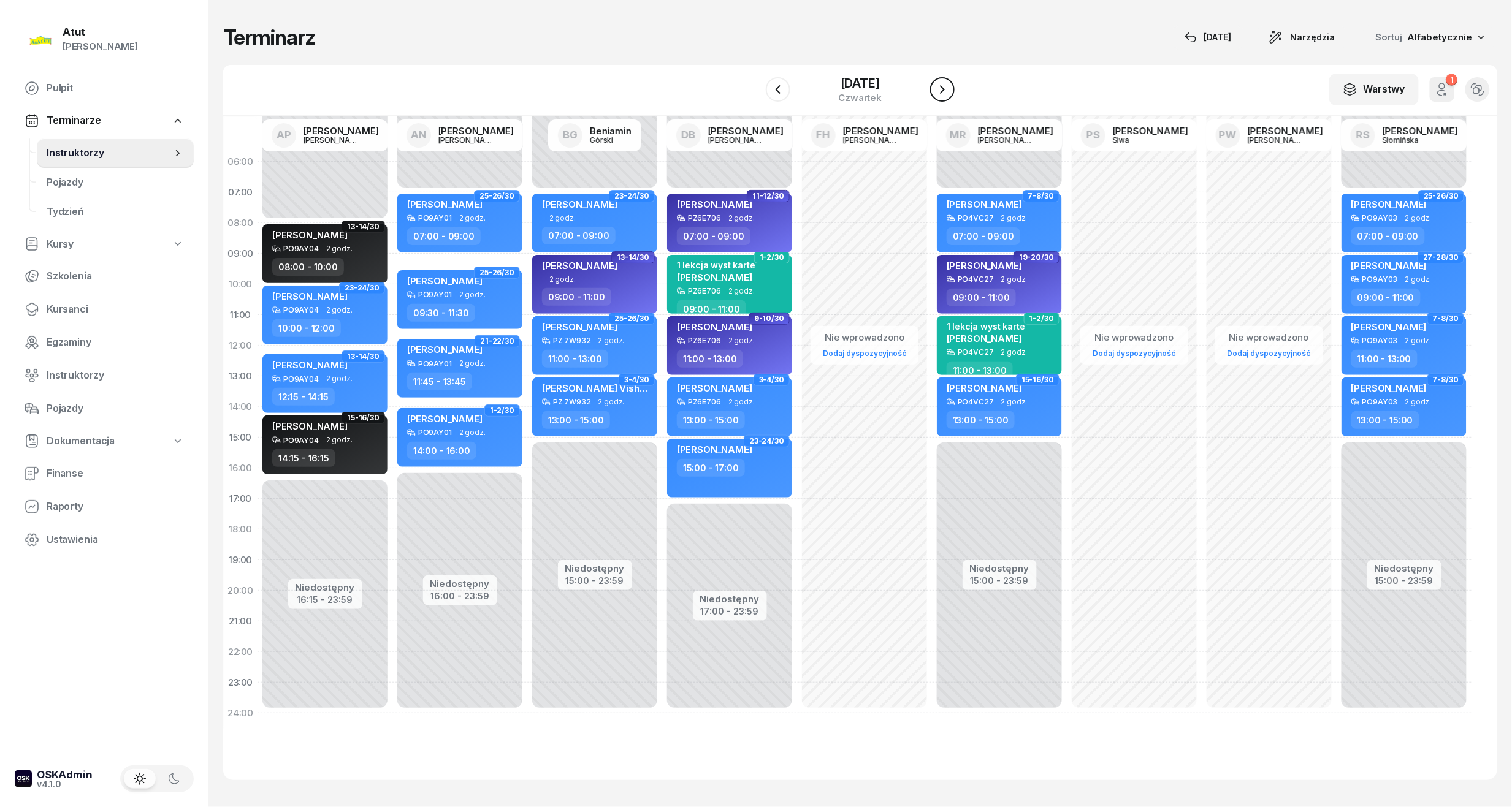
click at [948, 95] on button "button" at bounding box center [943, 90] width 25 height 25
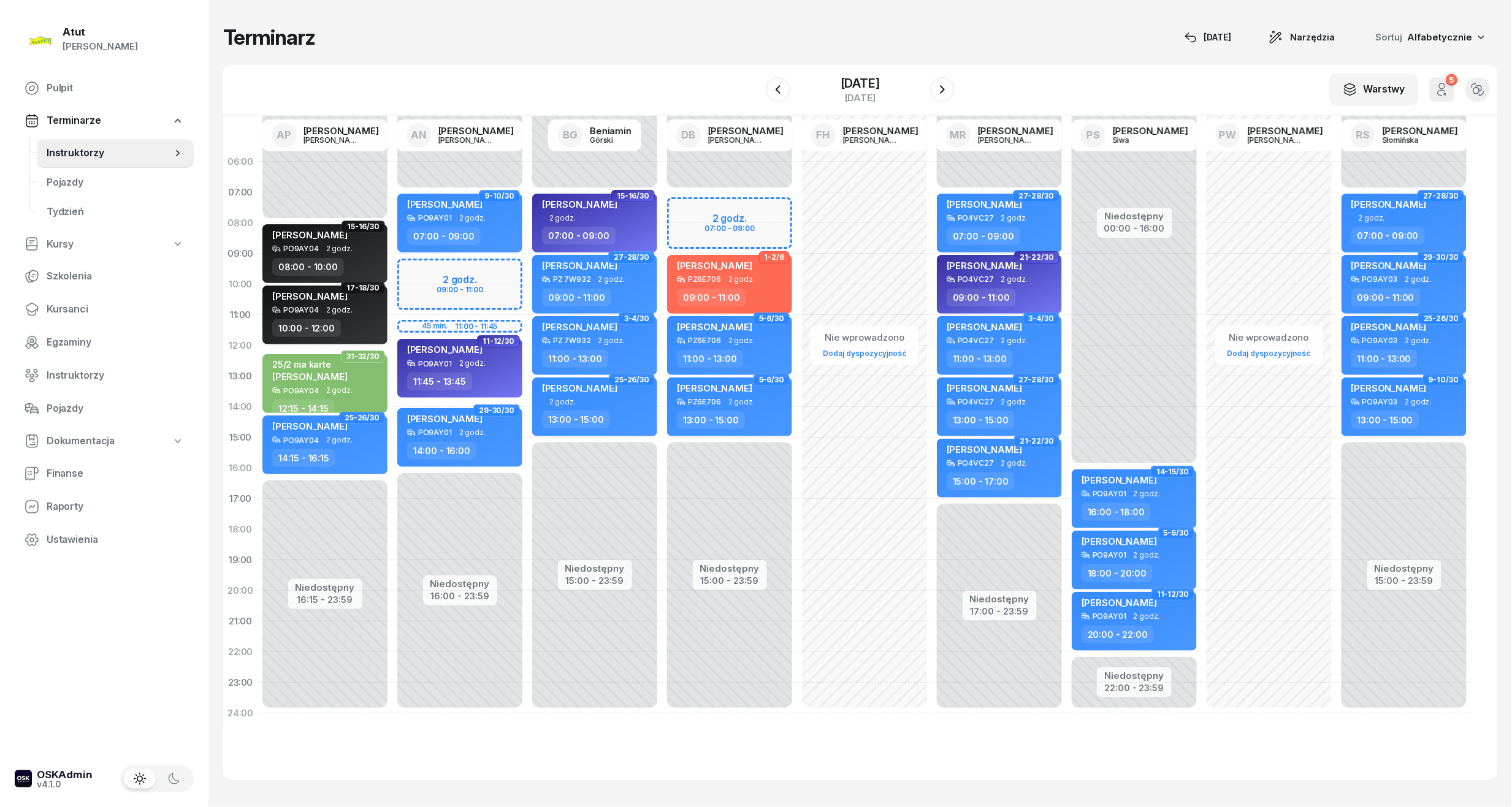
click at [740, 230] on div "Niedostępny 00:00 - 07:00 Niedostępny 15:00 - 23:59 2 godz. 07:00 - 09:00 1-2/3…" at bounding box center [730, 437] width 135 height 582
select select "08"
select select "09"
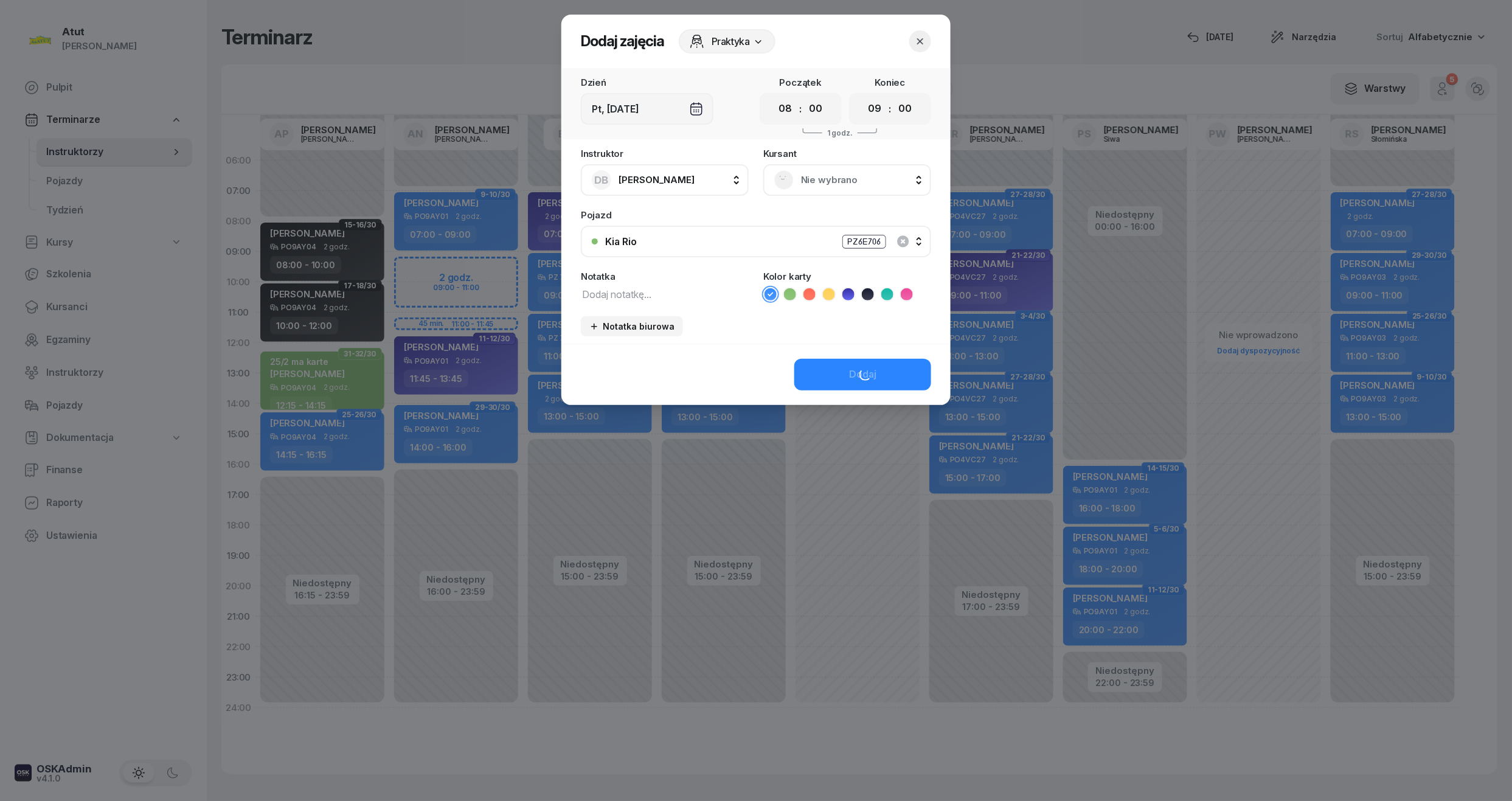
click at [841, 173] on span "Nie wybrano" at bounding box center [860, 180] width 119 height 16
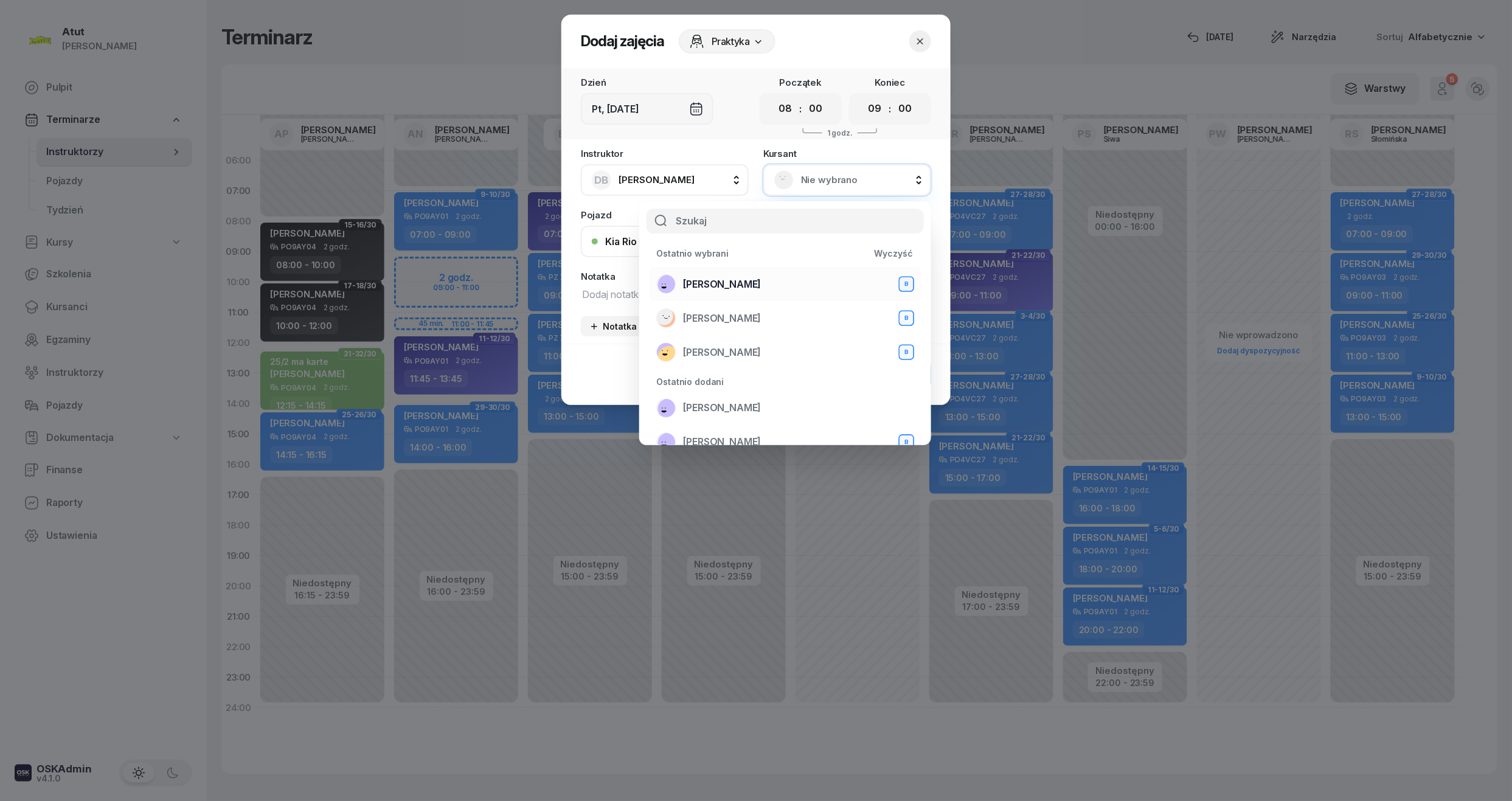
click at [711, 280] on span "[PERSON_NAME]" at bounding box center [721, 285] width 78 height 16
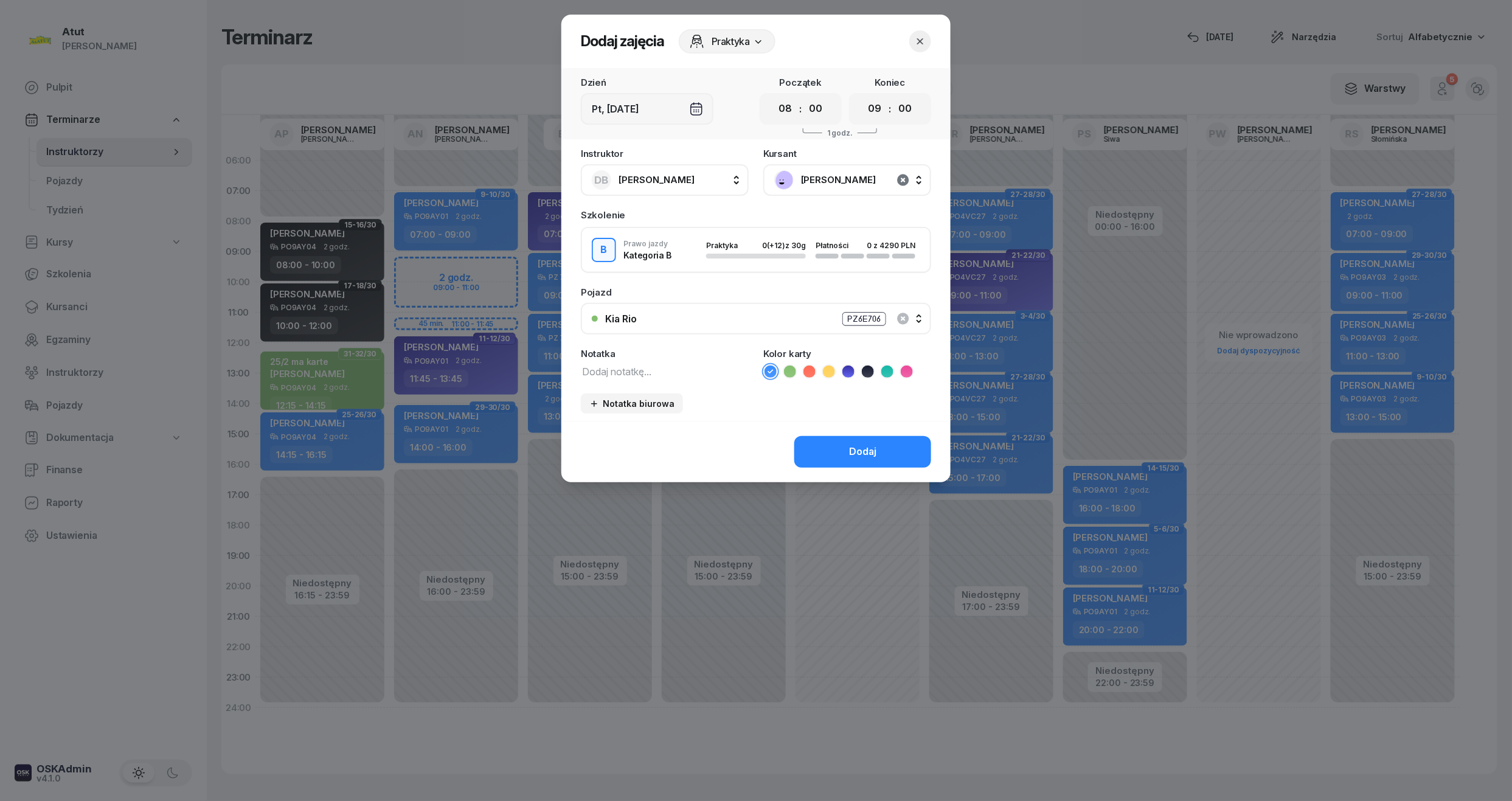
click at [903, 176] on icon "button" at bounding box center [903, 180] width 15 height 15
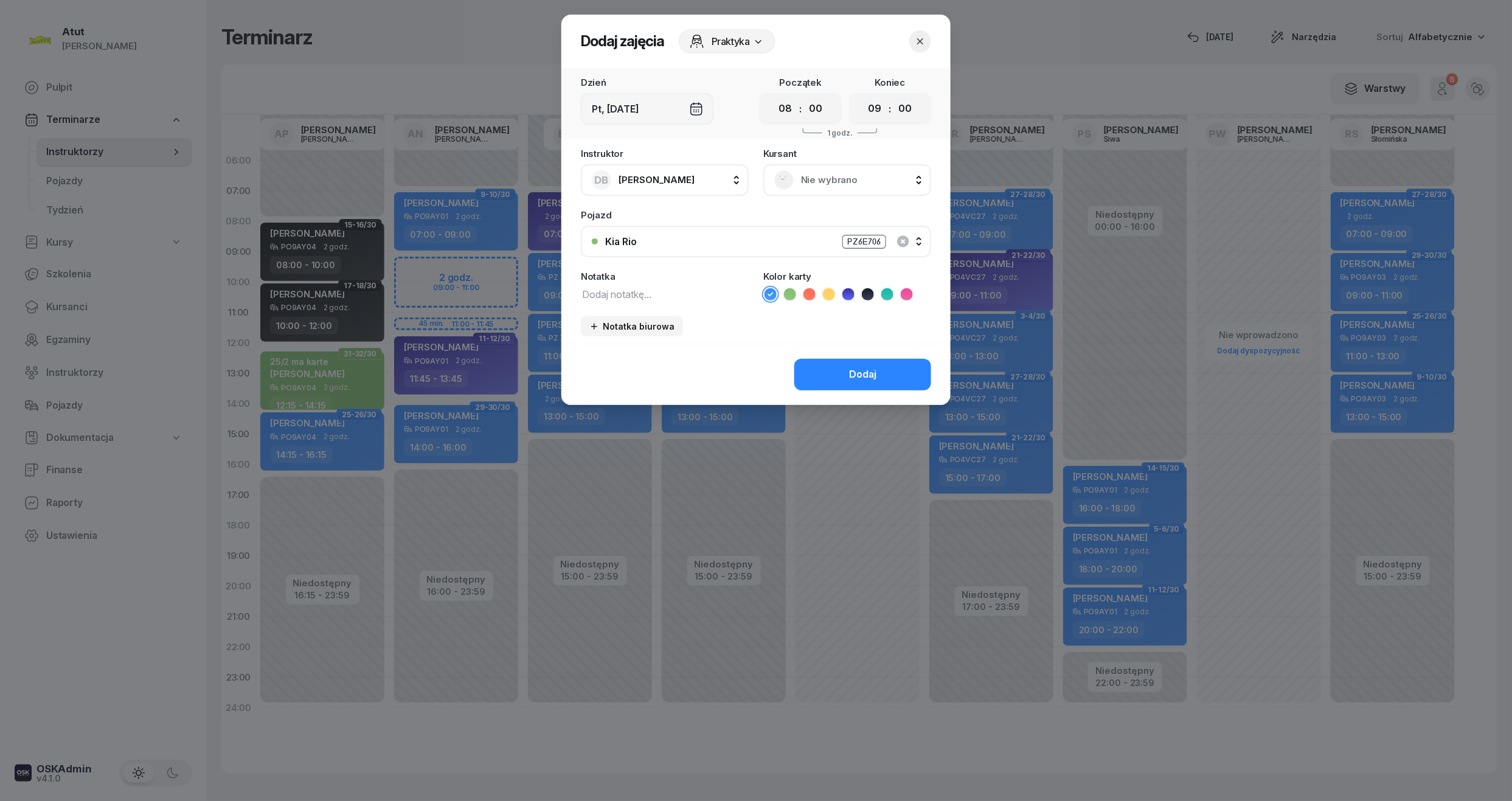
click at [860, 179] on span "Nie wybrano" at bounding box center [860, 180] width 119 height 16
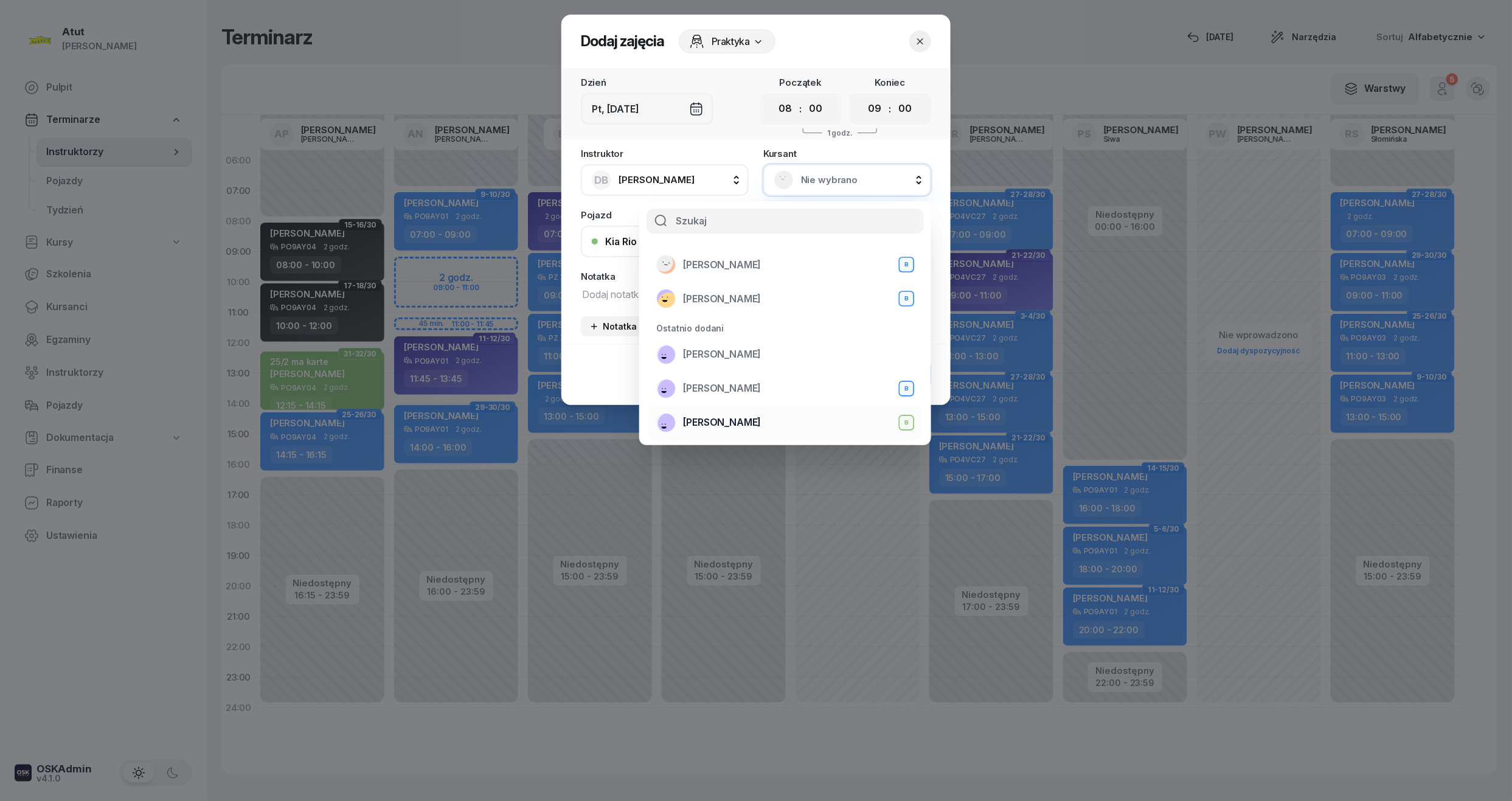
scroll to position [81, 0]
click at [721, 354] on span "[PERSON_NAME]" at bounding box center [721, 361] width 78 height 16
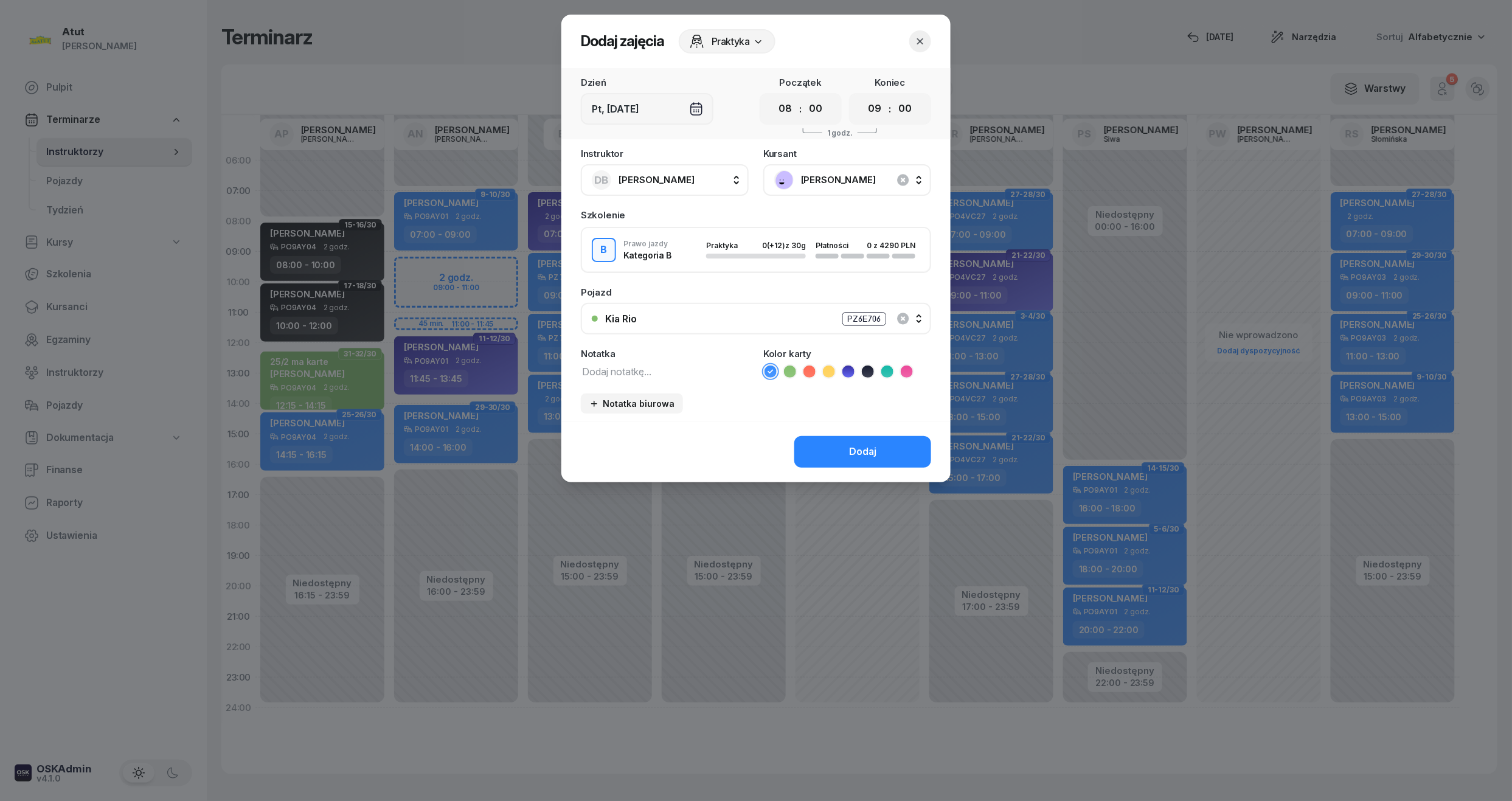
click at [848, 366] on icon at bounding box center [848, 372] width 12 height 12
click at [871, 446] on div "Dodaj" at bounding box center [863, 452] width 28 height 16
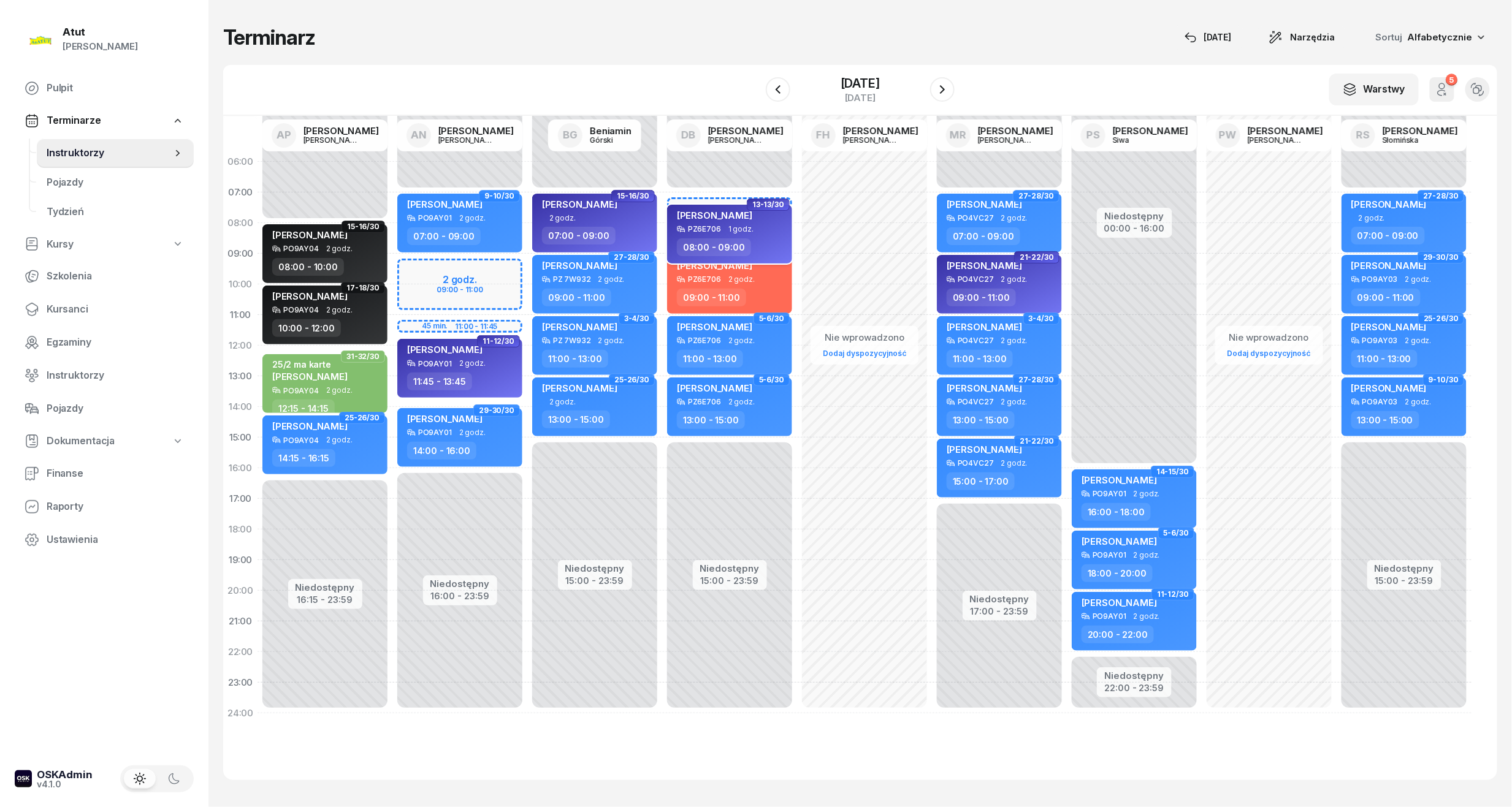
click at [743, 219] on div "[PERSON_NAME]" at bounding box center [730, 217] width 108 height 16
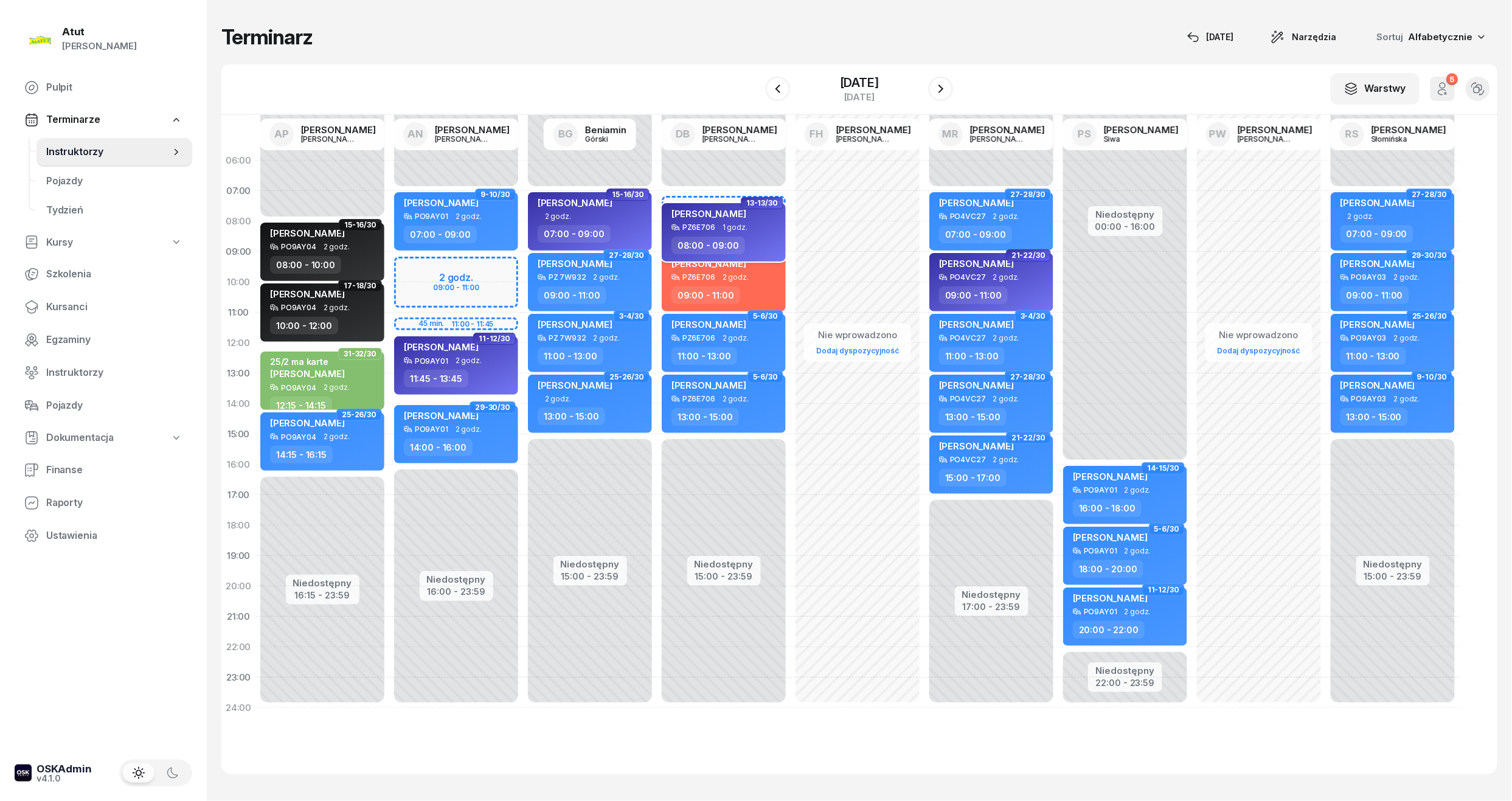
select select "08"
select select "09"
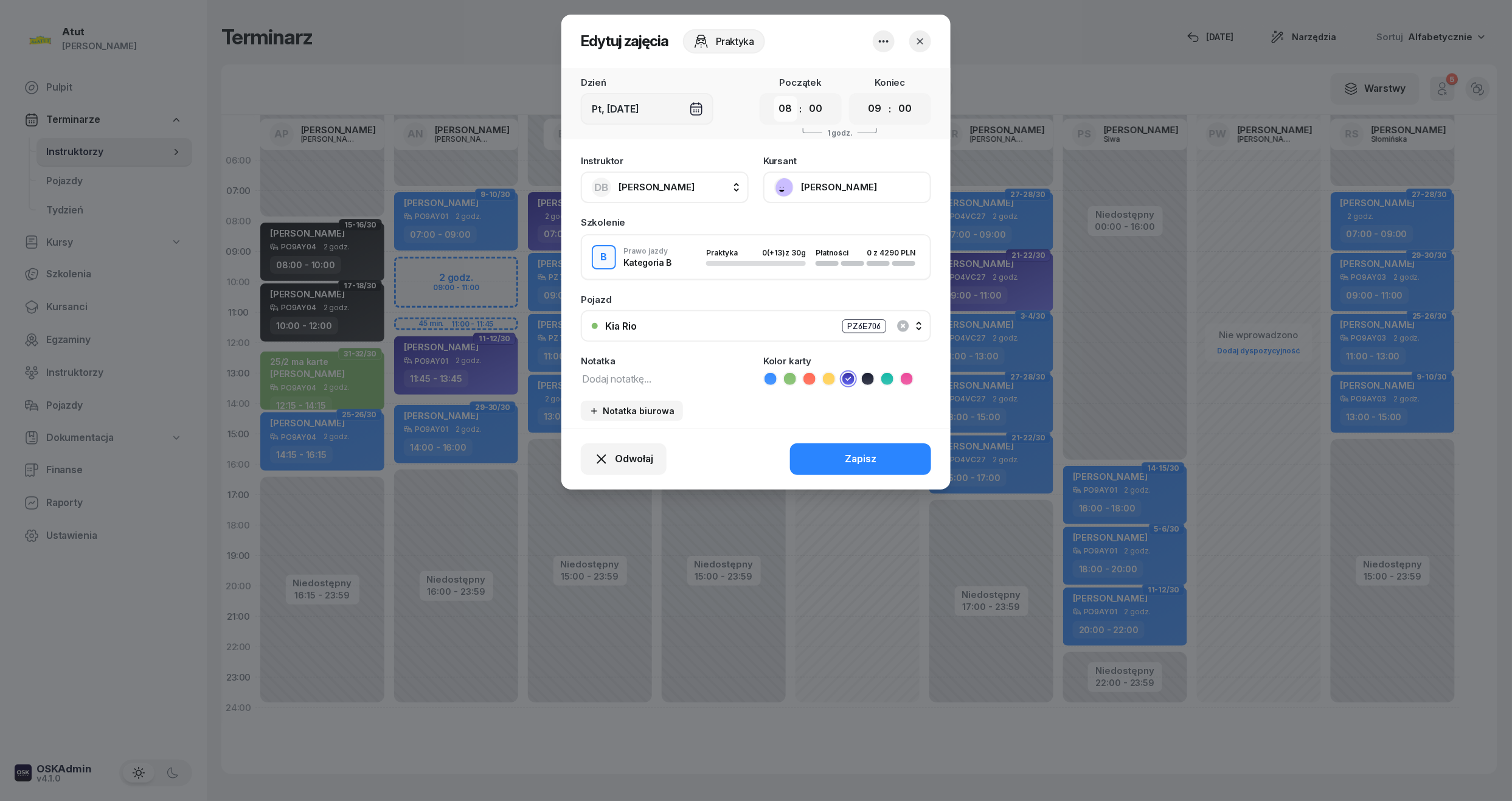
click at [787, 108] on select "00 01 02 03 04 05 06 07 08 09 10 11 12 13 14 15 16 17 18 19 20 21 22 23" at bounding box center [786, 108] width 23 height 25
select select "07"
click at [774, 96] on select "00 01 02 03 04 05 06 07 08 09 10 11 12 13 14 15 16 17 18 19 20 21 22 23" at bounding box center [786, 108] width 23 height 25
click at [868, 453] on div "Zapisz" at bounding box center [860, 459] width 32 height 16
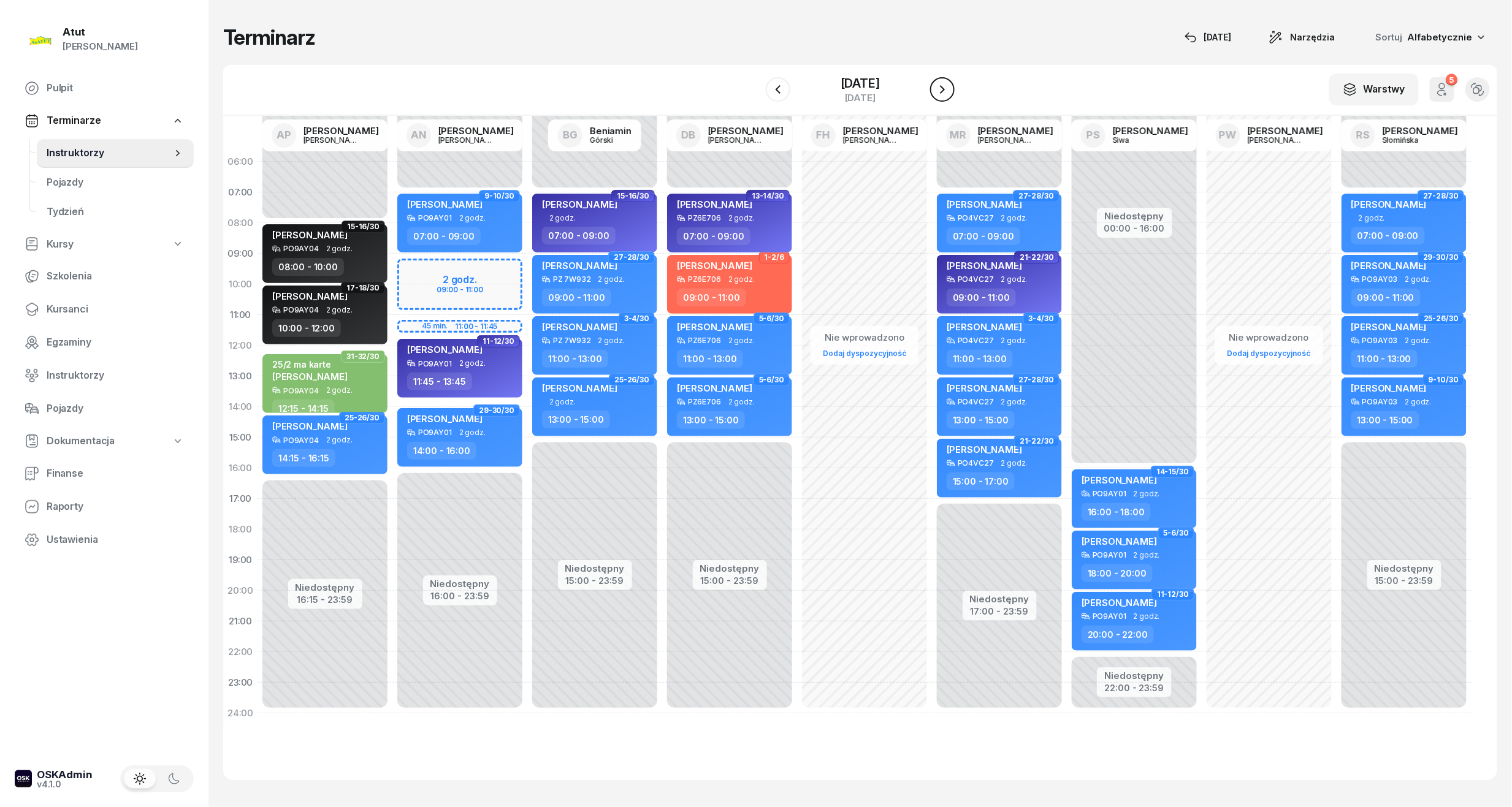
click at [950, 84] on icon "button" at bounding box center [942, 89] width 15 height 15
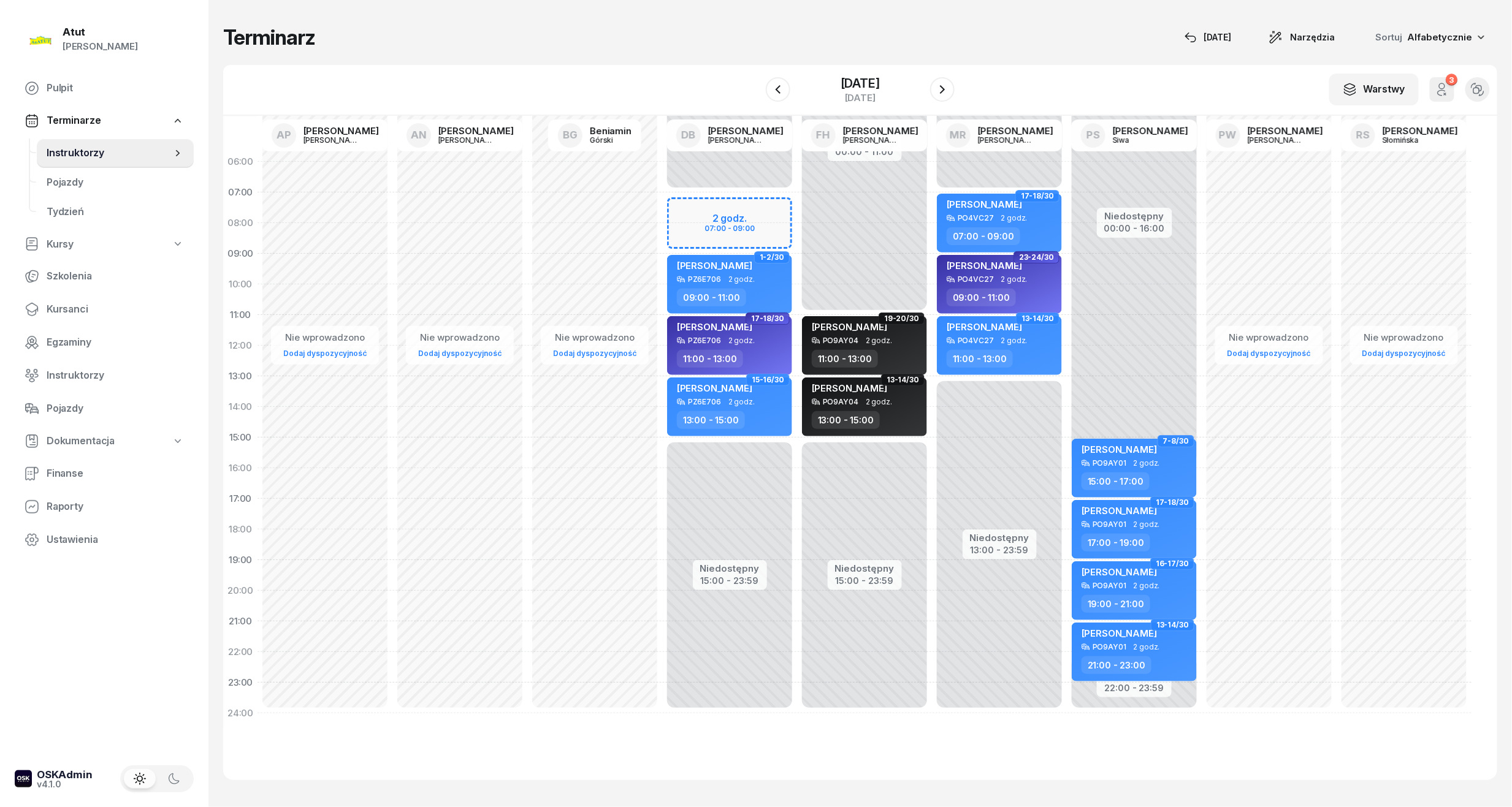
click at [741, 209] on div "Niedostępny 00:00 - 07:00 Niedostępny 15:00 - 23:59 2 godz. 07:00 - 09:00 1-2/3…" at bounding box center [730, 437] width 135 height 582
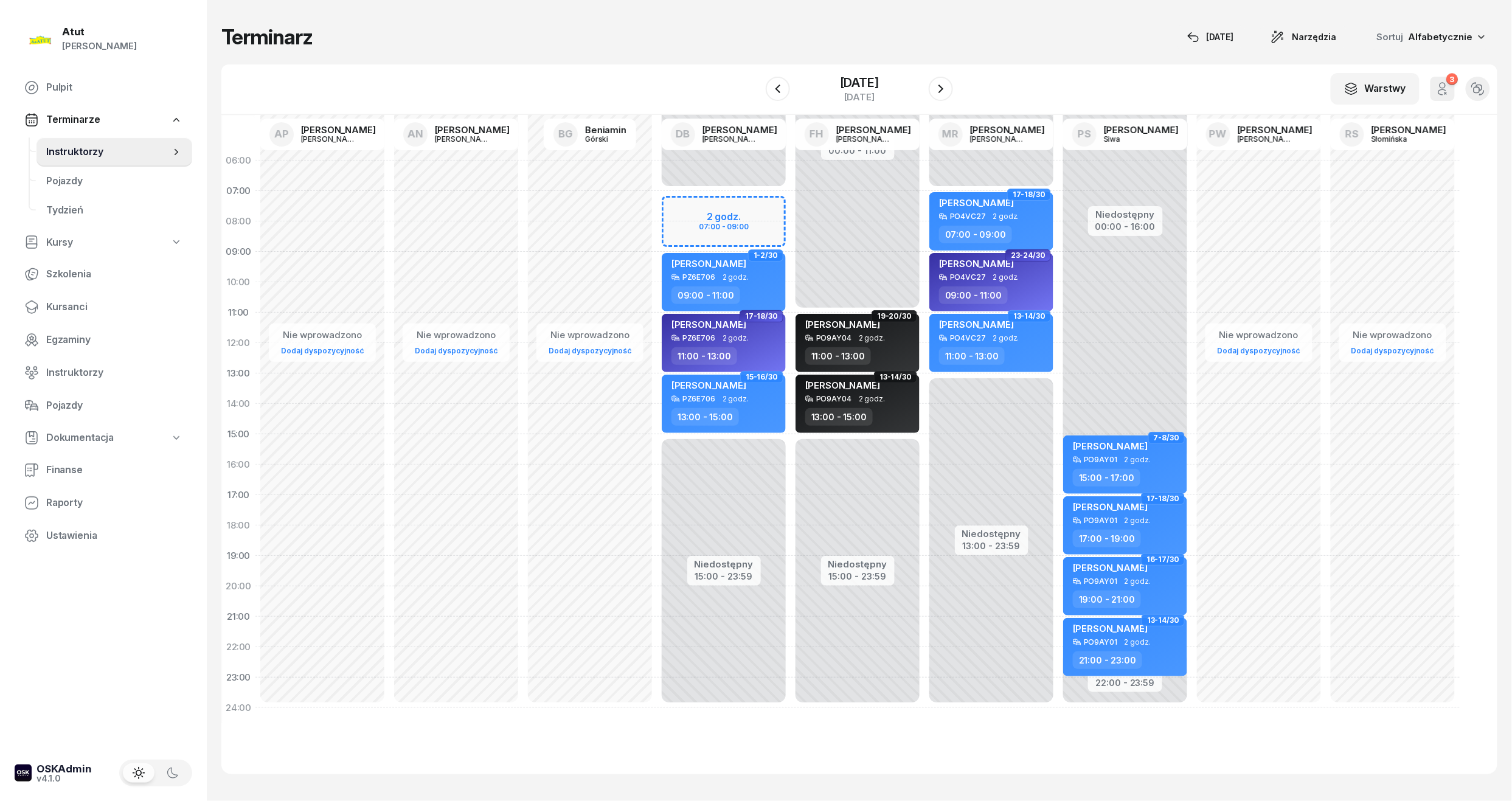
select select "07"
select select "09"
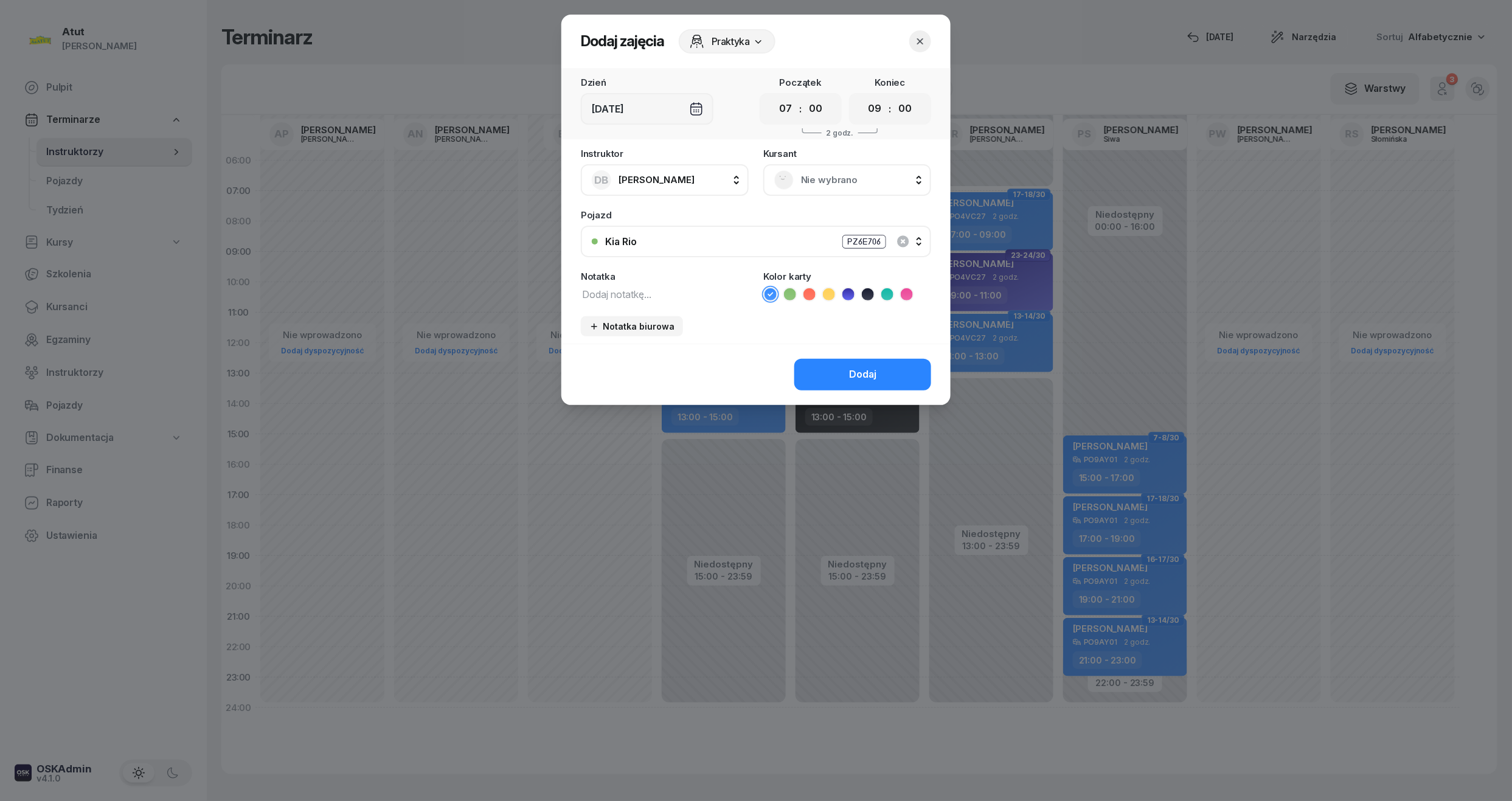
click at [848, 173] on span "Nie wybrano" at bounding box center [860, 180] width 119 height 16
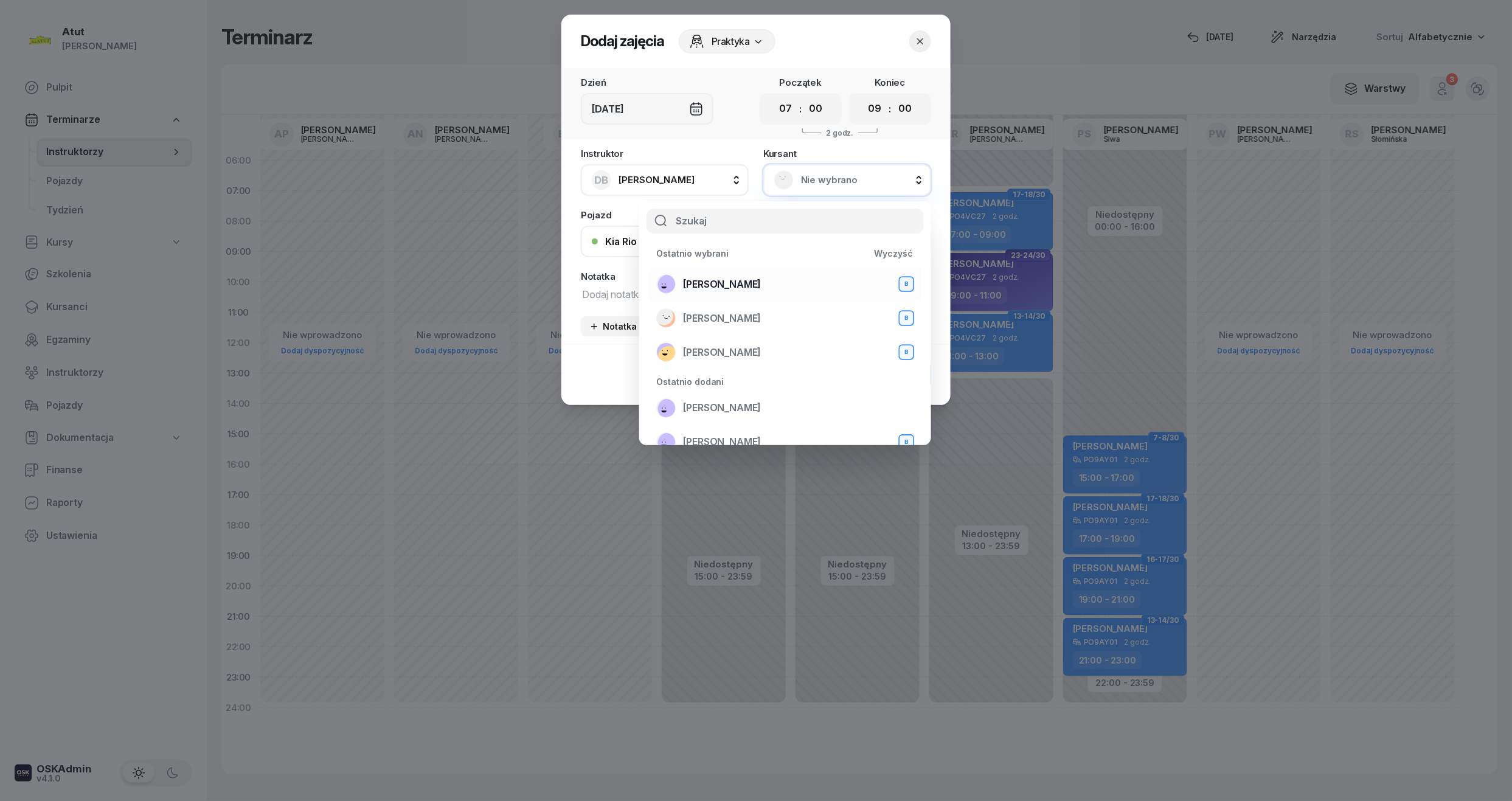
click at [728, 279] on span "[PERSON_NAME]" at bounding box center [721, 285] width 78 height 16
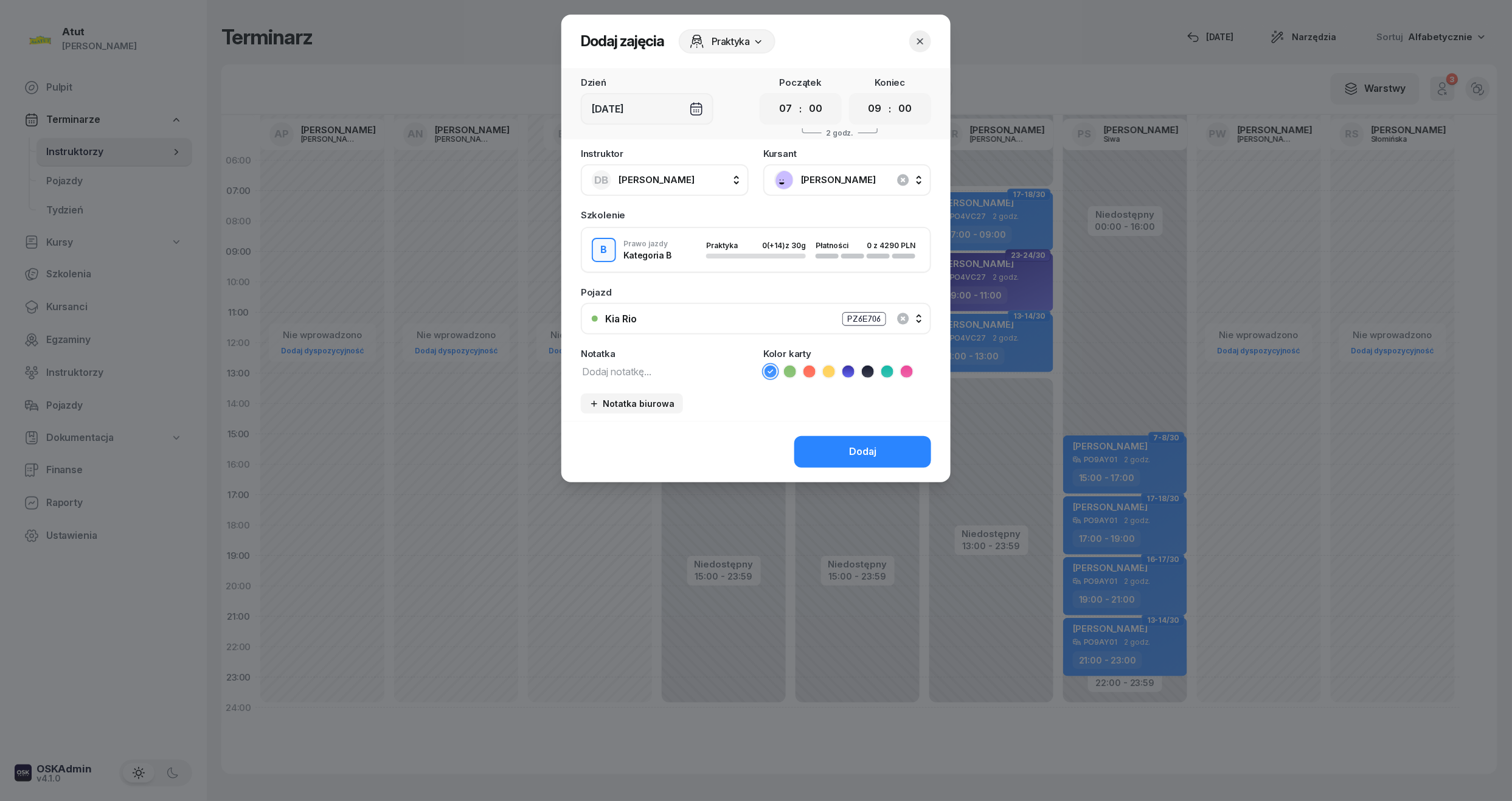
click at [854, 369] on li at bounding box center [848, 372] width 15 height 15
click at [847, 446] on button "Dodaj" at bounding box center [863, 452] width 137 height 32
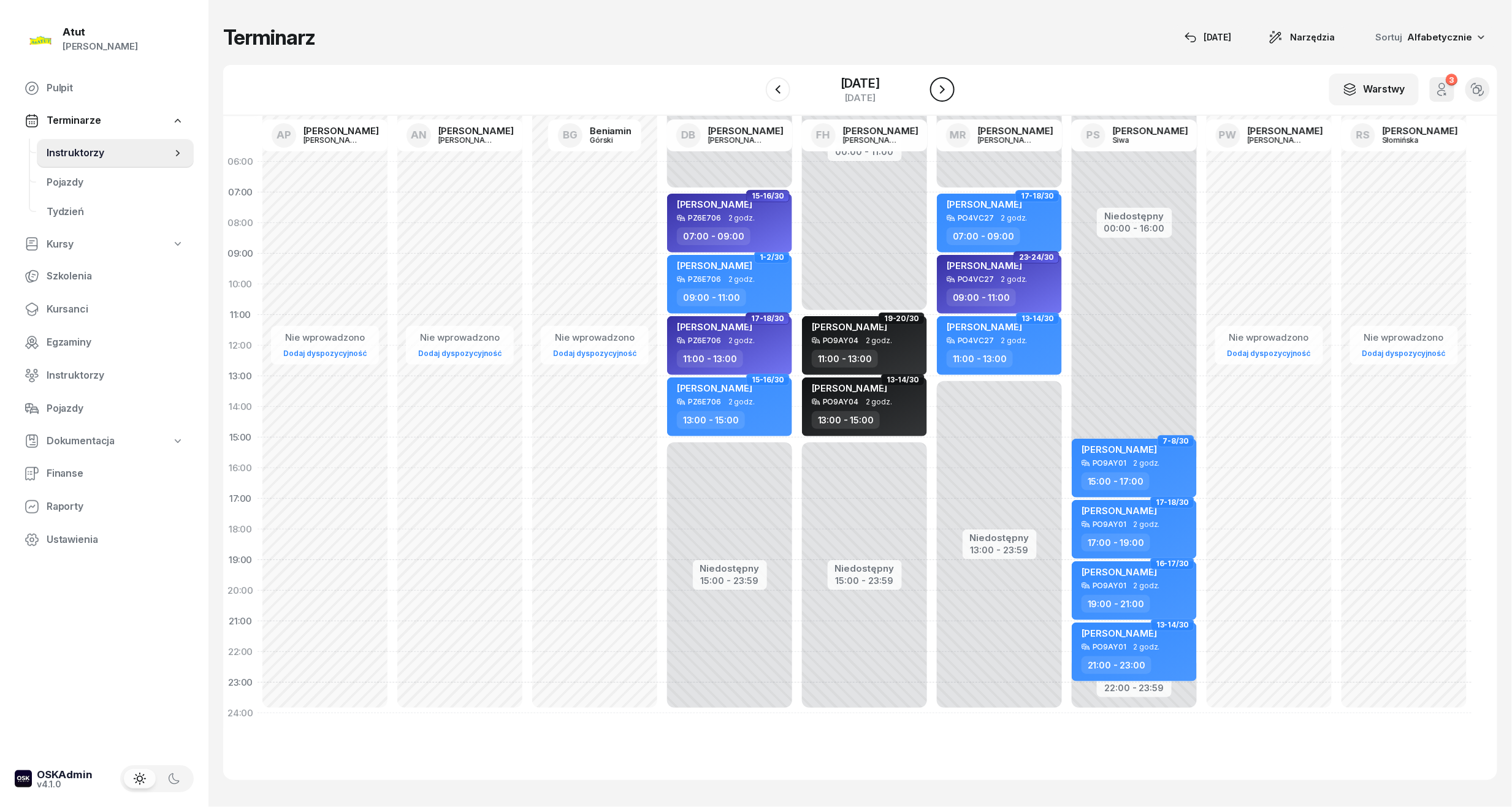
click at [950, 89] on icon "button" at bounding box center [942, 89] width 15 height 15
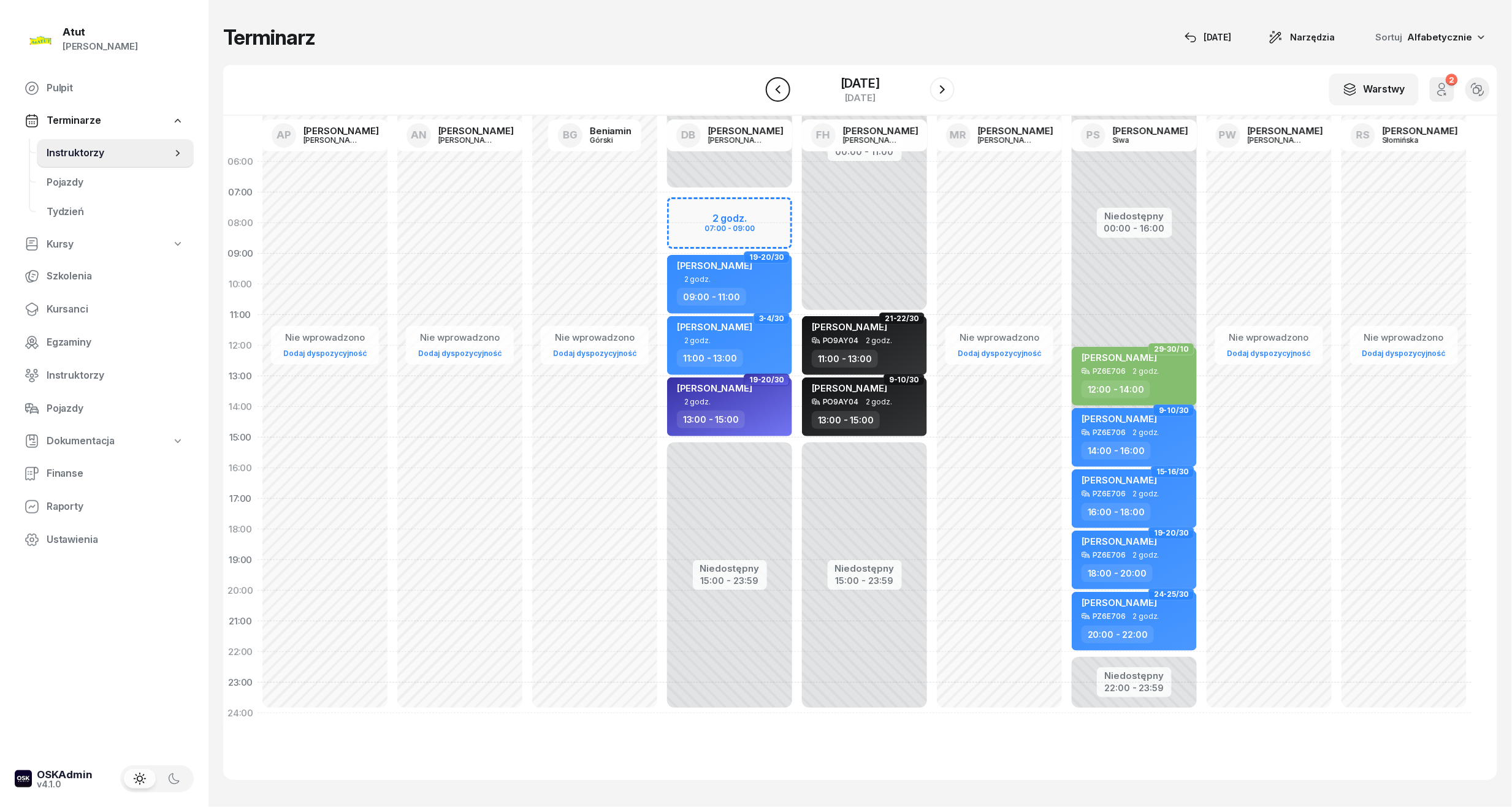
click at [771, 89] on icon "button" at bounding box center [778, 89] width 15 height 15
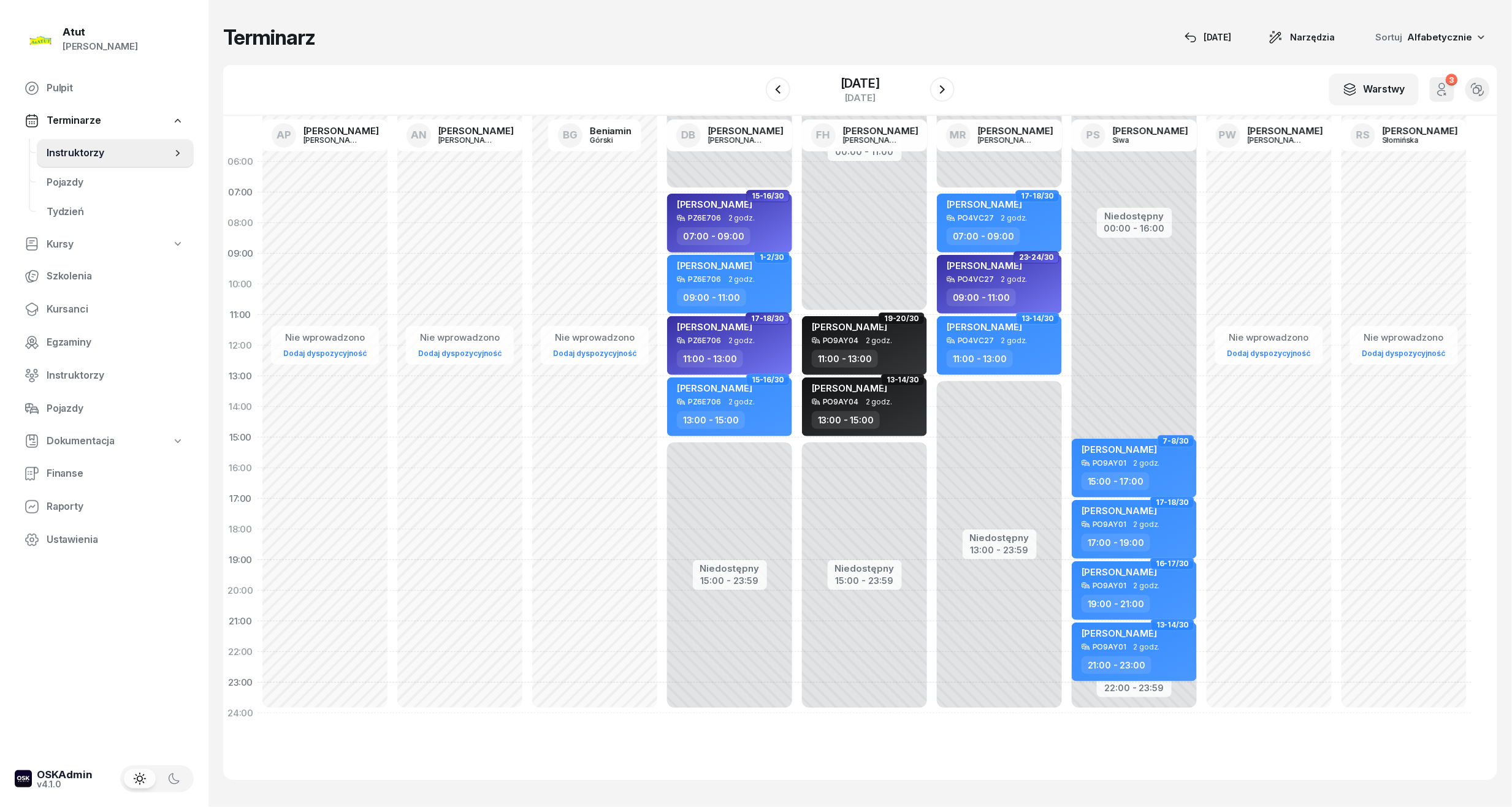
click at [744, 226] on div "[PERSON_NAME] PZ6E706 2 godz. 07:00 - 09:00" at bounding box center [729, 223] width 125 height 59
select select "07"
select select "09"
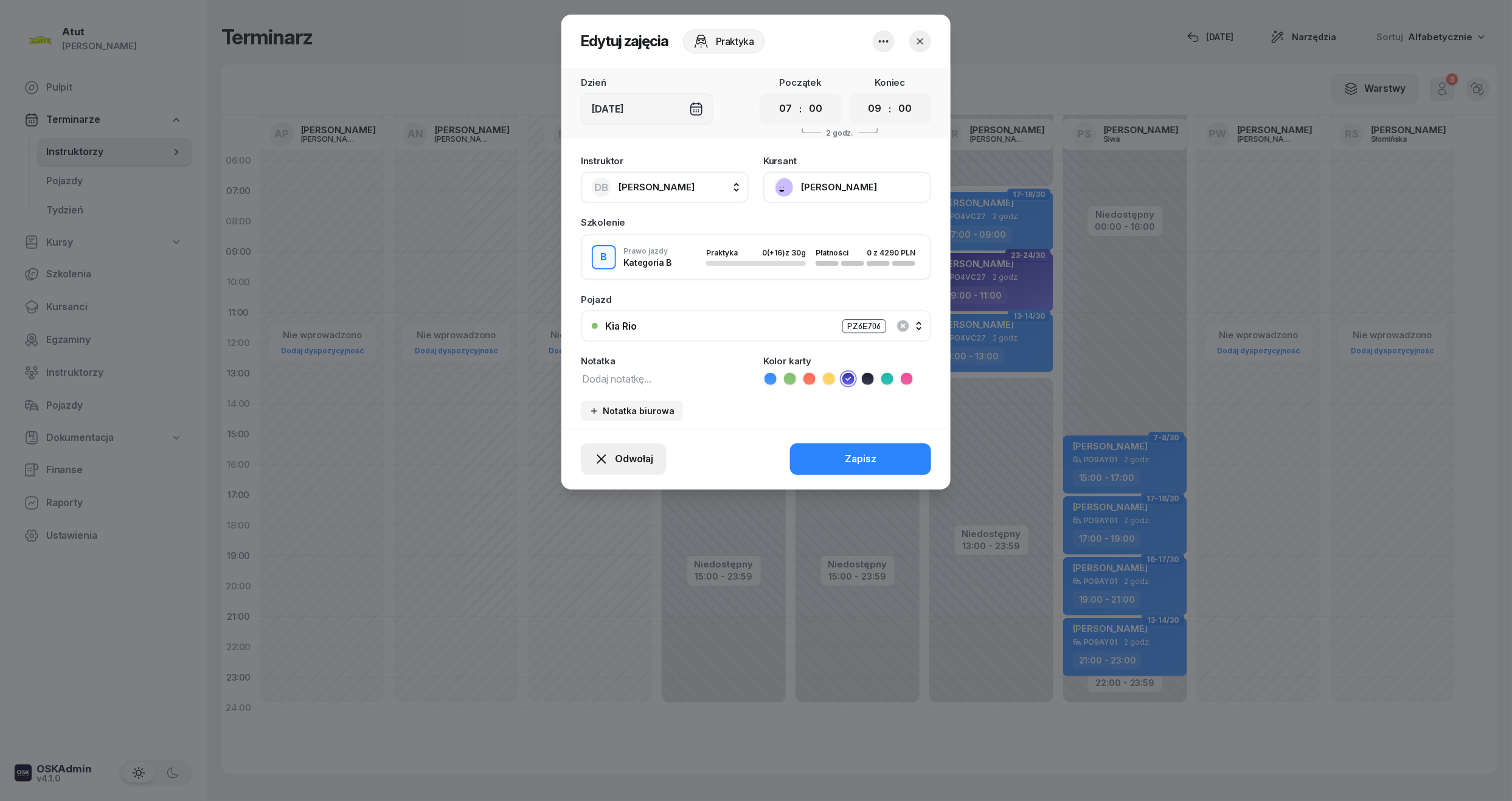
click at [657, 466] on button "Odwołaj" at bounding box center [624, 459] width 86 height 32
click at [580, 347] on div "My odwołaliśmy" at bounding box center [603, 355] width 74 height 16
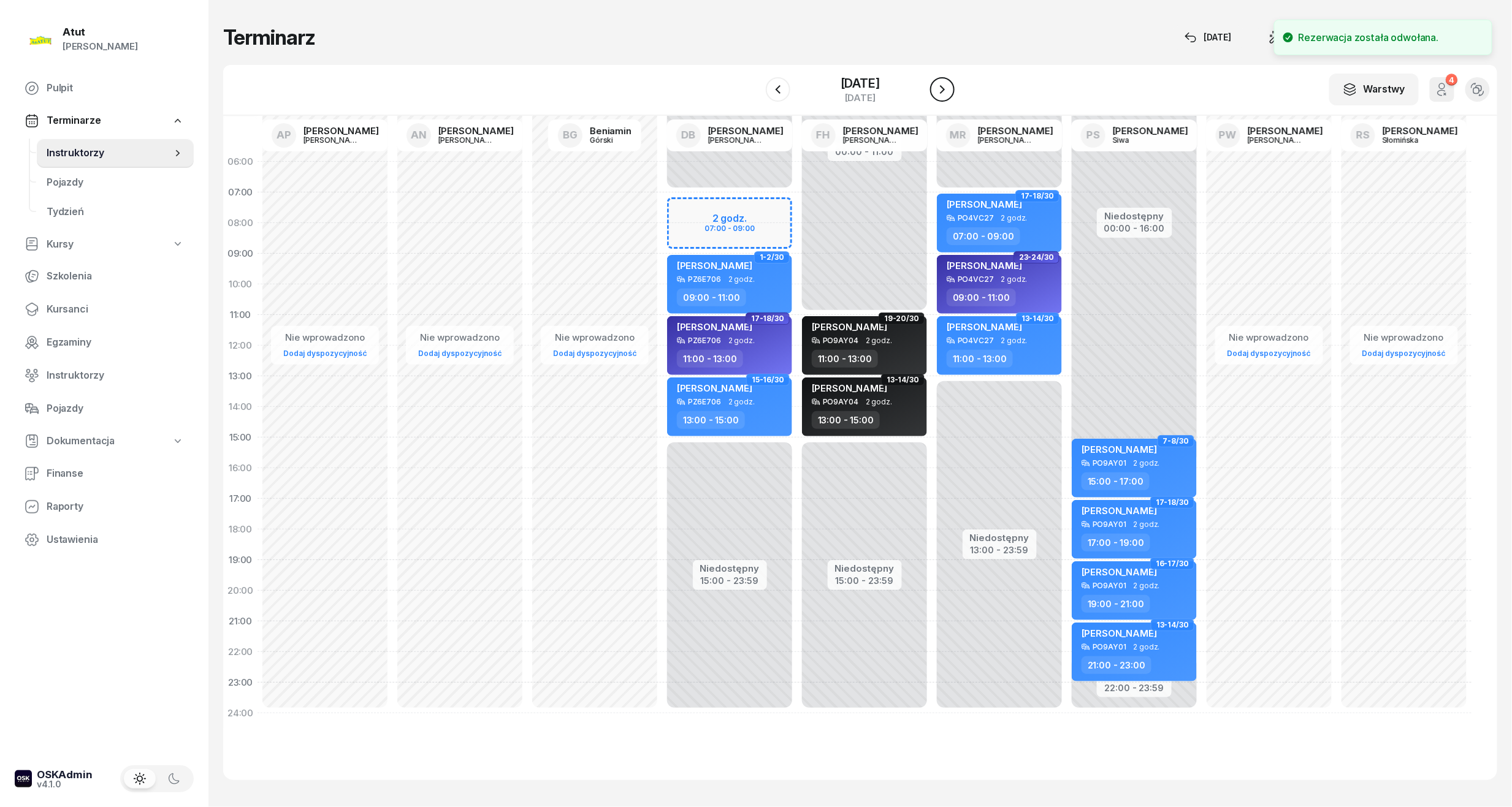
click at [950, 89] on icon "button" at bounding box center [942, 89] width 15 height 15
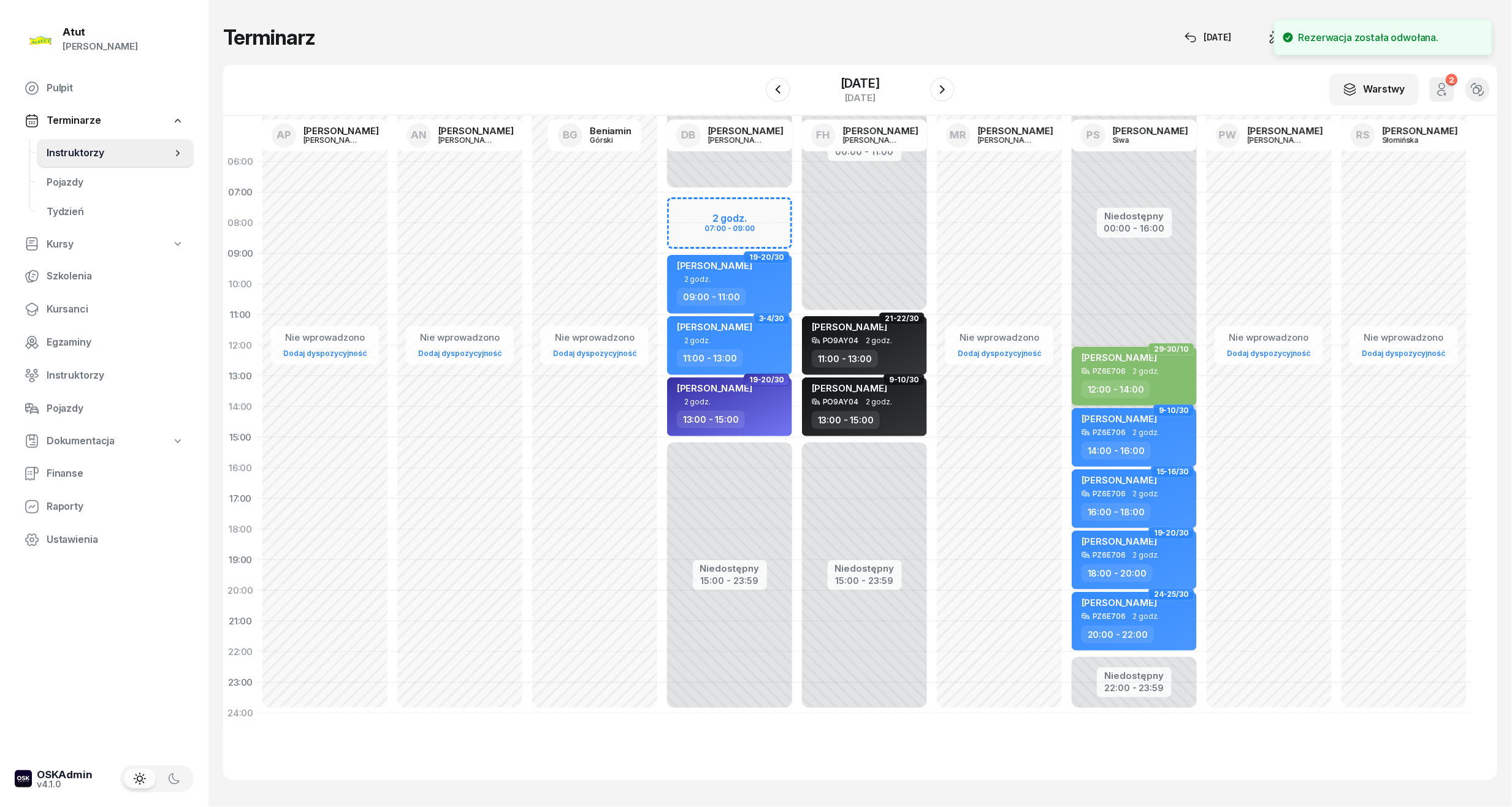
click at [737, 213] on div "Niedostępny 00:00 - 07:00 Niedostępny 15:00 - 23:59 2 godz. 07:00 - 09:00 1-2/3…" at bounding box center [730, 437] width 135 height 582
select select "07"
select select "09"
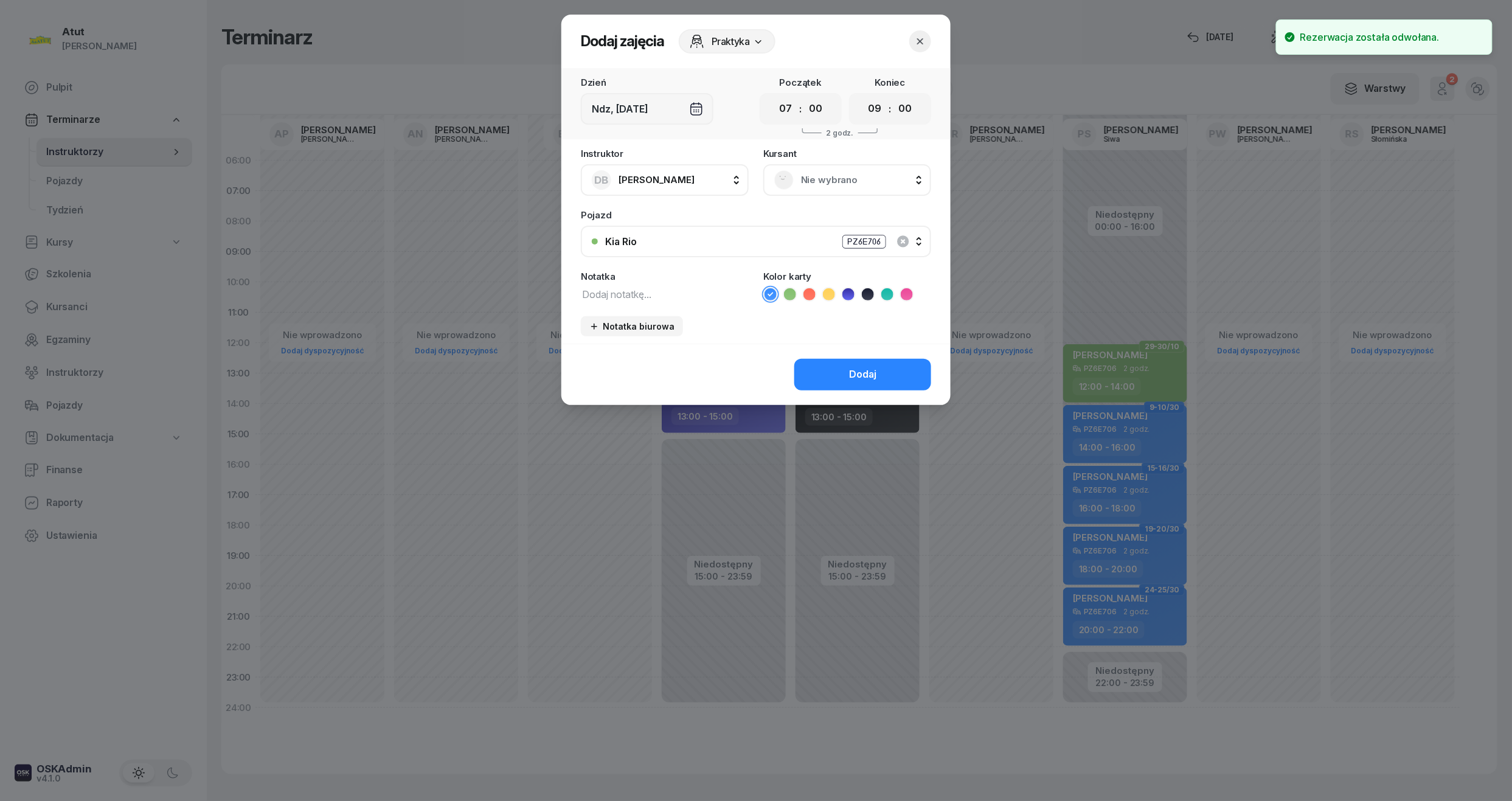
click at [818, 172] on span "Nie wybrano" at bounding box center [860, 180] width 119 height 16
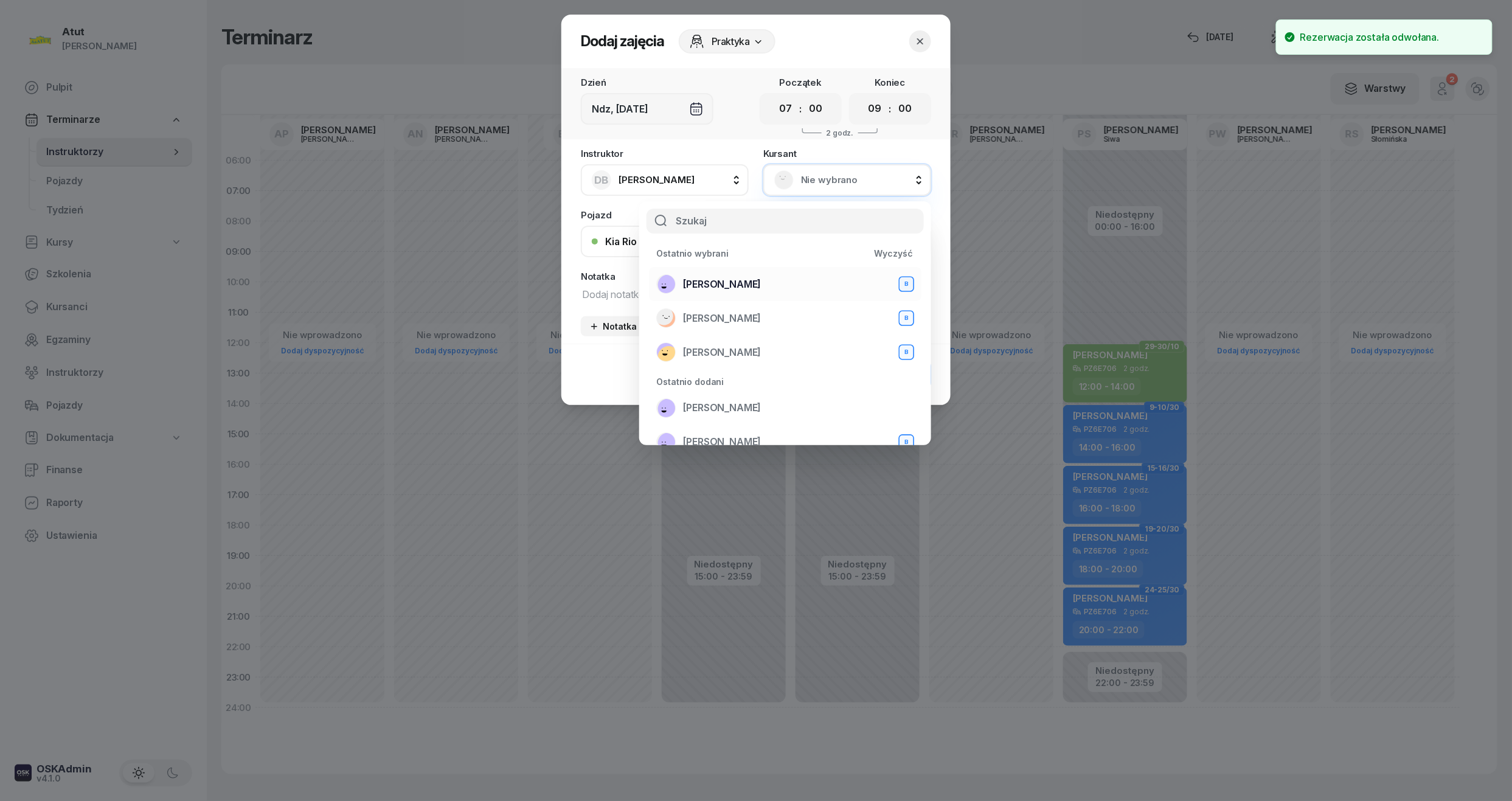
click at [725, 283] on span "[PERSON_NAME]" at bounding box center [721, 285] width 78 height 16
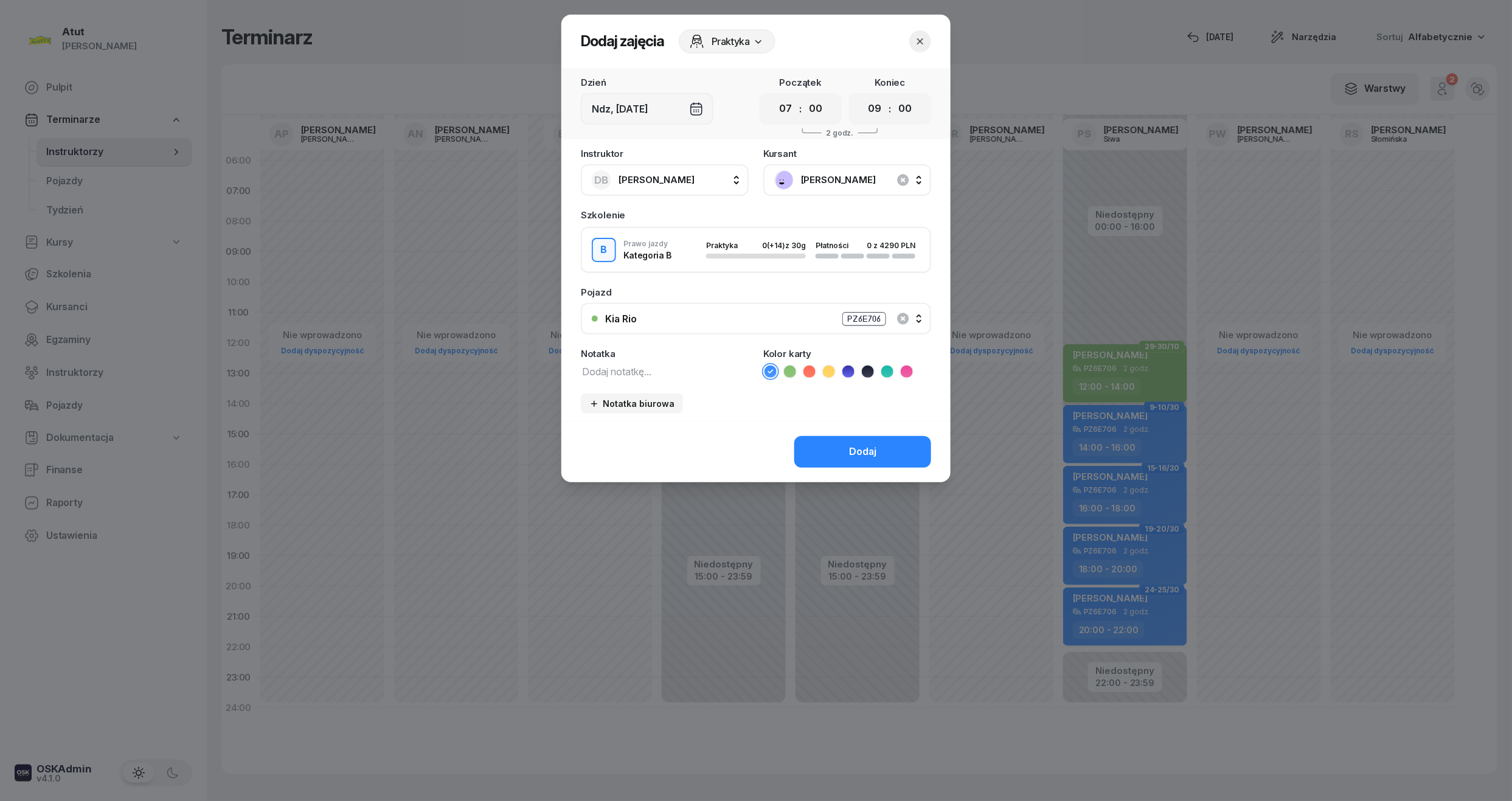
click at [842, 368] on icon at bounding box center [848, 372] width 12 height 12
click at [869, 444] on div "Dodaj" at bounding box center [863, 452] width 28 height 16
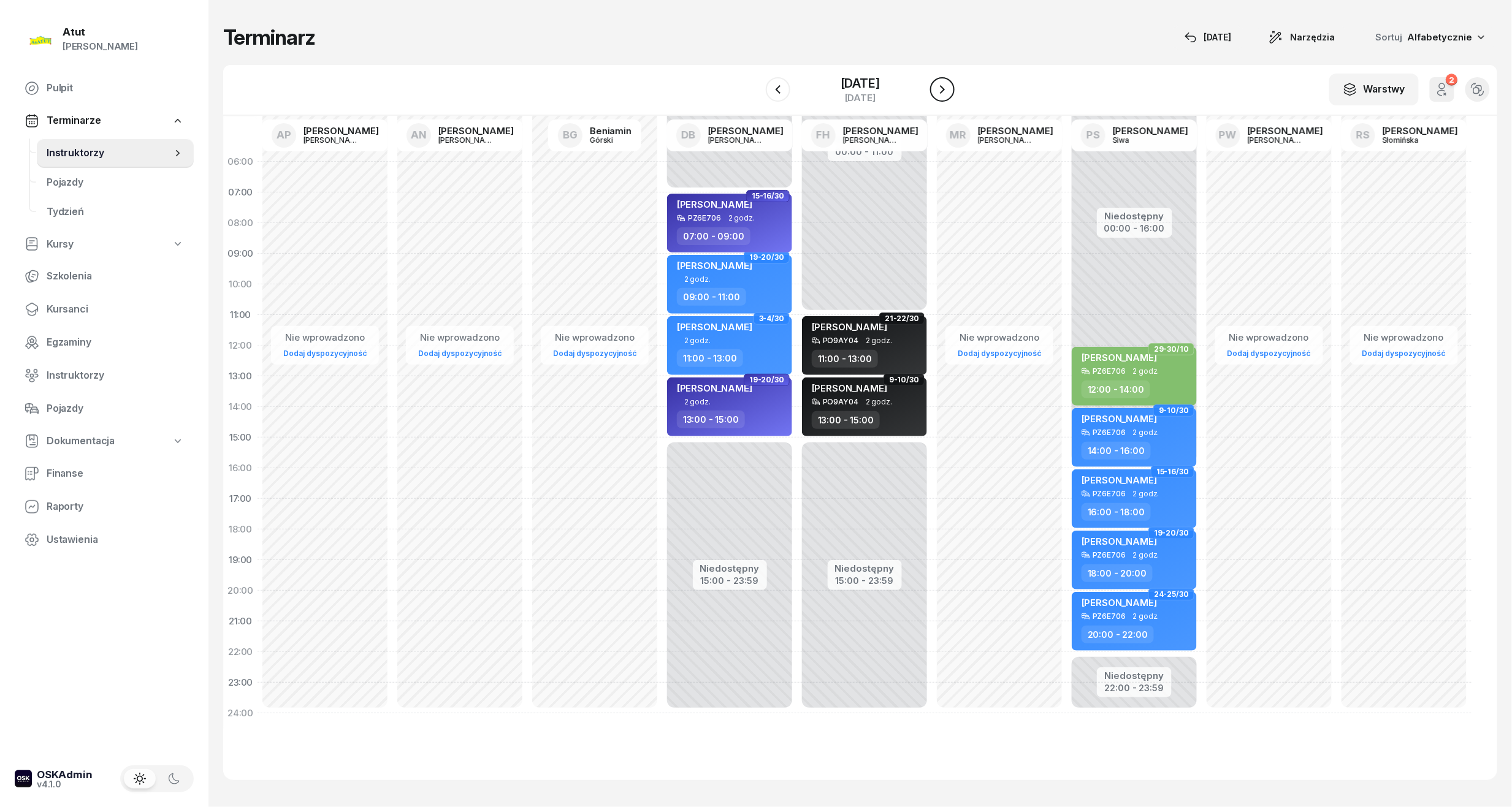
click at [950, 93] on icon "button" at bounding box center [942, 89] width 15 height 15
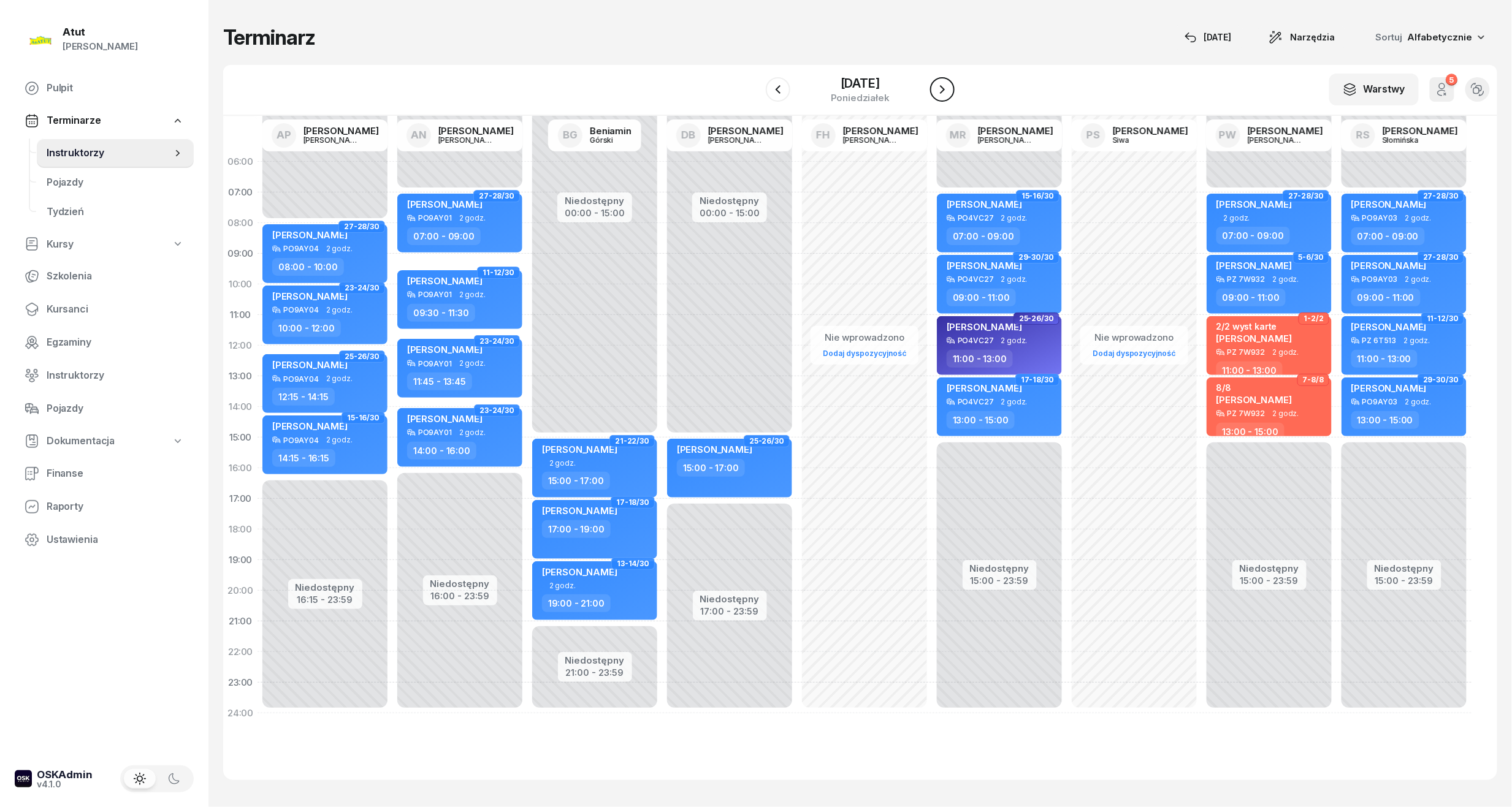
click at [945, 93] on icon "button" at bounding box center [942, 89] width 5 height 9
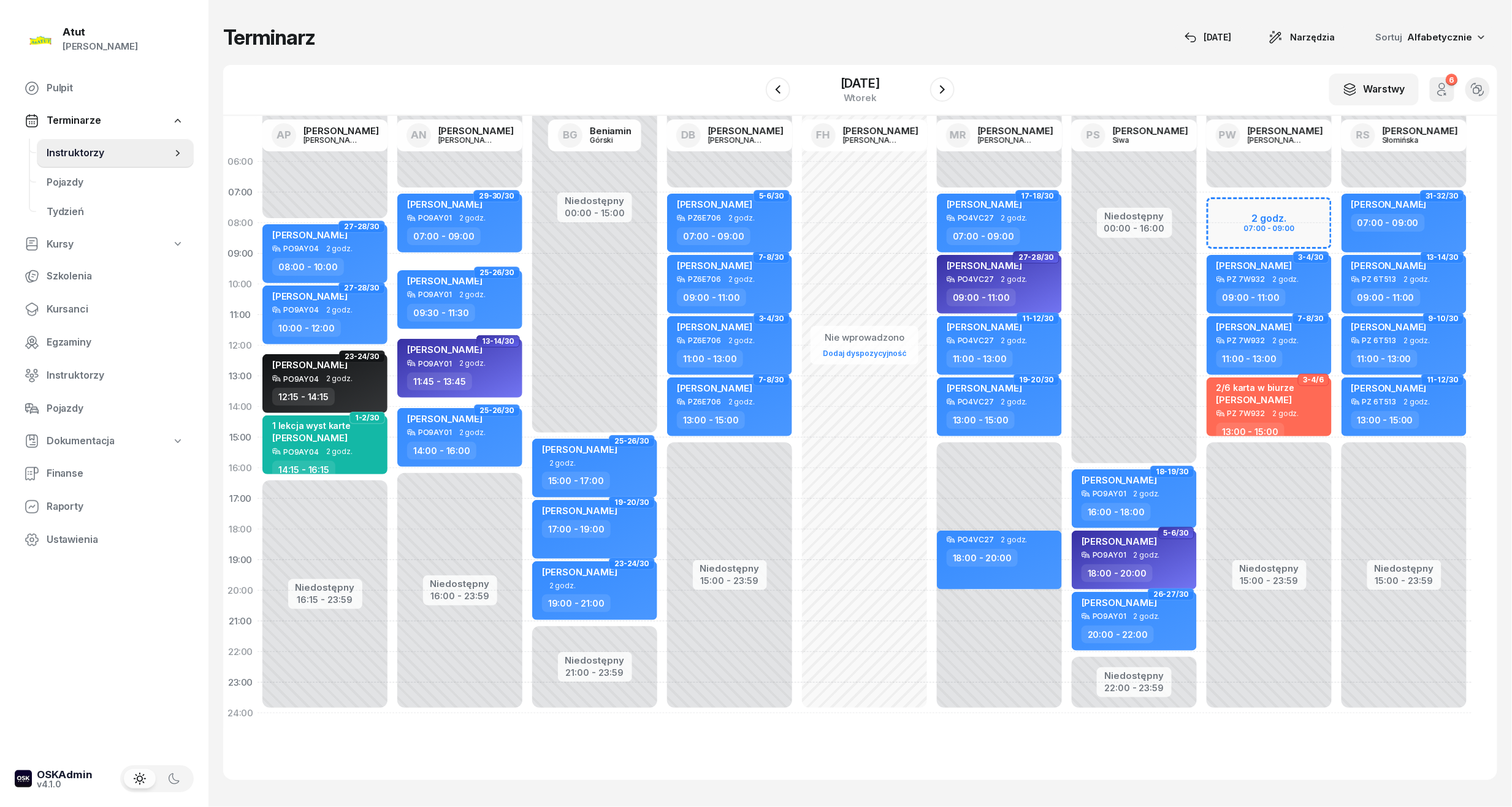
click at [1256, 219] on div "Niedostępny 00:00 - 07:00 Niedostępny 15:00 - 23:59 2 godz. 07:00 - 09:00 1-2/3…" at bounding box center [1269, 437] width 135 height 582
select select "07"
select select "09"
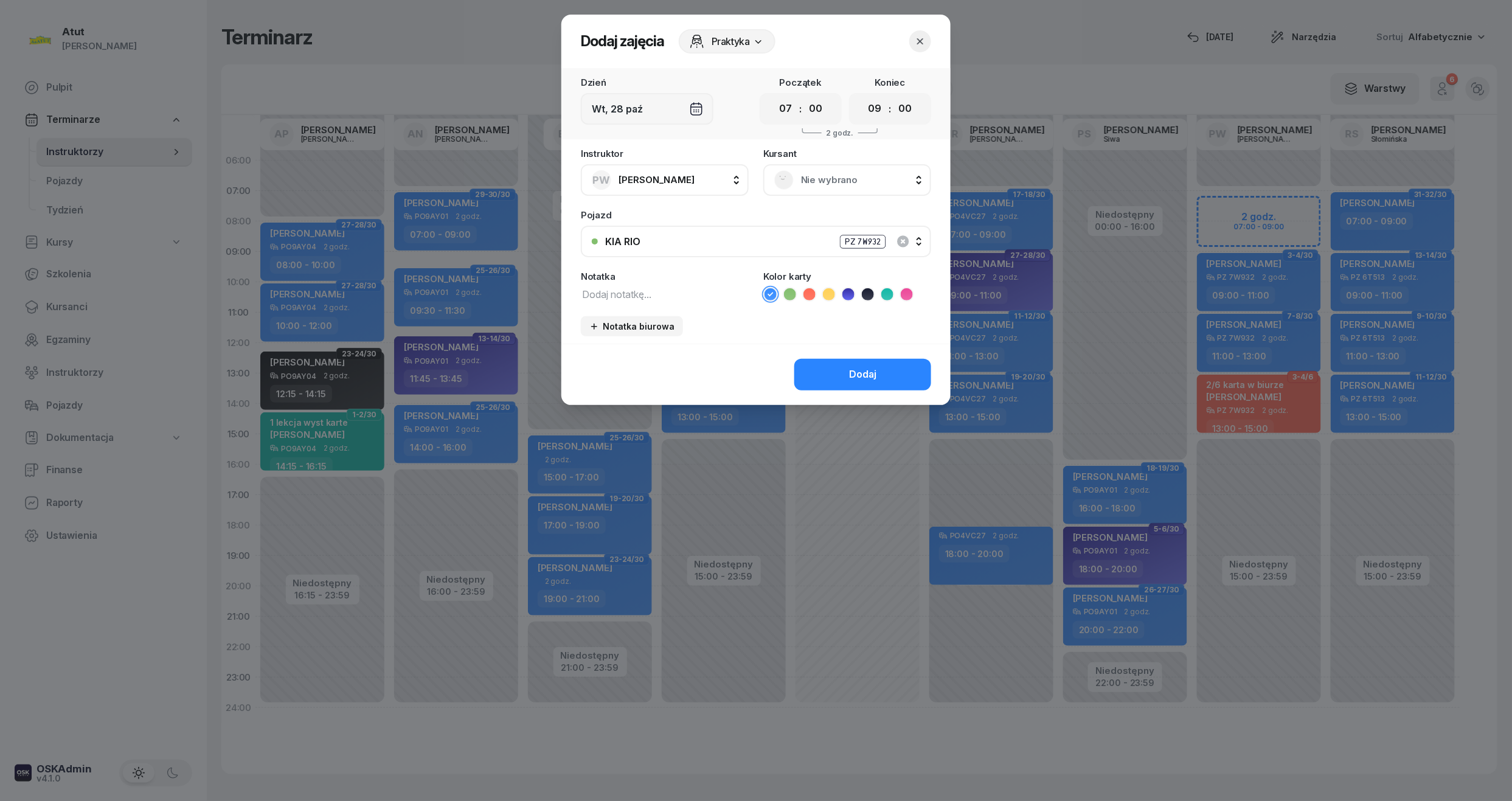
click at [834, 188] on div "Nie wybrano" at bounding box center [848, 179] width 146 height 19
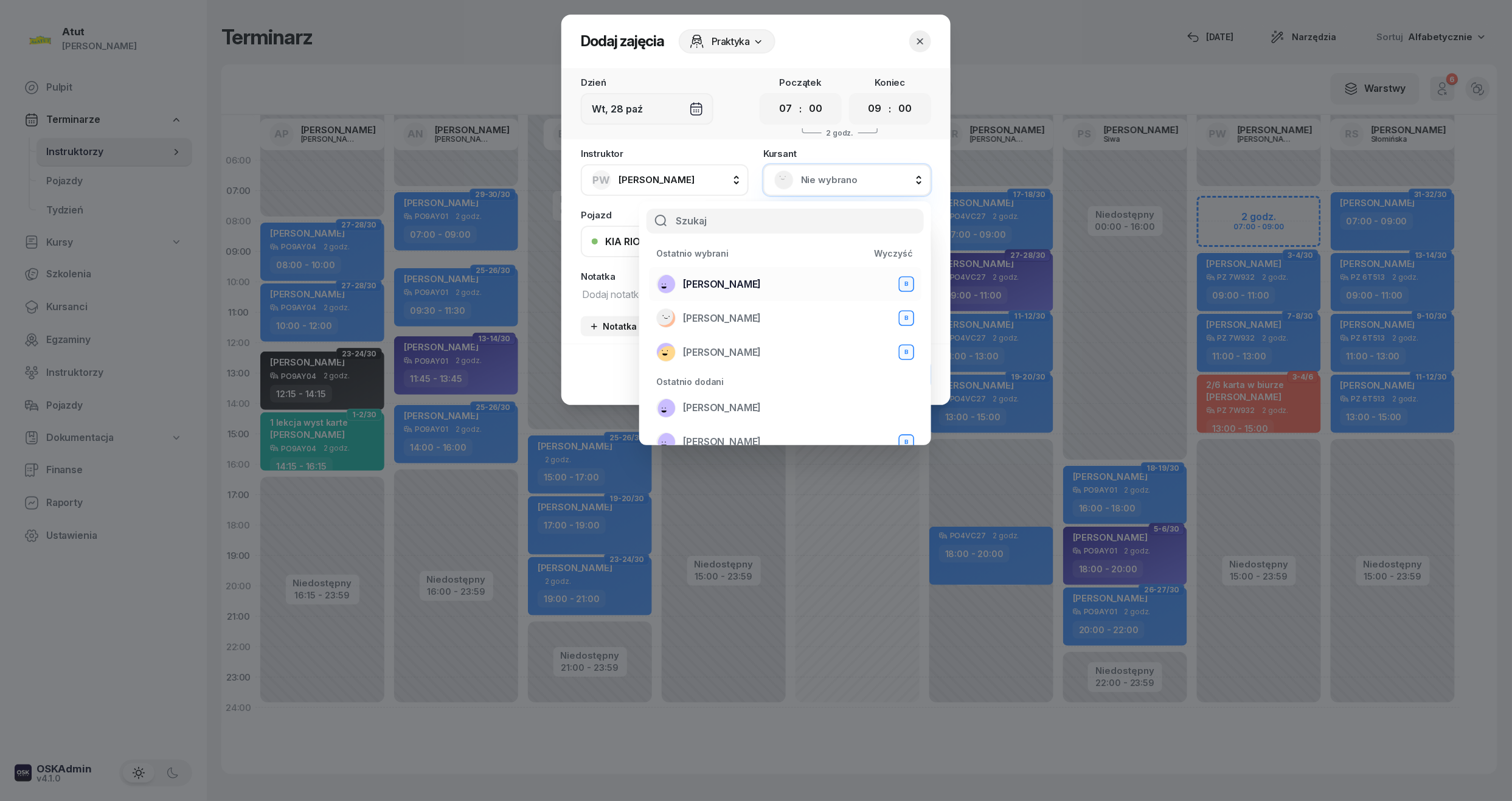
click at [728, 281] on span "[PERSON_NAME]" at bounding box center [721, 285] width 78 height 16
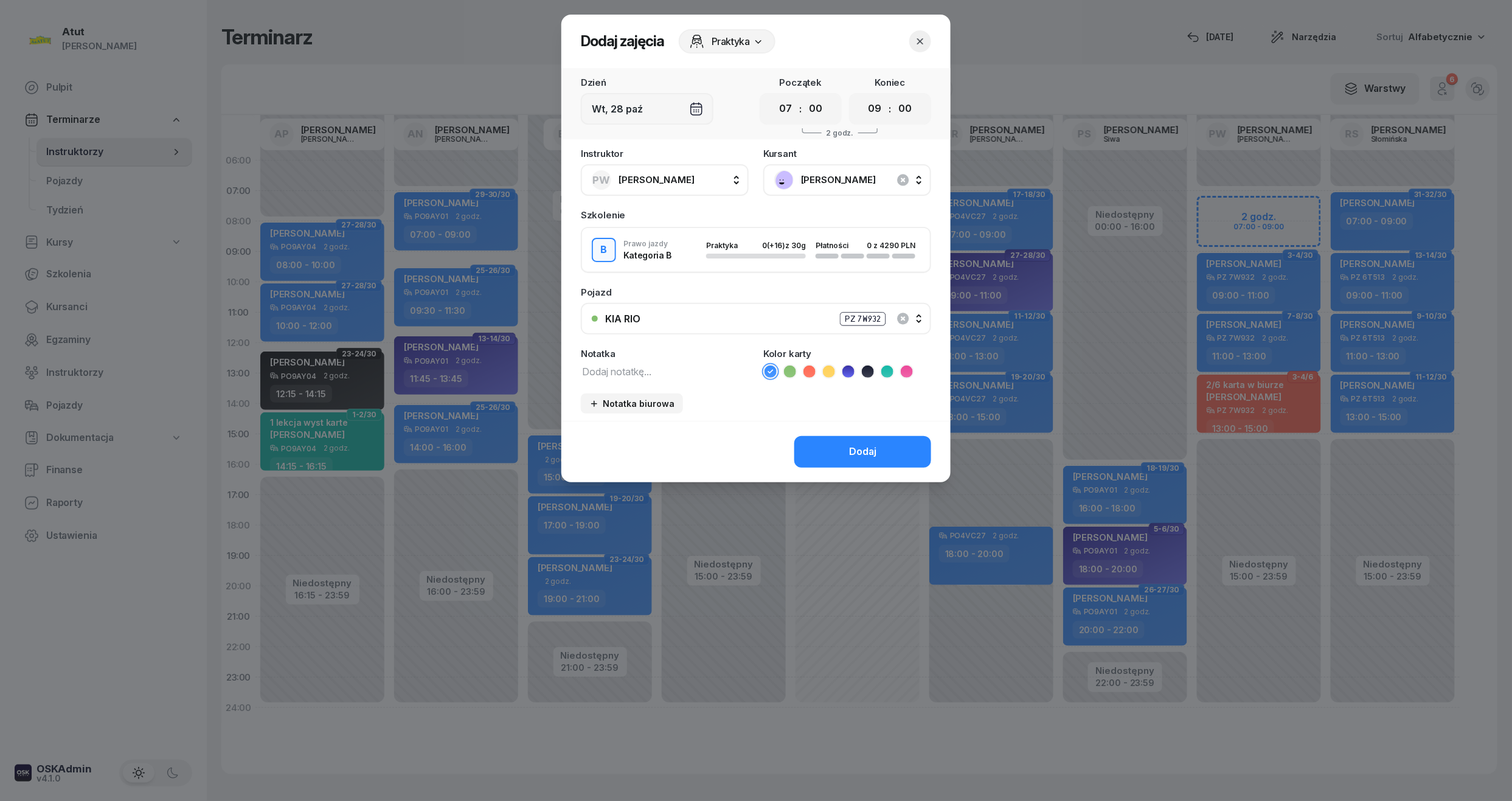
click at [870, 165] on div "[PERSON_NAME]" at bounding box center [847, 180] width 168 height 32
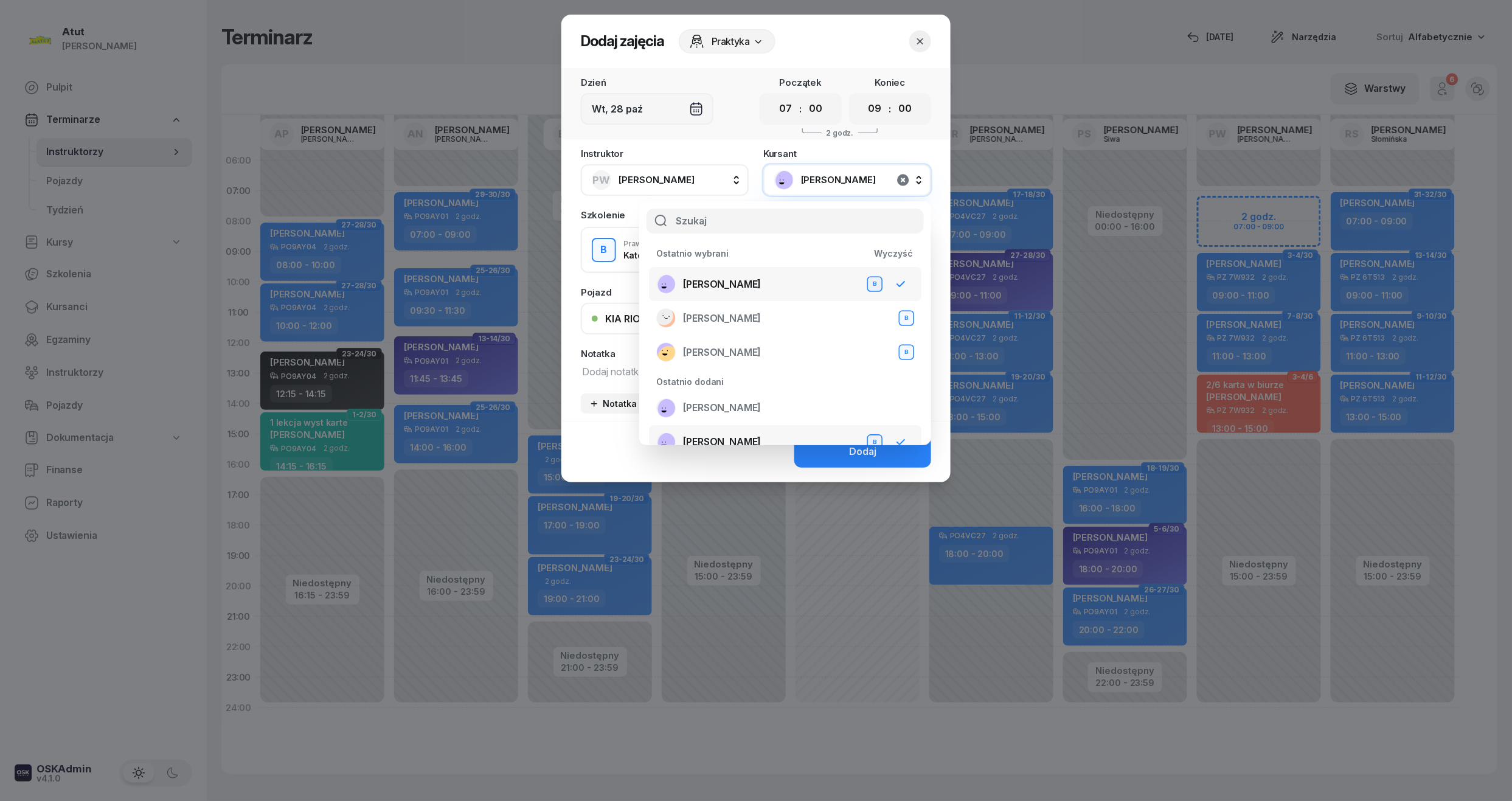
click at [901, 176] on icon "button" at bounding box center [902, 179] width 12 height 12
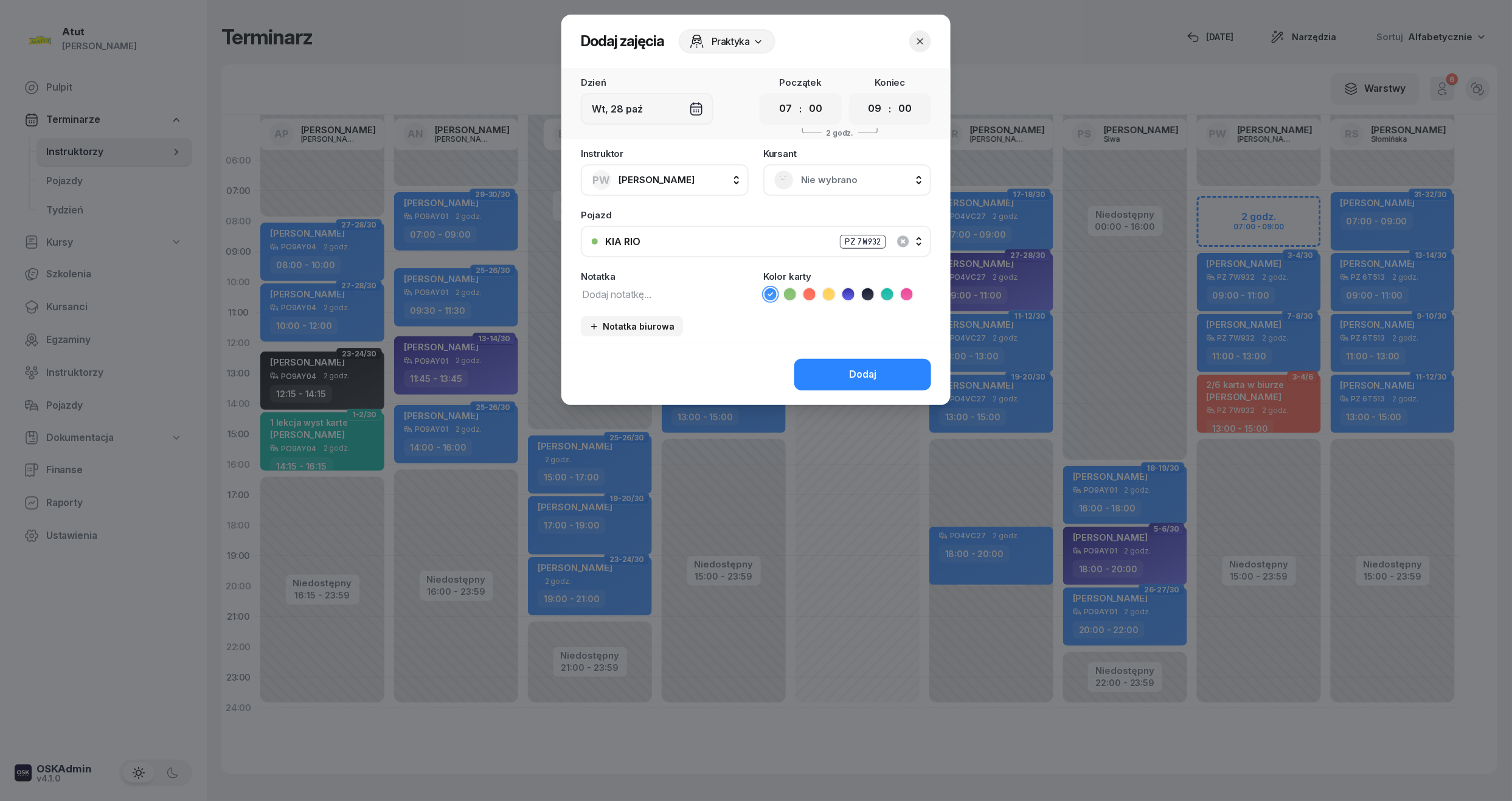
click at [849, 182] on span "Nie wybrano" at bounding box center [860, 180] width 119 height 16
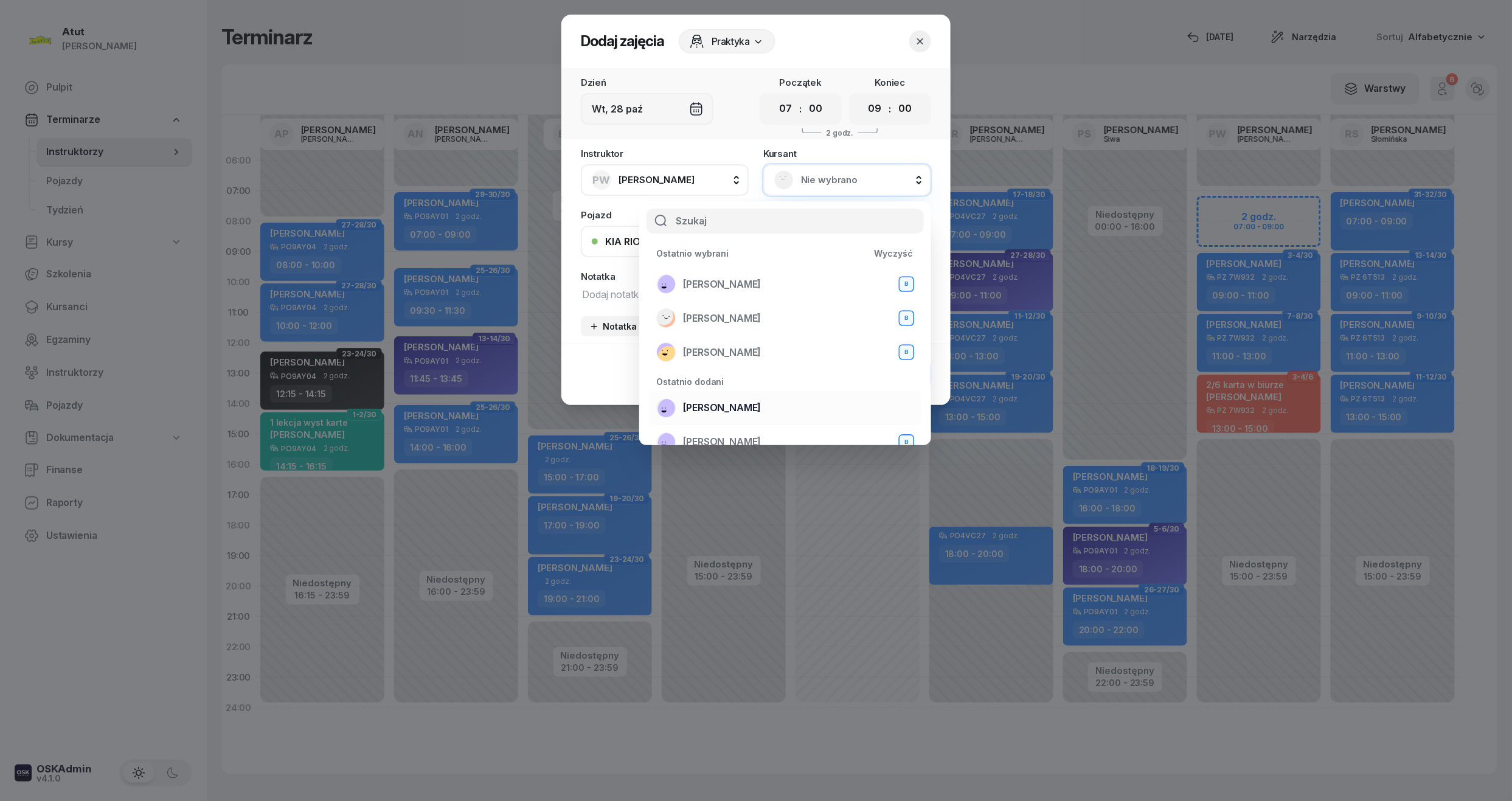
scroll to position [81, 0]
click at [694, 353] on span "[PERSON_NAME]" at bounding box center [721, 361] width 78 height 16
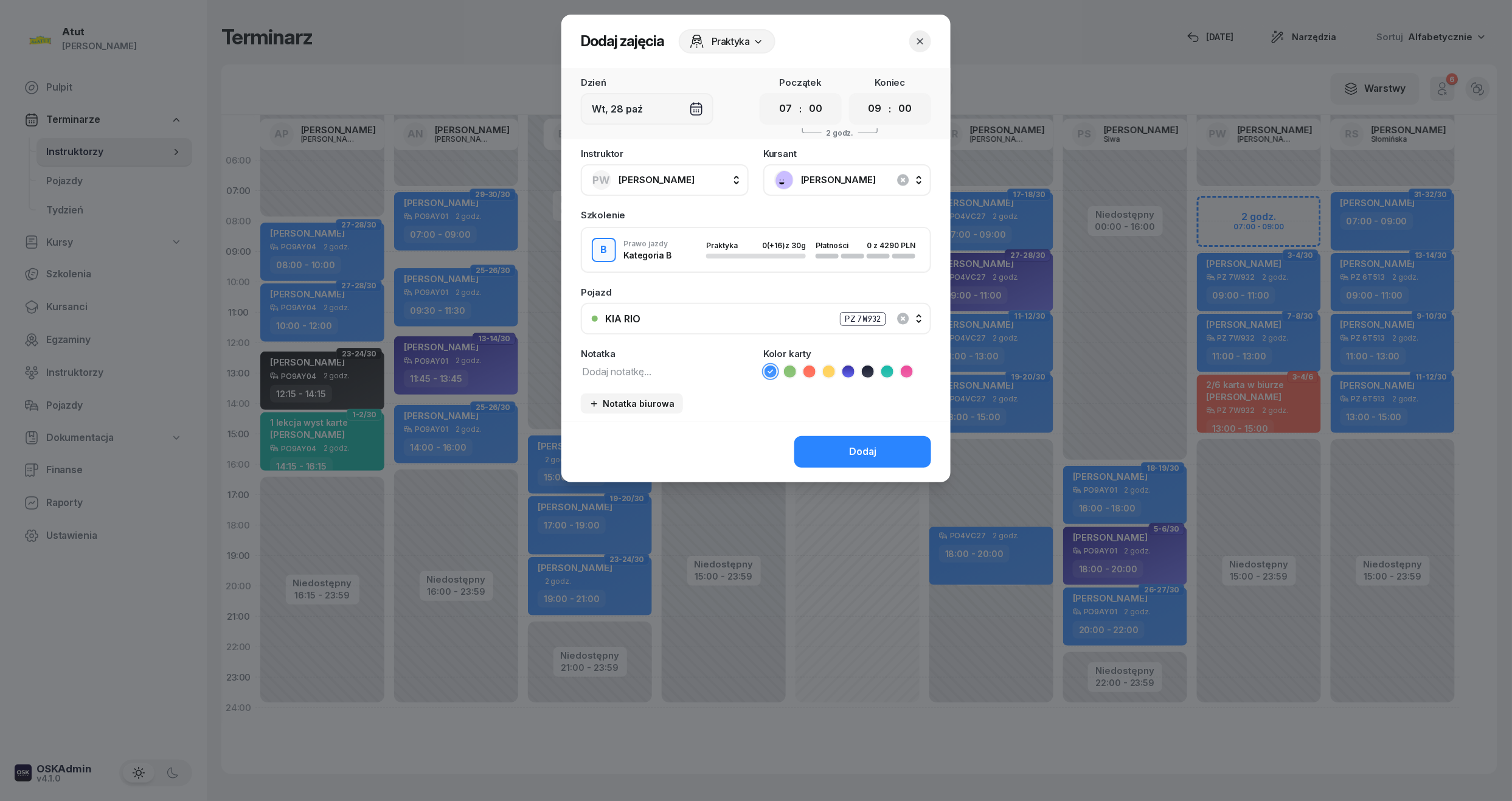
click at [844, 365] on icon at bounding box center [848, 372] width 12 height 12
click at [920, 39] on icon "button" at bounding box center [921, 42] width 12 height 12
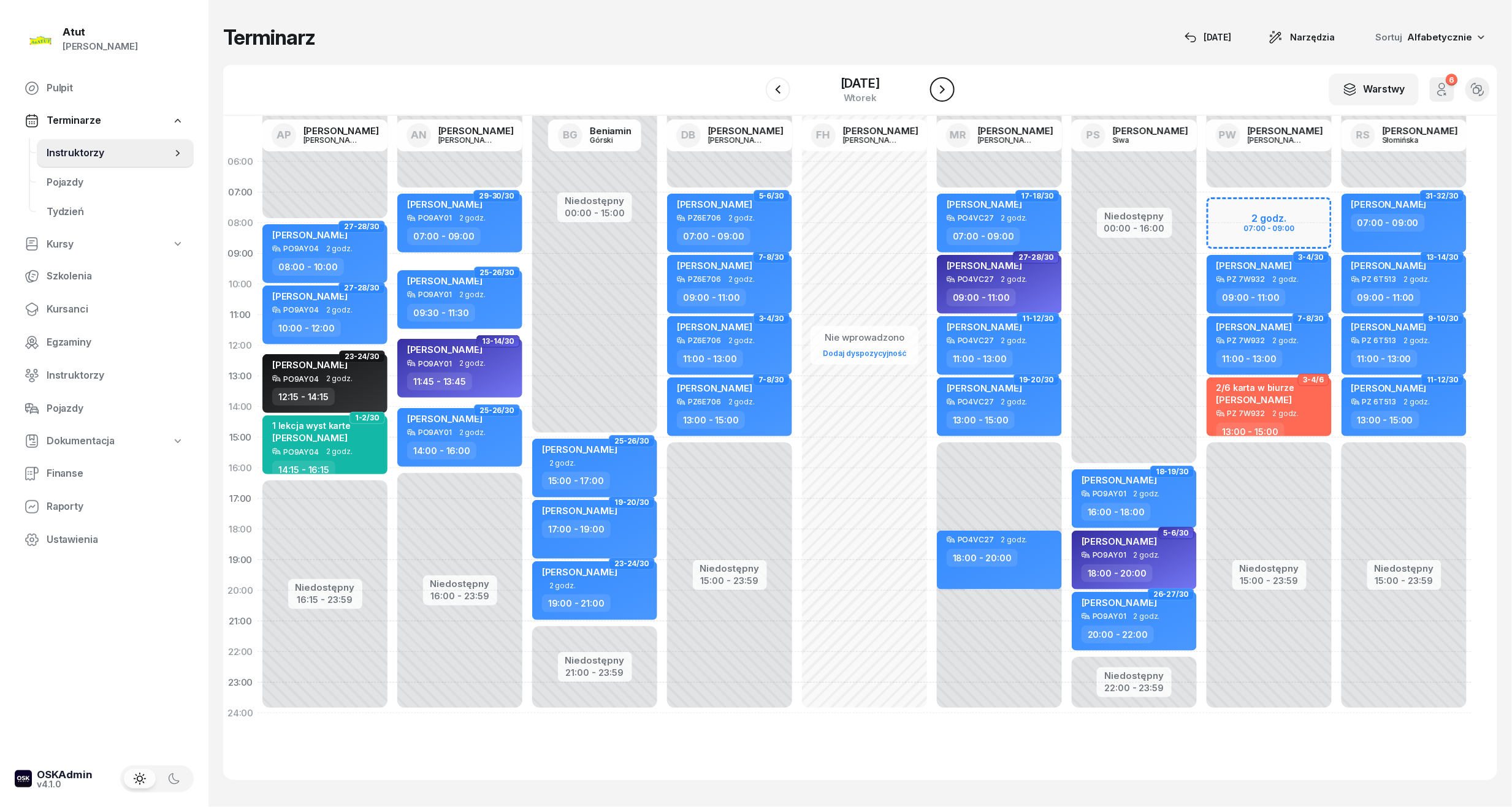
click at [950, 87] on icon "button" at bounding box center [942, 89] width 15 height 15
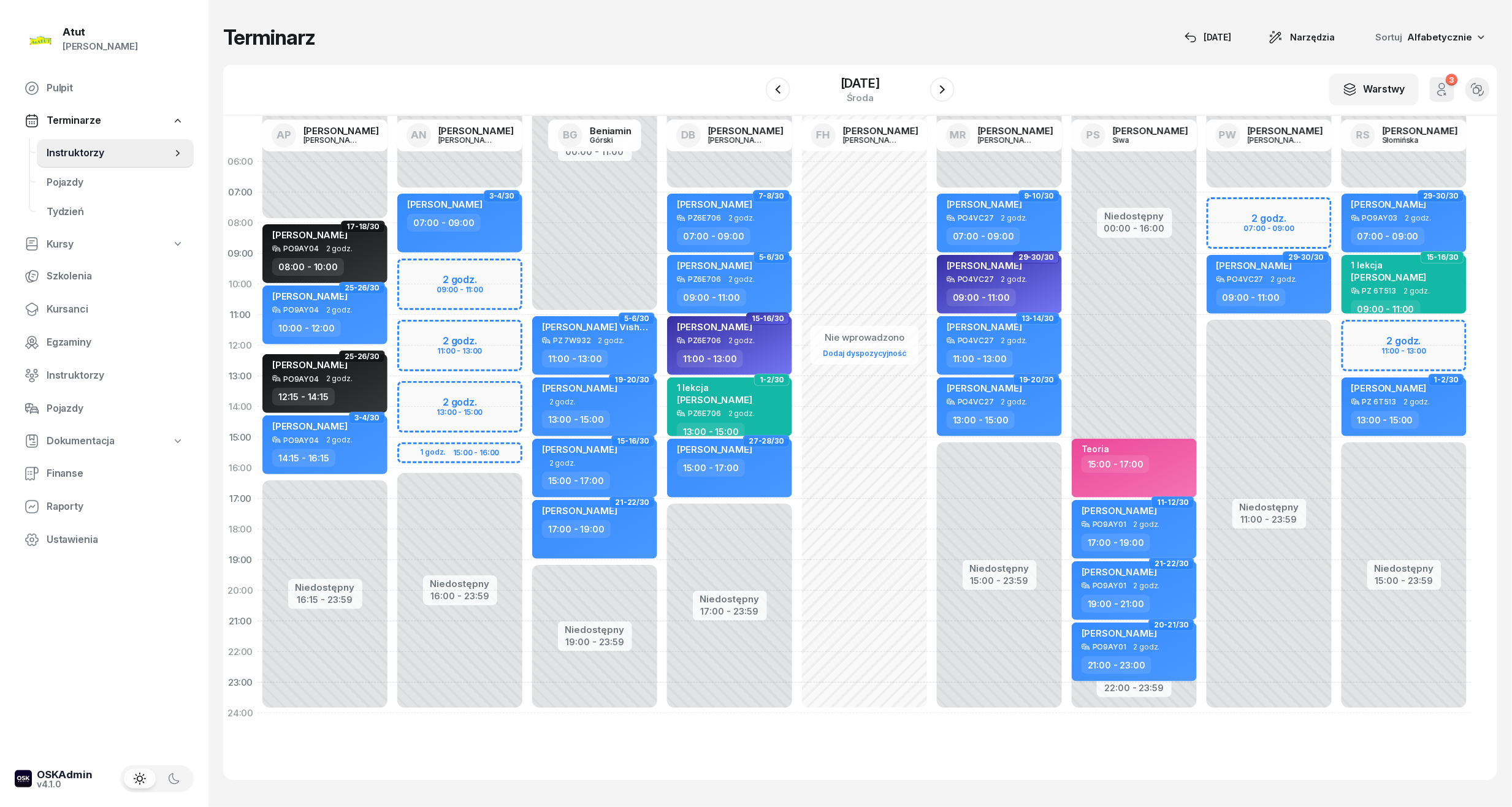
click at [1238, 215] on div "Niedostępny 00:00 - 07:00 Niedostępny 11:00 - 23:59 2 godz. 07:00 - 09:00 1-2/3…" at bounding box center [1269, 437] width 135 height 582
select select "07"
select select "09"
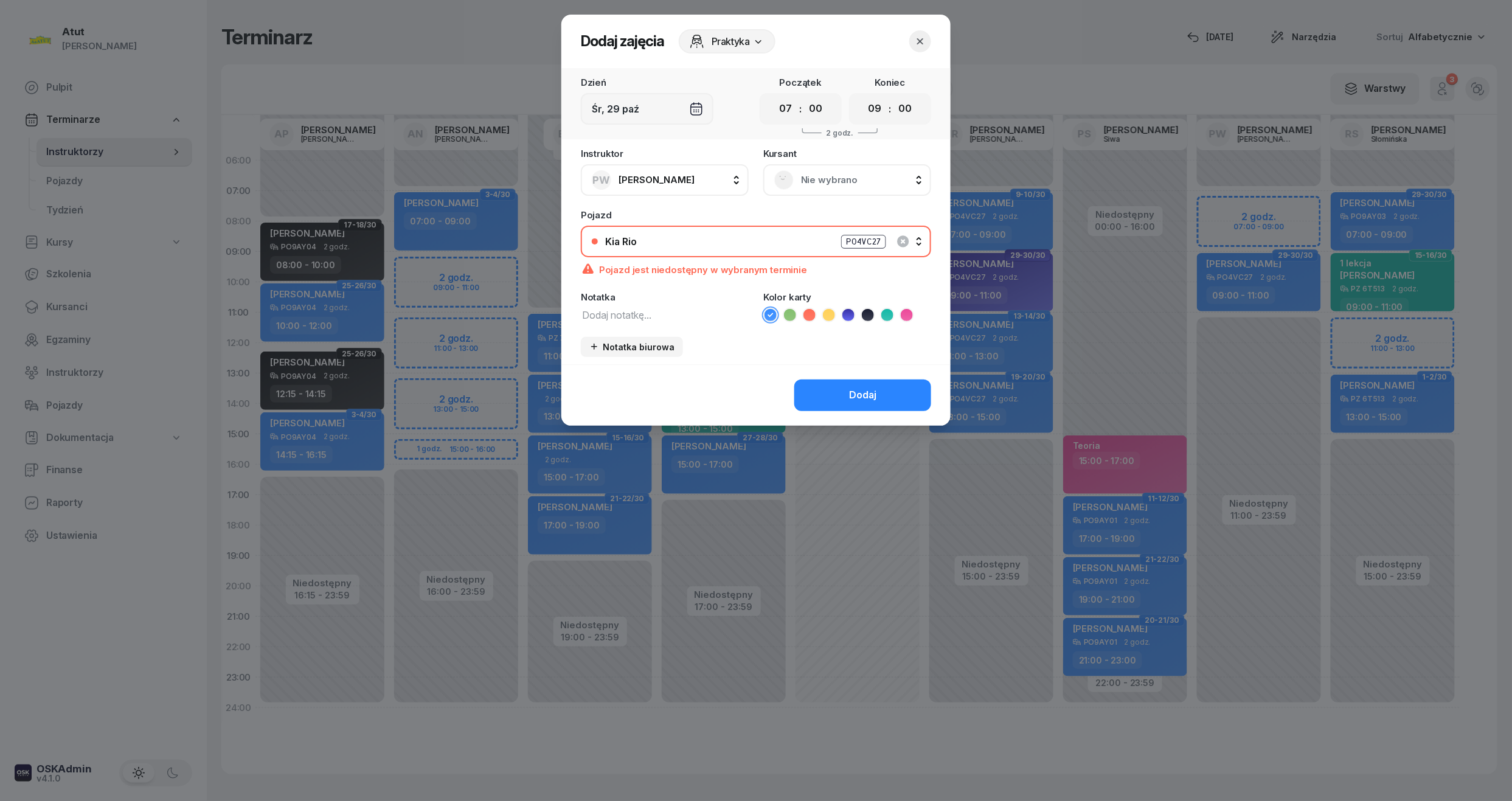
click at [849, 172] on span "Nie wybrano" at bounding box center [860, 180] width 119 height 16
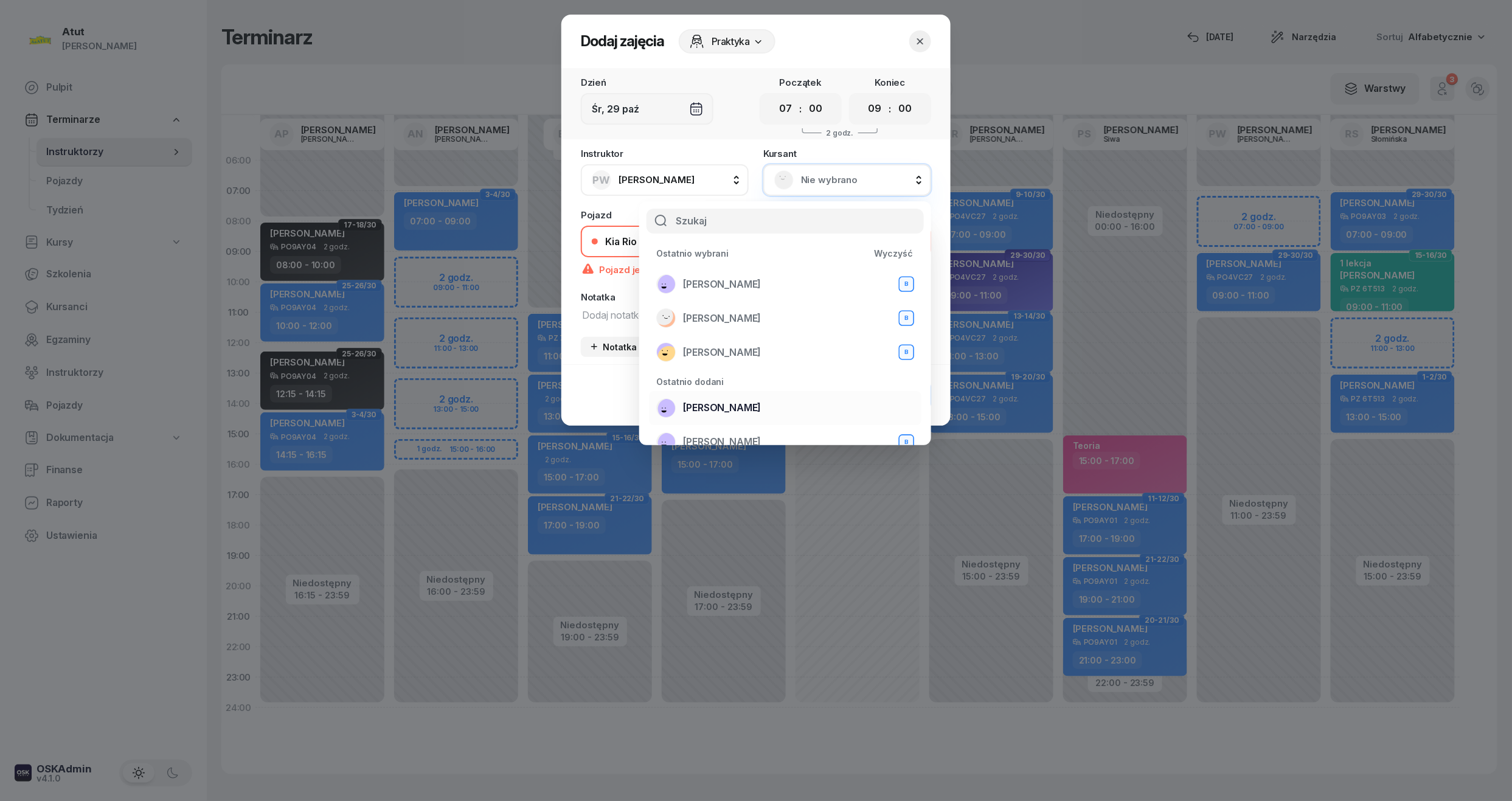
scroll to position [162, 0]
click at [711, 279] on span "[PERSON_NAME]" at bounding box center [721, 280] width 78 height 16
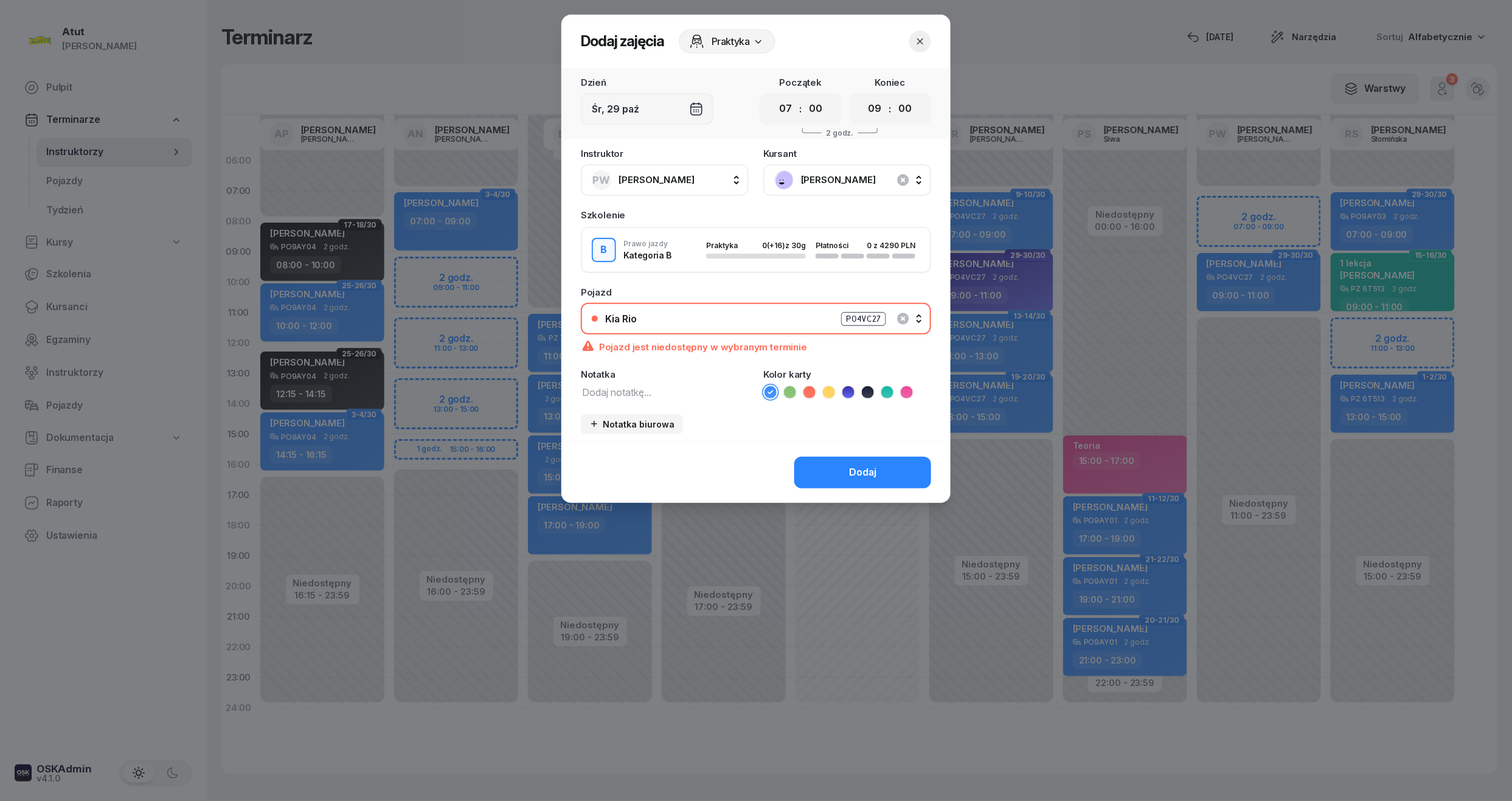
click at [845, 386] on icon at bounding box center [848, 392] width 12 height 12
click at [888, 479] on button "Dodaj" at bounding box center [863, 472] width 137 height 32
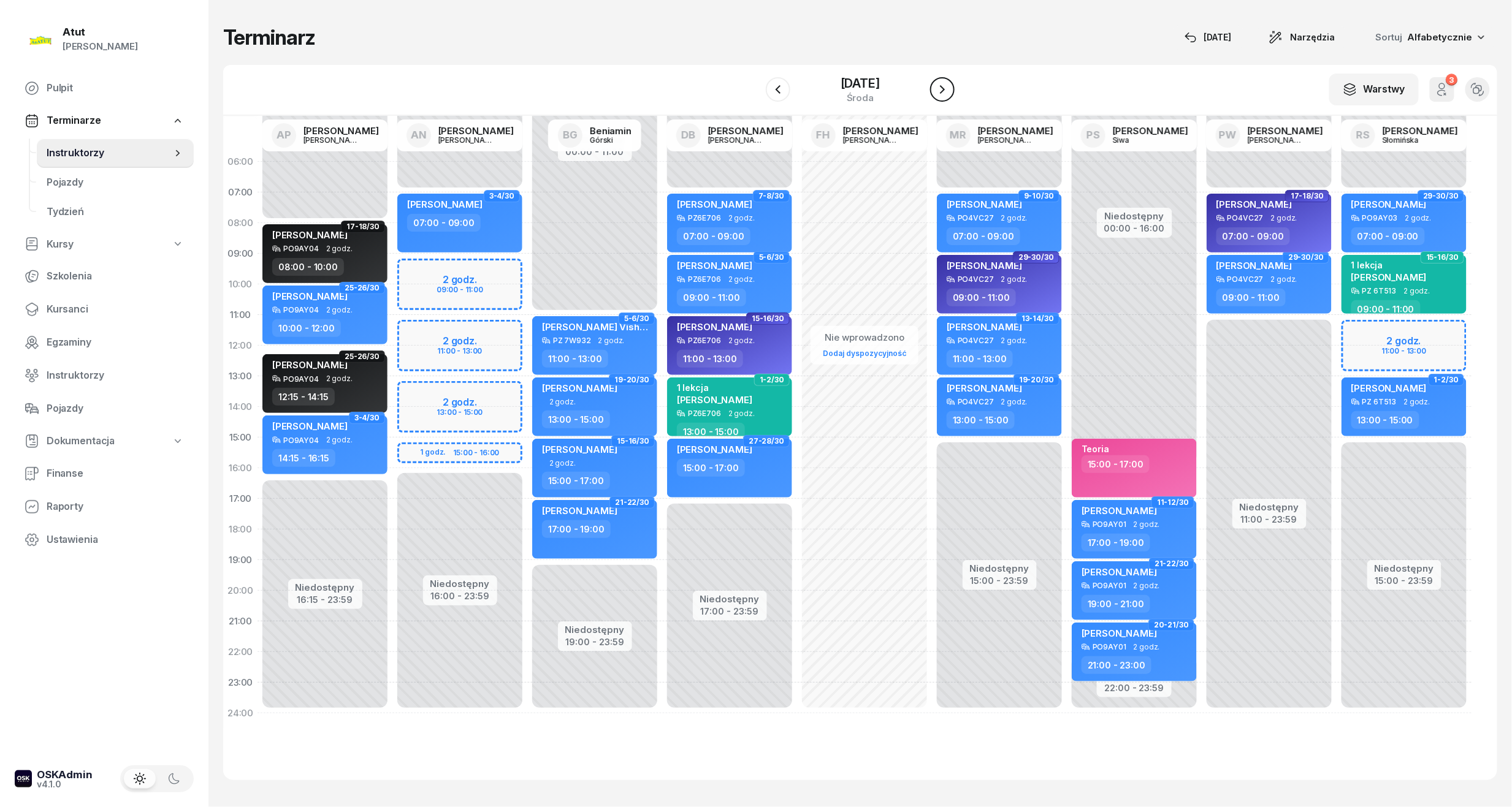
click at [950, 82] on icon "button" at bounding box center [942, 89] width 15 height 15
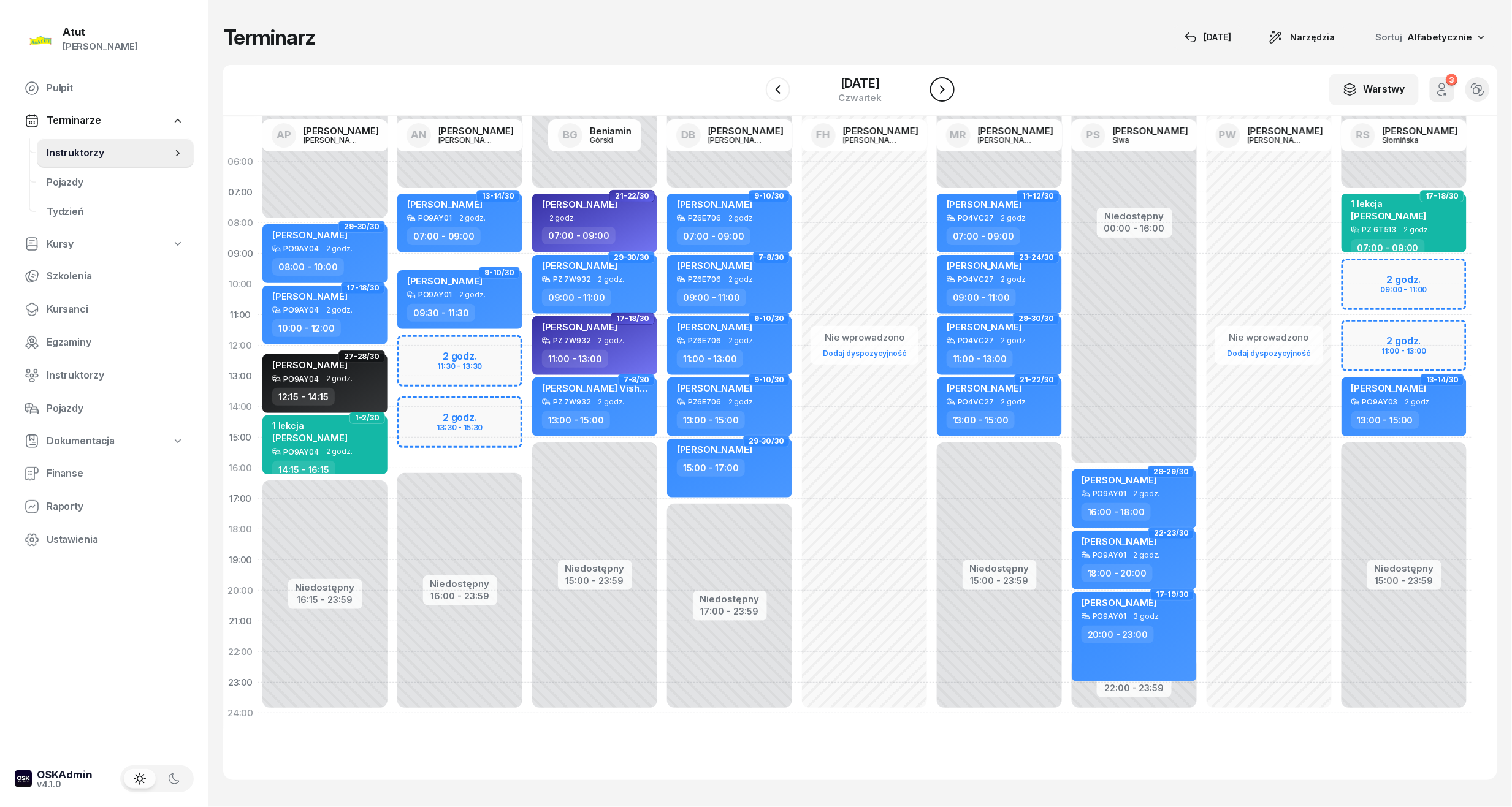
click at [950, 87] on icon "button" at bounding box center [942, 89] width 15 height 15
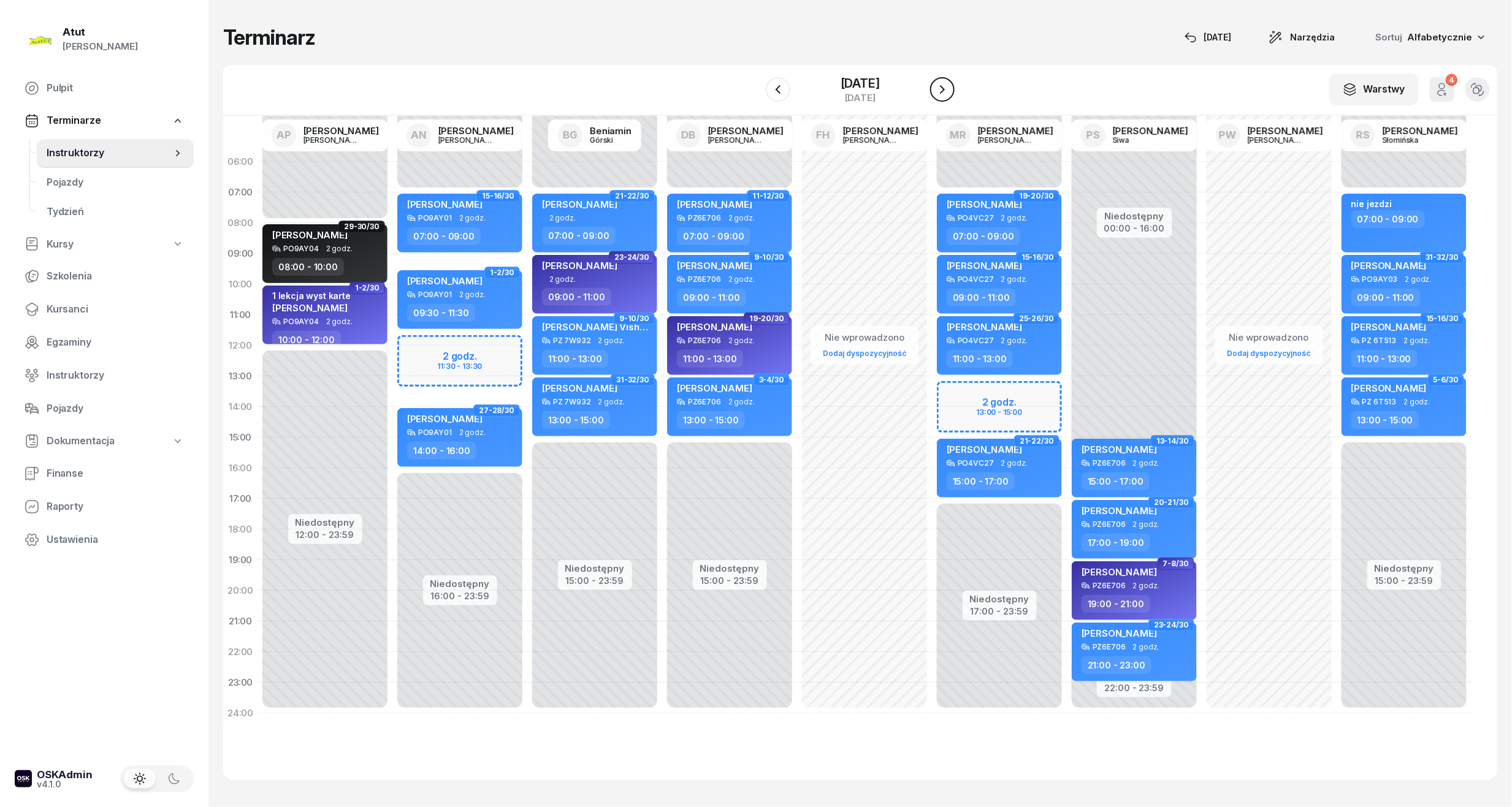
click at [950, 87] on icon "button" at bounding box center [942, 89] width 15 height 15
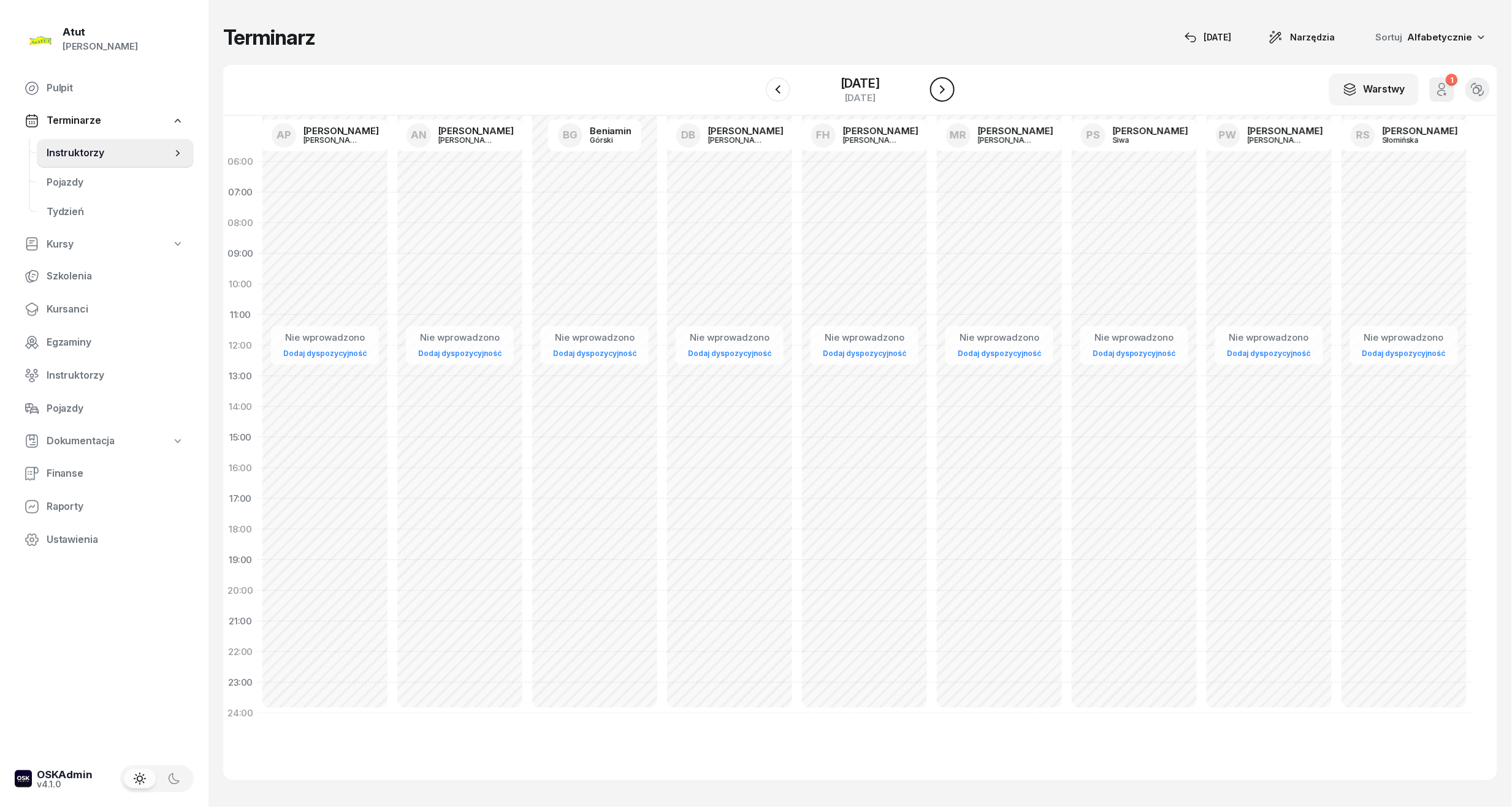
click at [959, 87] on div "W Wybierz AP [PERSON_NAME] AN [PERSON_NAME] BG [PERSON_NAME] DB [PERSON_NAME] F…" at bounding box center [860, 91] width 1274 height 51
click at [937, 87] on icon "button" at bounding box center [942, 89] width 15 height 15
click at [765, 91] on div "W Wybierz AP [PERSON_NAME] AN [PERSON_NAME] BG [PERSON_NAME] DB [PERSON_NAME] F…" at bounding box center [860, 91] width 1274 height 51
click at [772, 91] on icon "button" at bounding box center [778, 89] width 15 height 15
click at [778, 84] on icon "button" at bounding box center [778, 89] width 15 height 15
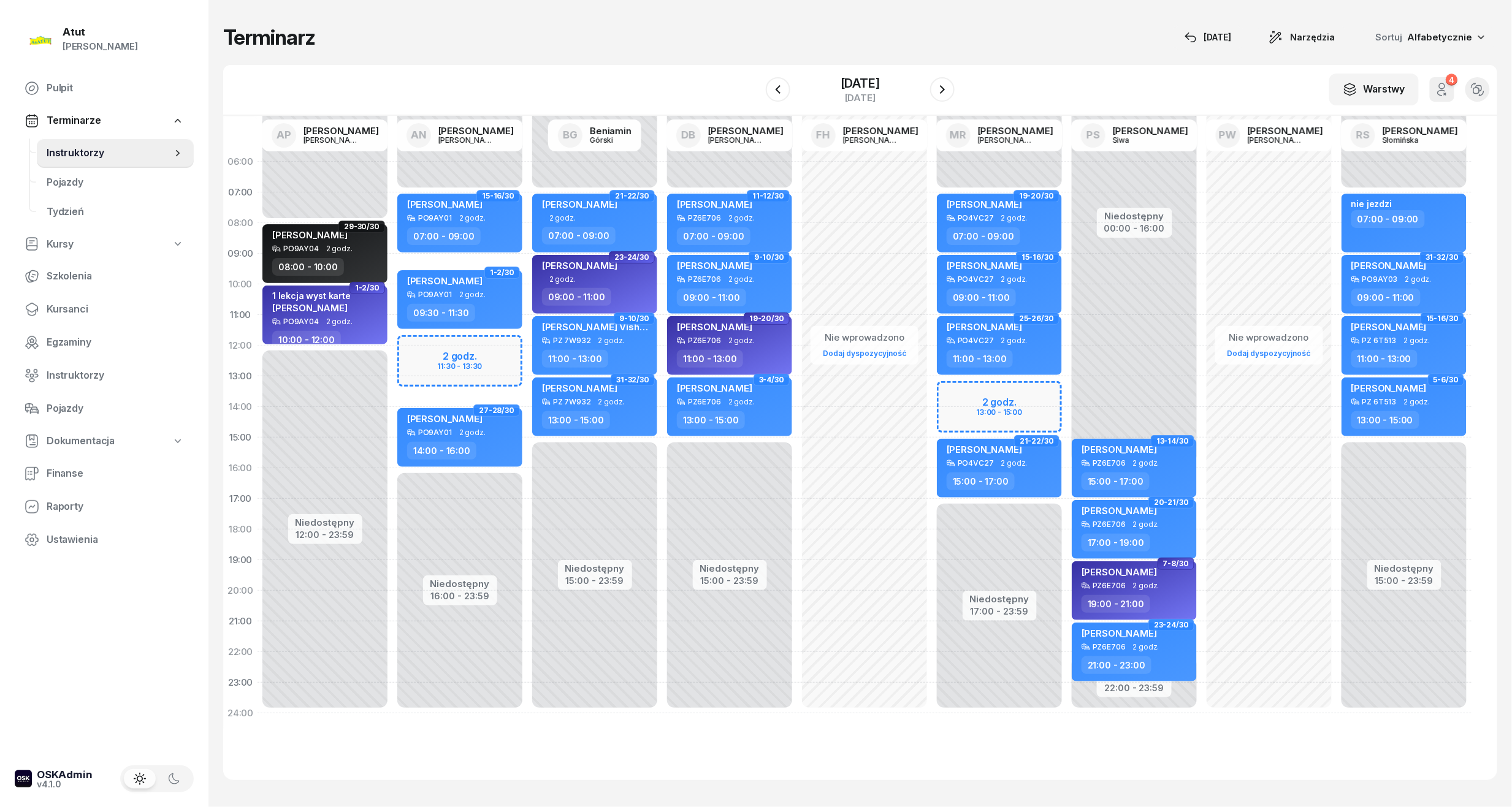
click at [479, 349] on div "Niedostępny 00:00 - 07:00 Niedostępny 16:00 - 23:59 2 godz. 11:30 - 13:30 15-16…" at bounding box center [460, 437] width 135 height 582
select select "12"
select select "14"
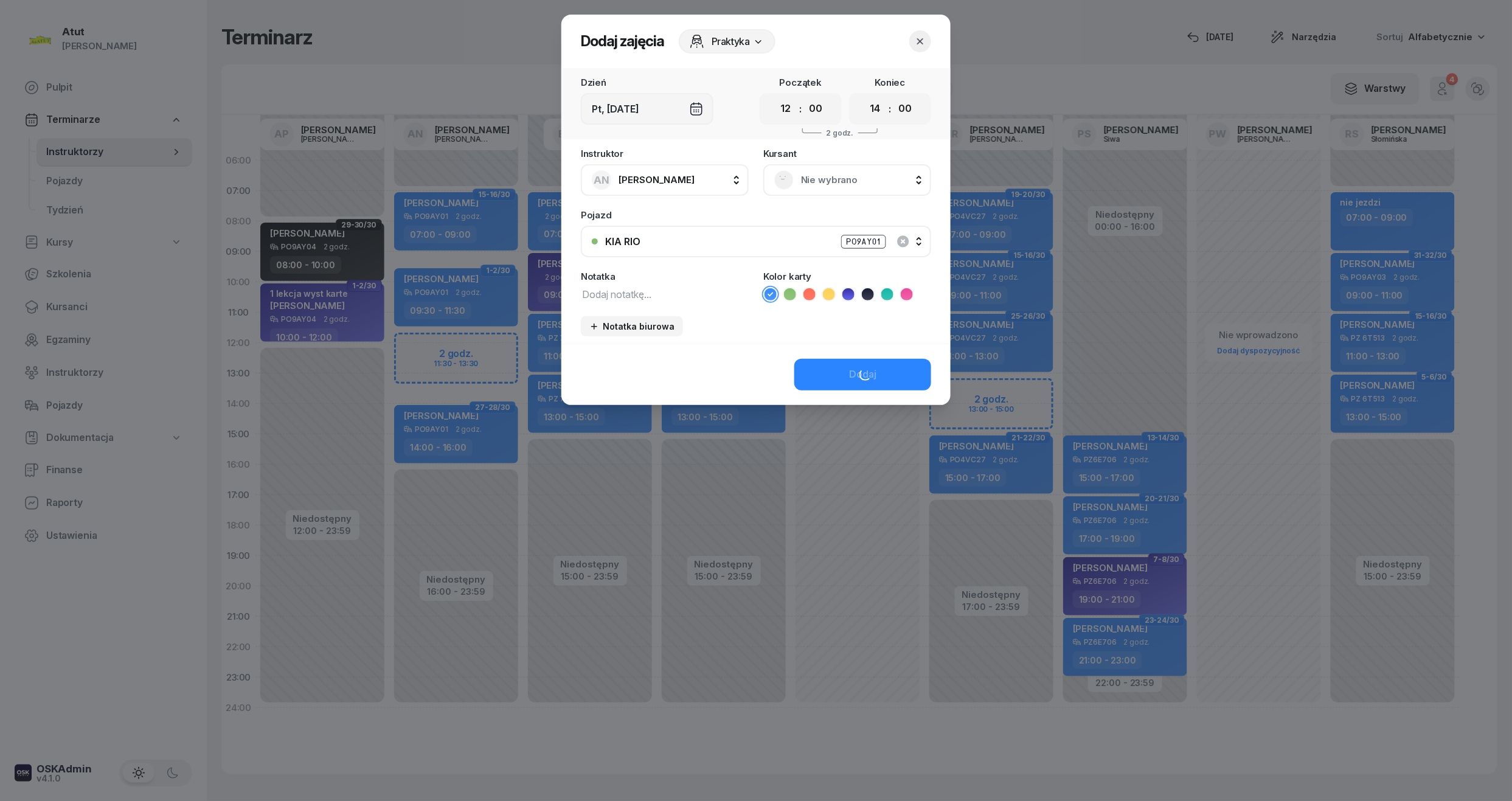
click at [834, 182] on span "Nie wybrano" at bounding box center [860, 180] width 119 height 16
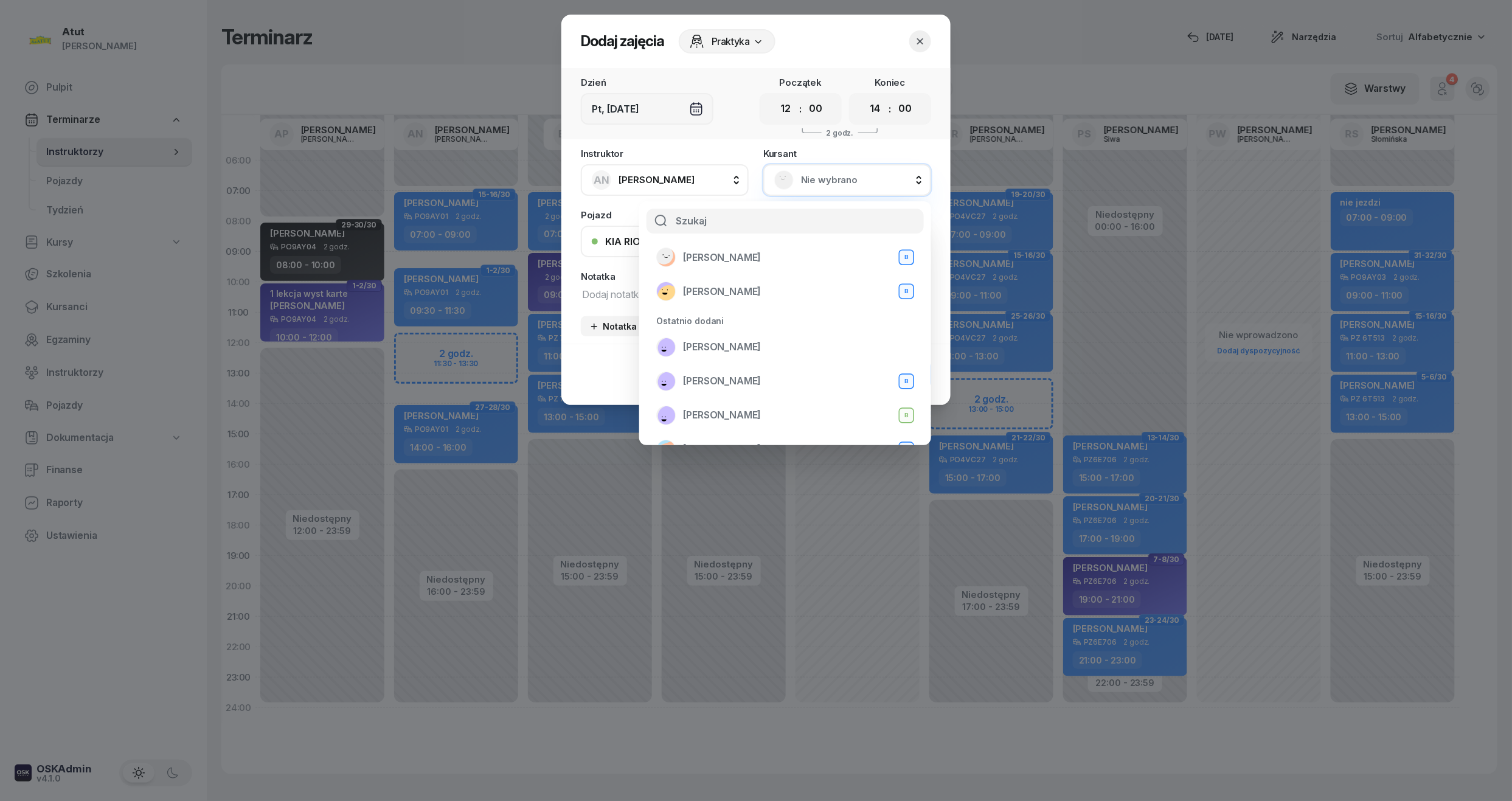
scroll to position [162, 0]
click at [728, 273] on span "[PERSON_NAME]" at bounding box center [721, 280] width 78 height 16
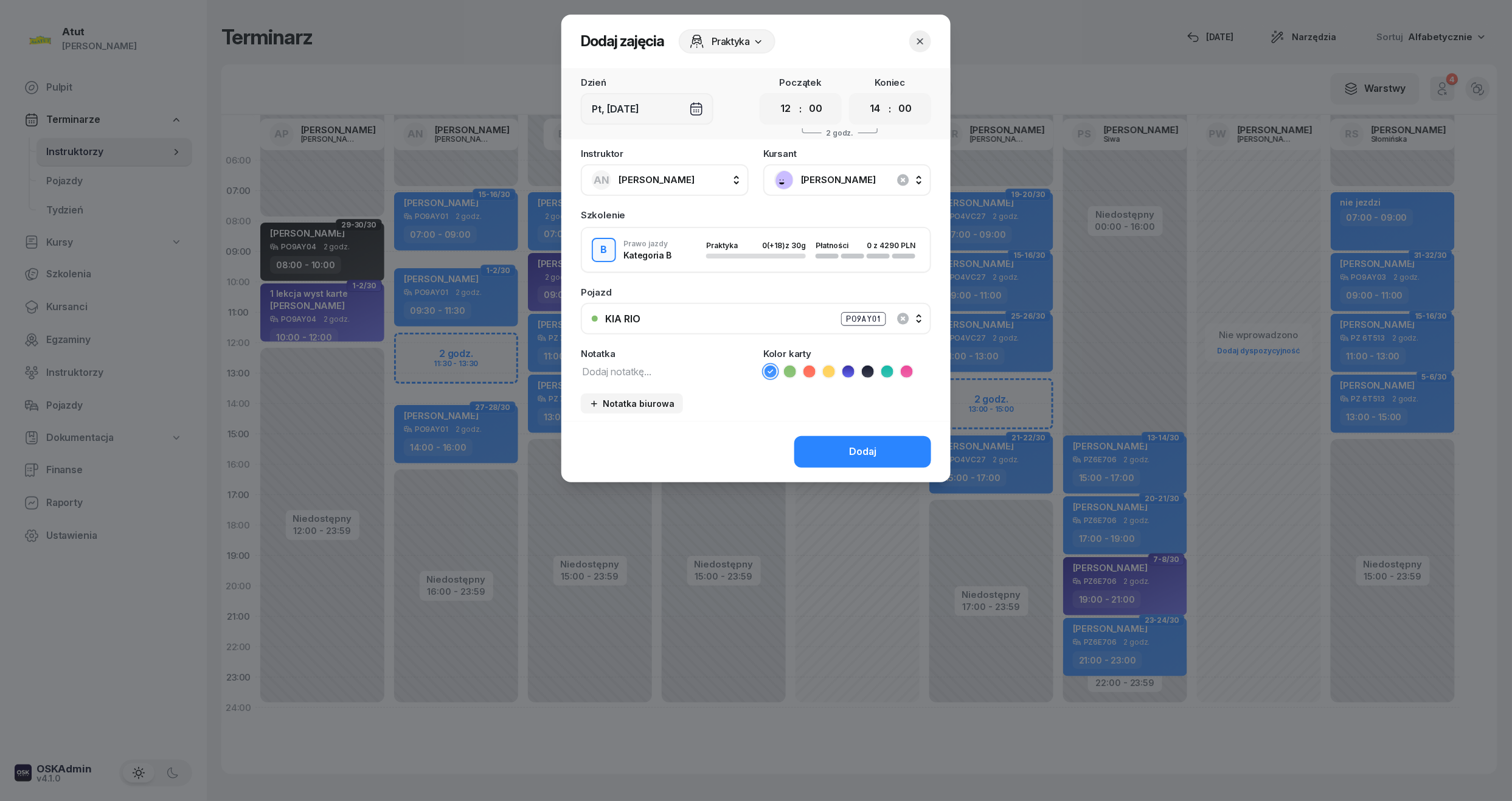
click at [853, 370] on icon at bounding box center [848, 372] width 12 height 12
click at [787, 105] on select "00 01 02 03 04 05 06 07 08 09 10 11 12 13 14 15 16 17 18 19 20 21 22 23" at bounding box center [786, 108] width 23 height 25
select select "11"
click at [774, 96] on select "00 01 02 03 04 05 06 07 08 09 10 11 12 13 14 15 16 17 18 19 20 21 22 23" at bounding box center [786, 108] width 23 height 25
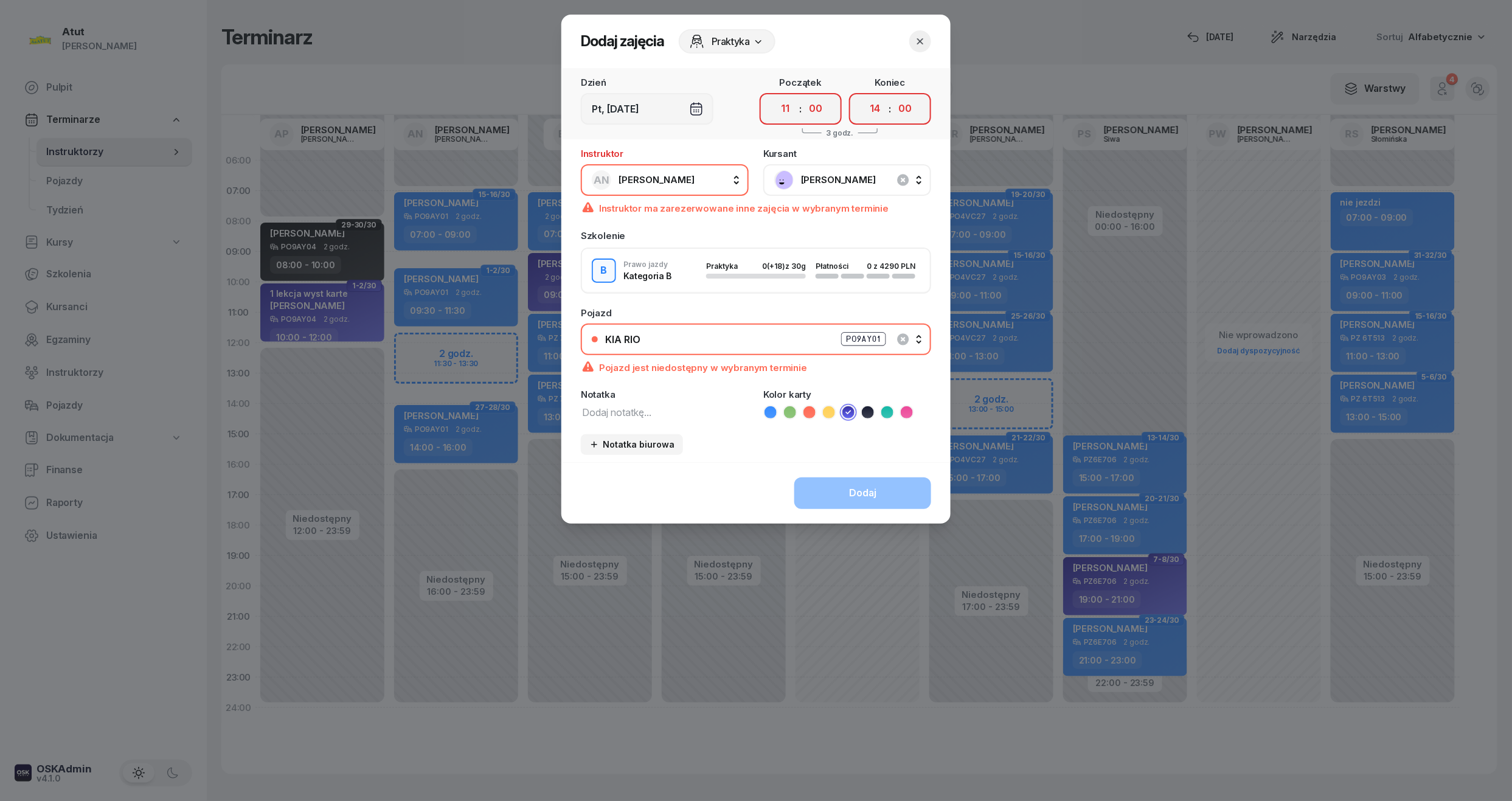
drag, startPoint x: 816, startPoint y: 105, endPoint x: 818, endPoint y: 121, distance: 16.1
click at [816, 105] on select "00 05 10 15 20 25 30 35 40 45 50 55" at bounding box center [815, 108] width 23 height 25
select select "45"
click at [804, 96] on select "00 05 10 15 20 25 30 35 40 45 50 55" at bounding box center [815, 108] width 23 height 25
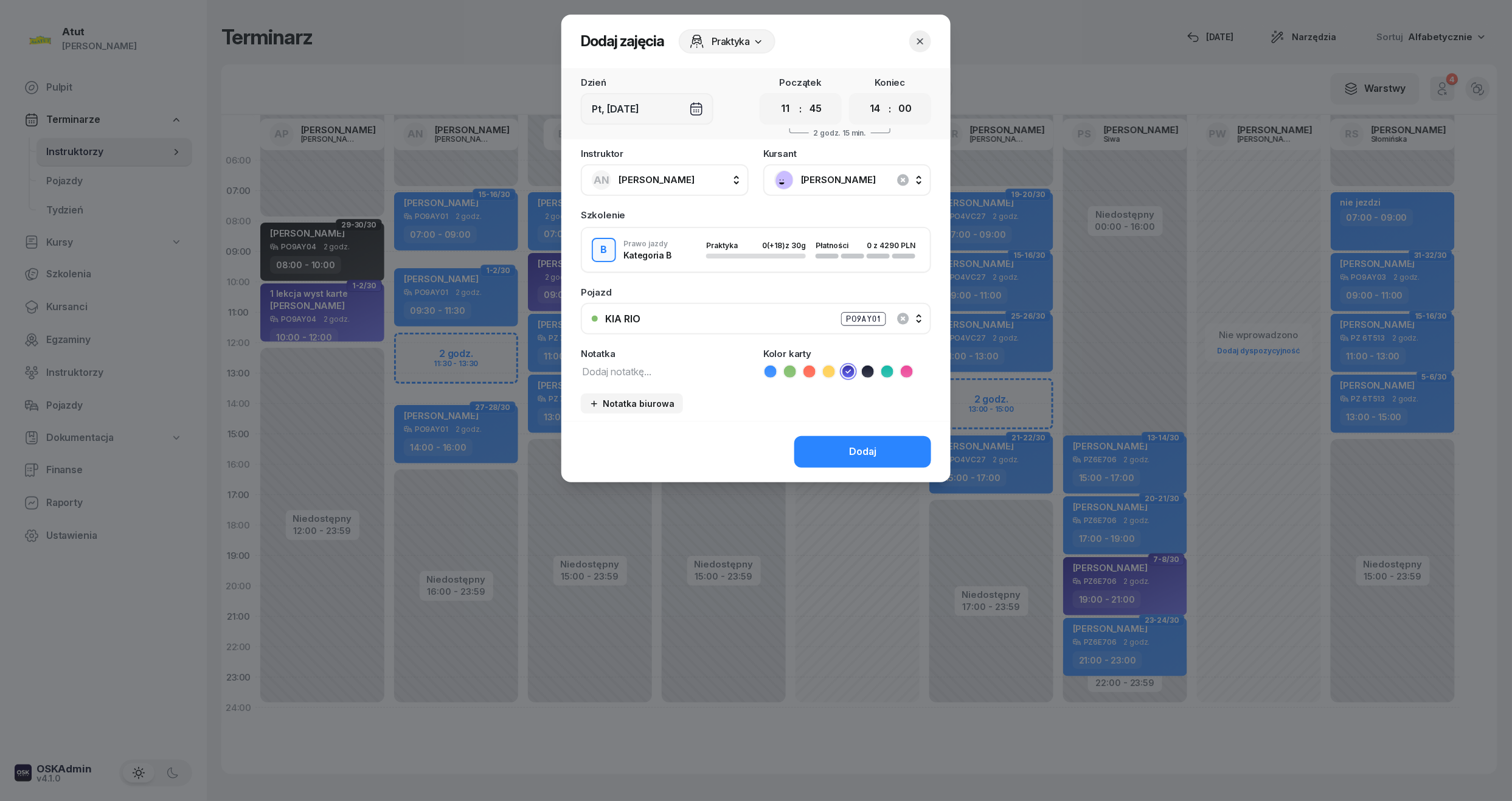
drag, startPoint x: 878, startPoint y: 102, endPoint x: 874, endPoint y: 122, distance: 20.4
click at [878, 102] on select "00 01 02 03 04 05 06 07 08 09 10 11 12 13 14 15 16 17 18 19 20 21 22 23" at bounding box center [875, 108] width 23 height 25
select select "13"
click at [864, 96] on select "00 01 02 03 04 05 06 07 08 09 10 11 12 13 14 15 16 17 18 19 20 21 22 23" at bounding box center [875, 108] width 23 height 25
click at [905, 117] on select "00 05 10 15 20 25 30 35 40 45 50 55" at bounding box center [905, 108] width 23 height 25
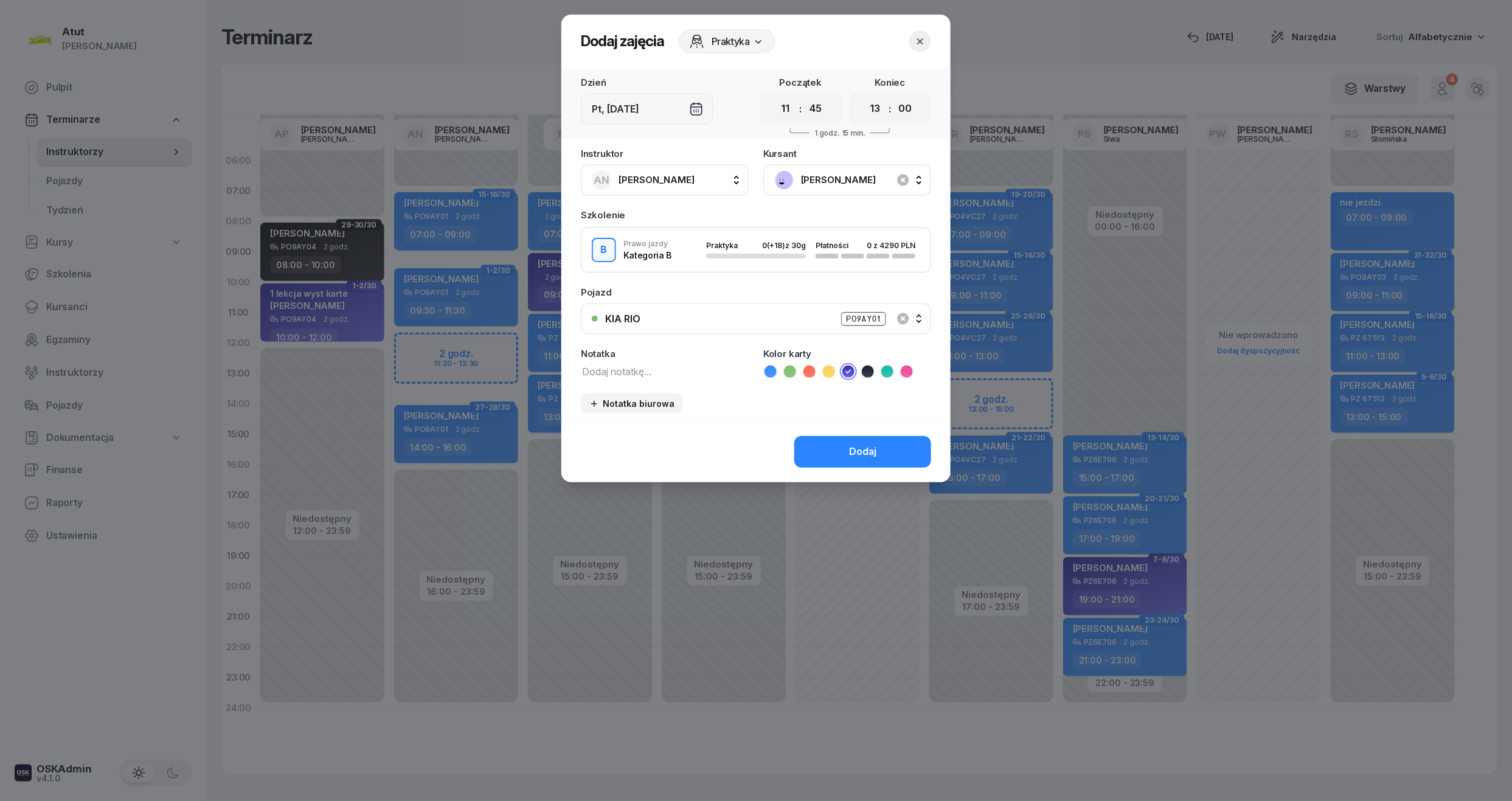
select select "45"
click at [894, 96] on select "00 05 10 15 20 25 30 35 40 45 50 55" at bounding box center [905, 108] width 23 height 25
click at [864, 448] on div "Dodaj" at bounding box center [863, 452] width 28 height 16
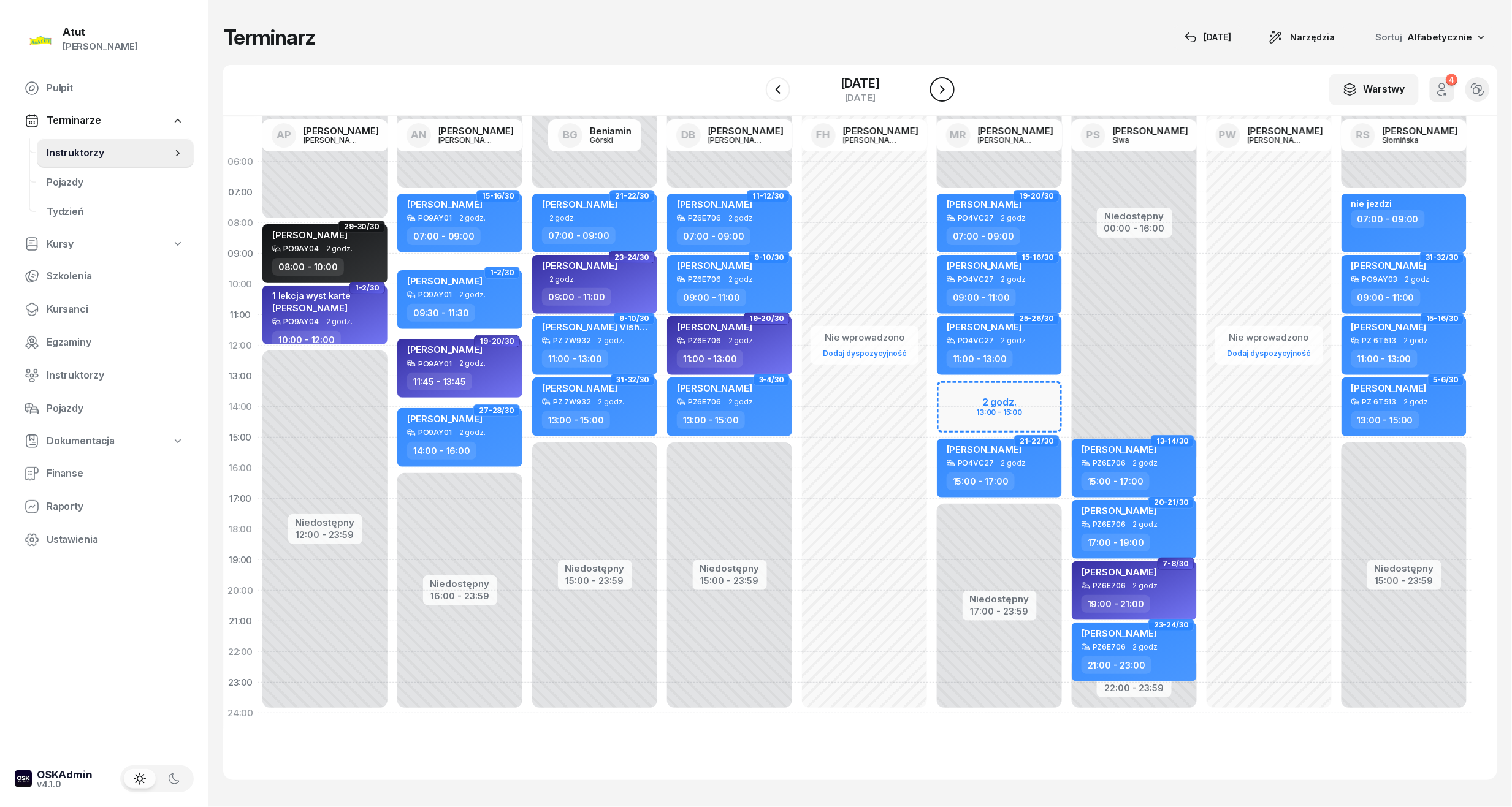
click at [950, 91] on icon "button" at bounding box center [942, 89] width 15 height 15
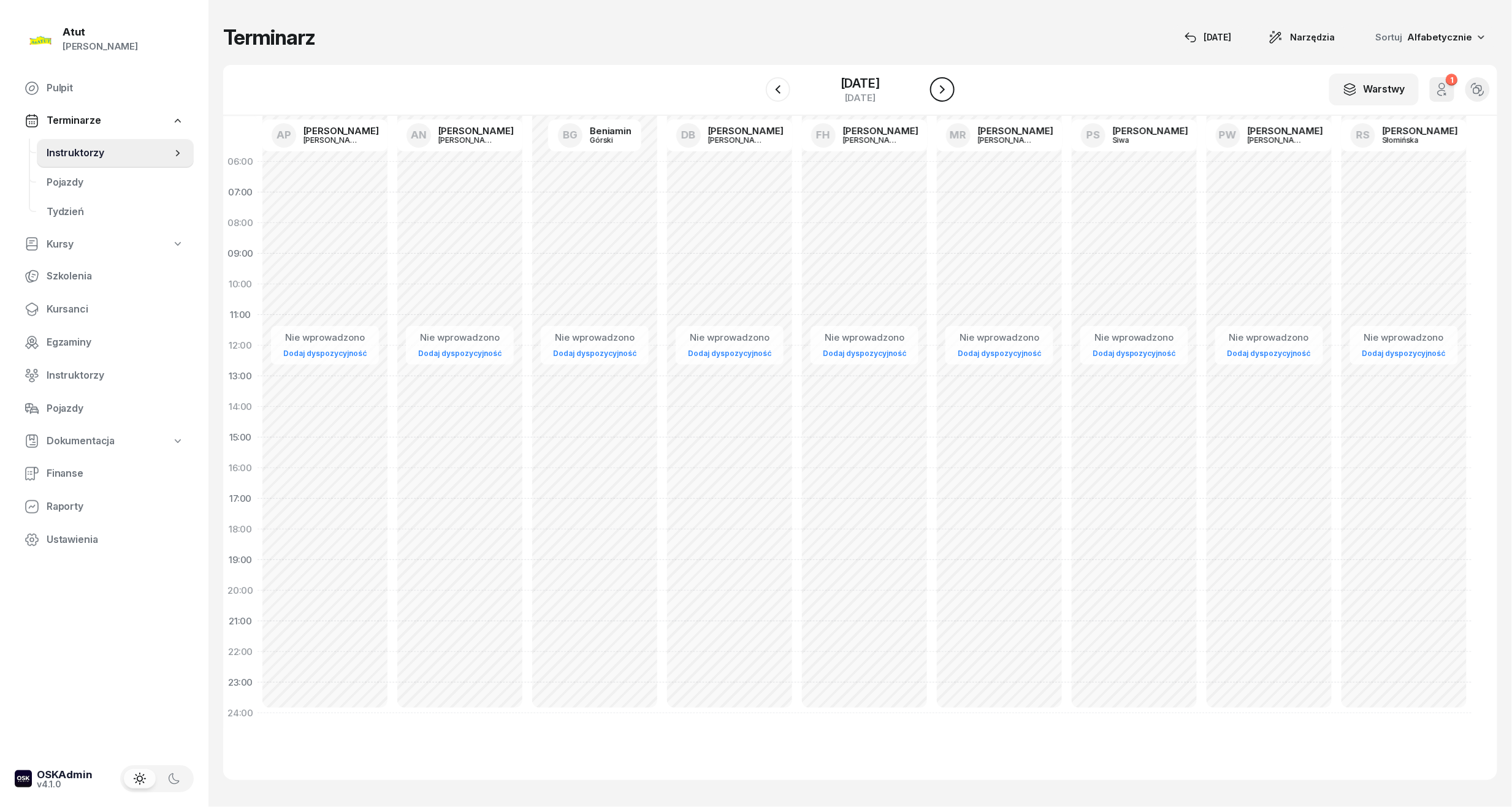
click at [942, 89] on icon "button" at bounding box center [942, 89] width 15 height 15
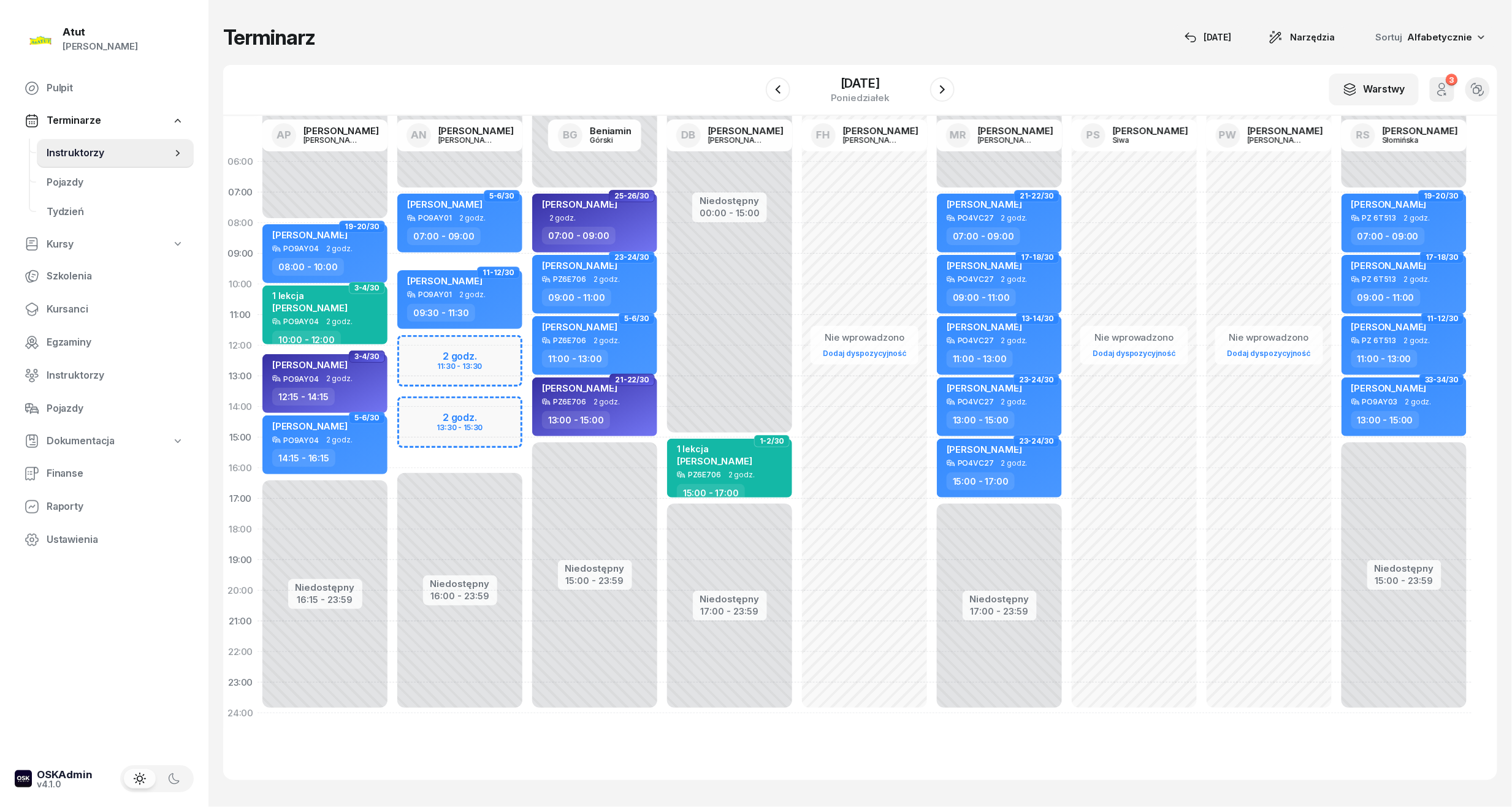
click at [457, 360] on div "Niedostępny 00:00 - 07:00 Niedostępny 16:00 - 23:59 2 godz. 11:30 - 13:30 2 god…" at bounding box center [460, 437] width 135 height 582
select select "12"
select select "14"
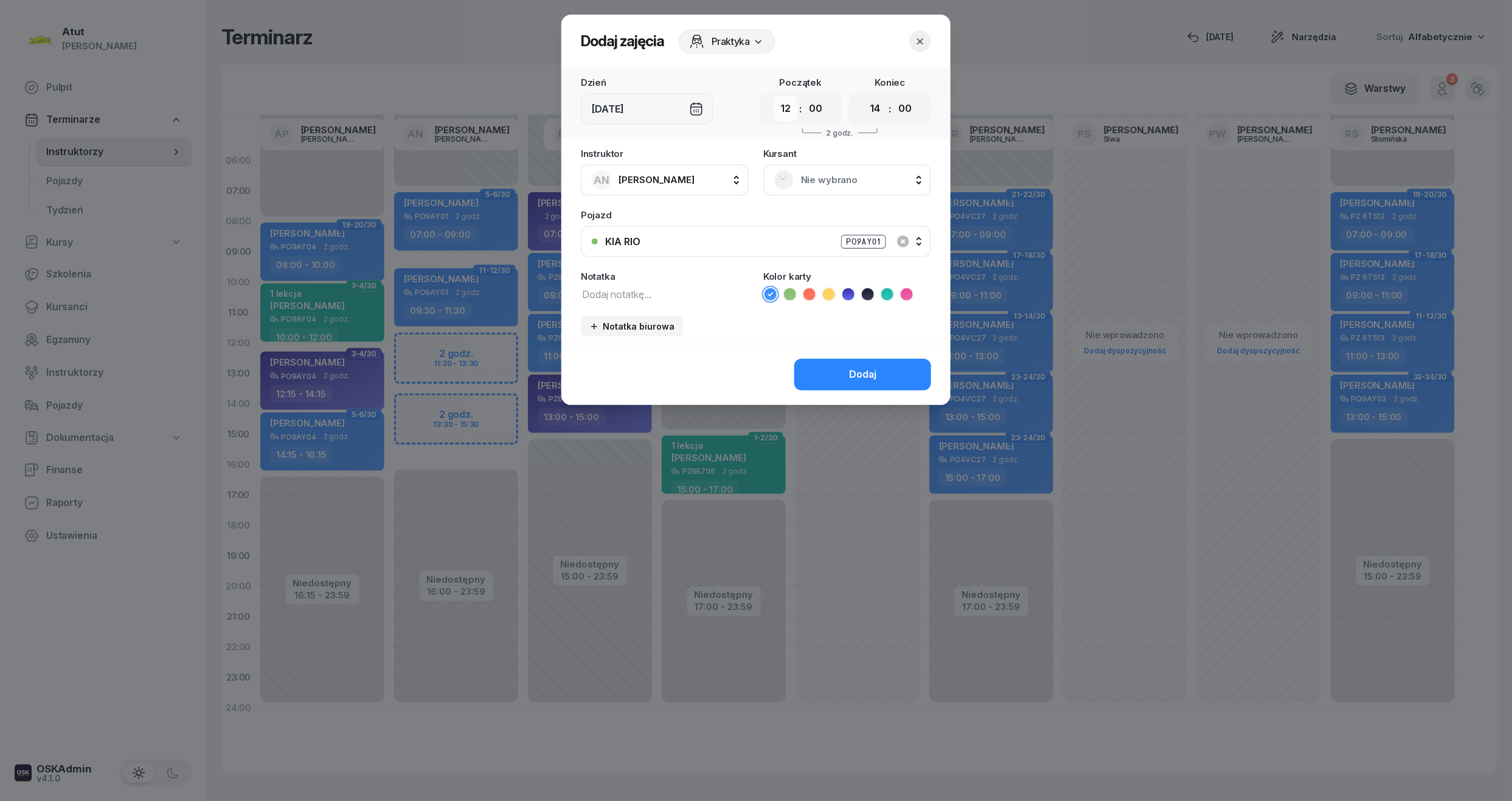
click at [788, 113] on select "00 01 02 03 04 05 06 07 08 09 10 11 12 13 14 15 16 17 18 19 20 21 22 23" at bounding box center [786, 108] width 23 height 25
drag, startPoint x: 920, startPoint y: 35, endPoint x: 921, endPoint y: 42, distance: 7.1
click at [920, 35] on icon "button" at bounding box center [921, 42] width 12 height 12
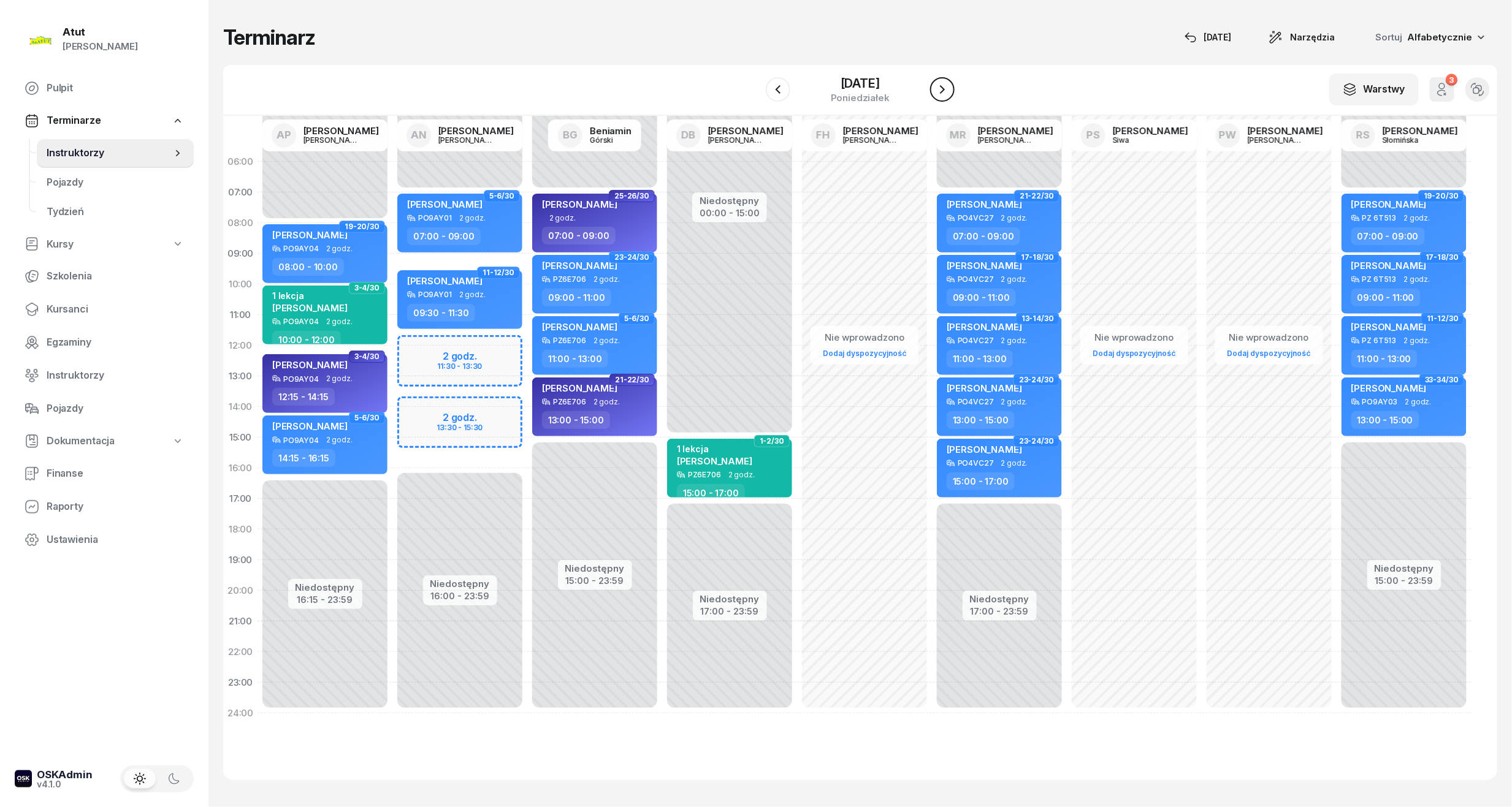
click at [944, 87] on icon "button" at bounding box center [942, 89] width 15 height 15
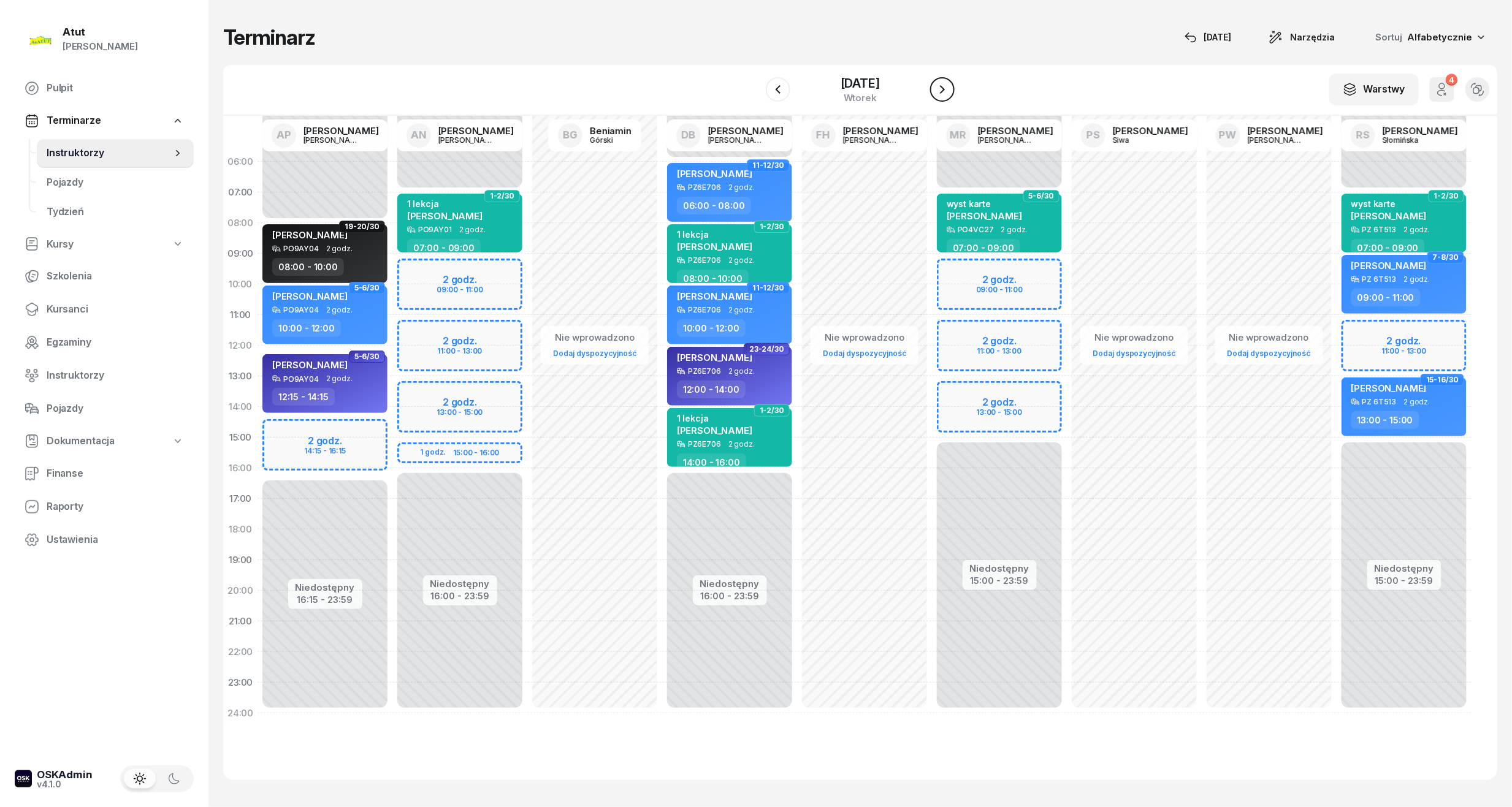
click at [938, 87] on icon "button" at bounding box center [942, 89] width 15 height 15
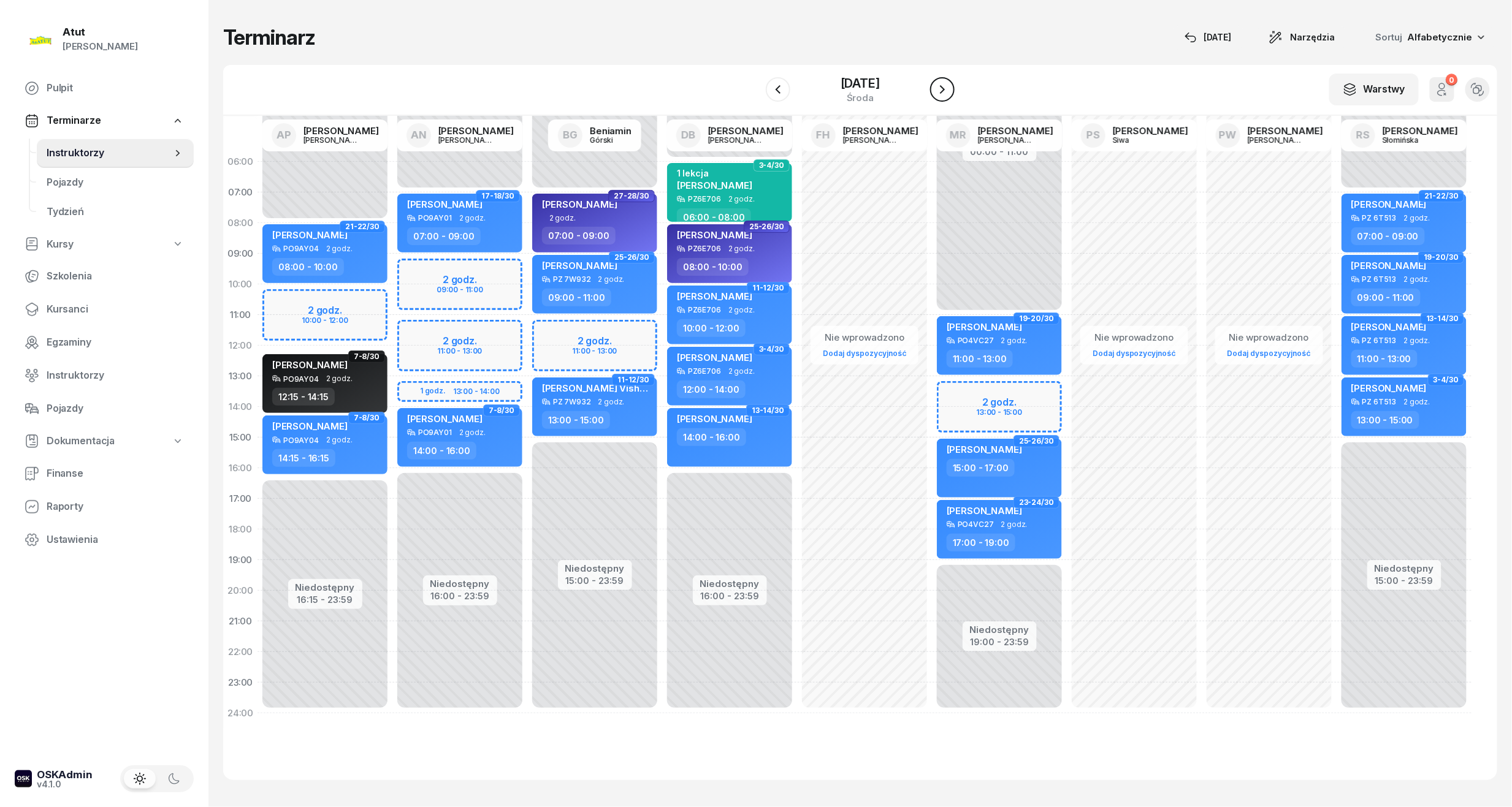
click at [944, 93] on icon "button" at bounding box center [942, 89] width 15 height 15
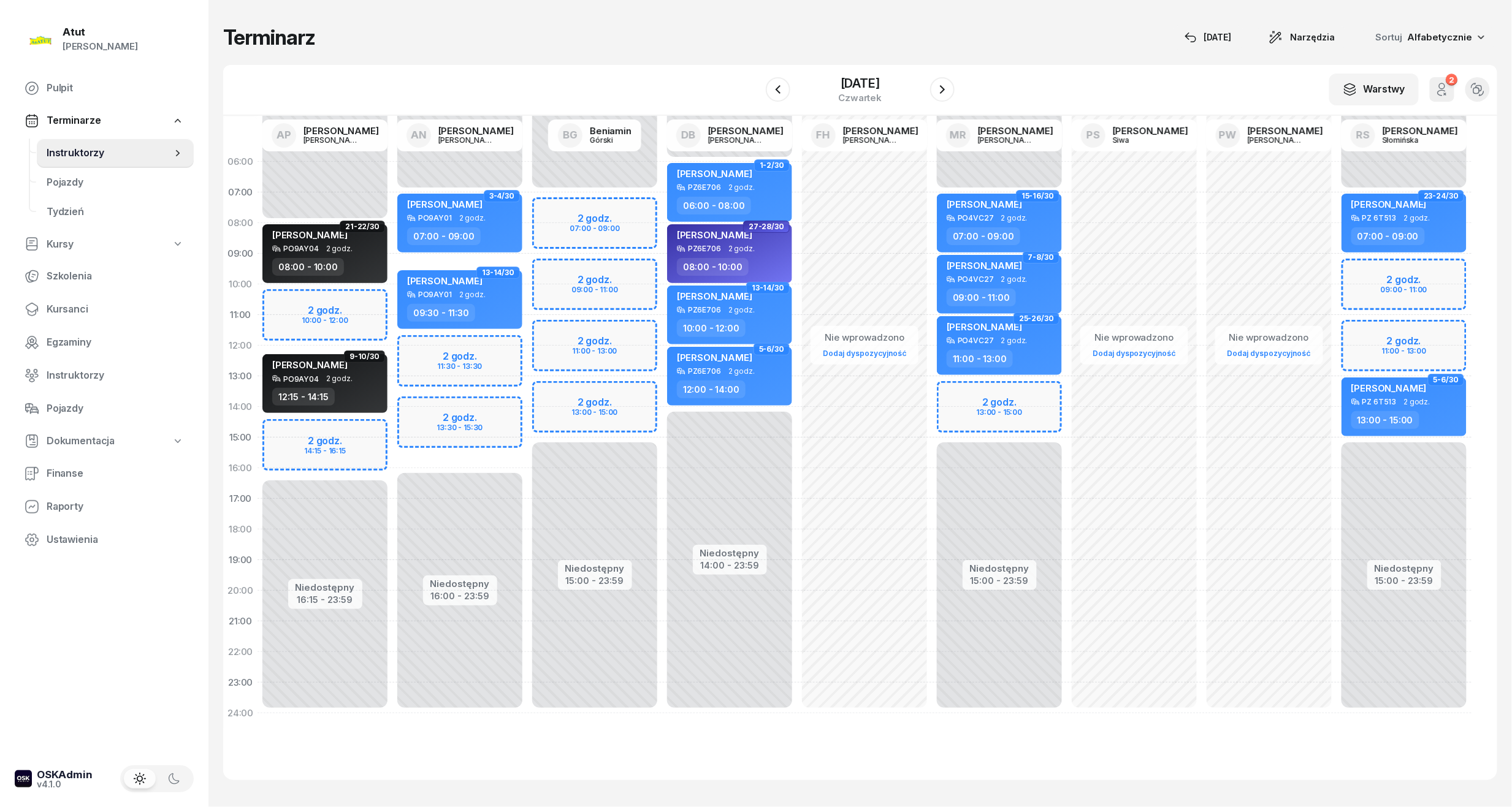
click at [596, 219] on div "Niedostępny 00:00 - 07:00 Niedostępny 15:00 - 23:59 2 godz. 07:00 - 09:00 2 god…" at bounding box center [595, 437] width 135 height 582
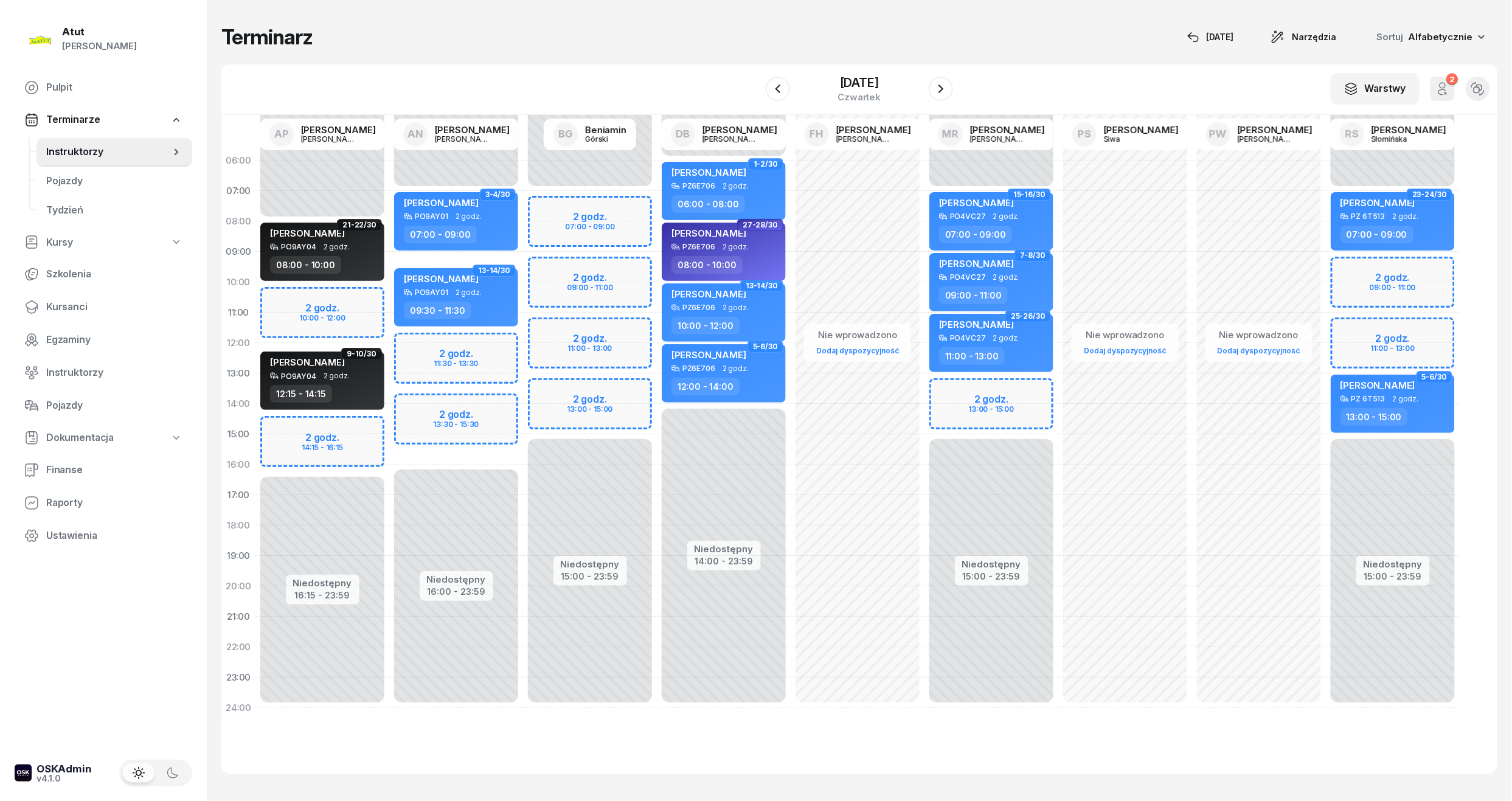
select select "07"
select select "09"
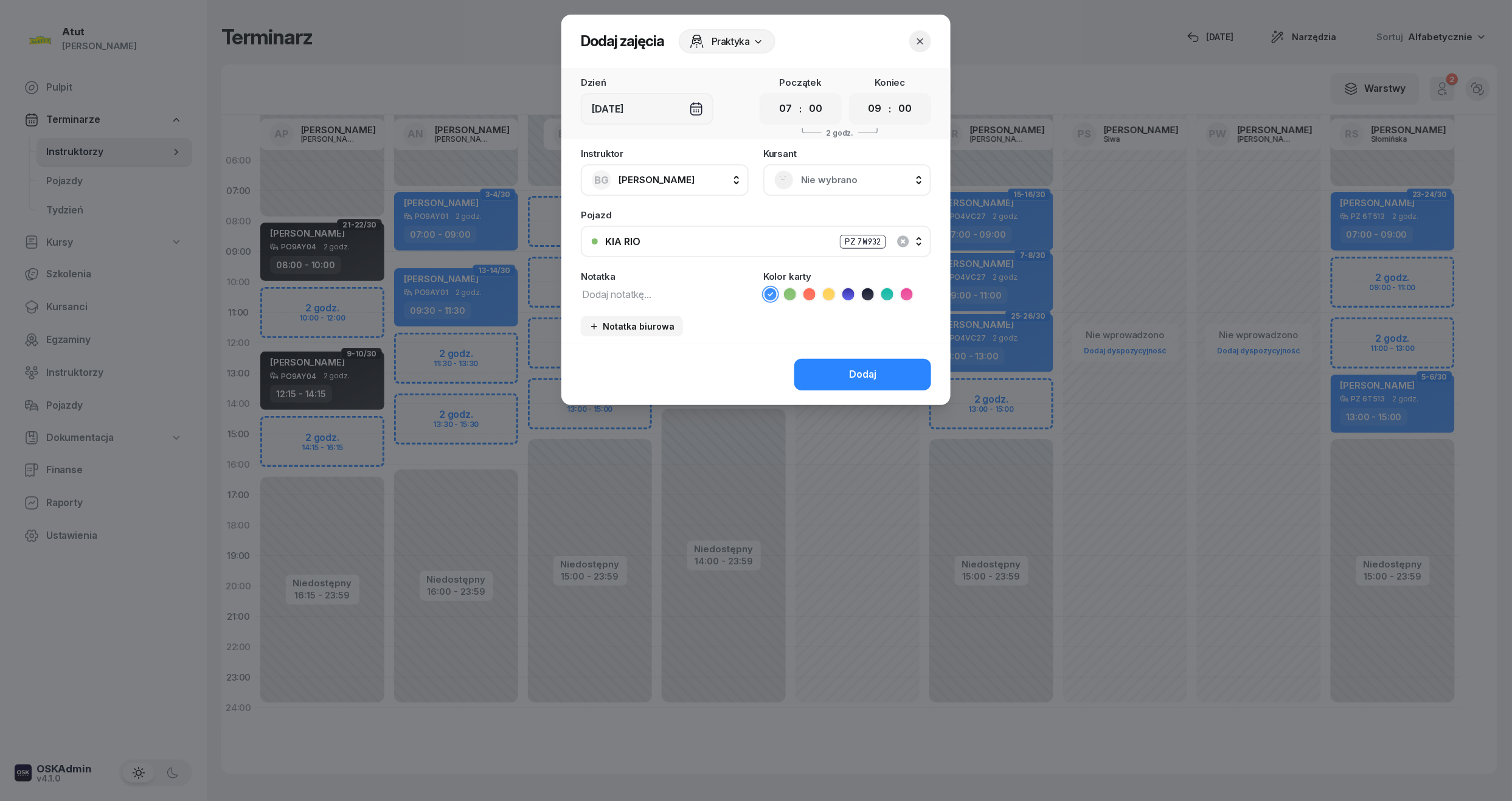
click at [824, 189] on div "Nie wybrano" at bounding box center [847, 180] width 168 height 32
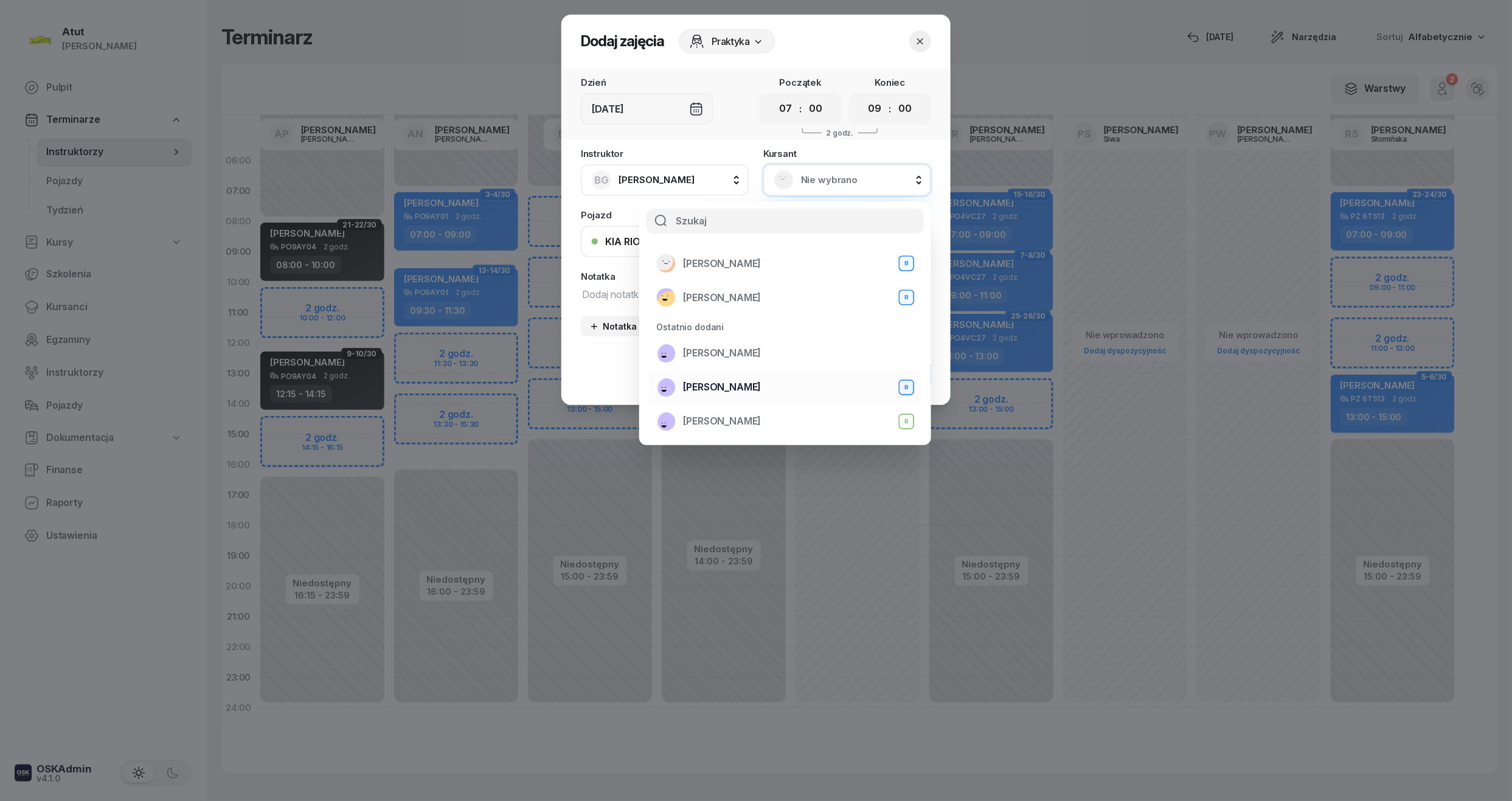
scroll to position [81, 0]
click at [728, 359] on span "[PERSON_NAME]" at bounding box center [721, 361] width 78 height 16
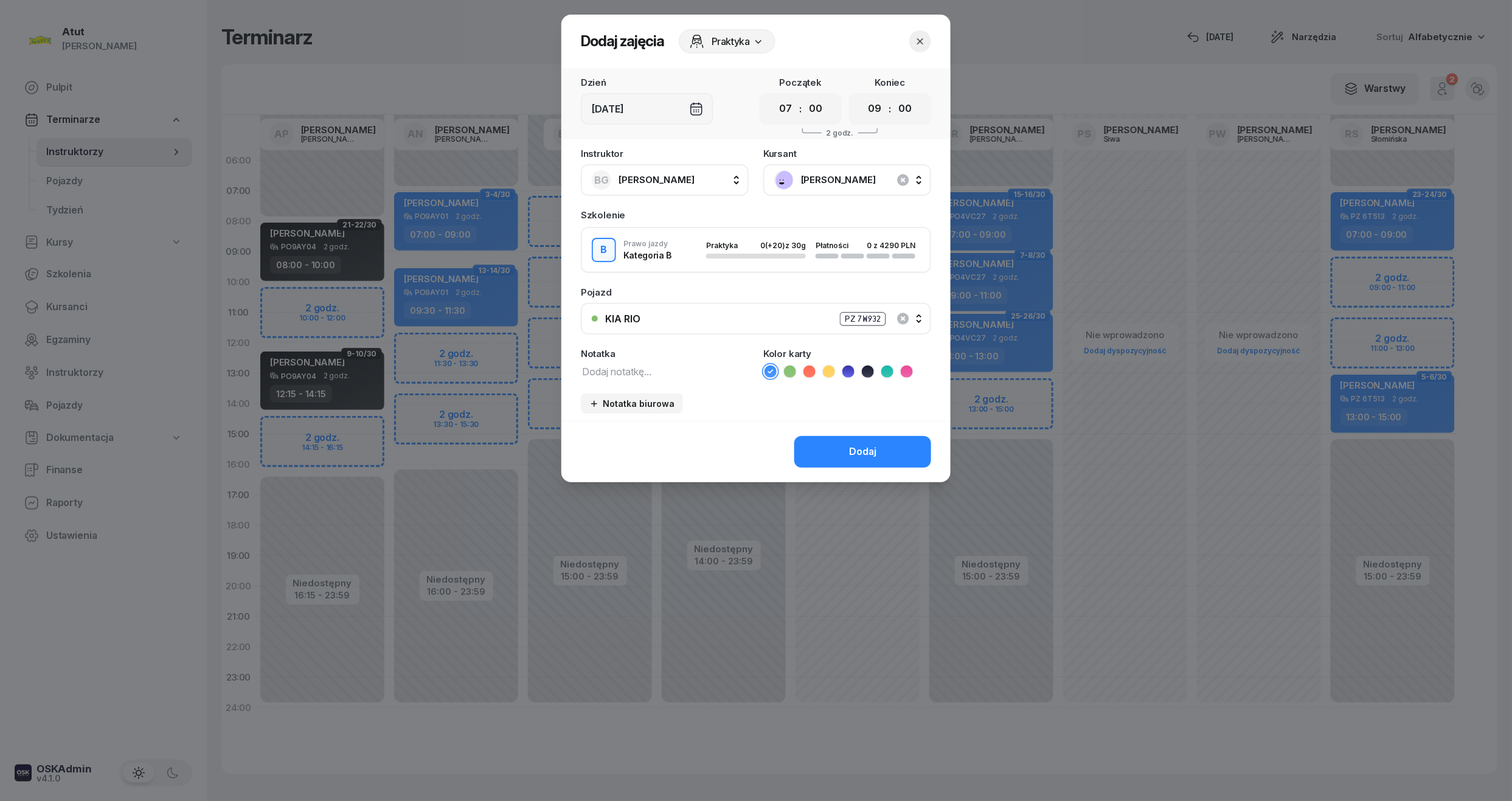
click at [850, 365] on icon at bounding box center [848, 372] width 12 height 12
click at [869, 463] on button "Dodaj" at bounding box center [863, 452] width 137 height 32
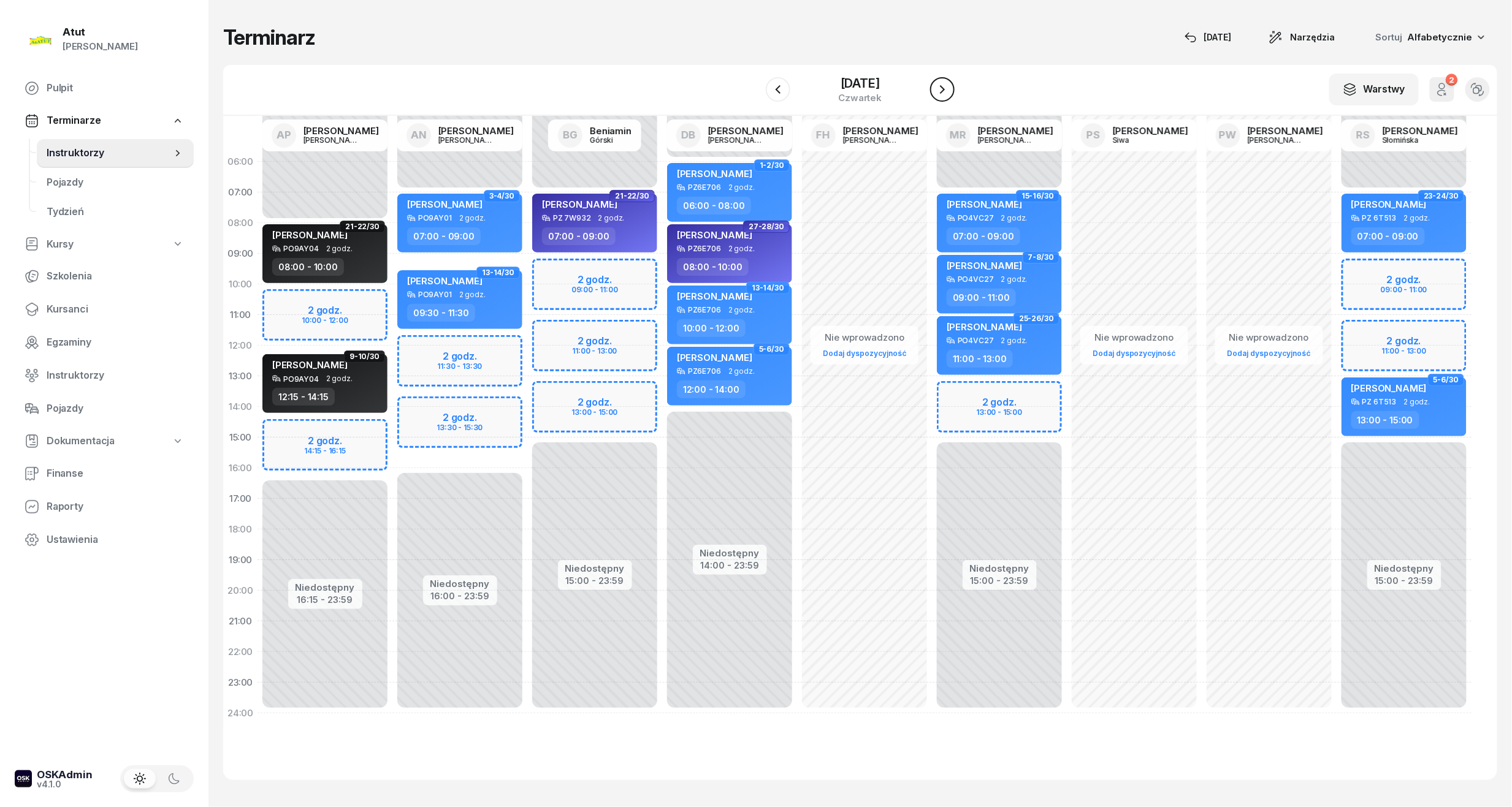
click at [951, 84] on button "button" at bounding box center [943, 90] width 25 height 25
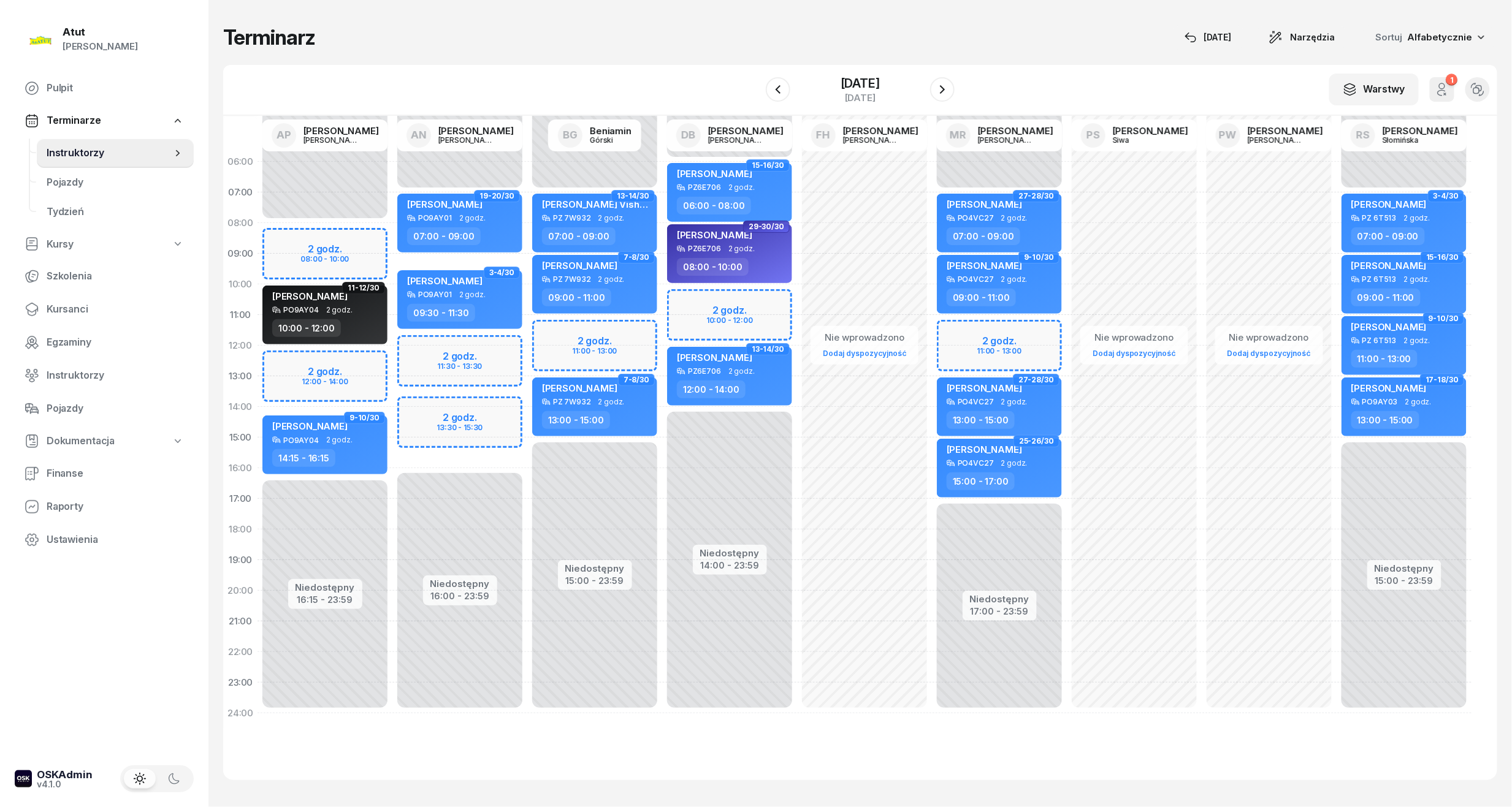
click at [318, 245] on div "Niedostępny 00:00 - 08:00 Niedostępny 16:15 - 23:59 2 godz. 08:00 - 10:00 2 god…" at bounding box center [325, 437] width 135 height 582
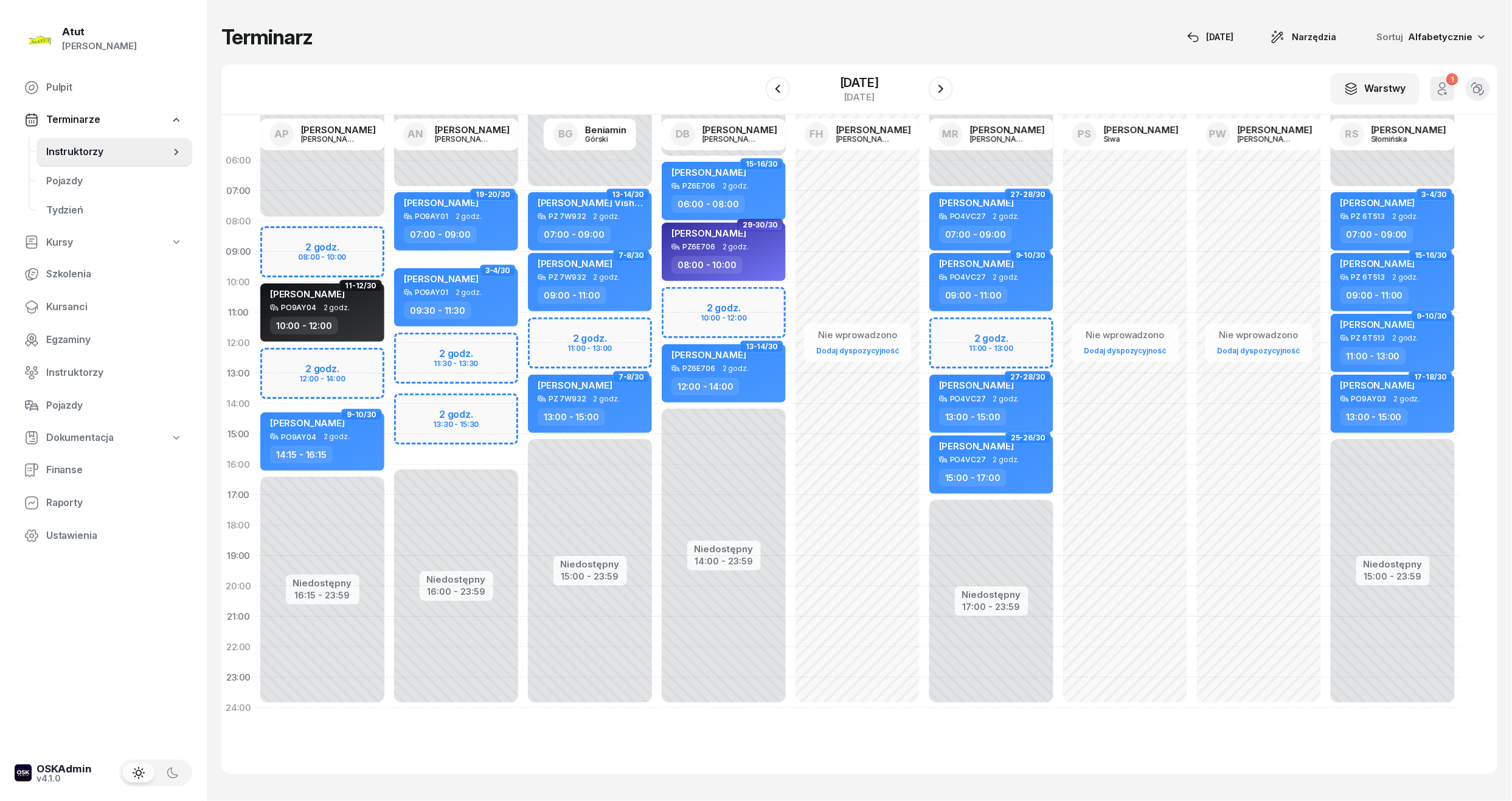
select select "08"
select select "10"
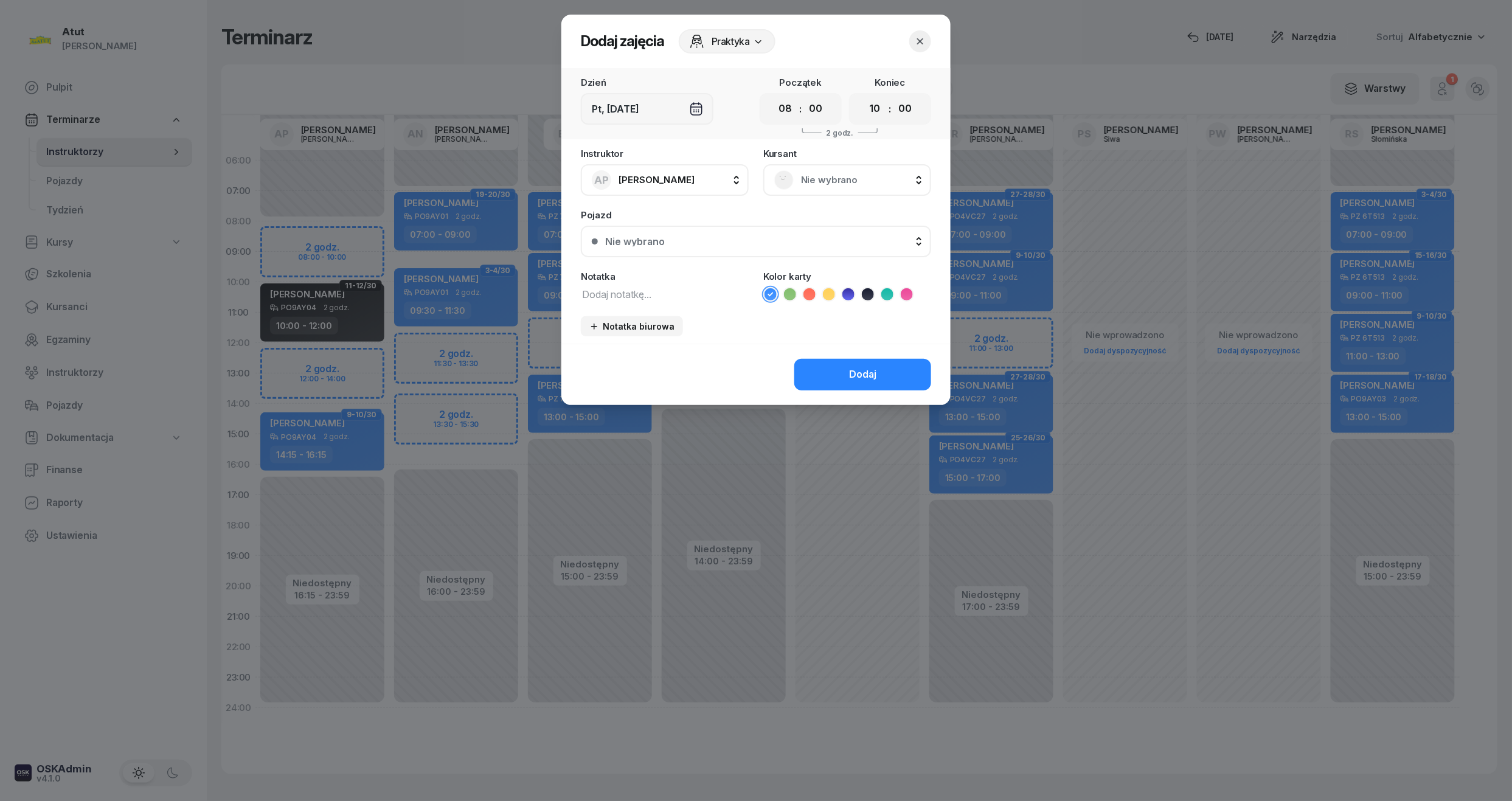
click at [813, 174] on span "Nie wybrano" at bounding box center [860, 180] width 119 height 16
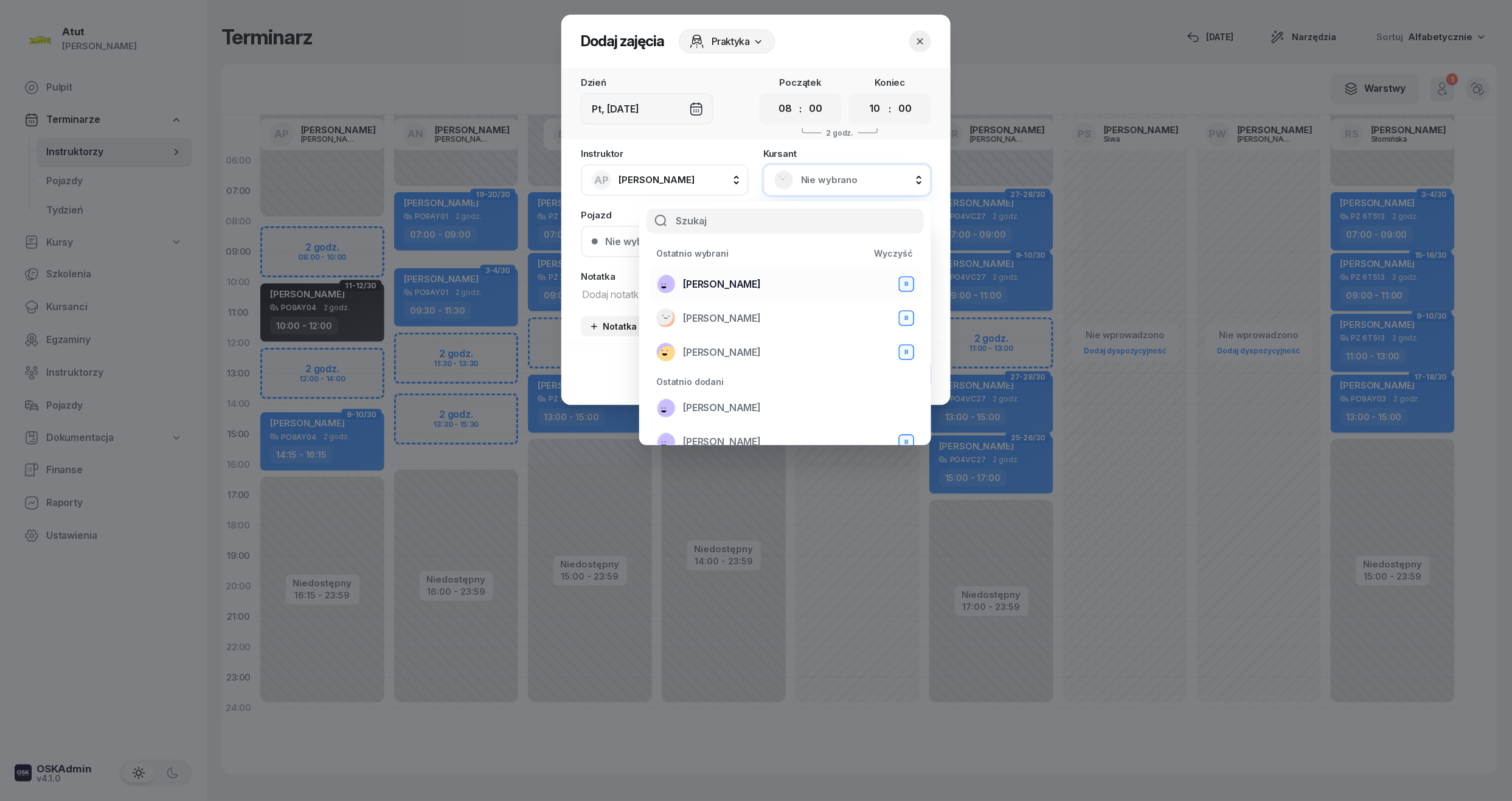
click at [690, 292] on div "[PERSON_NAME] B" at bounding box center [784, 284] width 258 height 19
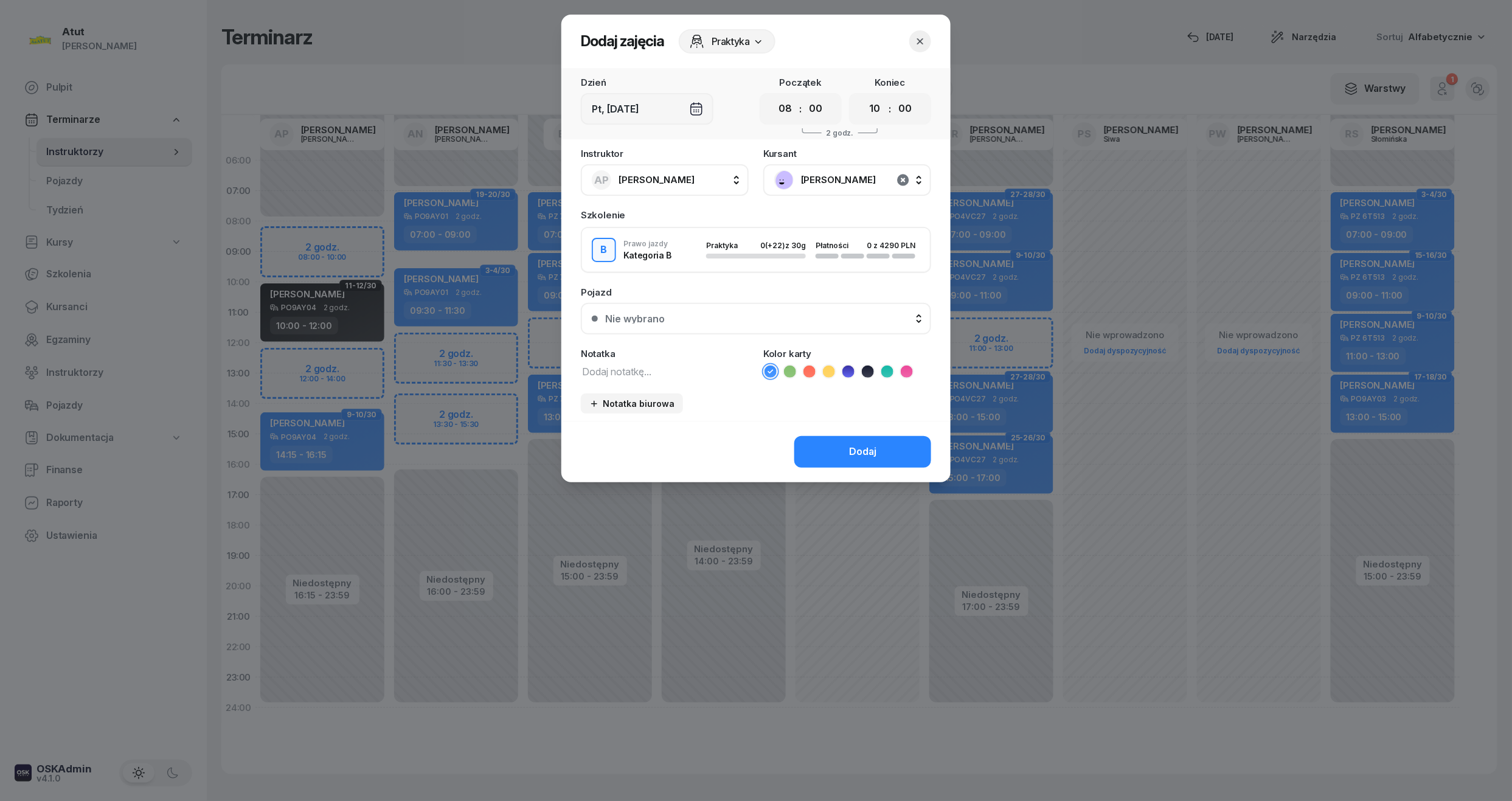
click at [903, 181] on icon "button" at bounding box center [903, 180] width 15 height 15
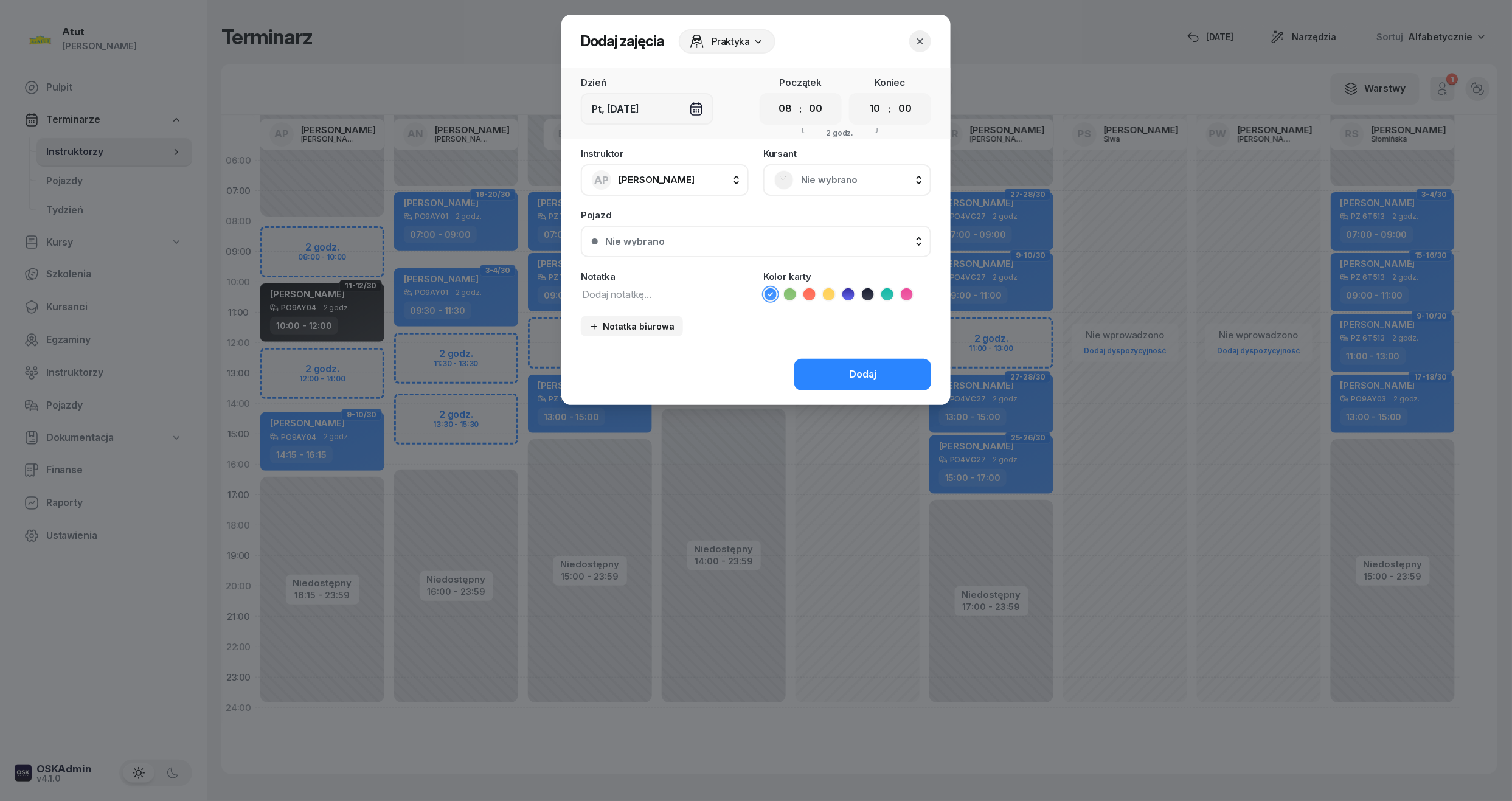
click at [848, 181] on span "Nie wybrano" at bounding box center [860, 180] width 119 height 16
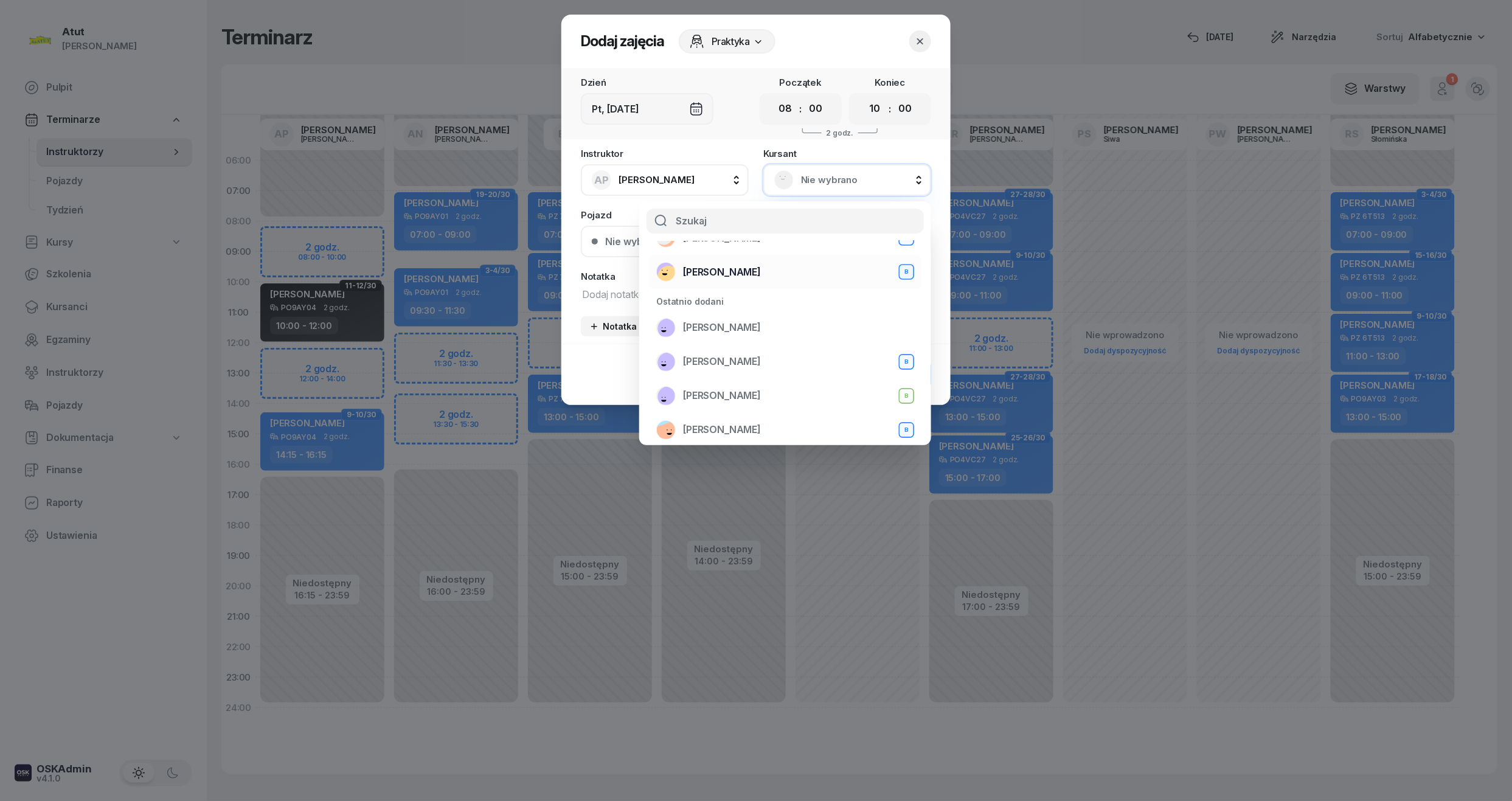
scroll to position [81, 0]
click at [925, 32] on button "button" at bounding box center [920, 42] width 22 height 22
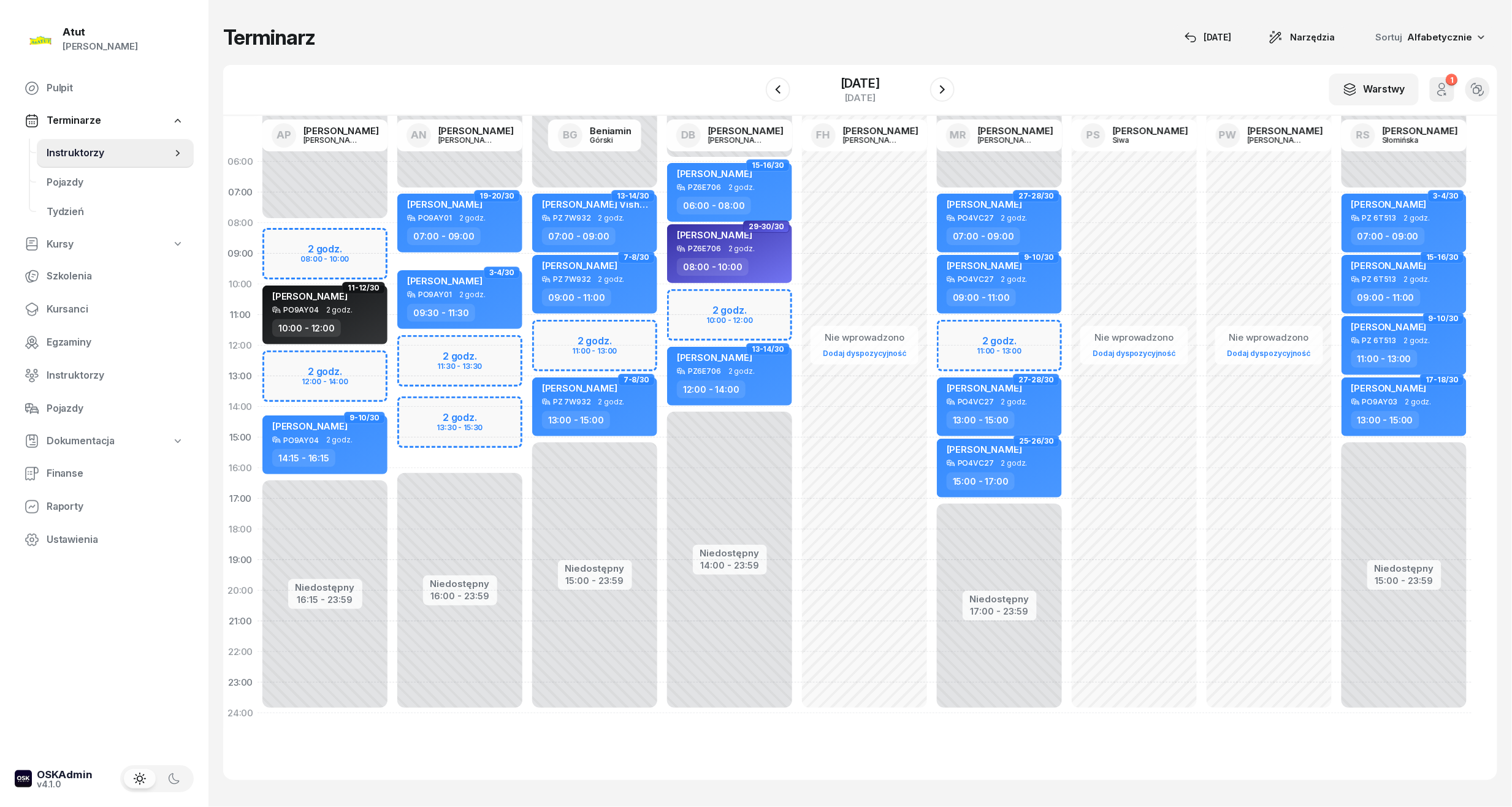
click at [413, 426] on div "Niedostępny 00:00 - 07:00 Niedostępny 16:00 - 23:59 2 godz. 11:30 - 13:30 2 god…" at bounding box center [460, 437] width 135 height 582
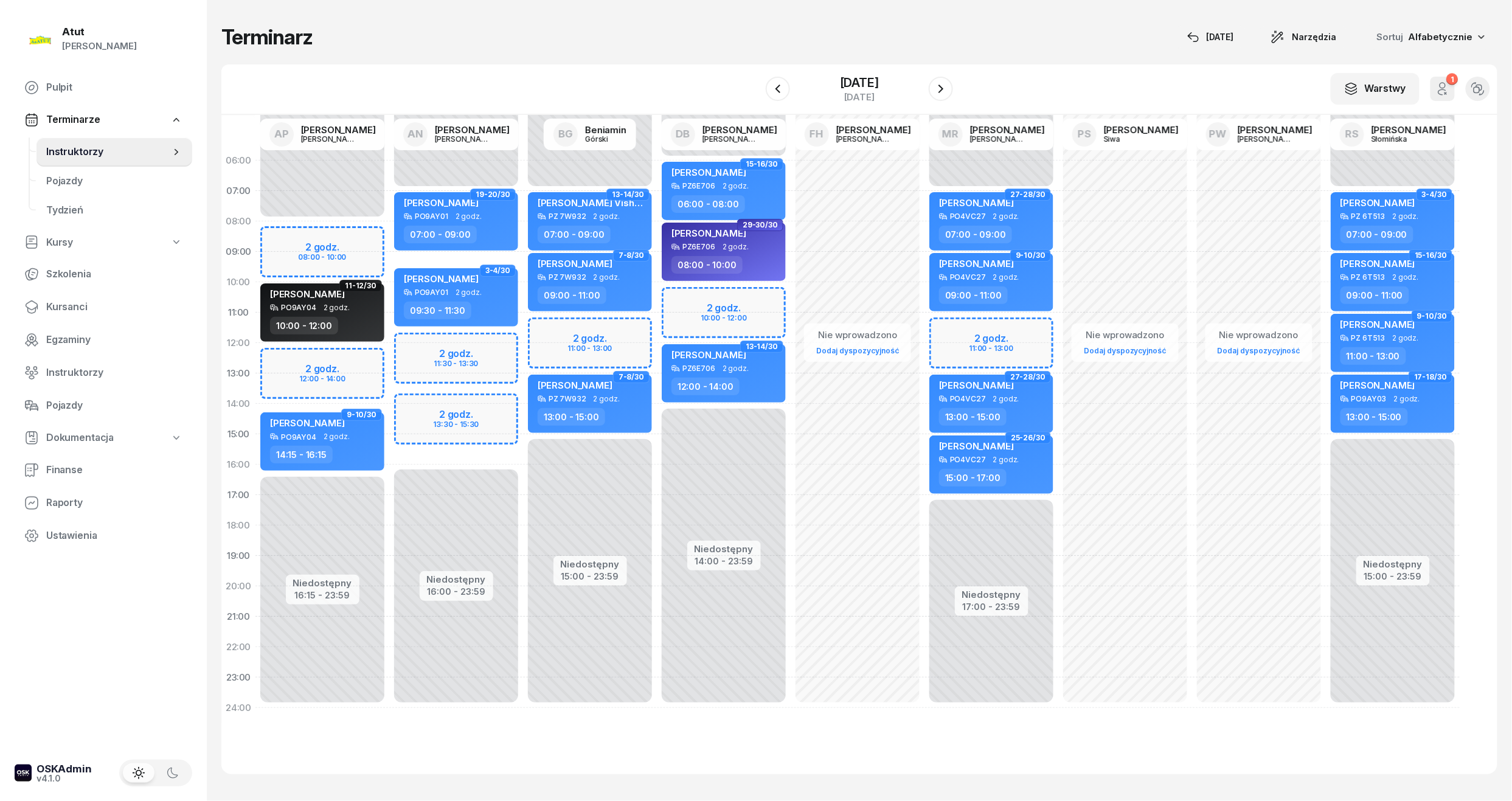
select select "14"
select select "16"
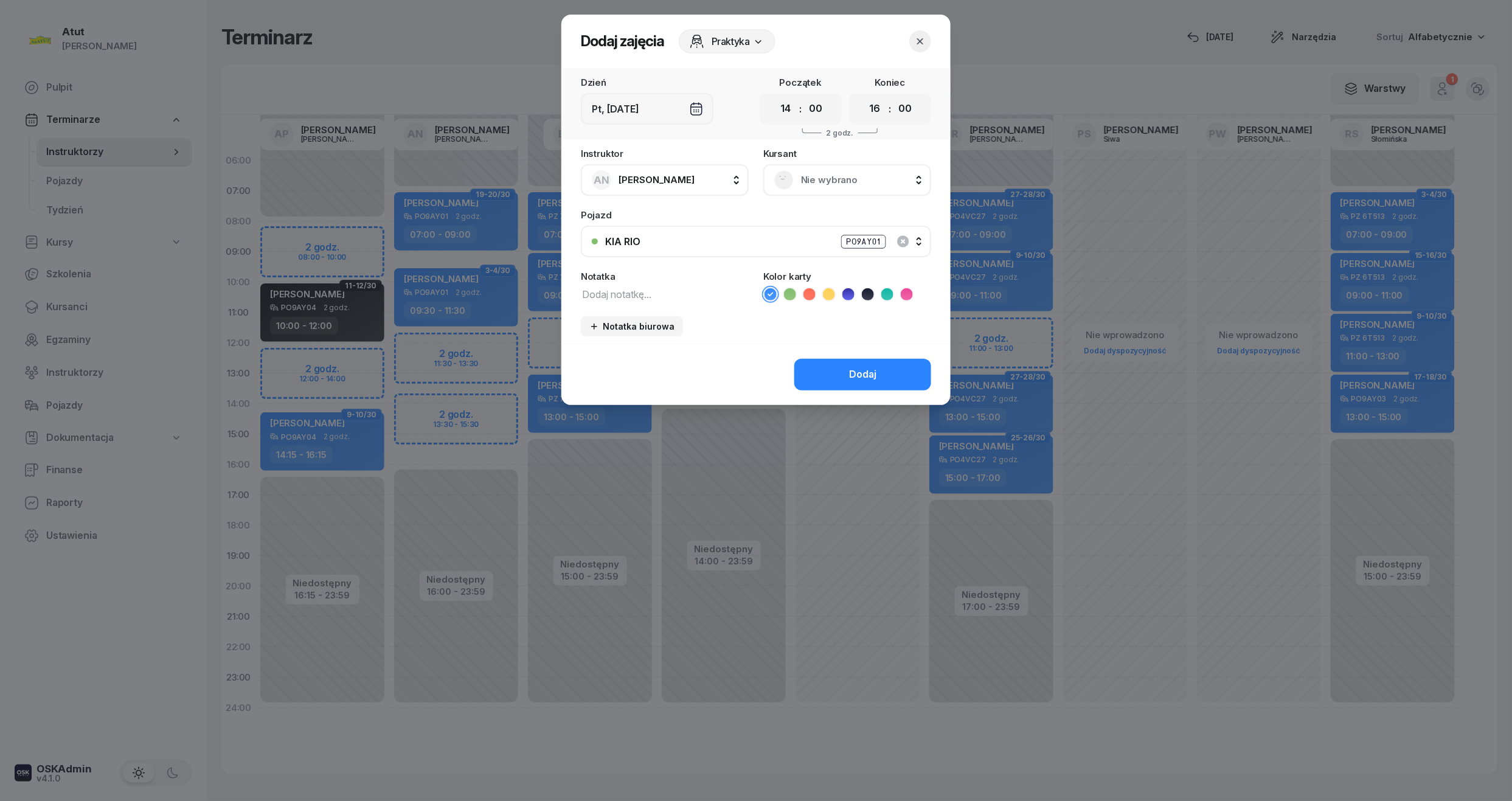
click at [918, 39] on icon "button" at bounding box center [921, 42] width 12 height 12
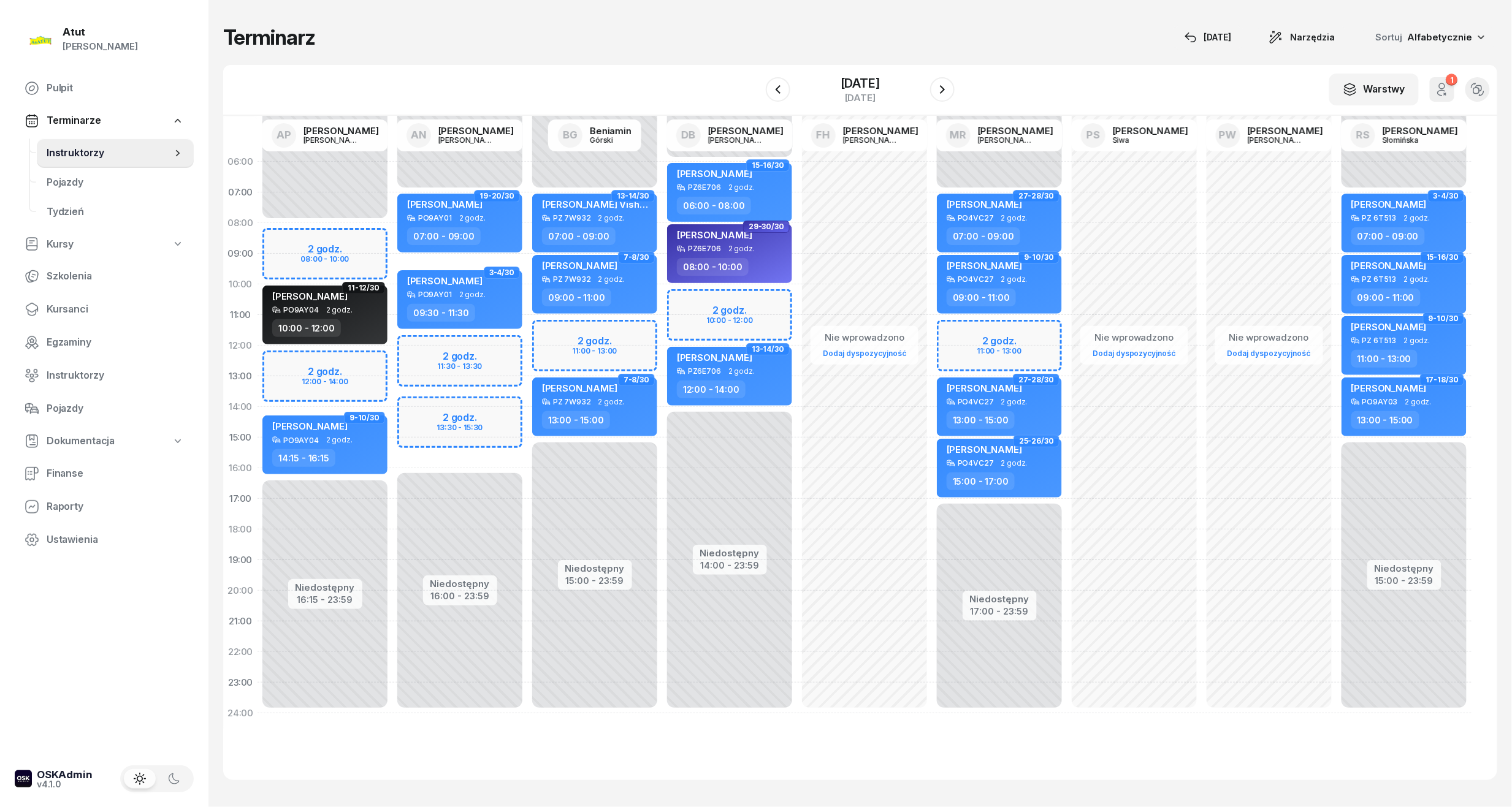
click at [483, 349] on div "Niedostępny 00:00 - 07:00 Niedostępny 16:00 - 23:59 2 godz. 11:30 - 13:30 2 god…" at bounding box center [460, 437] width 135 height 582
select select "12"
select select "14"
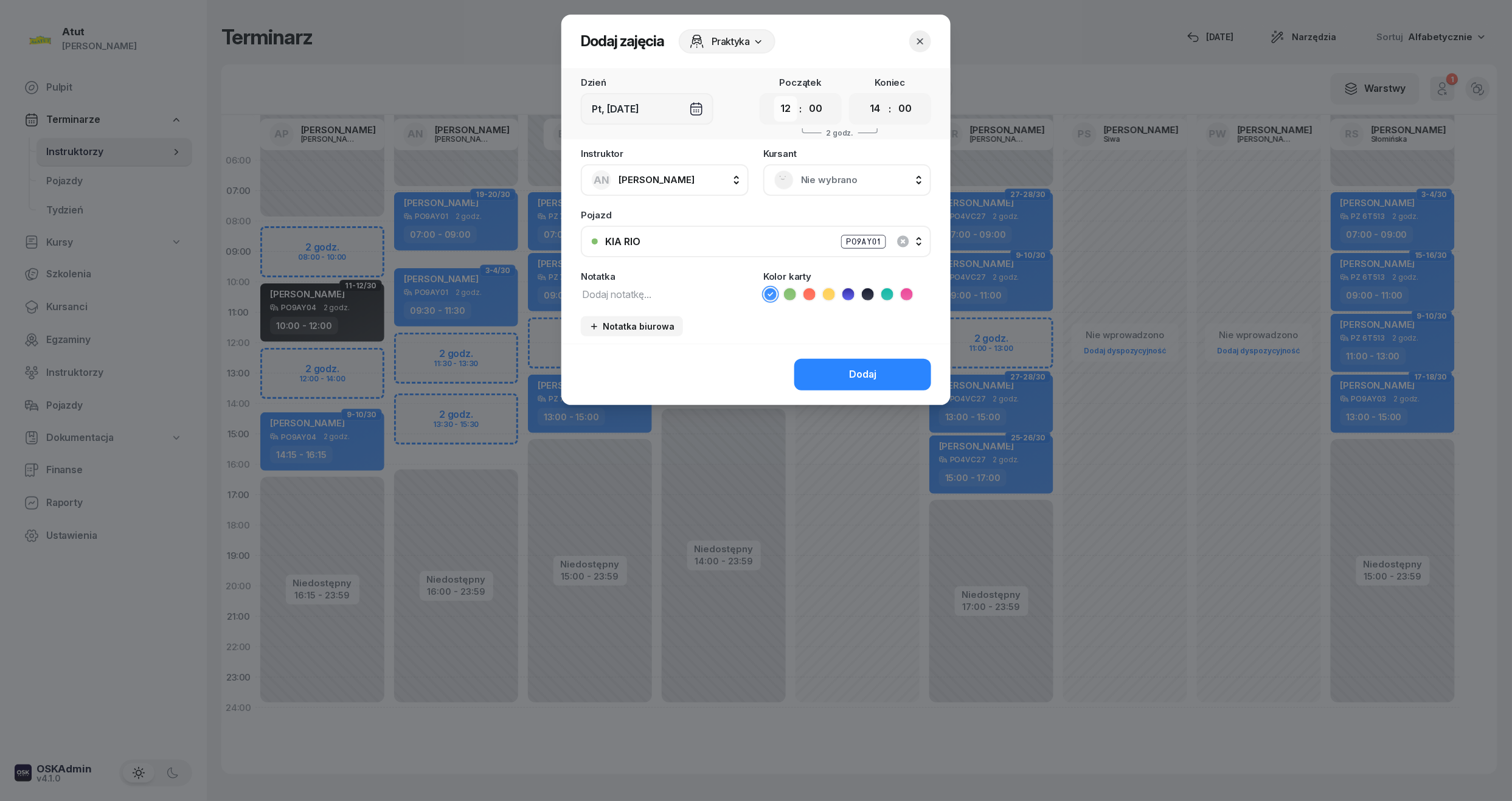
drag, startPoint x: 791, startPoint y: 108, endPoint x: 789, endPoint y: 118, distance: 10.2
click at [791, 108] on select "00 01 02 03 04 05 06 07 08 09 10 11 12 13 14 15 16 17 18 19 20 21 22 23" at bounding box center [786, 108] width 23 height 25
select select "11"
click at [774, 96] on select "00 01 02 03 04 05 06 07 08 09 10 11 12 13 14 15 16 17 18 19 20 21 22 23" at bounding box center [786, 108] width 23 height 25
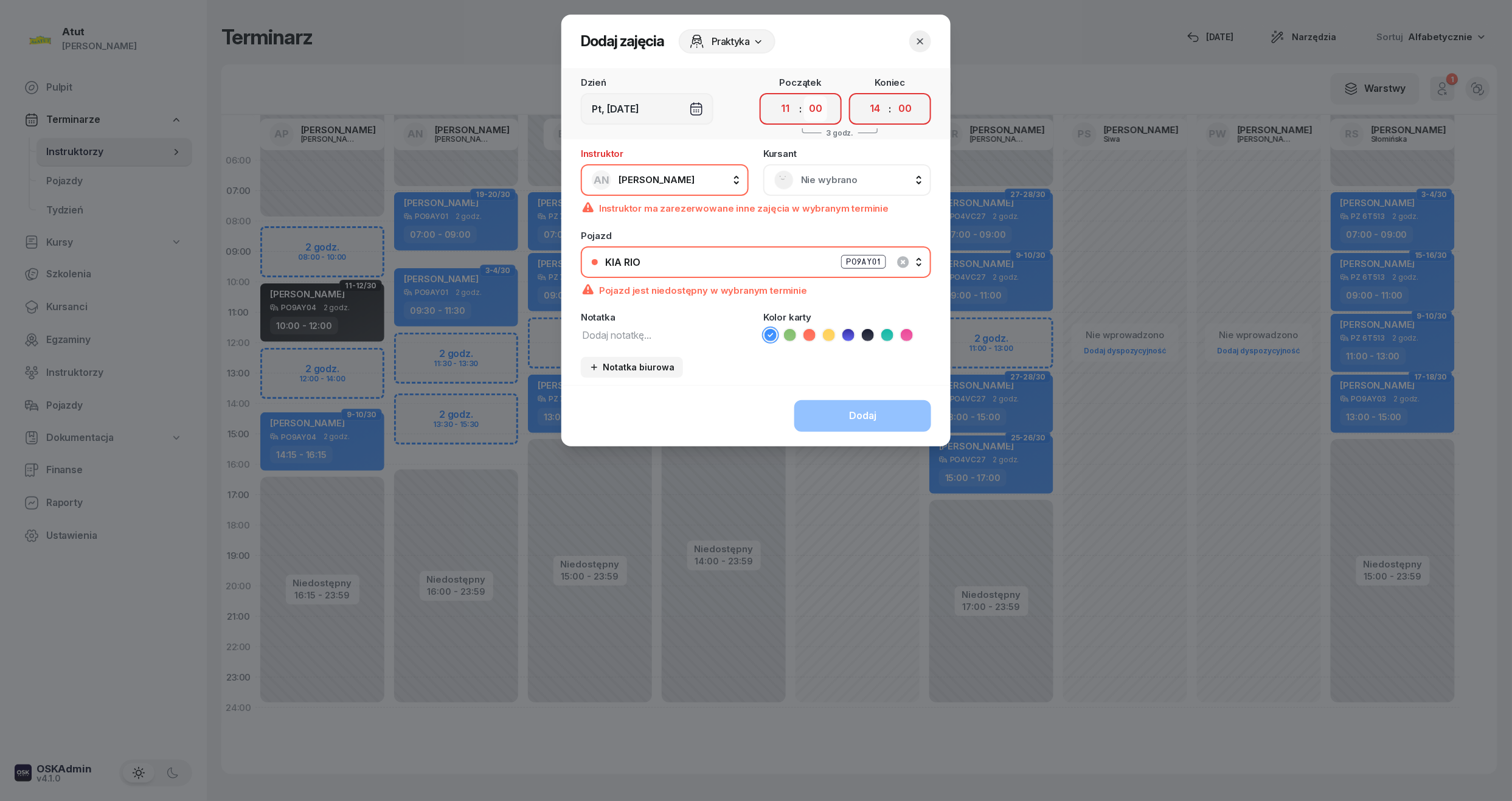
click at [808, 108] on select "00 05 10 15 20 25 30 35 40 45 50 55" at bounding box center [815, 108] width 23 height 25
select select "45"
click at [804, 96] on select "00 05 10 15 20 25 30 35 40 45 50 55" at bounding box center [815, 108] width 23 height 25
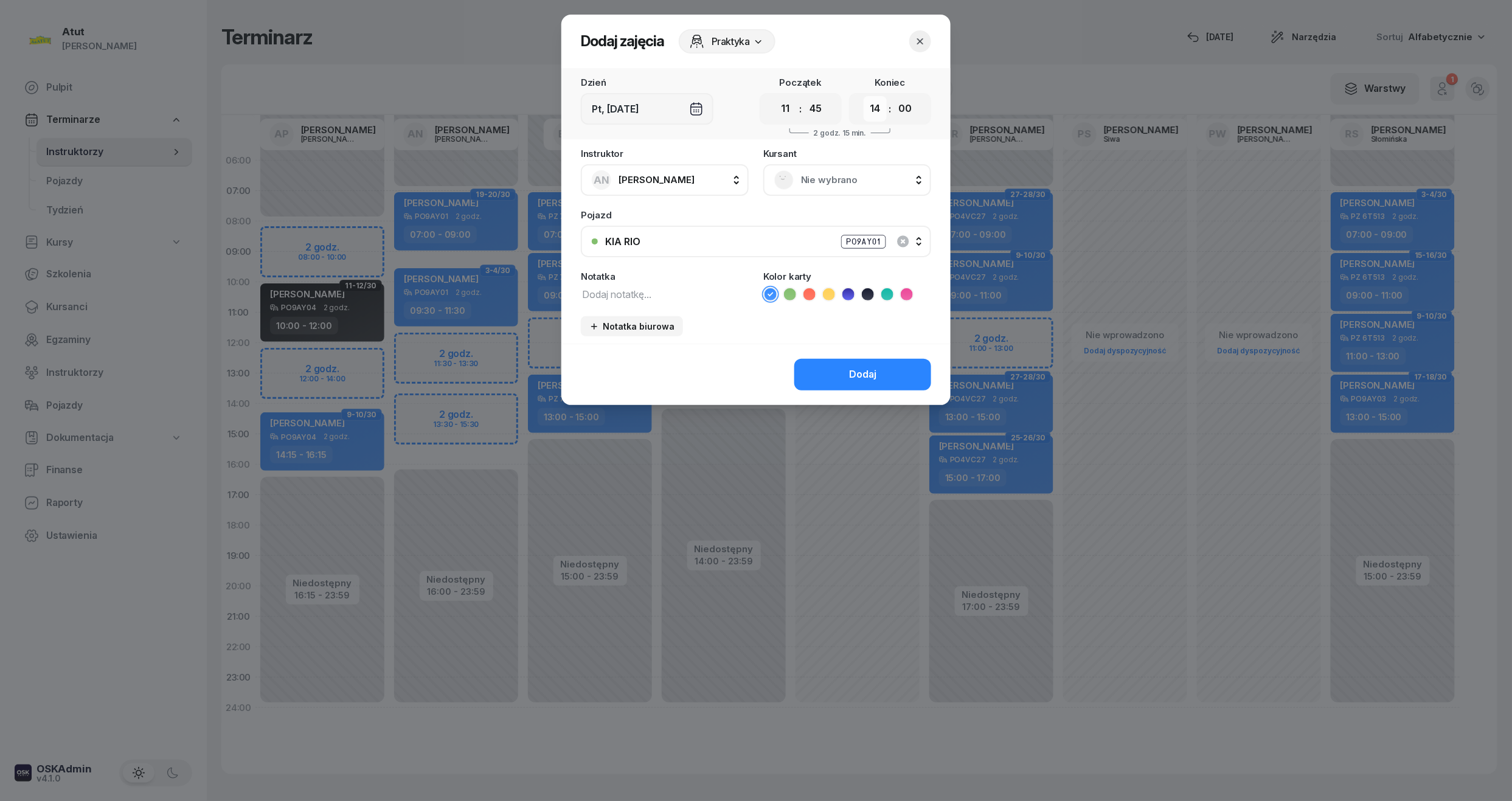
click at [868, 110] on select "00 01 02 03 04 05 06 07 08 09 10 11 12 13 14 15 16 17 18 19 20 21 22 23" at bounding box center [875, 108] width 23 height 25
select select "13"
click at [864, 96] on select "00 01 02 03 04 05 06 07 08 09 10 11 12 13 14 15 16 17 18 19 20 21 22 23" at bounding box center [875, 108] width 23 height 25
click at [908, 115] on select "00 05 10 15 20 25 30 35 40 45 50 55" at bounding box center [905, 108] width 23 height 25
select select "45"
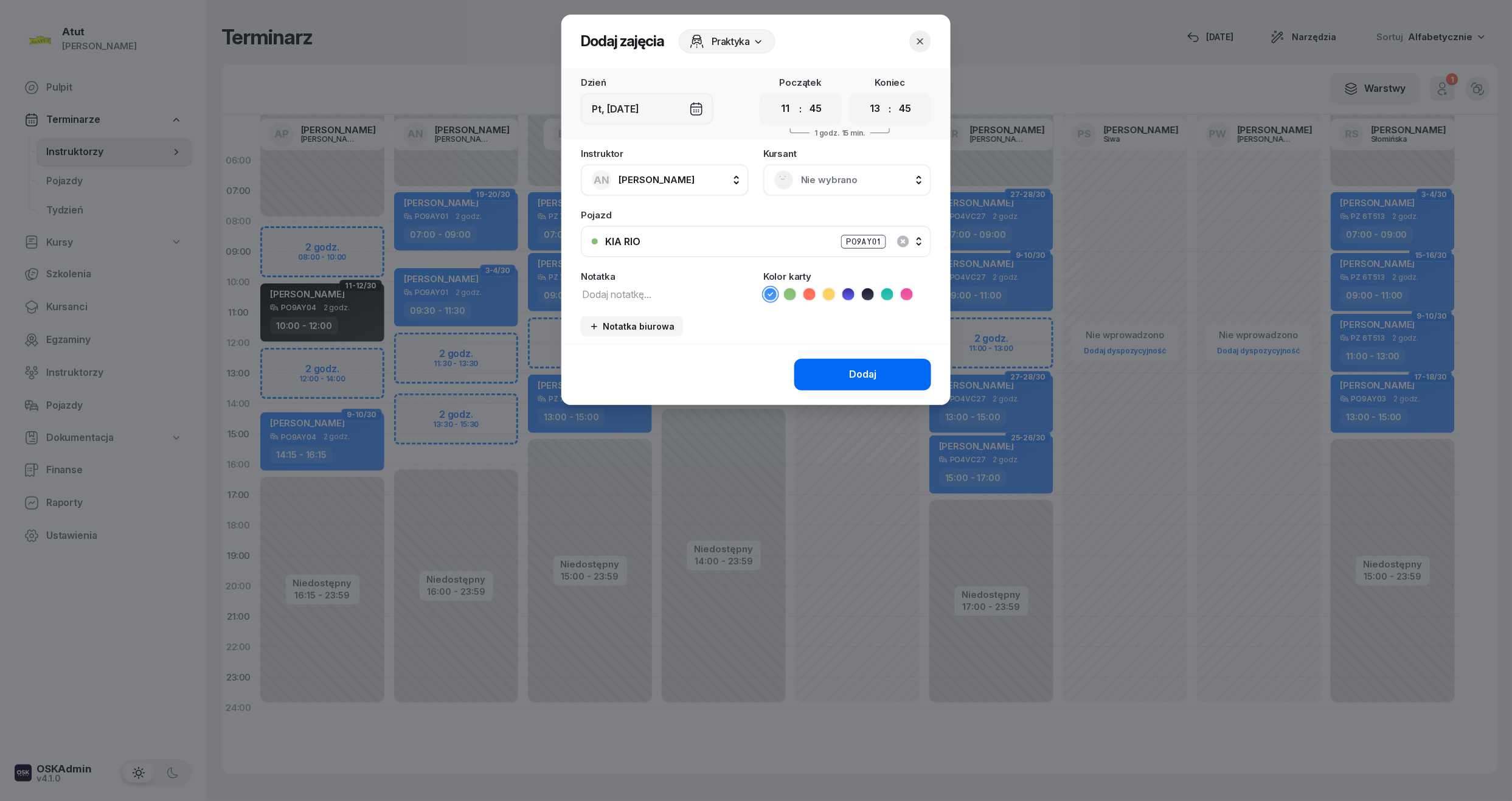
click at [894, 96] on select "00 05 10 15 20 25 30 35 40 45 50 55" at bounding box center [905, 108] width 23 height 25
click at [844, 173] on span "Nie wybrano" at bounding box center [860, 180] width 119 height 16
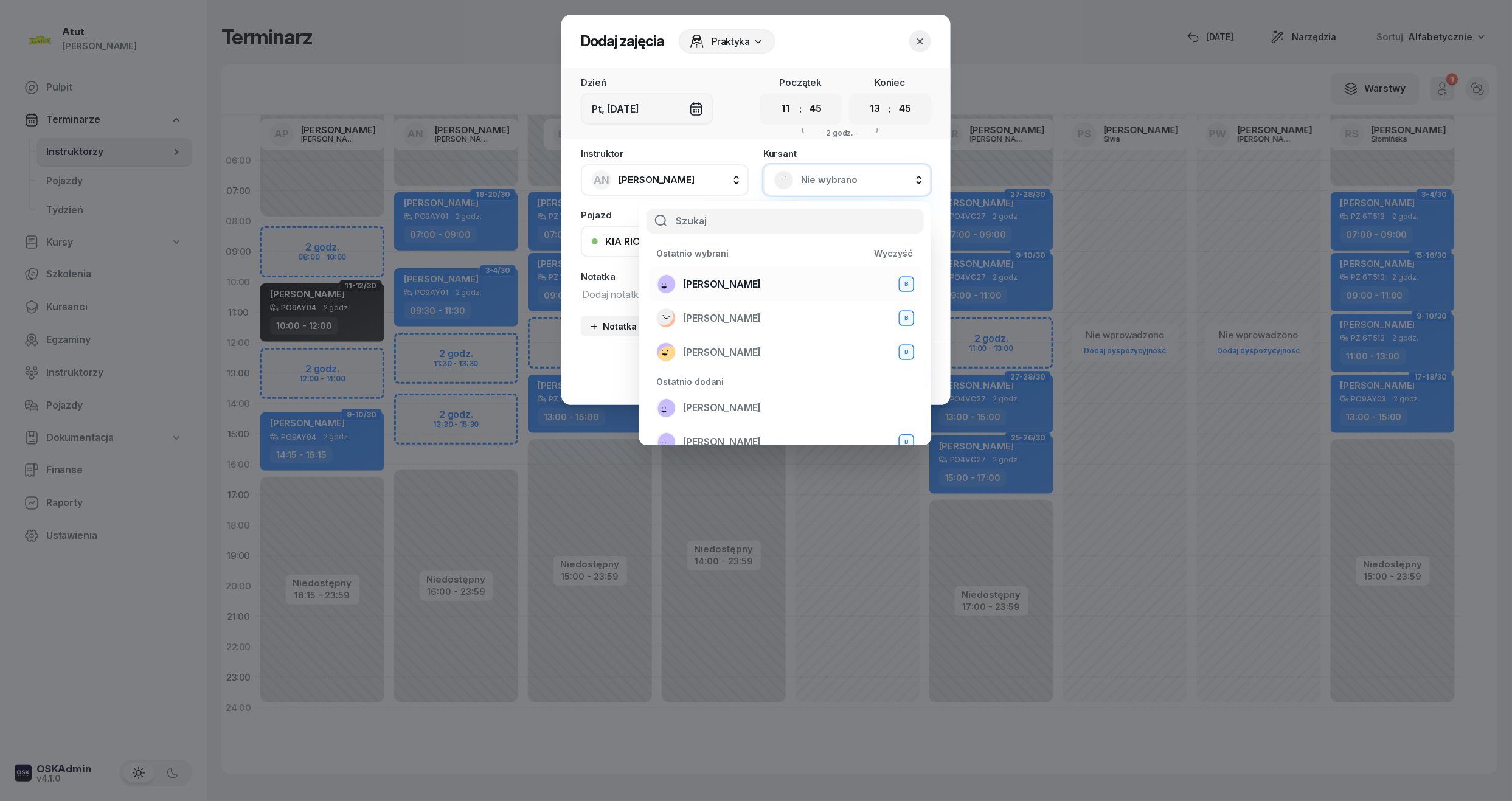
click at [725, 287] on span "[PERSON_NAME]" at bounding box center [721, 285] width 78 height 16
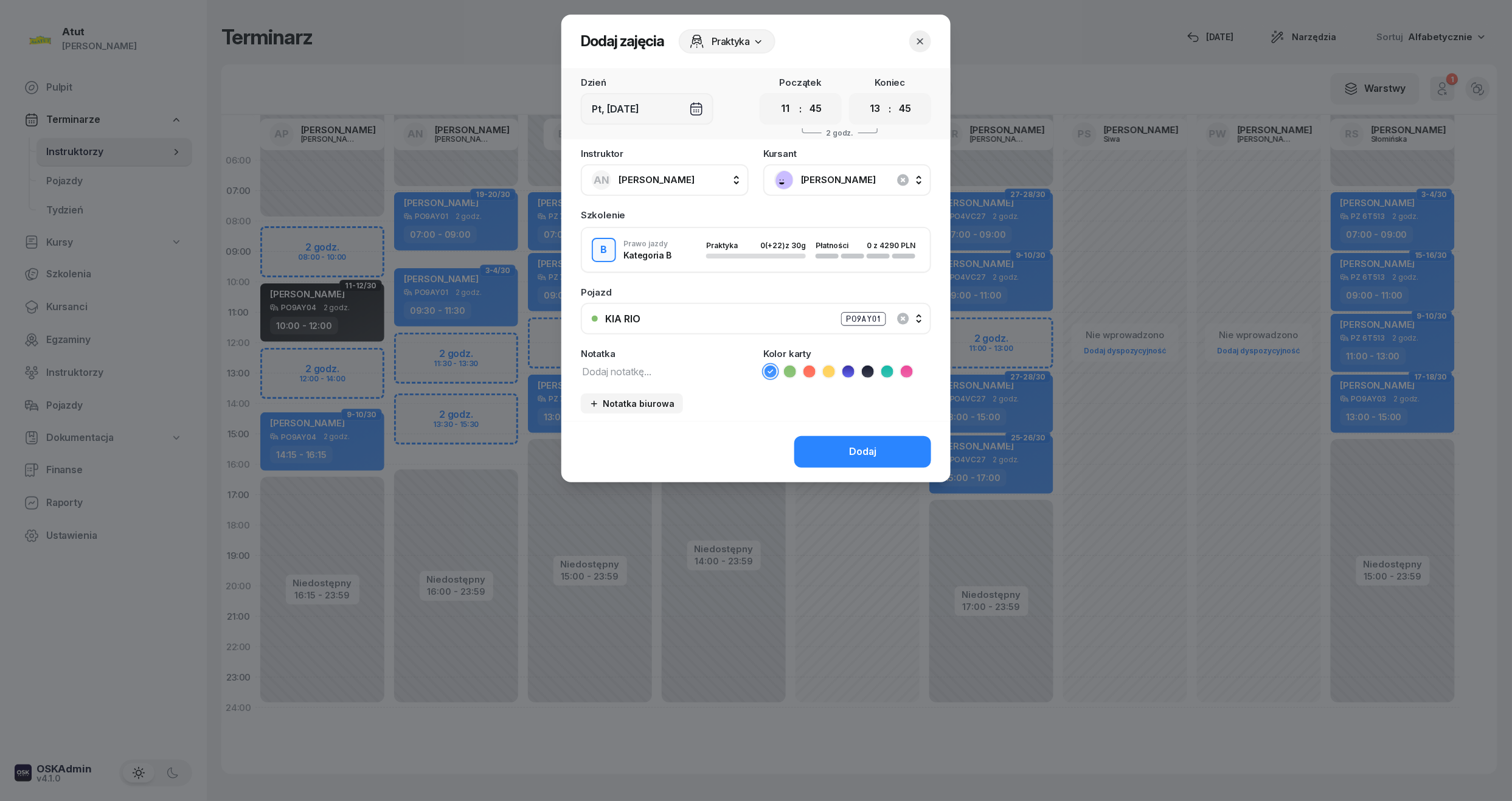
click at [848, 173] on span "[PERSON_NAME]" at bounding box center [860, 180] width 119 height 16
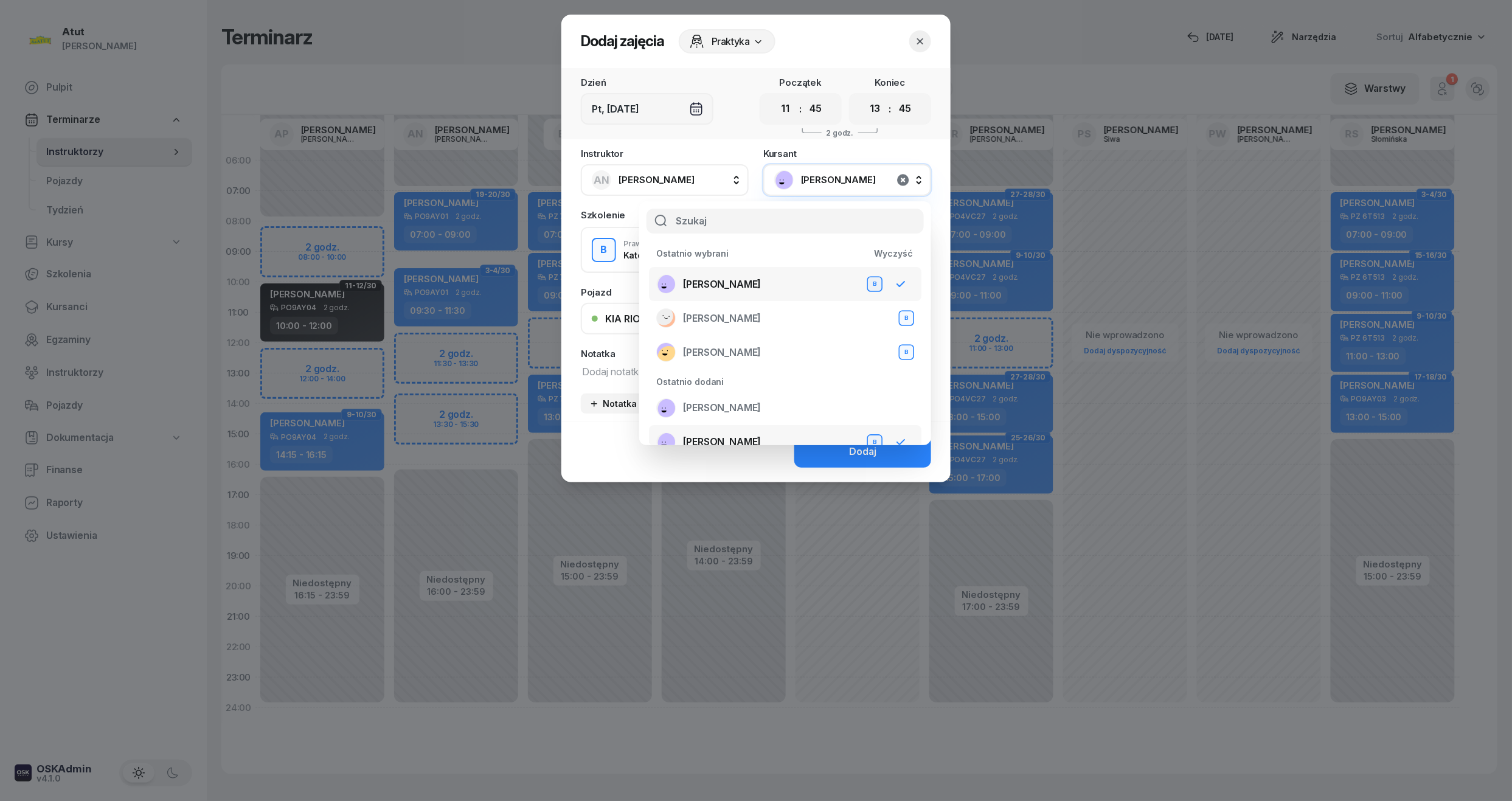
click at [898, 176] on icon "button" at bounding box center [902, 179] width 12 height 12
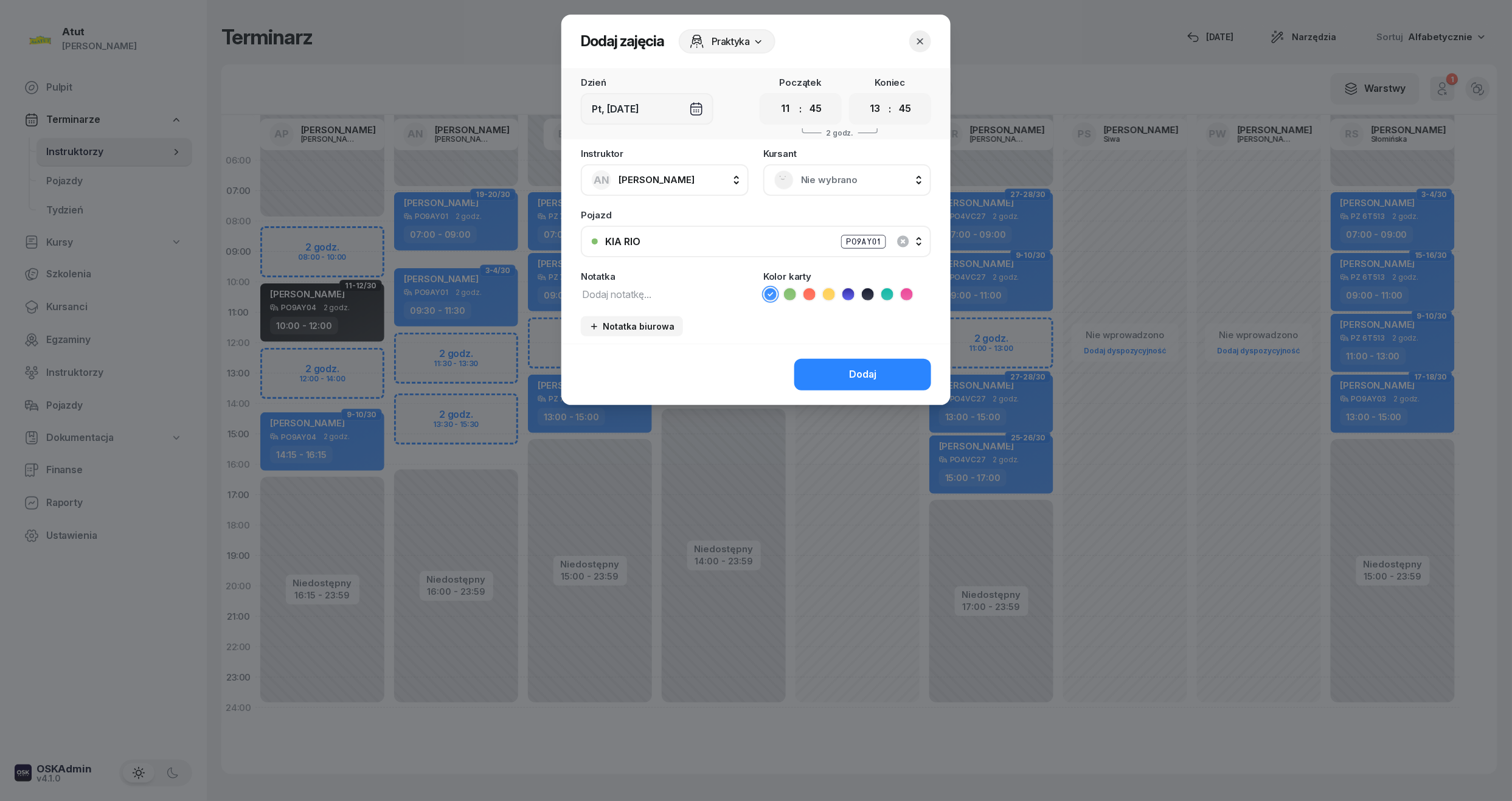
click at [813, 182] on span "Nie wybrano" at bounding box center [860, 180] width 119 height 16
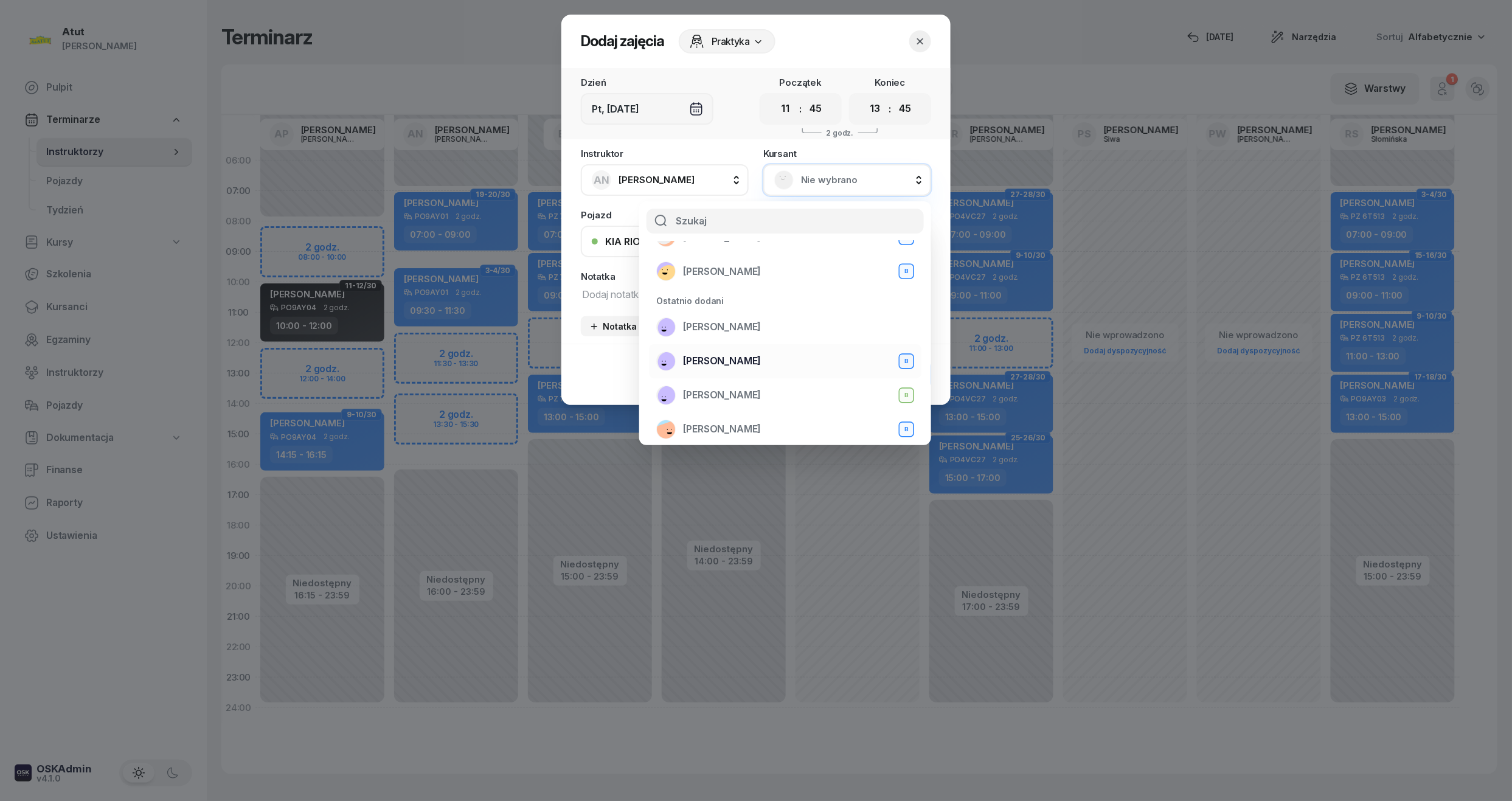
drag, startPoint x: 701, startPoint y: 356, endPoint x: 652, endPoint y: 371, distance: 51.2
click at [701, 356] on span "[PERSON_NAME]" at bounding box center [721, 361] width 78 height 16
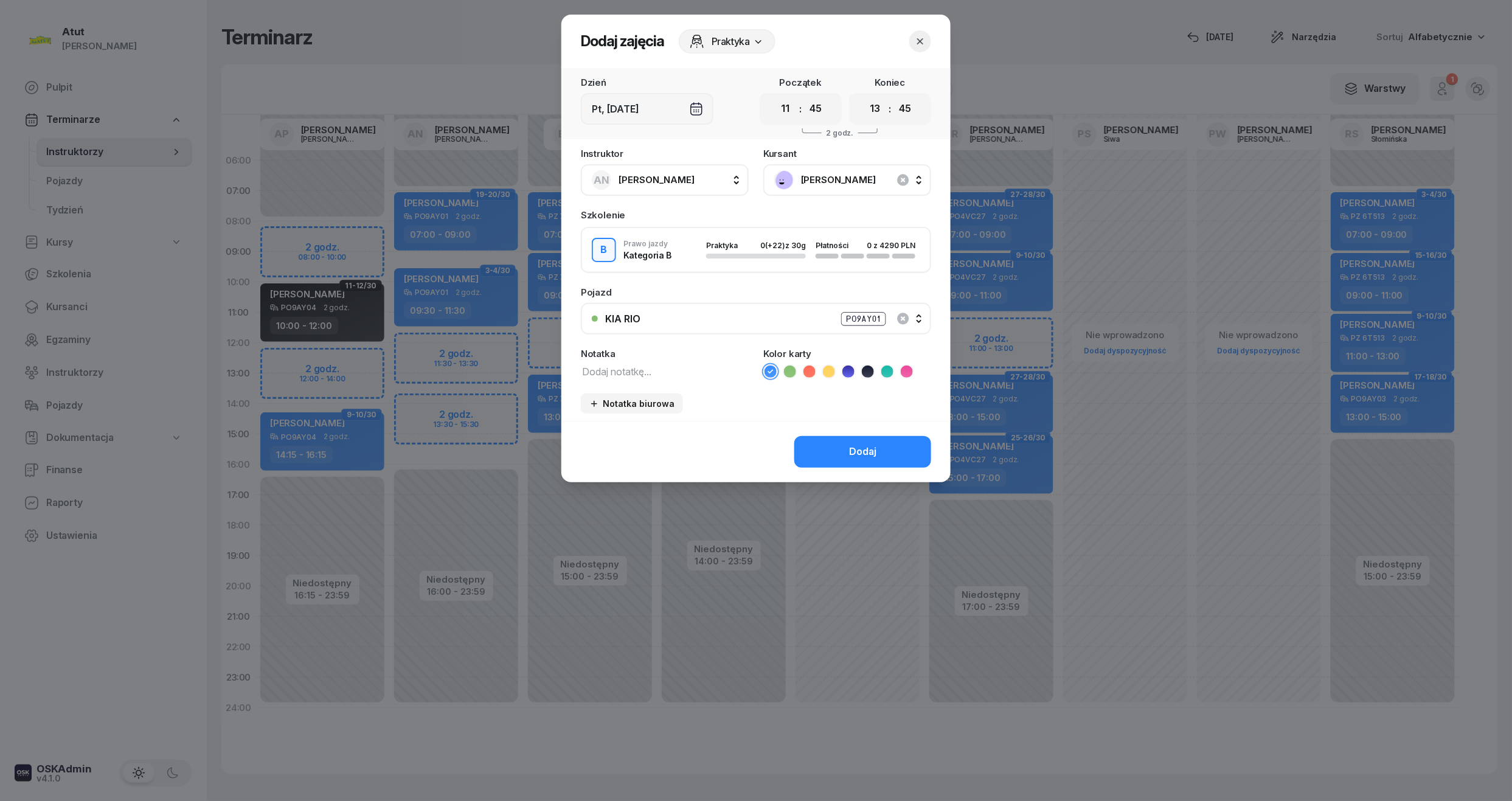
click at [848, 365] on li at bounding box center [848, 372] width 15 height 15
click at [894, 452] on button "Dodaj" at bounding box center [863, 452] width 137 height 32
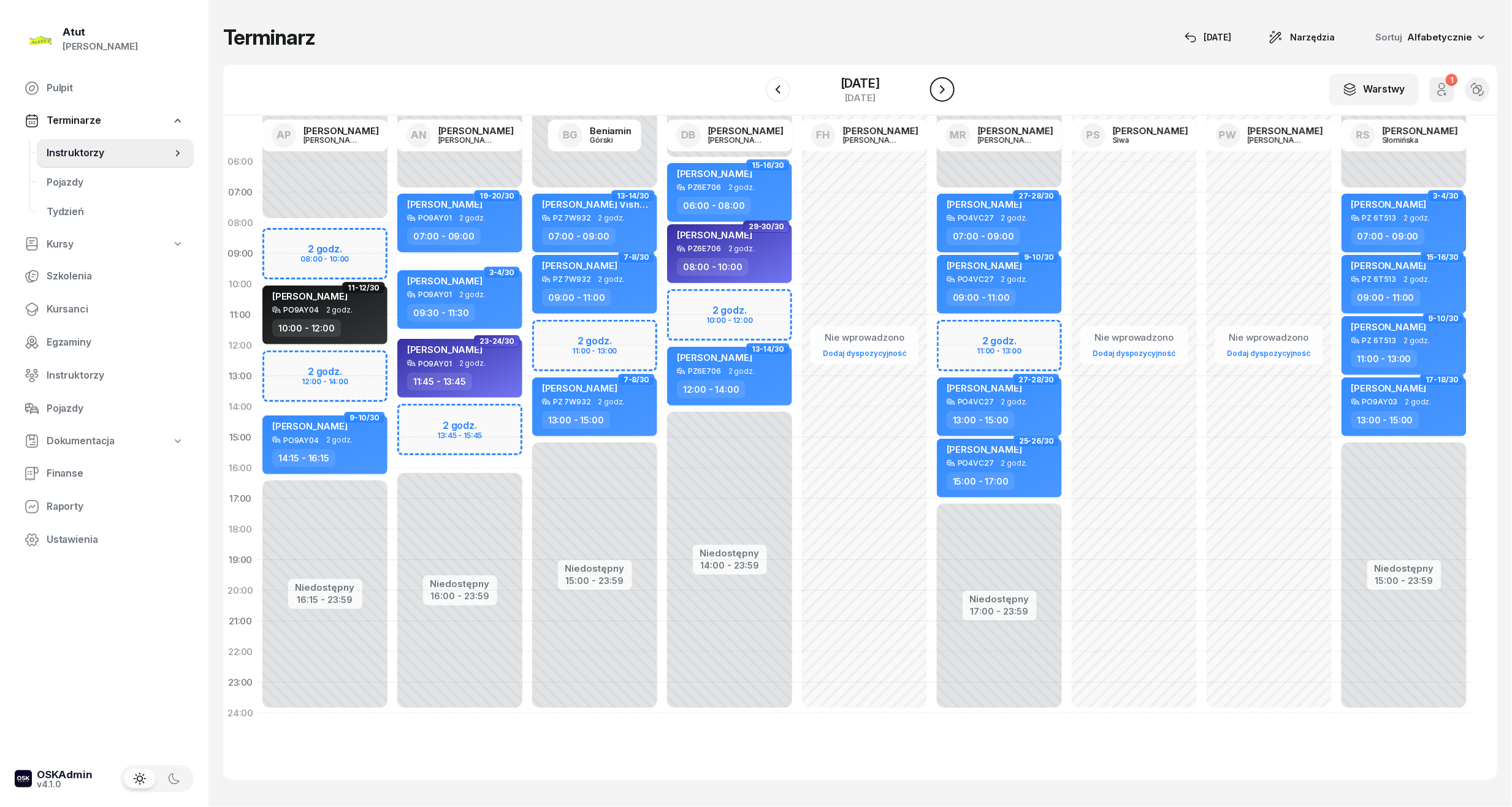
click at [942, 89] on icon "button" at bounding box center [942, 89] width 15 height 15
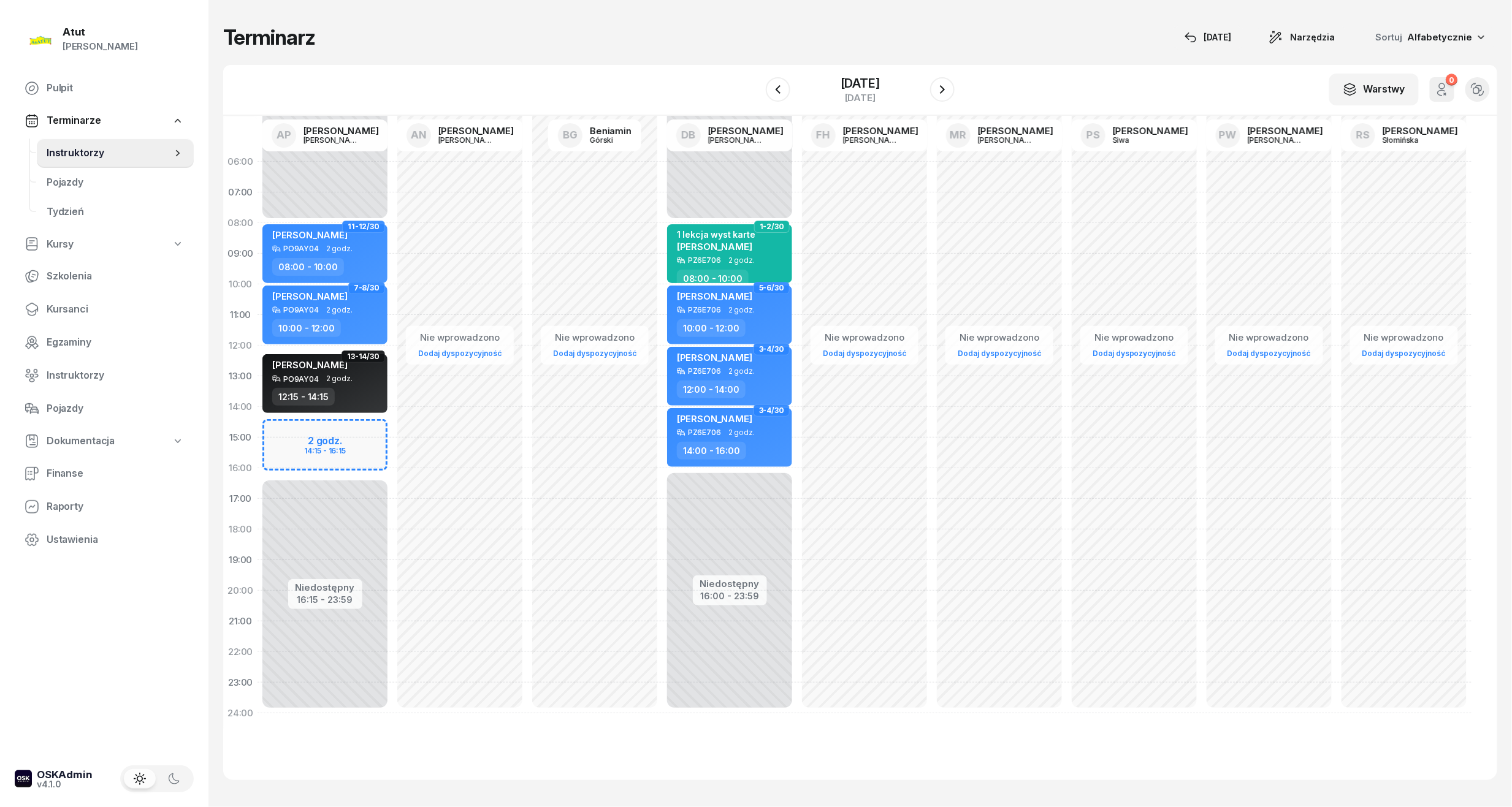
click at [324, 447] on div "Niedostępny 00:00 - 08:00 Niedostępny 16:15 - 23:59 2 godz. 14:15 - 16:15 11-12…" at bounding box center [325, 437] width 135 height 582
select select "15"
select select "17"
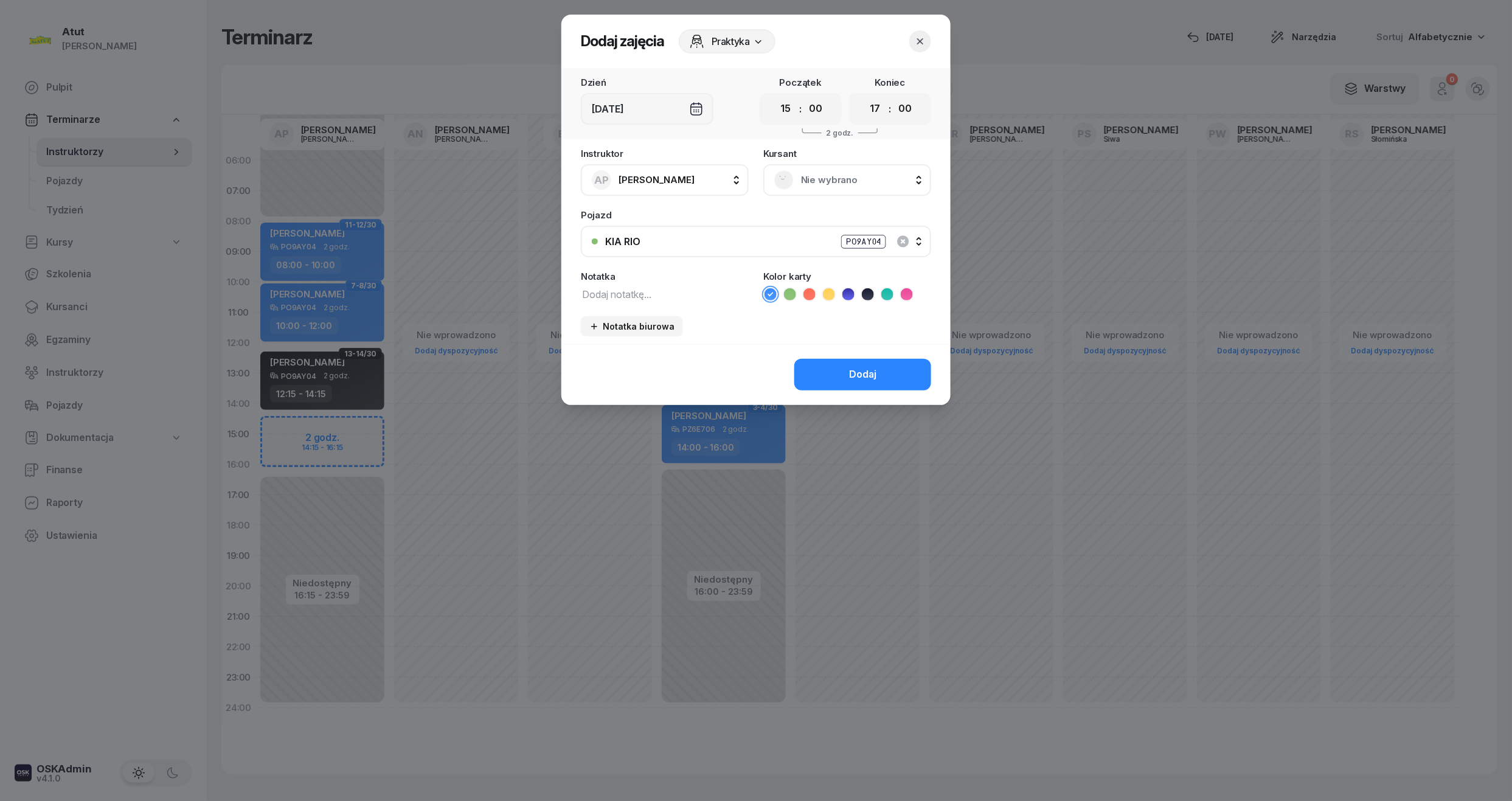
click at [830, 186] on span "Nie wybrano" at bounding box center [860, 180] width 119 height 16
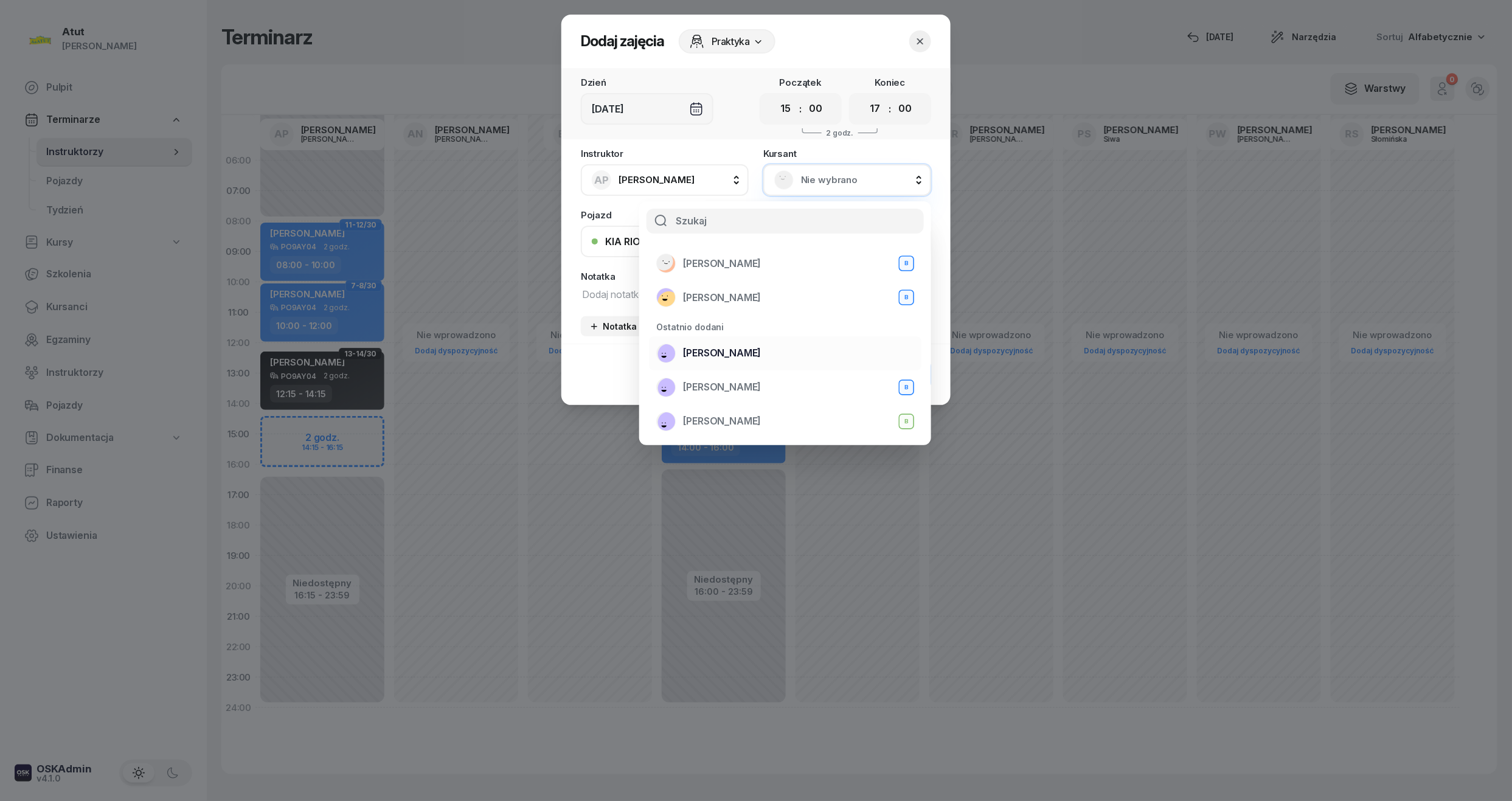
scroll to position [81, 0]
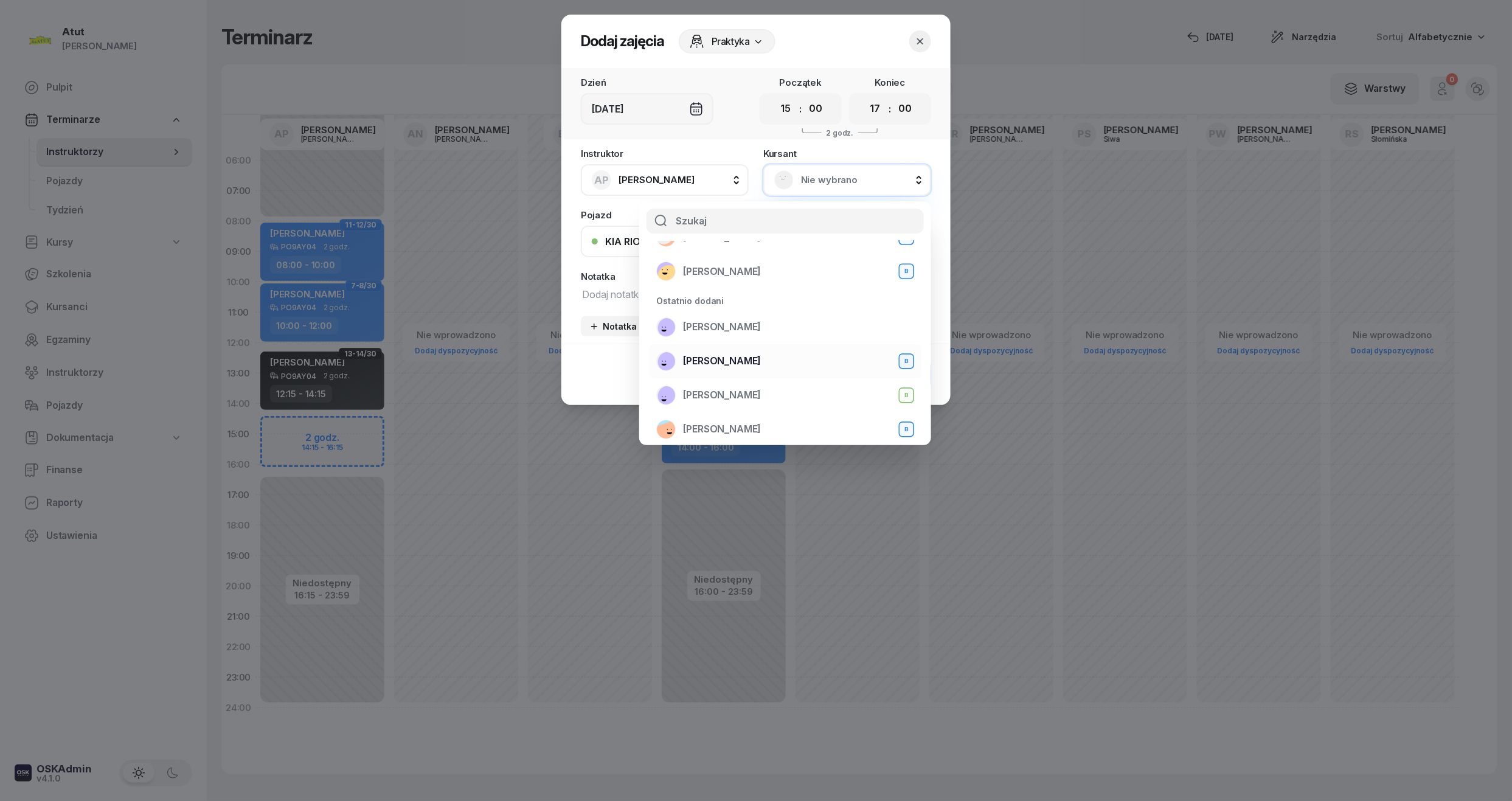
click at [690, 352] on div "[PERSON_NAME] B" at bounding box center [784, 361] width 258 height 19
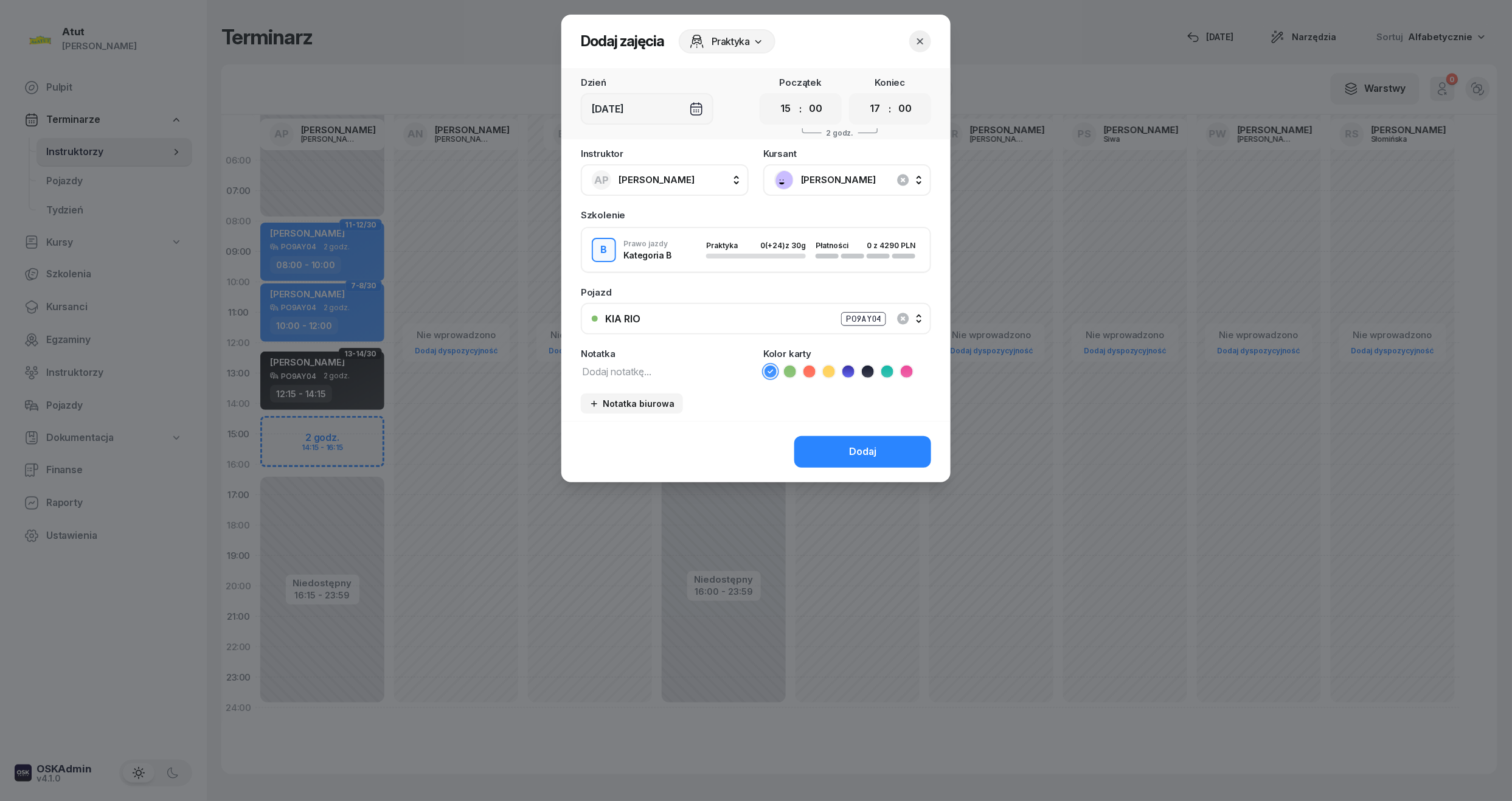
click at [848, 371] on icon at bounding box center [848, 372] width 5 height 5
click at [791, 107] on select "00 01 02 03 04 05 06 07 08 09 10 11 12 13 14 15 16 17 18 19 20 21 22 23" at bounding box center [786, 108] width 23 height 25
select select "14"
click at [774, 96] on select "00 01 02 03 04 05 06 07 08 09 10 11 12 13 14 15 16 17 18 19 20 21 22 23" at bounding box center [786, 108] width 23 height 25
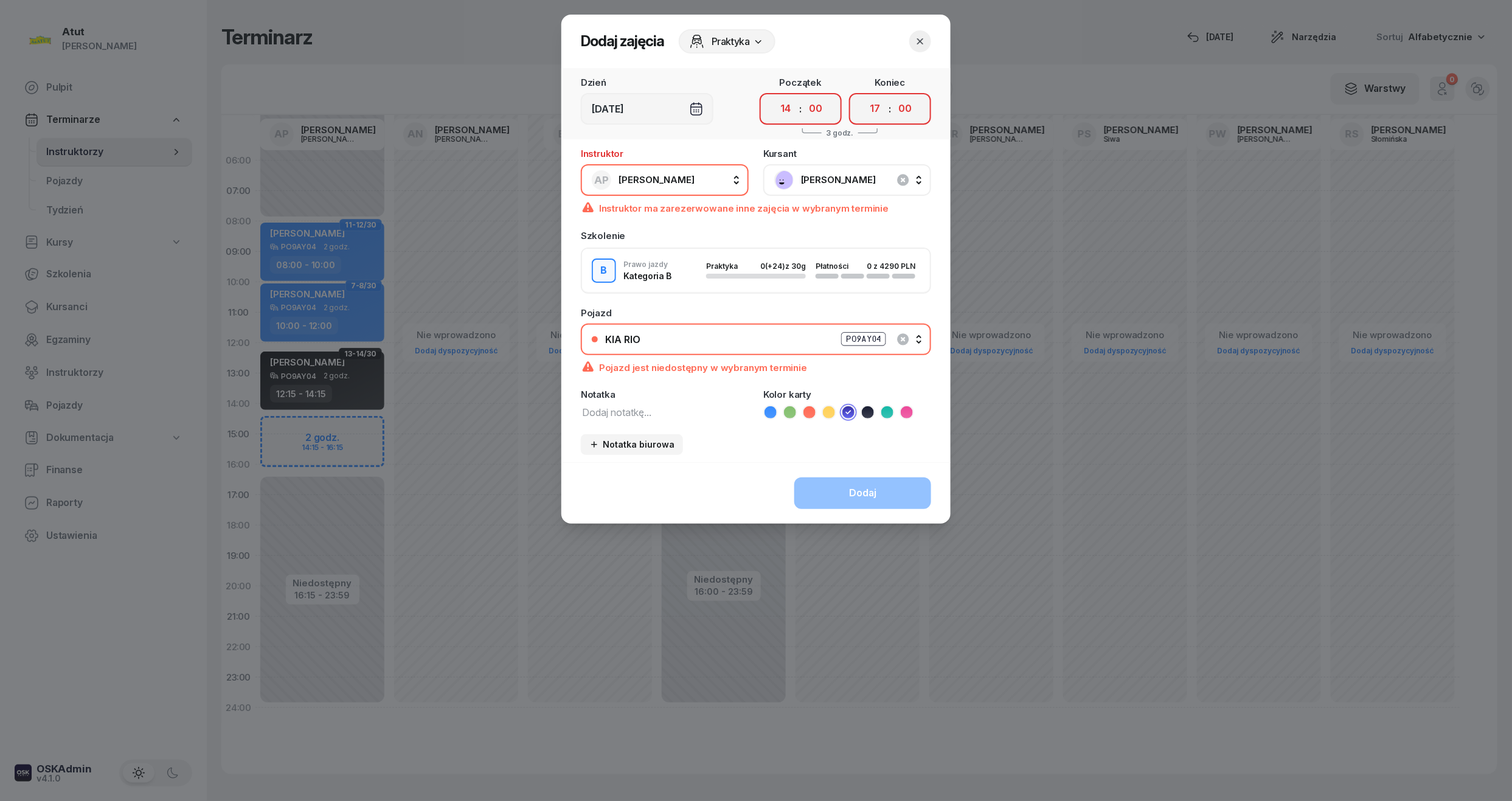
drag, startPoint x: 821, startPoint y: 108, endPoint x: 838, endPoint y: 142, distance: 38.0
click at [821, 108] on select "00 05 10 15 20 25 30 35 40 45 50 55" at bounding box center [815, 108] width 23 height 25
select select "15"
click at [804, 96] on select "00 05 10 15 20 25 30 35 40 45 50 55" at bounding box center [815, 108] width 23 height 25
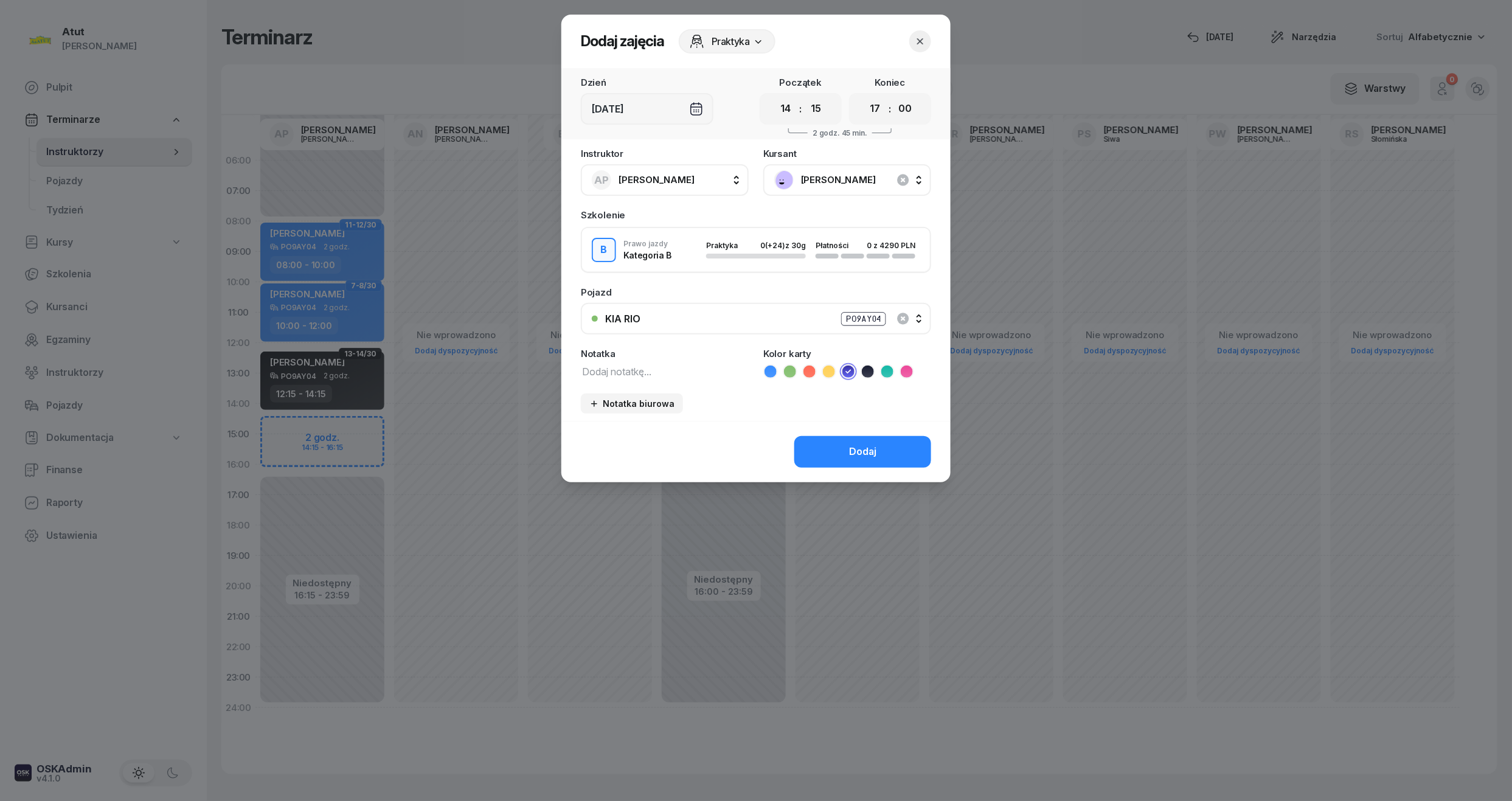
click at [879, 93] on div "00 01 02 03 04 05 06 07 08 09 10 11 12 13 14 15 16 17 18 19 20 21 22 23 : 00 05…" at bounding box center [890, 108] width 82 height 32
click at [871, 132] on div "Dzień [DATE] Początek 00 01 02 03 04 05 06 07 08 09 10 11 12 13 14 15 16 17 18 …" at bounding box center [756, 104] width 389 height 72
drag, startPoint x: 871, startPoint y: 111, endPoint x: 864, endPoint y: 121, distance: 12.2
click at [871, 111] on select "00 01 02 03 04 05 06 07 08 09 10 11 12 13 14 15 16 17 18 19 20 21 22 23" at bounding box center [875, 108] width 23 height 25
select select "16"
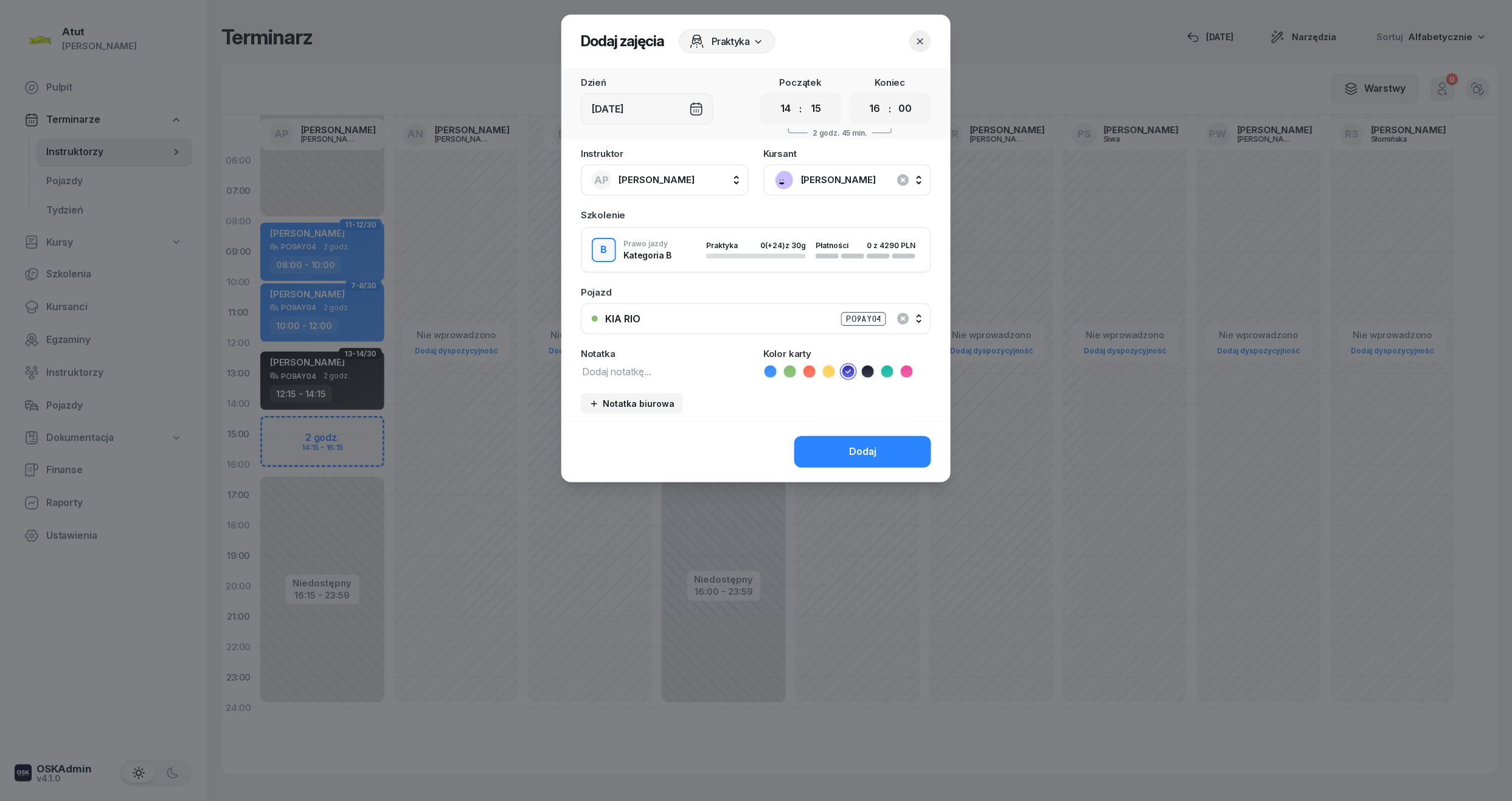
click at [864, 96] on select "00 01 02 03 04 05 06 07 08 09 10 11 12 13 14 15 16 17 18 19 20 21 22 23" at bounding box center [875, 108] width 23 height 25
drag, startPoint x: 906, startPoint y: 103, endPoint x: 903, endPoint y: 121, distance: 18.2
click at [906, 103] on select "00 05 10 15 20 25 30 35 40 45 50 55" at bounding box center [905, 108] width 23 height 25
select select "15"
click at [894, 96] on select "00 05 10 15 20 25 30 35 40 45 50 55" at bounding box center [905, 108] width 23 height 25
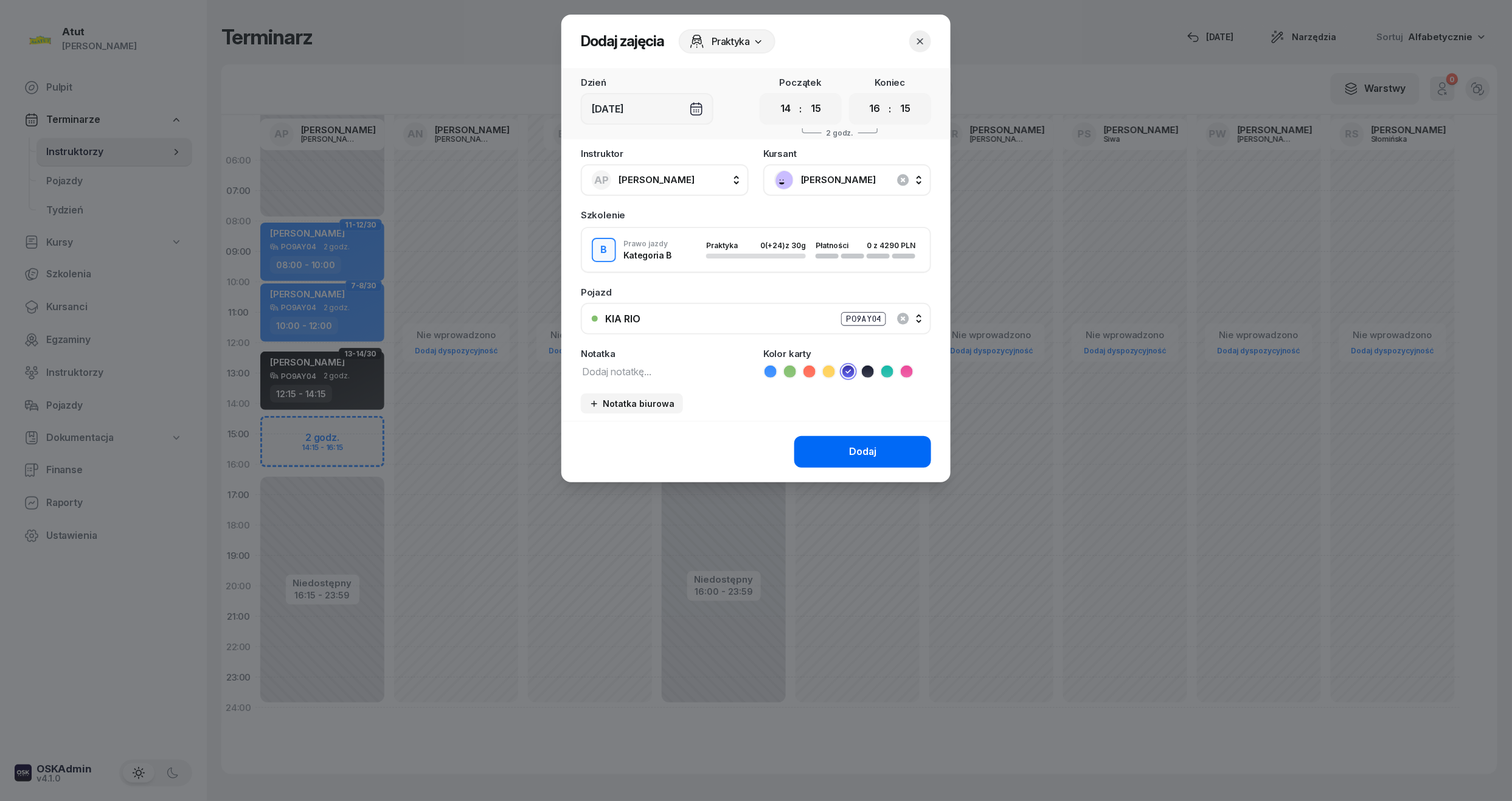
click at [862, 444] on div "Dodaj" at bounding box center [863, 452] width 28 height 16
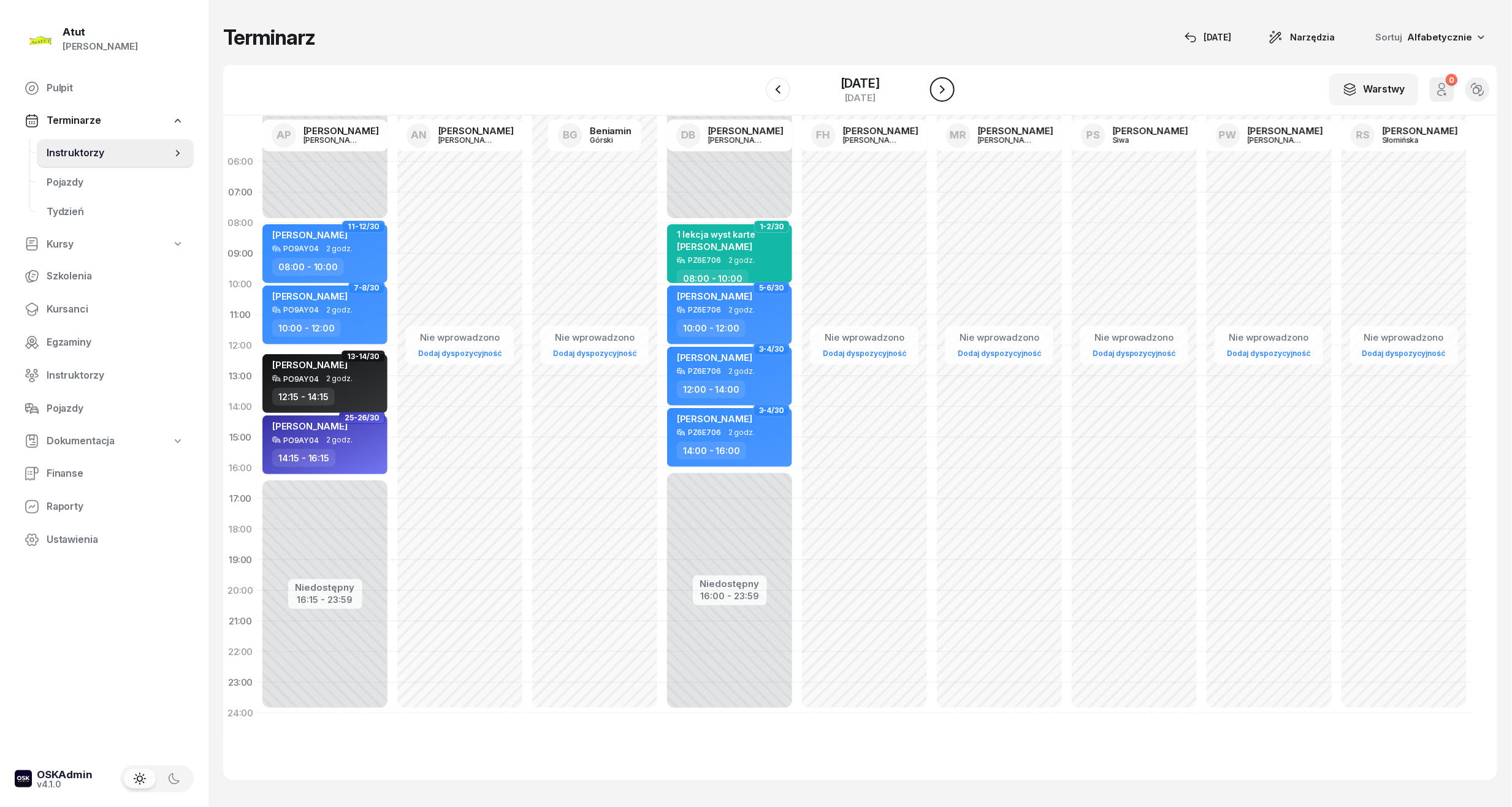
click at [940, 86] on icon "button" at bounding box center [942, 89] width 15 height 15
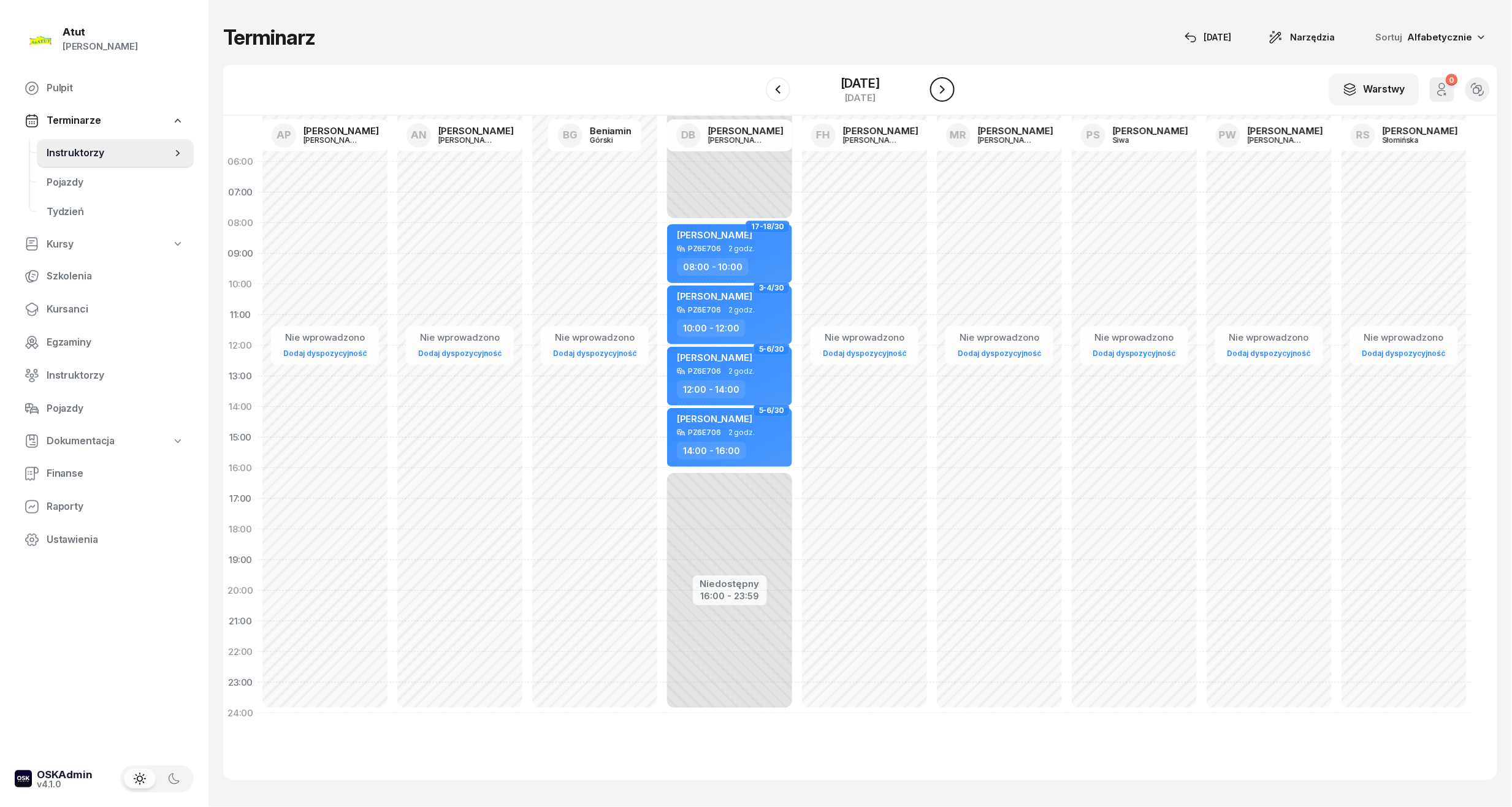
click at [940, 86] on icon "button" at bounding box center [942, 89] width 15 height 15
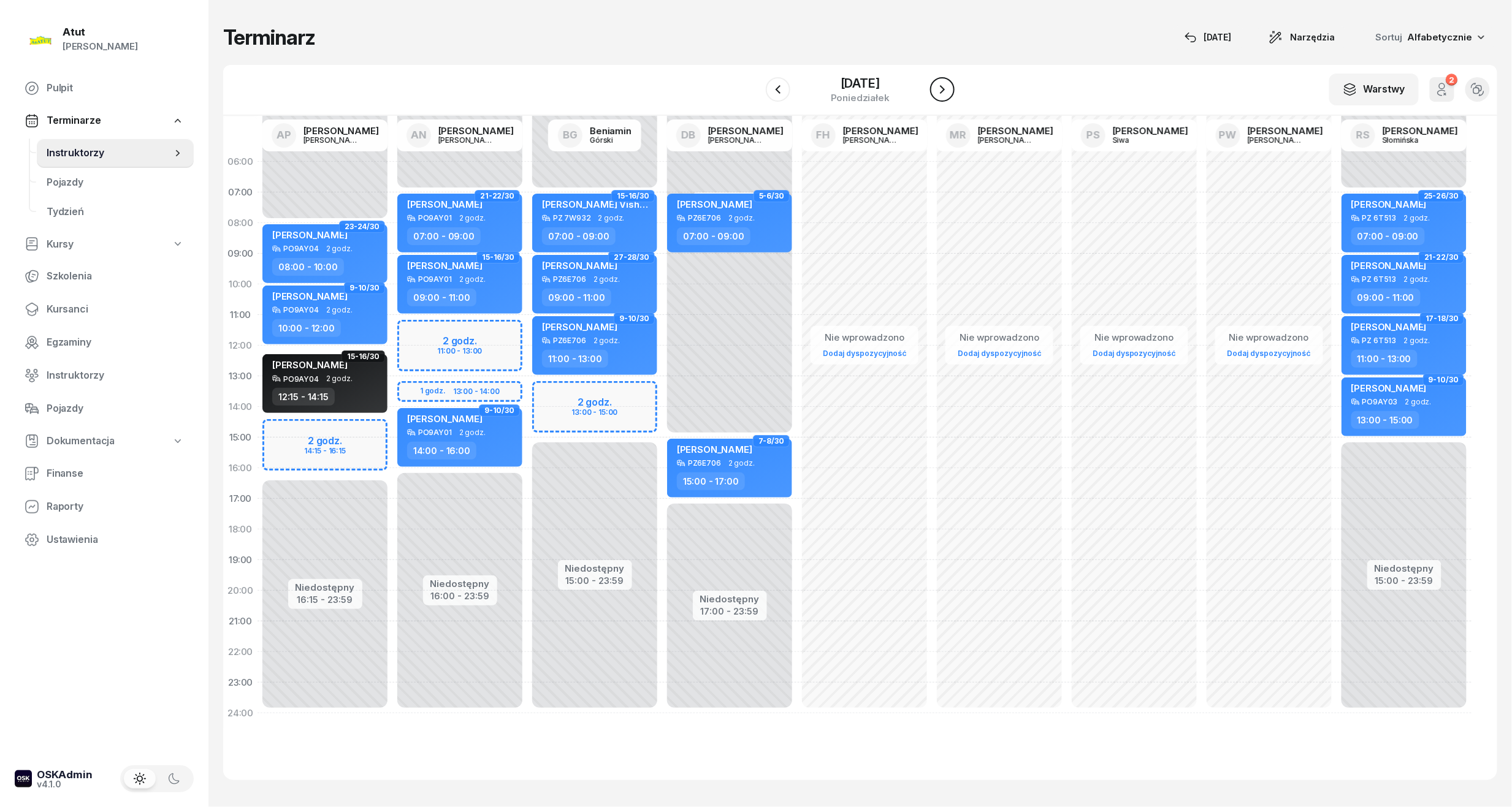
click at [943, 86] on icon "button" at bounding box center [942, 89] width 5 height 9
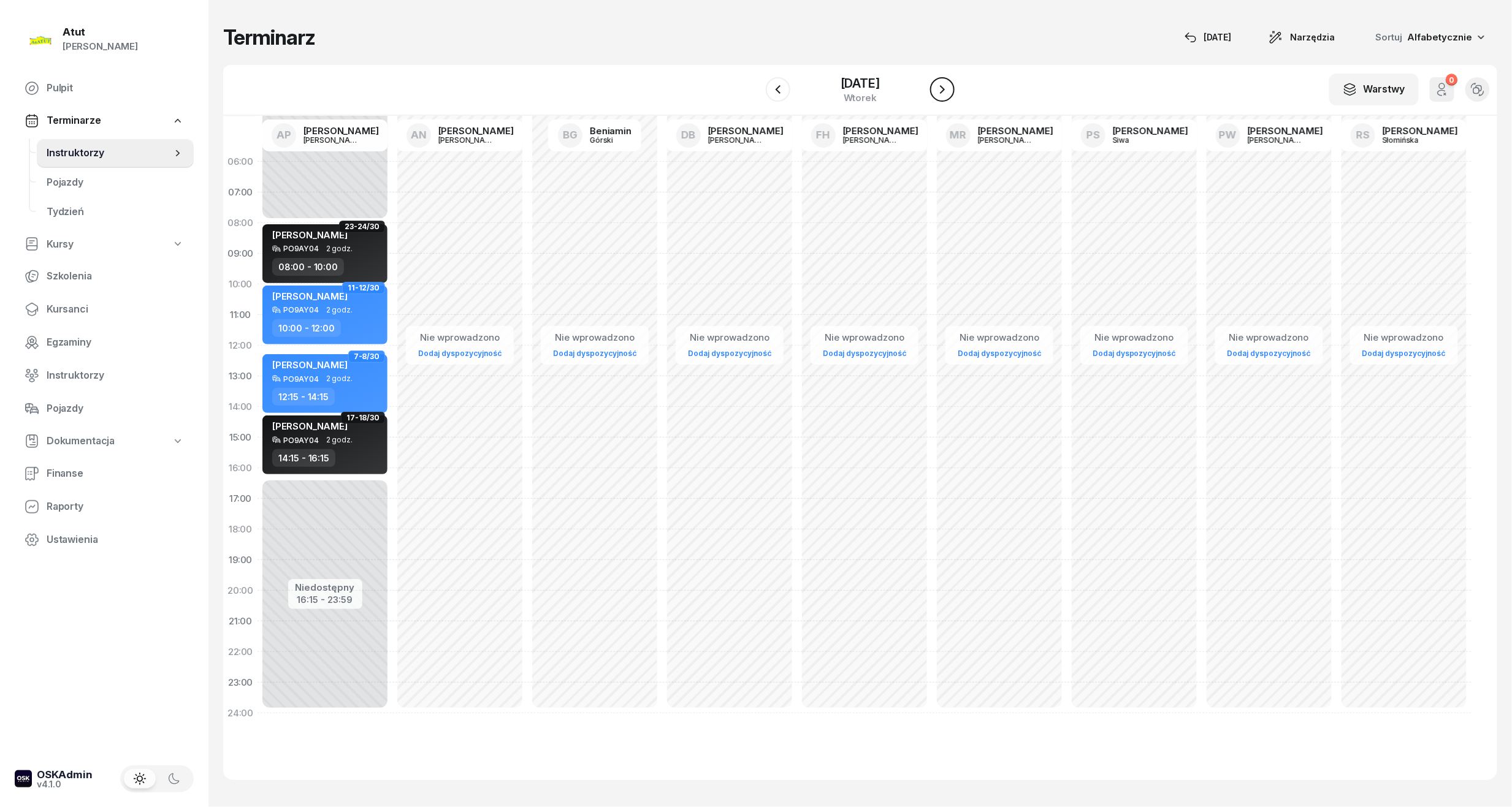
click at [943, 86] on icon "button" at bounding box center [942, 89] width 15 height 15
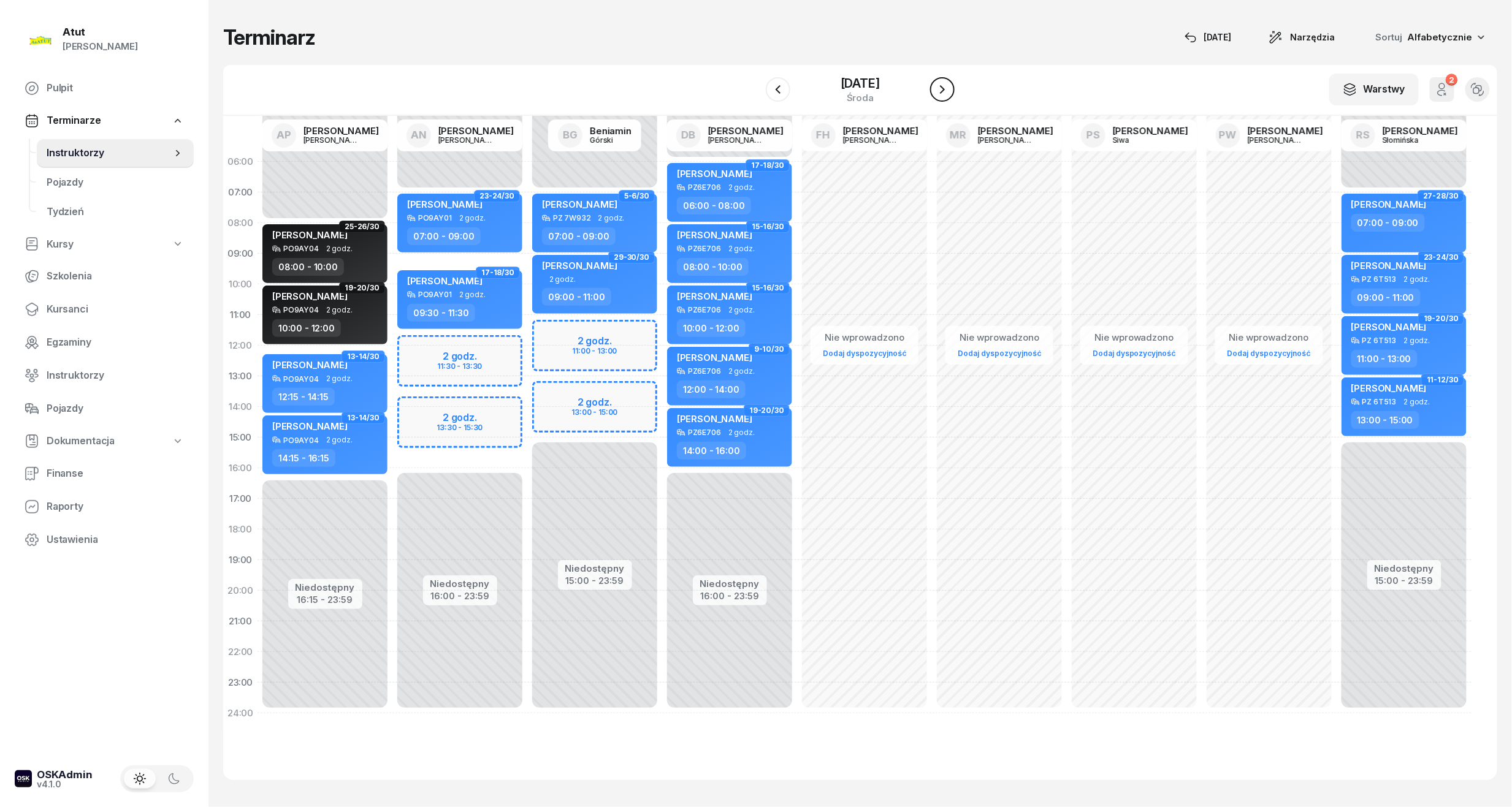
click at [945, 88] on icon "button" at bounding box center [942, 89] width 5 height 9
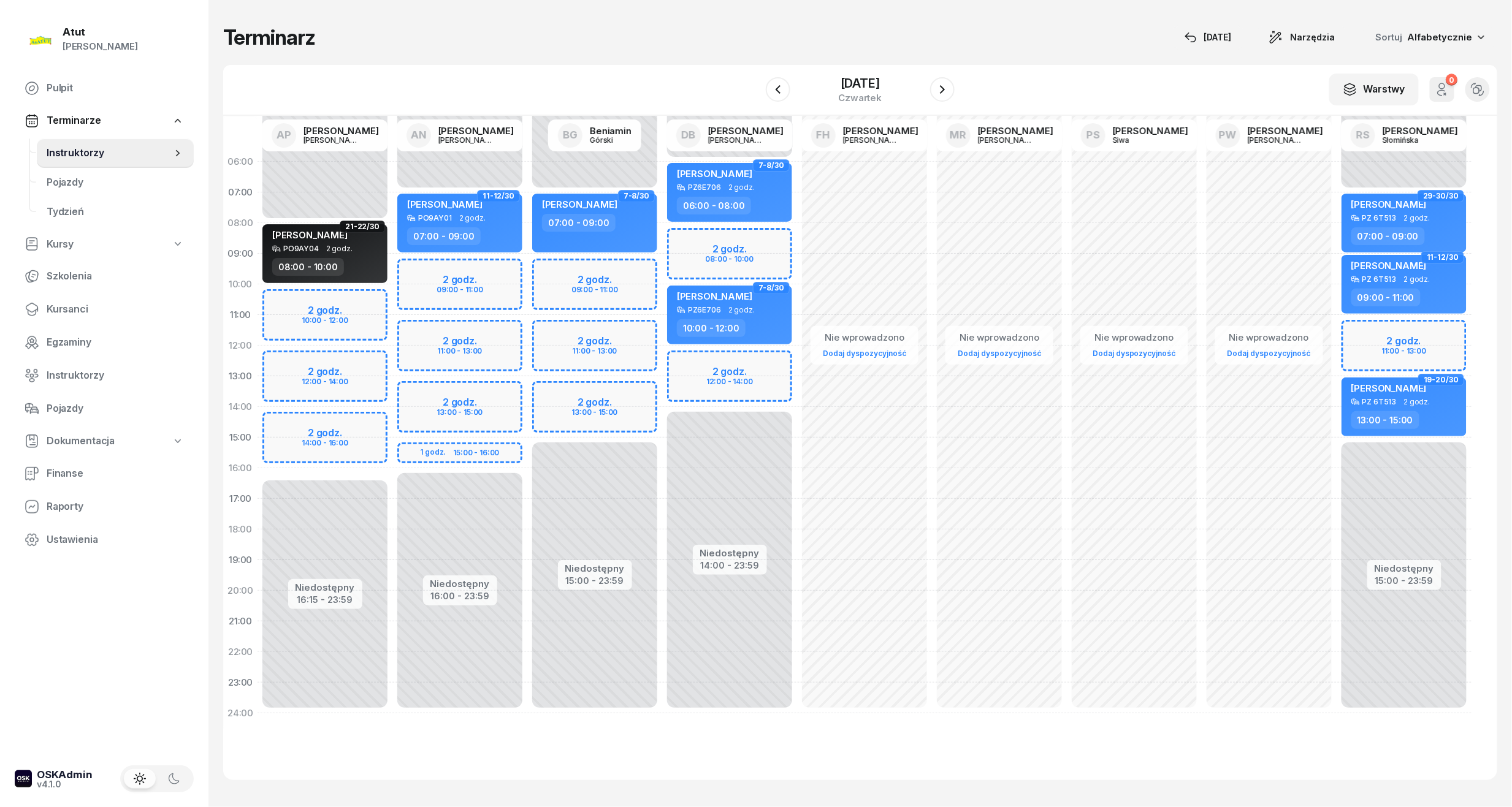
click at [763, 243] on div "Niedostępny 00:00 - 06:00 Niedostępny 14:00 - 23:59 2 godz. 08:00 - 10:00 2 god…" at bounding box center [730, 437] width 135 height 582
select select "08"
select select "10"
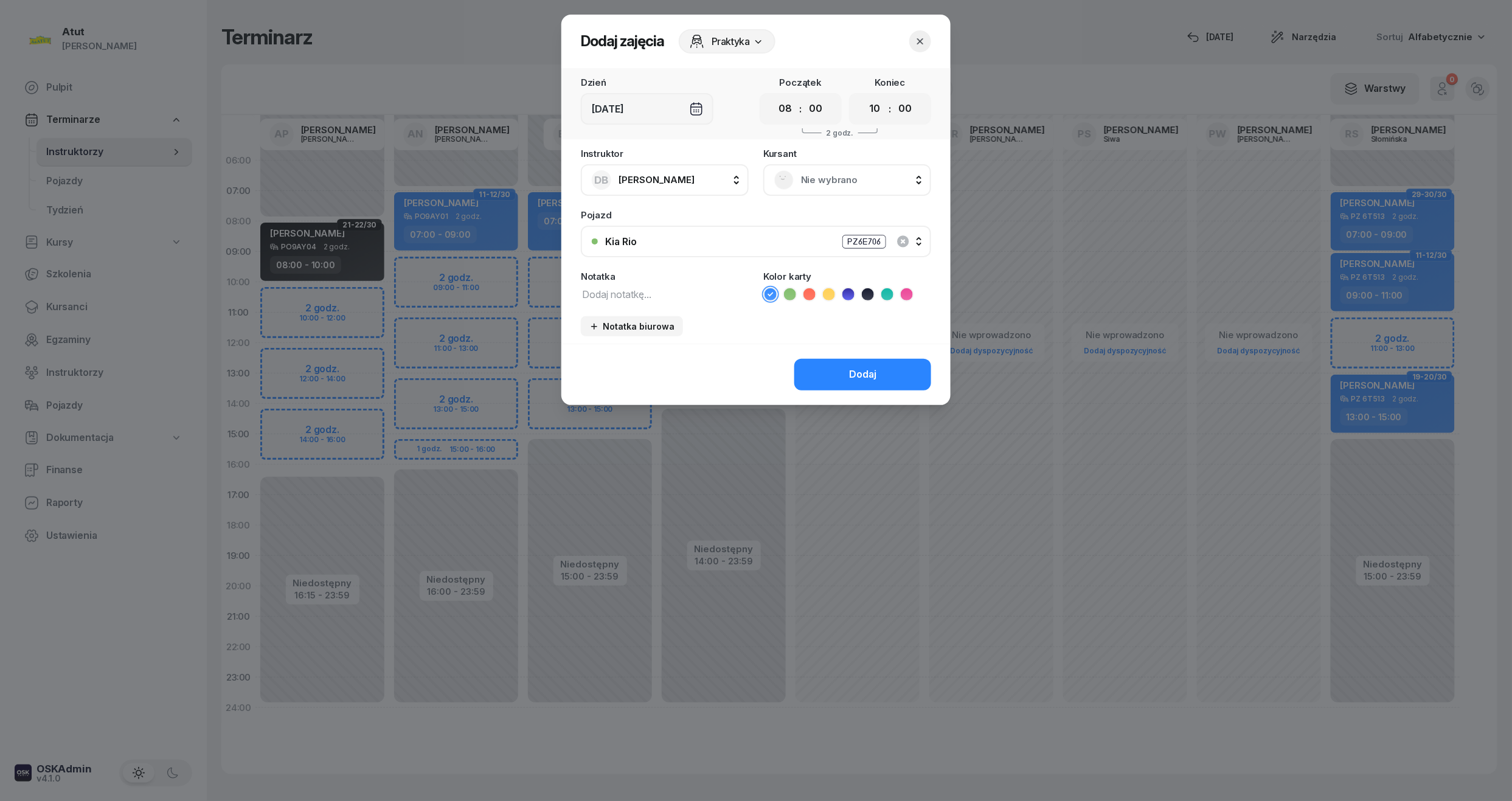
click at [824, 170] on div "Nie wybrano" at bounding box center [848, 179] width 146 height 19
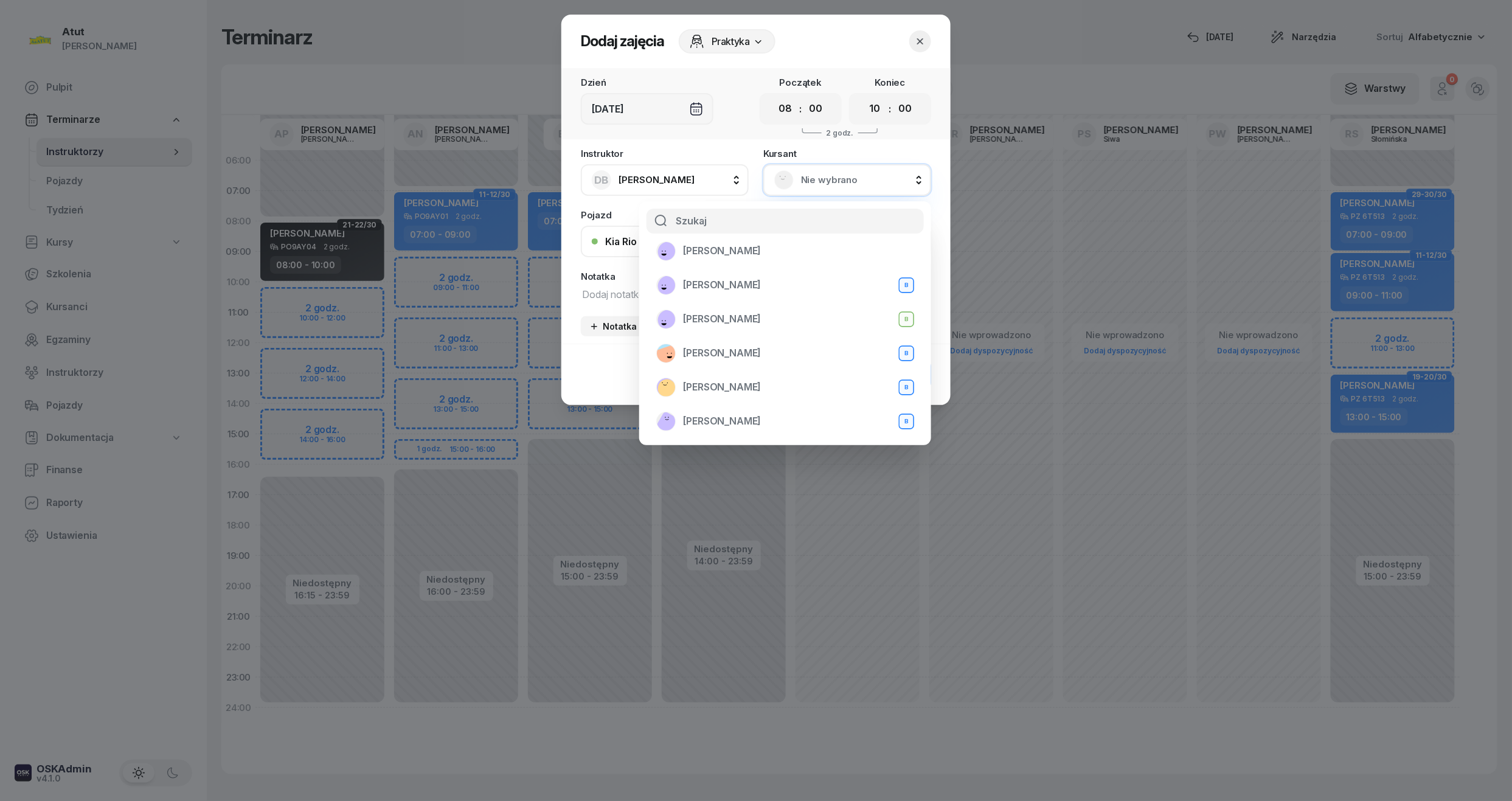
scroll to position [162, 0]
click at [728, 285] on span "[PERSON_NAME]" at bounding box center [721, 280] width 78 height 16
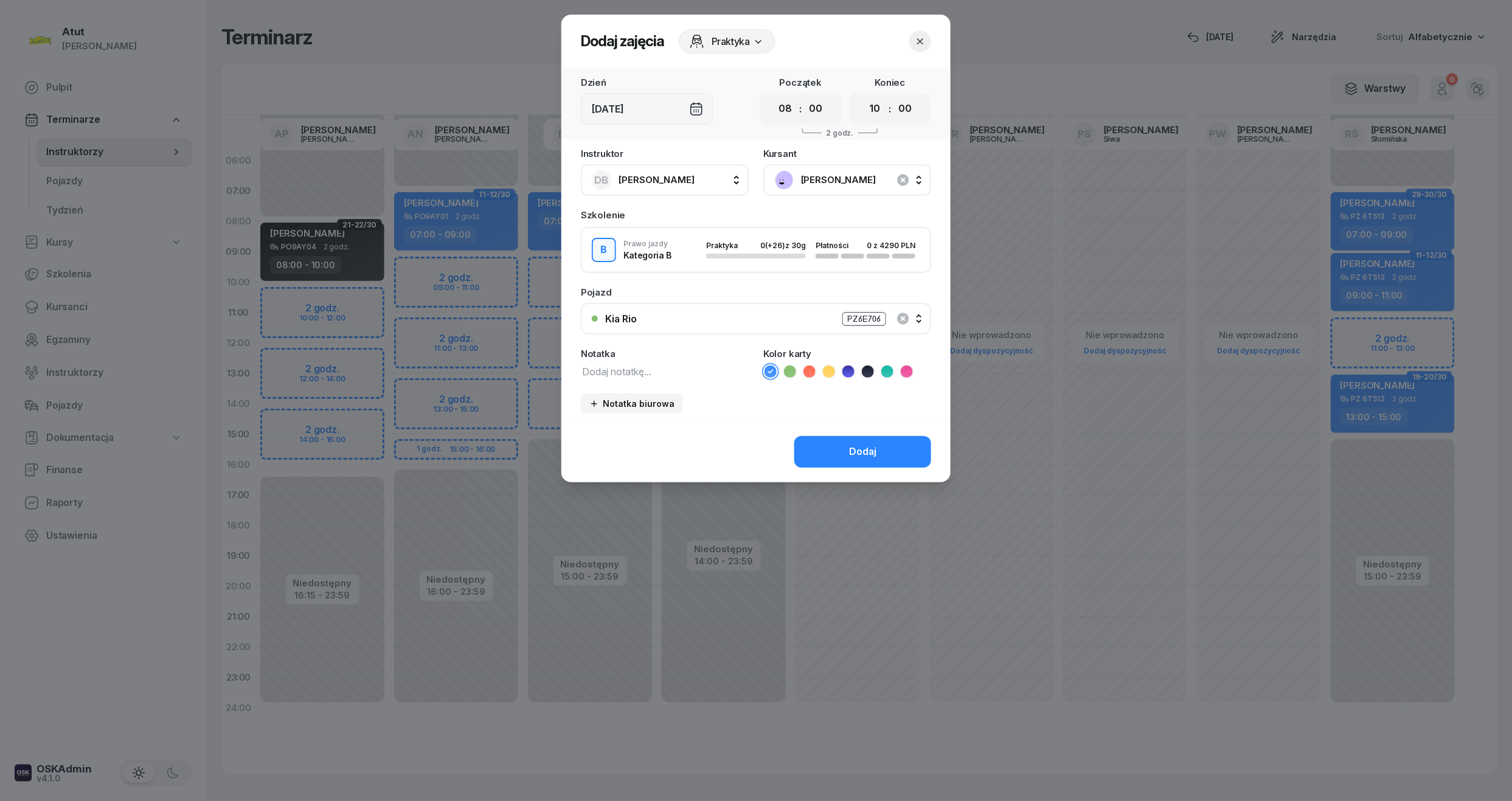
click at [845, 366] on icon at bounding box center [848, 372] width 12 height 12
click at [836, 439] on button "Dodaj" at bounding box center [863, 452] width 137 height 32
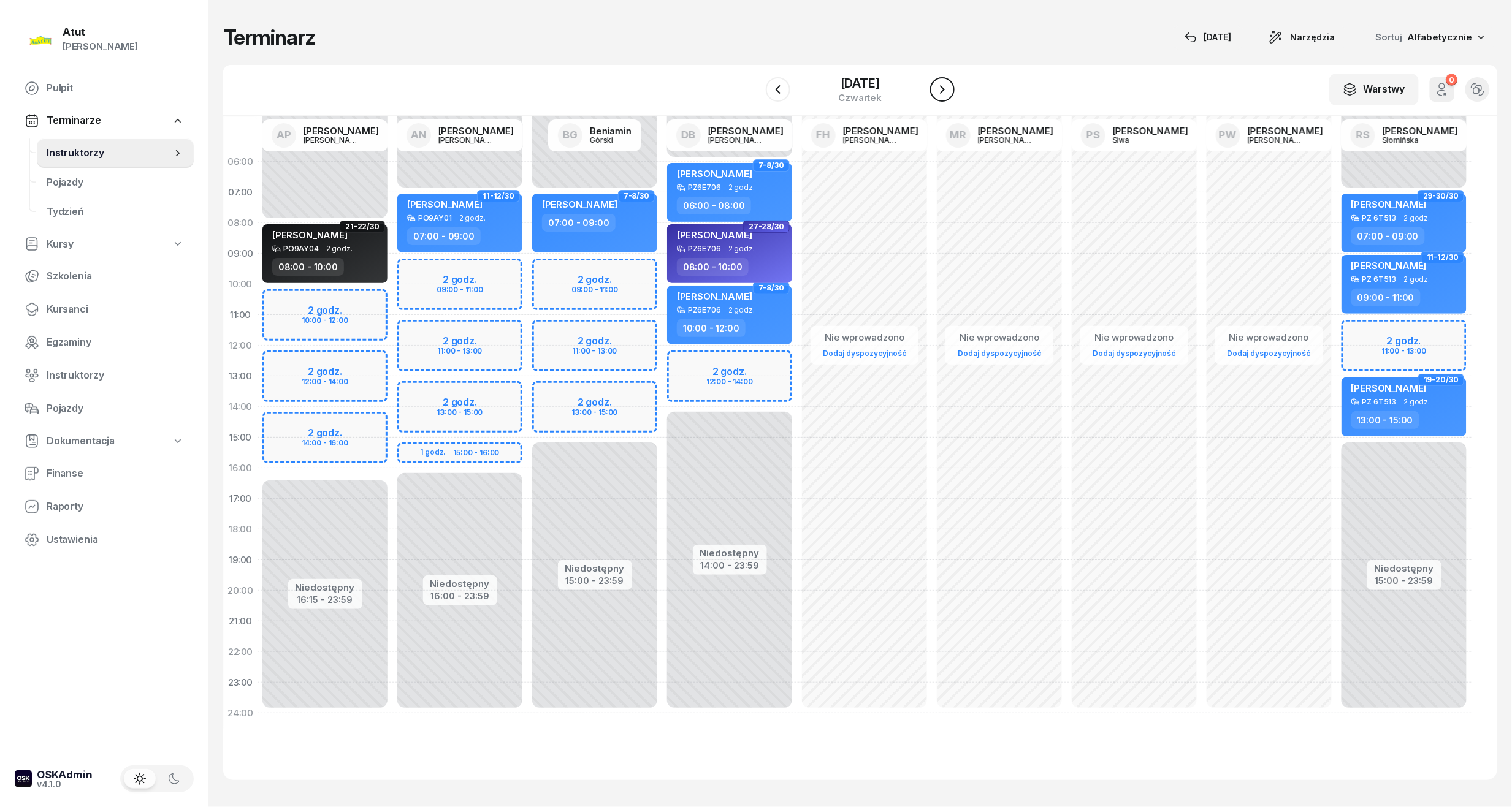
click at [942, 79] on button "button" at bounding box center [943, 90] width 25 height 25
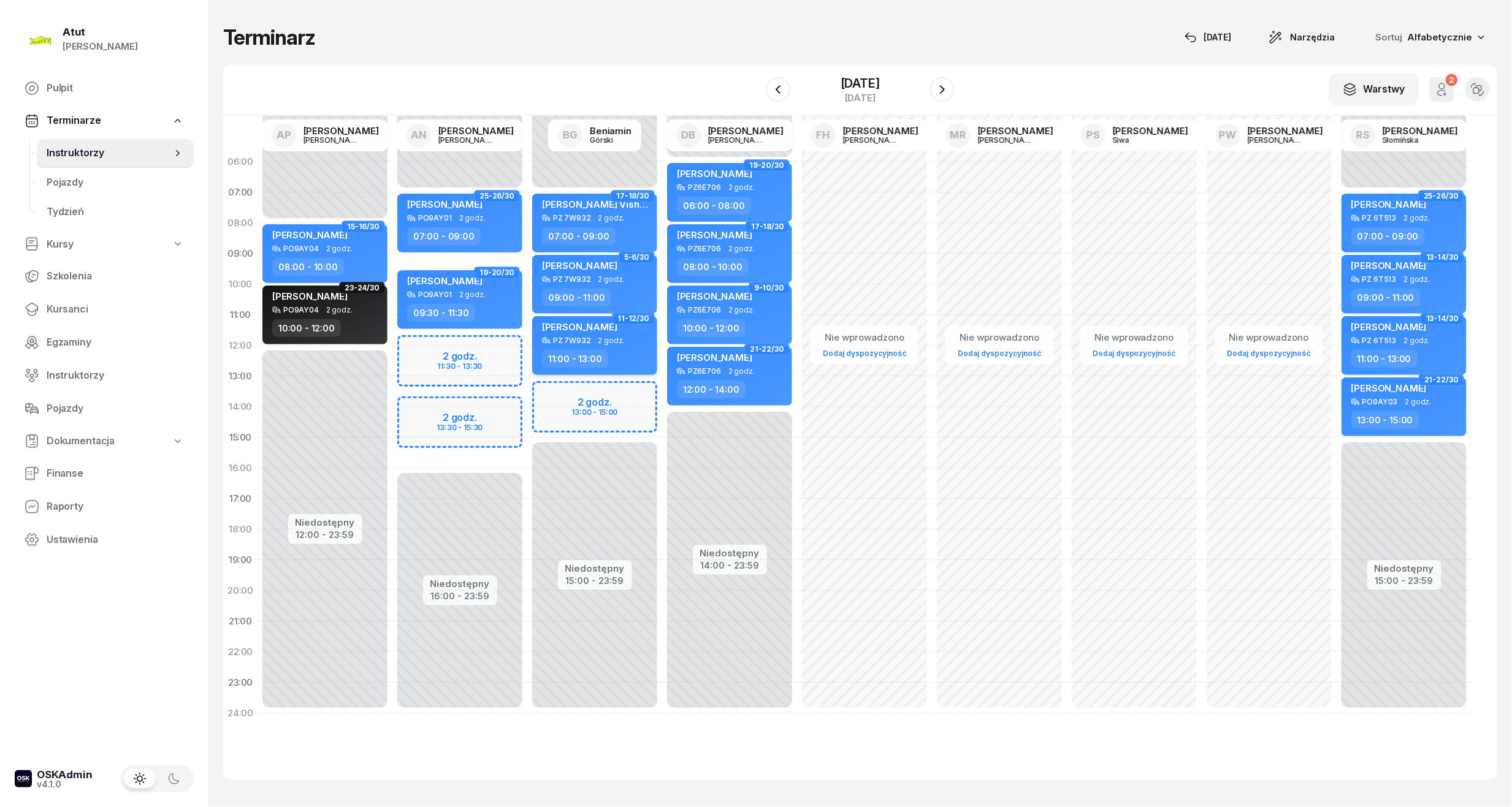
click at [540, 336] on div "[PERSON_NAME] PZ 7W932 2 godz. 11:00 - 13:00" at bounding box center [594, 346] width 125 height 59
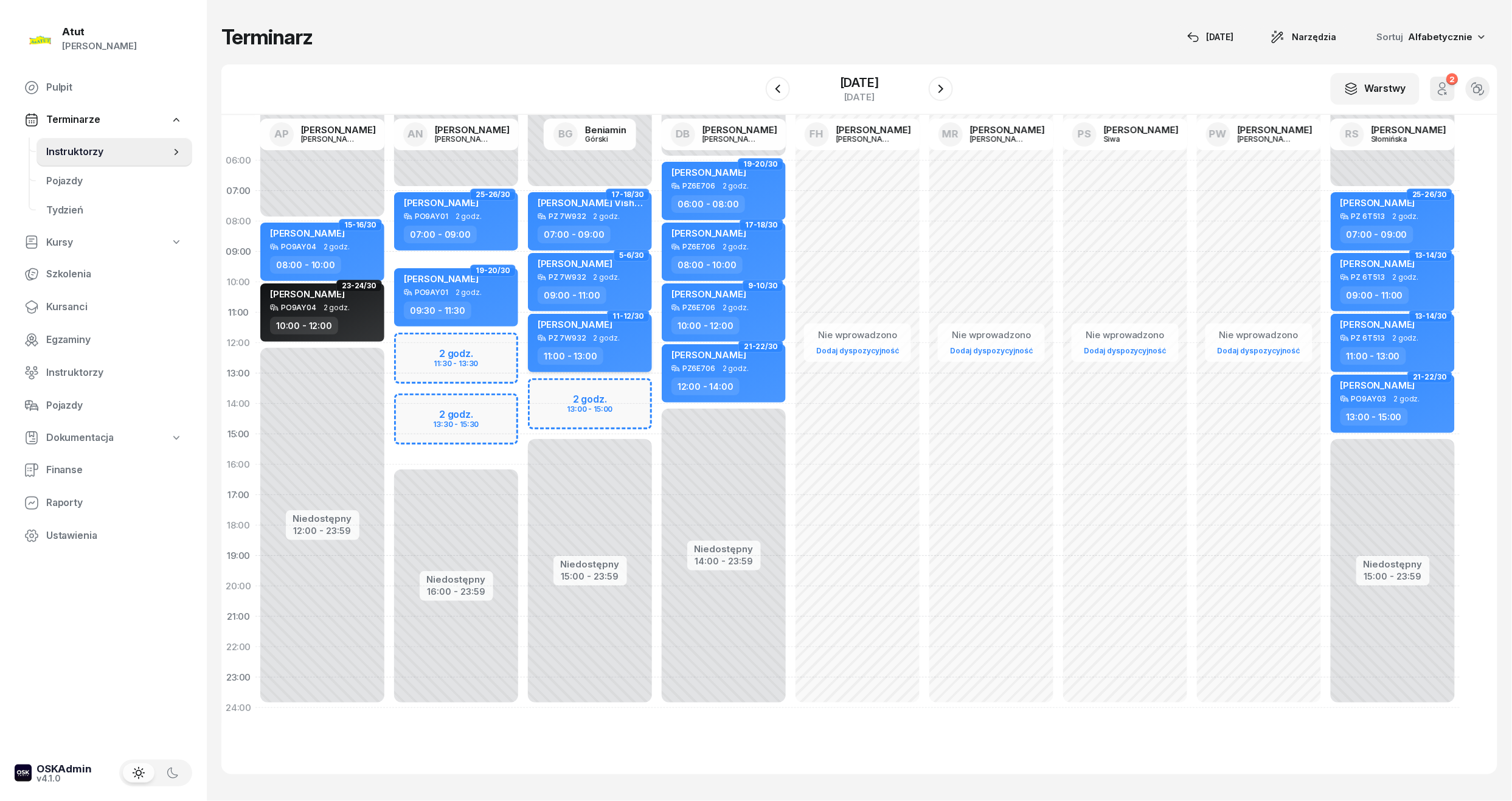
select select "11"
select select "13"
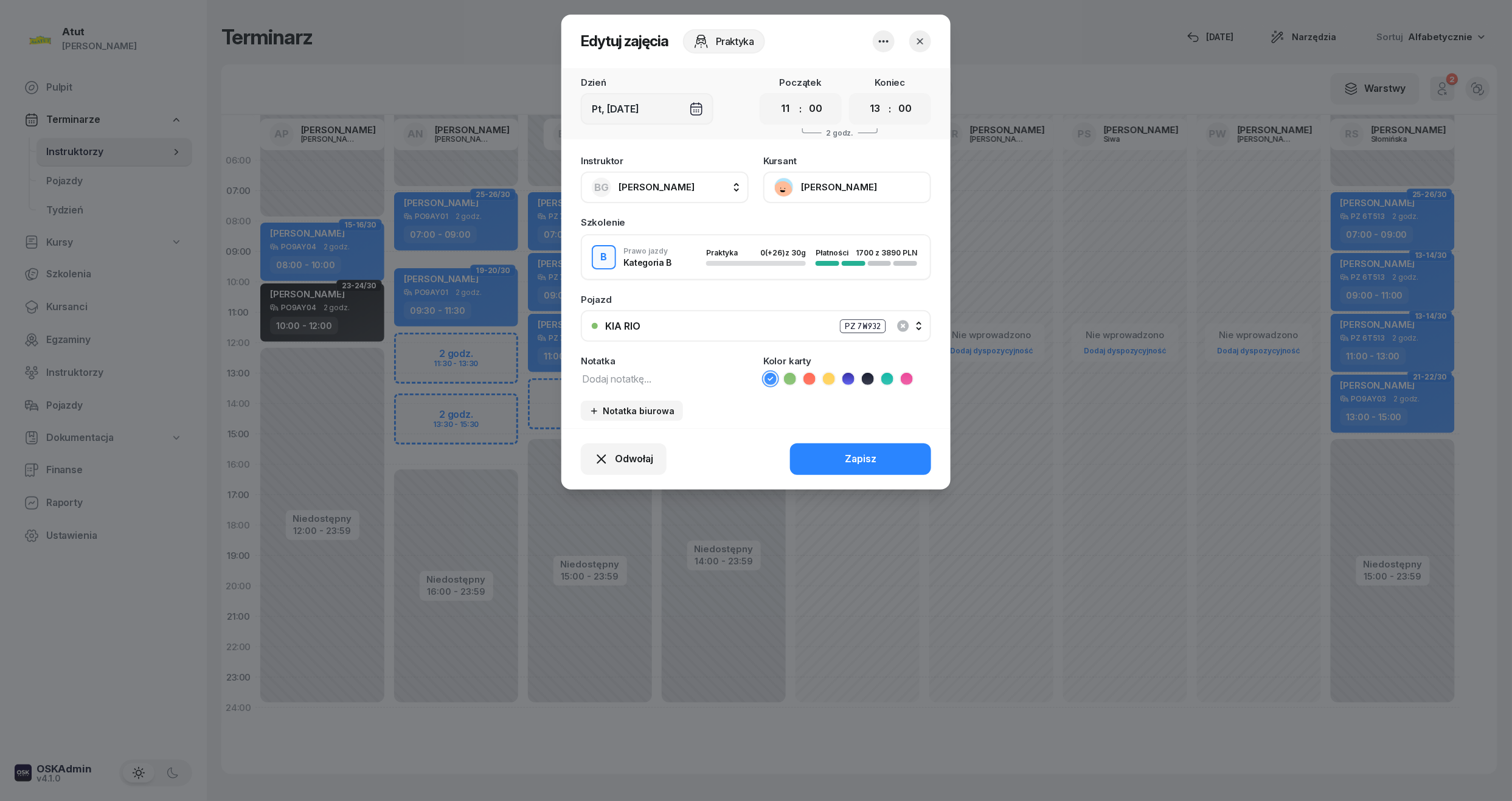
click at [918, 39] on icon "button" at bounding box center [921, 42] width 12 height 12
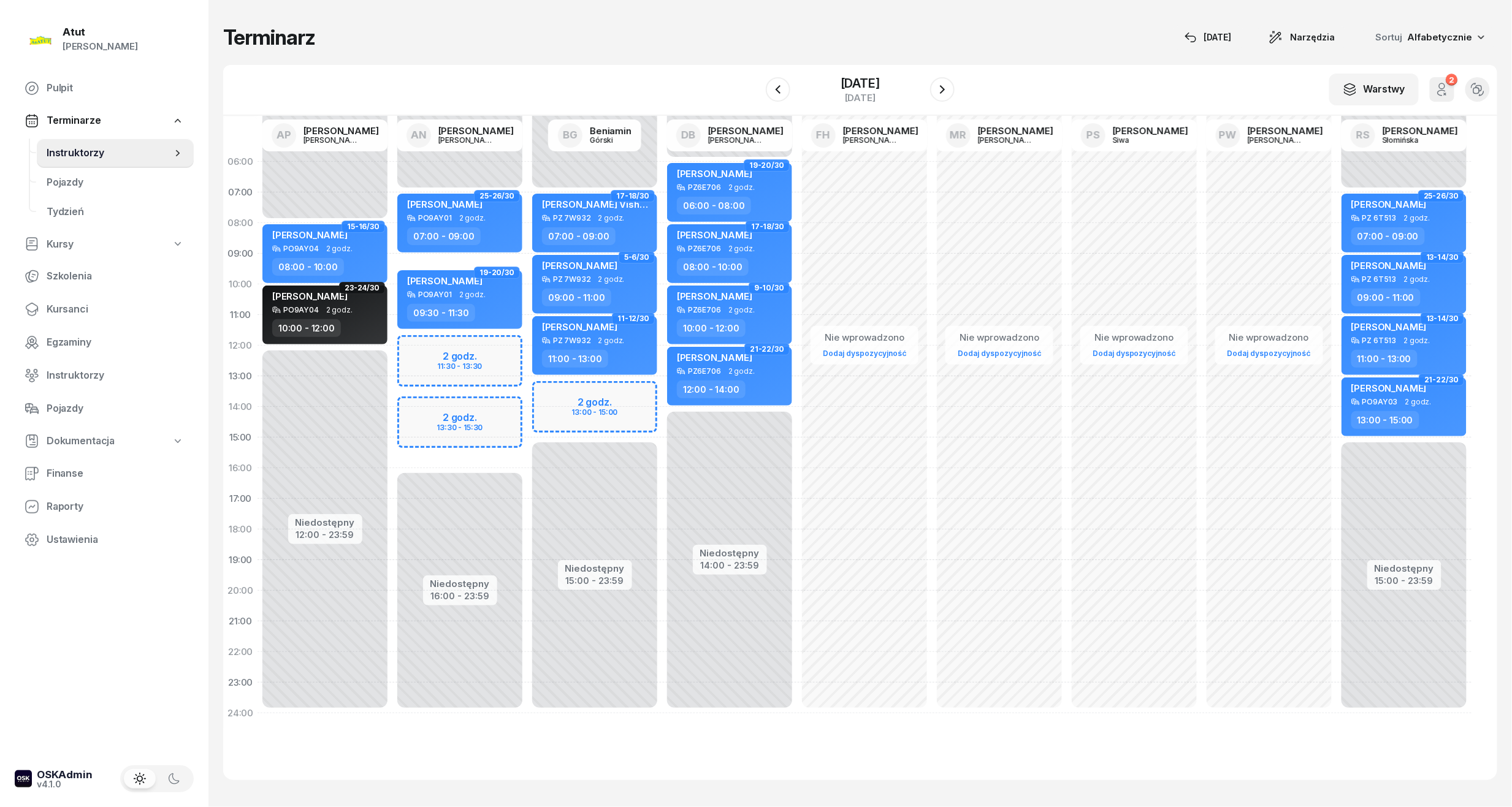
click at [502, 344] on div "Niedostępny 00:00 - 07:00 Niedostępny 16:00 - 23:59 2 godz. 11:30 - 13:30 2 god…" at bounding box center [460, 437] width 135 height 582
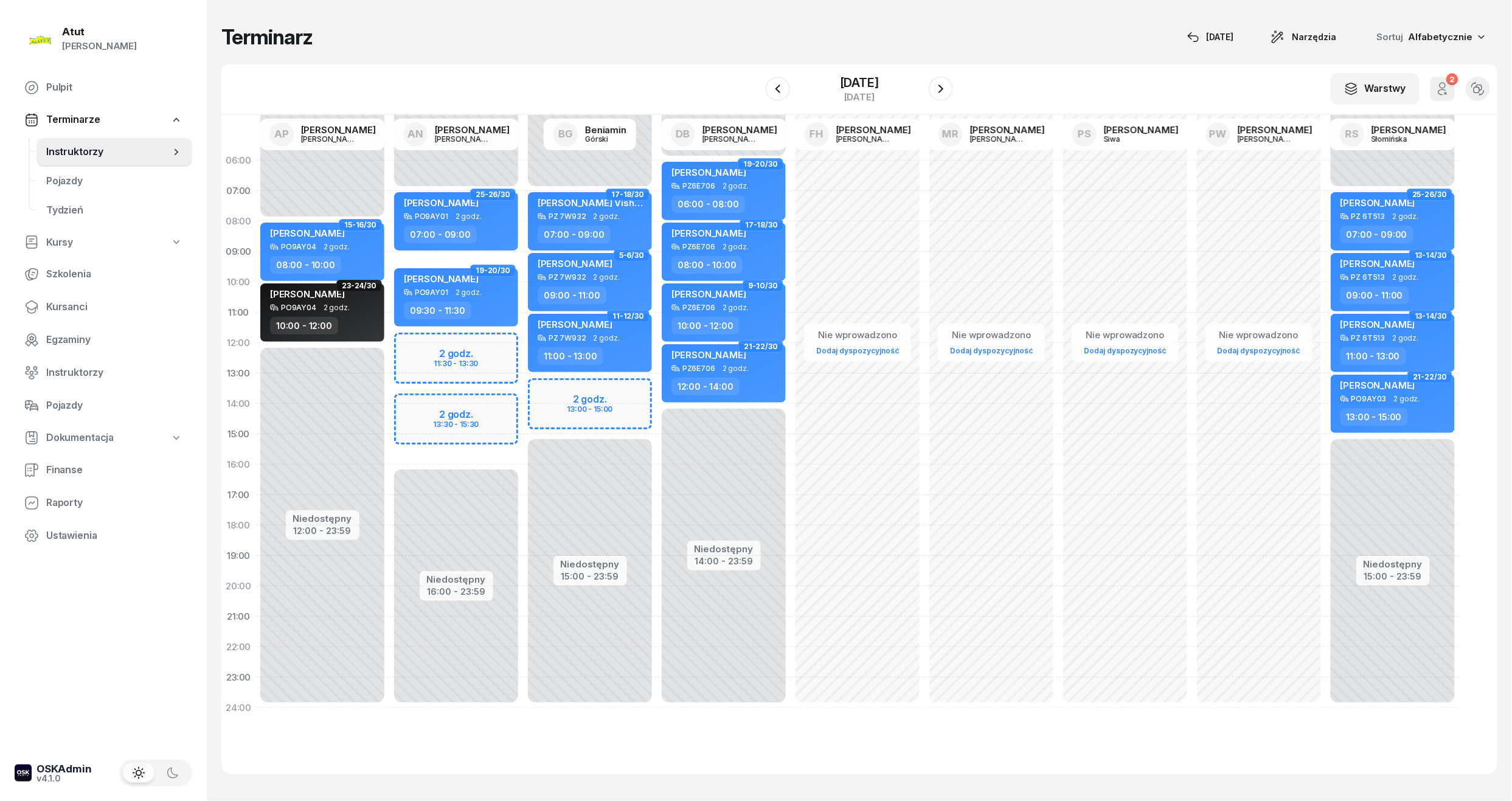
select select "11"
select select "30"
select select "13"
select select "30"
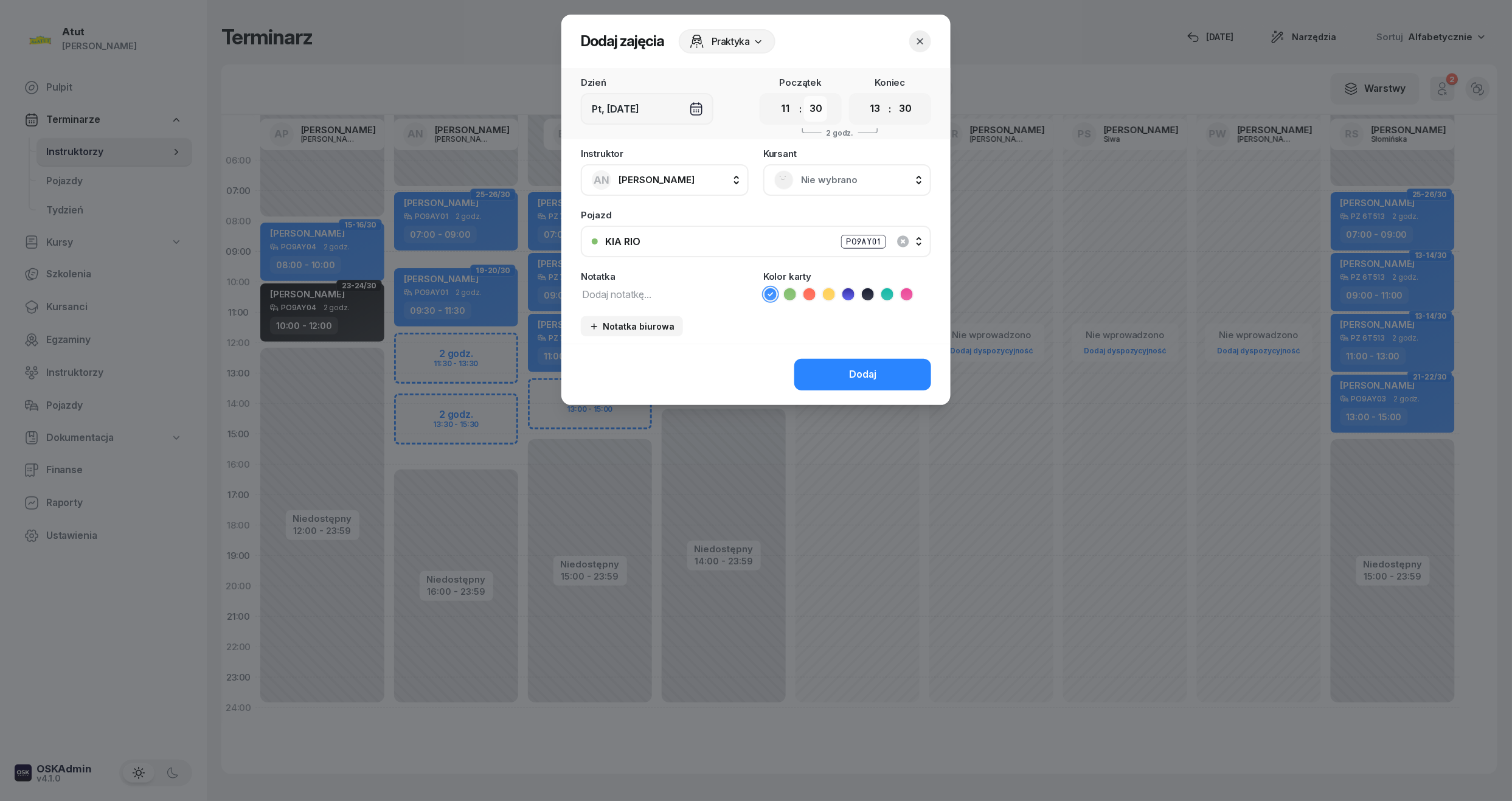
click at [811, 108] on select "00 05 10 15 20 25 30 35 40 45 50 55" at bounding box center [815, 108] width 23 height 25
select select "45"
click at [804, 96] on select "00 05 10 15 20 25 30 35 40 45 50 55" at bounding box center [815, 108] width 23 height 25
click at [912, 105] on select "00 05 10 15 20 25 30 35 40 45 50 55" at bounding box center [905, 108] width 23 height 25
select select "45"
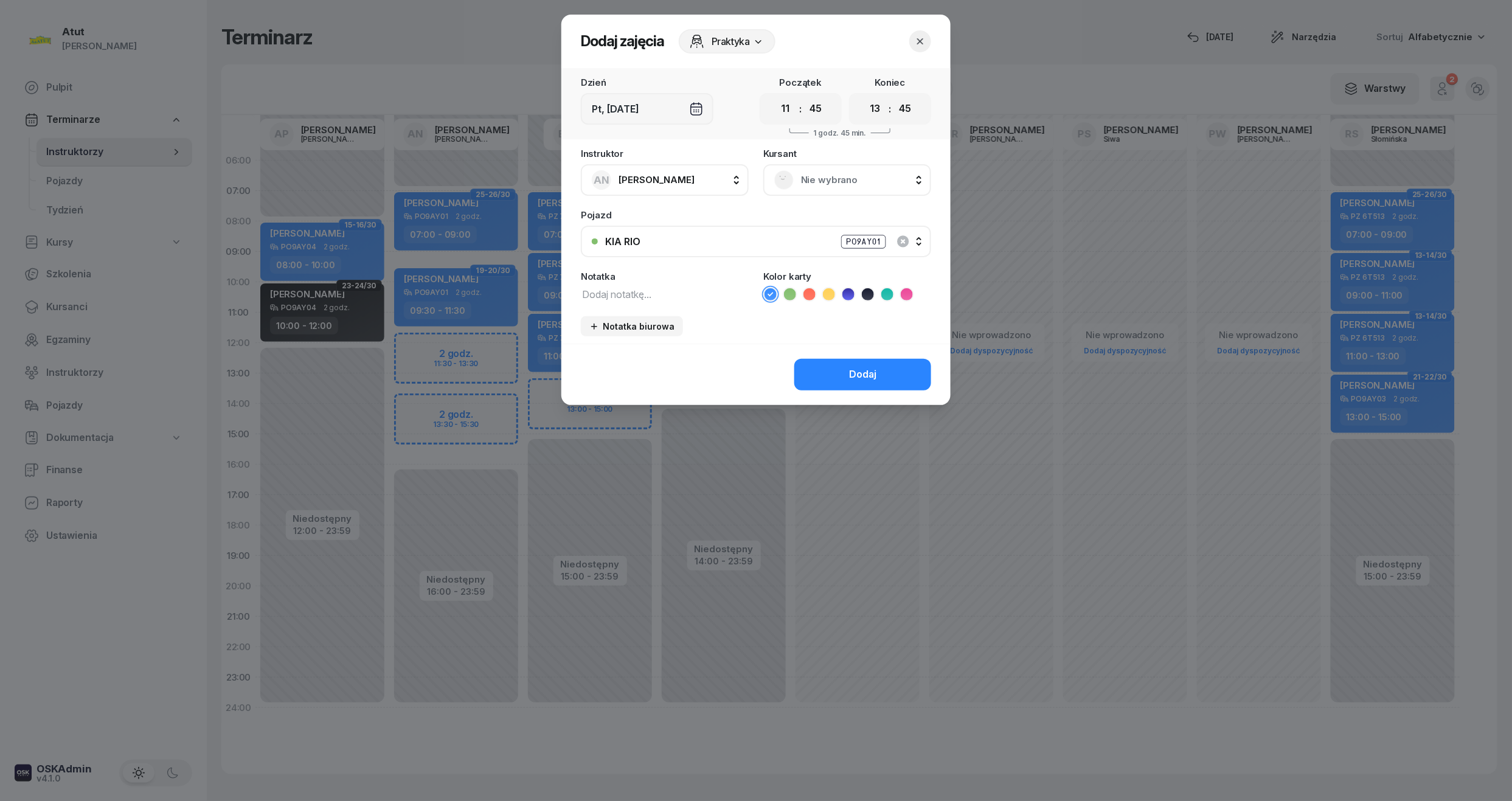
click at [894, 96] on select "00 05 10 15 20 25 30 35 40 45 50 55" at bounding box center [905, 108] width 23 height 25
click at [848, 297] on icon at bounding box center [848, 295] width 12 height 12
click at [854, 176] on span "Nie wybrano" at bounding box center [860, 180] width 119 height 16
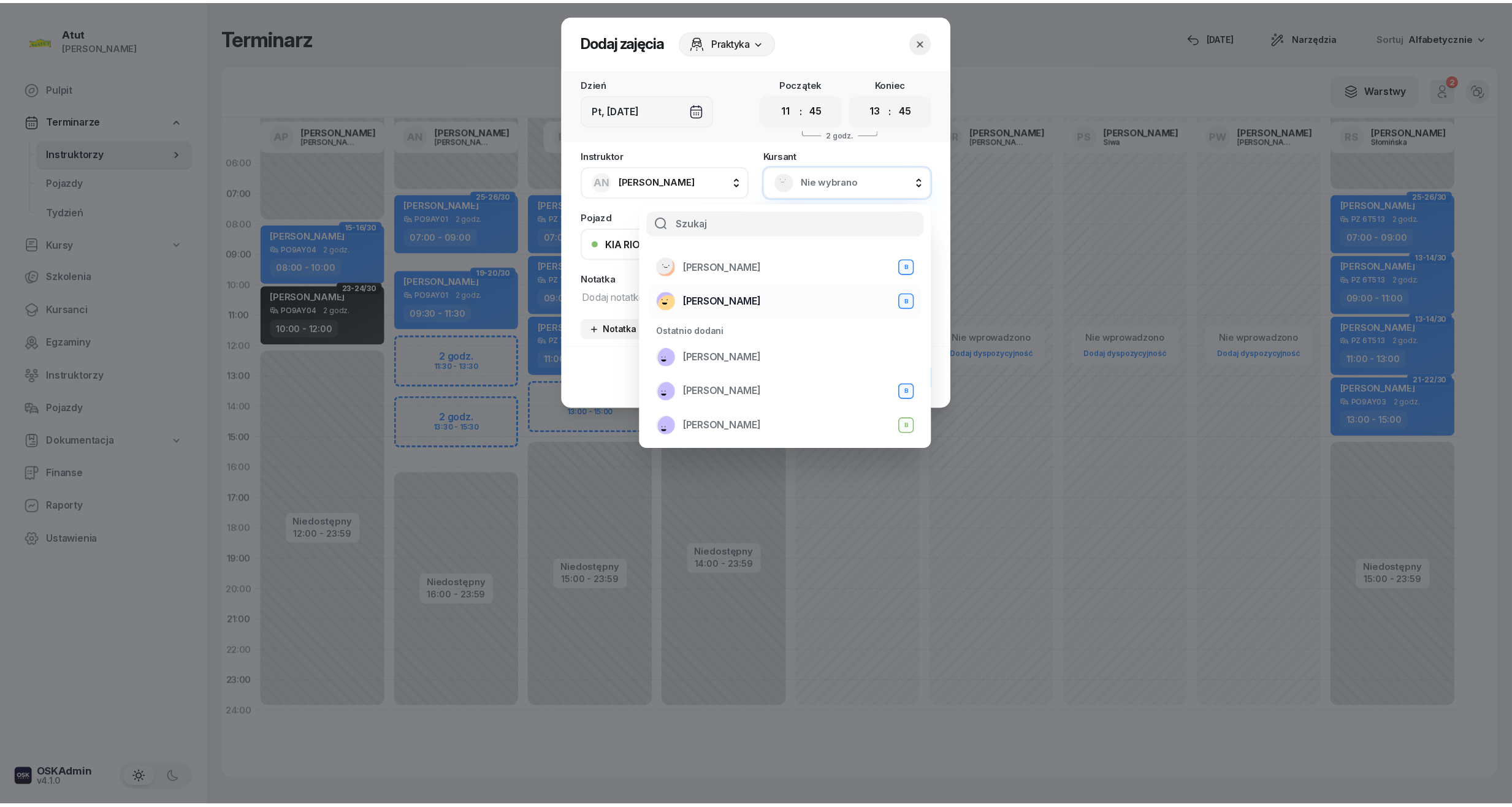
scroll to position [81, 0]
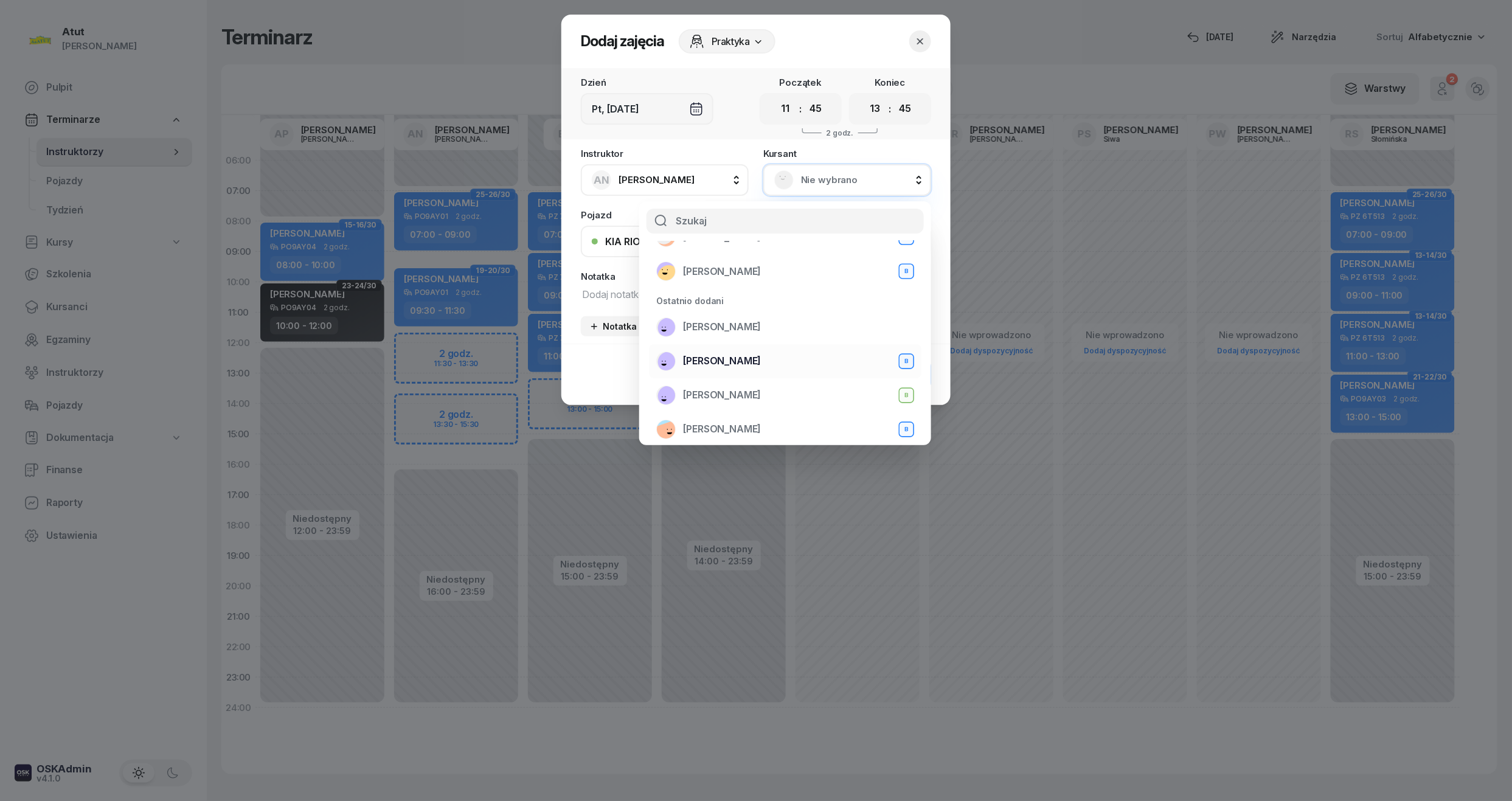
click at [713, 353] on span "[PERSON_NAME]" at bounding box center [721, 361] width 78 height 16
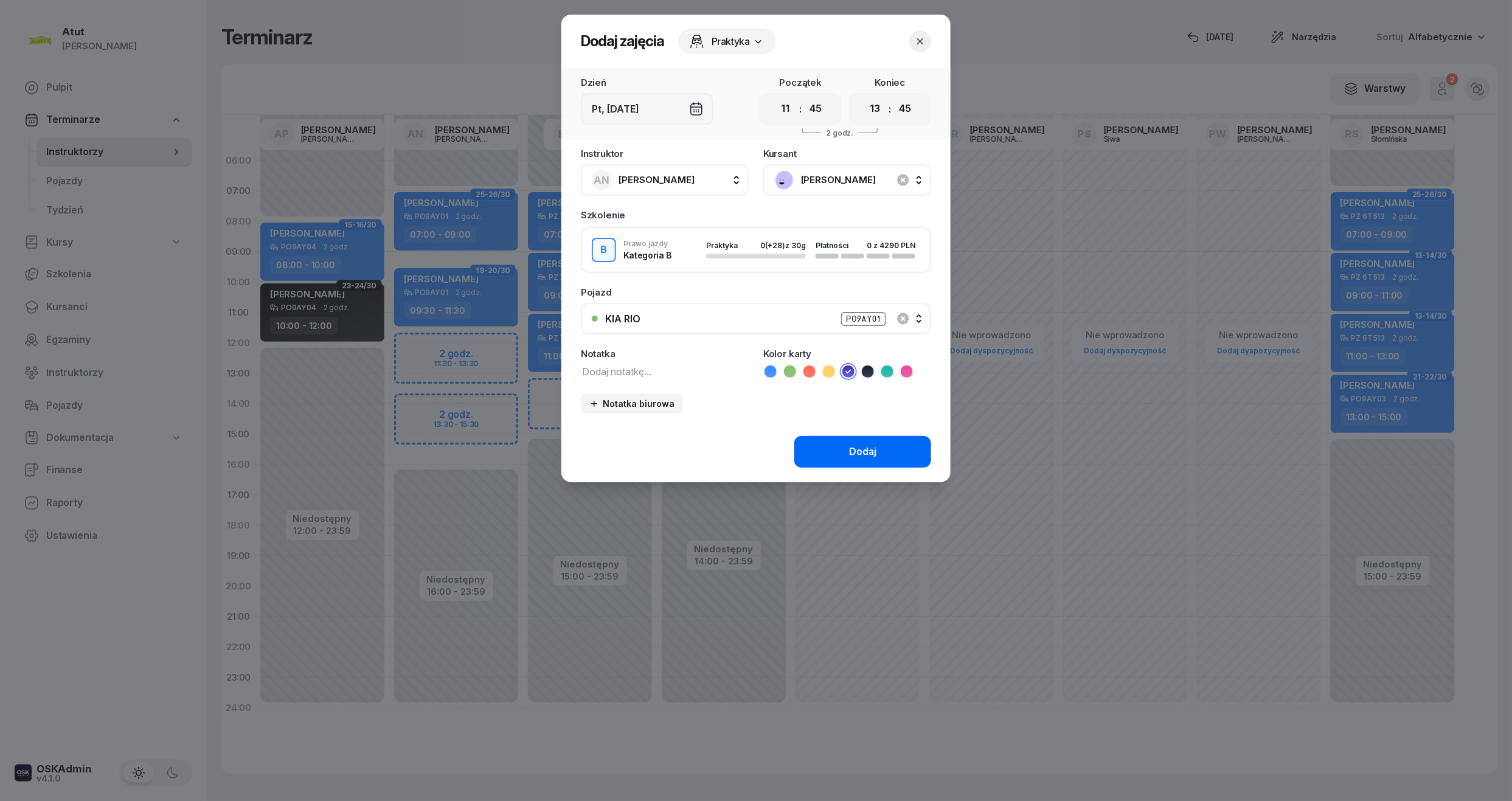
click at [844, 441] on button "Dodaj" at bounding box center [863, 452] width 137 height 32
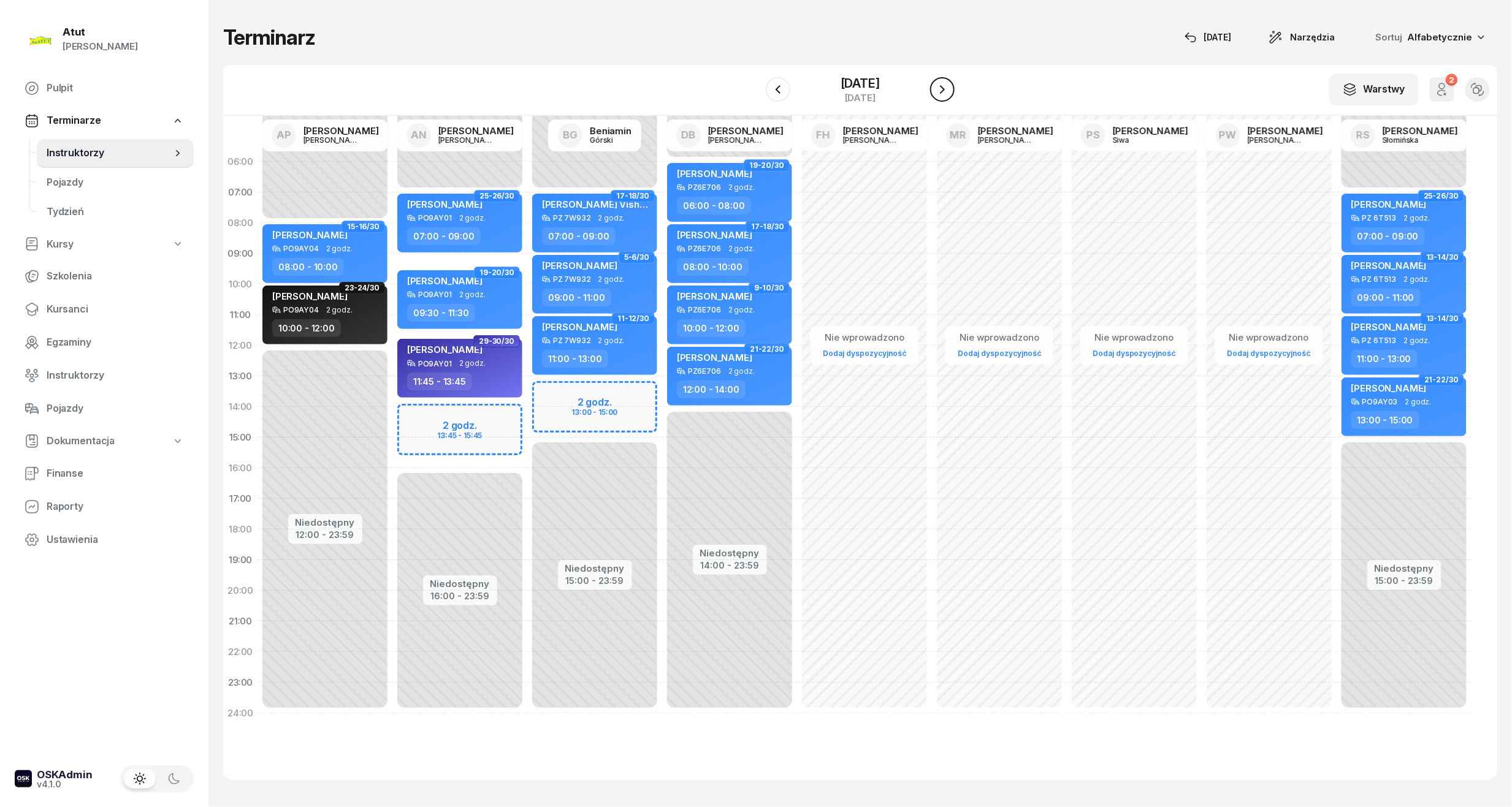
click at [935, 91] on button "button" at bounding box center [943, 90] width 25 height 25
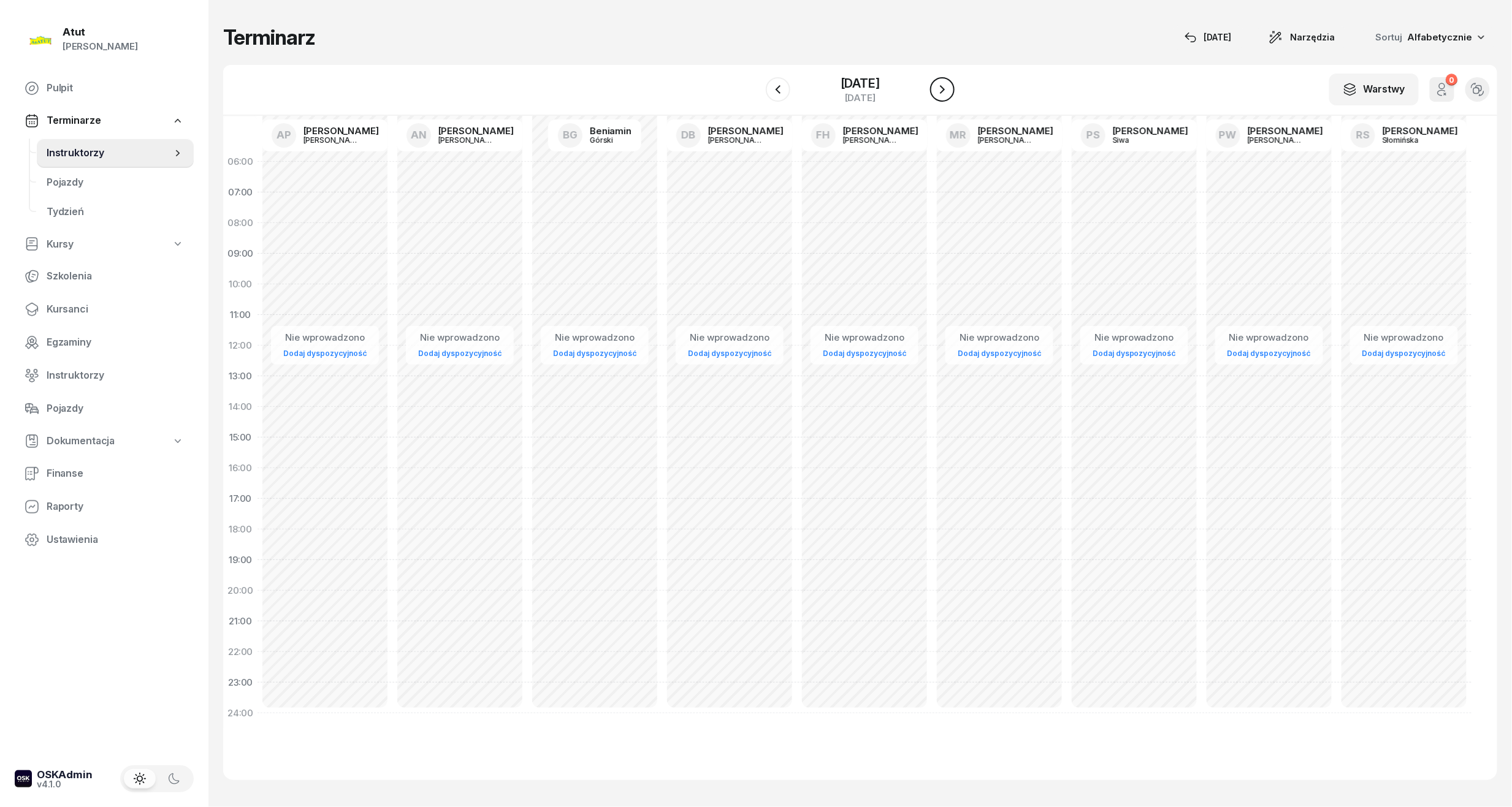
click at [935, 91] on button "button" at bounding box center [943, 90] width 25 height 25
click at [937, 96] on button "button" at bounding box center [943, 90] width 25 height 25
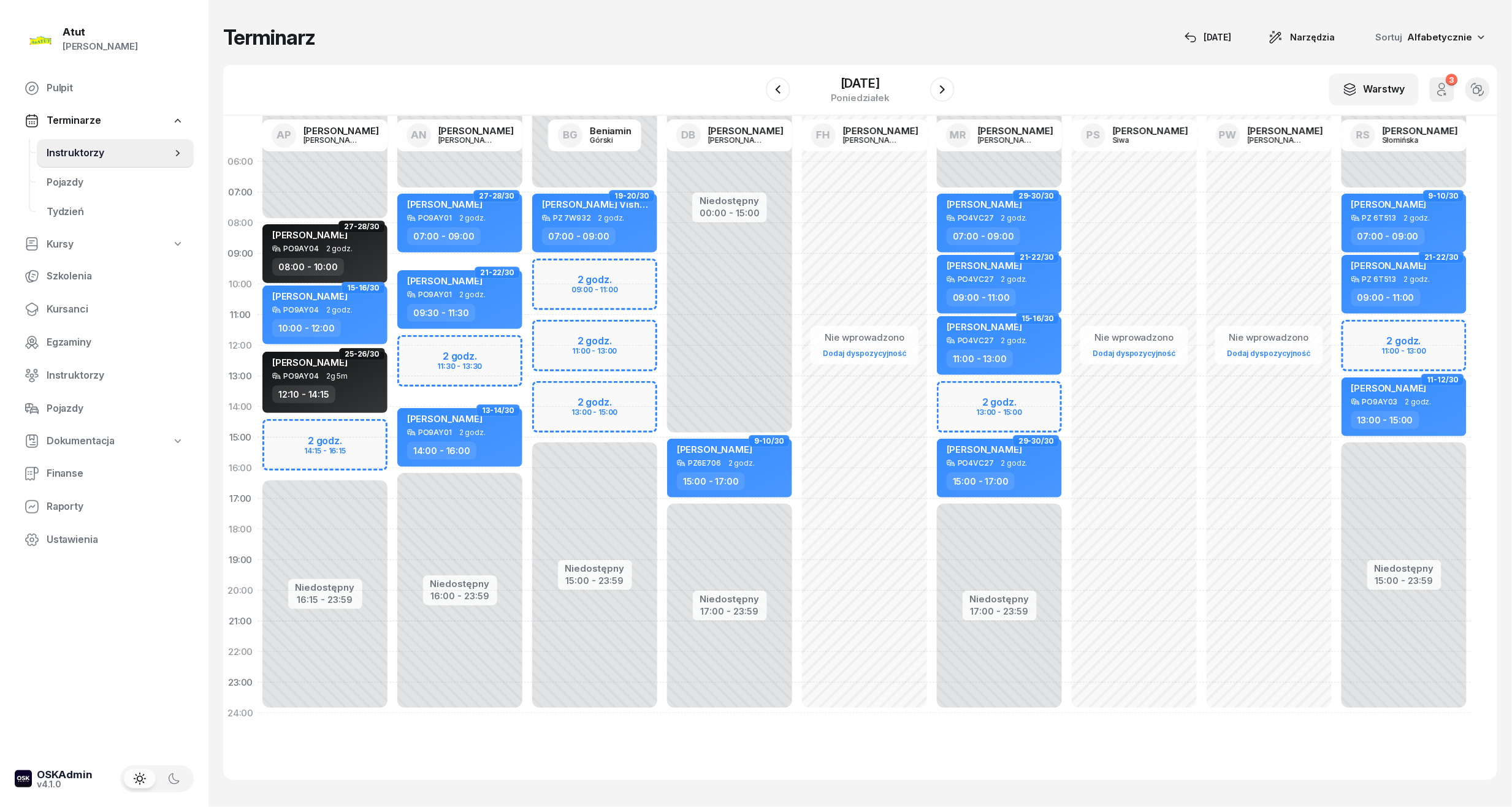
click at [457, 353] on div "Niedostępny 00:00 - 07:00 Niedostępny 16:00 - 23:59 2 godz. 11:30 - 13:30 27-28…" at bounding box center [460, 437] width 135 height 582
select select "12"
select select "14"
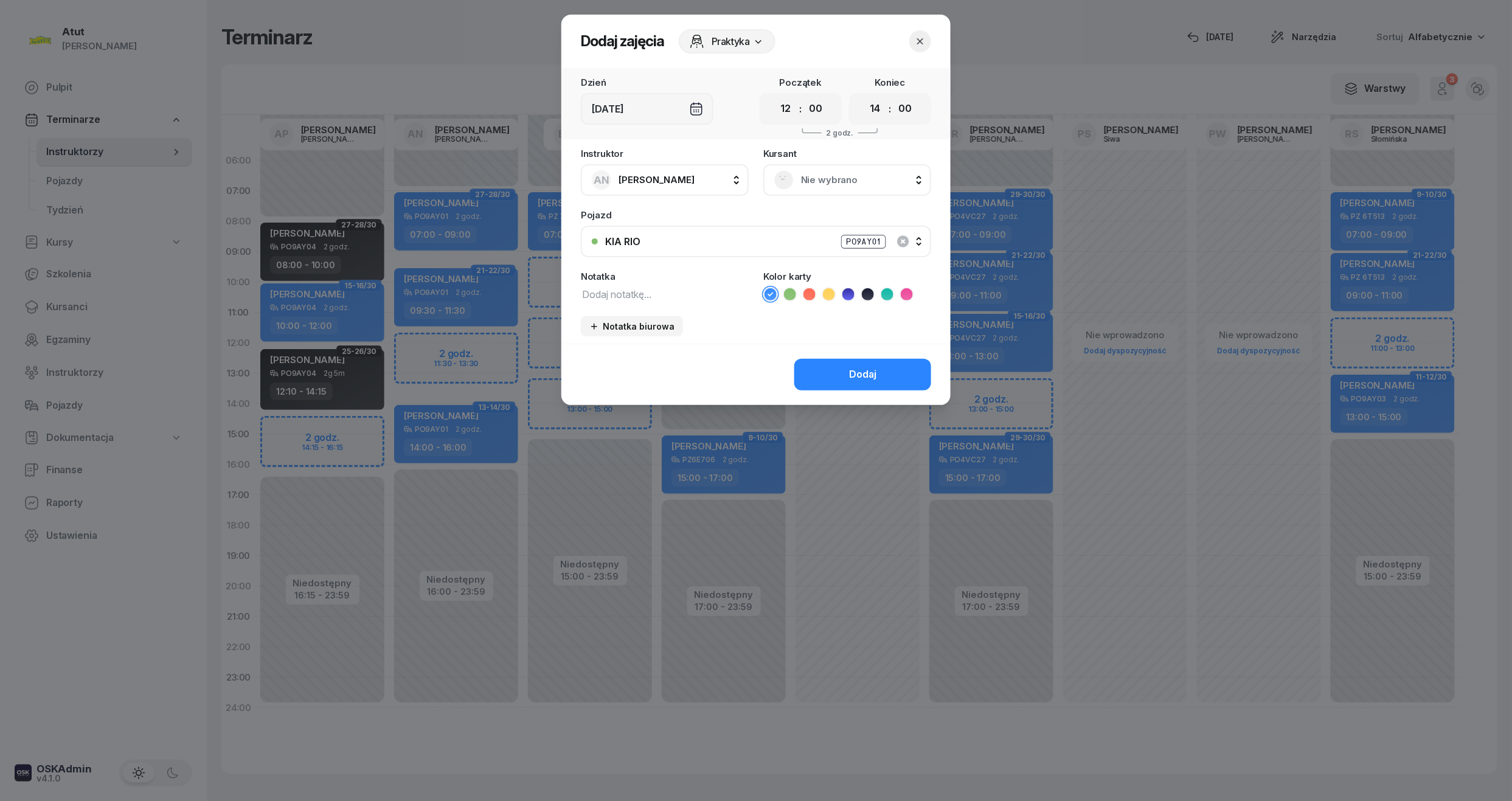
click at [920, 44] on icon "button" at bounding box center [921, 42] width 12 height 12
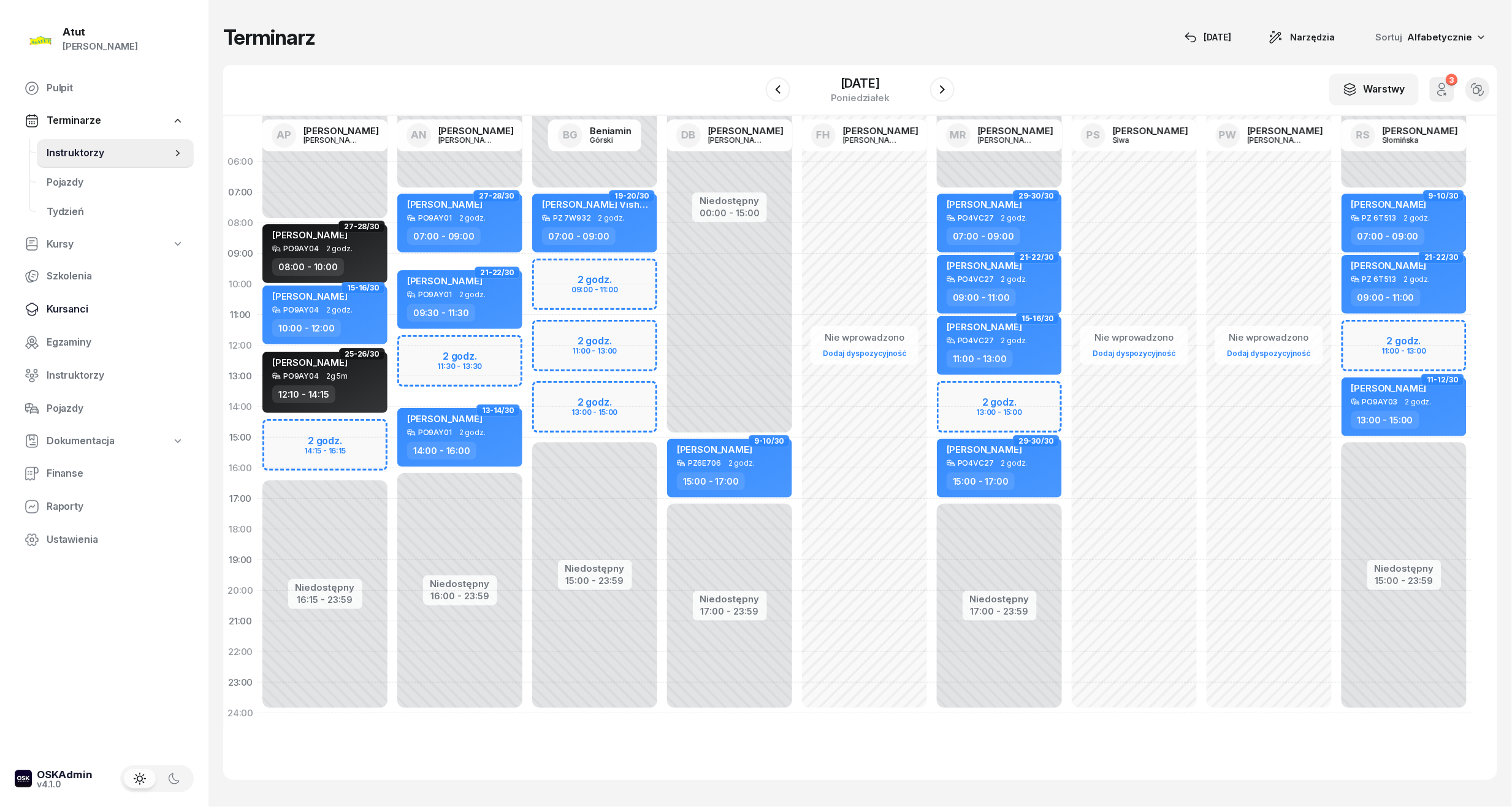
click at [86, 304] on span "Kursanci" at bounding box center [115, 309] width 137 height 16
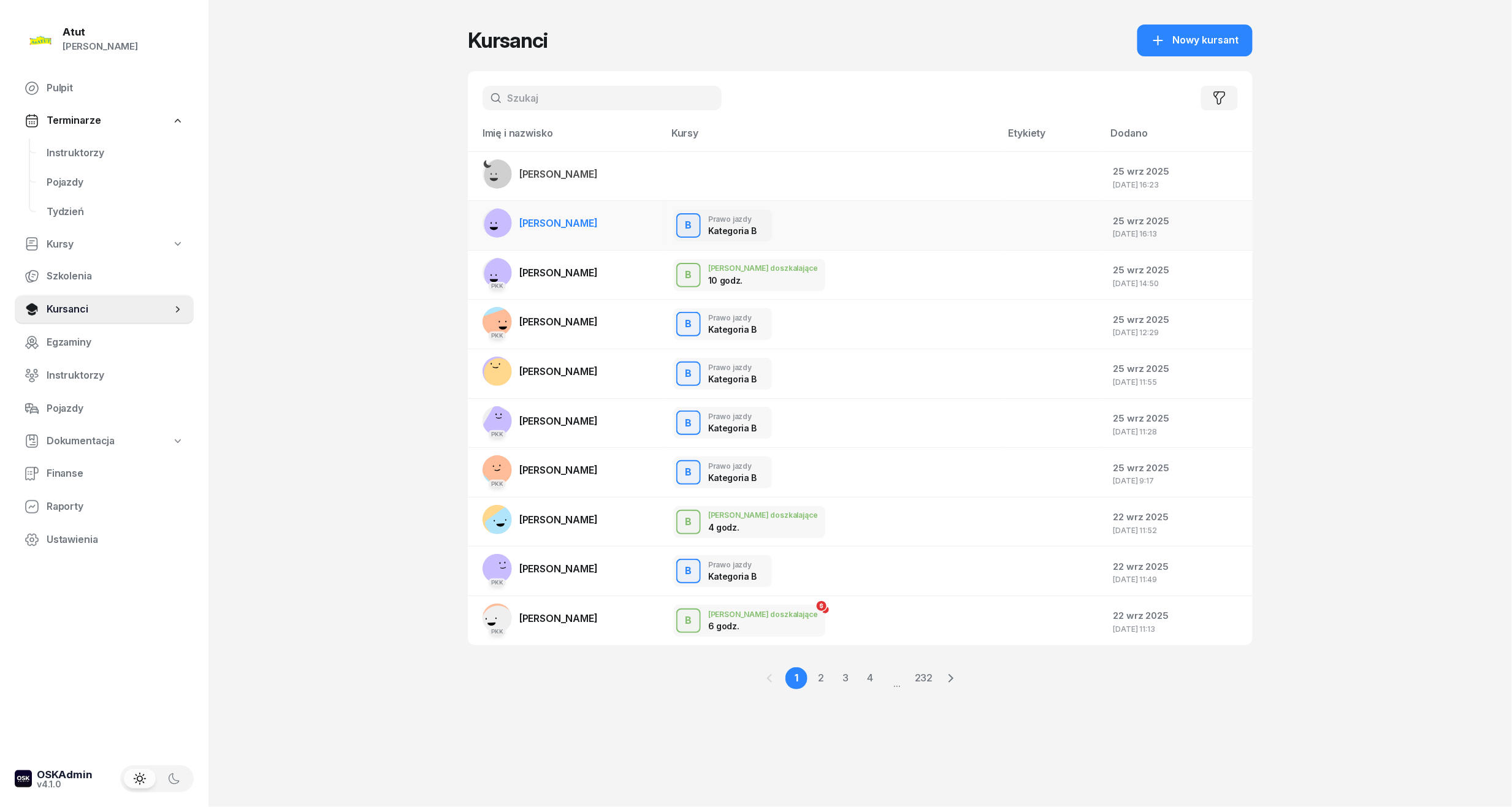
click at [575, 224] on span "[PERSON_NAME]" at bounding box center [558, 223] width 78 height 12
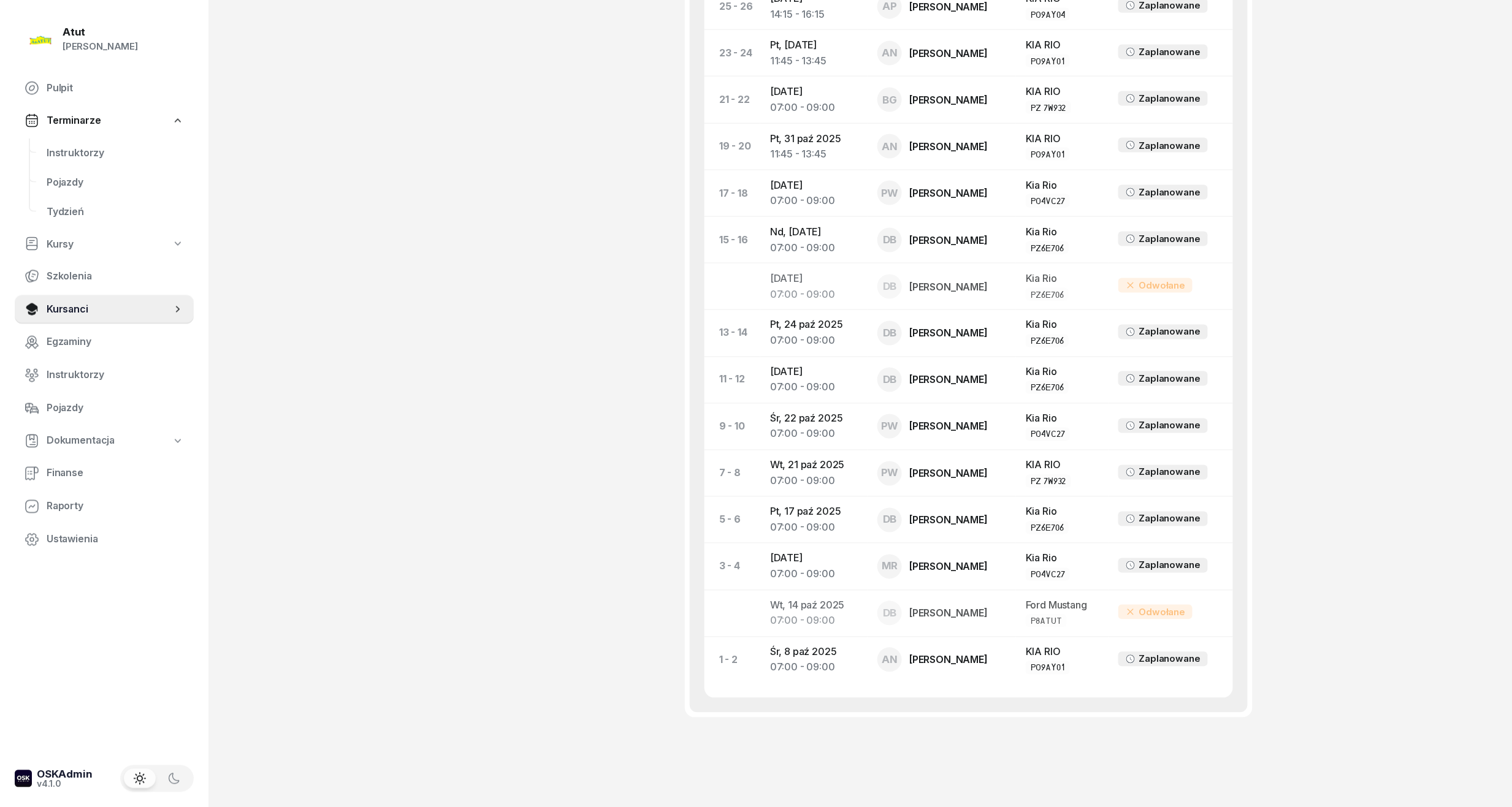
scroll to position [854, 0]
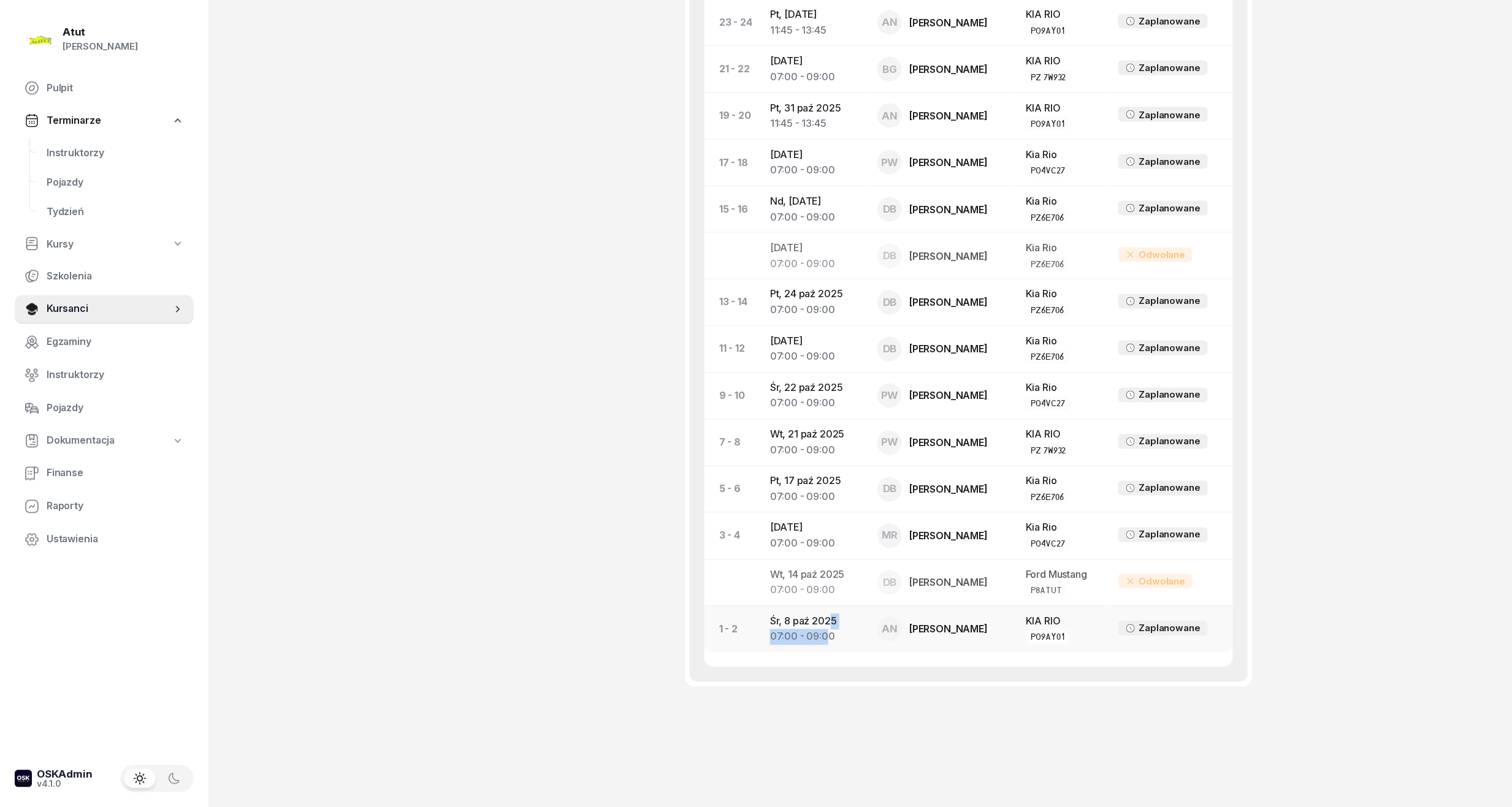
click at [827, 632] on td "[DATE] 07:00 - 09:00" at bounding box center [814, 629] width 107 height 47
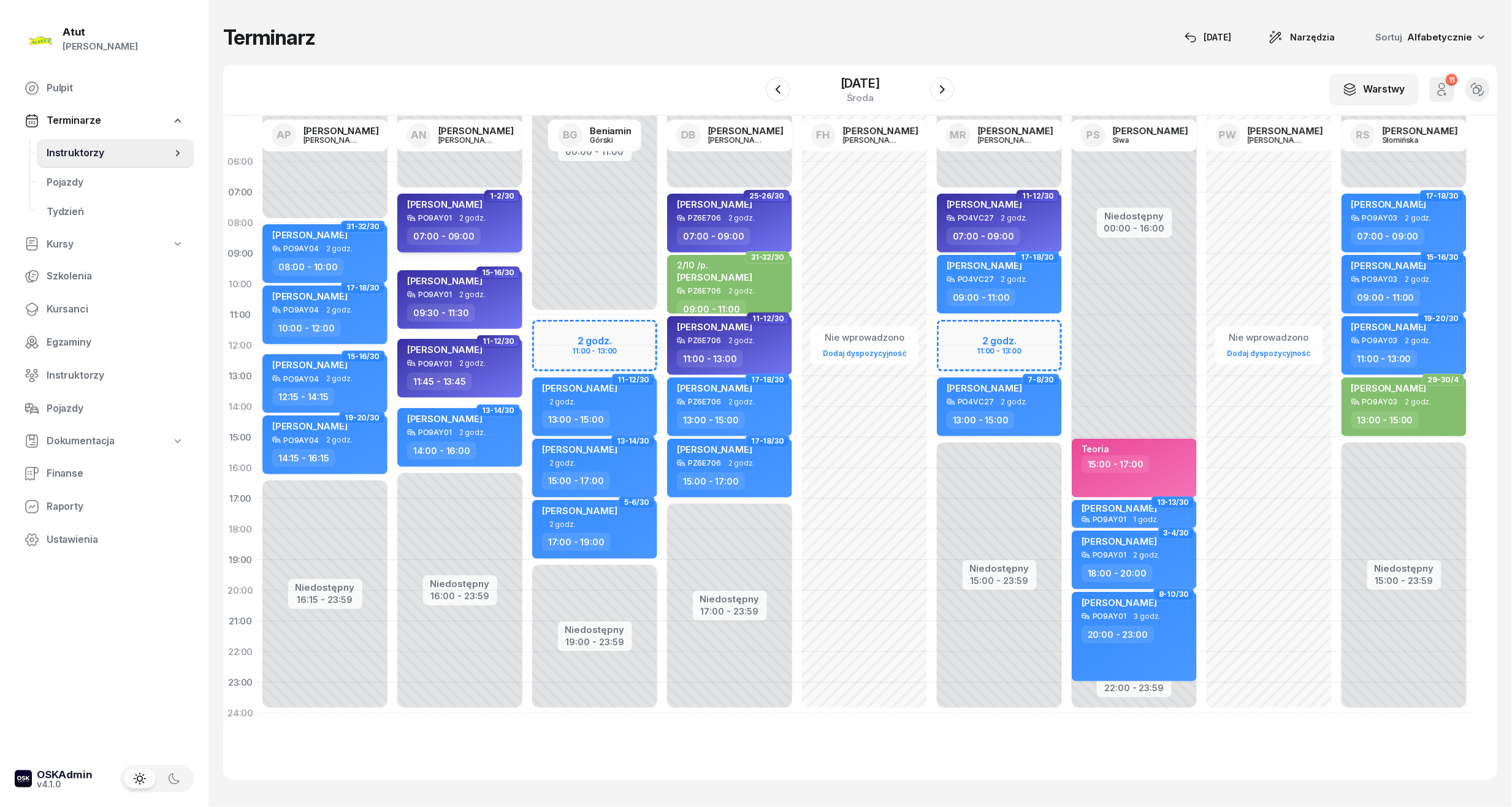
click at [443, 226] on div "[PERSON_NAME] PO9AY01 2 godz. 07:00 - 09:00" at bounding box center [459, 223] width 125 height 59
select select "07"
select select "09"
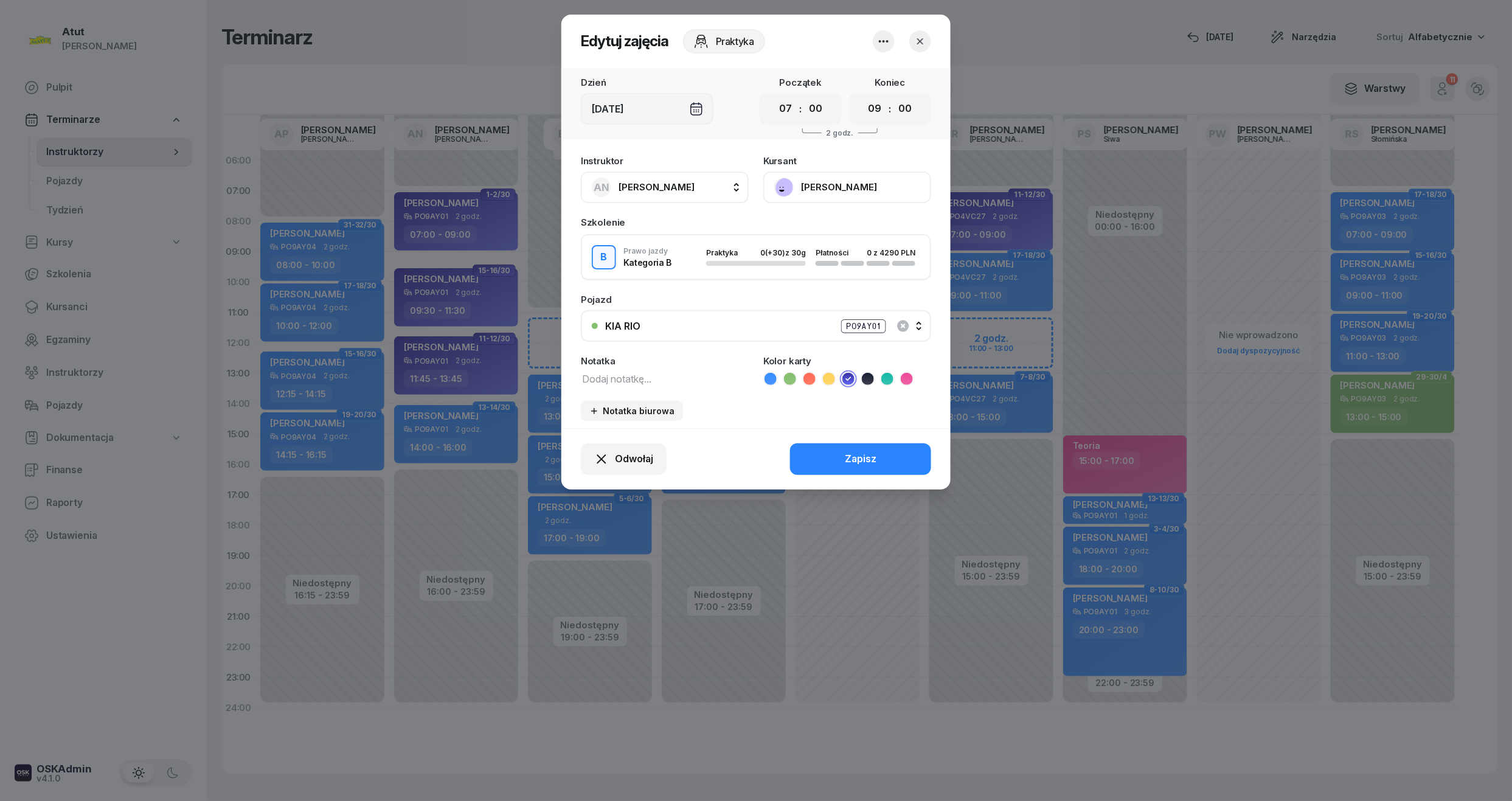
click at [642, 387] on div "Instruktor AN [PERSON_NAME] AP [PERSON_NAME] AN [PERSON_NAME] BG [PERSON_NAME] …" at bounding box center [756, 289] width 389 height 279
click at [638, 381] on textarea at bounding box center [664, 379] width 168 height 16
type textarea "wyst karte"
click at [834, 458] on button "Zapisz" at bounding box center [860, 459] width 141 height 32
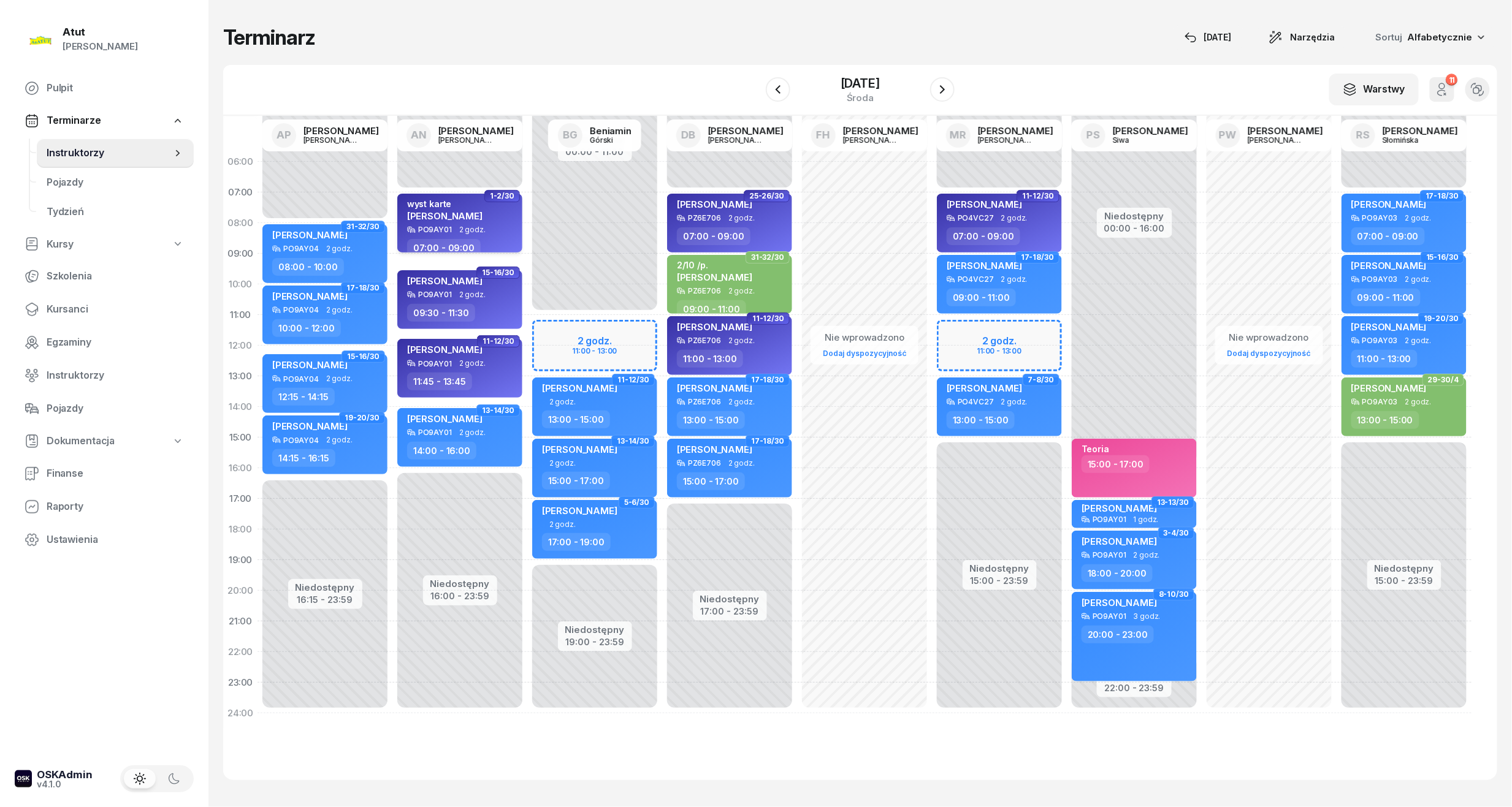
click at [434, 215] on span "[PERSON_NAME]" at bounding box center [444, 216] width 75 height 12
select select "07"
select select "09"
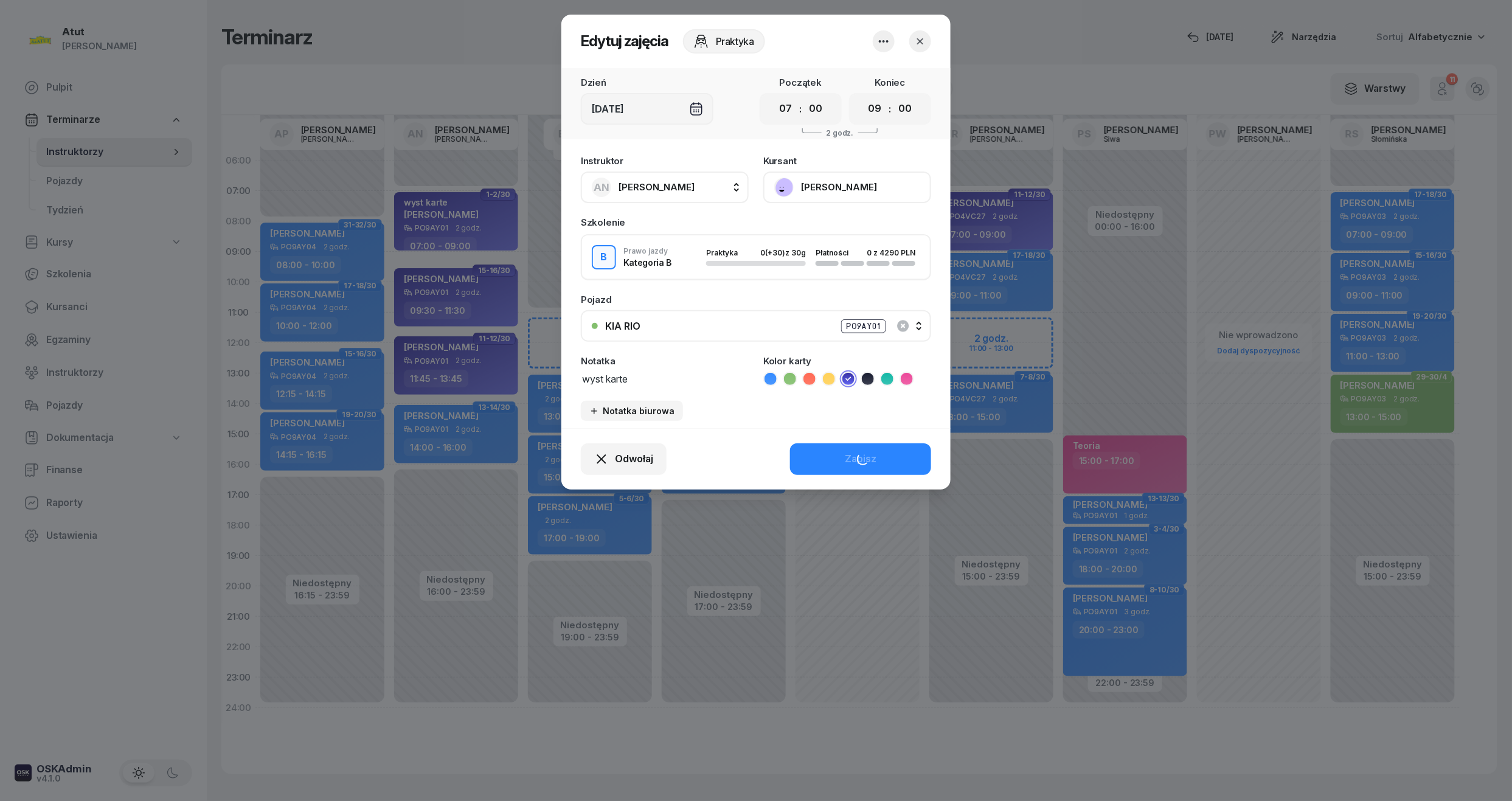
click at [833, 191] on button "[PERSON_NAME]" at bounding box center [847, 187] width 168 height 32
click at [815, 234] on div "Otwórz profil" at bounding box center [802, 229] width 59 height 16
